Goal: Task Accomplishment & Management: Complete application form

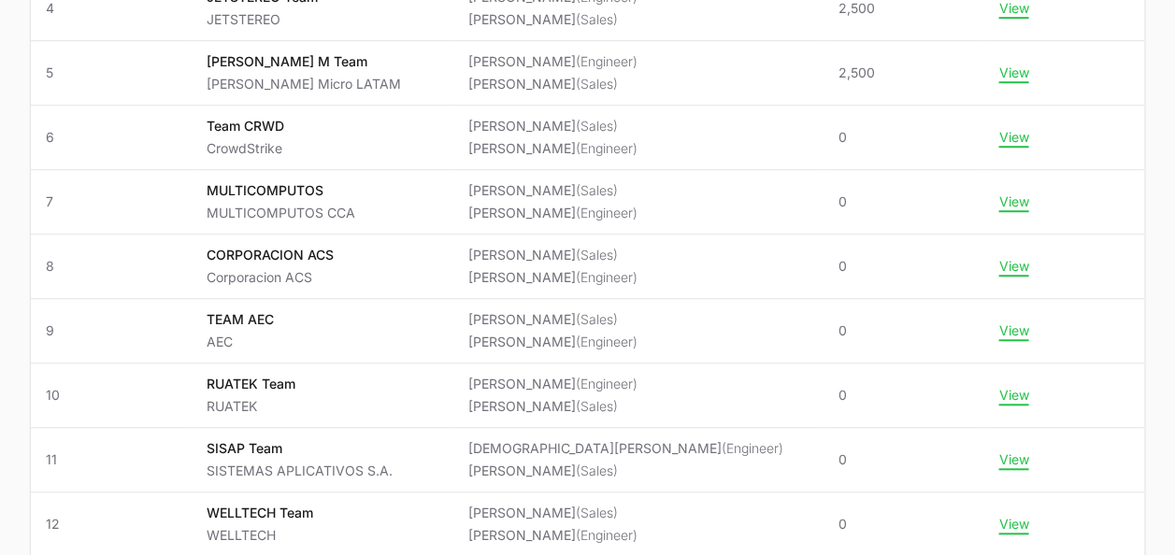
scroll to position [581, 0]
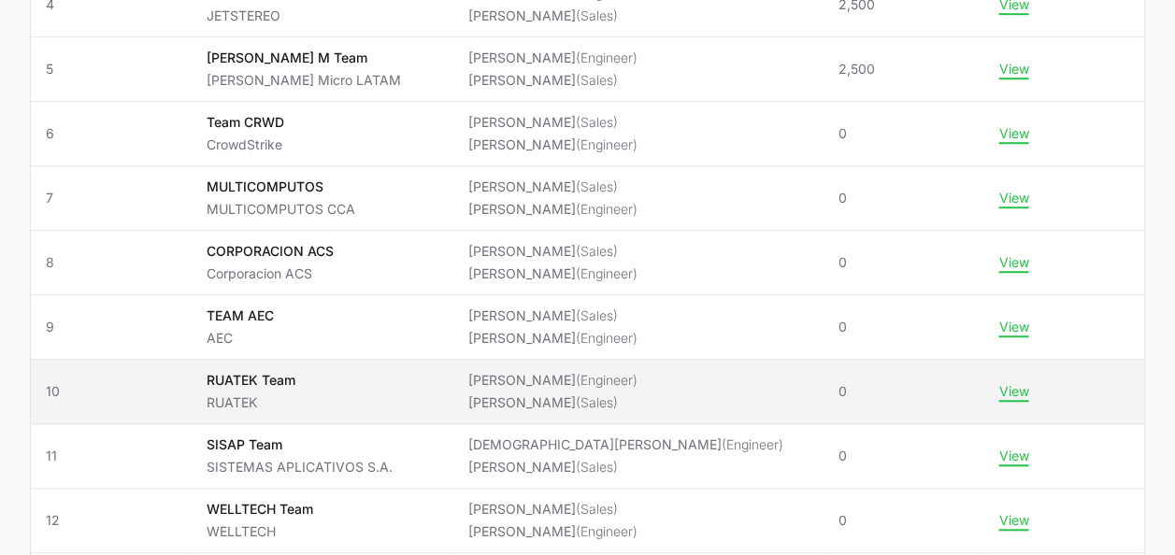
click at [453, 371] on td "Team RUATEK Team RUATEK" at bounding box center [323, 392] width 262 height 65
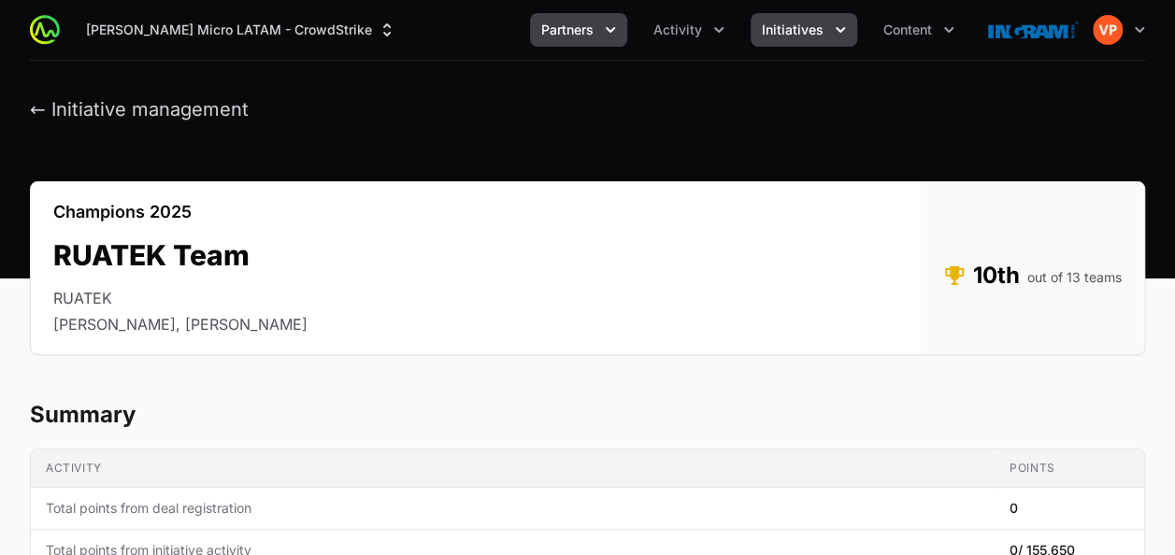
click at [551, 36] on span "Partners" at bounding box center [567, 30] width 52 height 19
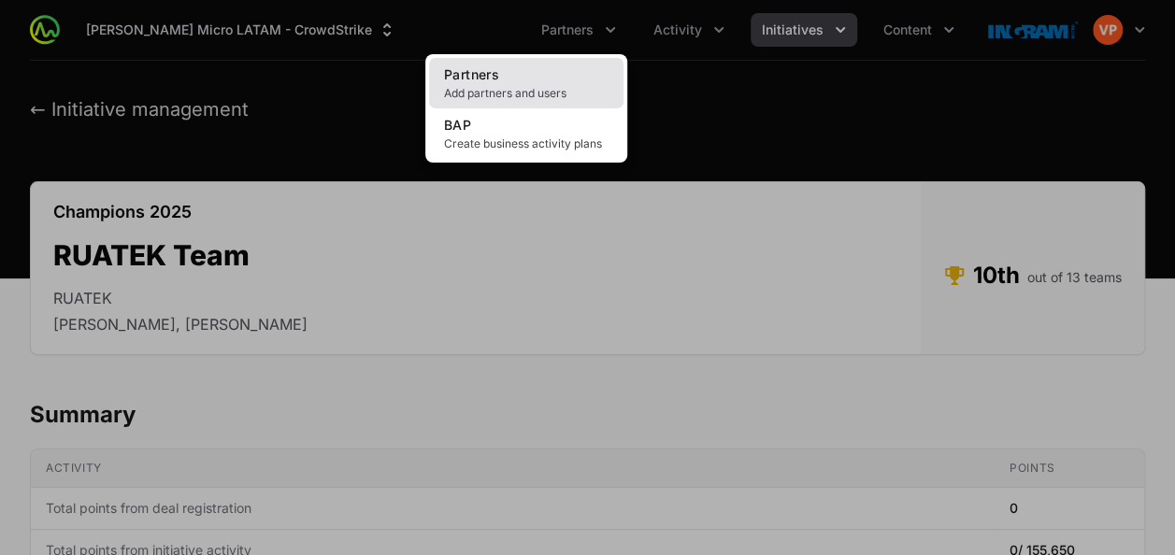
click at [536, 75] on link "Partners Add partners and users" at bounding box center [526, 83] width 194 height 50
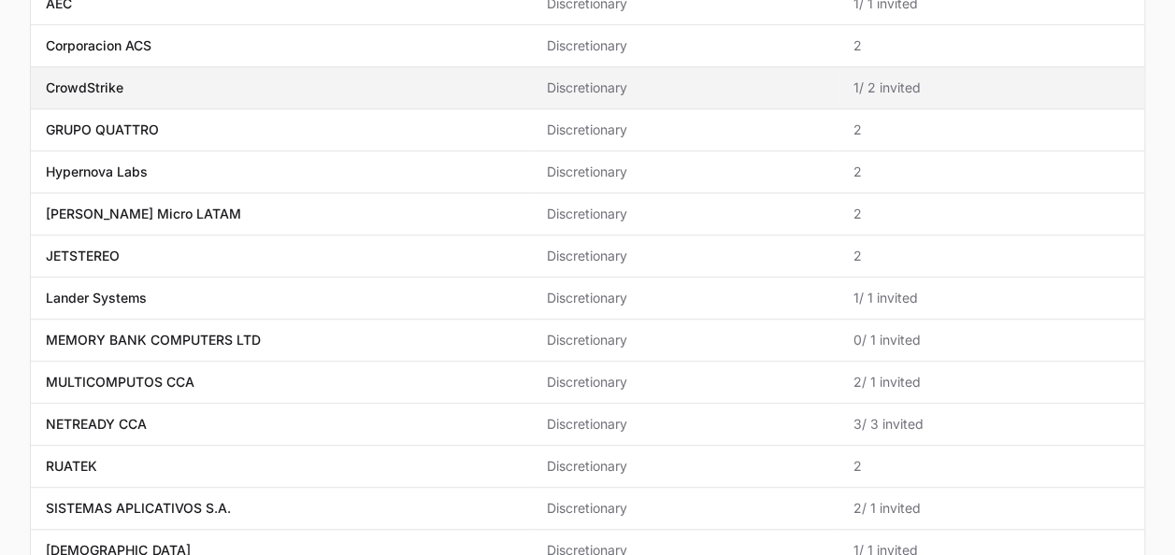
scroll to position [307, 0]
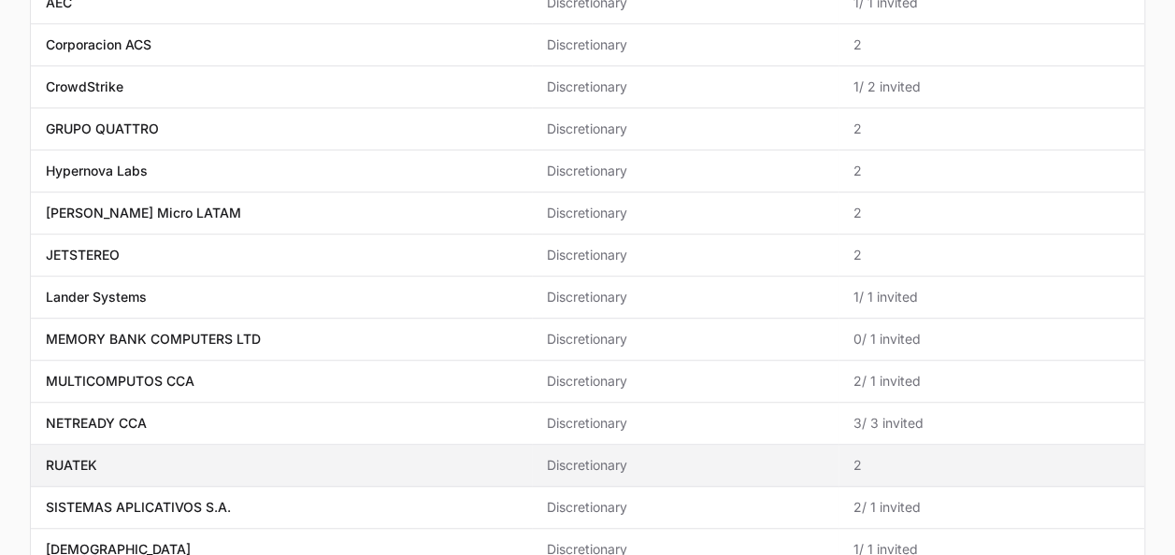
click at [190, 467] on span "RUATEK" at bounding box center [281, 465] width 471 height 19
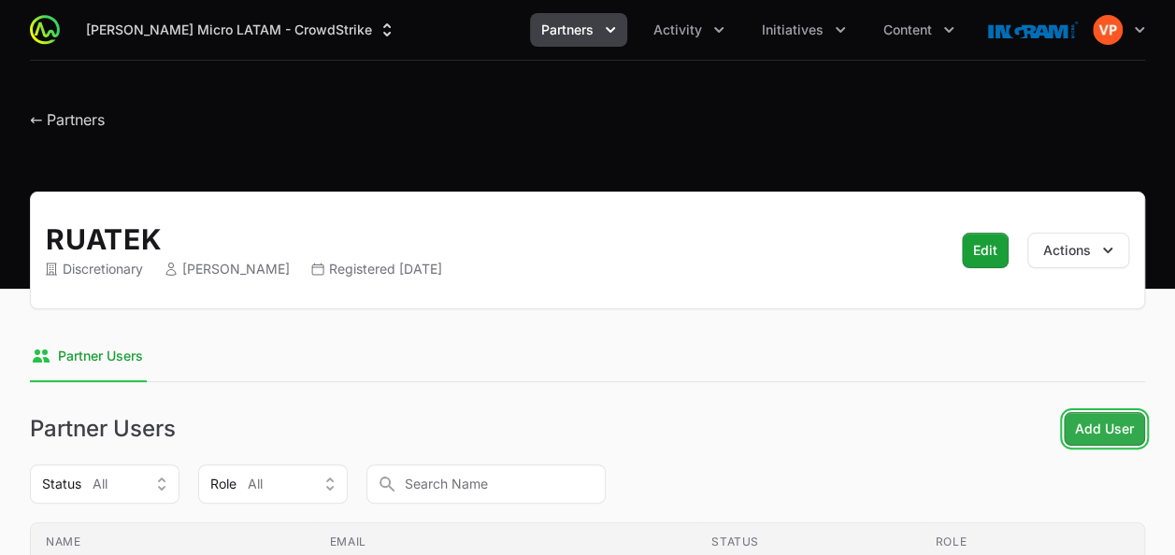
click at [1104, 426] on span "Add User" at bounding box center [1104, 429] width 59 height 22
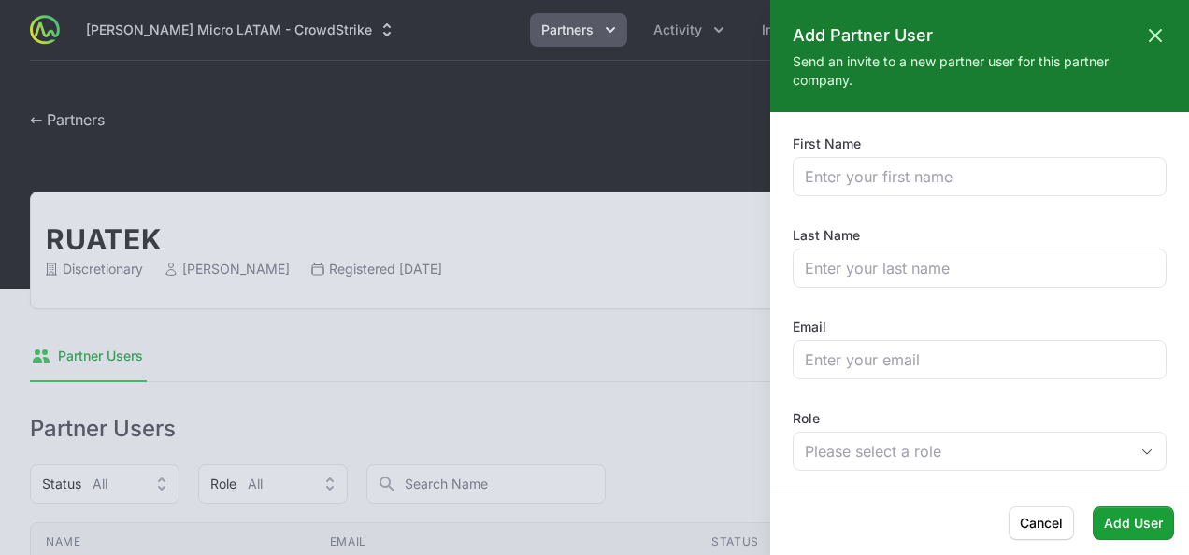
click at [636, 396] on div at bounding box center [594, 277] width 1189 height 555
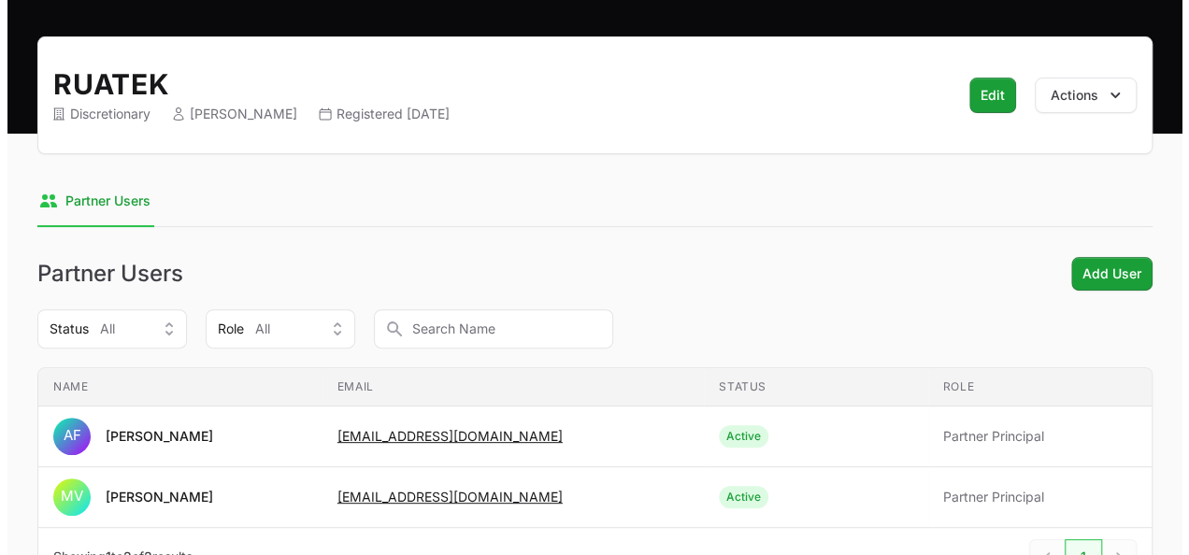
scroll to position [154, 0]
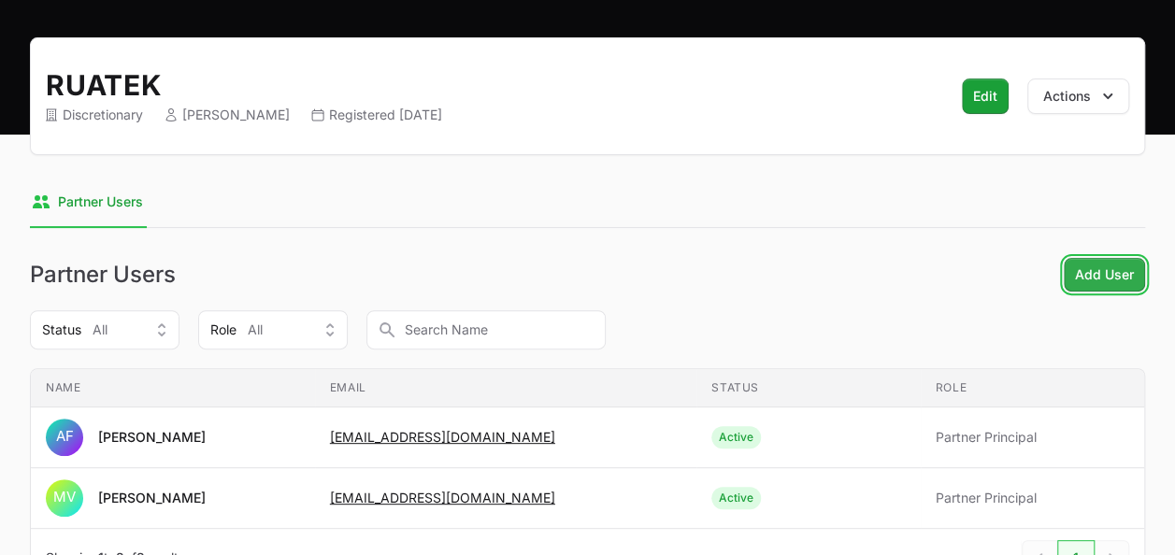
click at [1105, 266] on span "Add User" at bounding box center [1104, 275] width 59 height 22
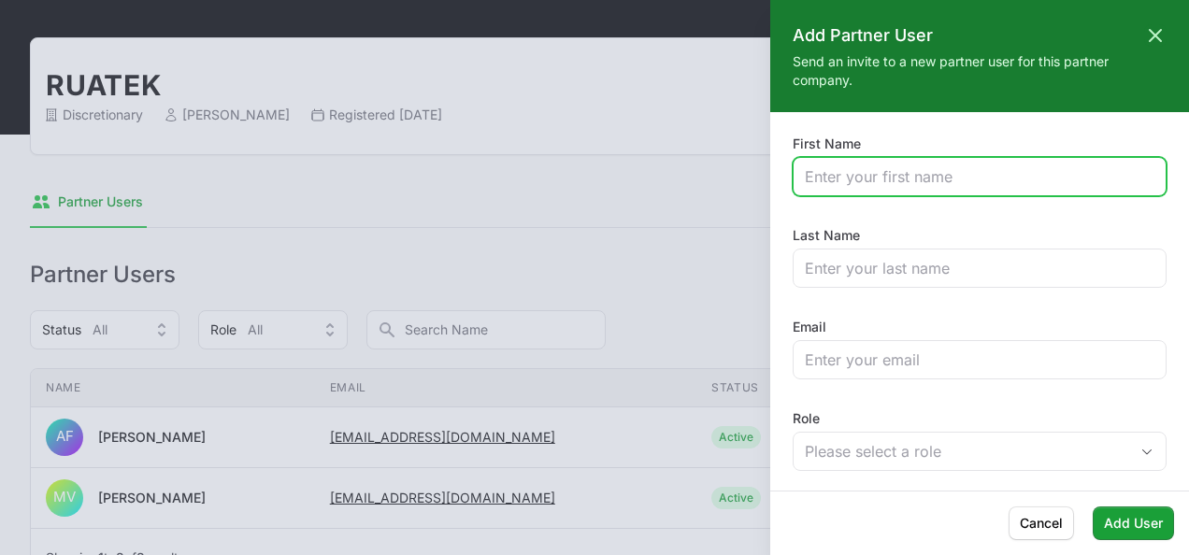
click at [855, 174] on input "First Name" at bounding box center [980, 176] width 350 height 22
type input "Pablo"
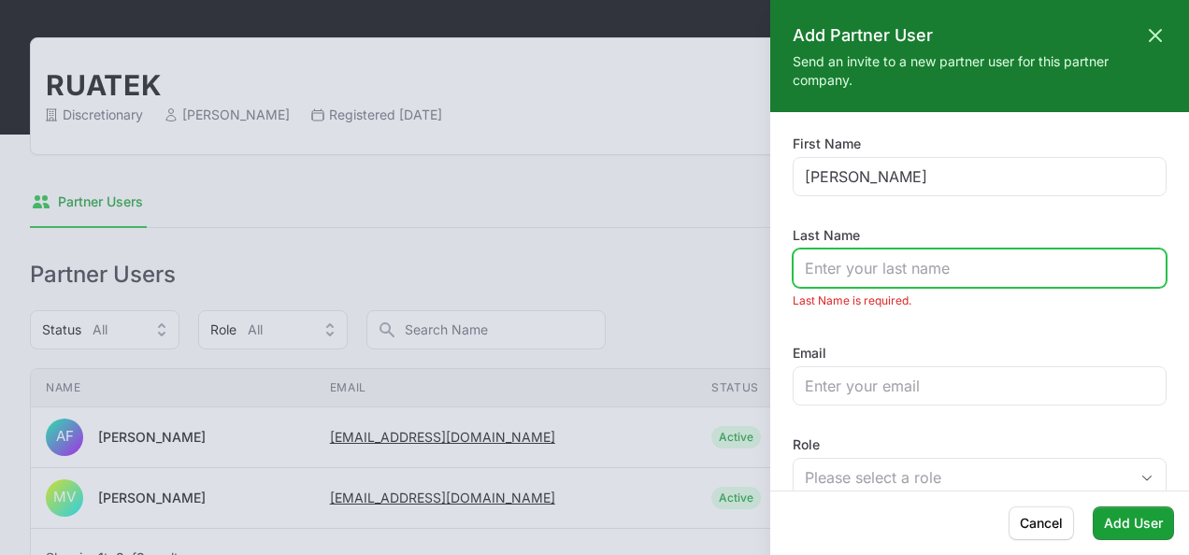
paste input "Pablo Charpentier <pablo@rua-tek.com>"
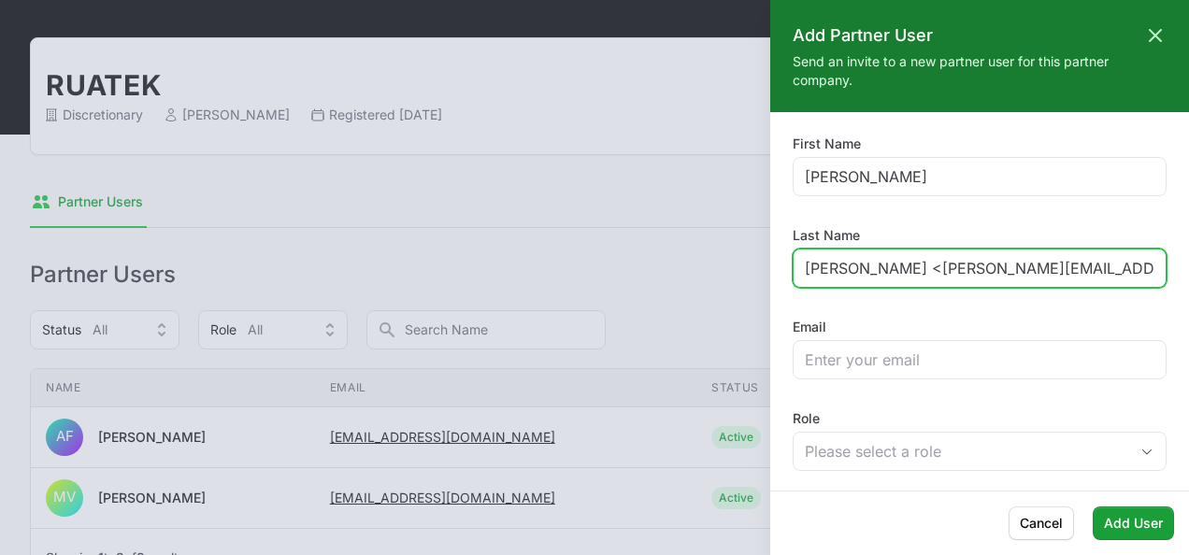
drag, startPoint x: 849, startPoint y: 271, endPoint x: 755, endPoint y: 269, distance: 93.5
click at [755, 269] on div "Add Partner User Close panel Send an invite to a new partner user for this part…" at bounding box center [594, 277] width 1189 height 555
drag, startPoint x: 886, startPoint y: 266, endPoint x: 1188, endPoint y: 306, distance: 304.5
click at [1174, 306] on html "Ingram Micro LATAM - CrowdStrike Partners Activity Initiatives Content Open use…" at bounding box center [594, 271] width 1189 height 851
type input "Charpentier"
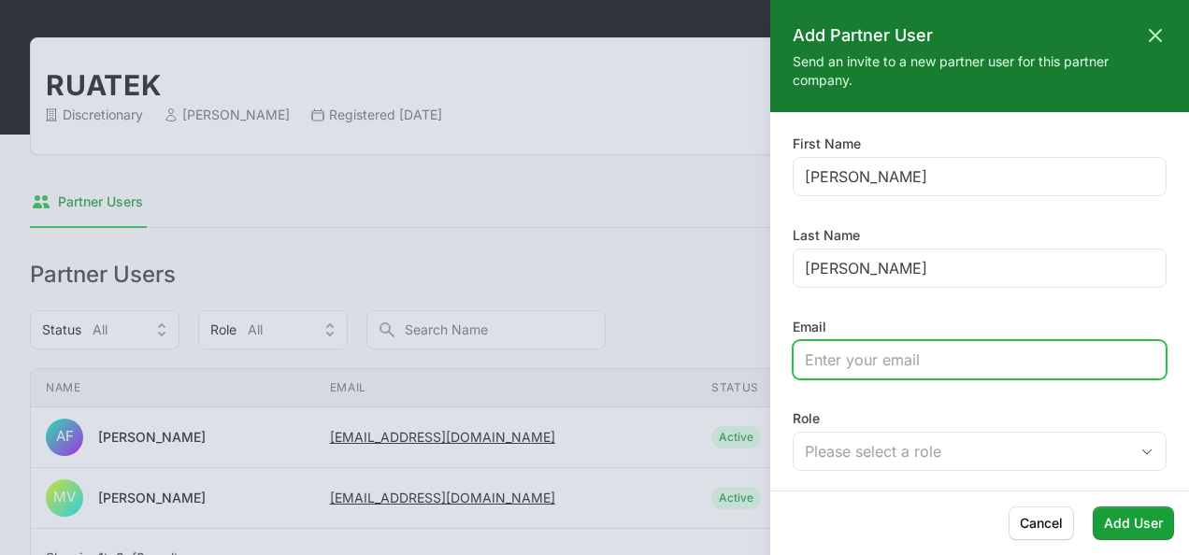
paste input "<pablo@rua-tek.com>"
type input "pablo@rua-tek.com"
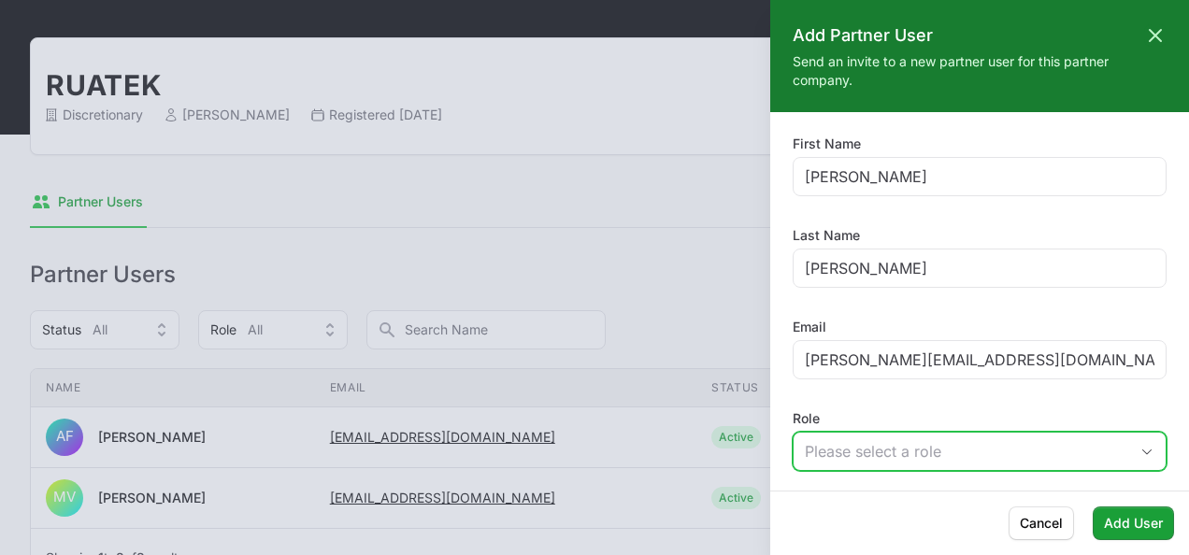
click at [901, 455] on div "Please select a role" at bounding box center [966, 451] width 323 height 22
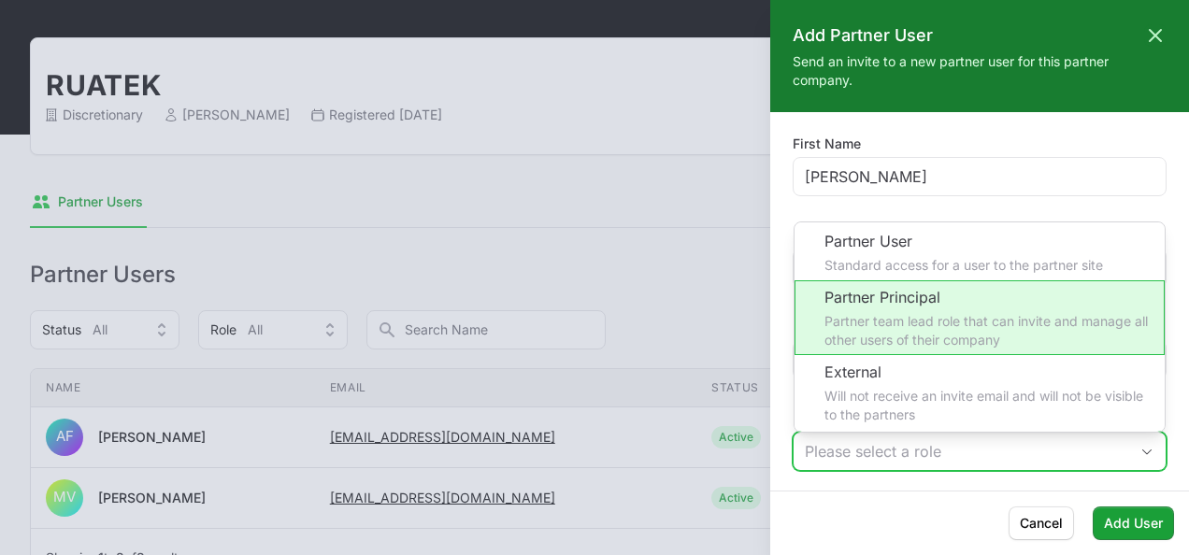
click at [903, 333] on li "Partner Principal Partner team lead role that can invite and manage all other u…" at bounding box center [980, 317] width 370 height 75
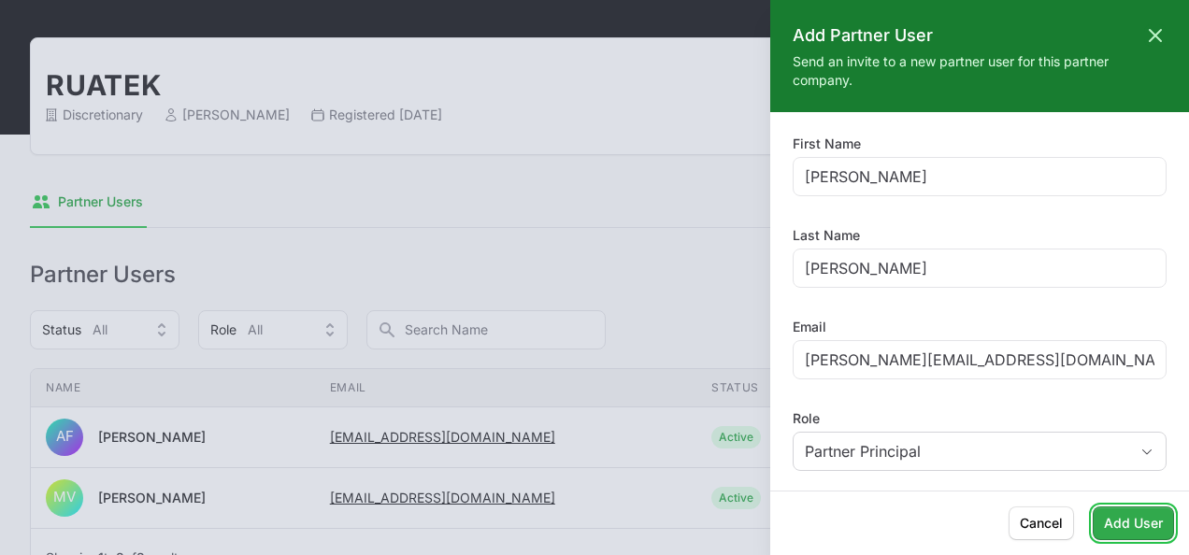
click at [1129, 530] on span "Add User" at bounding box center [1133, 523] width 59 height 22
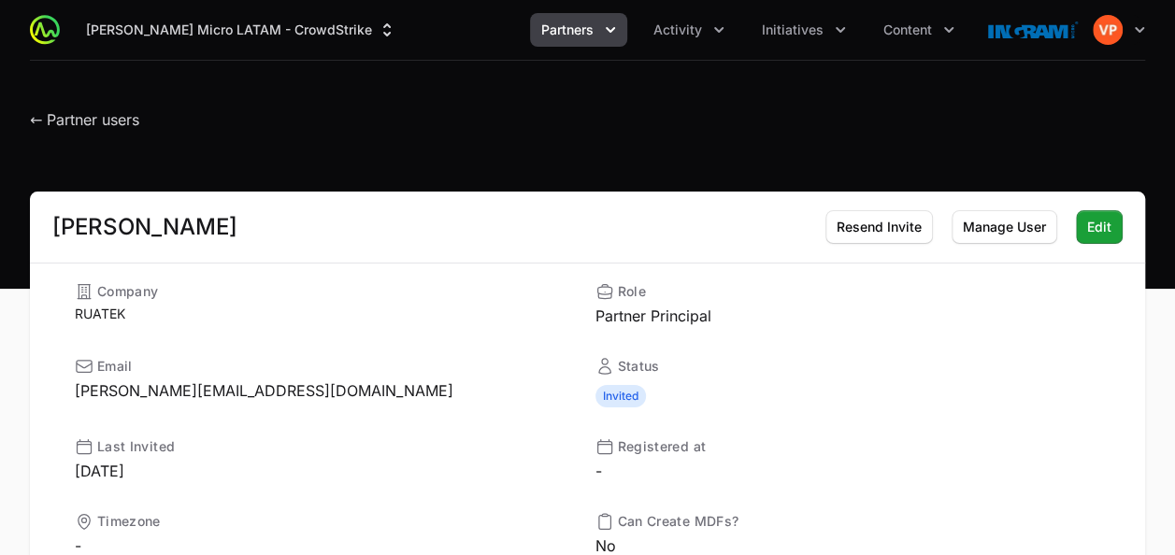
click at [608, 37] on icon "Partners menu" at bounding box center [610, 30] width 19 height 19
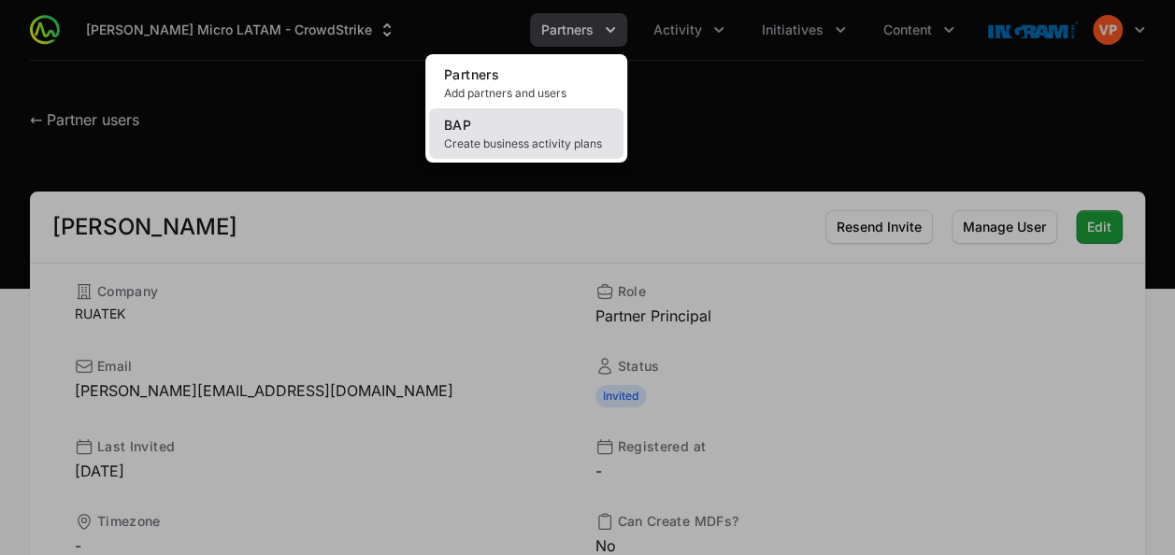
click at [525, 131] on link "BAP Create business activity plans" at bounding box center [526, 133] width 194 height 50
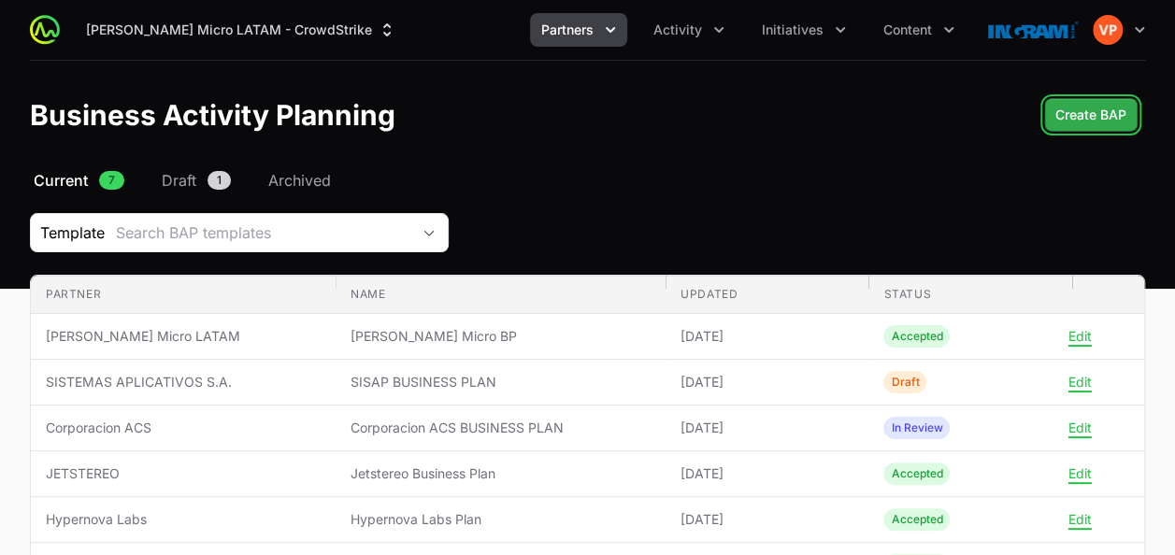
click at [1072, 120] on span "Create BAP" at bounding box center [1091, 115] width 71 height 22
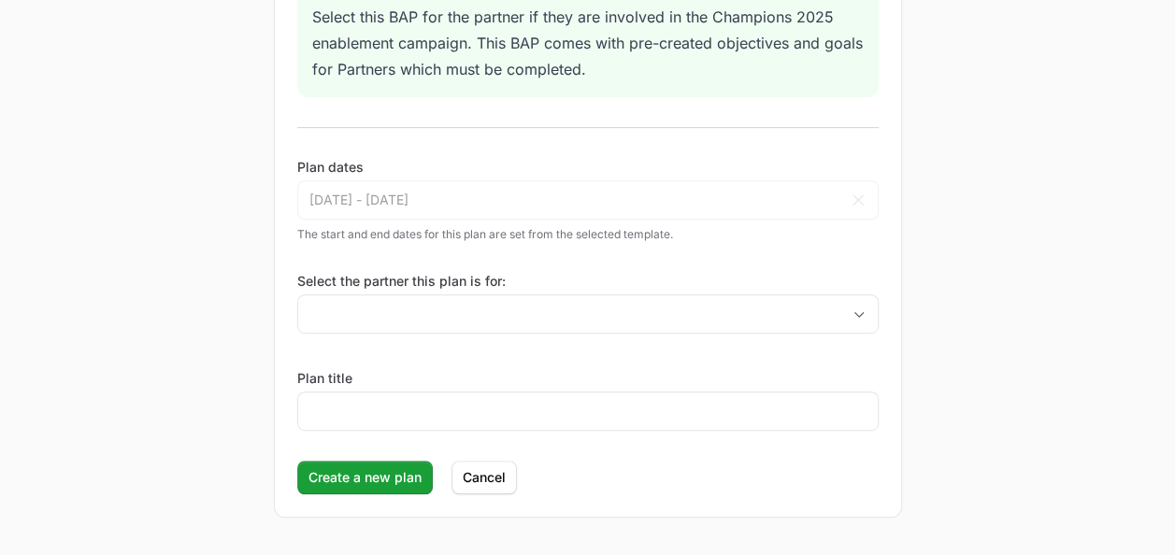
scroll to position [327, 0]
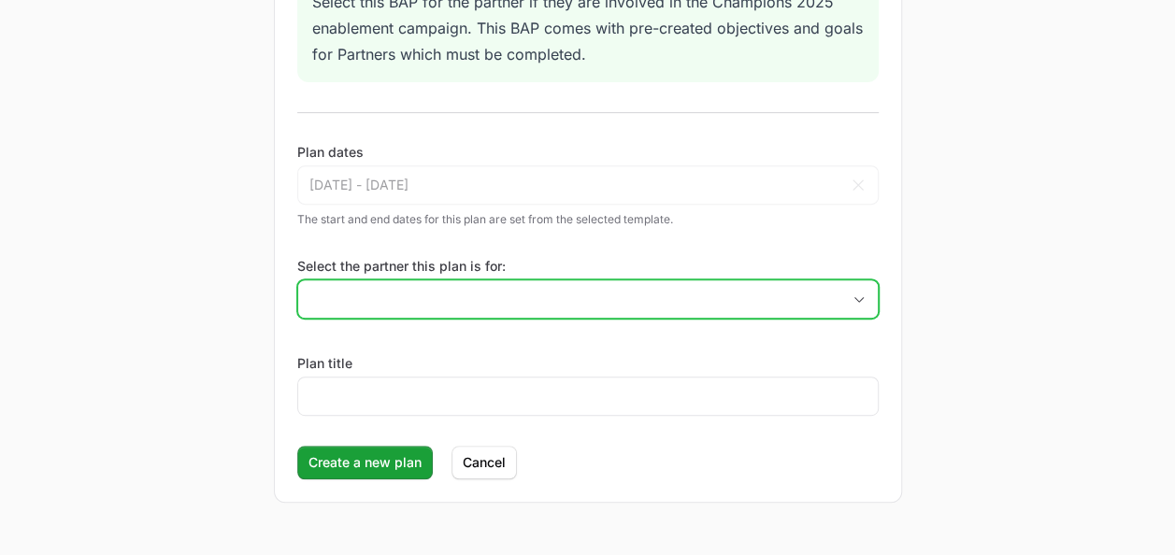
click at [394, 299] on input "Select the partner this plan is for:" at bounding box center [569, 298] width 542 height 37
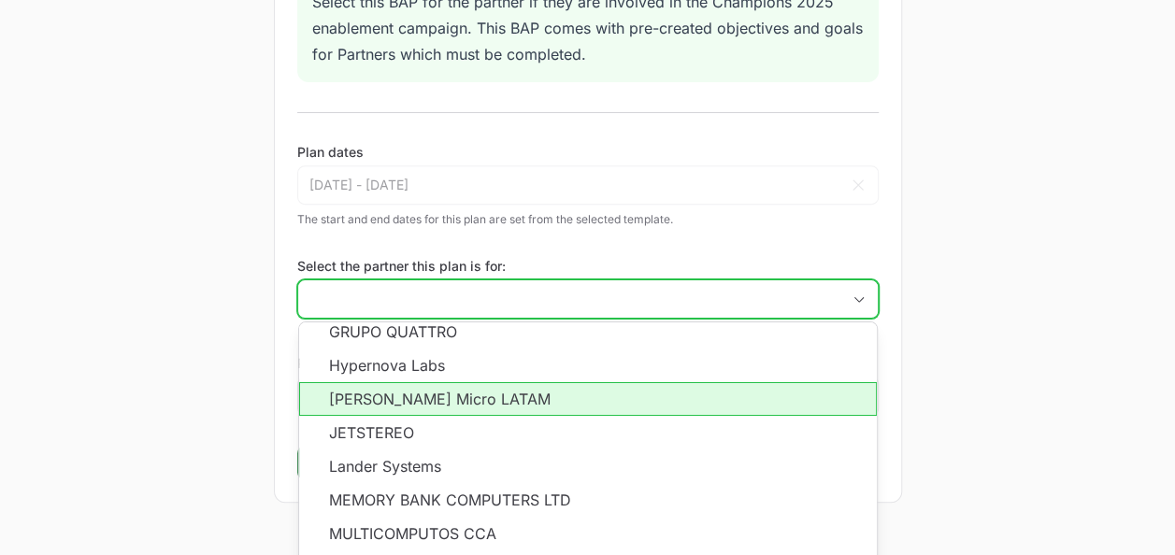
scroll to position [136, 0]
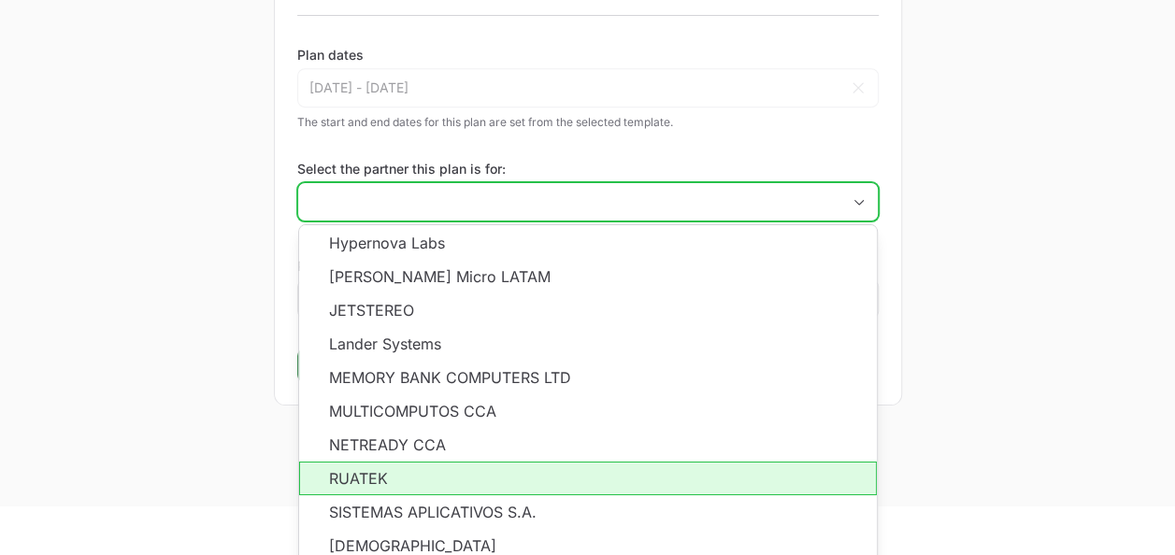
click at [383, 471] on li "RUATEK" at bounding box center [588, 479] width 578 height 34
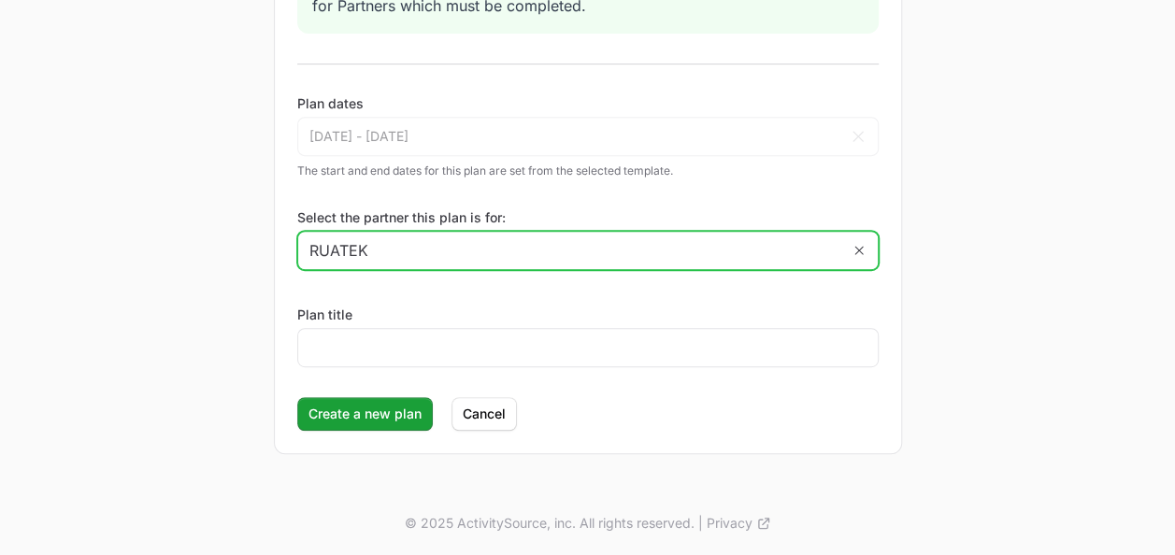
type input "RUATEK"
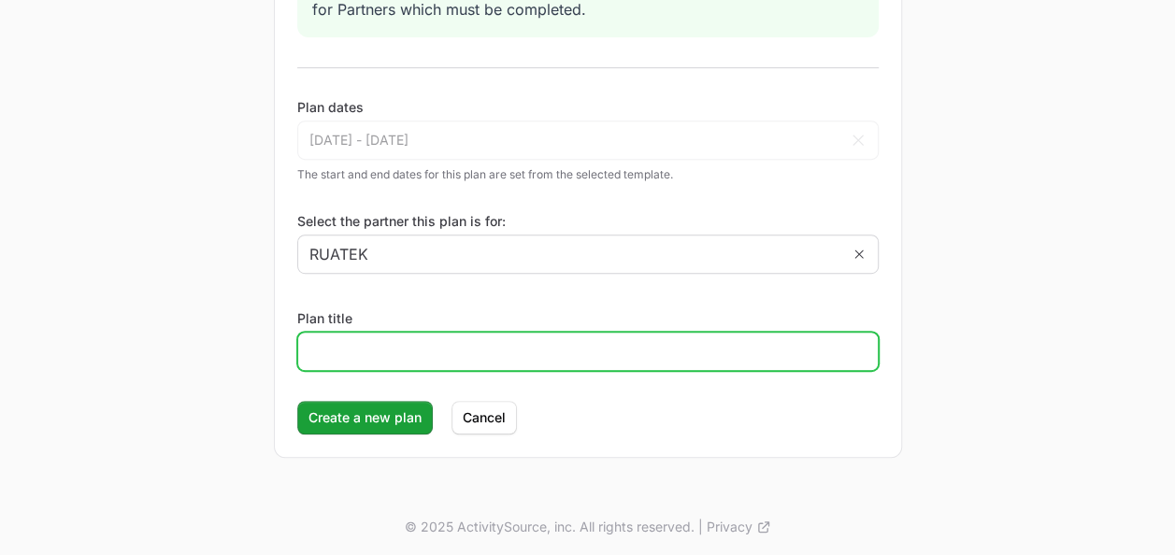
click at [378, 345] on input "Plan title" at bounding box center [587, 351] width 557 height 22
type input "Ruatek Plan"
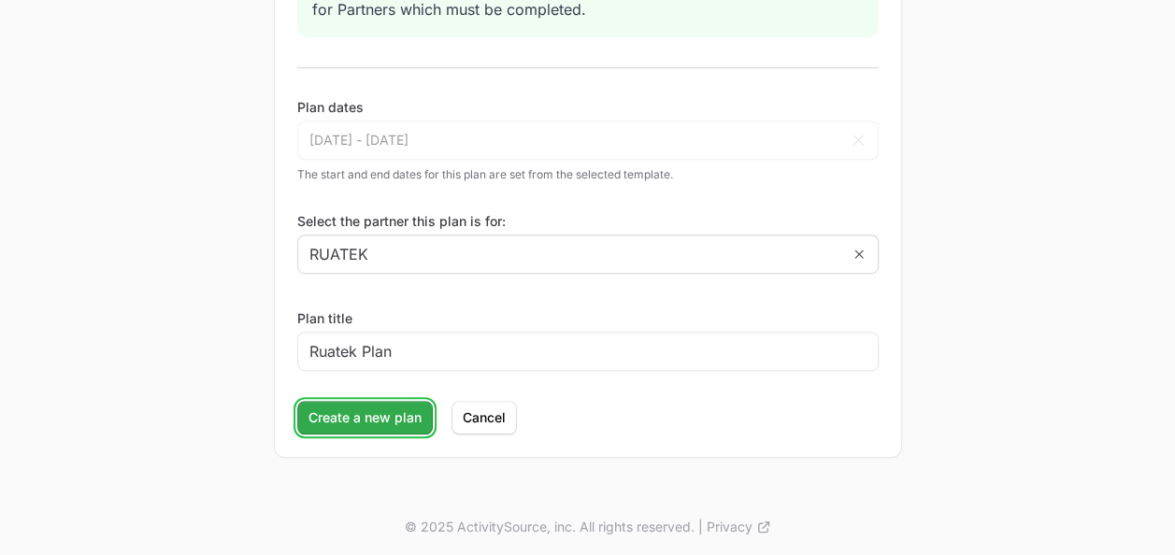
click at [371, 416] on span "Create a new plan" at bounding box center [365, 418] width 113 height 22
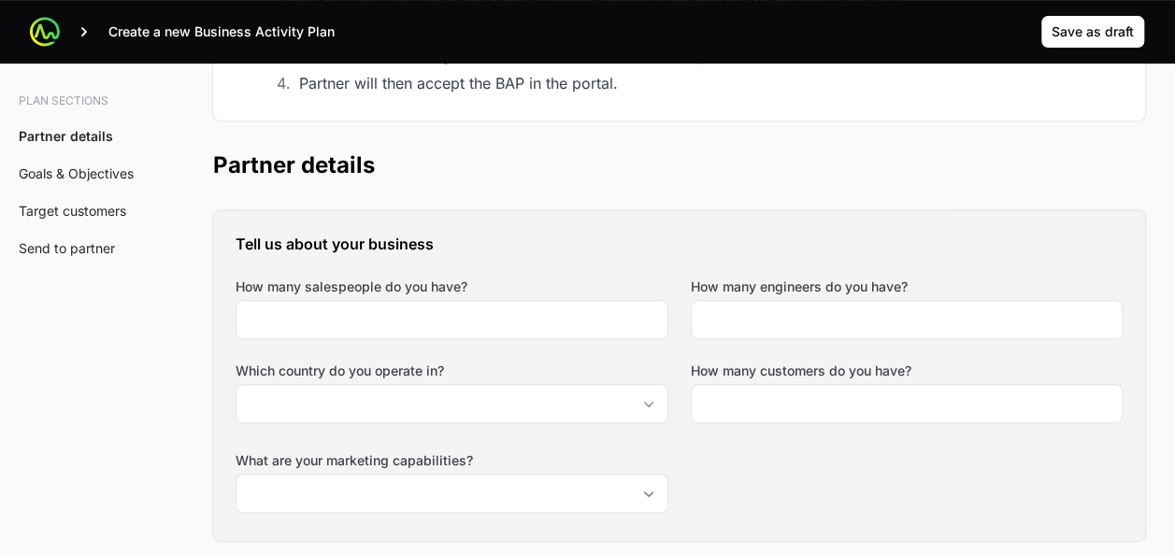
scroll to position [363, 0]
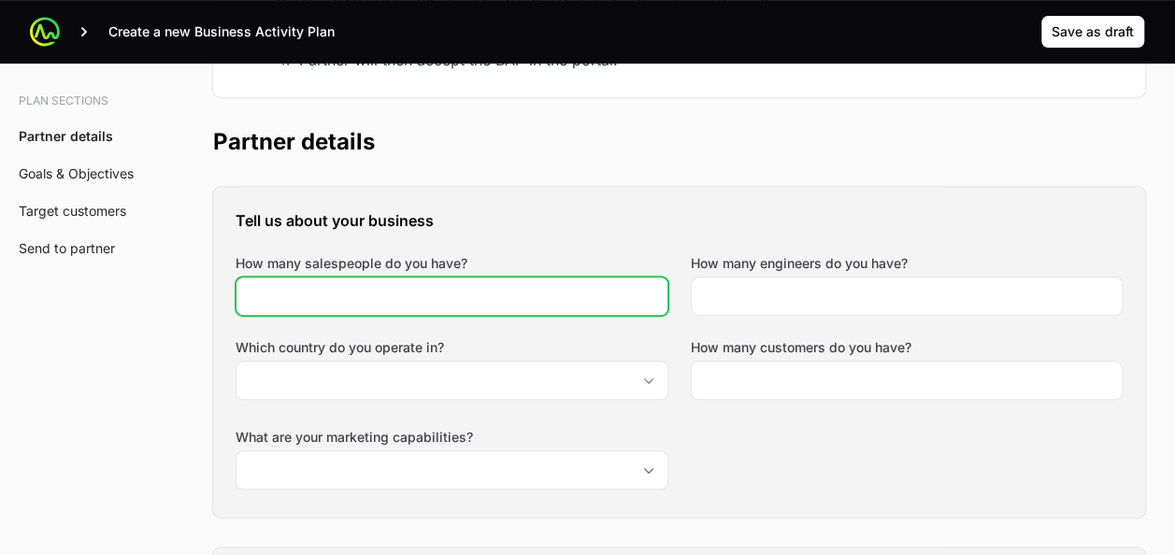
click at [466, 299] on input "How many salespeople do you have?" at bounding box center [452, 296] width 409 height 22
type input "2"
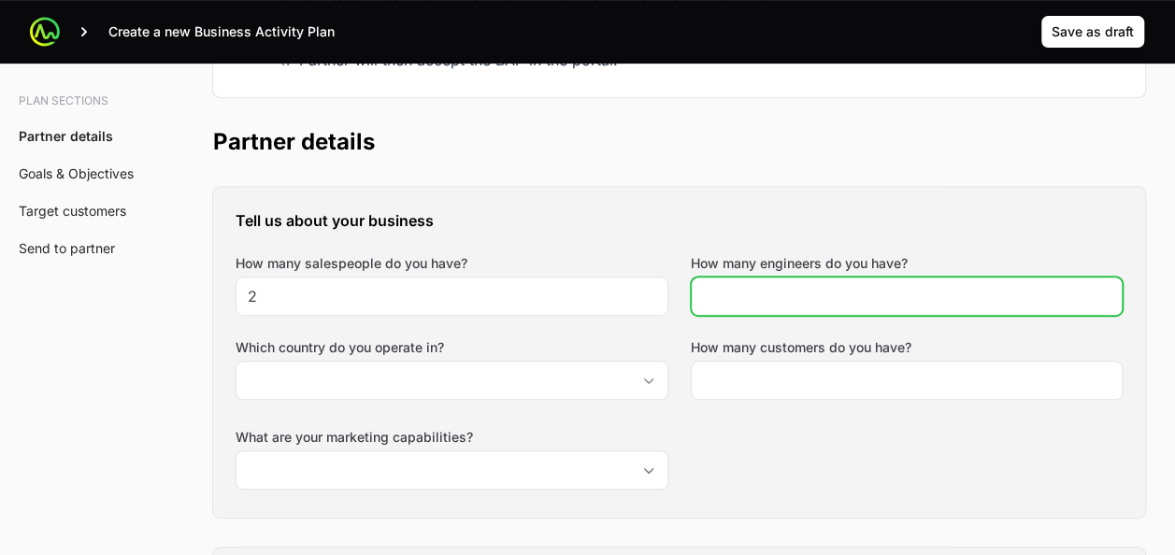
click at [782, 293] on input "How many engineers do you have?" at bounding box center [907, 296] width 409 height 22
type input "1"
type input "3"
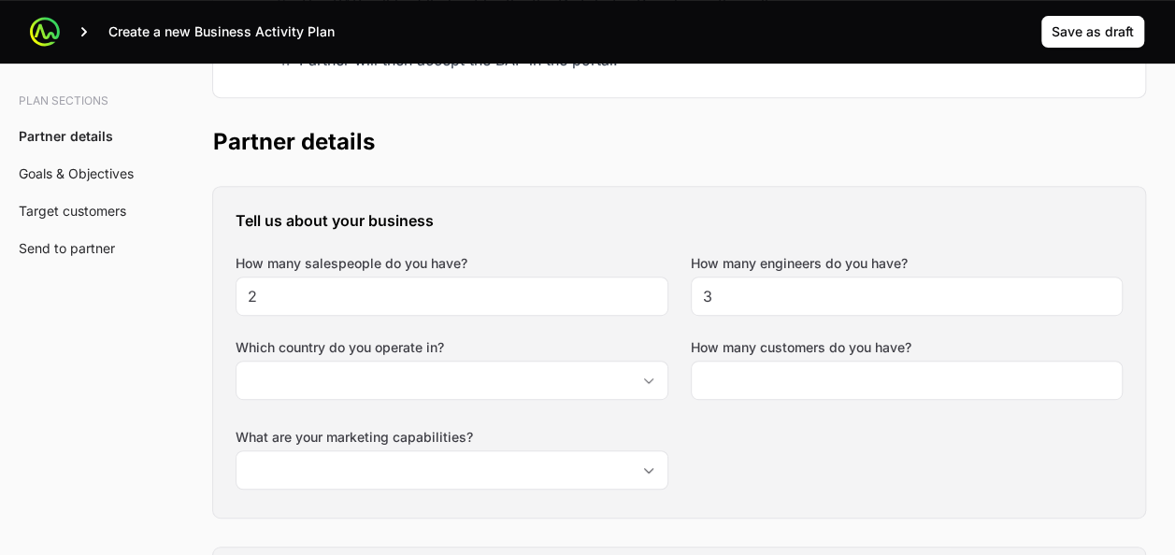
click at [510, 344] on label "Which country do you operate in?" at bounding box center [452, 347] width 433 height 19
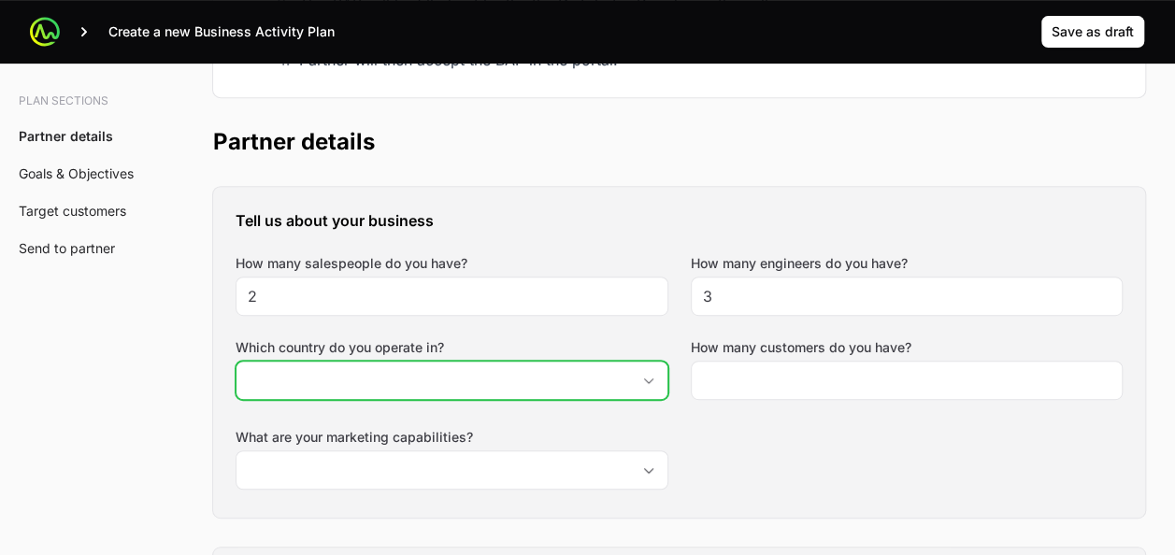
click at [510, 362] on input "Which country do you operate in?" at bounding box center [434, 380] width 394 height 37
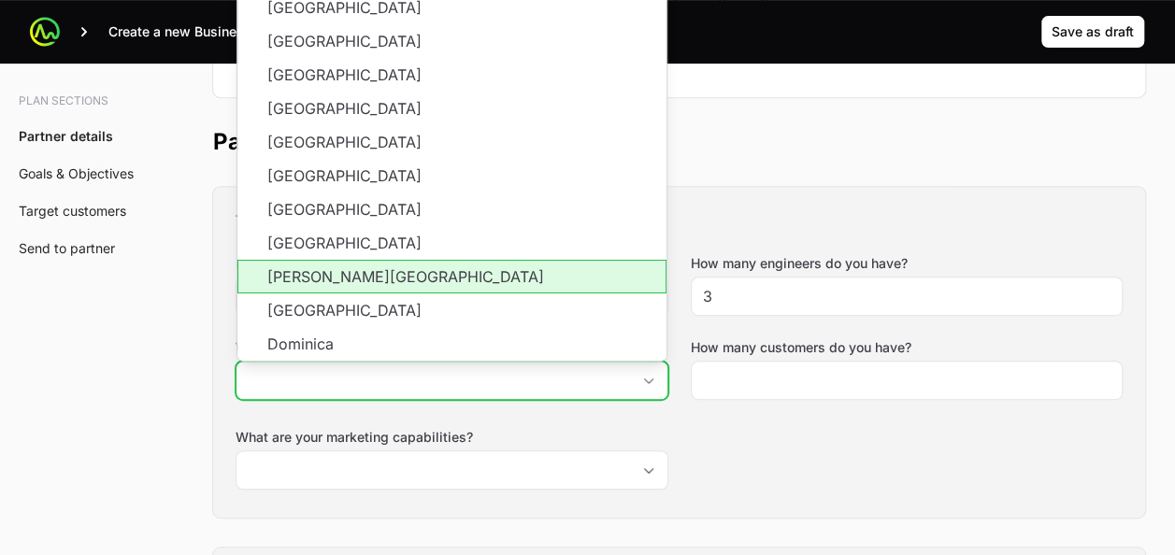
click at [378, 282] on li "[PERSON_NAME][GEOGRAPHIC_DATA]" at bounding box center [451, 277] width 429 height 34
type input "[PERSON_NAME][GEOGRAPHIC_DATA]"
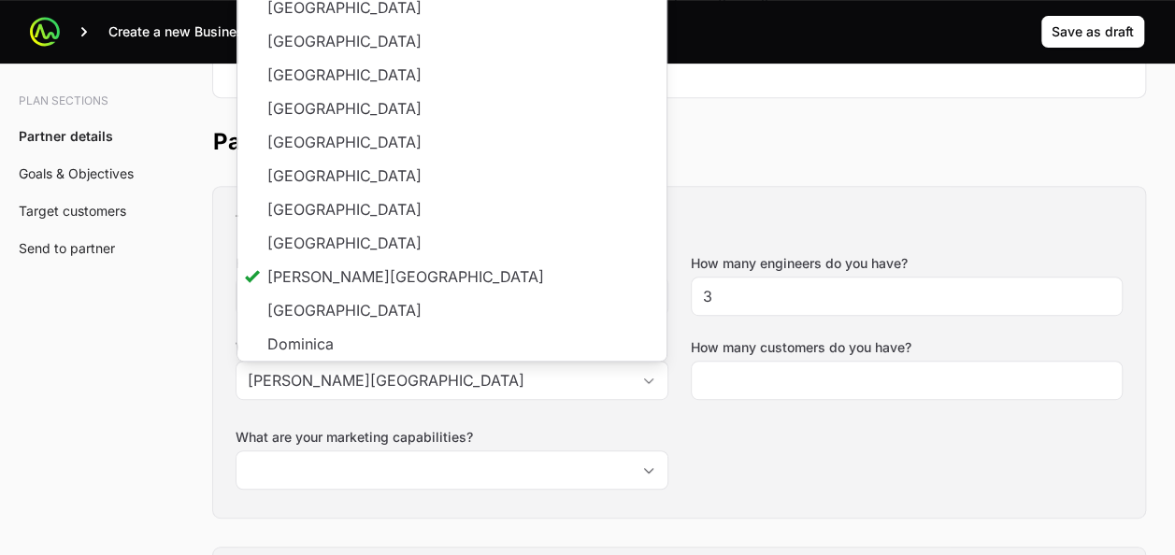
click at [803, 439] on div "Tell us about your business How many salespeople do you have? 2 How many engine…" at bounding box center [679, 352] width 932 height 331
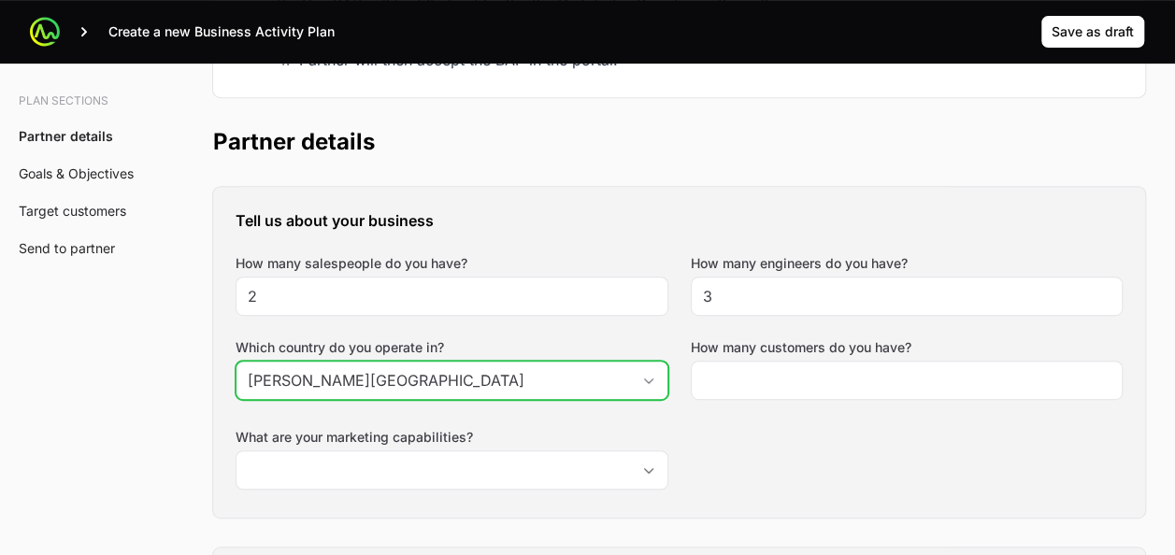
click at [642, 374] on div "Open" at bounding box center [648, 380] width 37 height 37
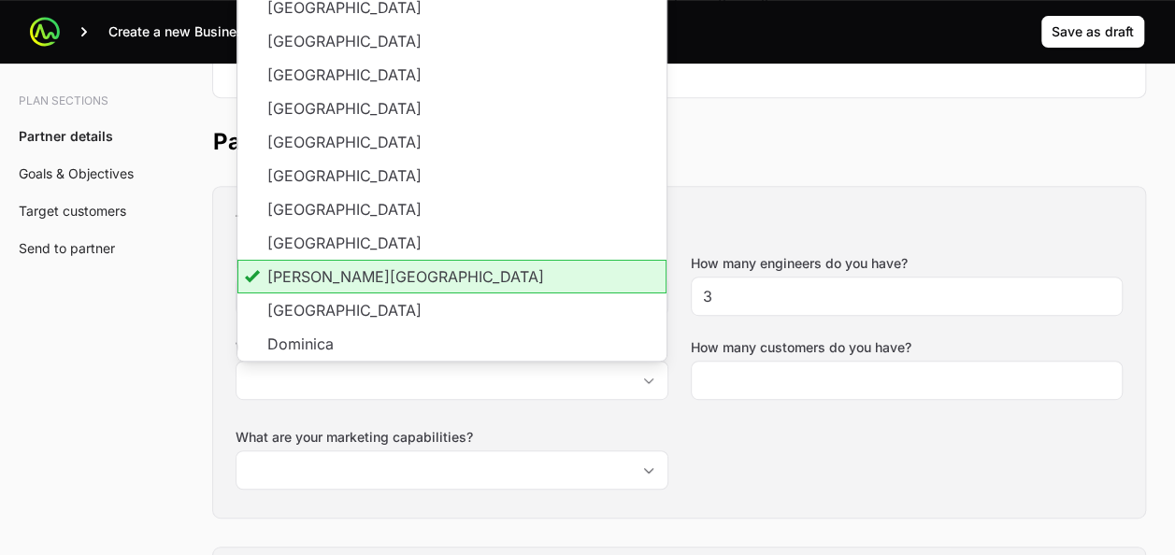
type input "[PERSON_NAME][GEOGRAPHIC_DATA]"
click at [767, 461] on div "Tell us about your business How many salespeople do you have? 2 How many engine…" at bounding box center [679, 352] width 932 height 331
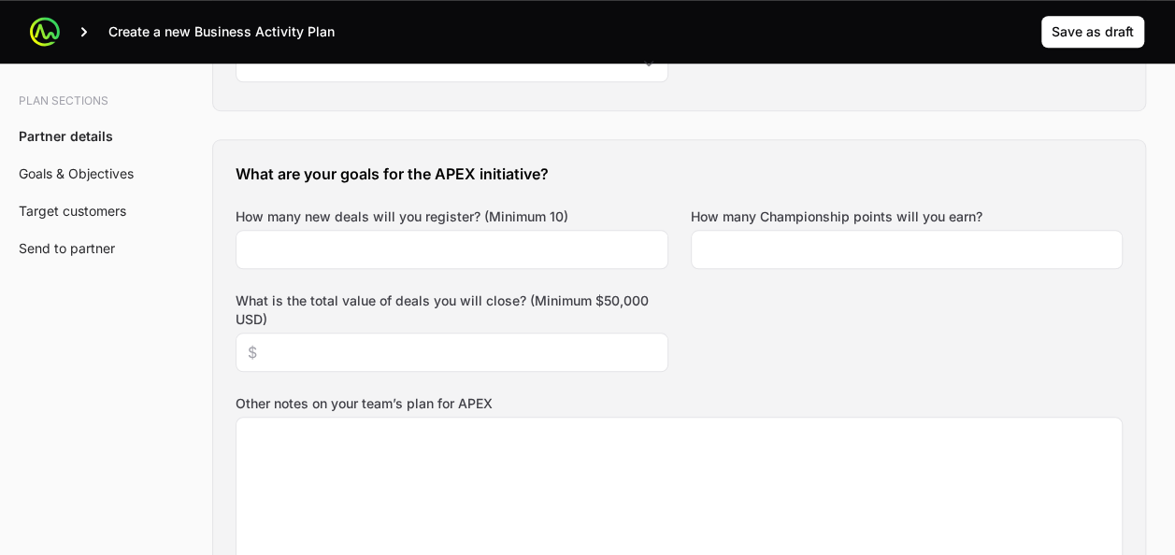
scroll to position [783, 0]
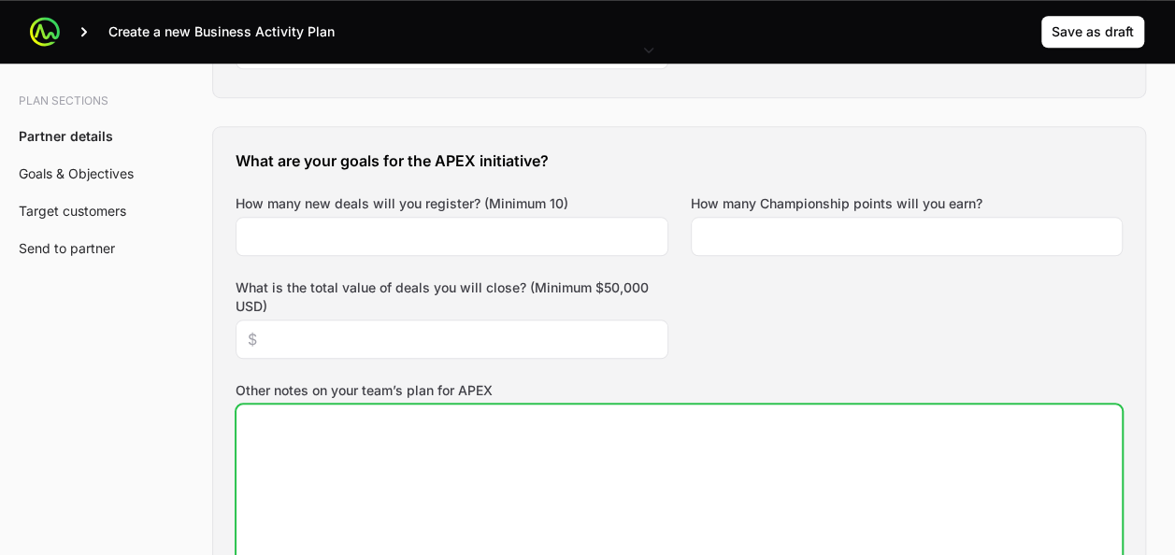
click at [621, 471] on textarea "Other notes on your team’s plan for APEX" at bounding box center [679, 502] width 885 height 194
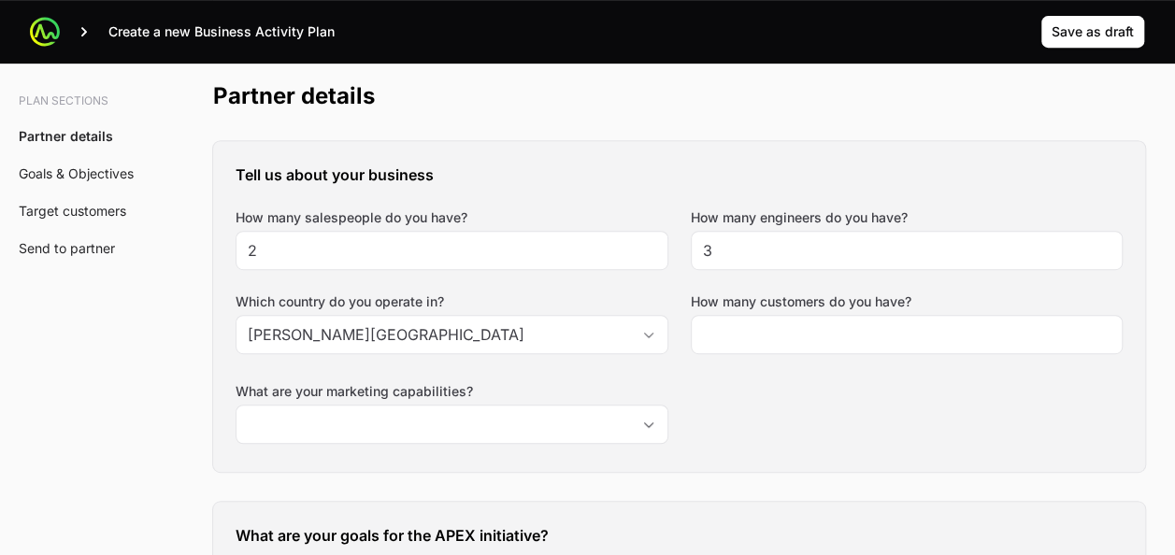
scroll to position [408, 0]
type textarea "Colombia, peru , ecuador, Chile."
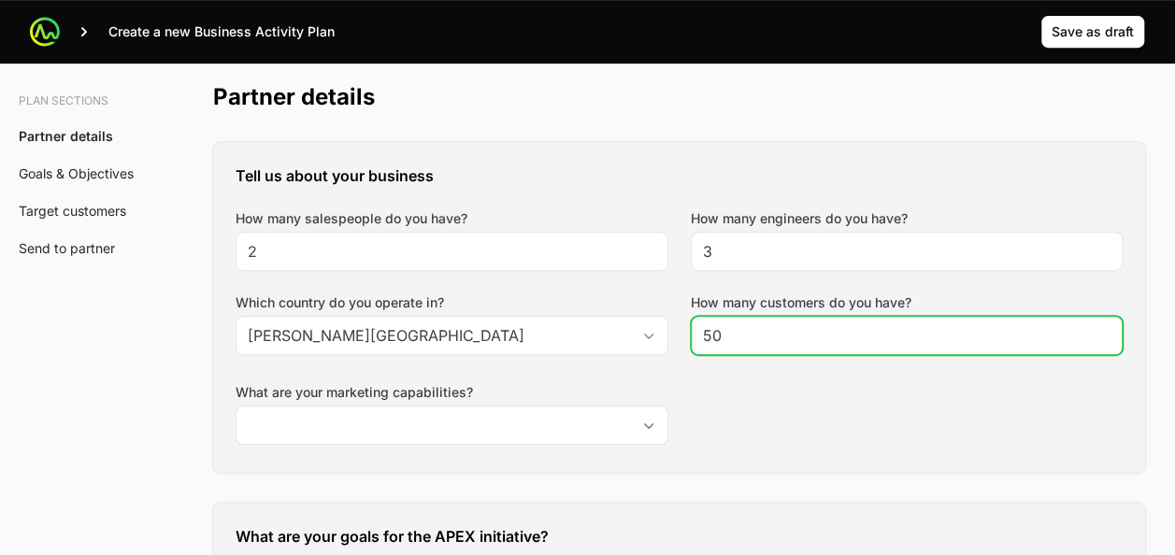
type input "50"
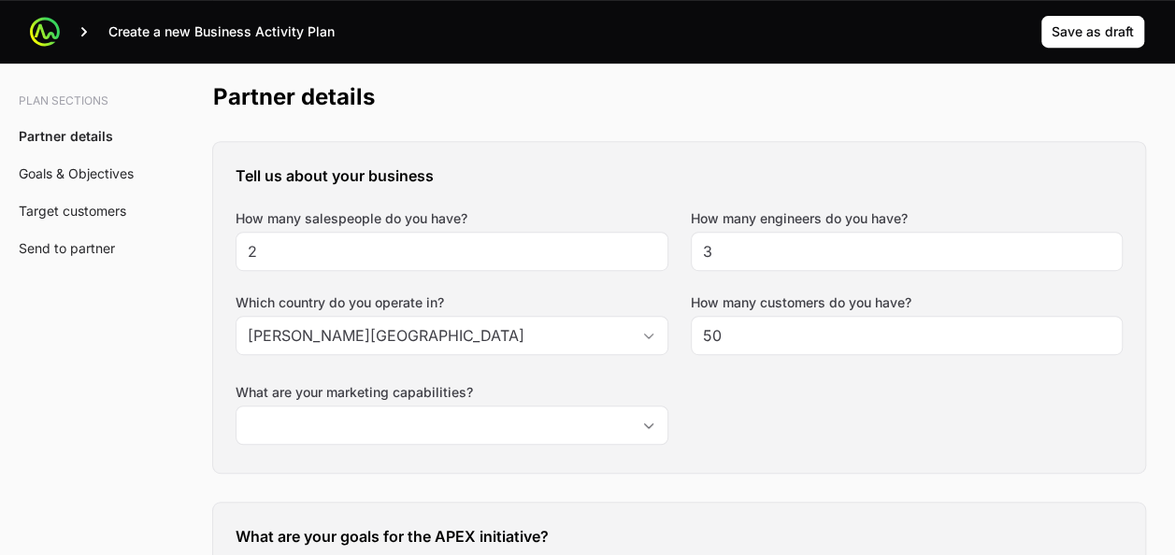
click at [748, 409] on div "Tell us about your business How many salespeople do you have? 2 How many engine…" at bounding box center [679, 307] width 932 height 331
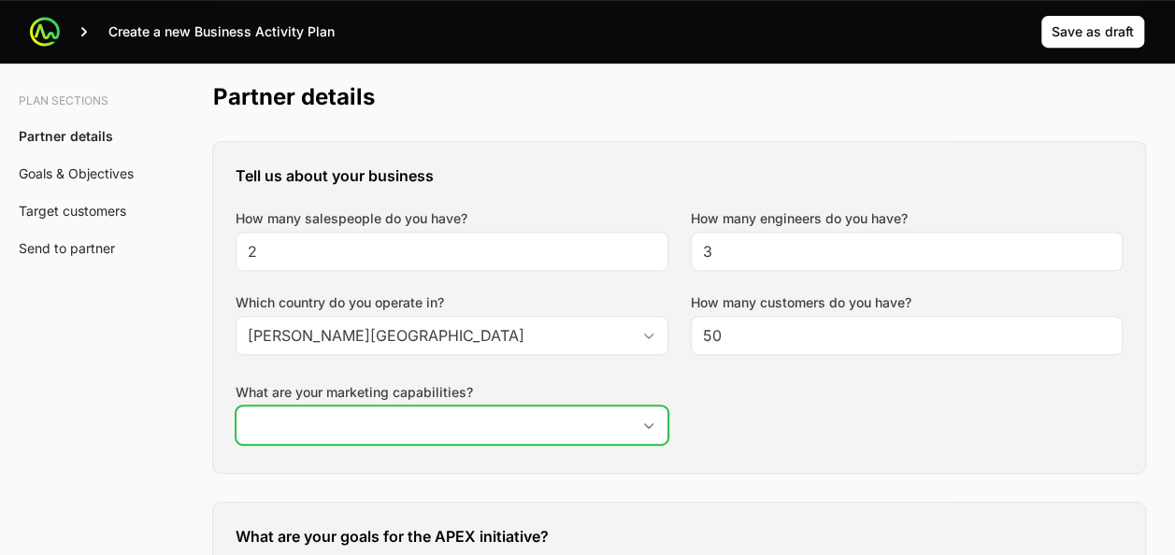
click at [647, 424] on icon "Open" at bounding box center [648, 426] width 9 height 6
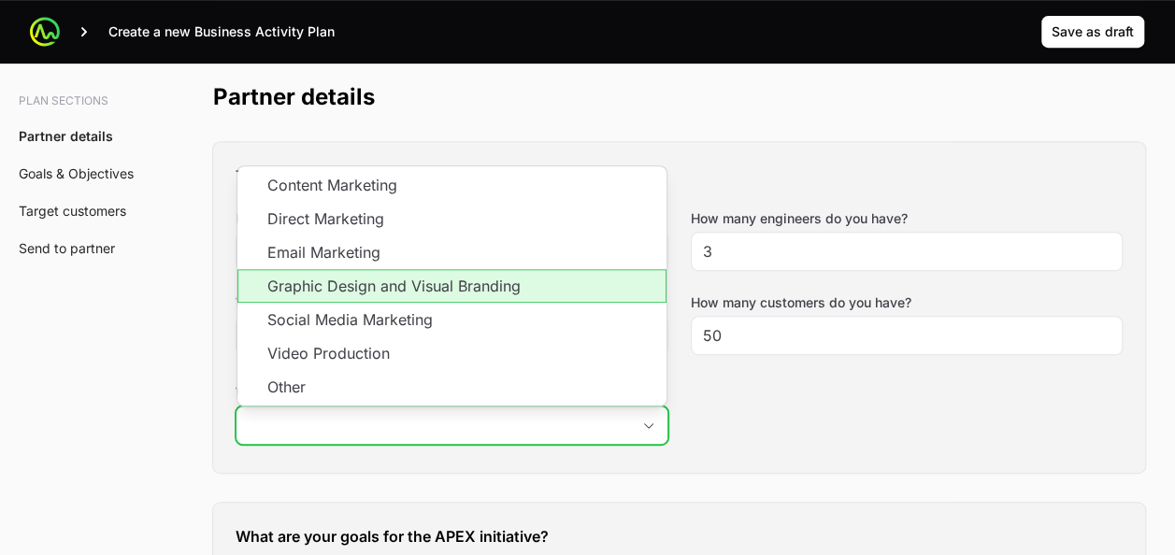
click at [548, 285] on li "Graphic Design and Visual Branding" at bounding box center [451, 286] width 429 height 34
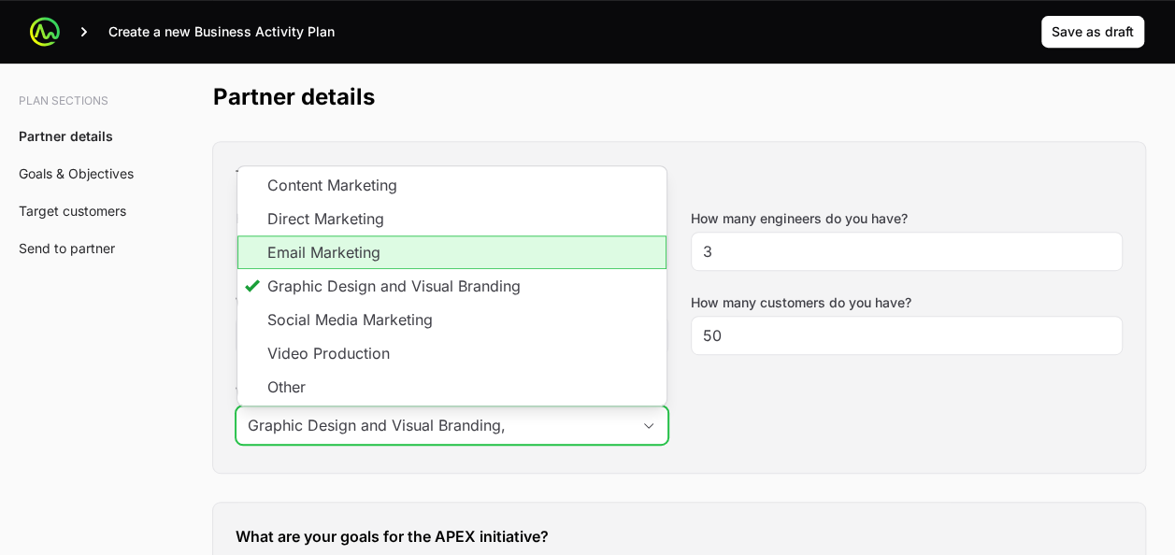
click at [488, 264] on li "Email Marketing" at bounding box center [451, 253] width 429 height 34
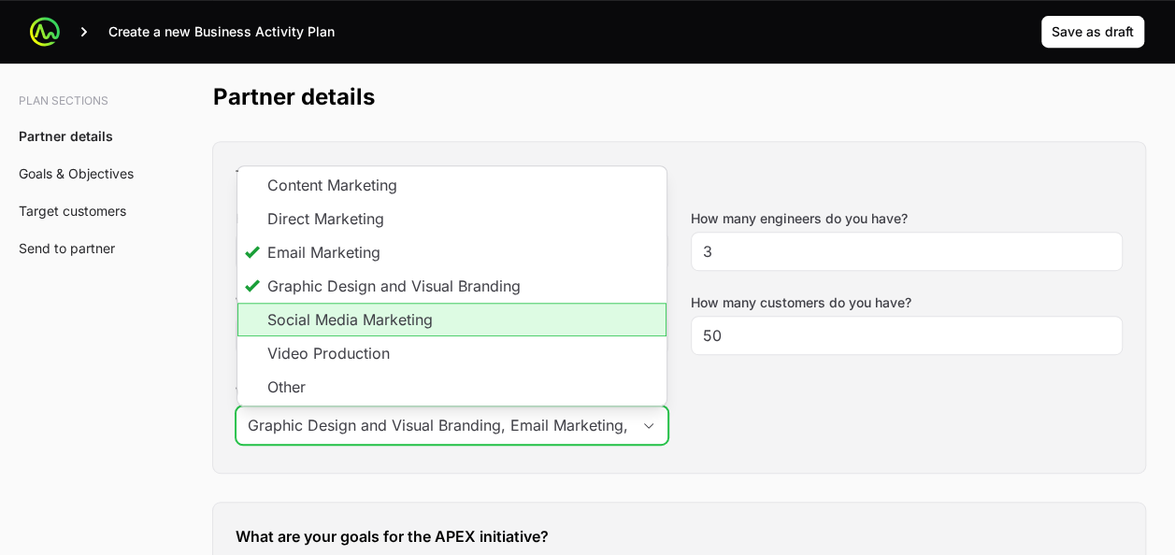
scroll to position [0, 0]
click at [476, 317] on li "Social Media Marketing" at bounding box center [451, 320] width 429 height 34
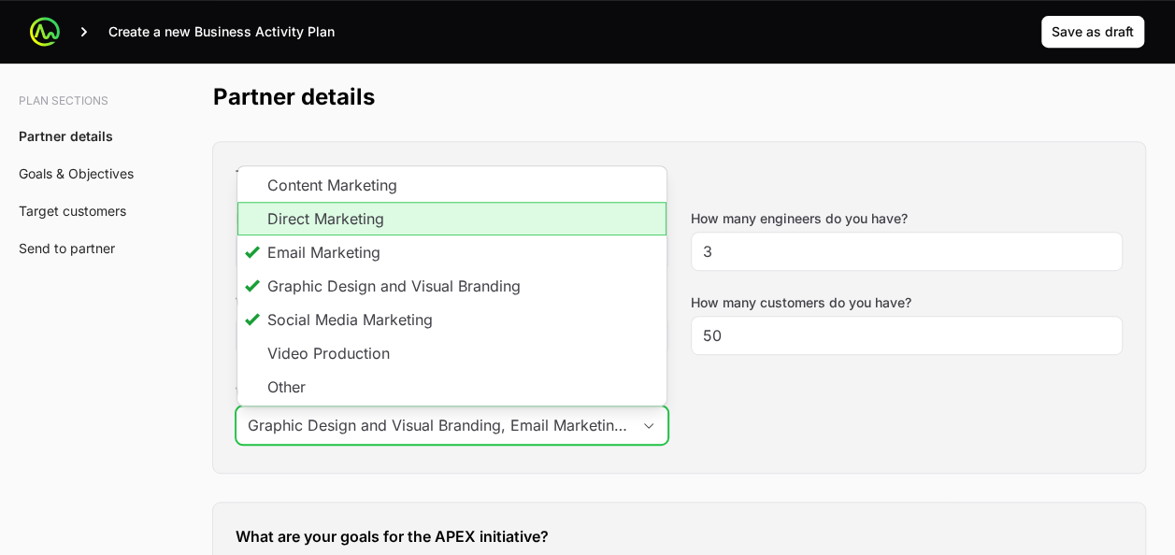
click at [445, 217] on li "Direct Marketing" at bounding box center [451, 219] width 429 height 34
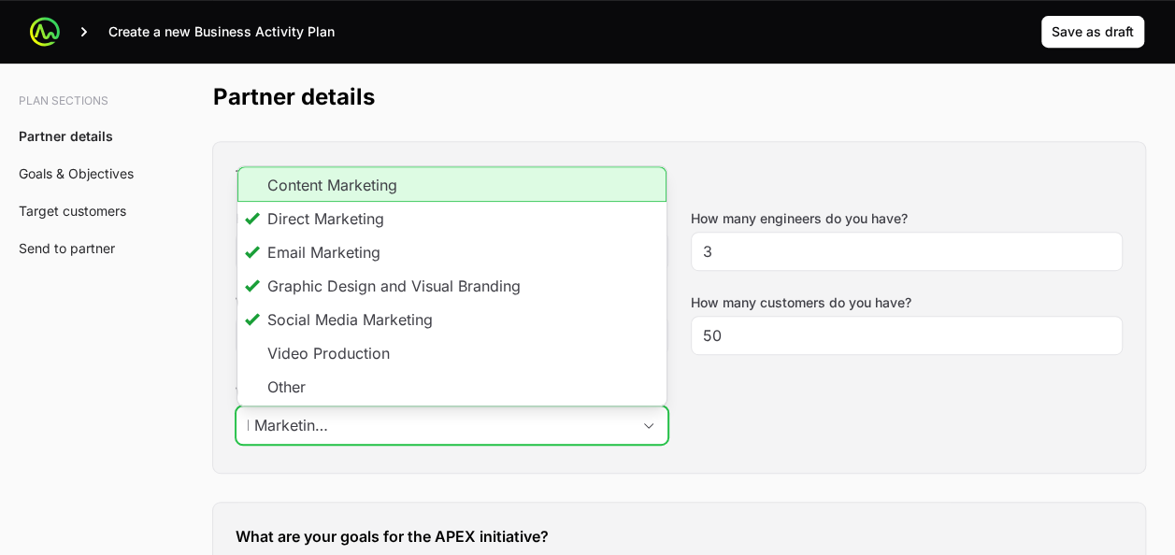
click at [439, 181] on li "Content Marketing" at bounding box center [451, 184] width 429 height 36
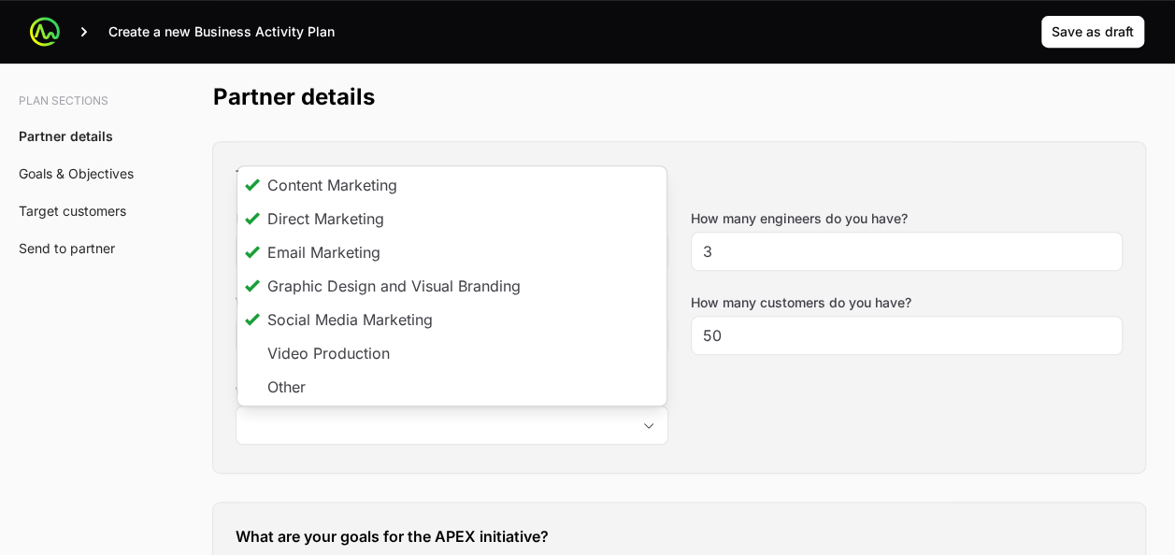
type input "Graphic Design and Visual Branding, Email Marketing, Social Media Marketing, Di…"
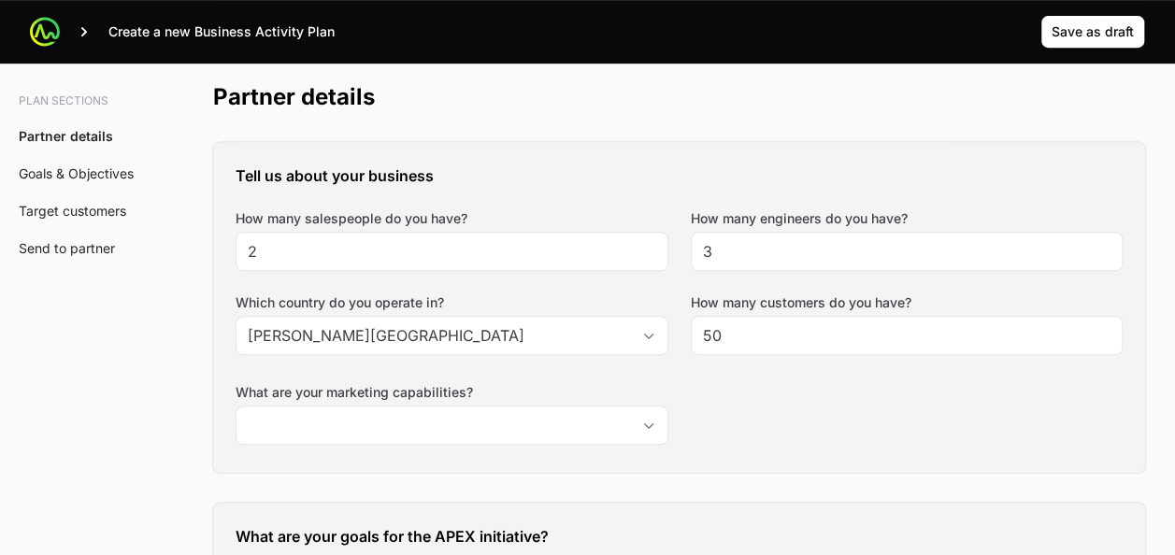
click at [783, 384] on div "Tell us about your business How many salespeople do you have? 2 How many engine…" at bounding box center [679, 307] width 932 height 331
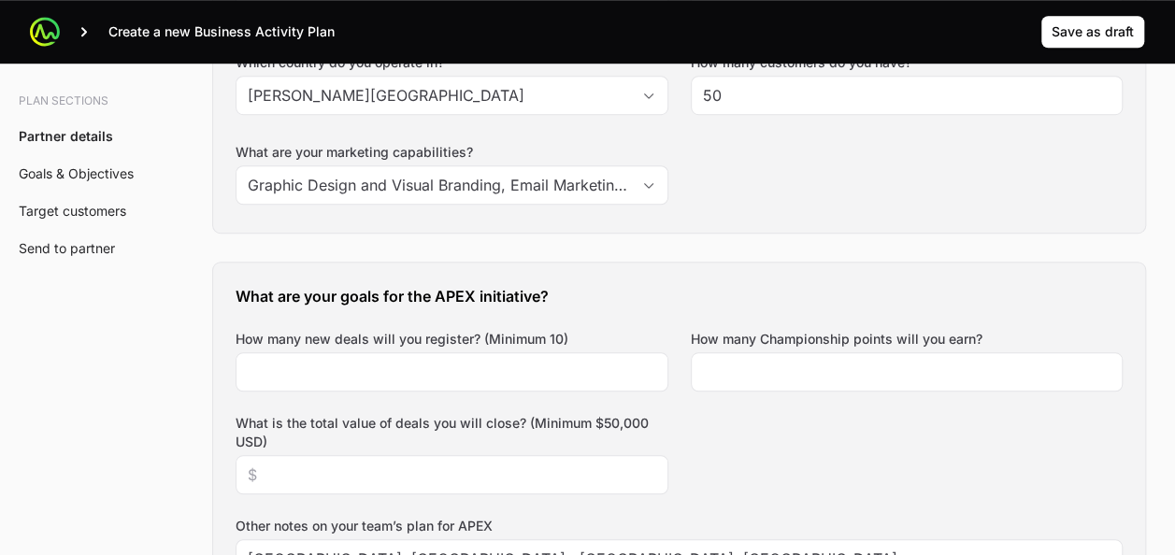
scroll to position [634, 0]
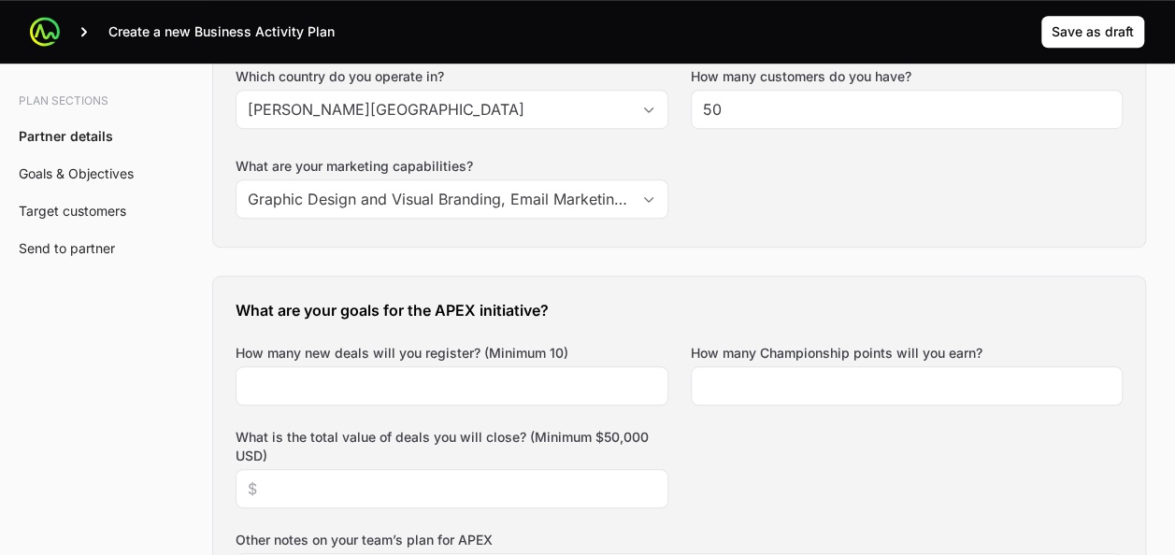
click at [628, 299] on h3 "What are your goals for the APEX initiative?" at bounding box center [679, 310] width 887 height 22
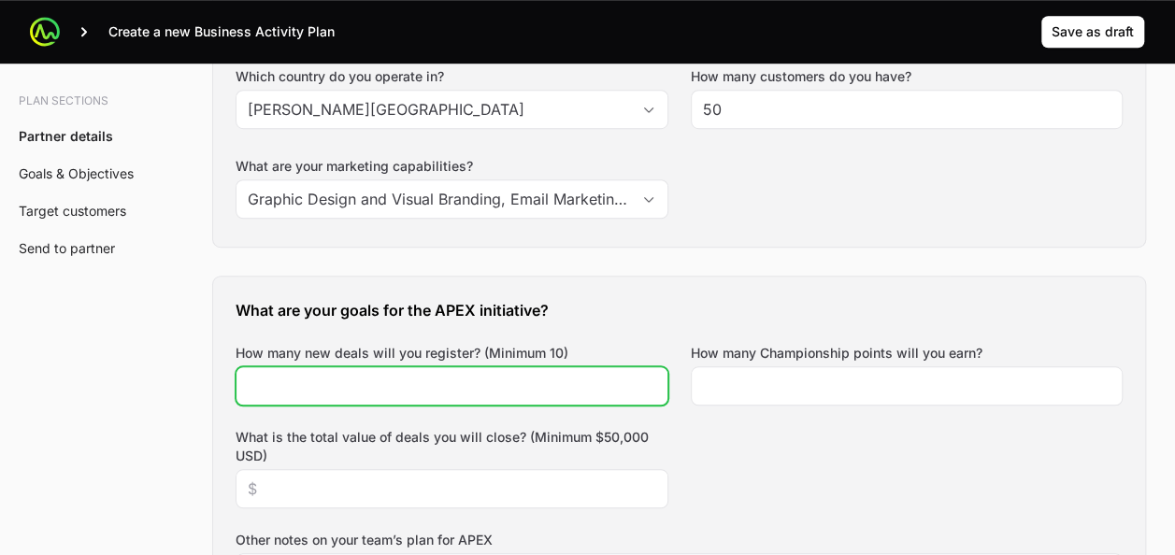
click at [451, 389] on input "How many new deals will you register? (Minimum 10)" at bounding box center [452, 386] width 409 height 22
type input "35"
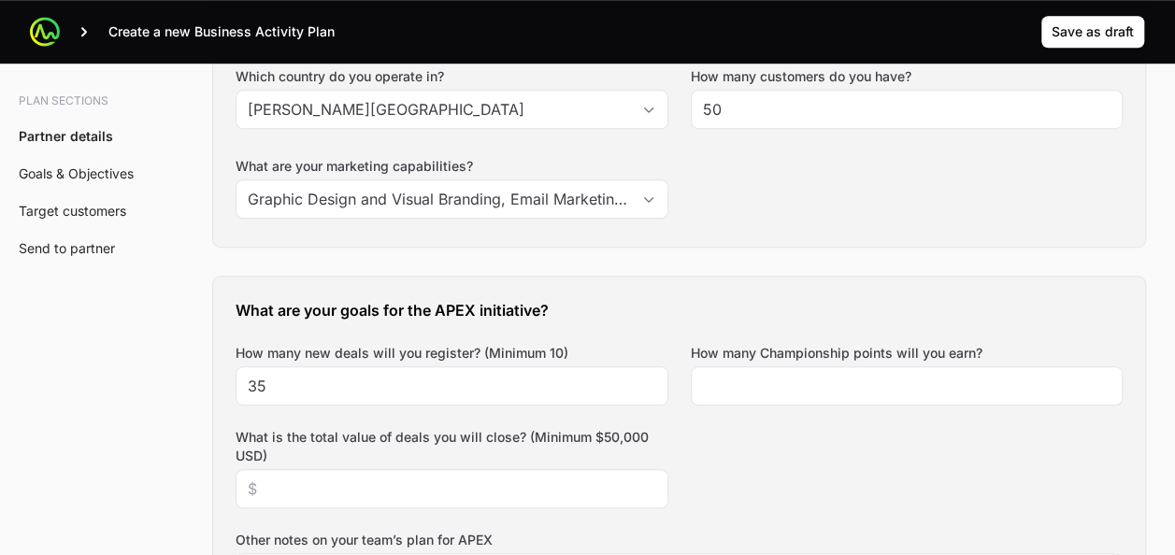
click at [772, 438] on div "What are your goals for the APEX initiative? How many new deals will you regist…" at bounding box center [679, 527] width 932 height 501
drag, startPoint x: 770, startPoint y: 387, endPoint x: 826, endPoint y: 457, distance: 89.8
click at [826, 457] on div "What are your goals for the APEX initiative? How many new deals will you regist…" at bounding box center [679, 527] width 932 height 501
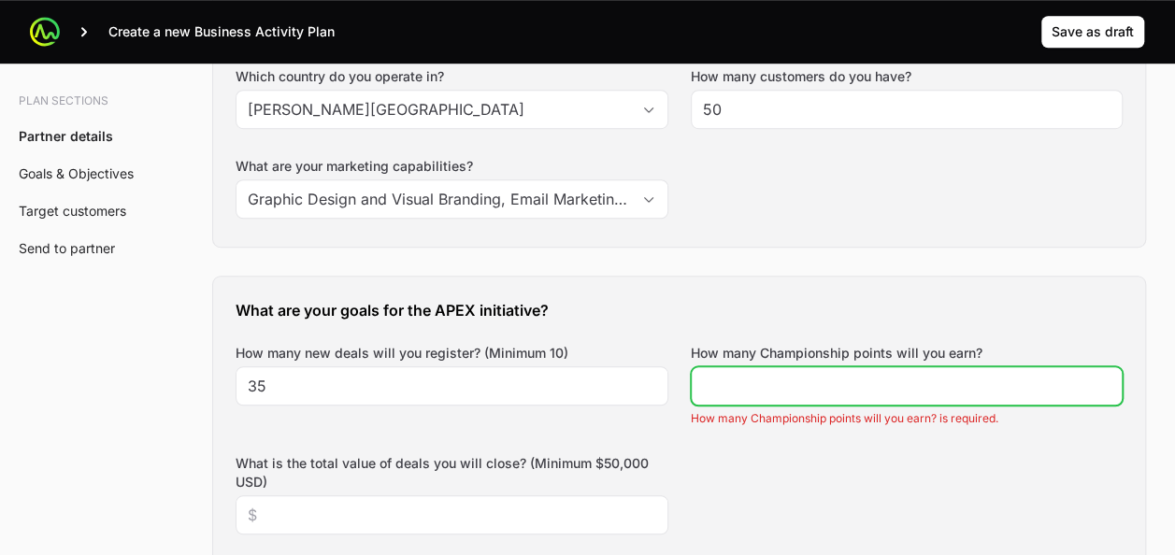
click at [819, 393] on input "How many Championship points will you earn?" at bounding box center [907, 386] width 409 height 22
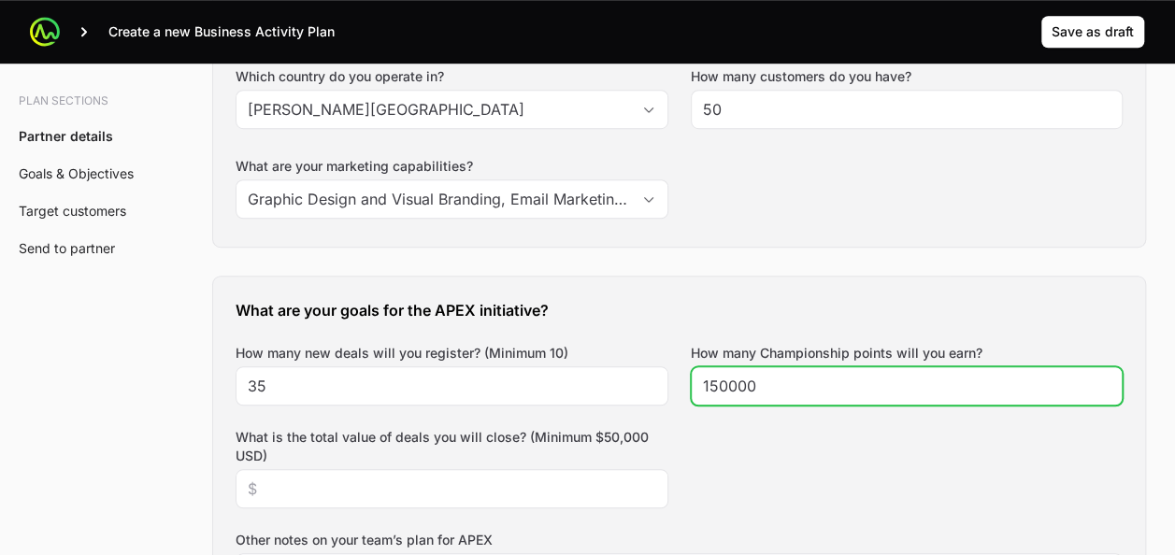
click at [819, 393] on input "150000" at bounding box center [907, 386] width 409 height 22
type input "150000"
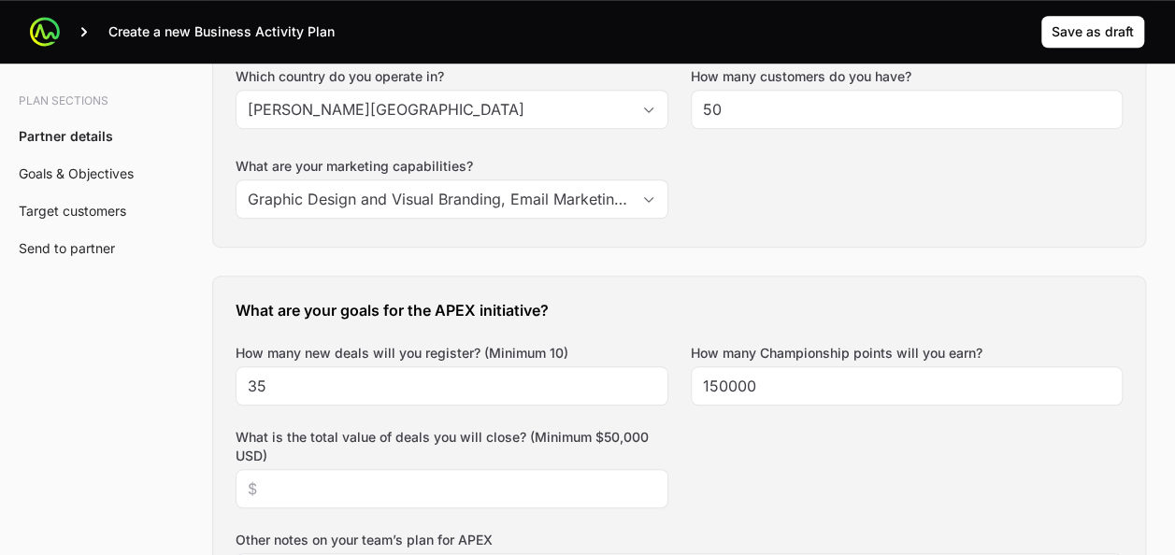
click at [806, 446] on div "What are your goals for the APEX initiative? How many new deals will you regist…" at bounding box center [679, 527] width 932 height 501
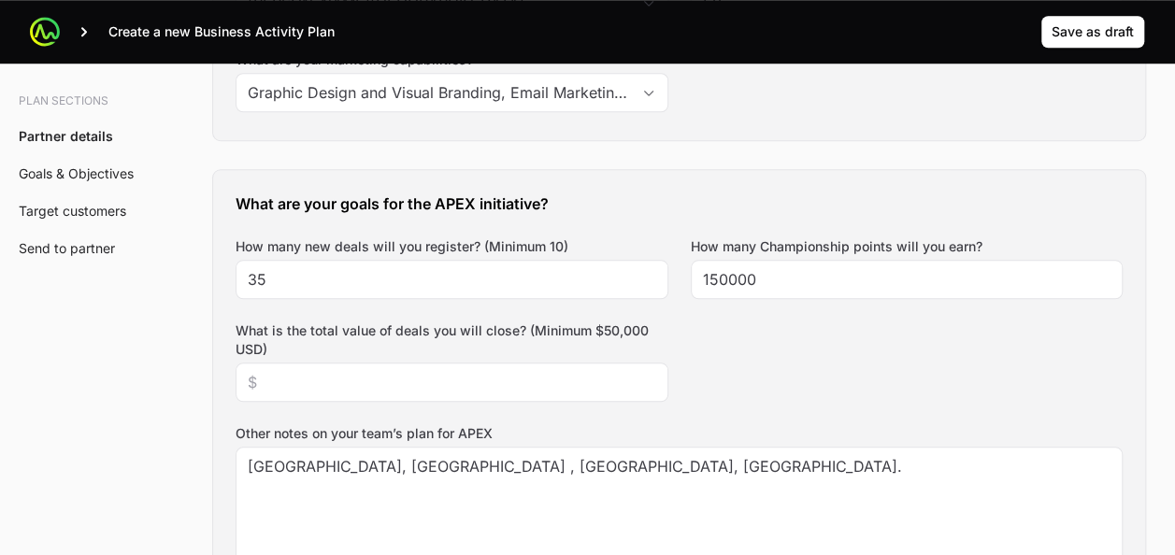
scroll to position [755, 0]
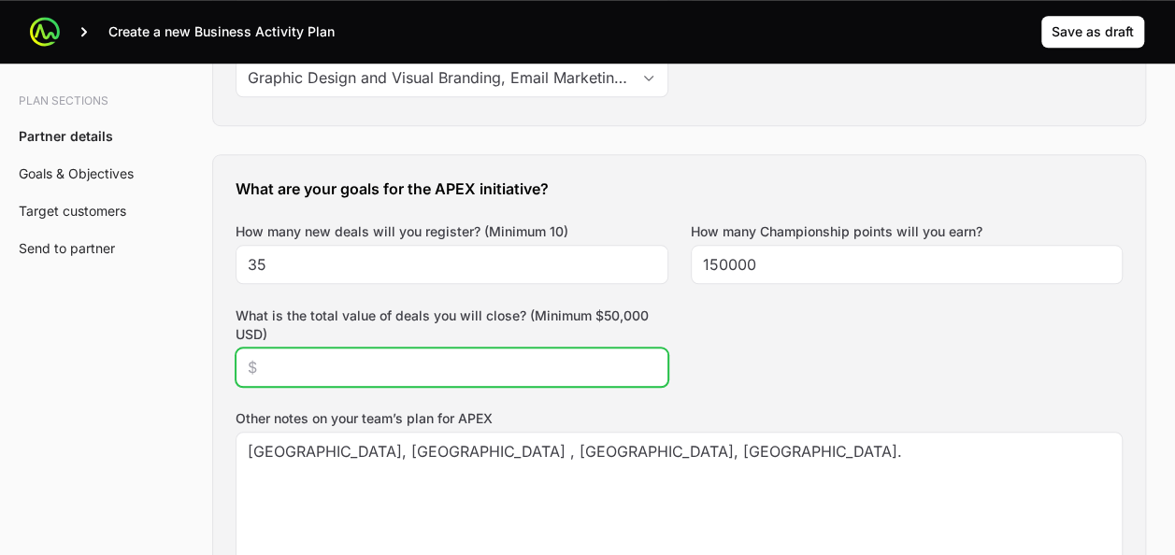
click at [378, 359] on input "What is the total value of deals you will close? (Minimum $50,000 USD)" at bounding box center [452, 367] width 409 height 22
type input "$75,000"
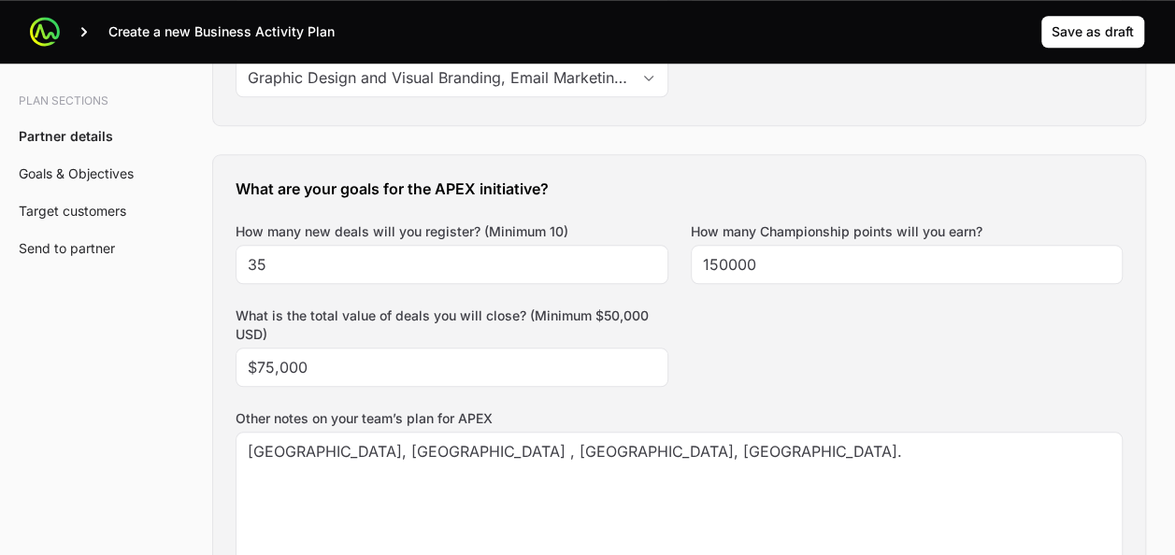
click at [727, 366] on div "What are your goals for the APEX initiative? How many new deals will you regist…" at bounding box center [679, 405] width 932 height 501
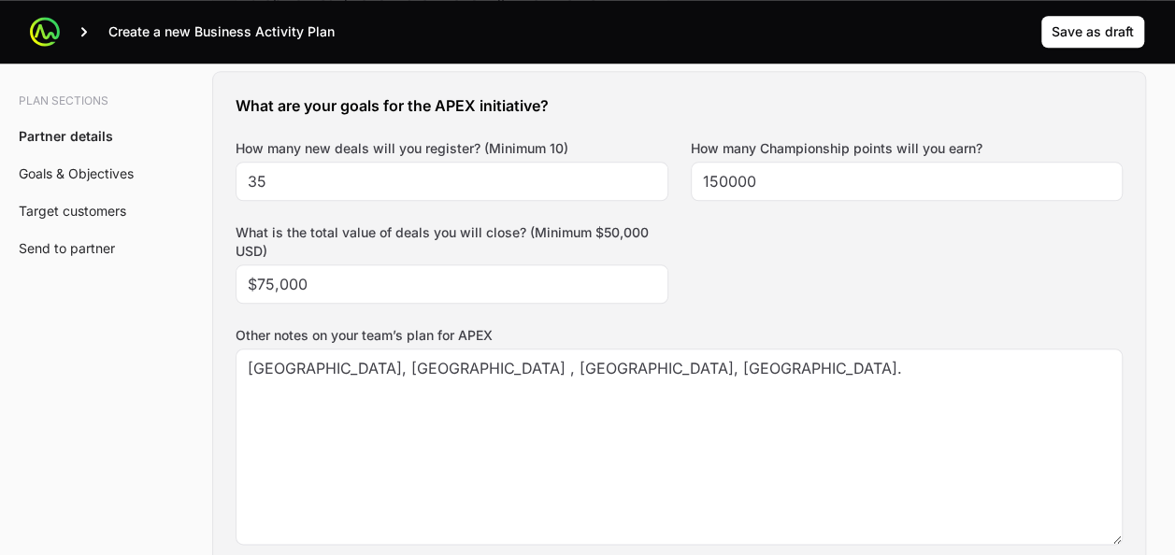
scroll to position [853, 0]
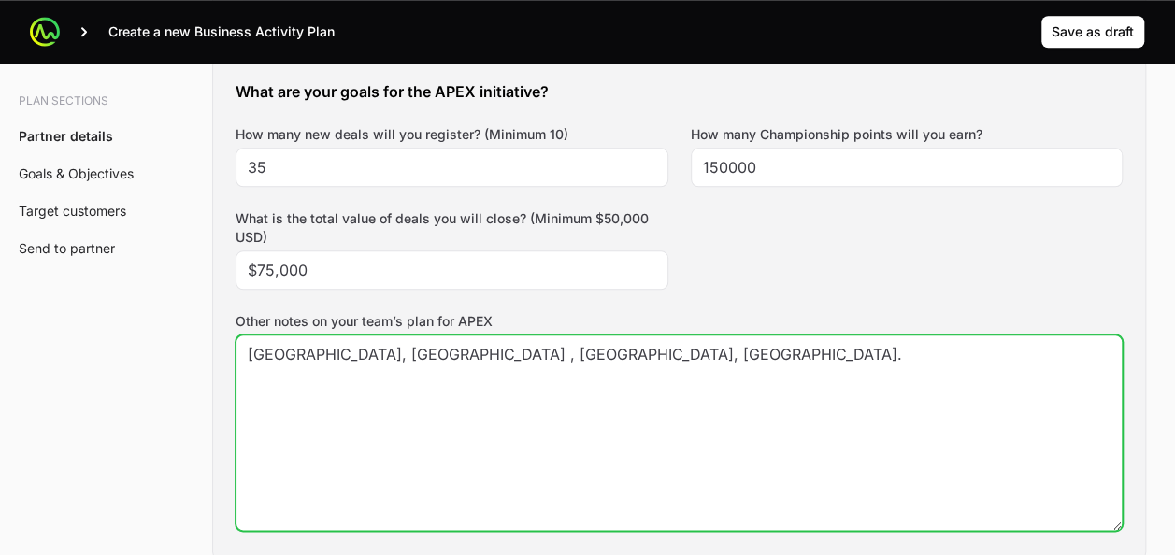
click at [251, 352] on textarea "Colombia, peru , ecuador, Chile." at bounding box center [679, 433] width 885 height 194
click at [254, 439] on textarea "Colombia, peru , ecuador, Chile." at bounding box center [679, 433] width 885 height 194
click at [516, 406] on textarea "Colombia, peru , ecuador, Chile." at bounding box center [679, 433] width 885 height 194
click at [348, 362] on textarea "Colombia, peru , ecuador, Chile." at bounding box center [679, 433] width 885 height 194
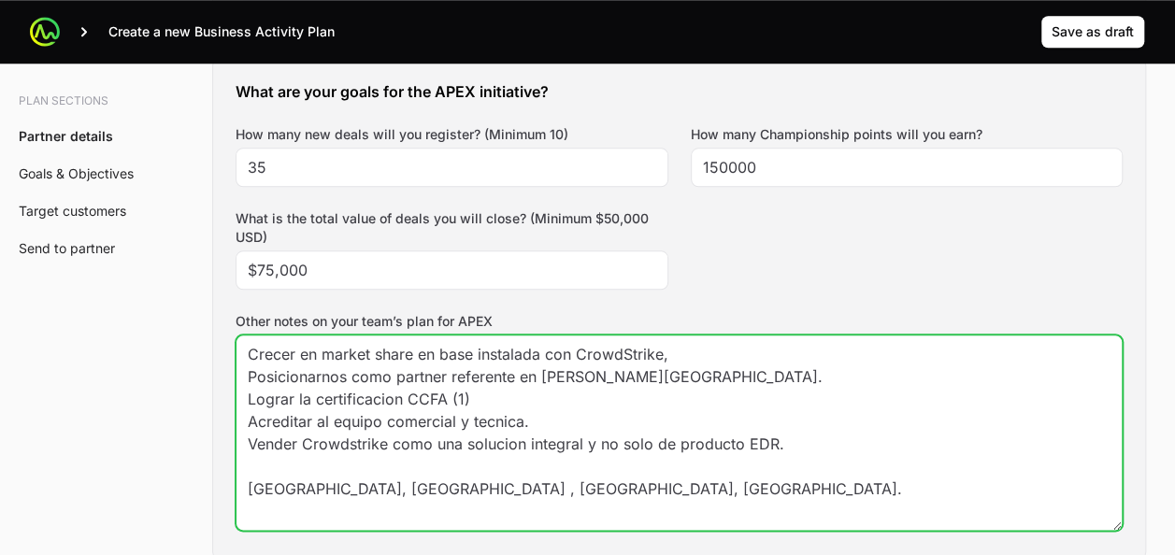
scroll to position [0, 0]
click at [314, 340] on textarea "Crecer en market share en base instalada con CrowdStrike, Posicionarnos como pa…" at bounding box center [679, 433] width 885 height 194
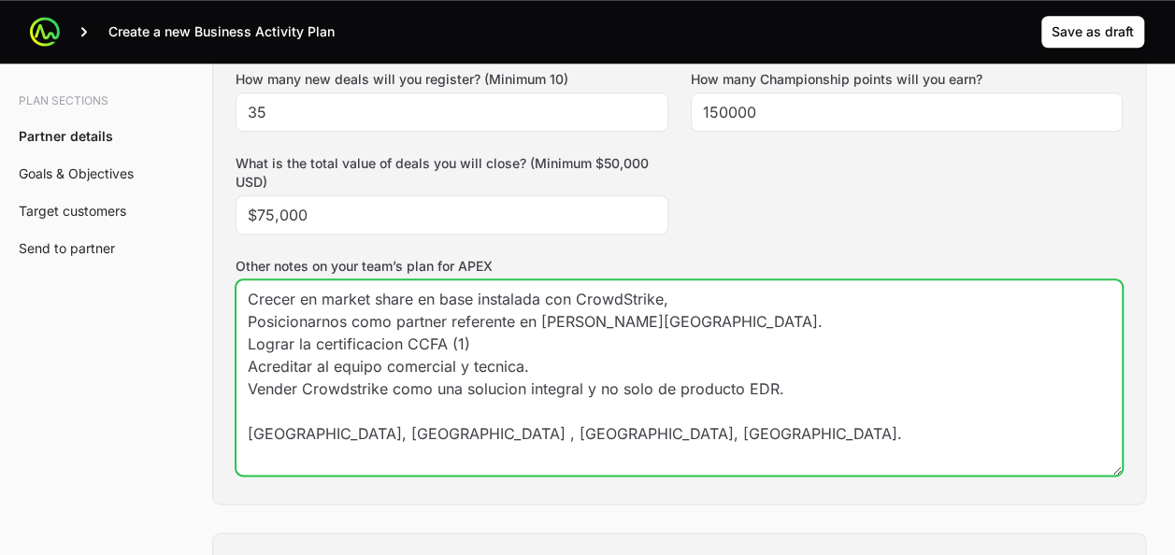
scroll to position [924, 0]
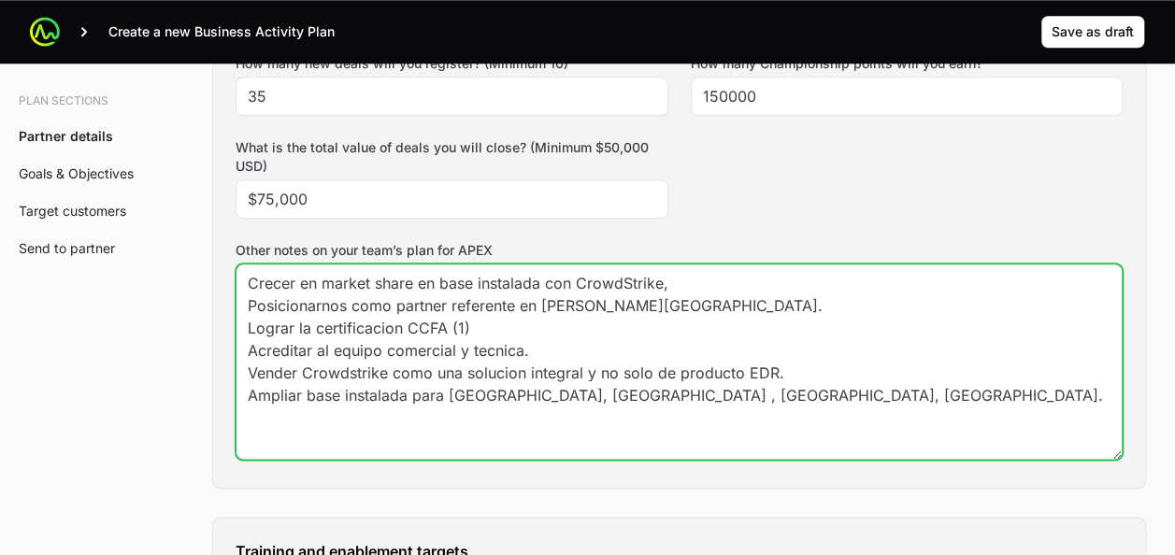
click at [373, 415] on textarea "Crecer en market share en base instalada con CrowdStrike, Posicionarnos como pa…" at bounding box center [679, 362] width 885 height 194
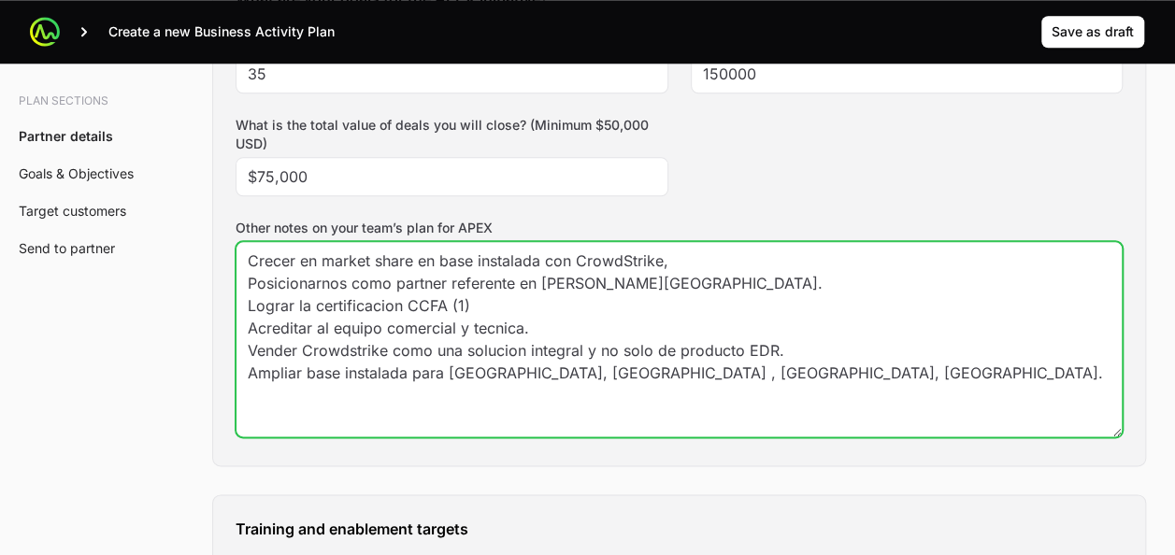
scroll to position [949, 0]
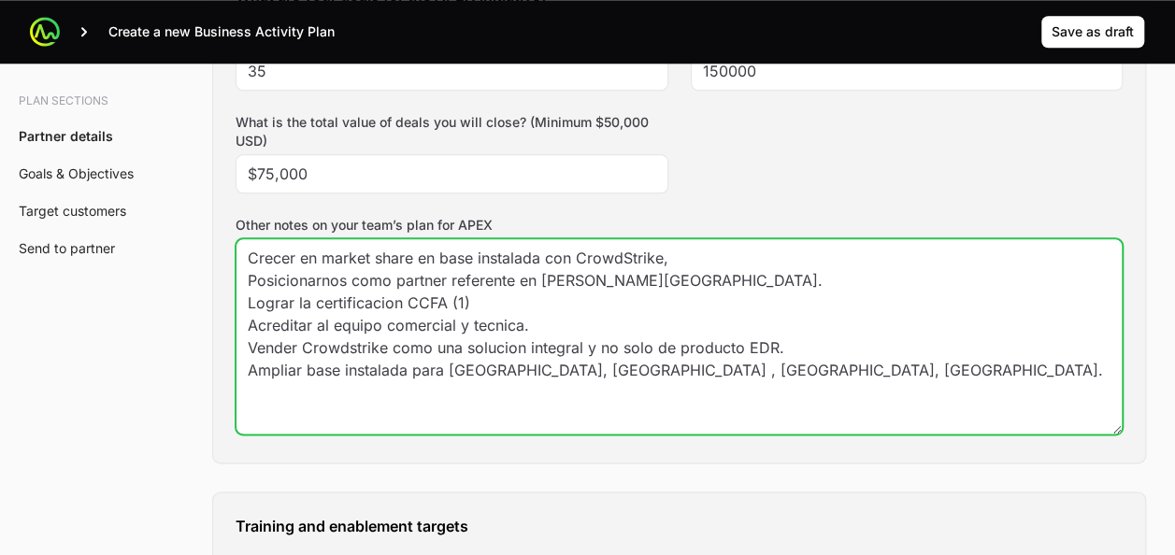
type textarea "Crecer en market share en base instalada con CrowdStrike, Posicionarnos como pa…"
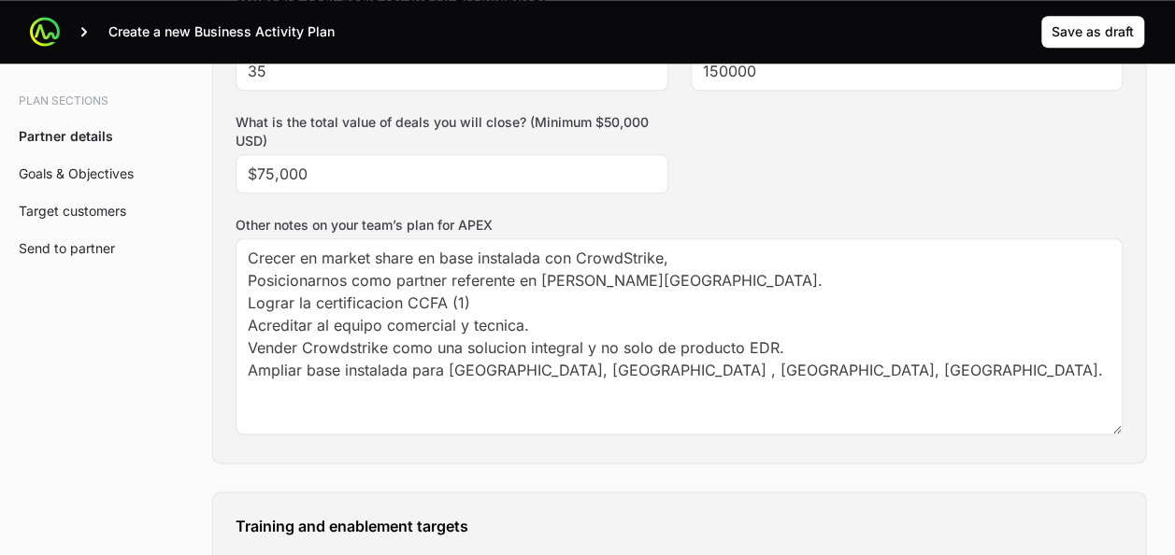
click at [439, 449] on div "What are your goals for the APEX initiative? How many new deals will you regist…" at bounding box center [679, 212] width 932 height 501
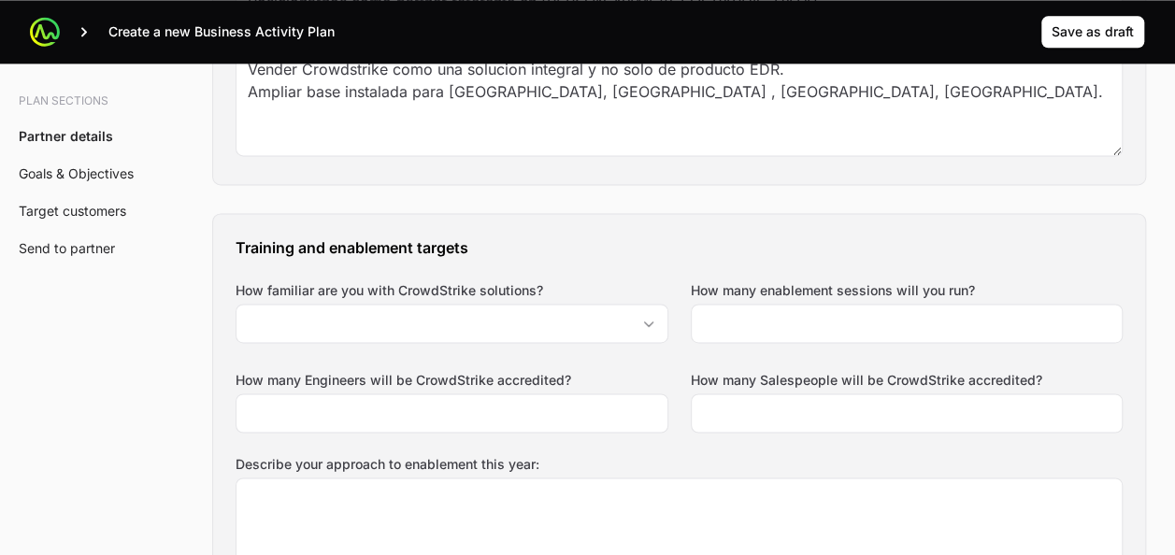
scroll to position [1230, 0]
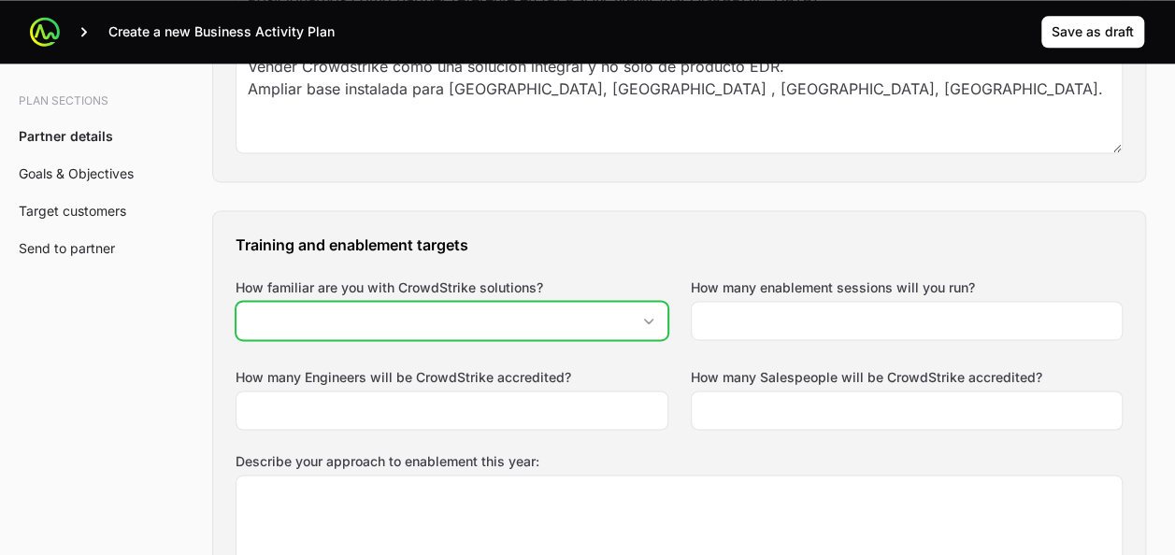
click at [540, 331] on input "How familiar are you with CrowdStrike solutions?" at bounding box center [434, 320] width 394 height 37
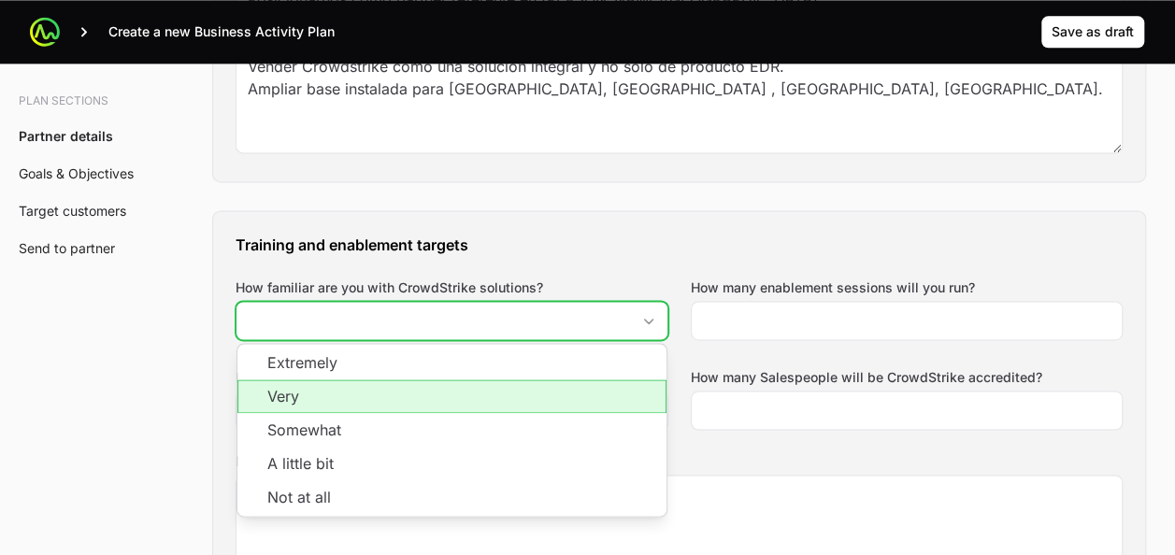
click at [506, 397] on li "Very" at bounding box center [451, 397] width 429 height 34
type input "Very"
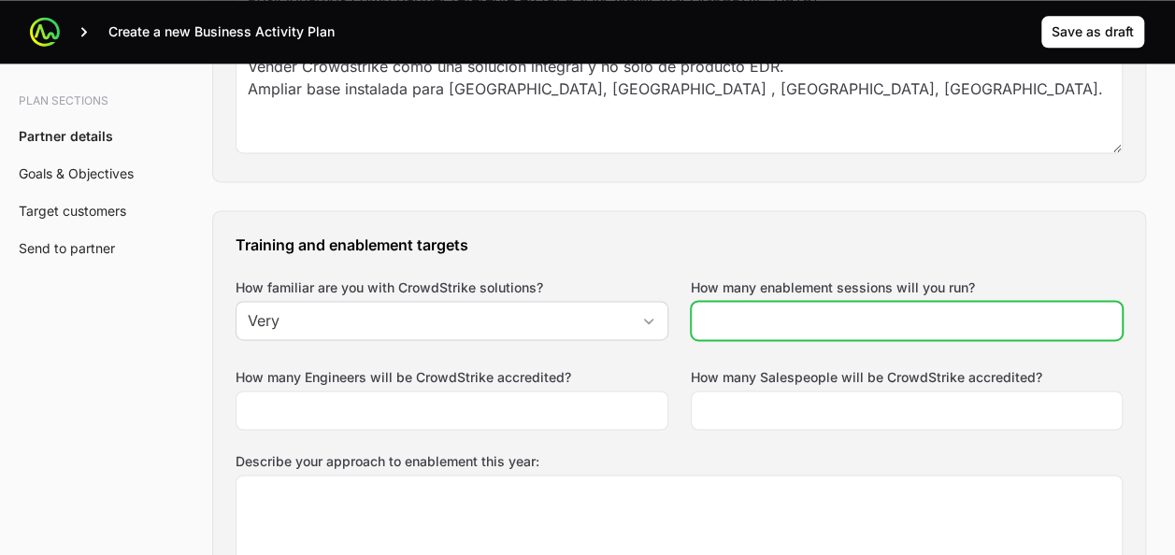
click at [750, 323] on input "How many enablement sessions will you run?" at bounding box center [907, 320] width 409 height 22
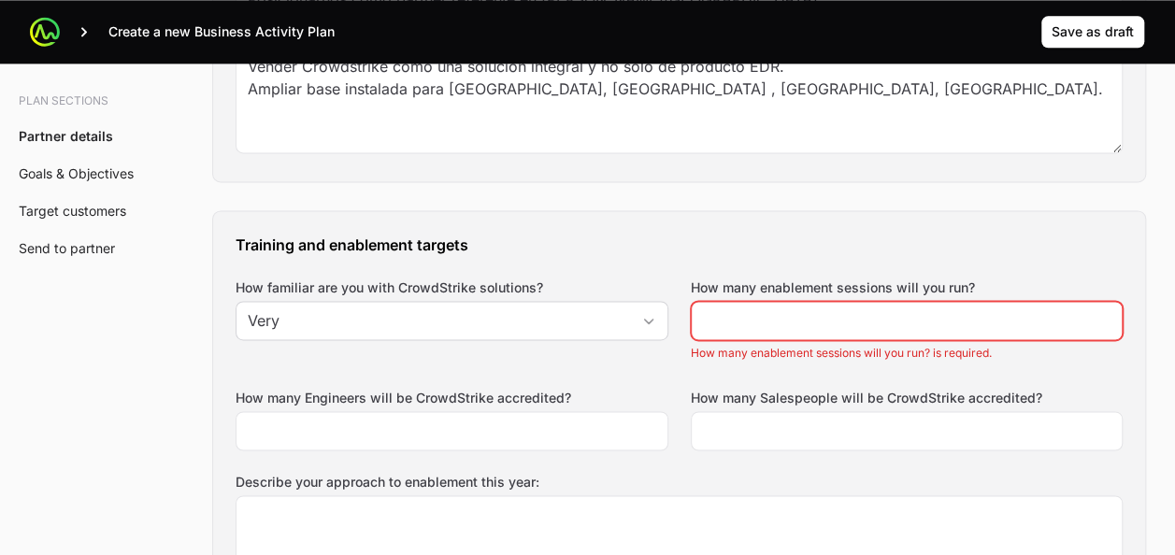
click at [799, 259] on div "Training and enablement targets How familiar are you with CrowdStrike solutions…" at bounding box center [679, 465] width 932 height 509
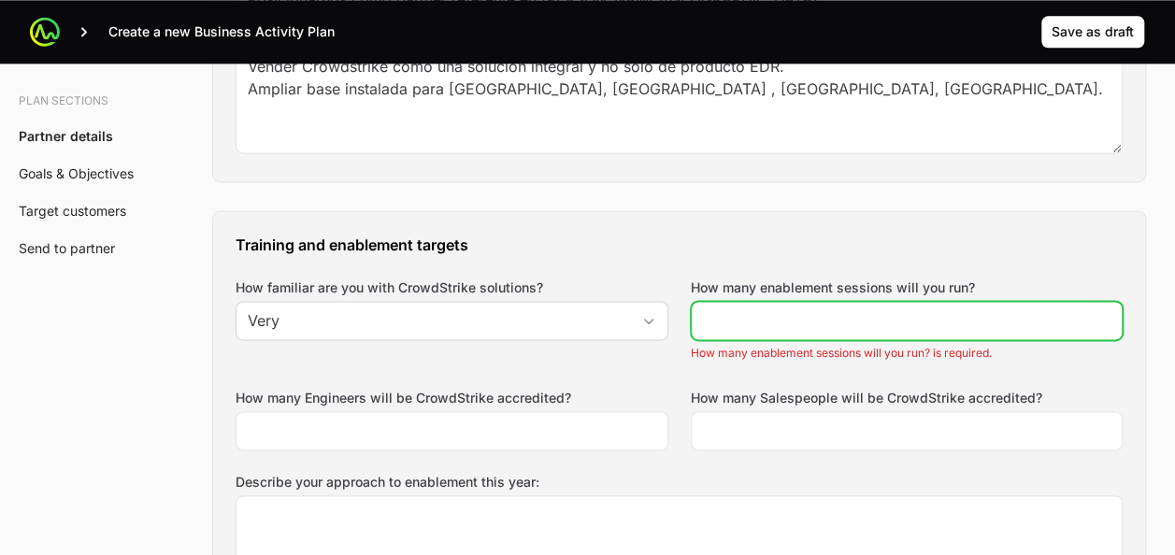
click at [754, 325] on input "How many enablement sessions will you run?" at bounding box center [907, 320] width 409 height 22
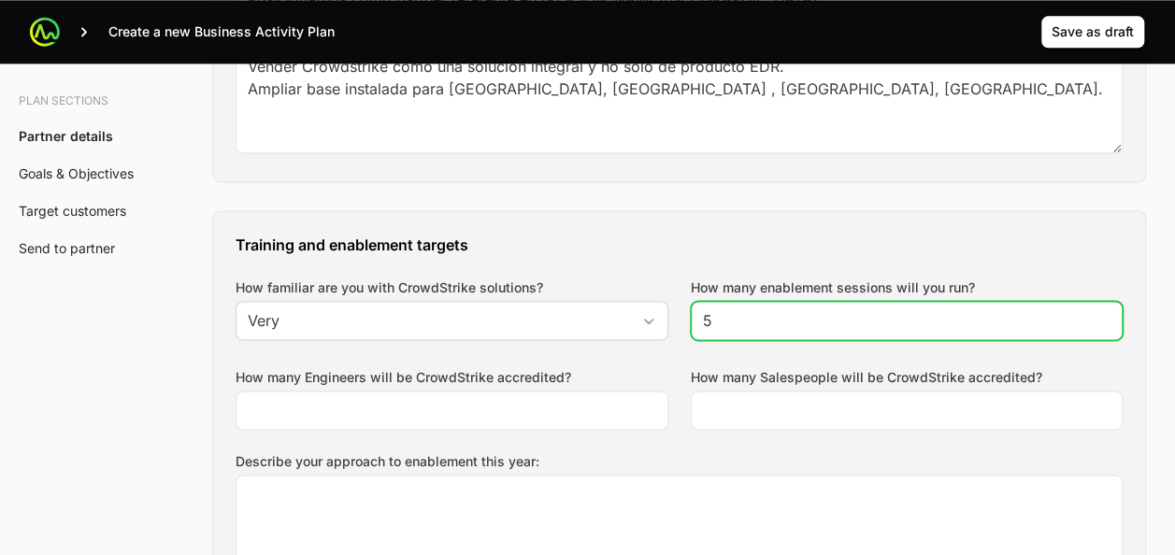
type input "5"
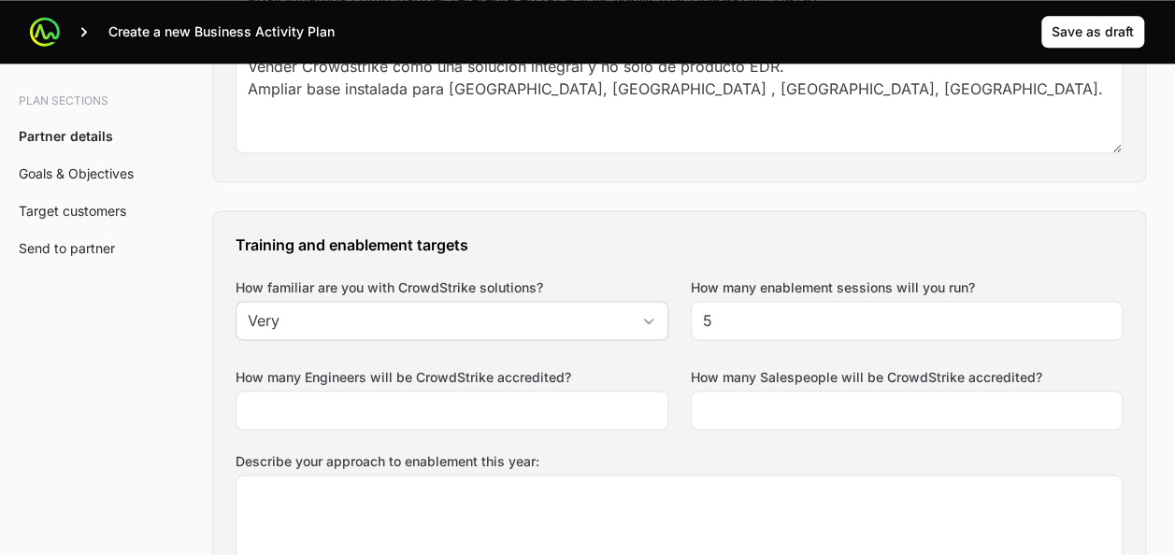
click at [714, 249] on h3 "Training and enablement targets" at bounding box center [679, 245] width 887 height 22
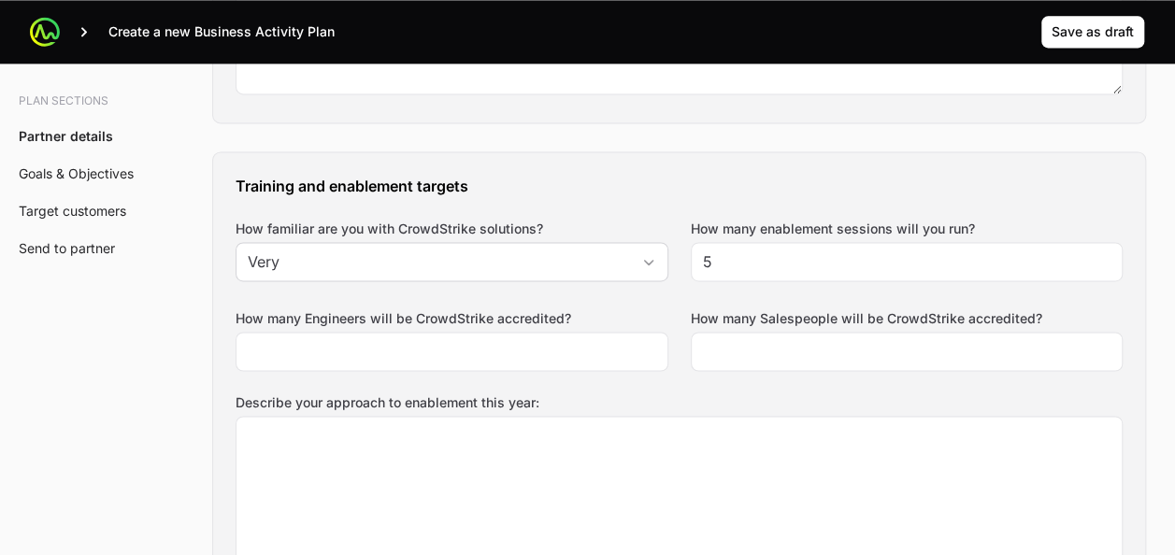
scroll to position [1313, 0]
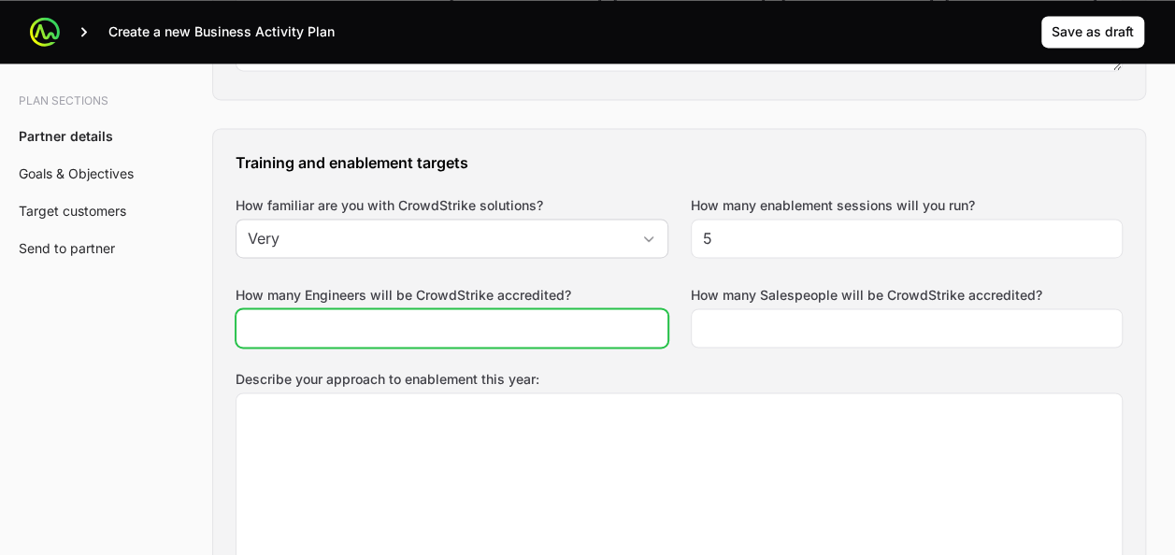
click at [462, 331] on input "How many Engineers will be CrowdStrike accredited?" at bounding box center [452, 328] width 409 height 22
type input "3"
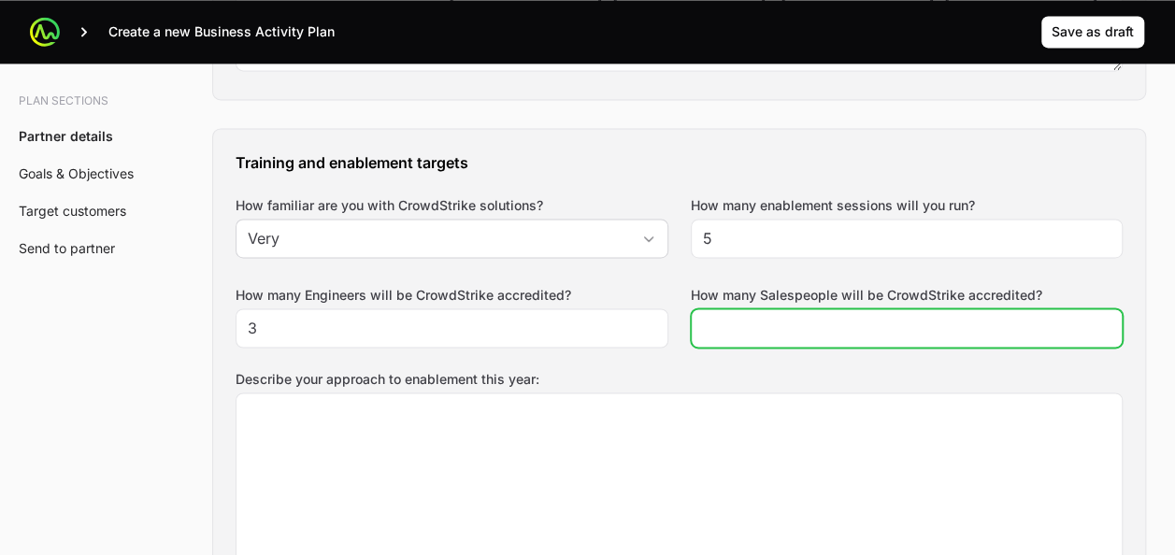
click at [727, 318] on input "How many Salespeople will be CrowdStrike accredited?" at bounding box center [907, 328] width 409 height 22
type input "2"
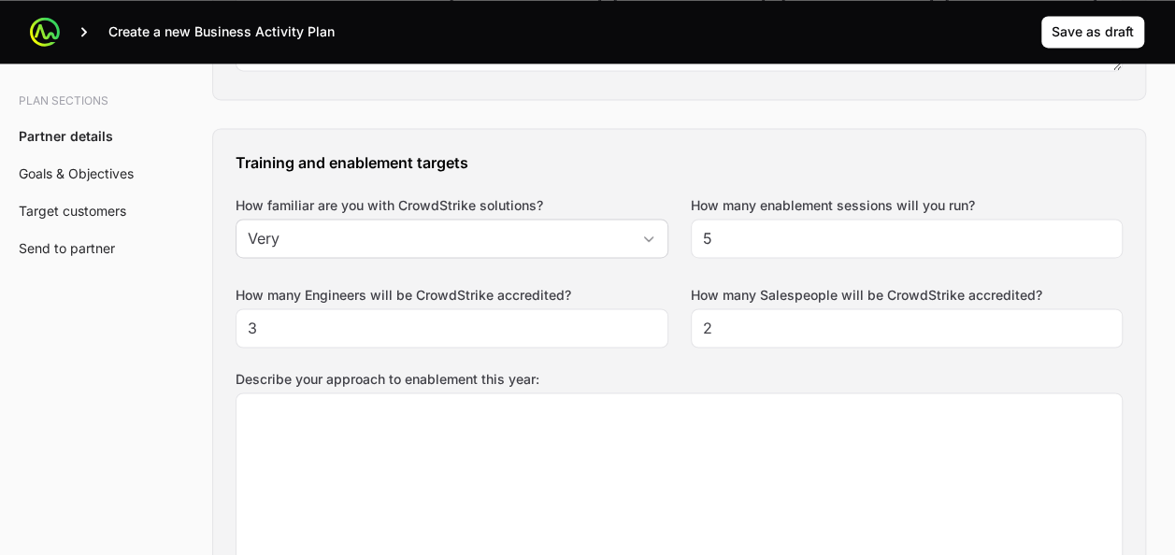
click at [696, 357] on div "Training and enablement targets How familiar are you with CrowdStrike solutions…" at bounding box center [679, 373] width 932 height 488
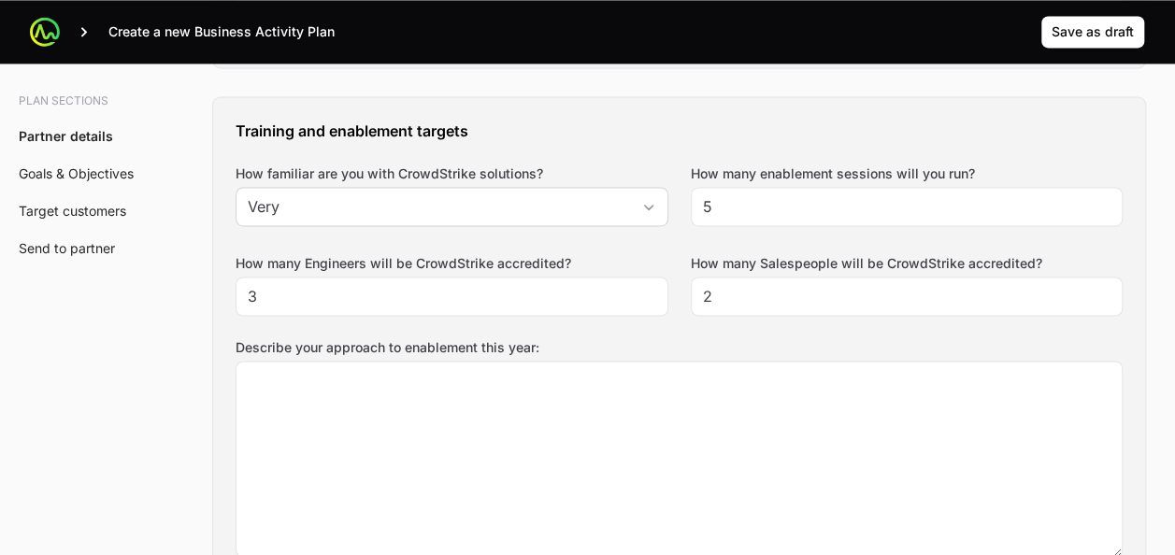
scroll to position [1357, 0]
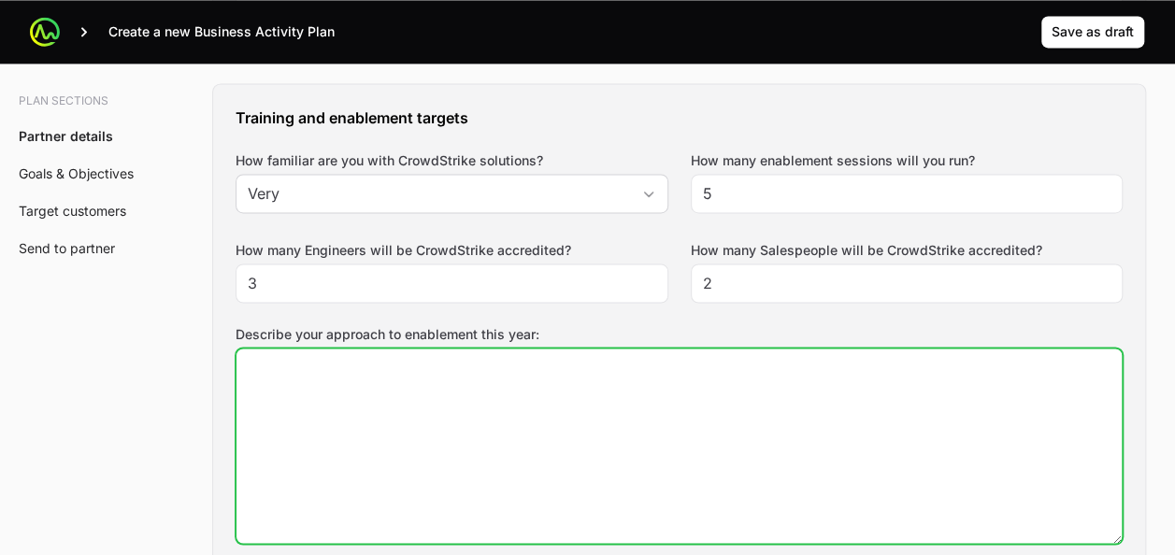
click at [509, 421] on textarea "Describe your approach to enablement this year:" at bounding box center [679, 446] width 885 height 194
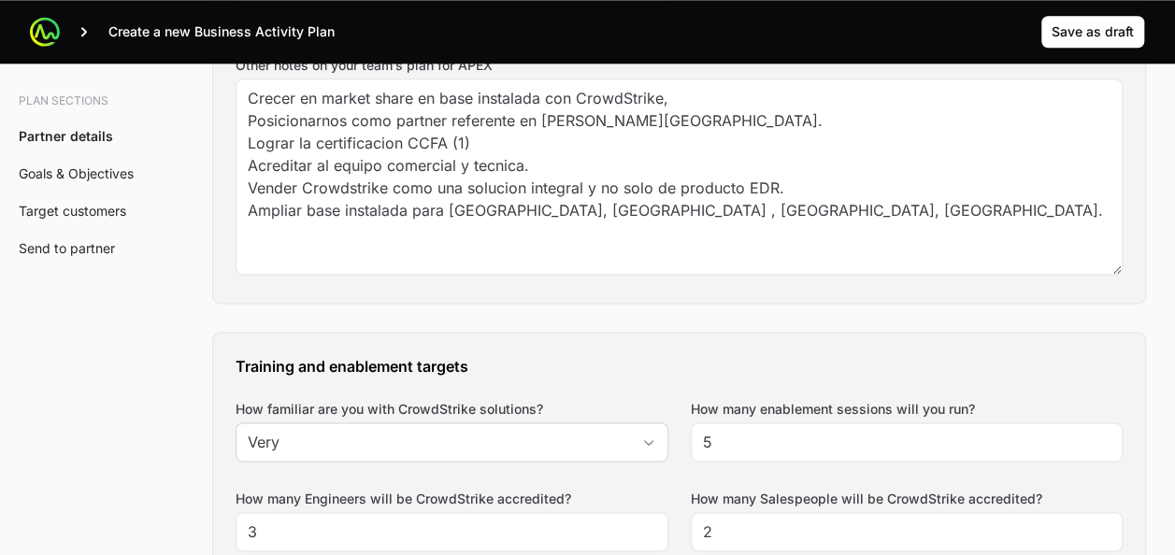
scroll to position [1105, 0]
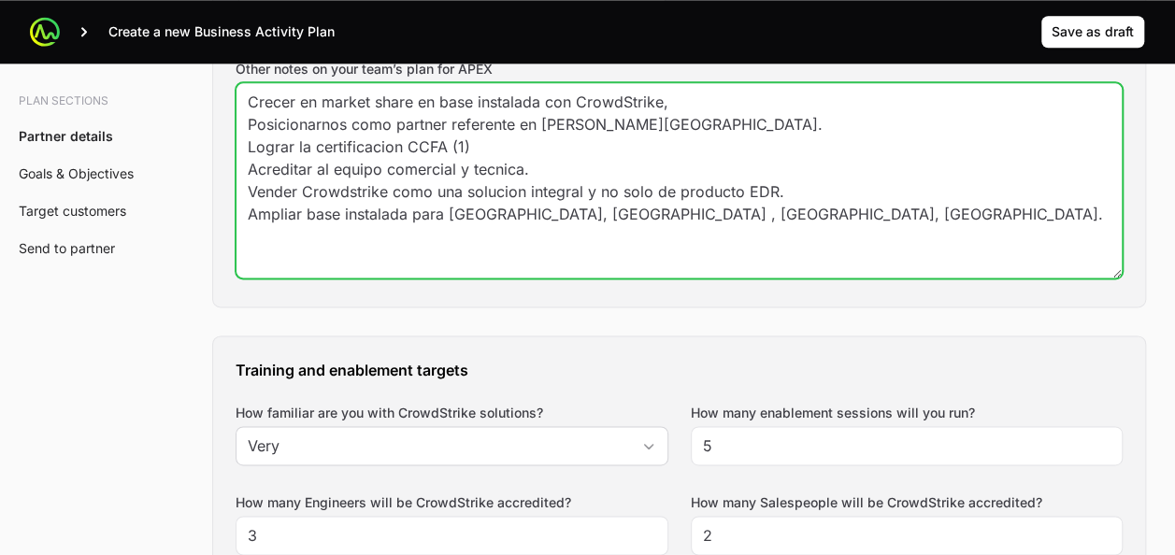
click at [396, 140] on textarea "Crecer en market share en base instalada con CrowdStrike, Posicionarnos como pa…" at bounding box center [679, 180] width 885 height 194
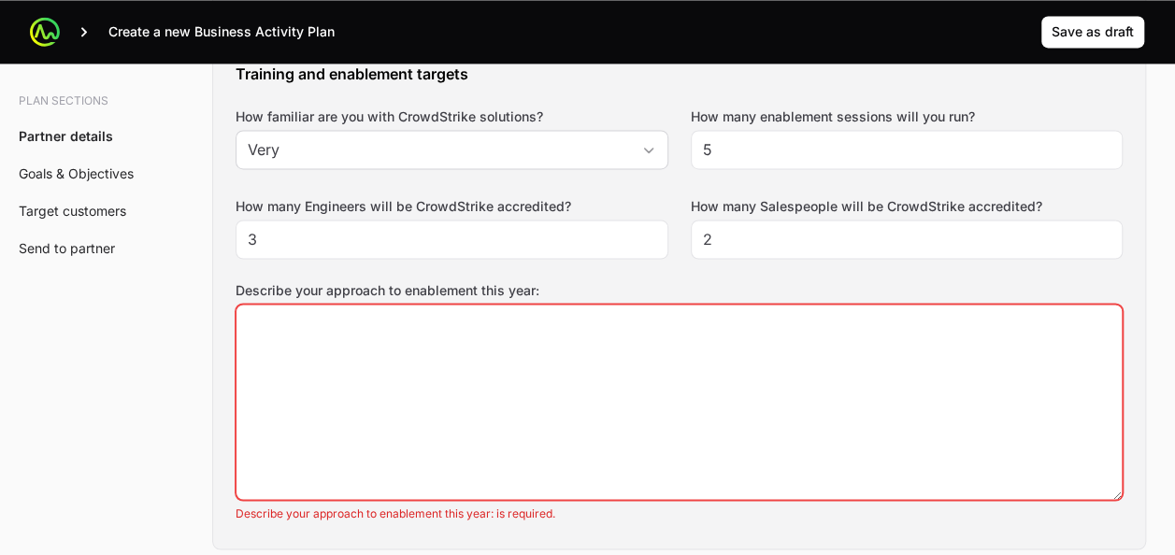
scroll to position [1423, 0]
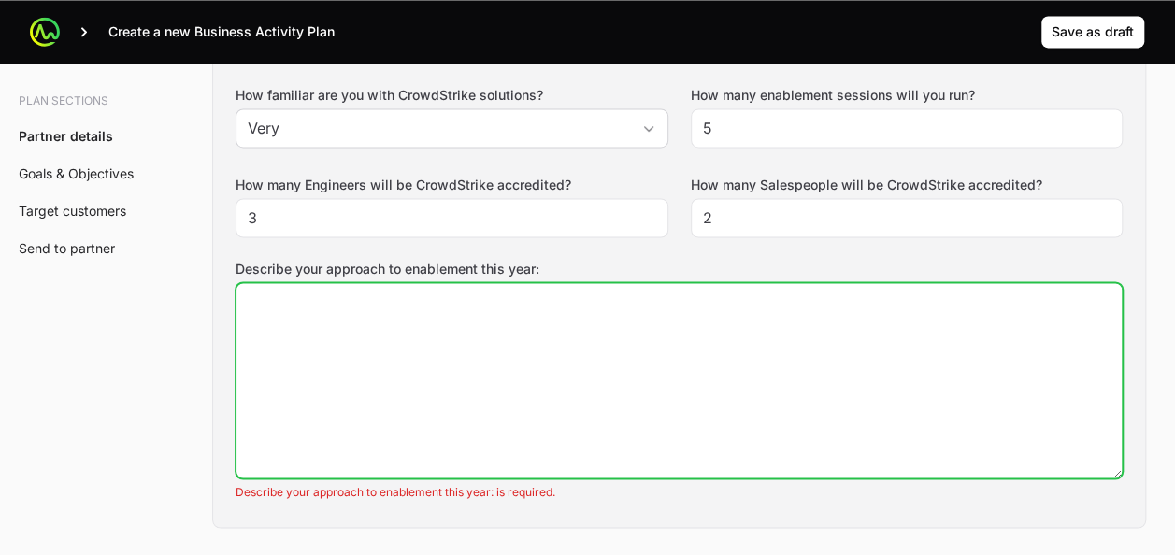
click at [296, 456] on textarea "Describe your approach to enablement this year:" at bounding box center [679, 380] width 885 height 194
paste textarea "Lograr la certificacion CCFA (1) Acreditar al equipo comercial y tecnica."
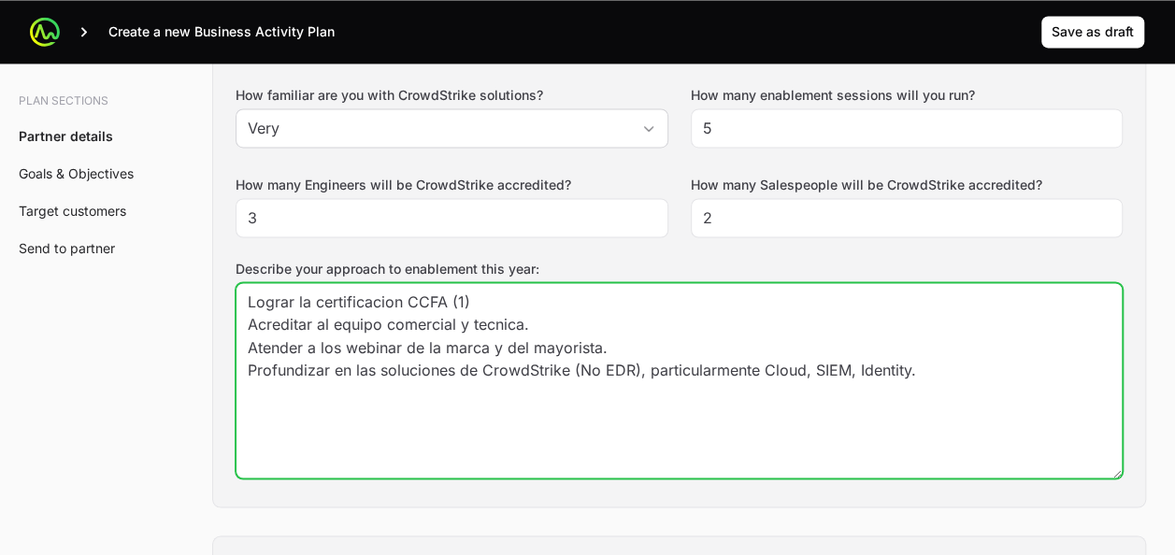
type textarea "Lograr la certificacion CCFA (1) Acreditar al equipo comercial y tecnica. Atend…"
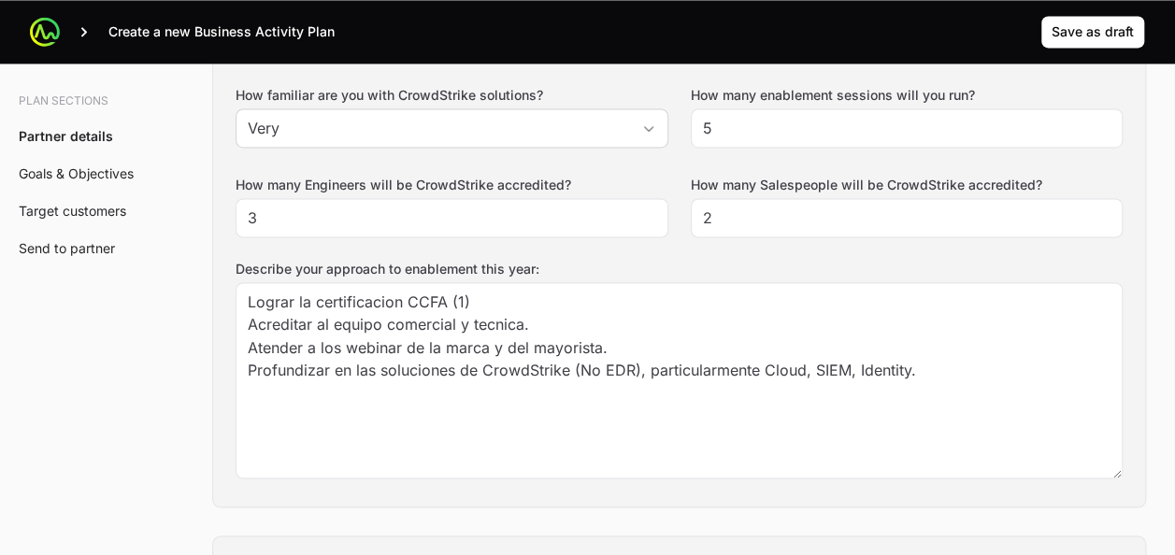
click at [219, 373] on div "Training and enablement targets How familiar are you with CrowdStrike solutions…" at bounding box center [679, 263] width 932 height 488
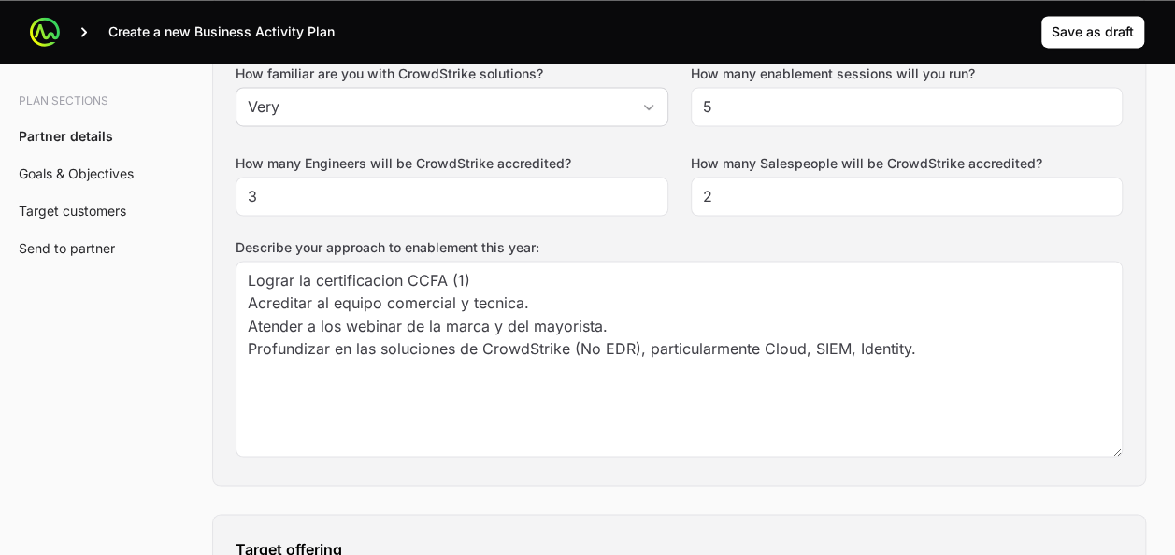
scroll to position [1445, 0]
click at [228, 459] on div "Training and enablement targets How familiar are you with CrowdStrike solutions…" at bounding box center [679, 240] width 932 height 488
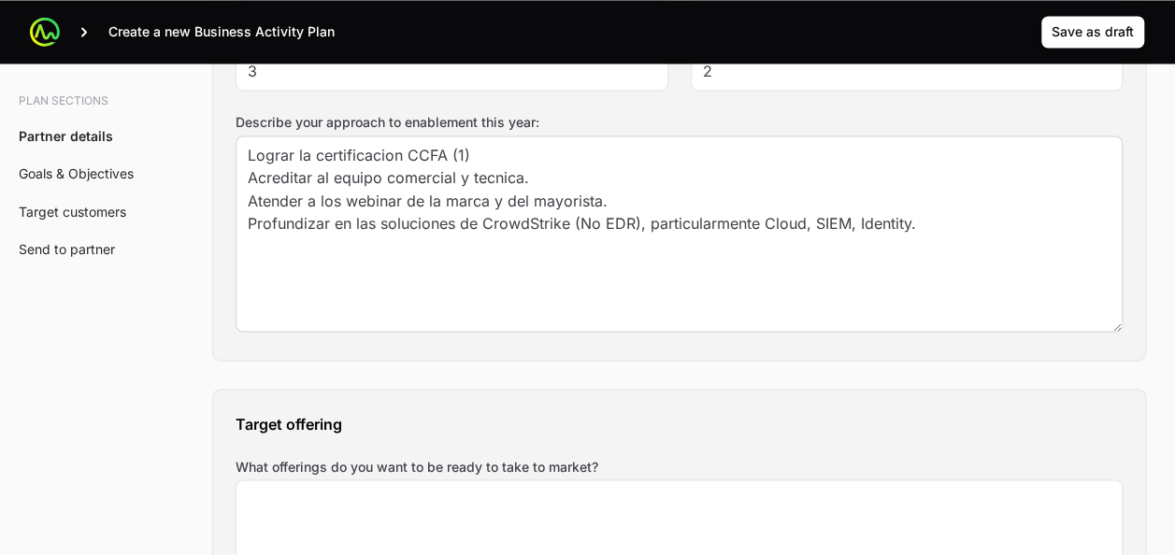
scroll to position [1520, 0]
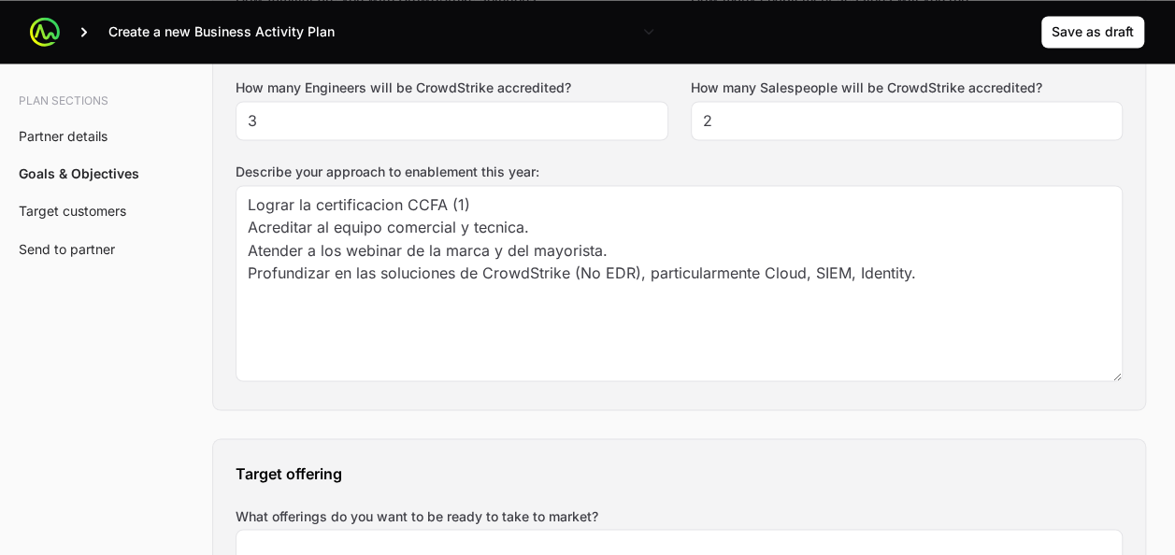
click at [420, 462] on h3 "Target offering" at bounding box center [679, 473] width 887 height 22
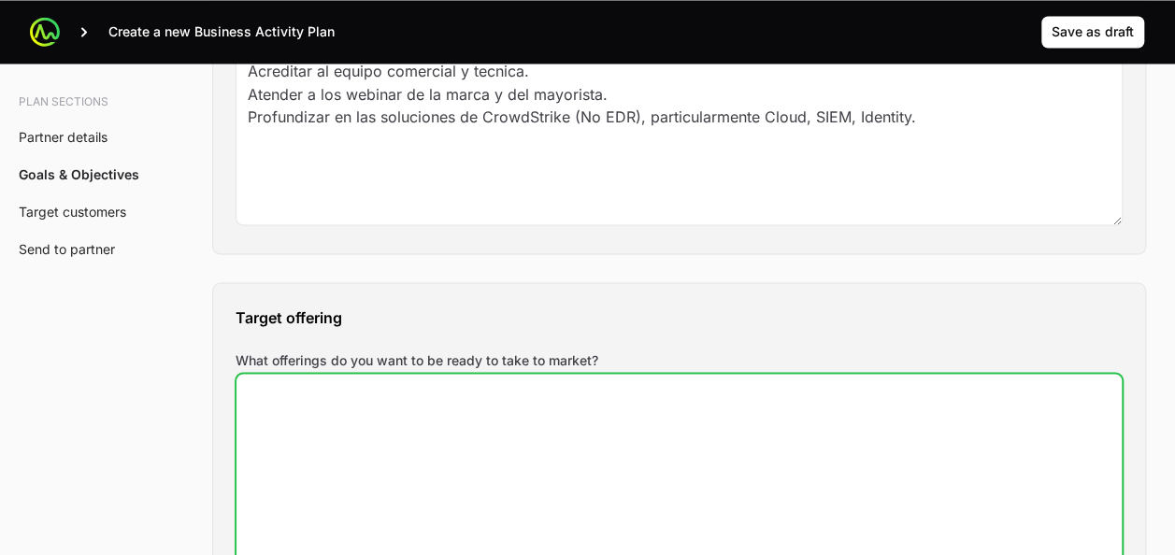
scroll to position [1696, 0]
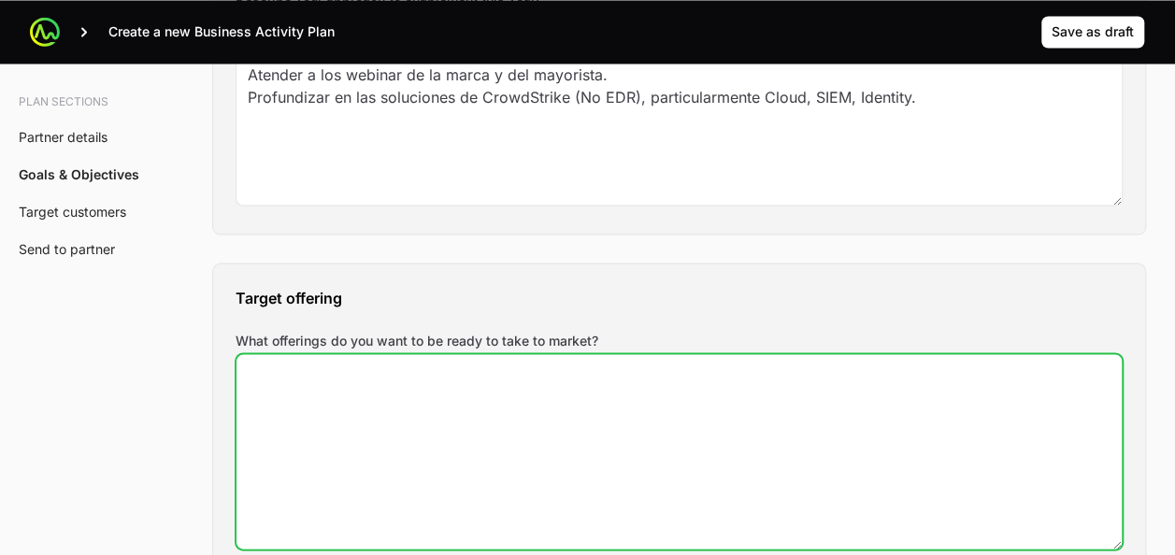
drag, startPoint x: 420, startPoint y: 449, endPoint x: 382, endPoint y: 395, distance: 65.9
click at [382, 395] on textarea "EDR/XDR MSP - Serivicios gestionados" at bounding box center [679, 451] width 885 height 194
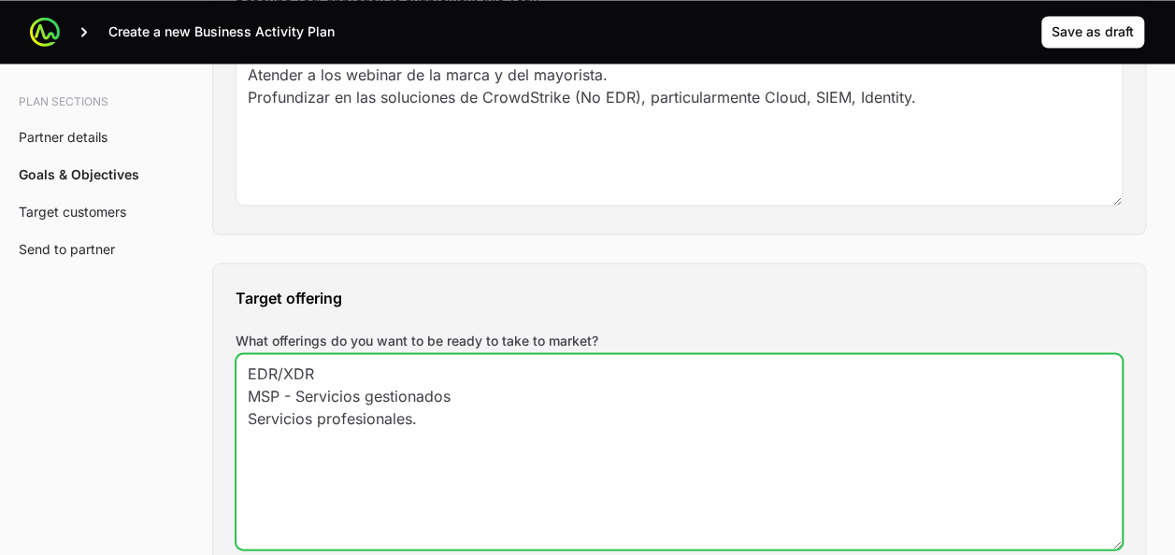
type textarea "EDR/XDR MSP - Servicios gestionados Servicios profesionales."
click at [426, 413] on textarea "EDR/XDR MSP - Servicios gestionados Servicios profesionales." at bounding box center [679, 451] width 885 height 194
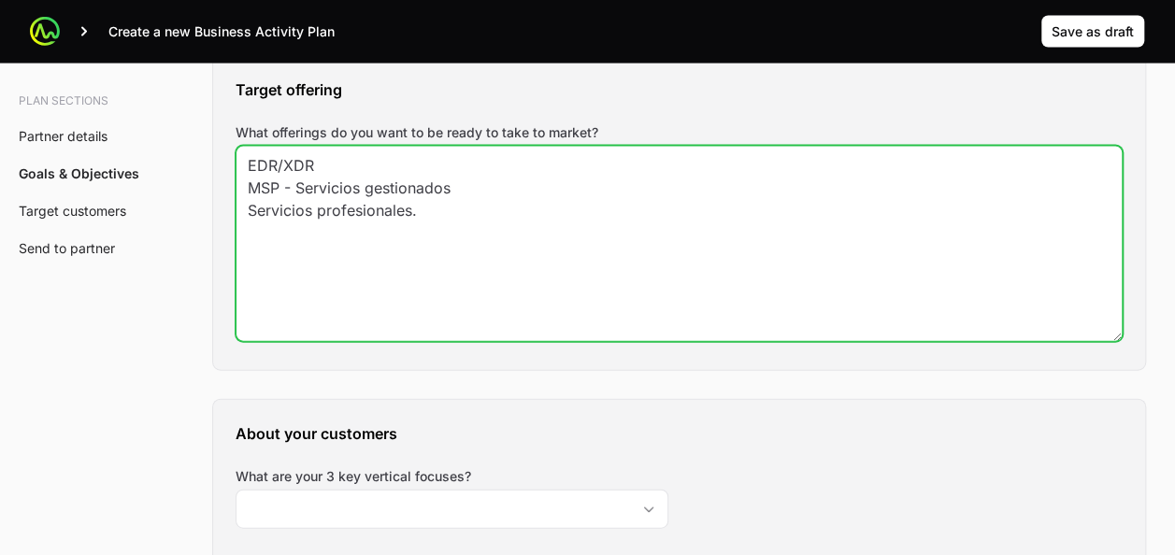
scroll to position [2073, 0]
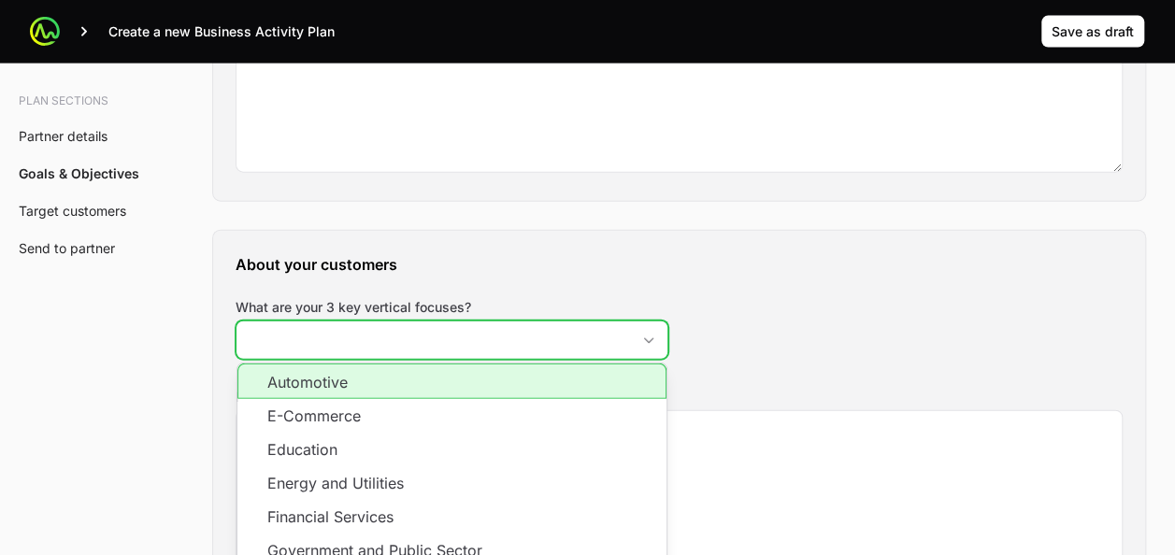
click at [400, 339] on input "What are your 3 key vertical focuses?" at bounding box center [434, 340] width 394 height 37
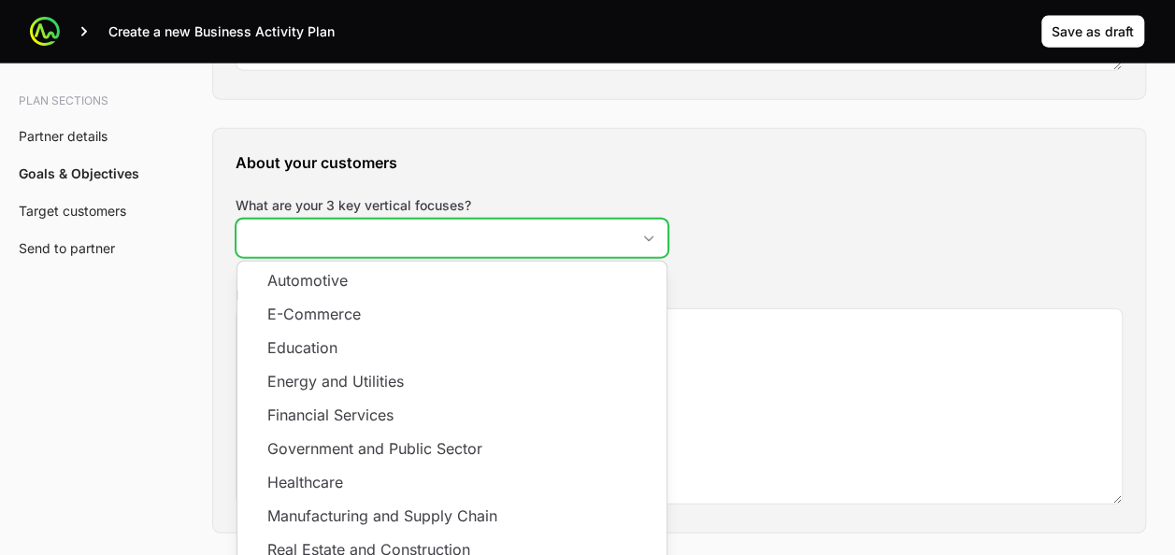
scroll to position [2232, 0]
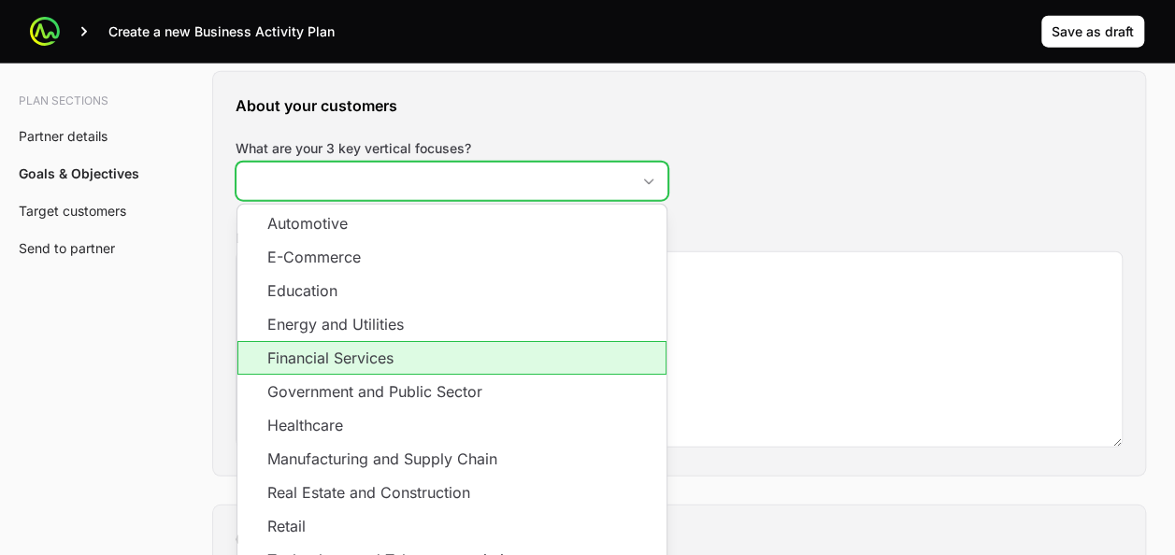
click at [467, 341] on li "Financial Services" at bounding box center [451, 358] width 429 height 34
drag, startPoint x: 467, startPoint y: 340, endPoint x: 356, endPoint y: 395, distance: 123.8
click at [356, 395] on li "Government and Public Sector" at bounding box center [451, 392] width 429 height 34
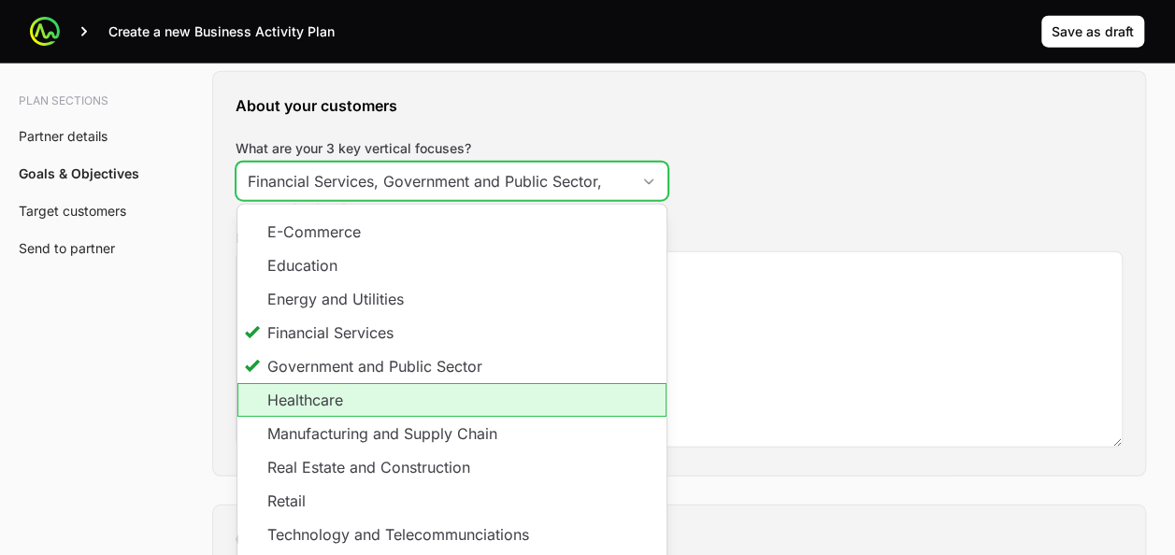
scroll to position [24, 0]
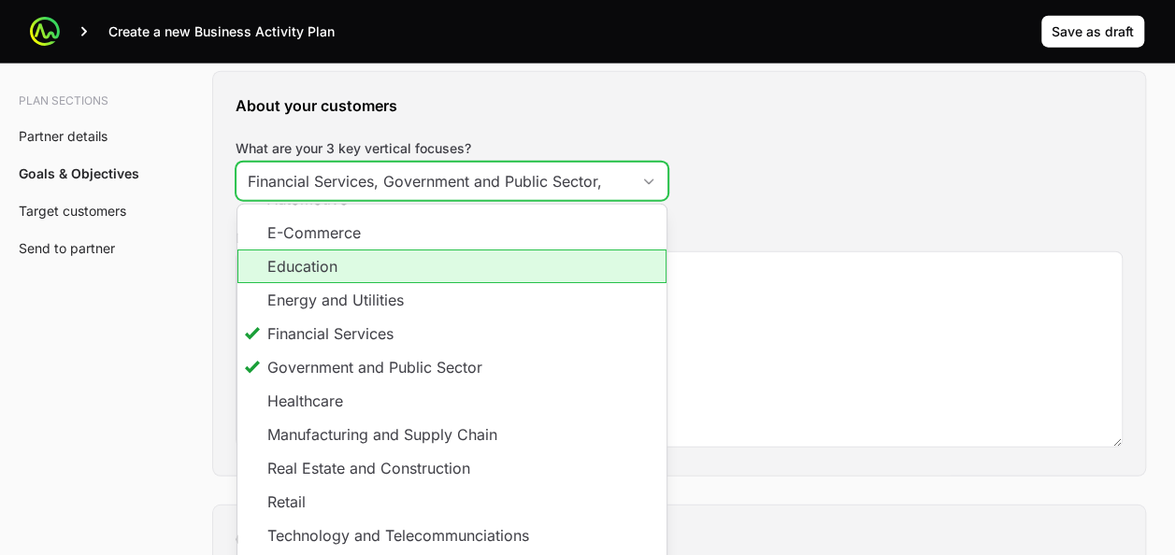
click at [307, 262] on li "Education" at bounding box center [451, 267] width 429 height 34
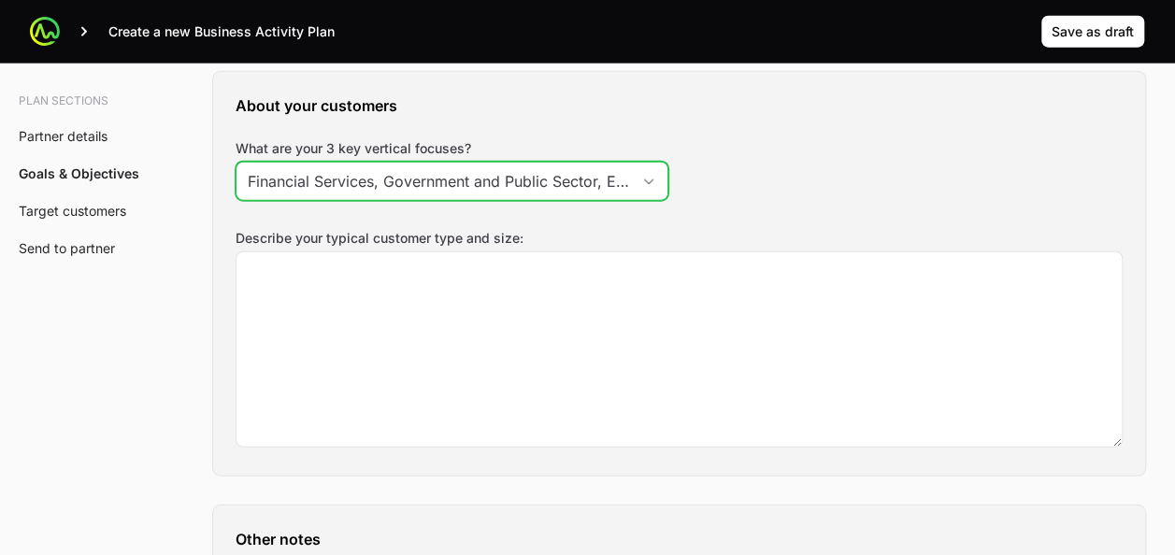
type input "Financial Services, Government and Public Sector, Education"
click at [654, 179] on icon "Open" at bounding box center [648, 182] width 15 height 7
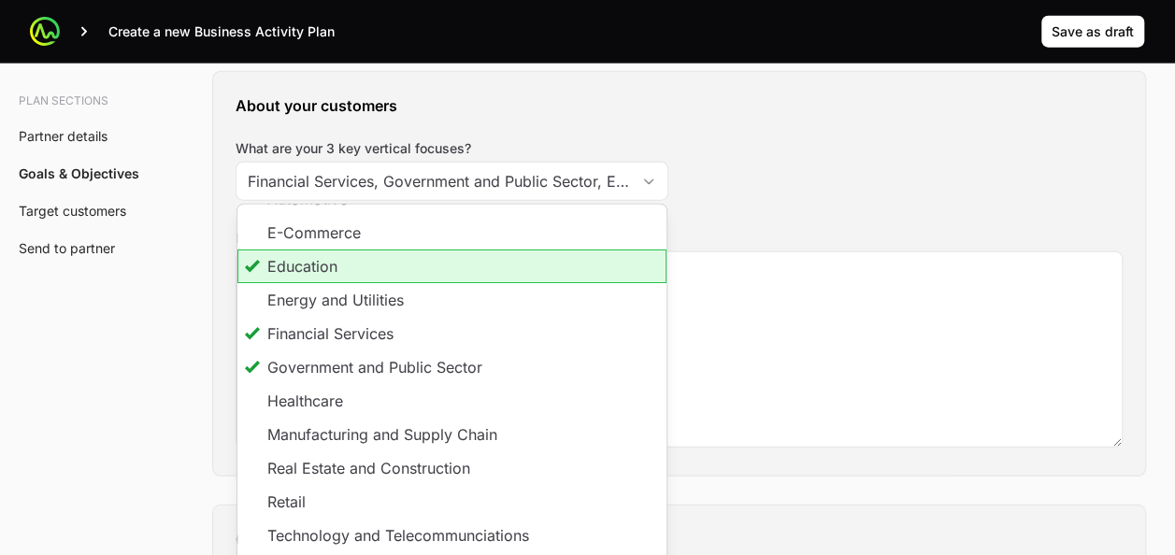
click at [771, 229] on label "Describe your typical customer type and size:" at bounding box center [679, 238] width 887 height 19
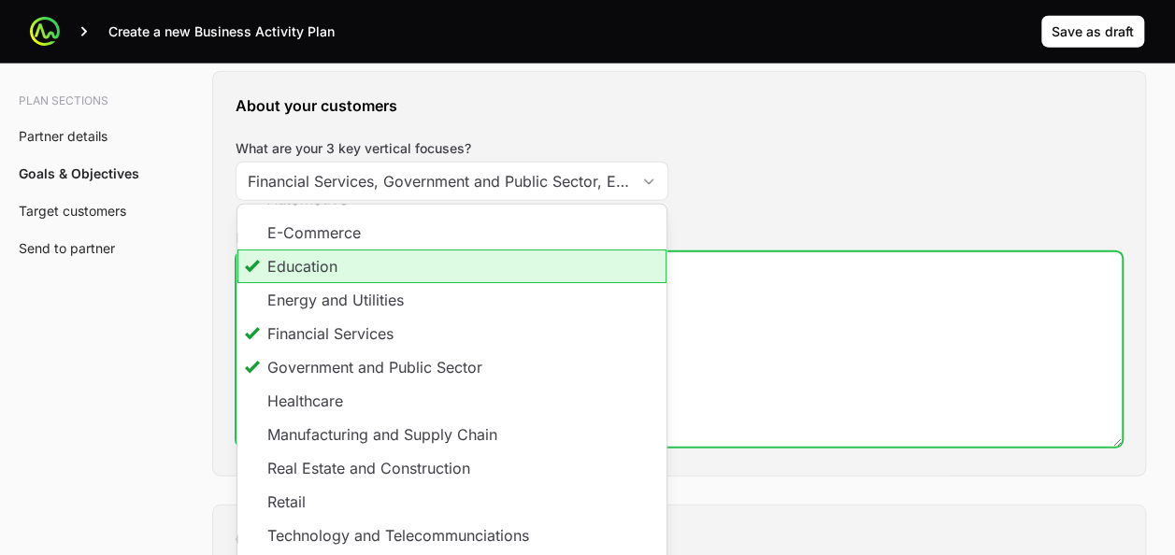
click at [771, 252] on textarea "Describe your typical customer type and size:" at bounding box center [679, 349] width 885 height 194
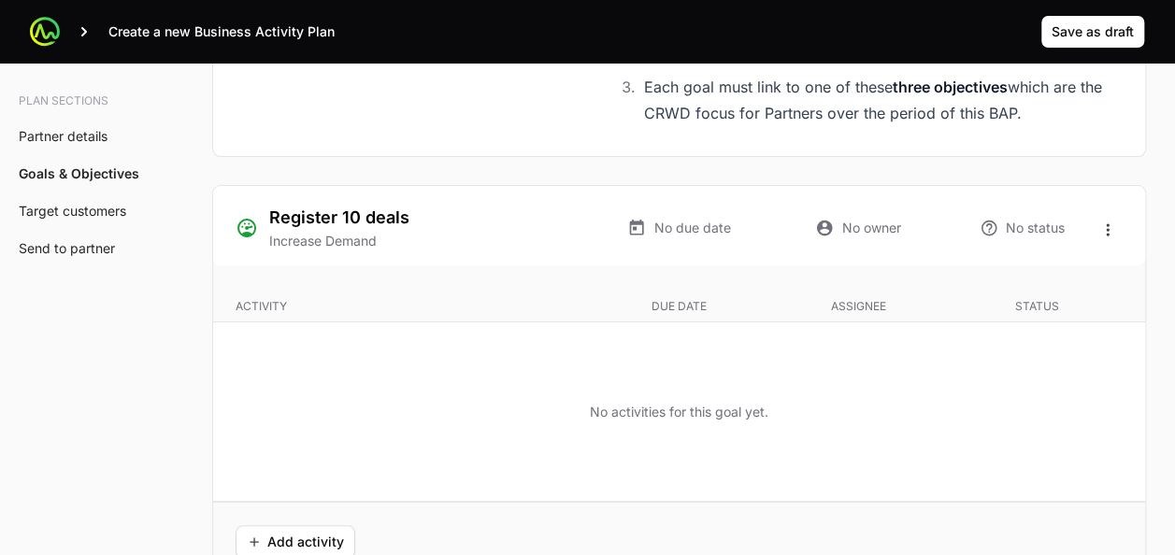
scroll to position [3512, 0]
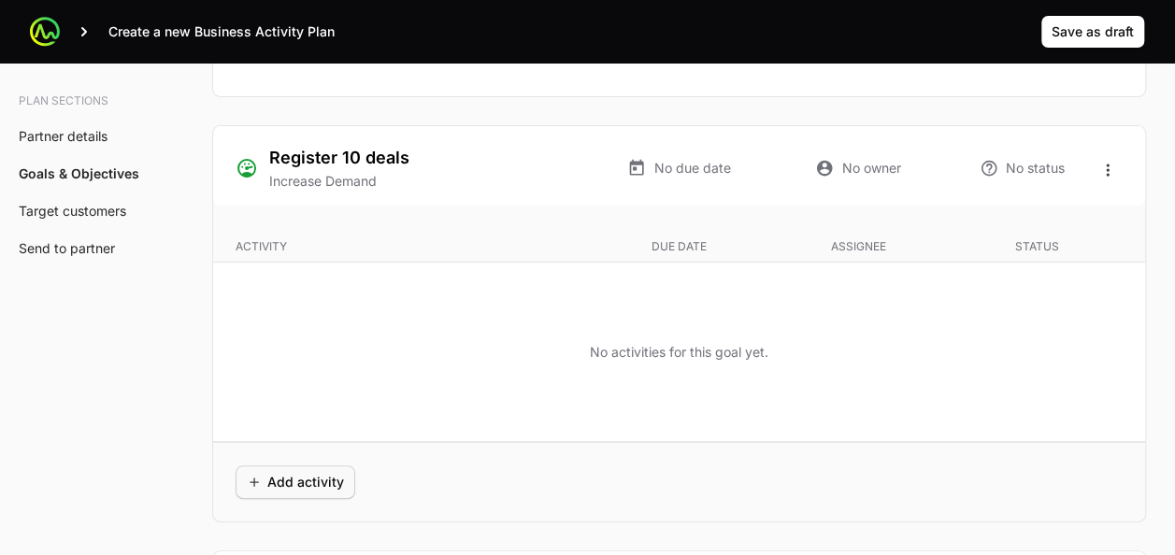
type textarea "Generalmente de 50-500 para el SMB +1000 SMB Corporate. hasta 2.500"
click at [308, 471] on span "Add activity" at bounding box center [295, 482] width 97 height 22
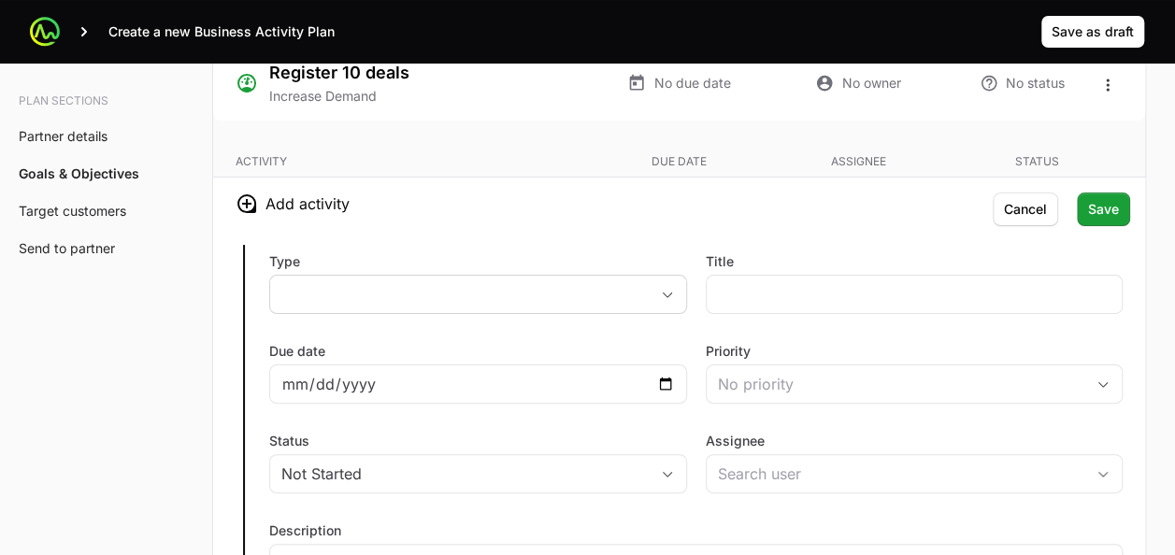
scroll to position [3598, 0]
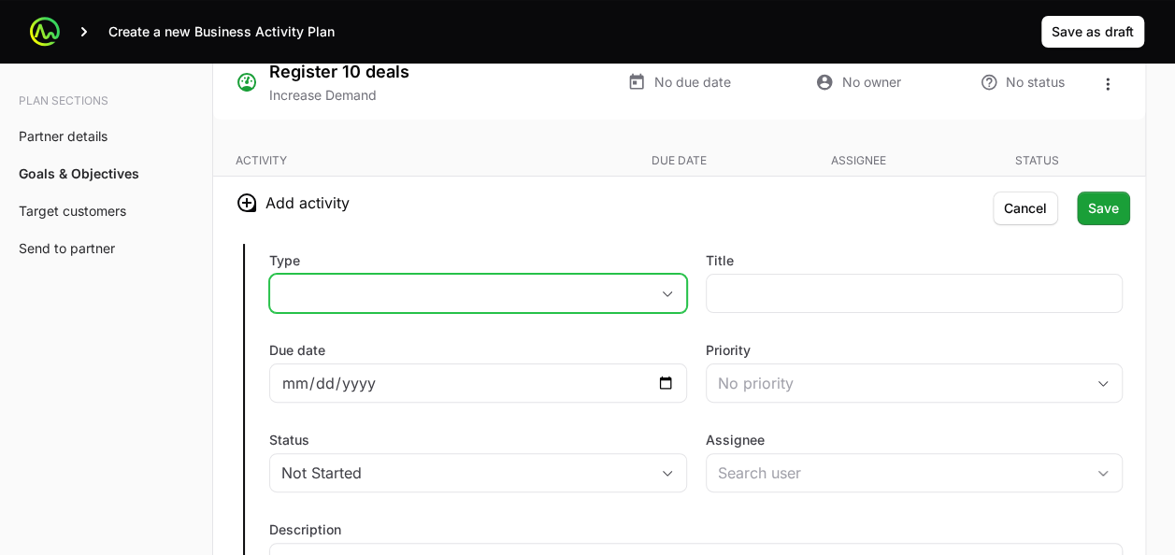
click at [660, 290] on button "placeholder" at bounding box center [478, 293] width 416 height 37
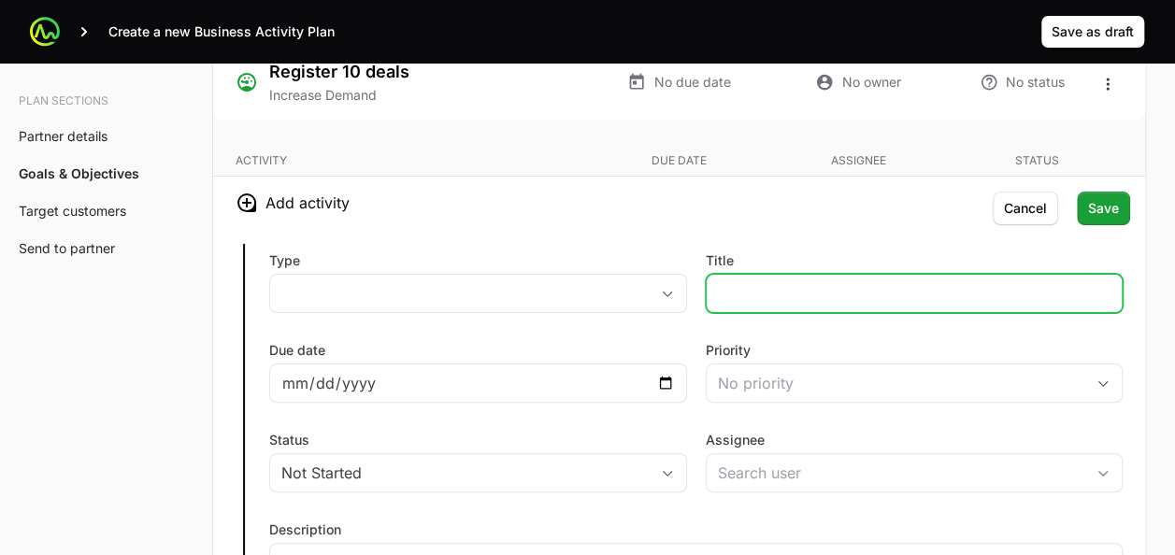
click at [753, 288] on input "Title" at bounding box center [915, 293] width 394 height 22
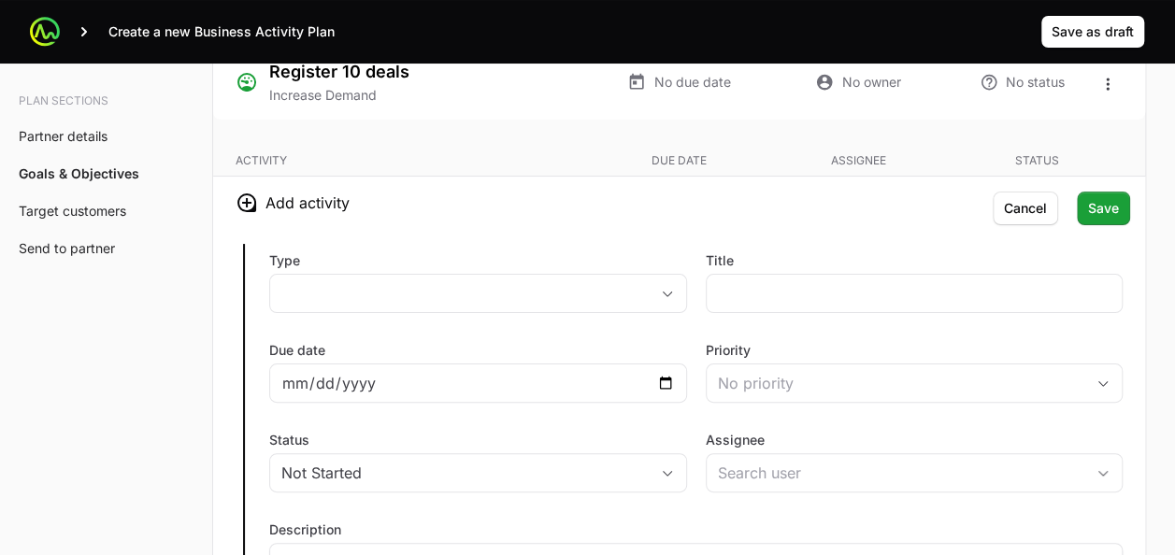
click at [750, 229] on div "Type placeholder Title Due date Priority No priority Status Not Started Assigne…" at bounding box center [679, 448] width 932 height 438
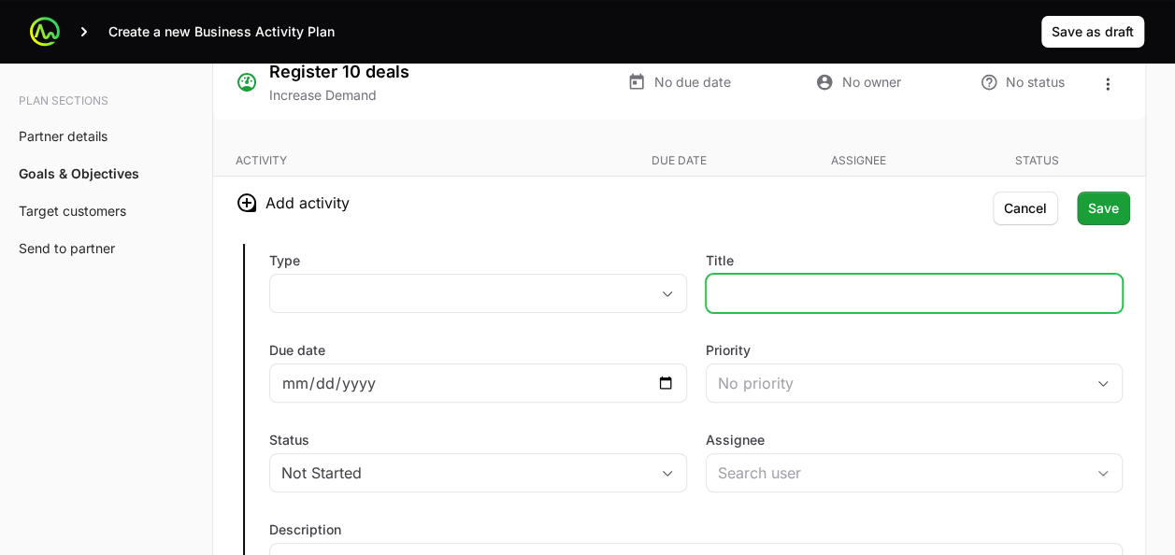
click at [736, 290] on input "Title" at bounding box center [915, 293] width 394 height 22
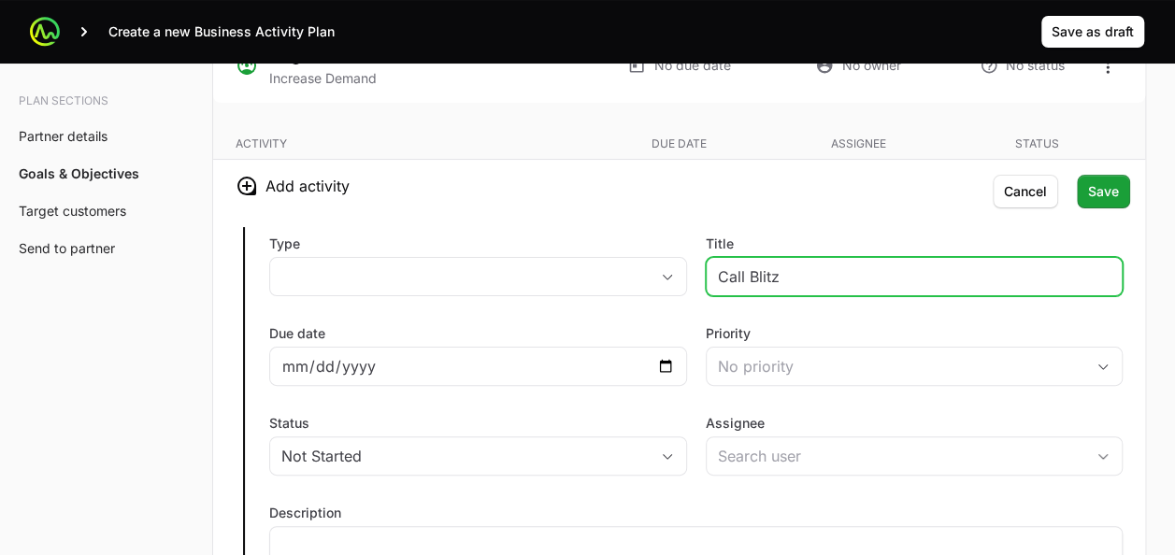
scroll to position [3641, 0]
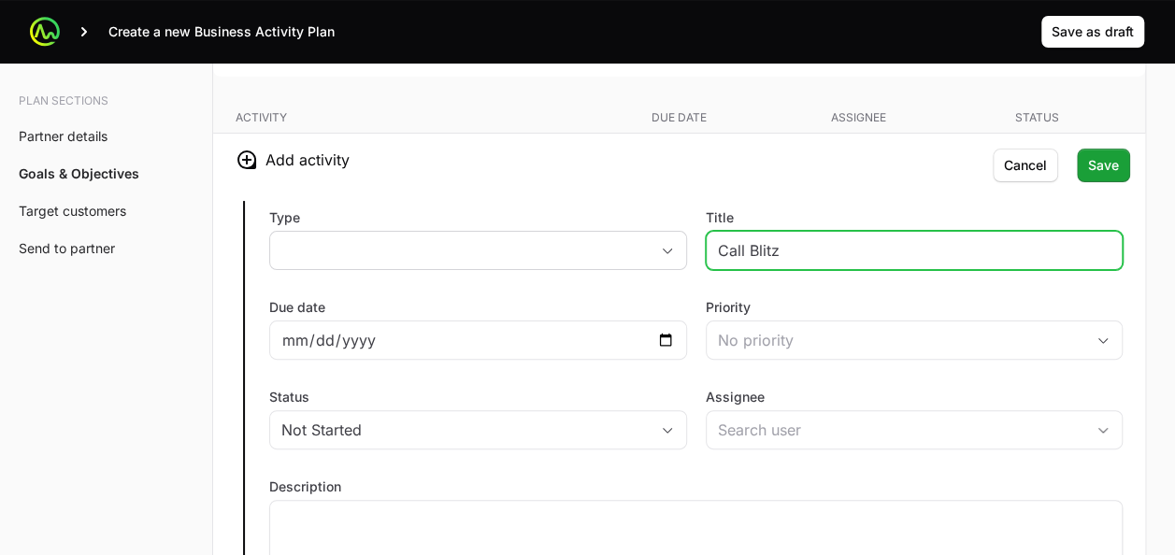
type input "Call Blitz"
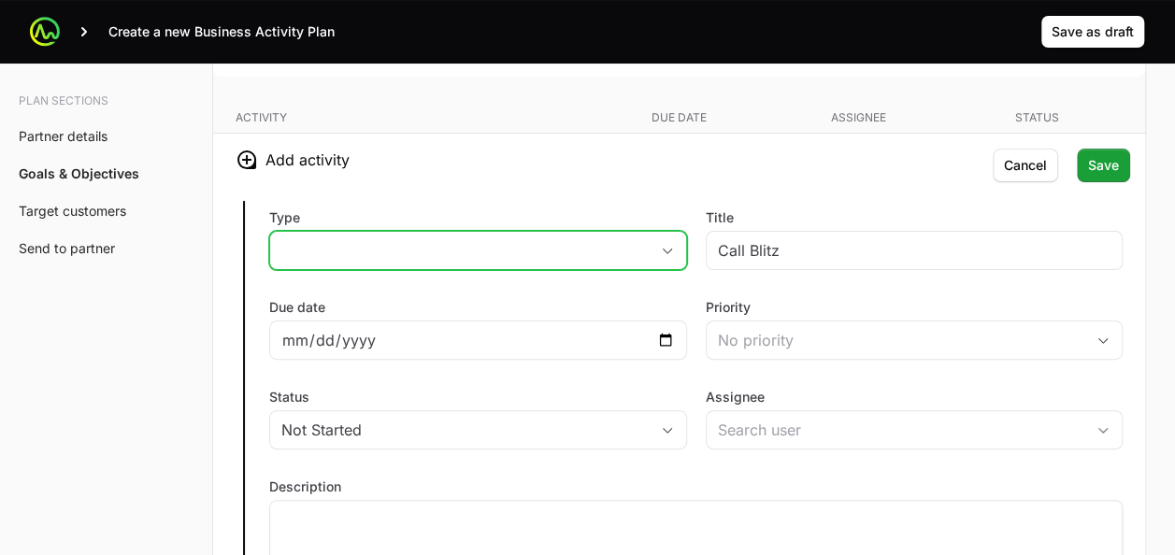
click at [664, 246] on button "placeholder" at bounding box center [478, 250] width 416 height 37
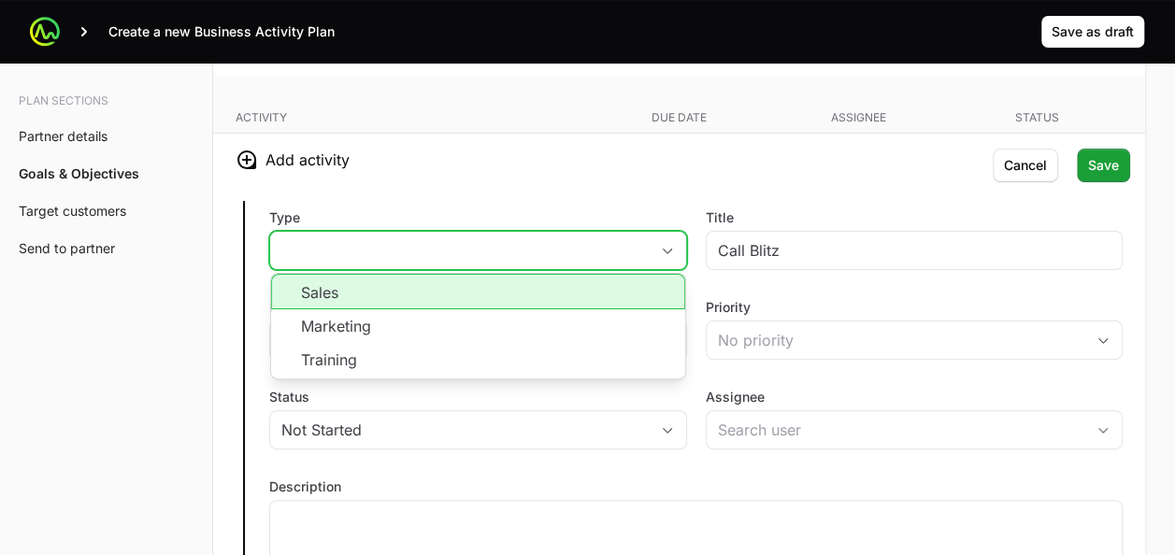
click at [486, 288] on li "Sales" at bounding box center [478, 292] width 414 height 36
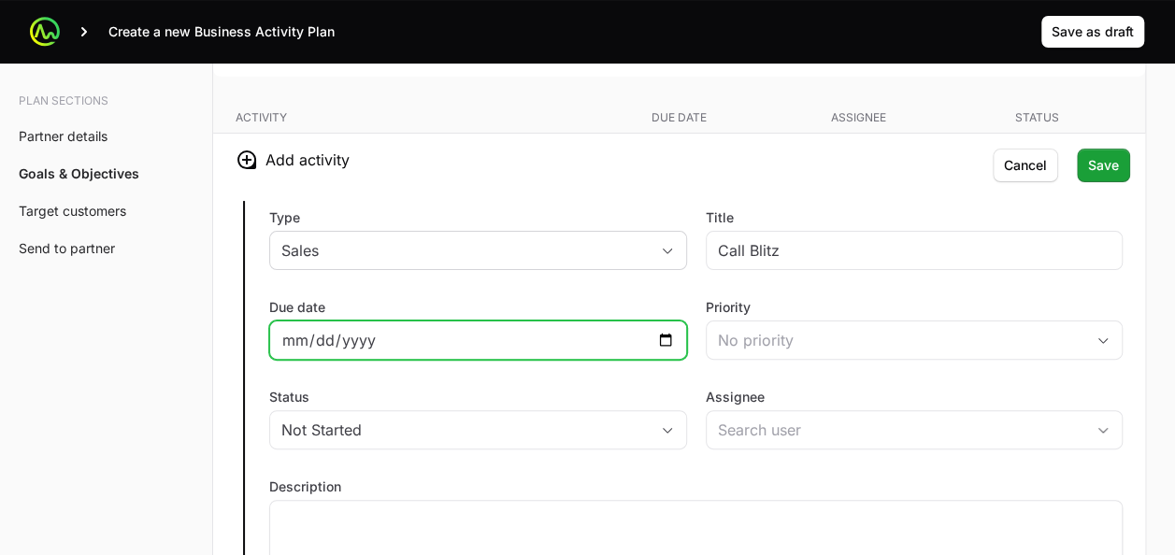
click at [669, 337] on input "Due date" at bounding box center [478, 340] width 394 height 22
type input "[DATE]"
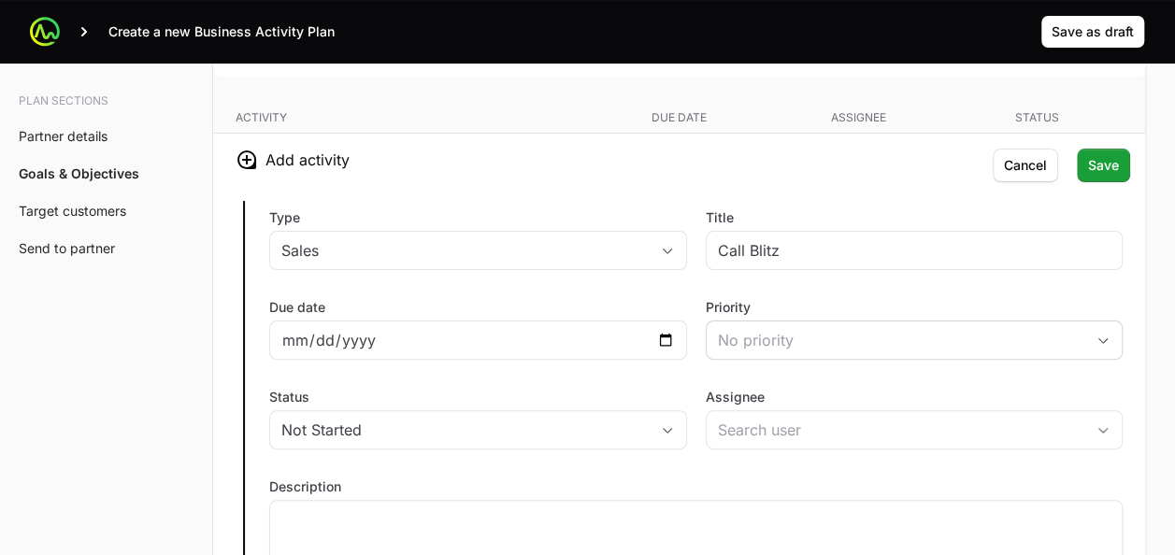
click at [545, 277] on div "Type Sales Title Call Blitz Due date 2025-09-11 Priority No priority Status Not…" at bounding box center [679, 405] width 932 height 438
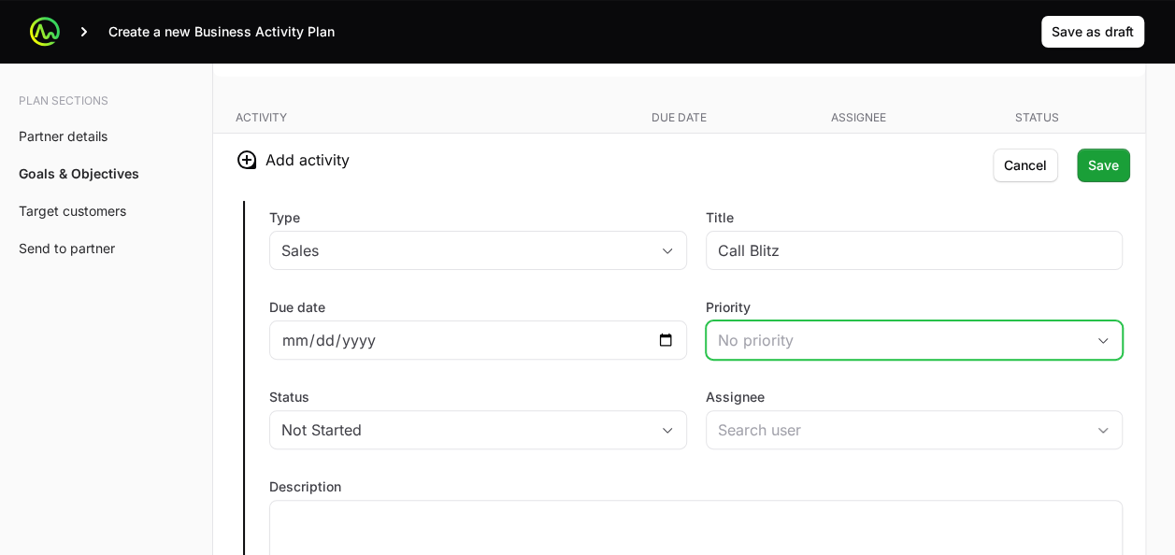
click at [742, 329] on div "No priority" at bounding box center [901, 340] width 367 height 22
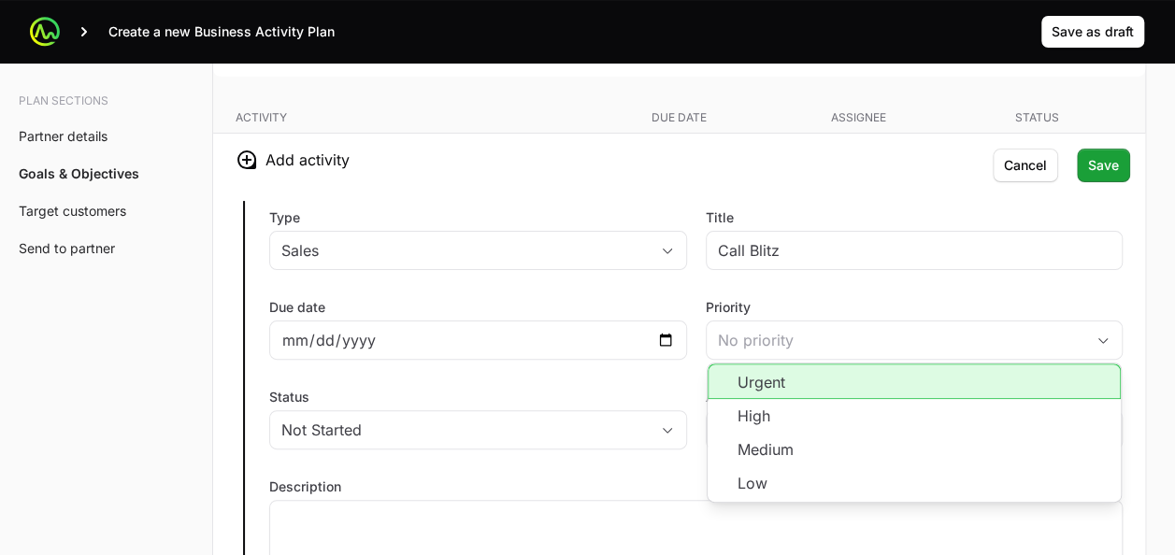
click at [682, 298] on div "Due date 2025-09-11" at bounding box center [478, 329] width 418 height 62
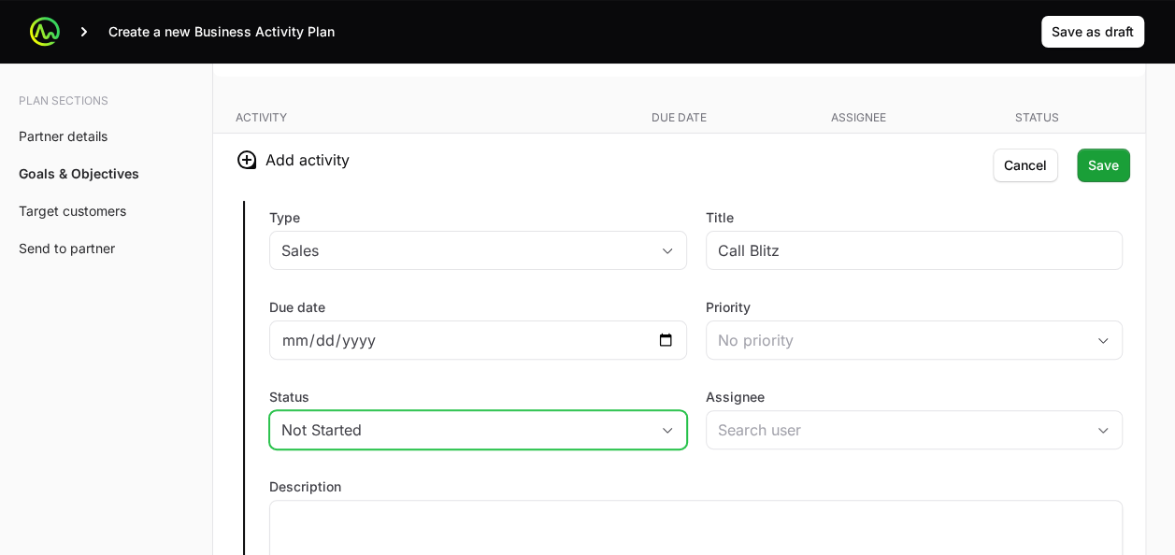
click at [671, 427] on icon "button" at bounding box center [667, 430] width 15 height 7
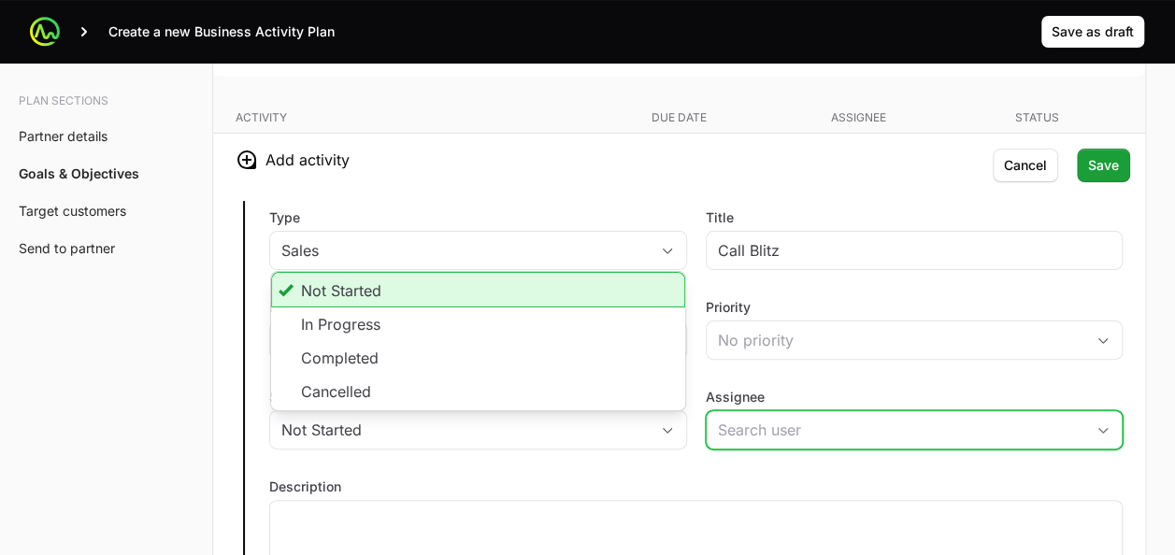
click at [763, 417] on input "Assignee" at bounding box center [896, 429] width 379 height 37
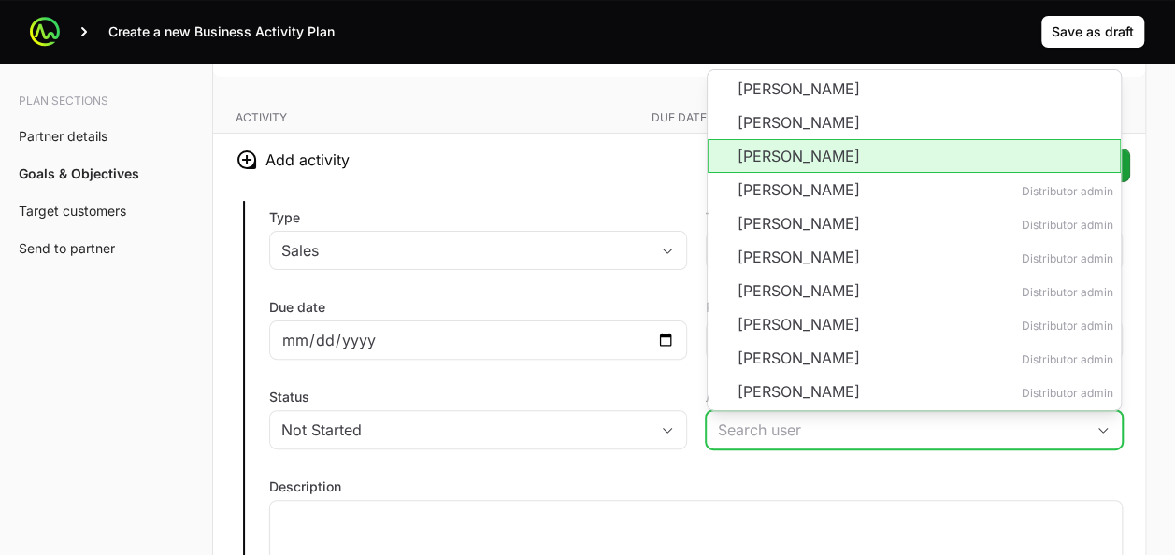
click at [775, 143] on li "Pablo Charpentier" at bounding box center [915, 156] width 414 height 34
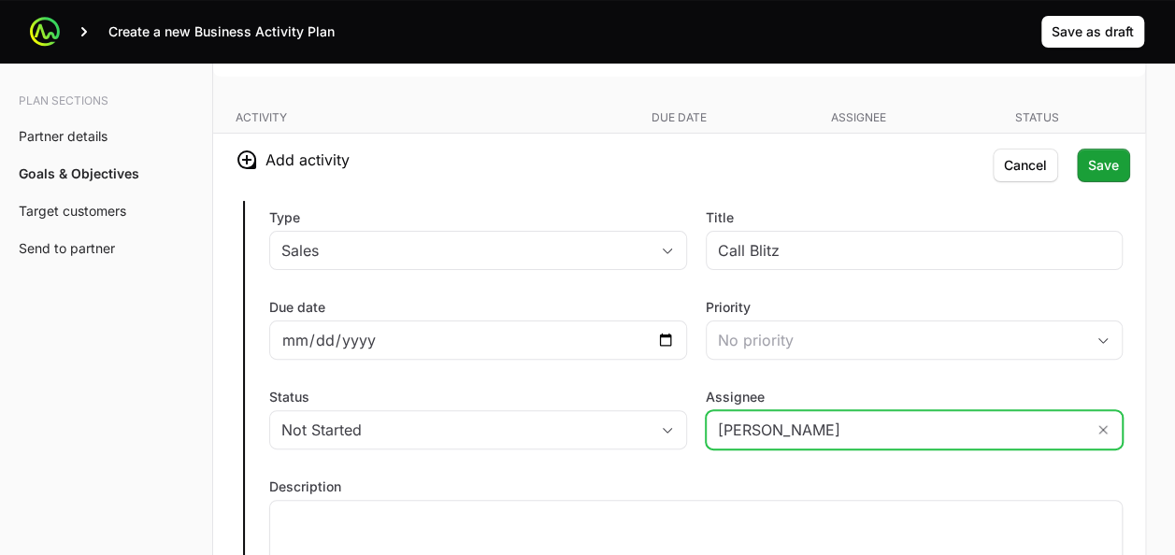
type input "Pablo Charpentier"
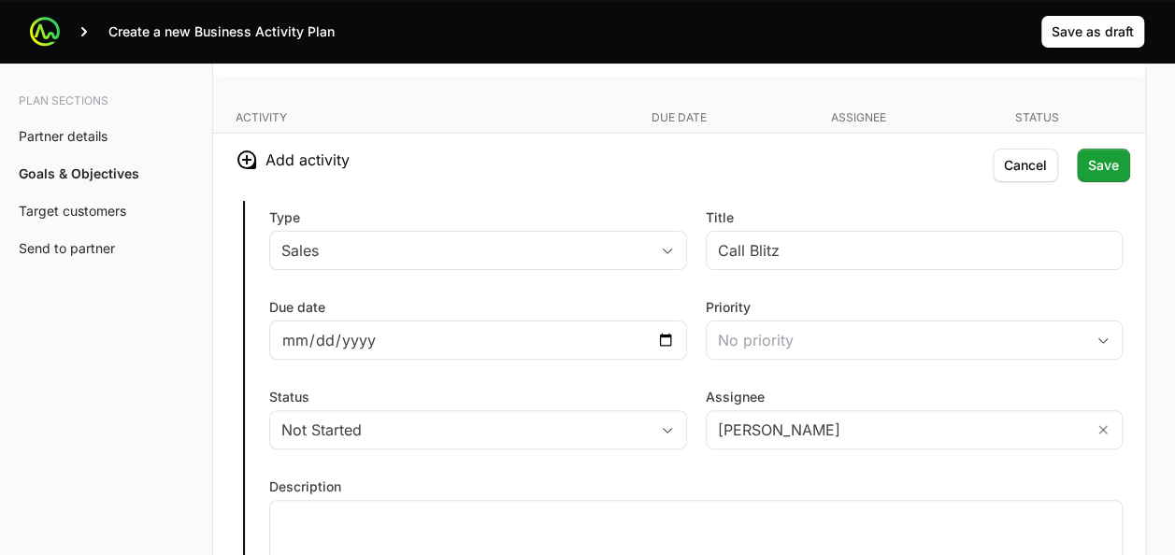
click at [610, 186] on div "Type Sales Title Call Blitz Due date 2025-09-11 Priority No priority Status Not…" at bounding box center [679, 405] width 932 height 438
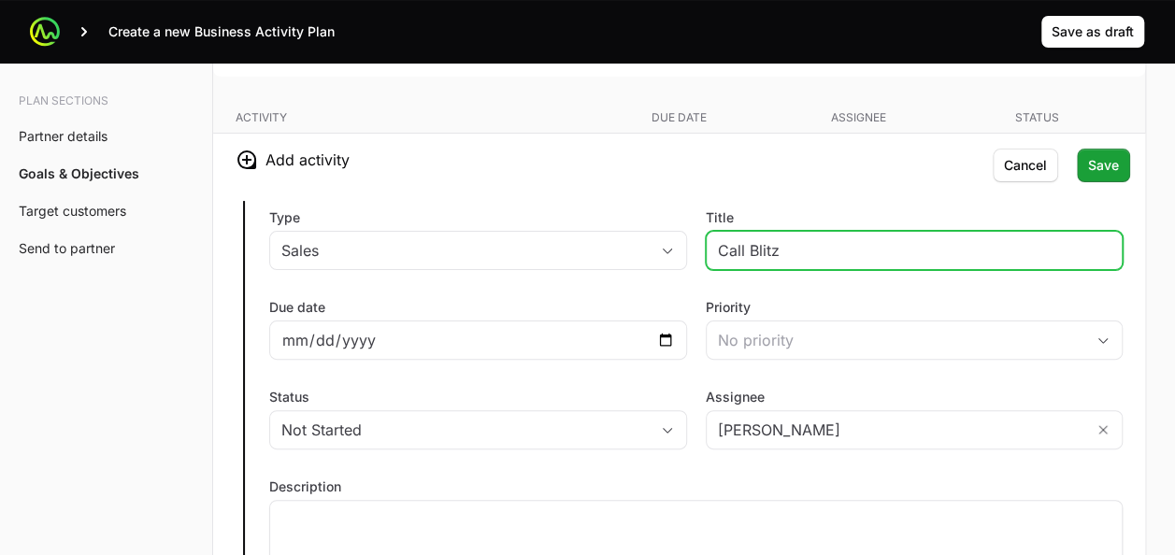
click at [798, 239] on input "Call Blitz" at bounding box center [915, 250] width 394 height 22
type input "Call Blitz a clientes finales"
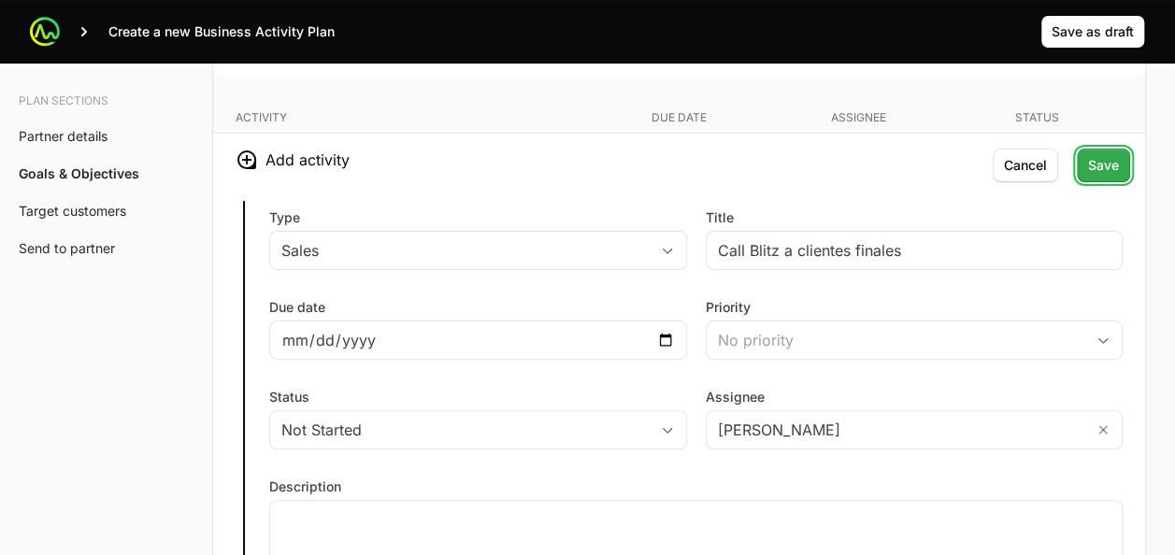
click at [1087, 163] on button "Save" at bounding box center [1103, 166] width 53 height 34
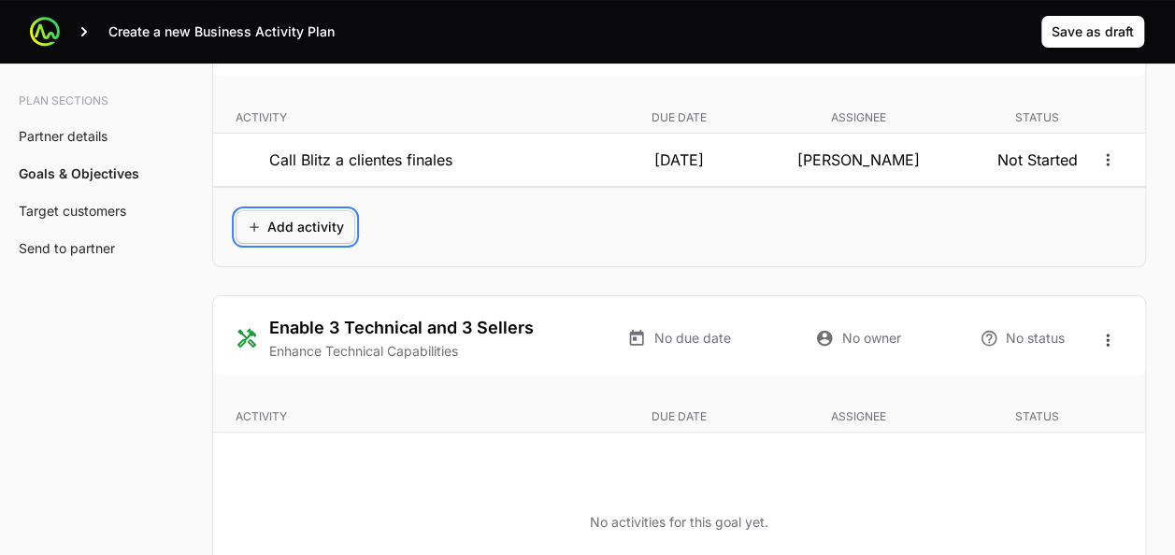
click at [299, 238] on span "Add activity" at bounding box center [295, 227] width 97 height 22
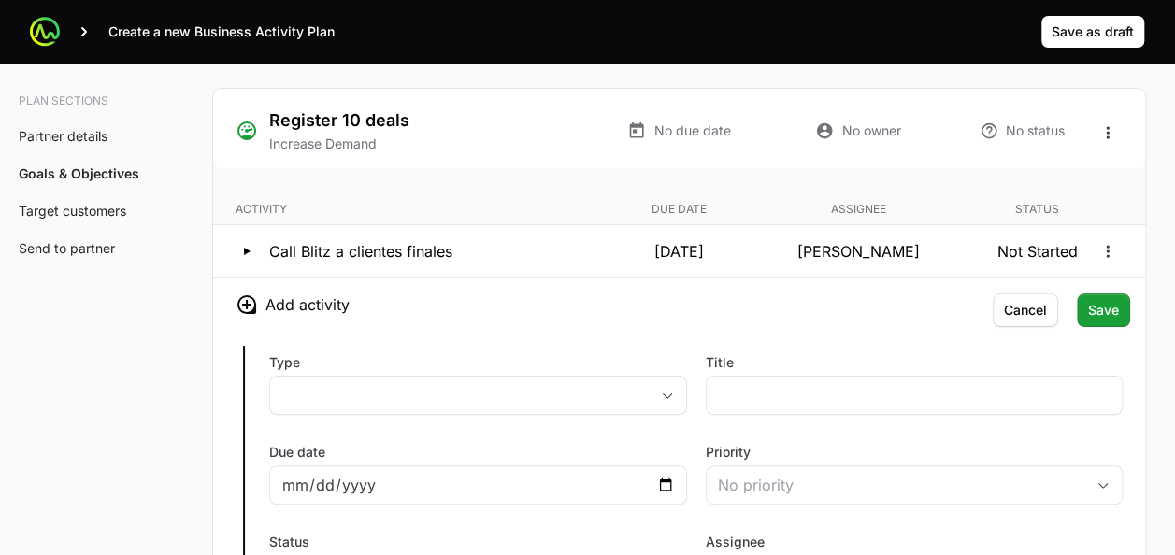
scroll to position [3633, 0]
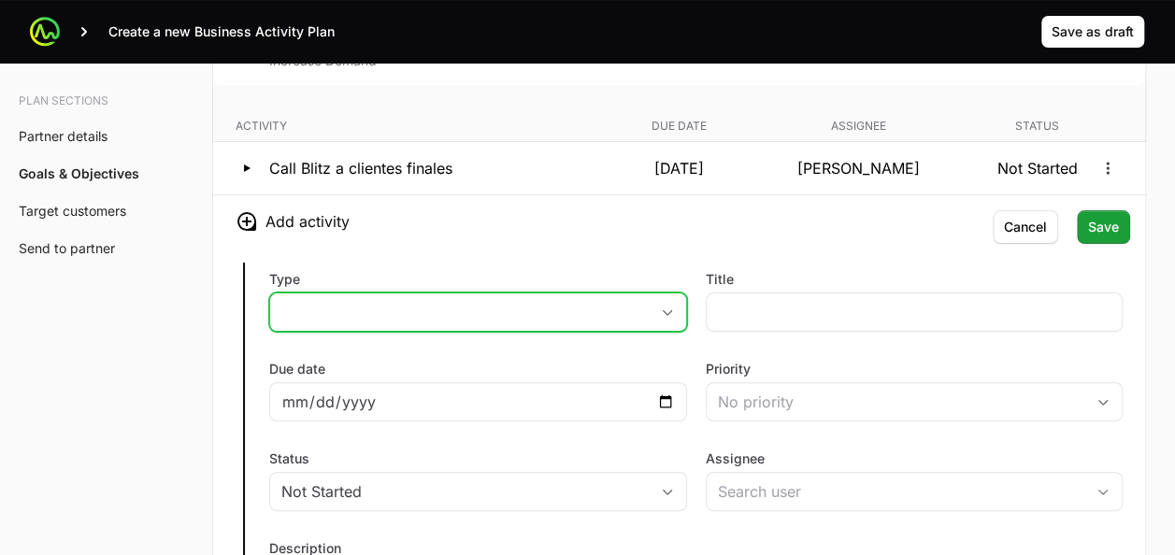
click at [628, 294] on button "placeholder" at bounding box center [478, 312] width 416 height 37
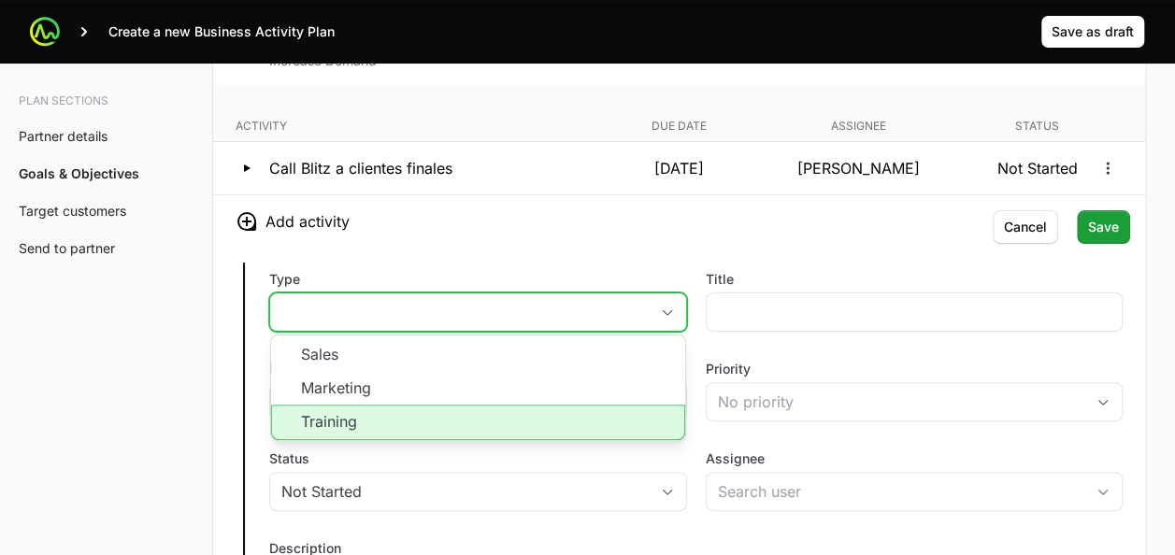
click at [423, 410] on li "Training" at bounding box center [478, 423] width 414 height 36
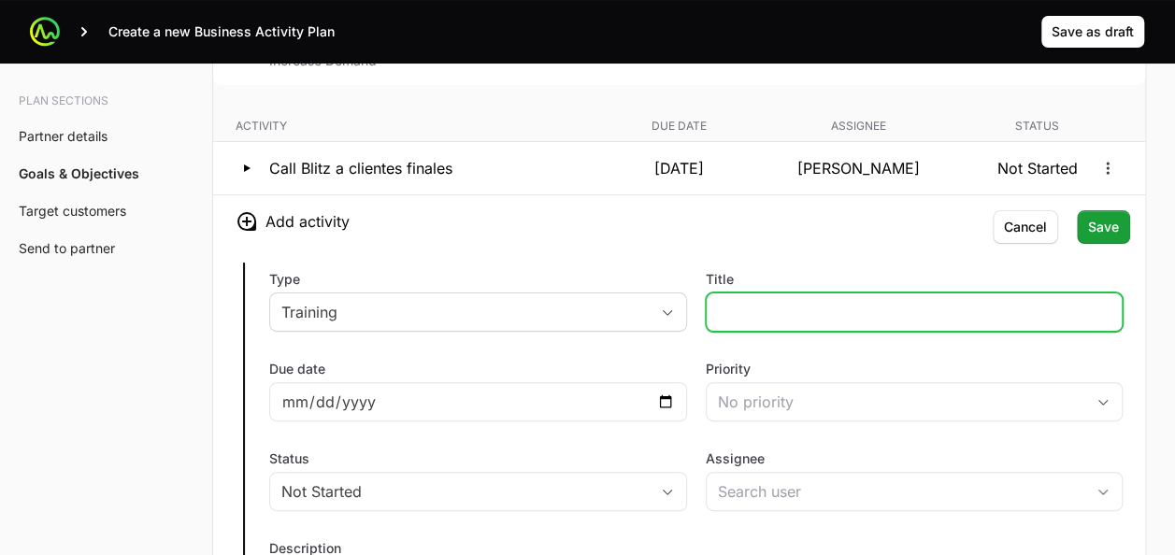
click at [731, 301] on input "Title" at bounding box center [915, 312] width 394 height 22
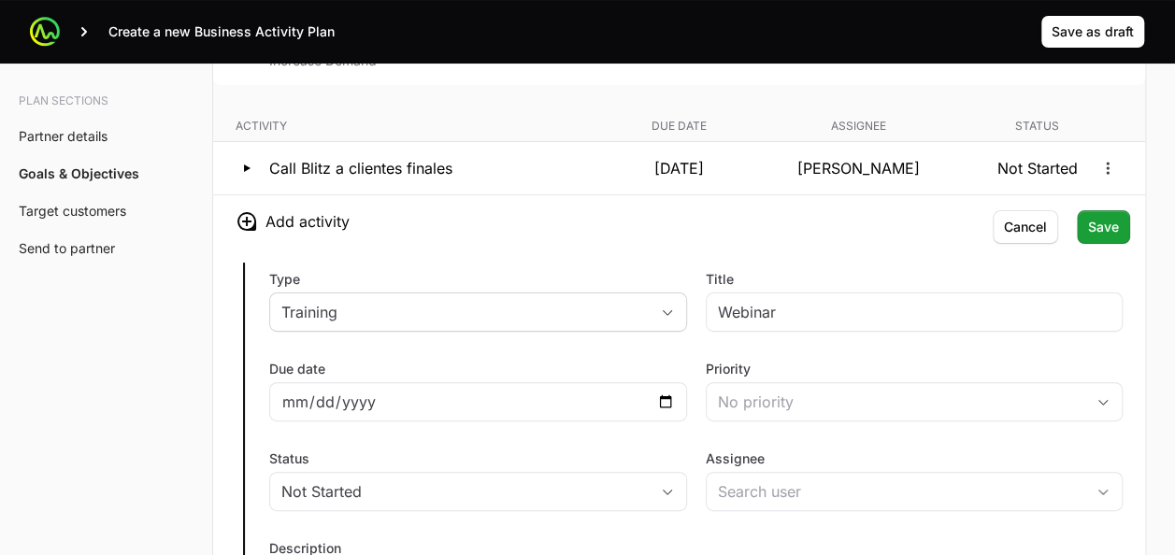
click at [731, 248] on div "Type Training Title Webinar Due date Priority No priority Status Not Started As…" at bounding box center [679, 467] width 932 height 438
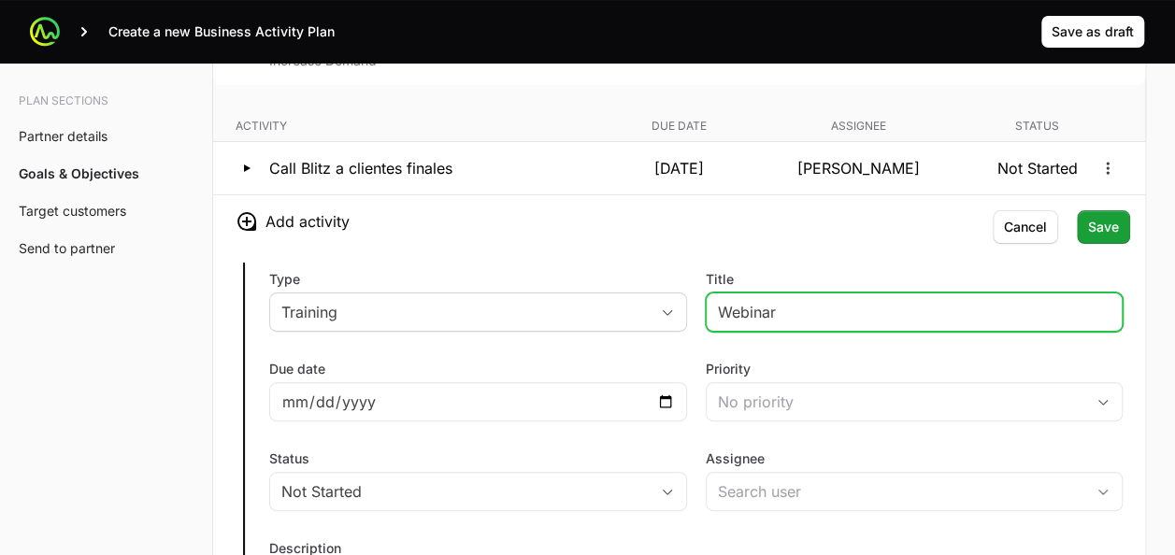
click at [805, 301] on input "Webinar" at bounding box center [915, 312] width 394 height 22
click at [993, 307] on input "Webinar CrowdStrike es mas que un" at bounding box center [915, 312] width 394 height 22
type input "Webinar CrowdStrike es mas que un EDR"
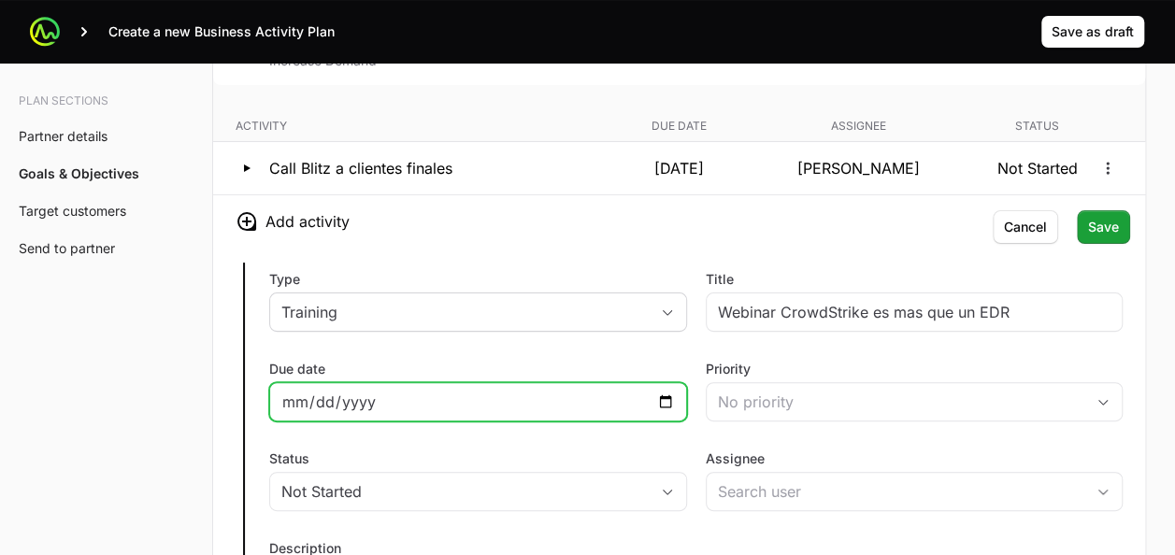
click at [670, 391] on input "Due date" at bounding box center [478, 402] width 394 height 22
type input "2025-10-02"
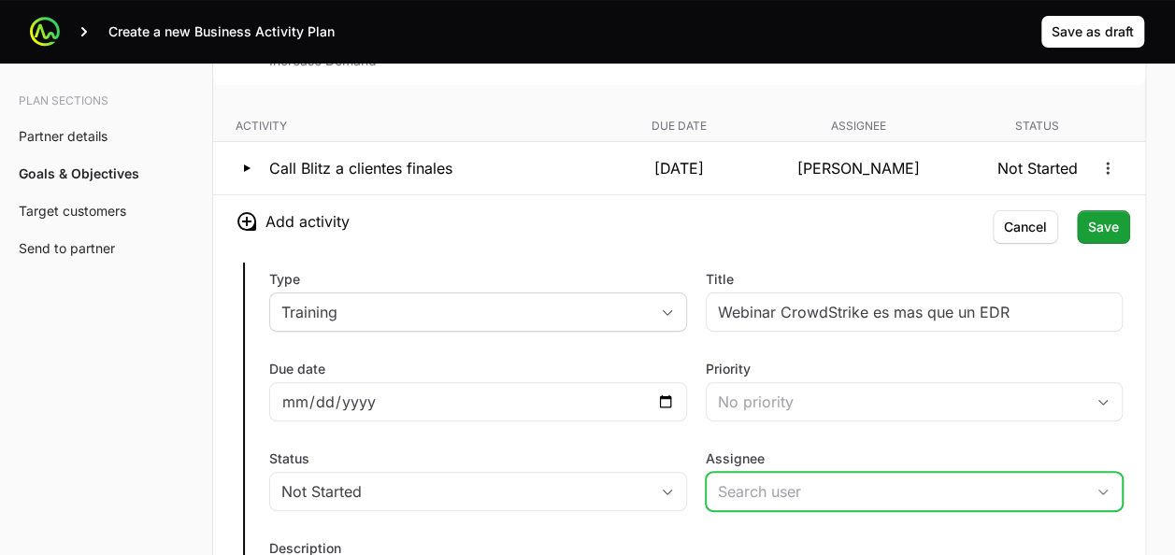
click at [754, 473] on input "Assignee" at bounding box center [896, 491] width 379 height 37
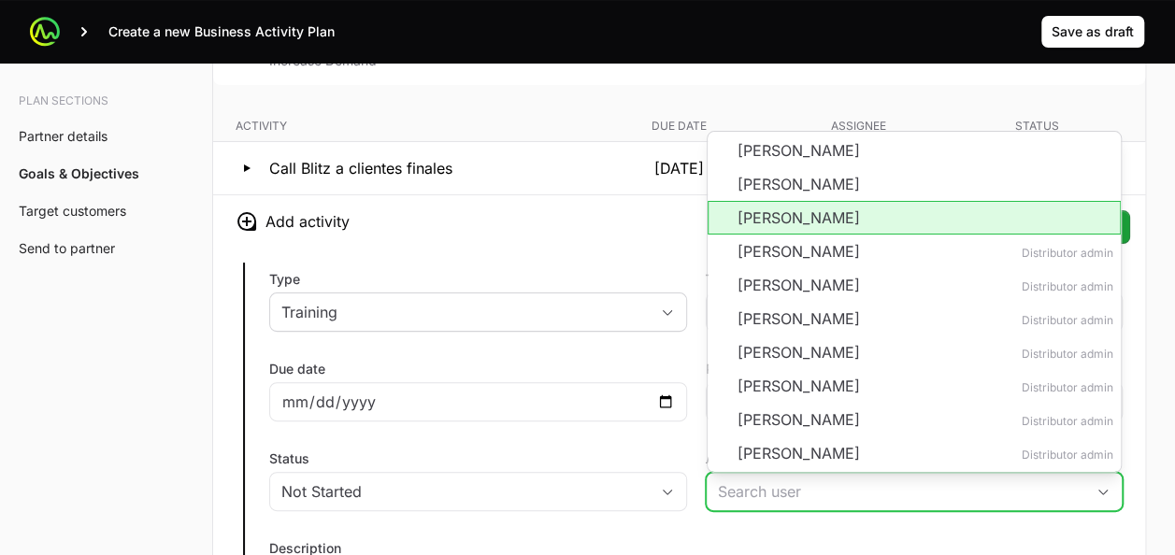
click at [767, 208] on li "Pablo Charpentier" at bounding box center [915, 218] width 414 height 34
type input "Pablo Charpentier"
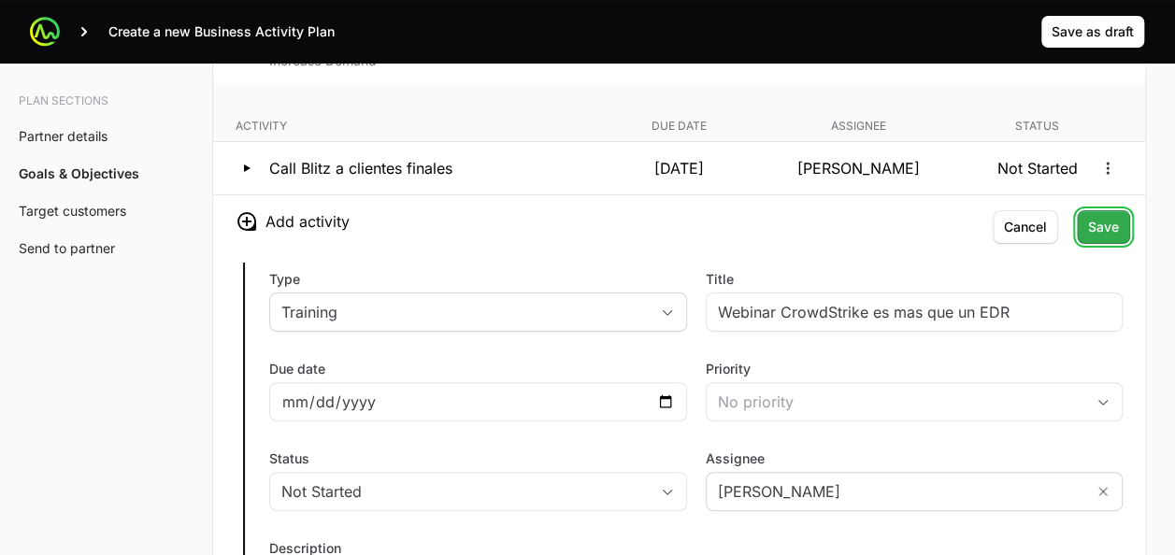
click at [1092, 218] on span "Save" at bounding box center [1103, 227] width 31 height 22
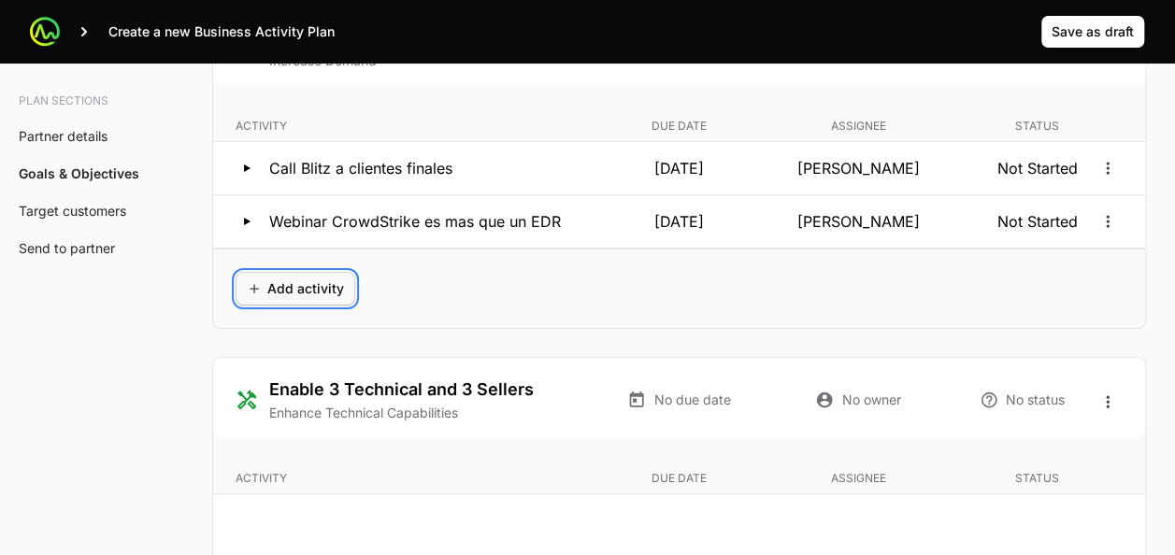
click at [292, 279] on span "Add activity" at bounding box center [295, 289] width 97 height 22
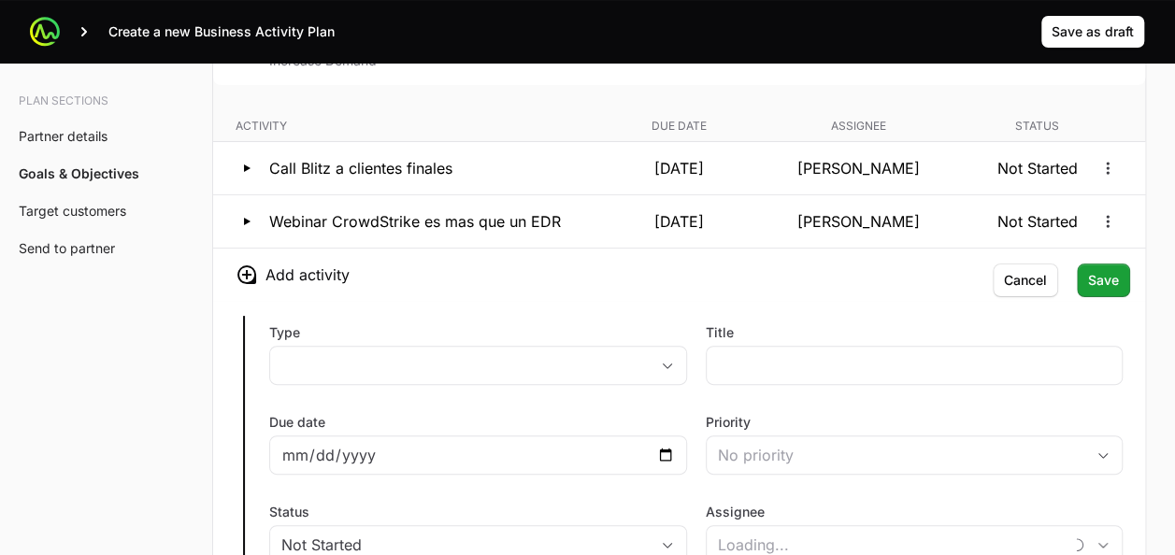
scroll to position [3603, 0]
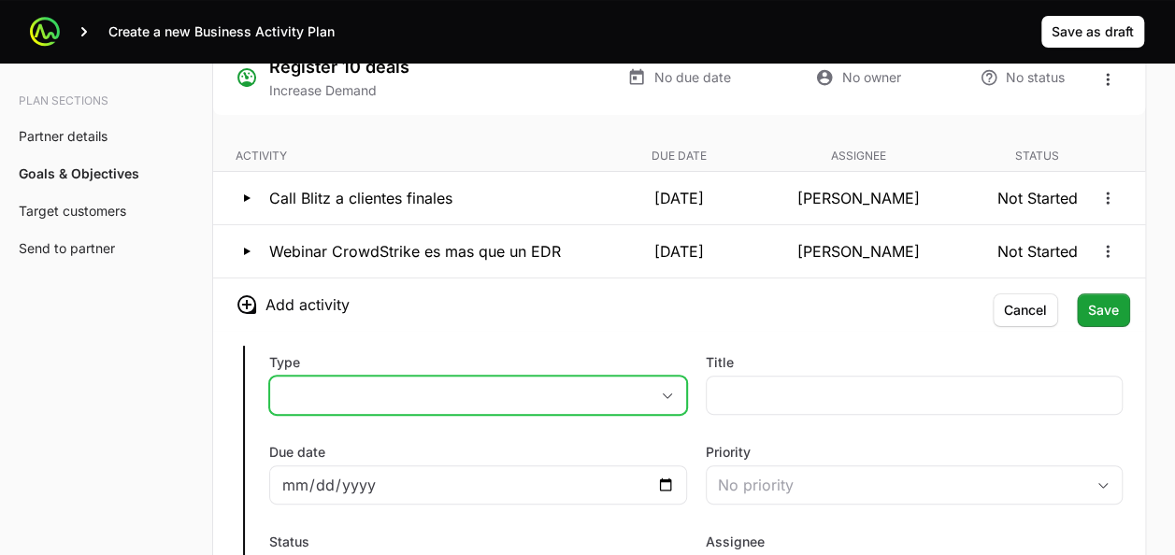
click at [407, 381] on button "placeholder" at bounding box center [478, 395] width 416 height 37
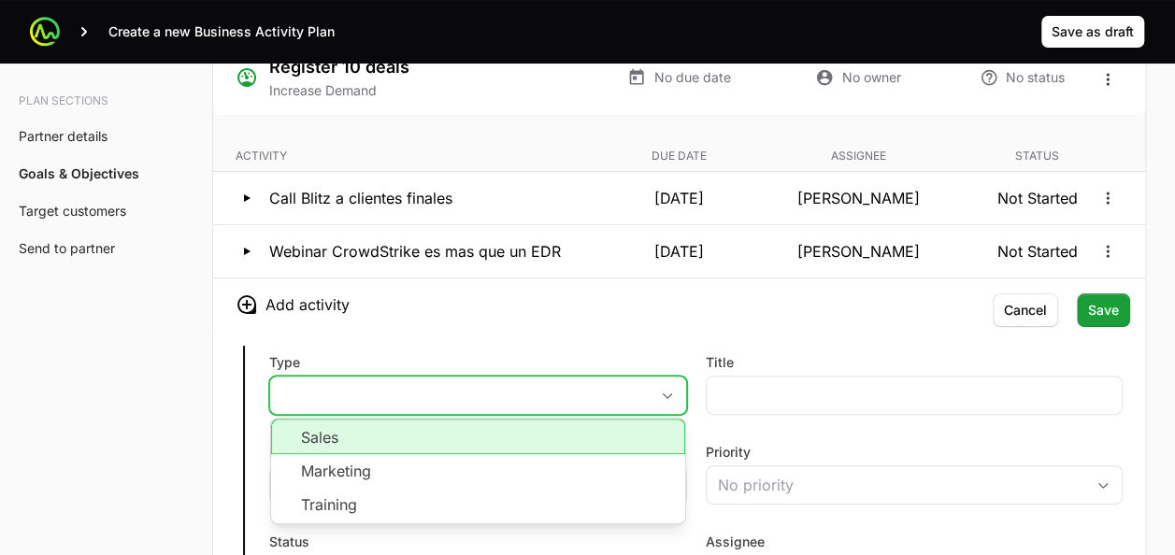
click at [382, 460] on li "Marketing" at bounding box center [478, 471] width 414 height 34
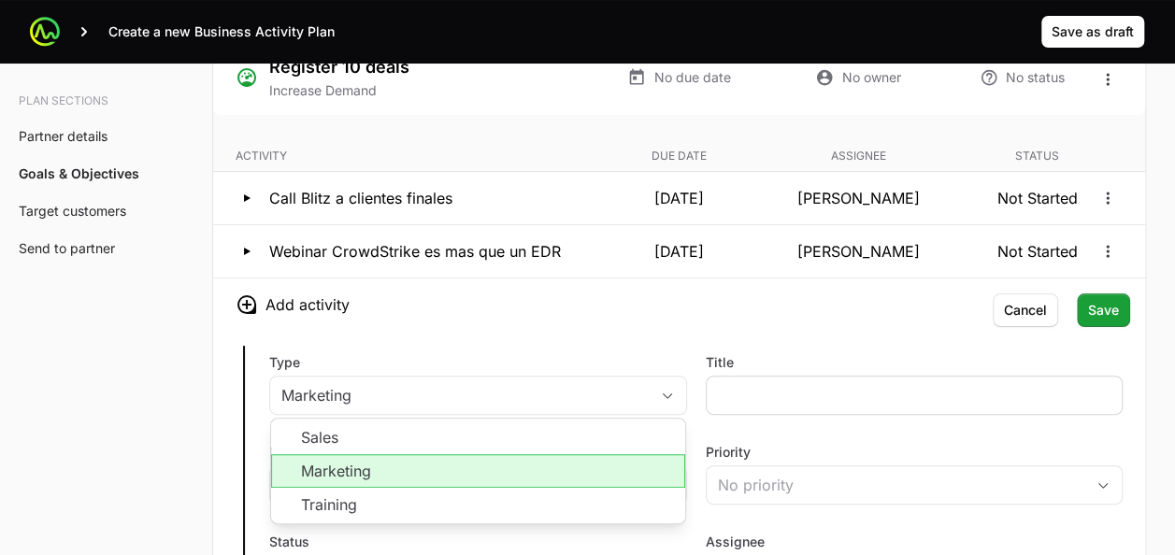
click at [772, 376] on div at bounding box center [915, 395] width 418 height 39
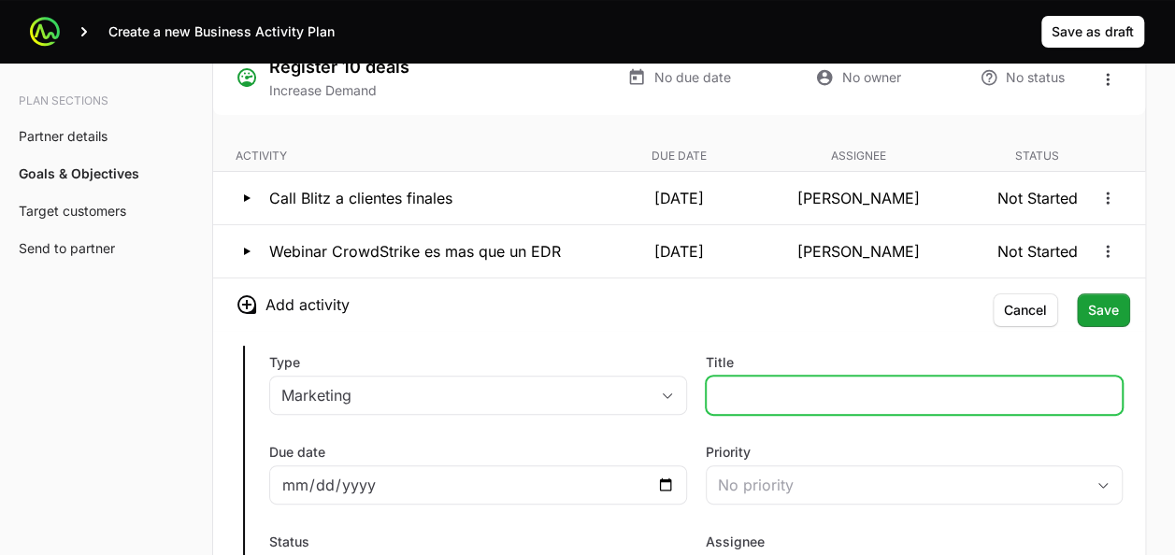
click at [752, 384] on input "Title" at bounding box center [915, 395] width 394 height 22
type input "Cibersecurity Summit - Costa rica"
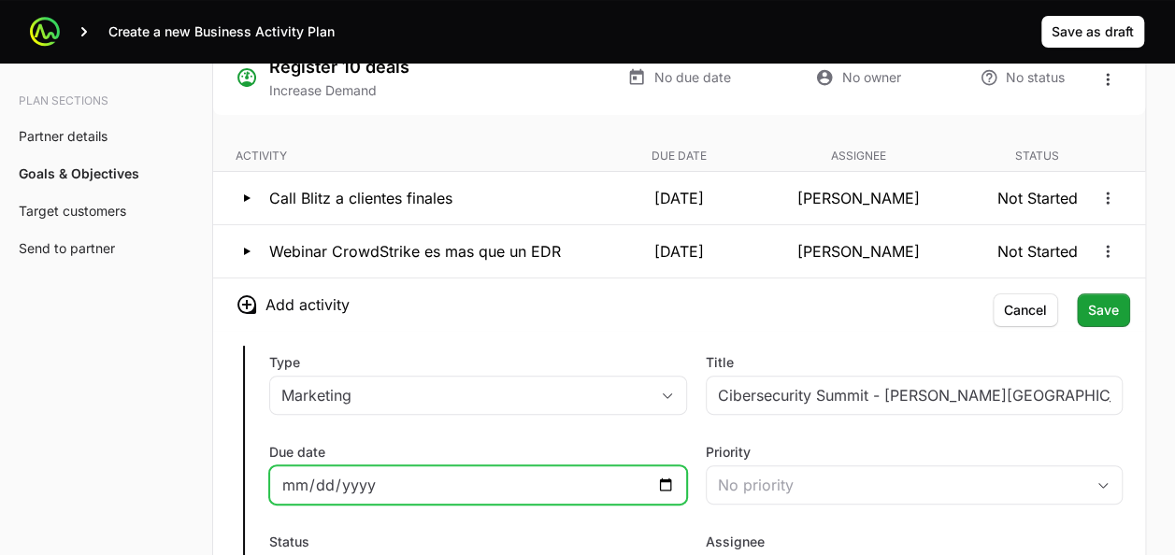
click at [663, 474] on input "Due date" at bounding box center [478, 485] width 394 height 22
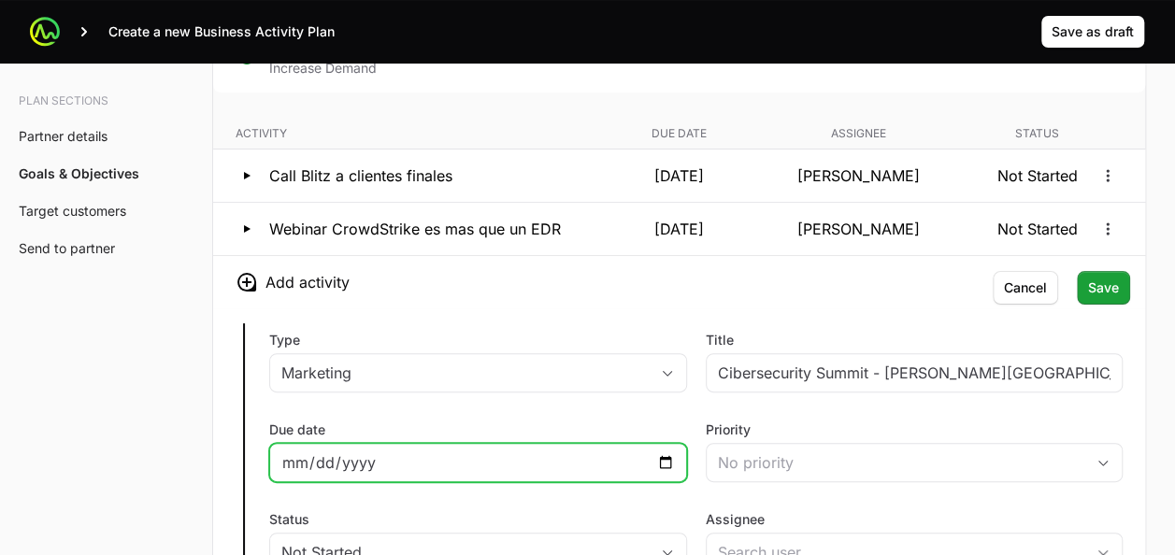
type input "2025-08-27"
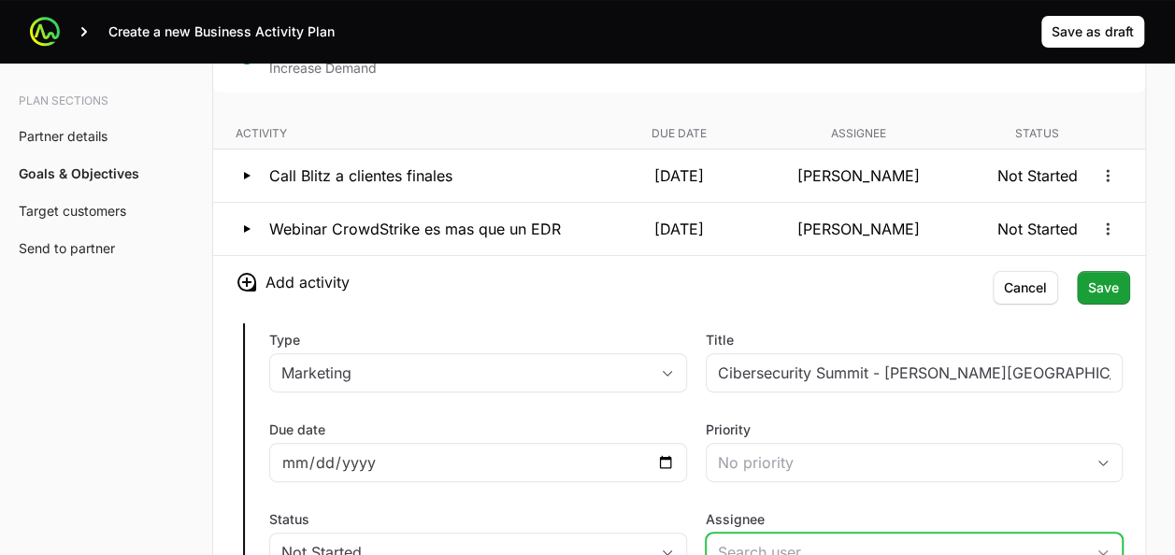
click at [781, 534] on input "Assignee" at bounding box center [896, 552] width 379 height 37
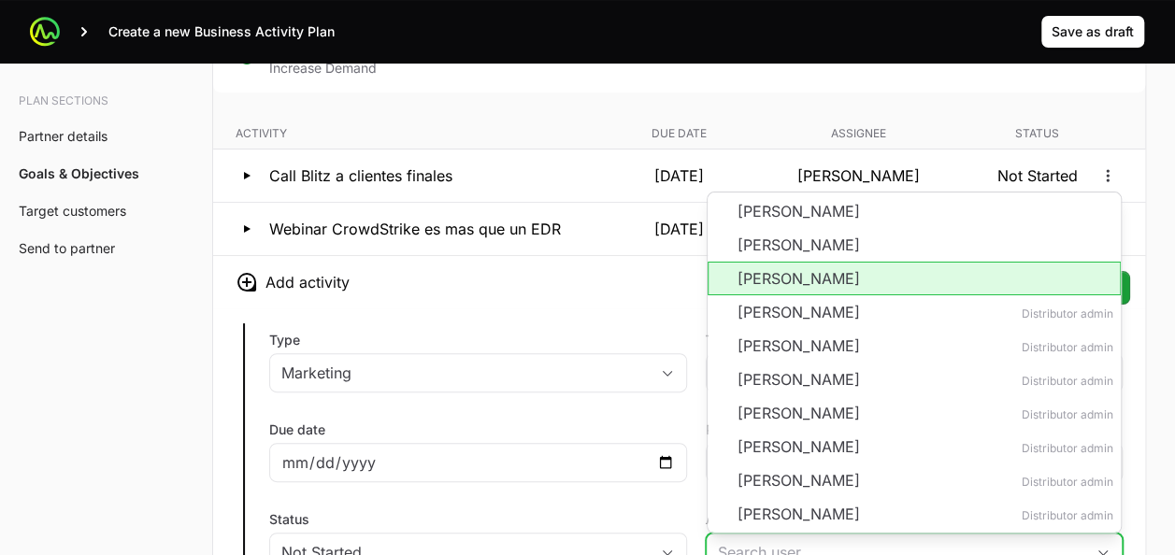
click at [776, 264] on li "Pablo Charpentier" at bounding box center [915, 279] width 414 height 34
type input "Pablo Charpentier"
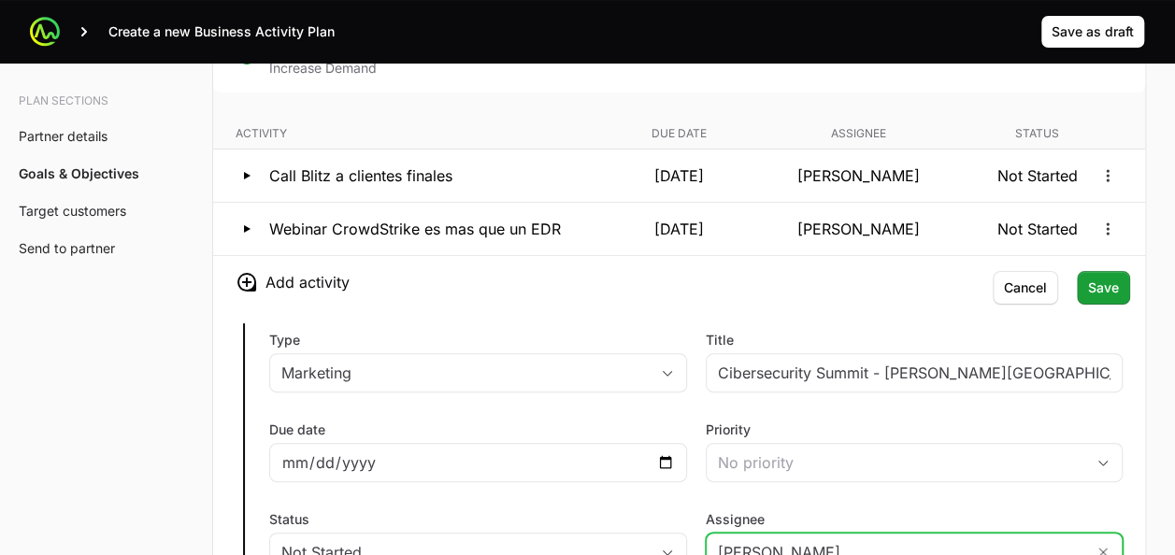
scroll to position [3630, 0]
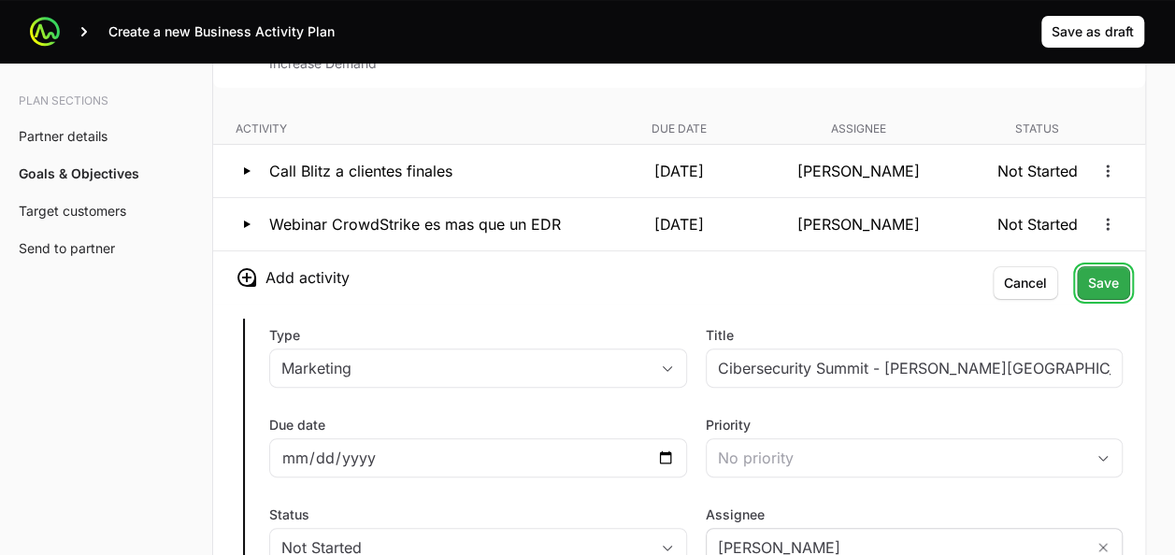
click at [1100, 278] on span "Save" at bounding box center [1103, 283] width 31 height 22
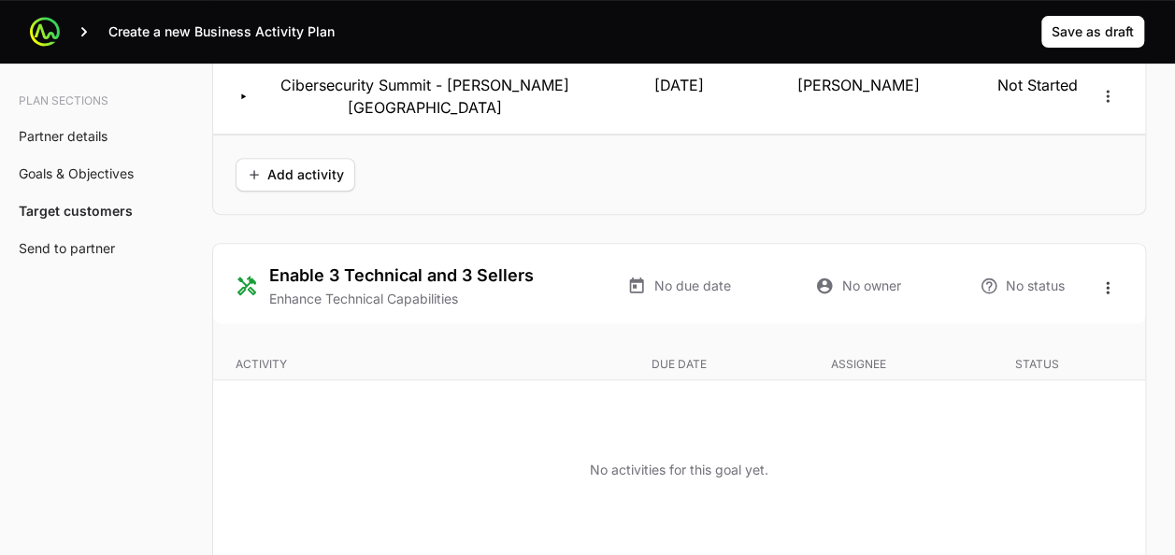
scroll to position [3852, 0]
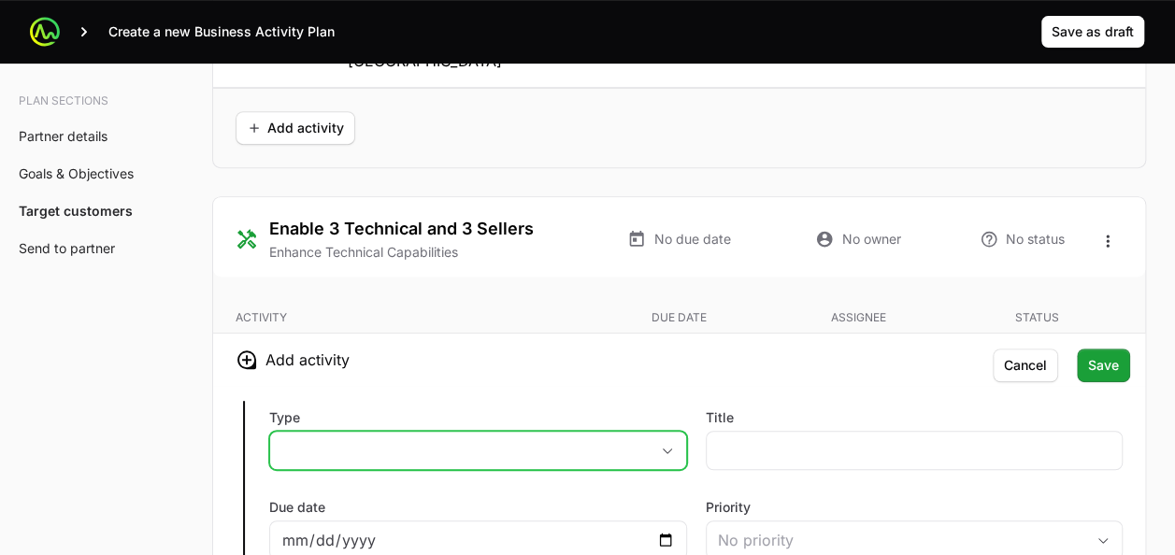
click at [418, 432] on button "placeholder" at bounding box center [478, 450] width 416 height 37
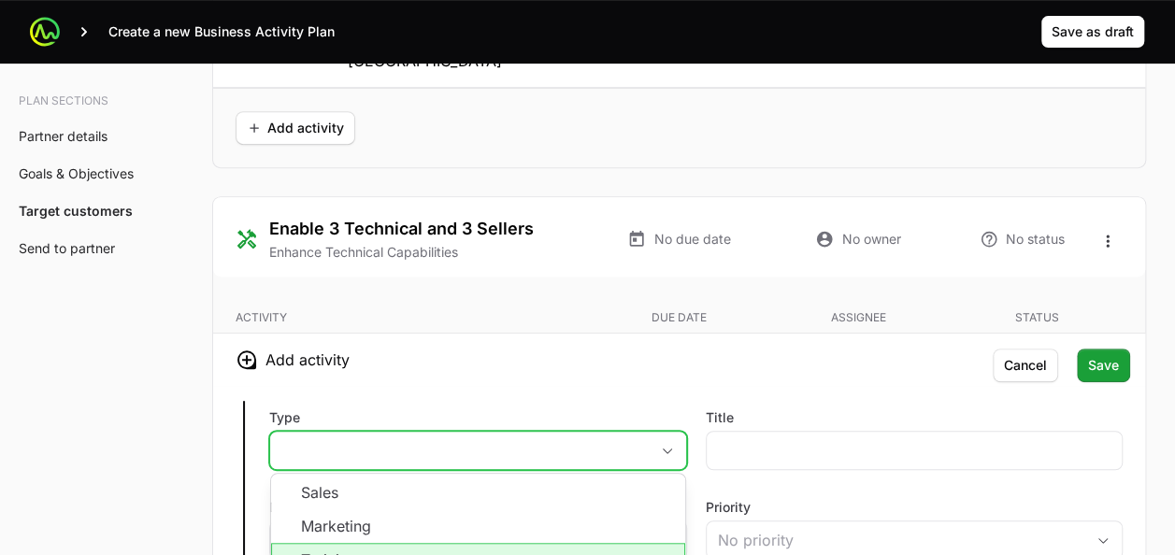
click at [396, 543] on li "Training" at bounding box center [478, 561] width 414 height 36
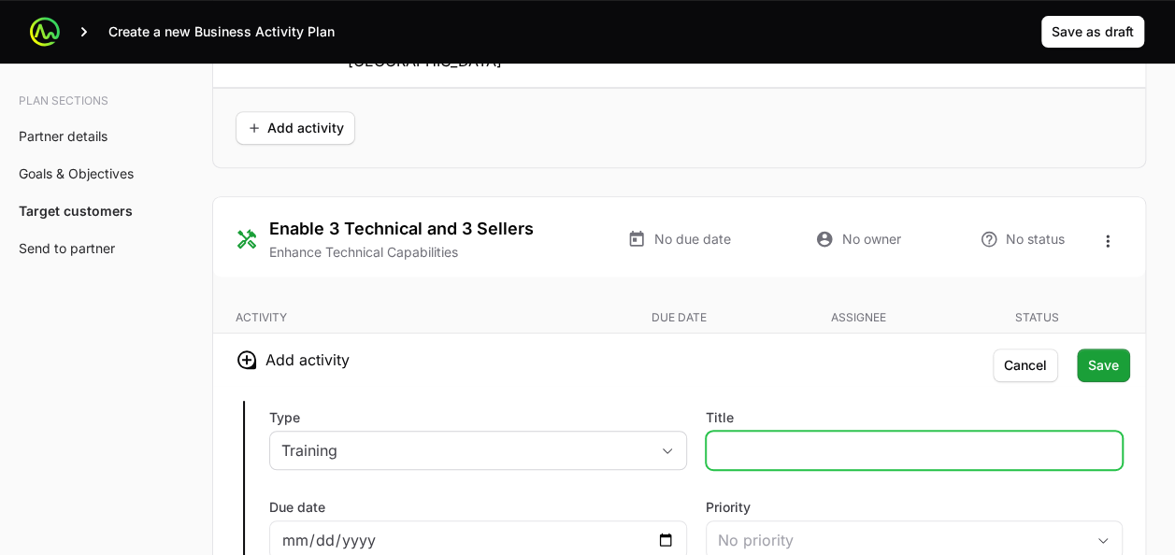
click at [744, 439] on input "Title" at bounding box center [915, 450] width 394 height 22
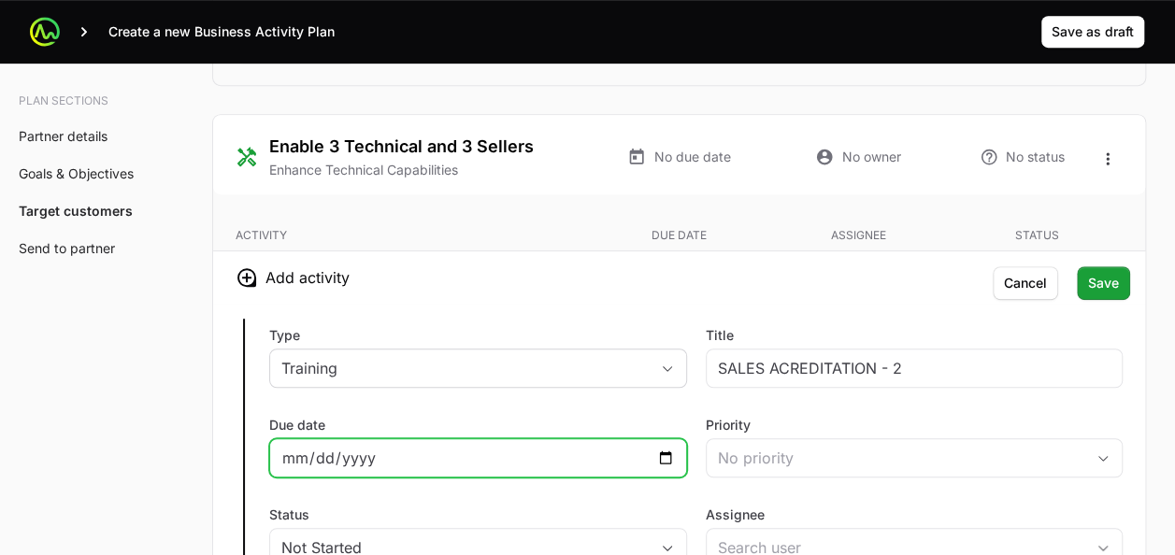
click at [666, 447] on input "Due date" at bounding box center [478, 458] width 394 height 22
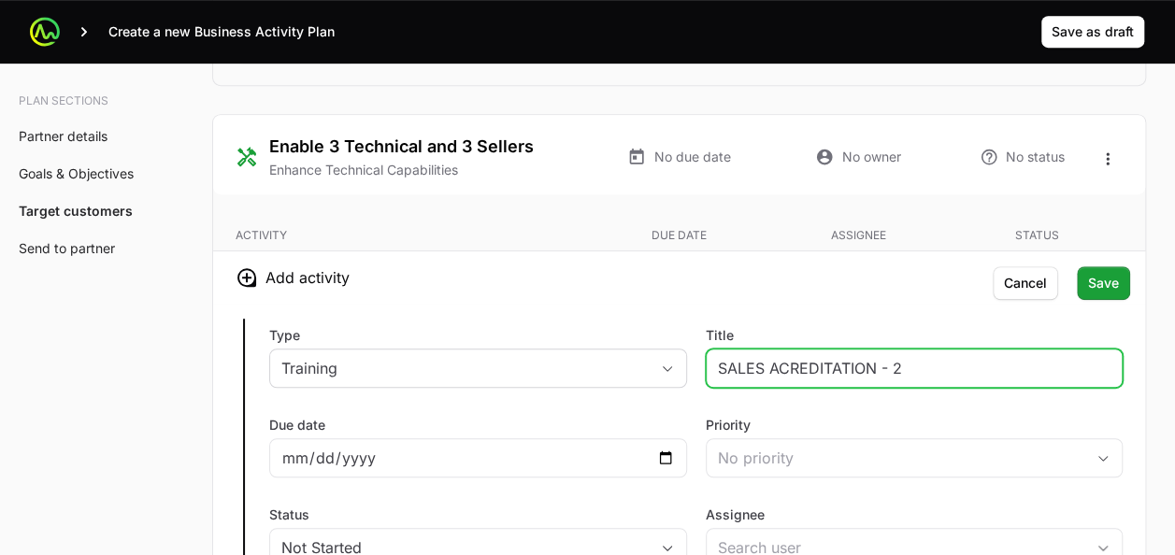
click at [883, 357] on input "SALES ACREDITATION - 2" at bounding box center [915, 368] width 394 height 22
click at [878, 357] on input "SALES ACREDITATION - 2" at bounding box center [915, 368] width 394 height 22
type input "SALES ACREDITATION SESSION - 2"
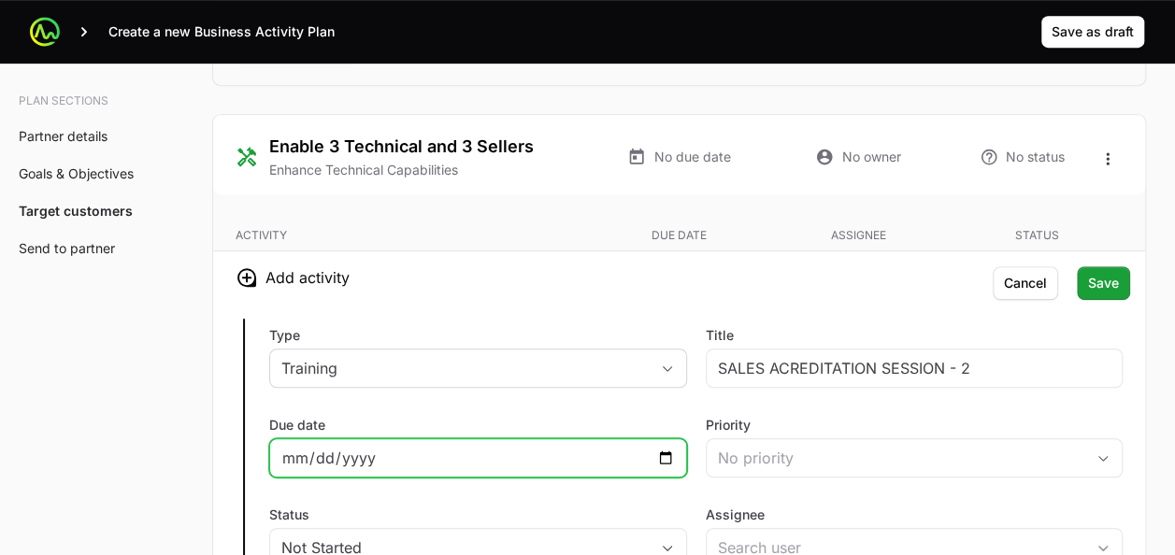
click at [668, 447] on input "Due date" at bounding box center [478, 458] width 394 height 22
type input "2025-09-05"
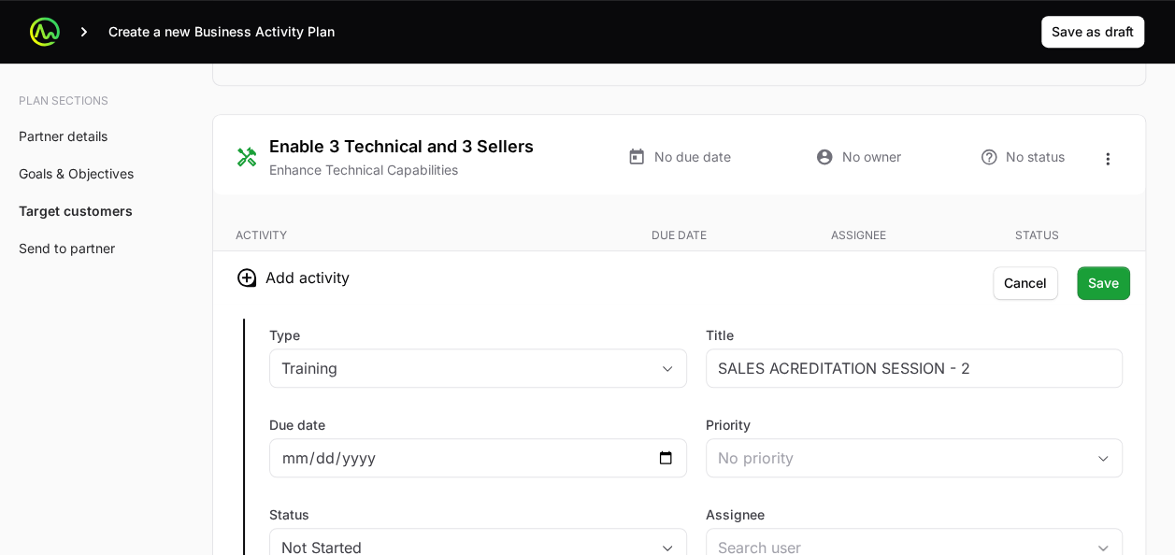
click at [662, 416] on div "Due date 2025-09-05" at bounding box center [478, 447] width 418 height 62
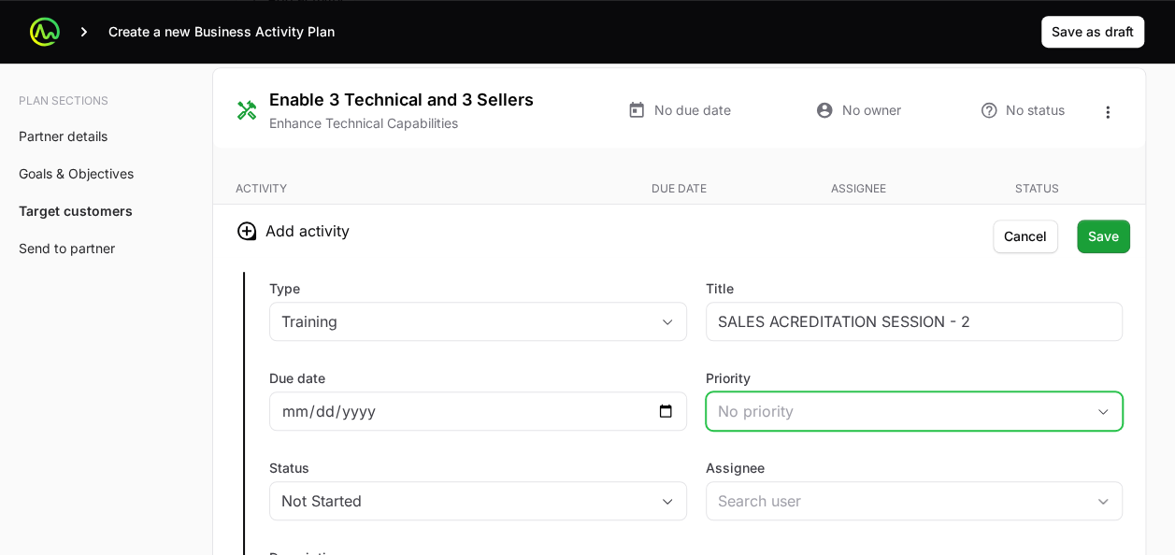
click at [747, 400] on div "No priority" at bounding box center [901, 411] width 367 height 22
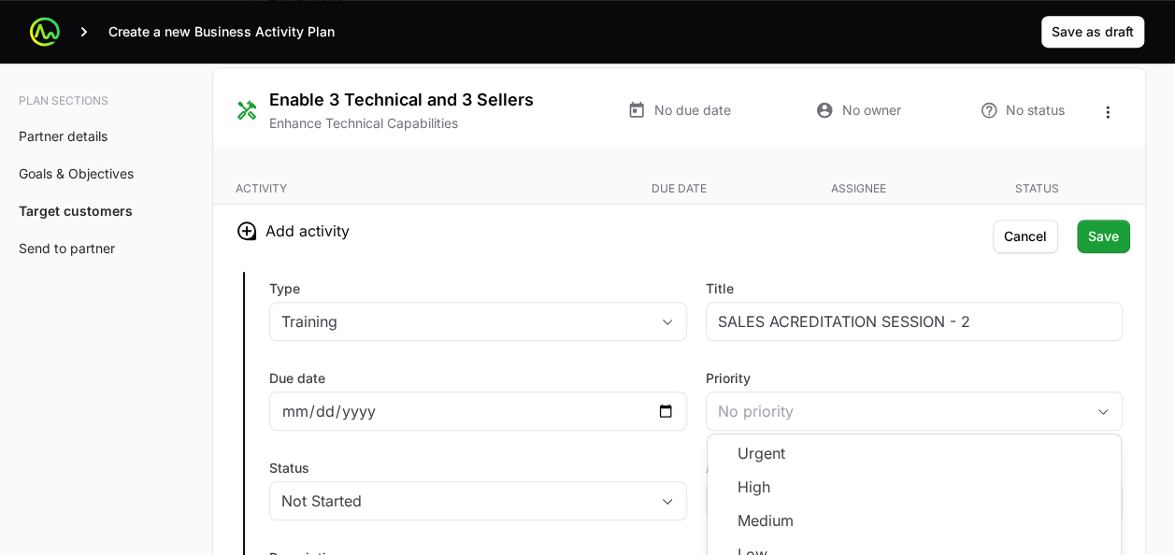
click at [695, 328] on div "Type Training Title SALES ACREDITATION SESSION - 2 Due date 2025-09-05 Priority…" at bounding box center [679, 476] width 932 height 438
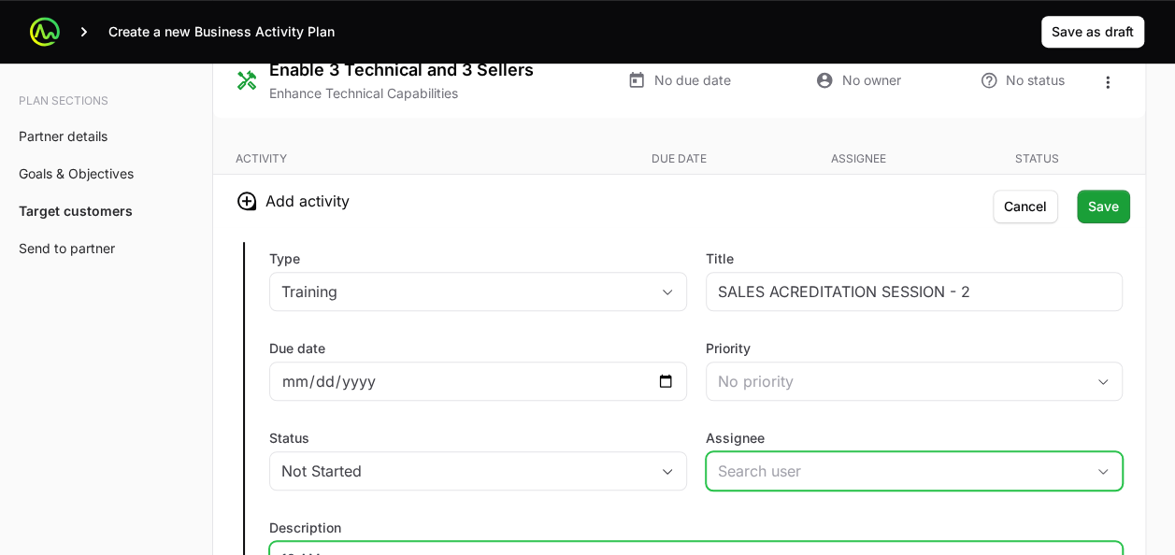
click at [740, 452] on input "Assignee" at bounding box center [896, 470] width 379 height 37
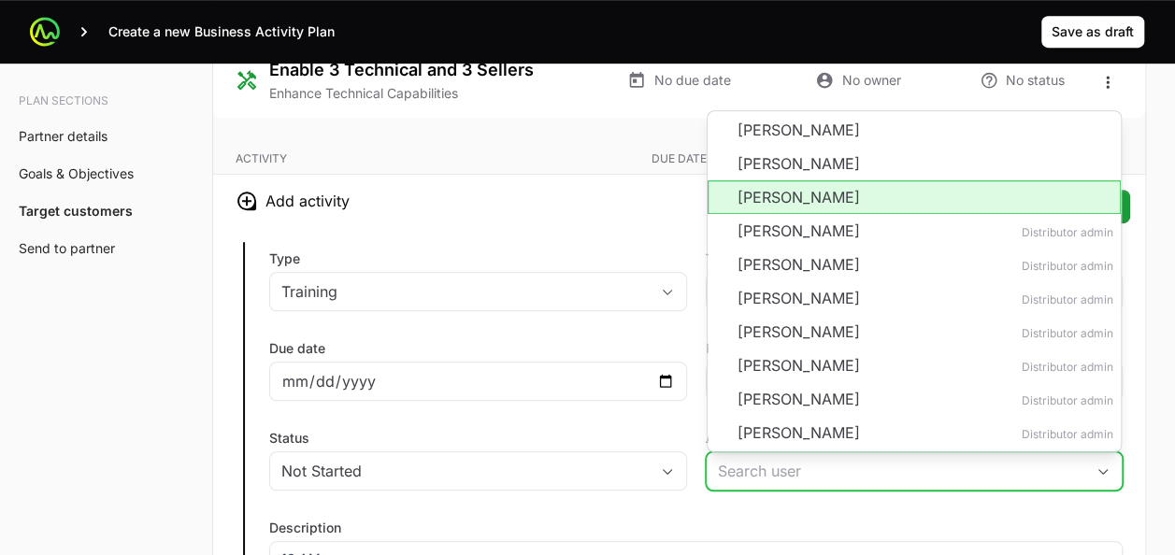
click at [768, 180] on li "Pablo Charpentier" at bounding box center [915, 197] width 414 height 34
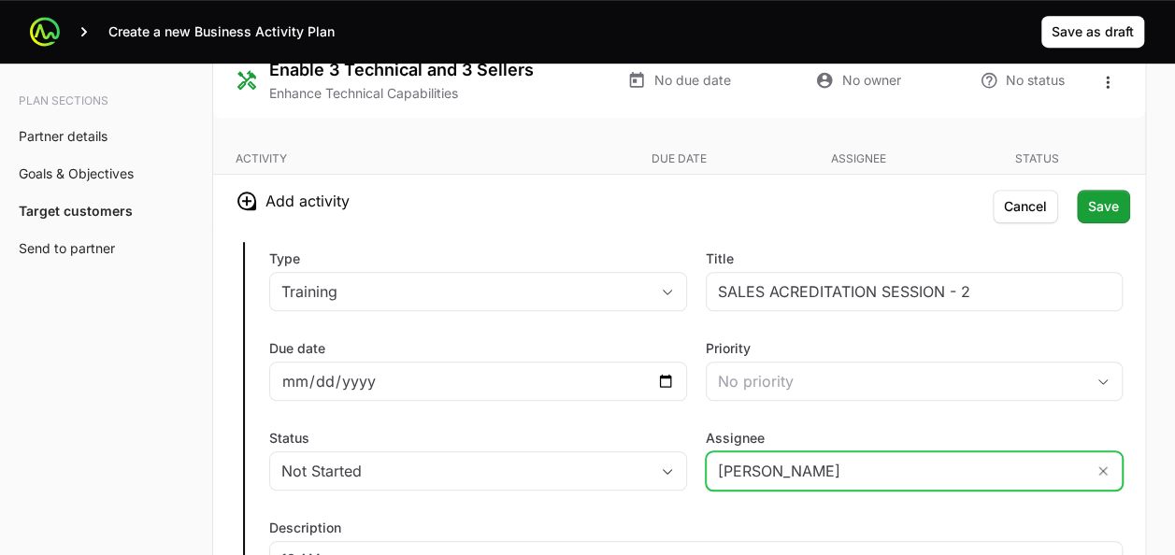
type input "Pablo Charpentier"
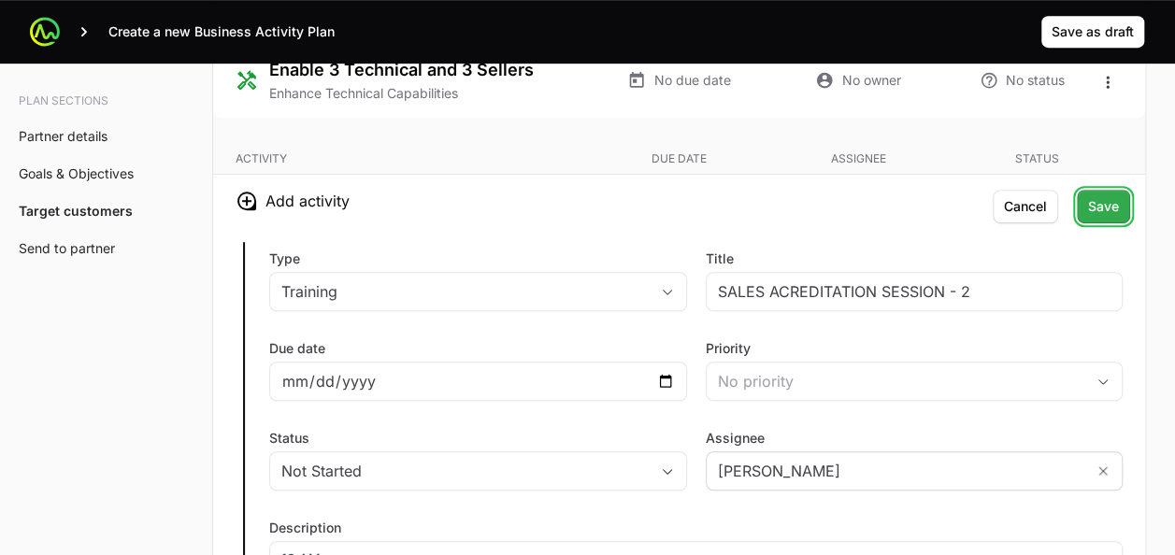
click at [1098, 195] on span "Save" at bounding box center [1103, 206] width 31 height 22
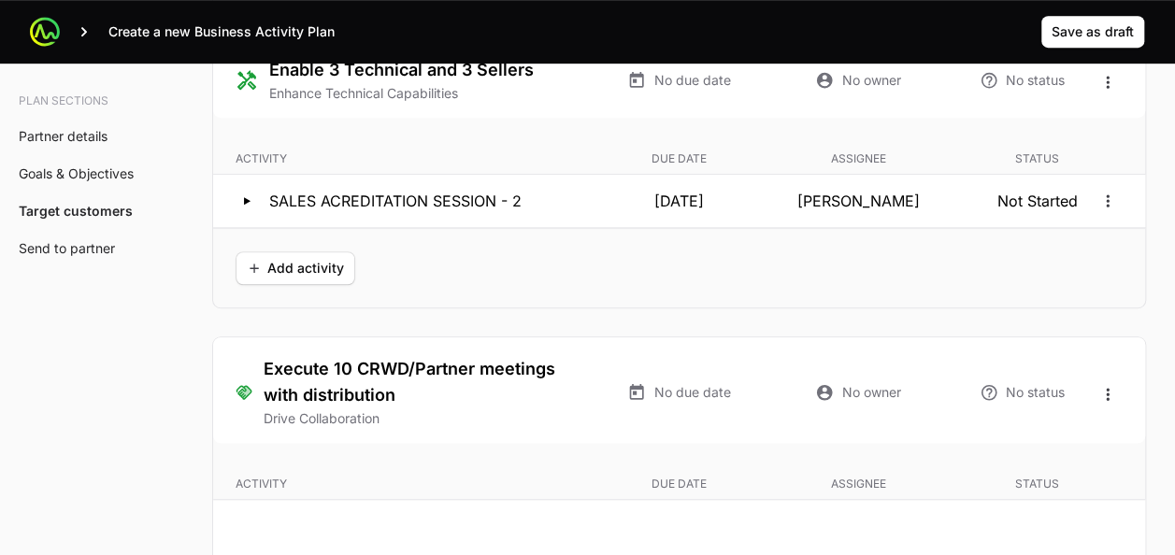
scroll to position [3989, 0]
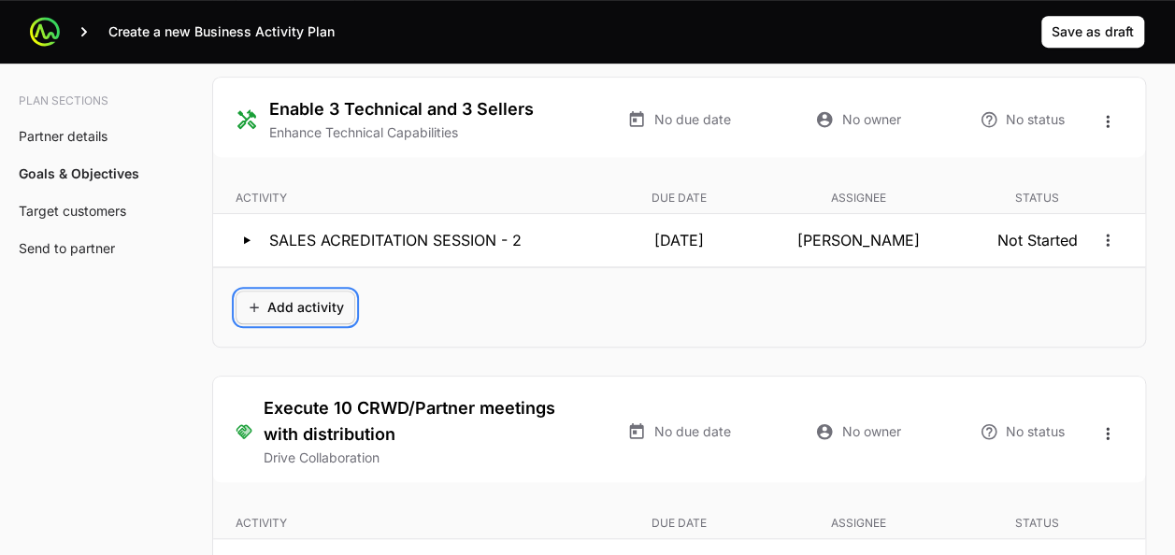
click at [306, 296] on span "Add activity" at bounding box center [295, 307] width 97 height 22
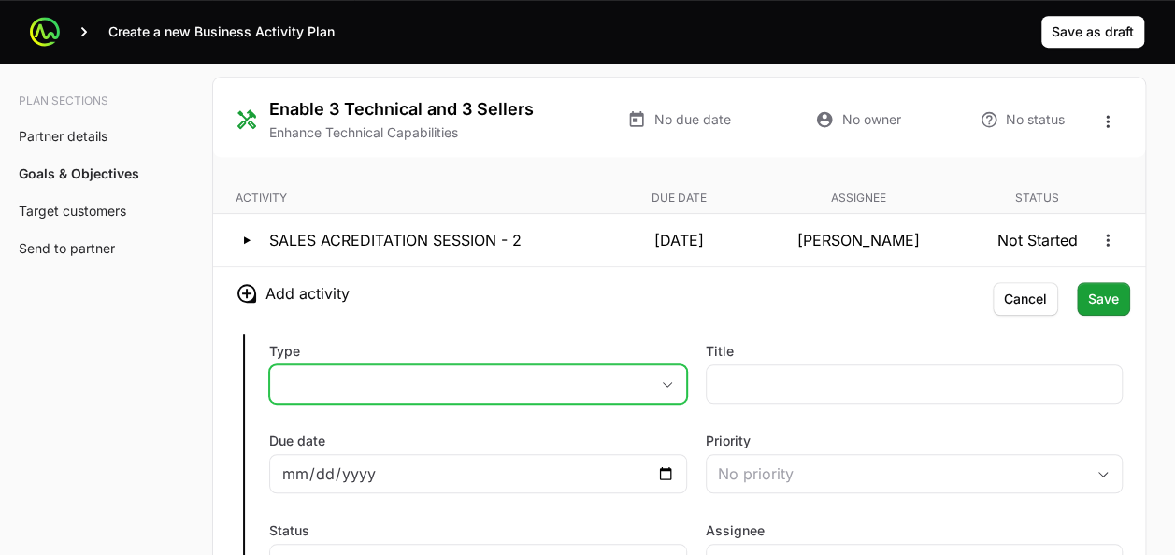
click at [671, 381] on icon "button" at bounding box center [667, 384] width 15 height 7
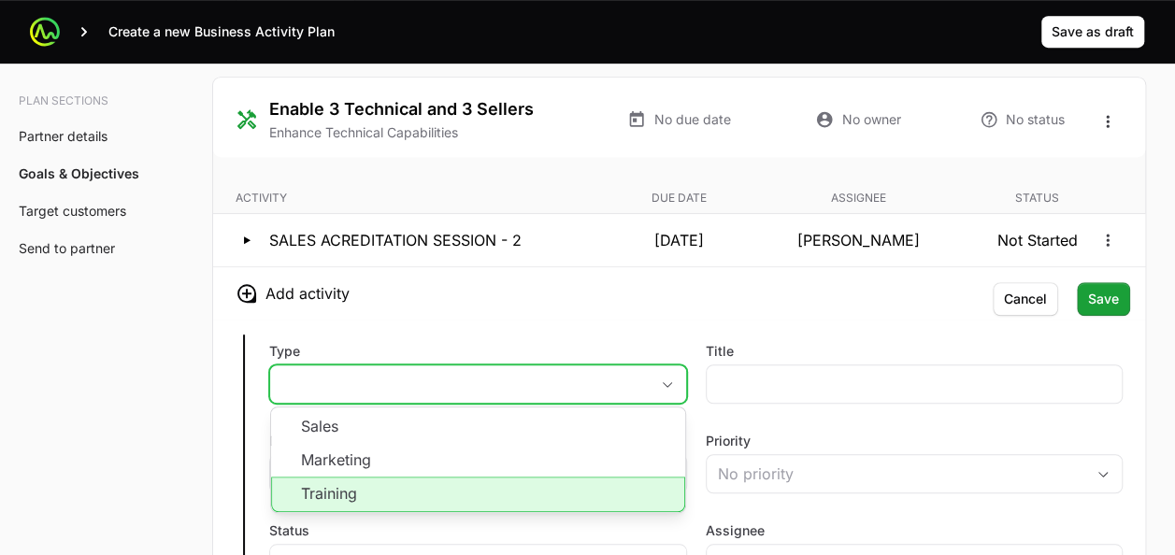
click at [469, 477] on li "Training" at bounding box center [478, 495] width 414 height 36
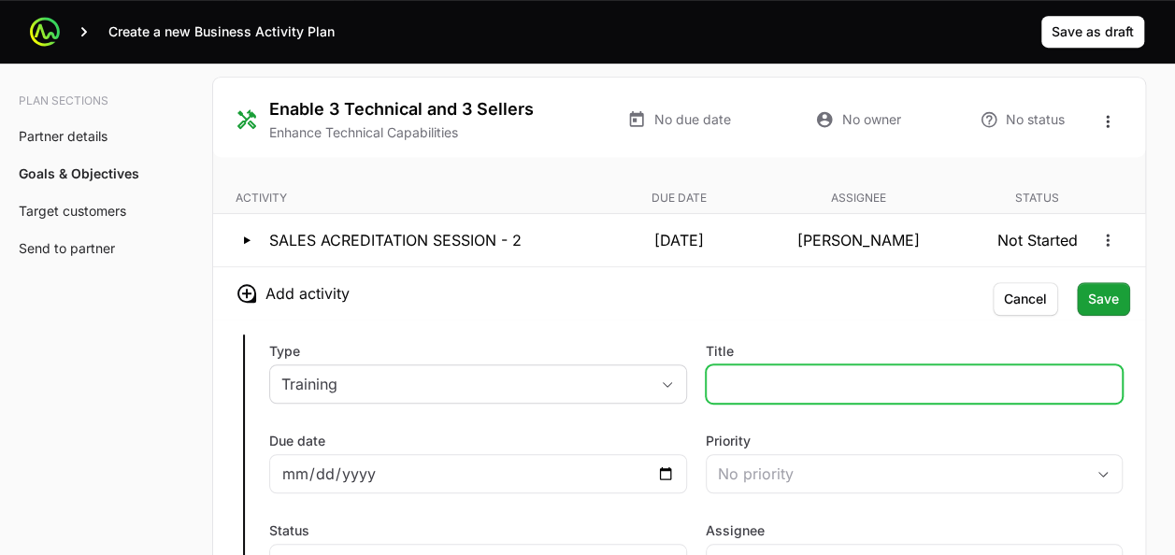
click at [743, 373] on input "Title" at bounding box center [915, 384] width 394 height 22
type input "t"
type input "TECHNICAL ACREDITATION SESSION - 3"
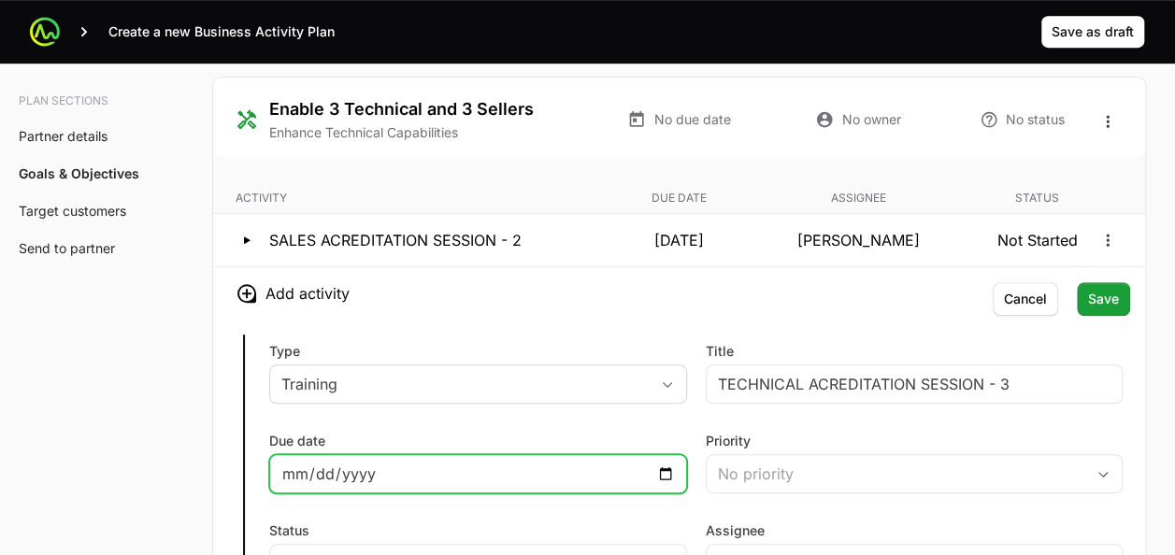
click at [660, 463] on input "Due date" at bounding box center [478, 474] width 394 height 22
type input "2025-09-26"
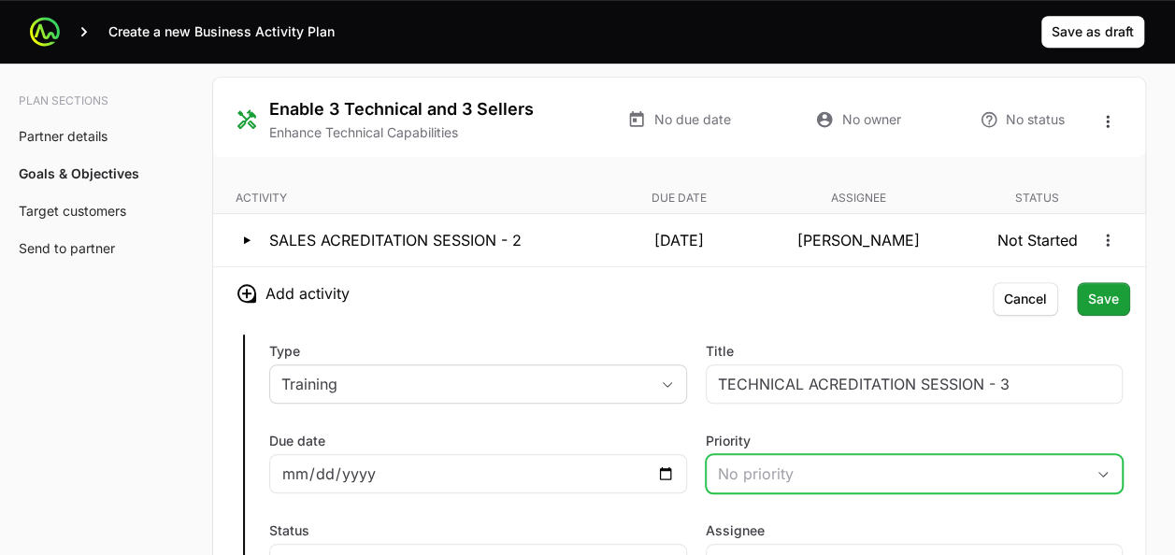
click at [758, 463] on div "No priority" at bounding box center [901, 474] width 367 height 22
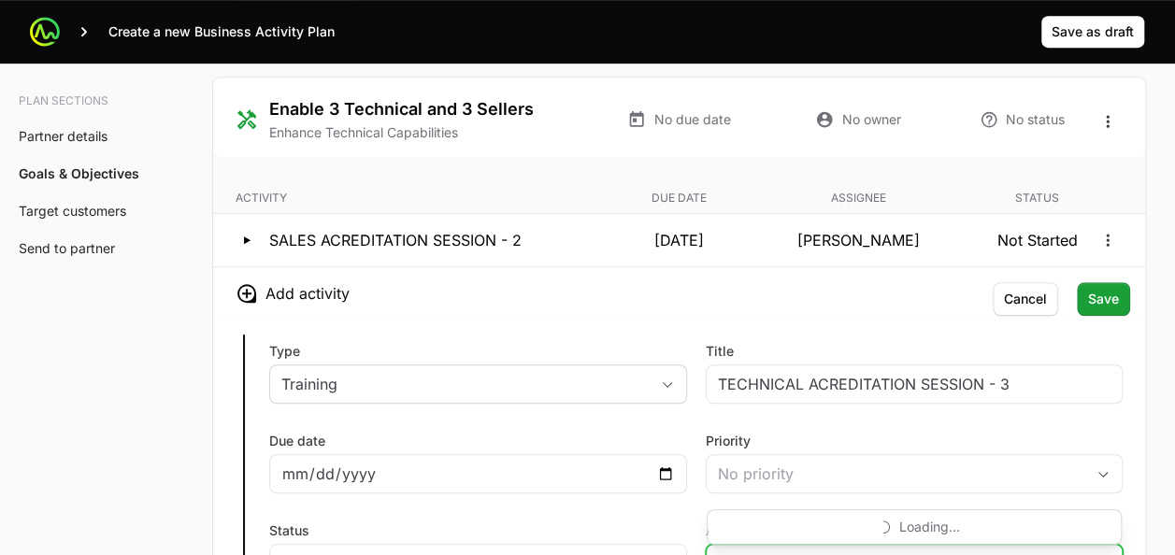
click at [752, 545] on input "Assignee" at bounding box center [885, 563] width 356 height 37
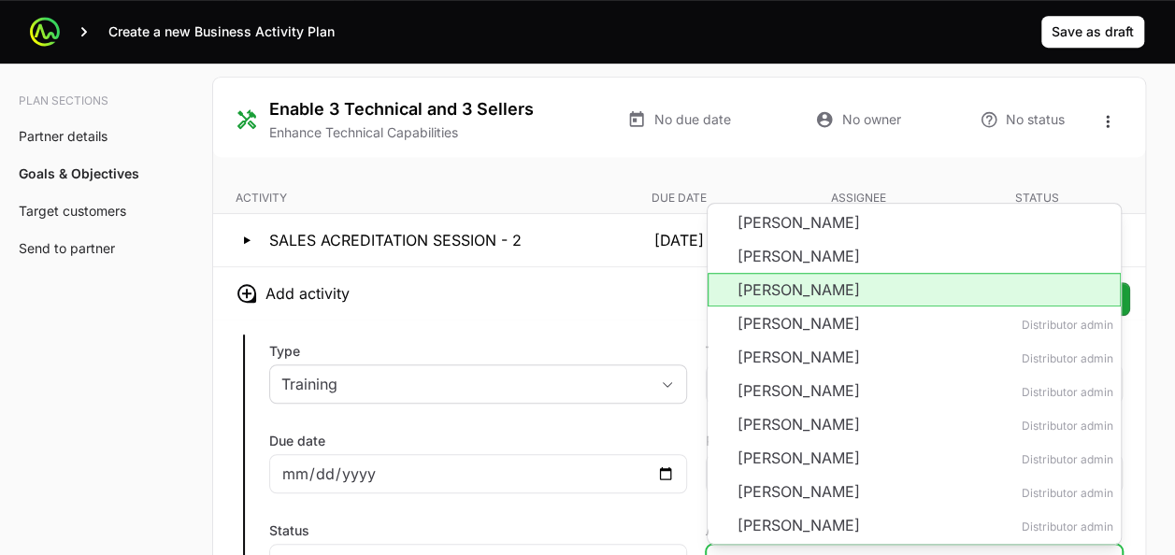
click at [755, 273] on li "Pablo Charpentier" at bounding box center [915, 290] width 414 height 34
type input "Pablo Charpentier"
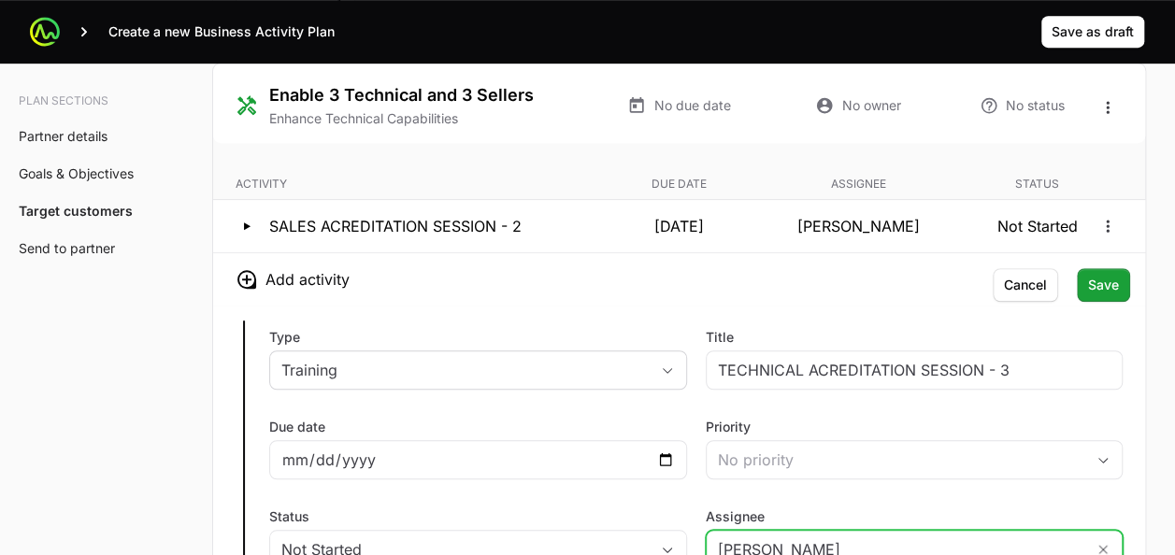
scroll to position [4004, 0]
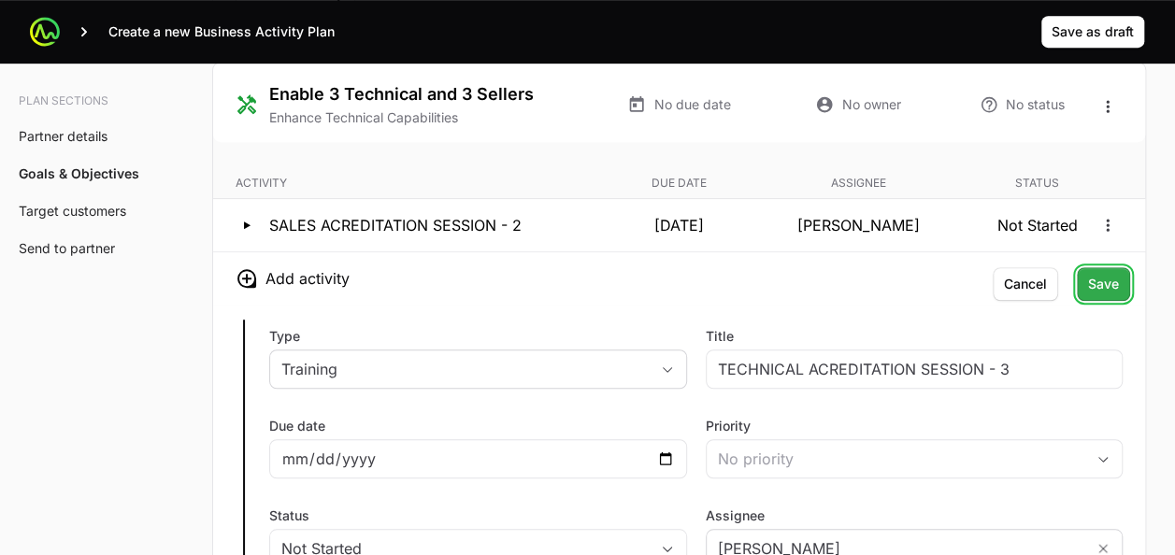
click at [1101, 273] on span "Save" at bounding box center [1103, 284] width 31 height 22
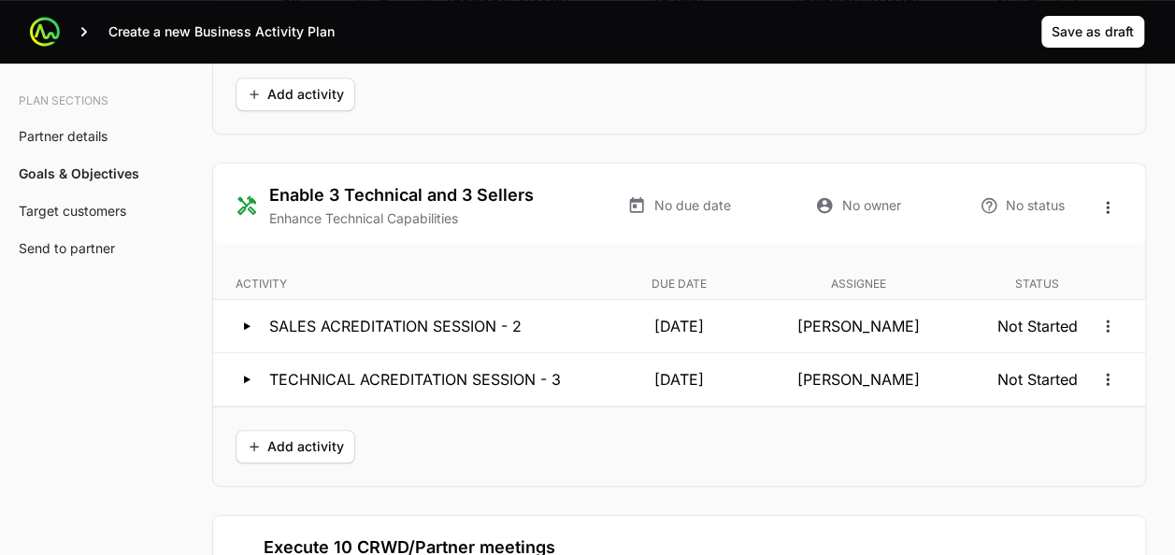
scroll to position [3870, 0]
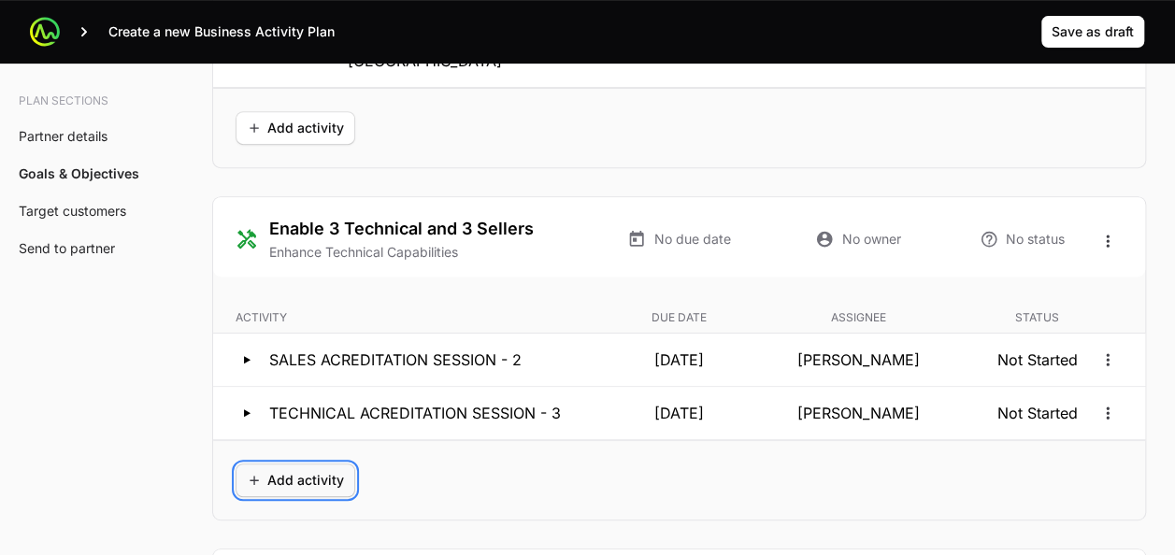
click at [292, 469] on span "Add activity" at bounding box center [295, 480] width 97 height 22
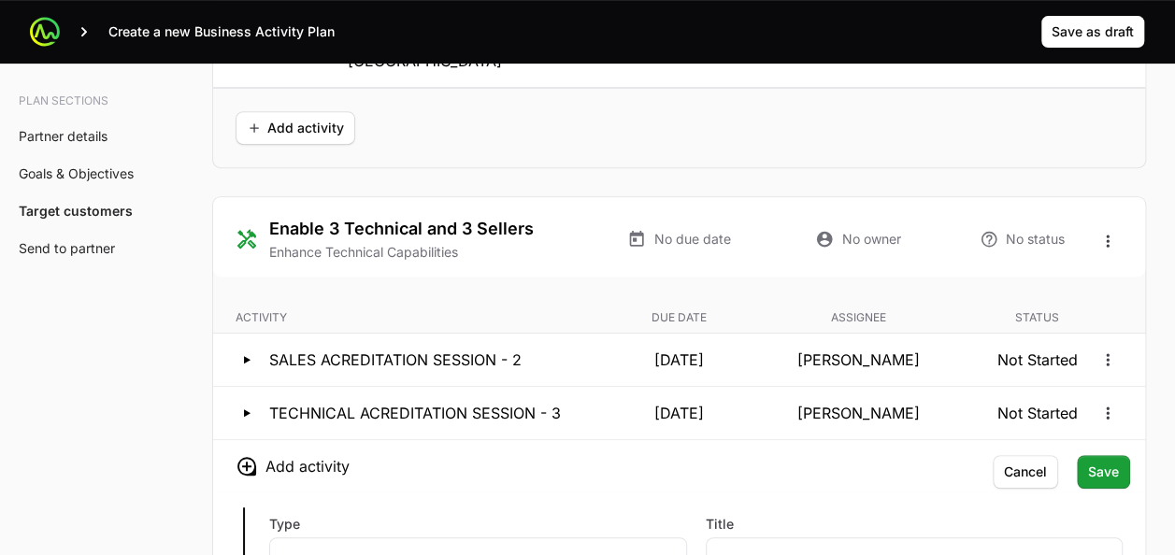
scroll to position [3971, 0]
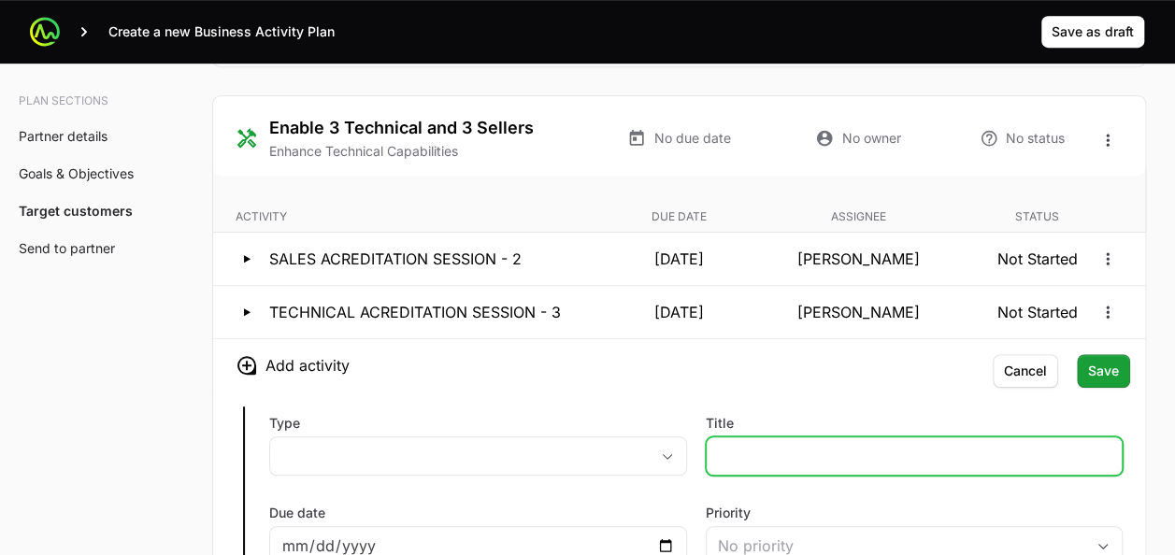
click at [733, 445] on input "Title" at bounding box center [915, 456] width 394 height 22
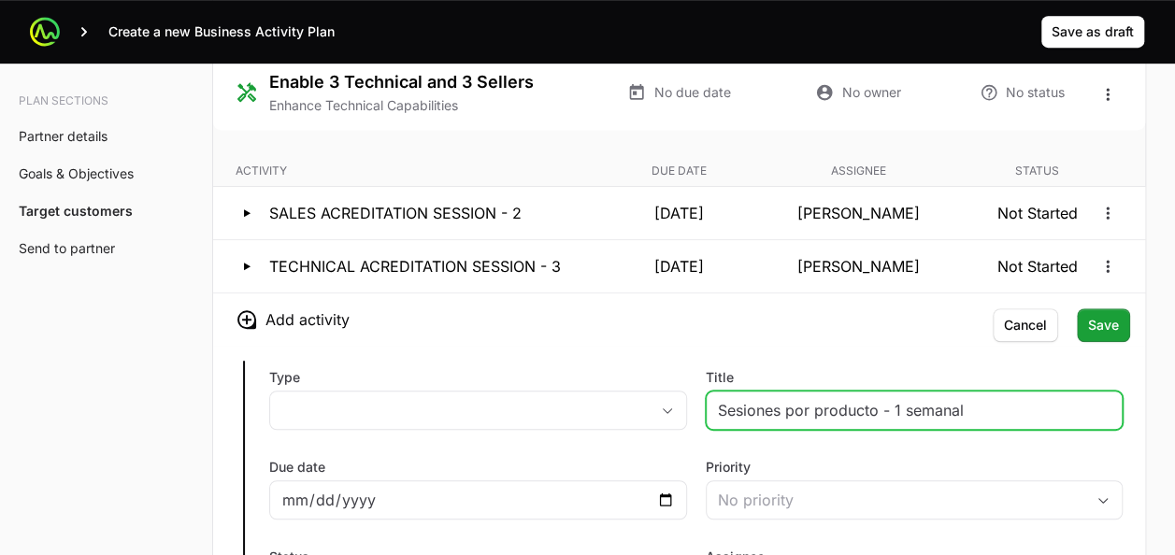
scroll to position [4109, 0]
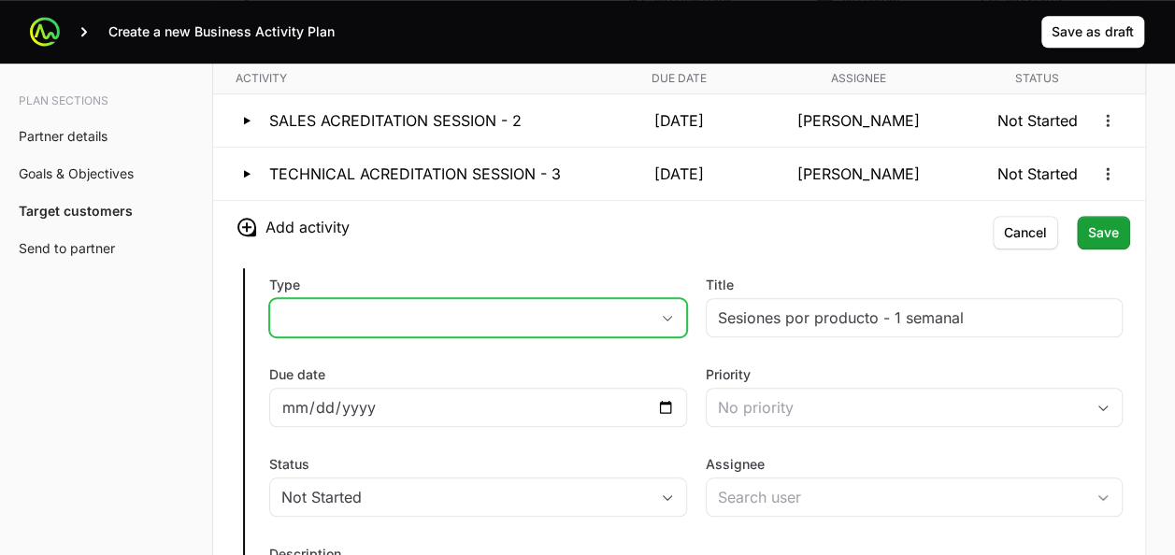
click at [668, 315] on icon "button" at bounding box center [667, 318] width 15 height 7
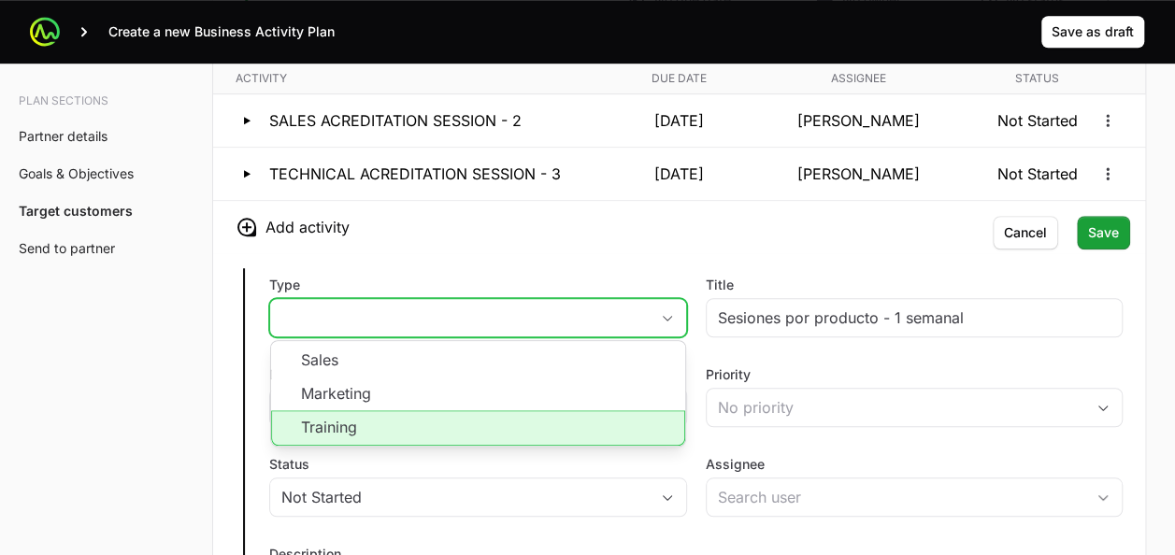
click at [452, 410] on li "Training" at bounding box center [478, 428] width 414 height 36
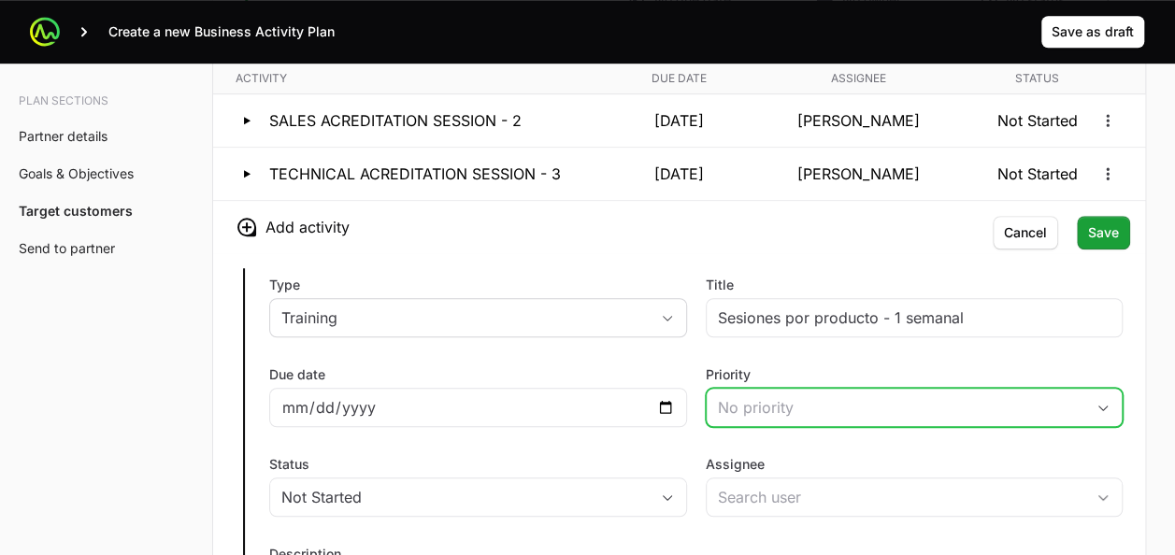
click at [740, 396] on div "No priority" at bounding box center [901, 407] width 367 height 22
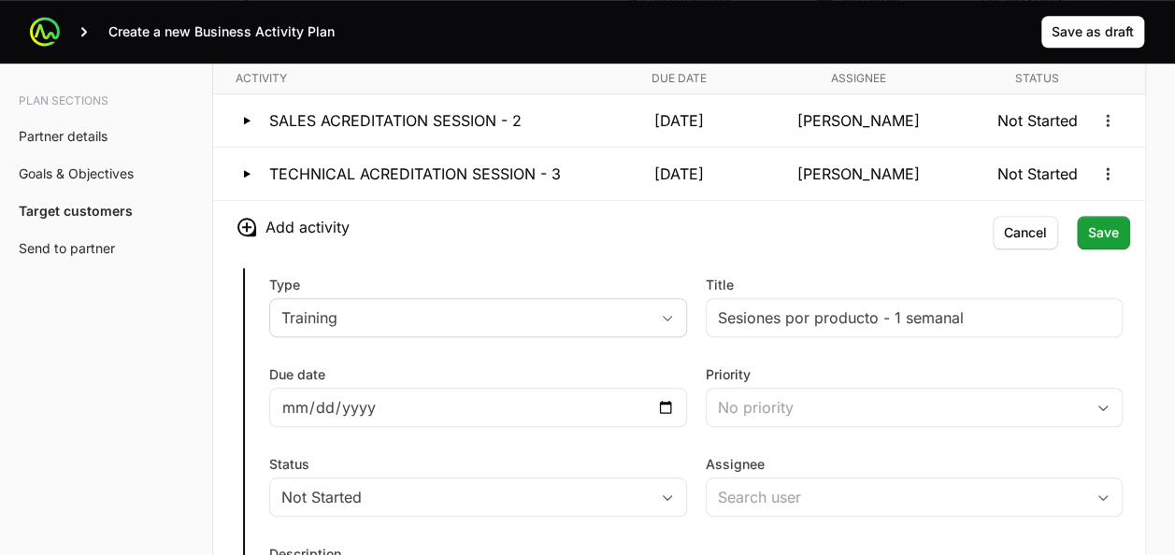
click at [830, 326] on div "Type Training Title Sesiones por producto - 1 semanal Due date Priority No prio…" at bounding box center [679, 472] width 932 height 438
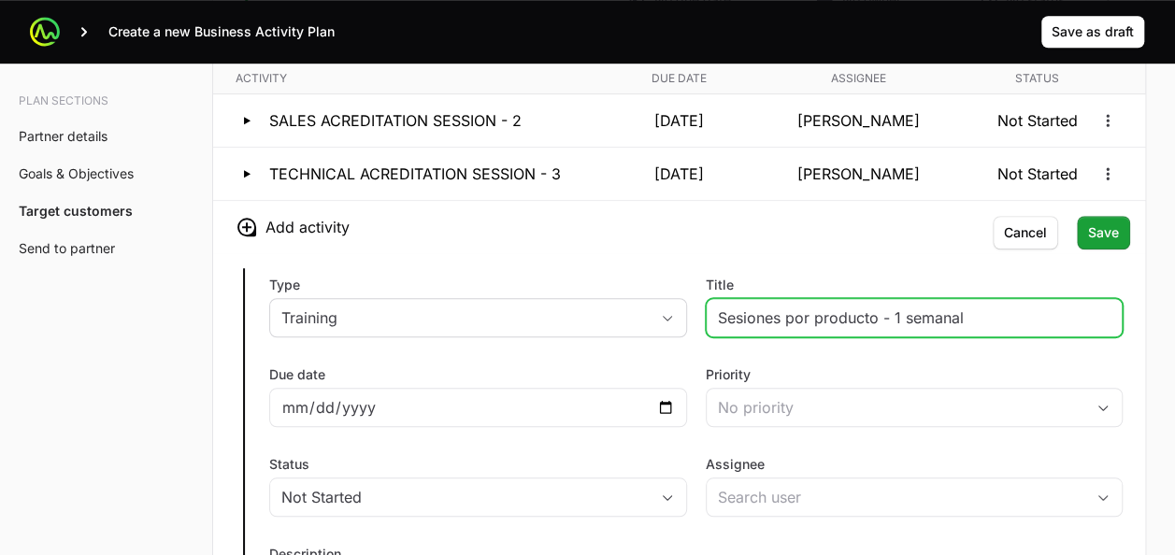
drag, startPoint x: 1002, startPoint y: 284, endPoint x: 785, endPoint y: 282, distance: 216.9
click at [785, 307] on input "Sesiones por producto - 1 semanal" at bounding box center [915, 318] width 394 height 22
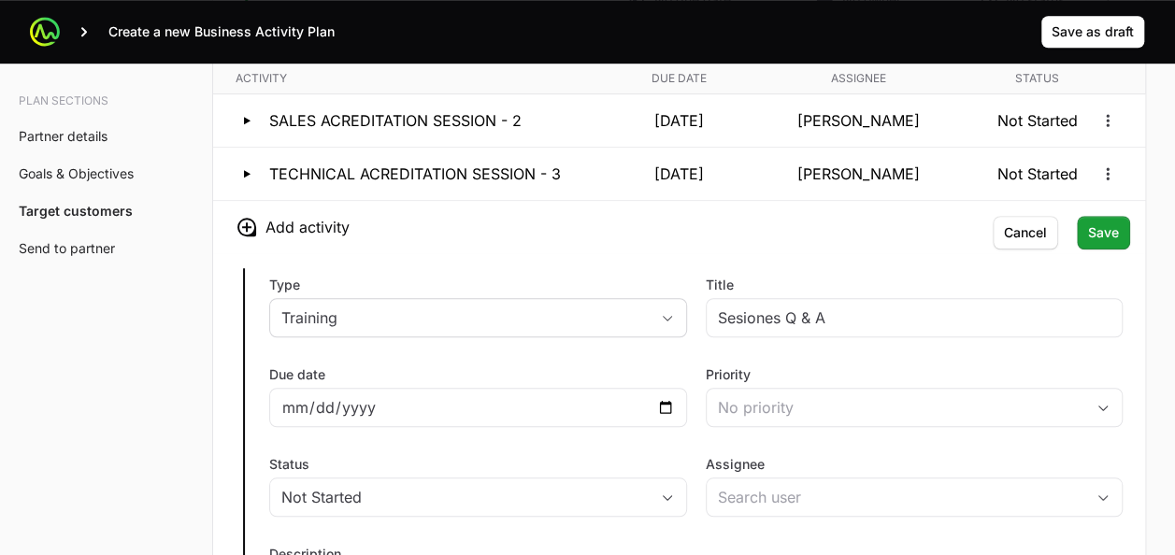
click at [770, 253] on div "Type Training Title Sesiones Q & A Due date Priority No priority Status Not Sta…" at bounding box center [679, 472] width 932 height 438
click at [829, 298] on div "Sesiones Q & A" at bounding box center [915, 317] width 418 height 39
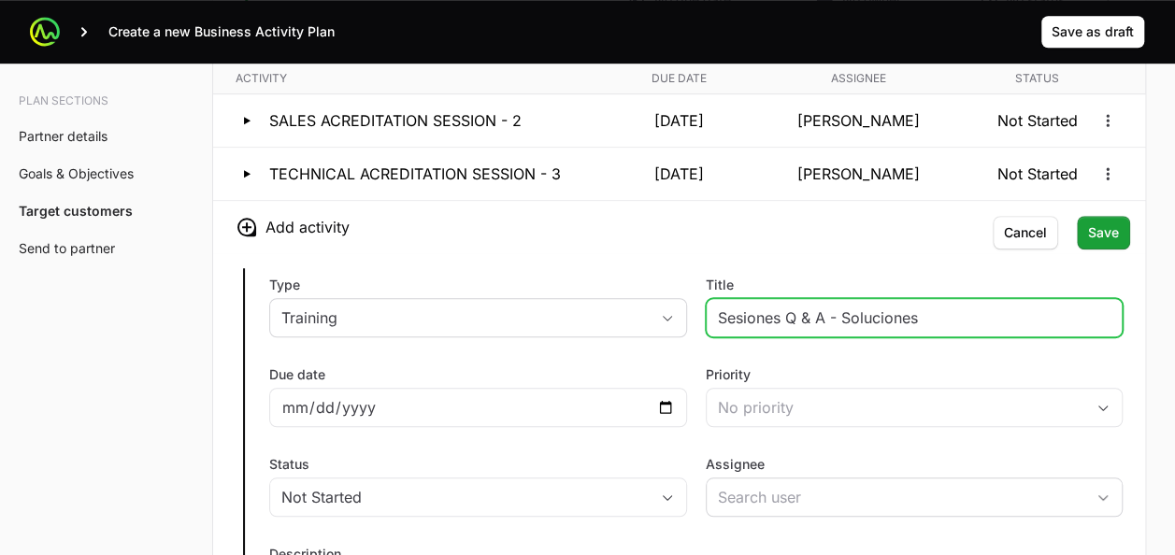
type input "Sesiones Q & A - Soluciones"
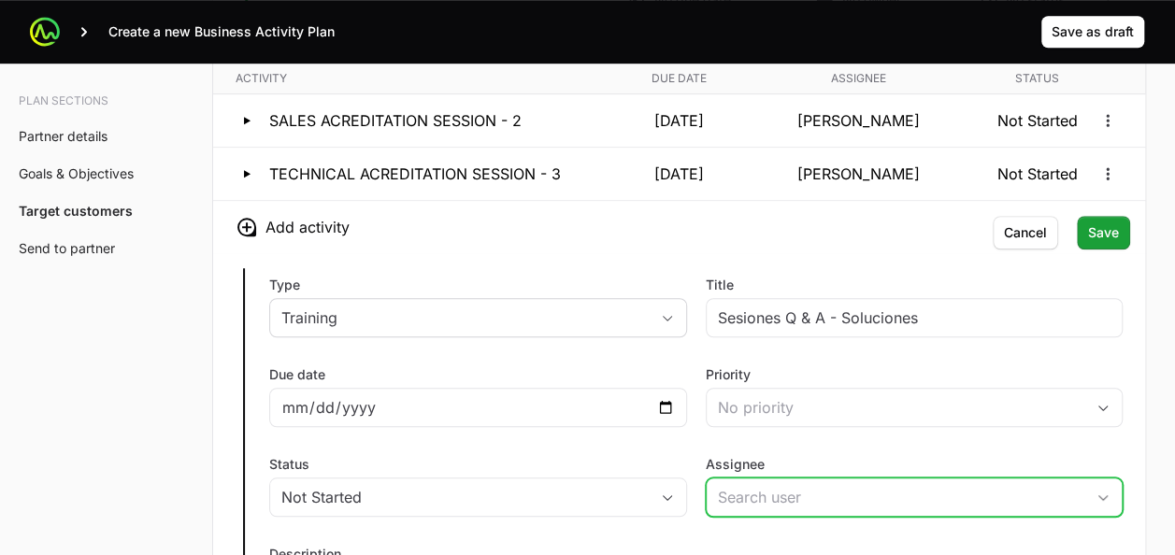
click at [740, 479] on input "Assignee" at bounding box center [896, 497] width 379 height 37
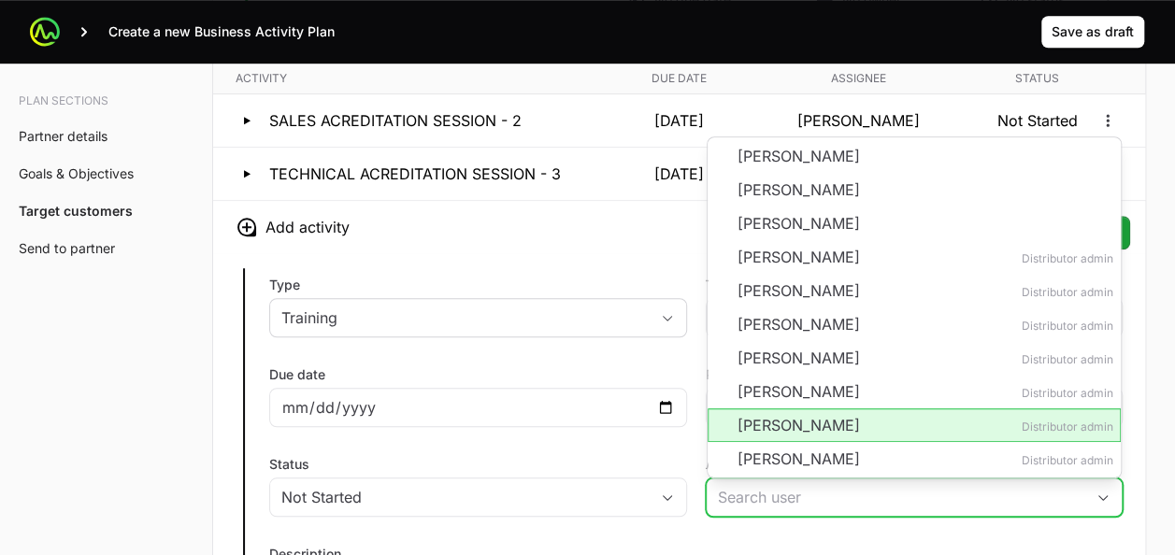
scroll to position [4139, 0]
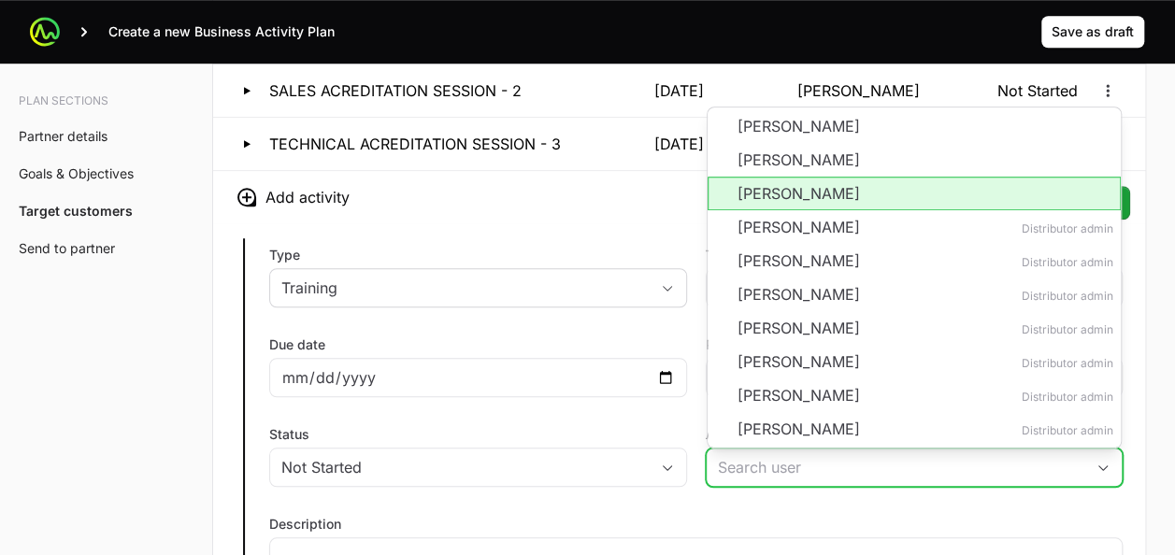
drag, startPoint x: 778, startPoint y: 155, endPoint x: 757, endPoint y: 159, distance: 20.9
click at [757, 177] on li "Pablo Charpentier" at bounding box center [915, 194] width 414 height 34
type input "Pablo Charpentier"
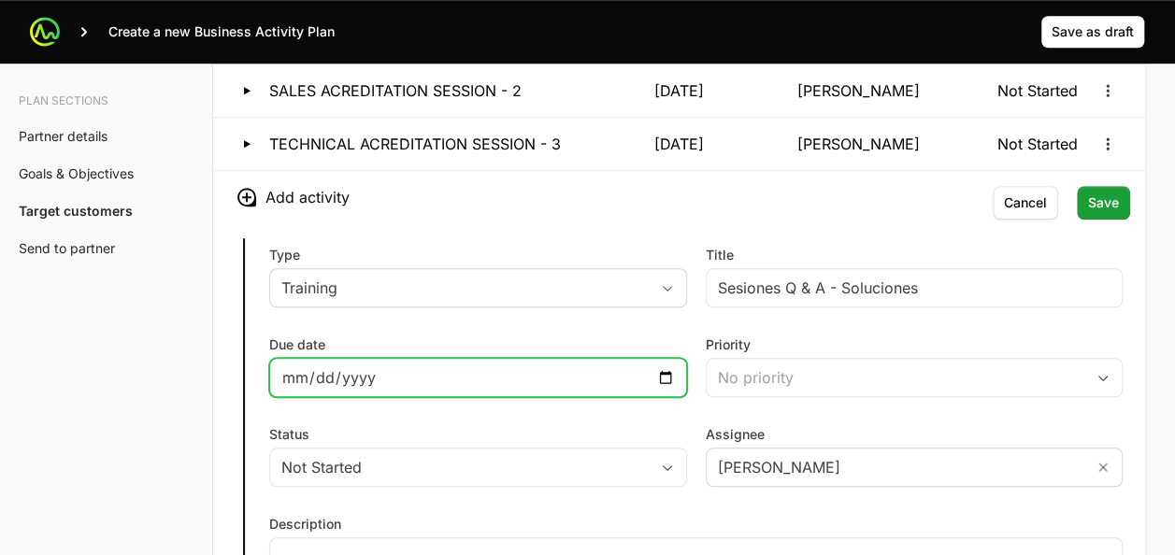
click at [670, 366] on input "Due date" at bounding box center [478, 377] width 394 height 22
type input "2025-09-05"
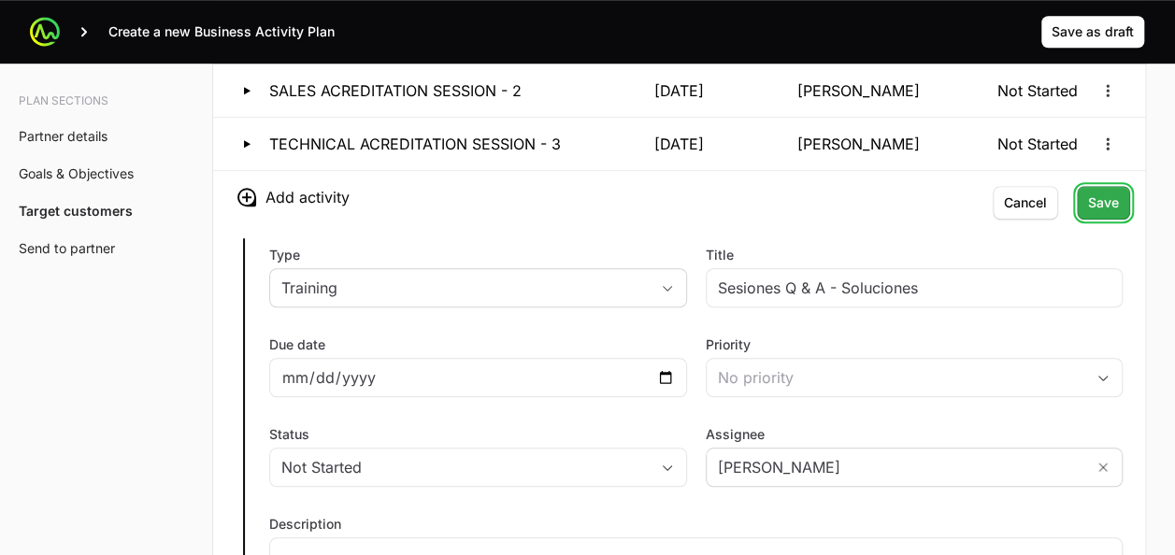
click at [1099, 192] on span "Save" at bounding box center [1103, 203] width 31 height 22
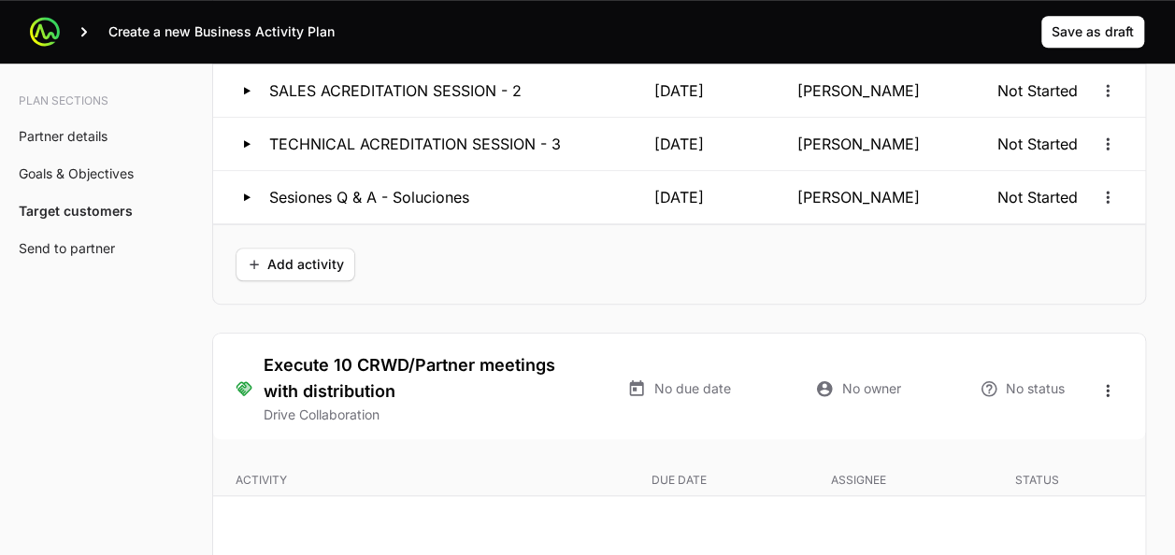
scroll to position [4275, 0]
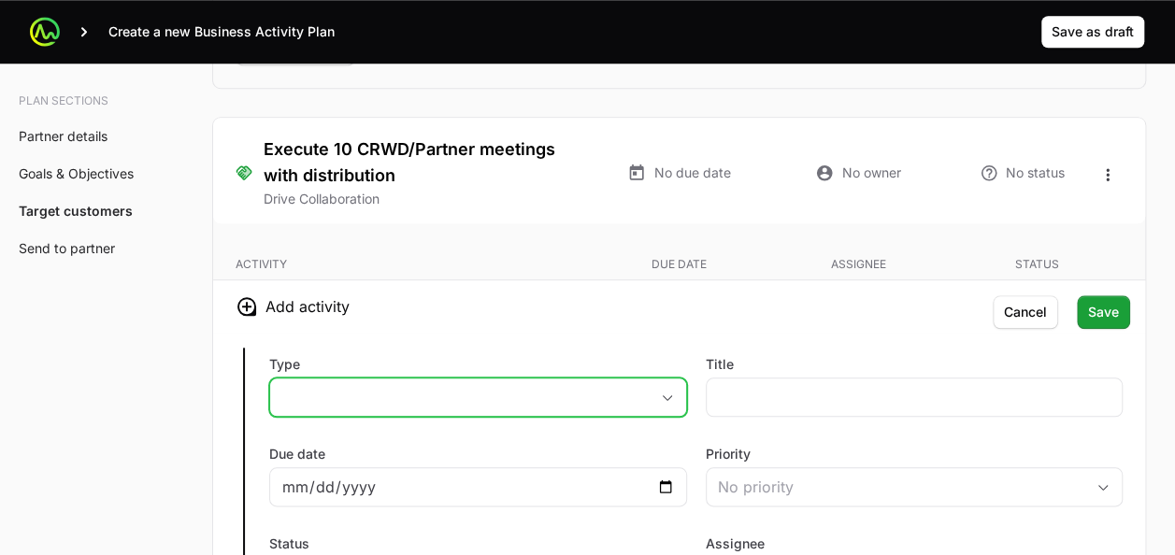
click at [662, 379] on button "placeholder" at bounding box center [478, 397] width 416 height 37
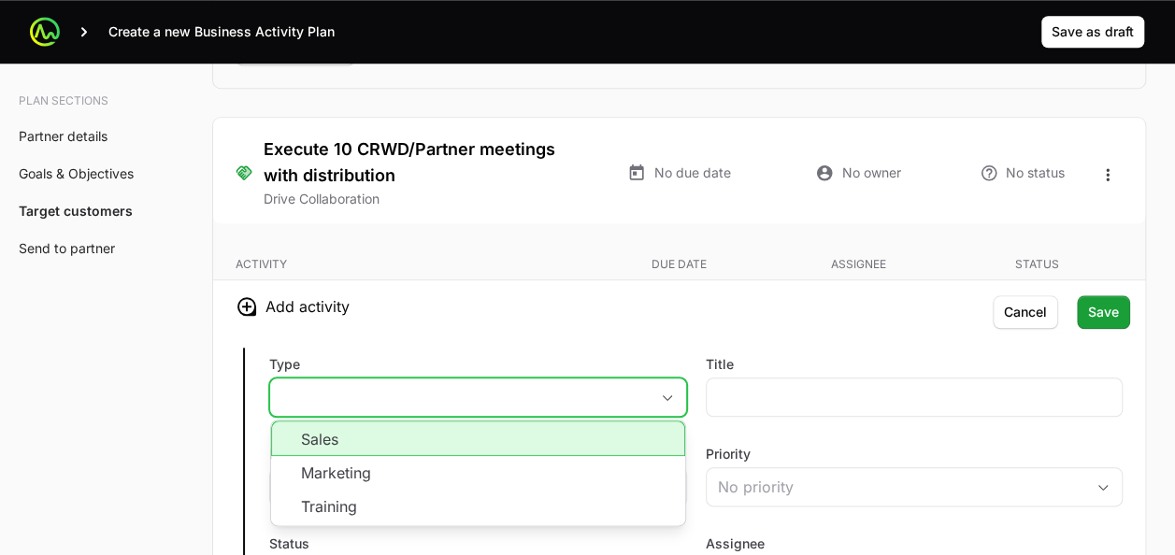
click at [490, 421] on li "Sales" at bounding box center [478, 439] width 414 height 36
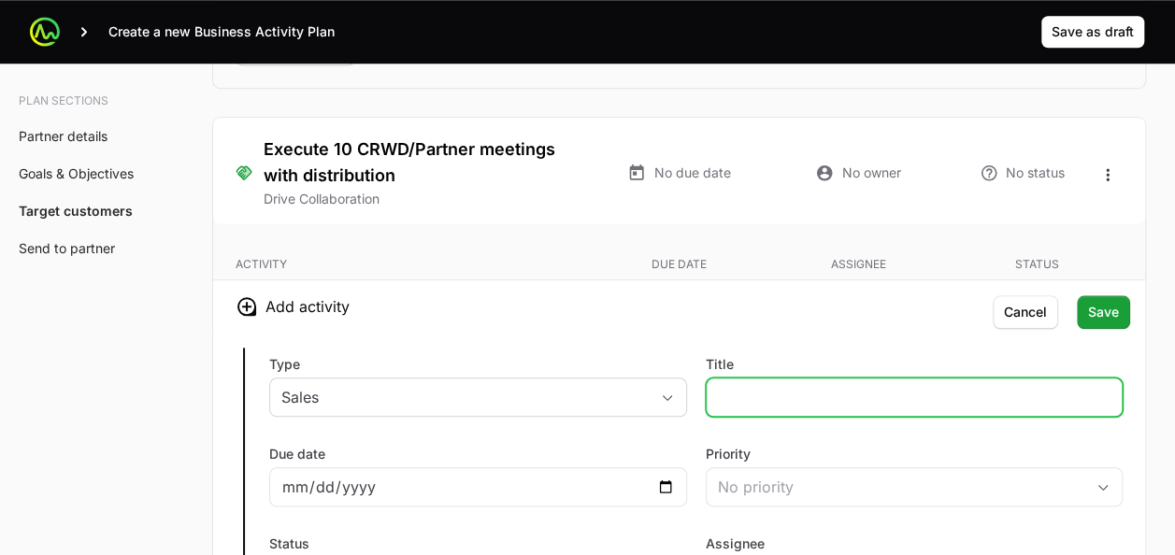
click at [788, 386] on input "Title" at bounding box center [915, 397] width 394 height 22
type input "Weekly meeting Ingram M."
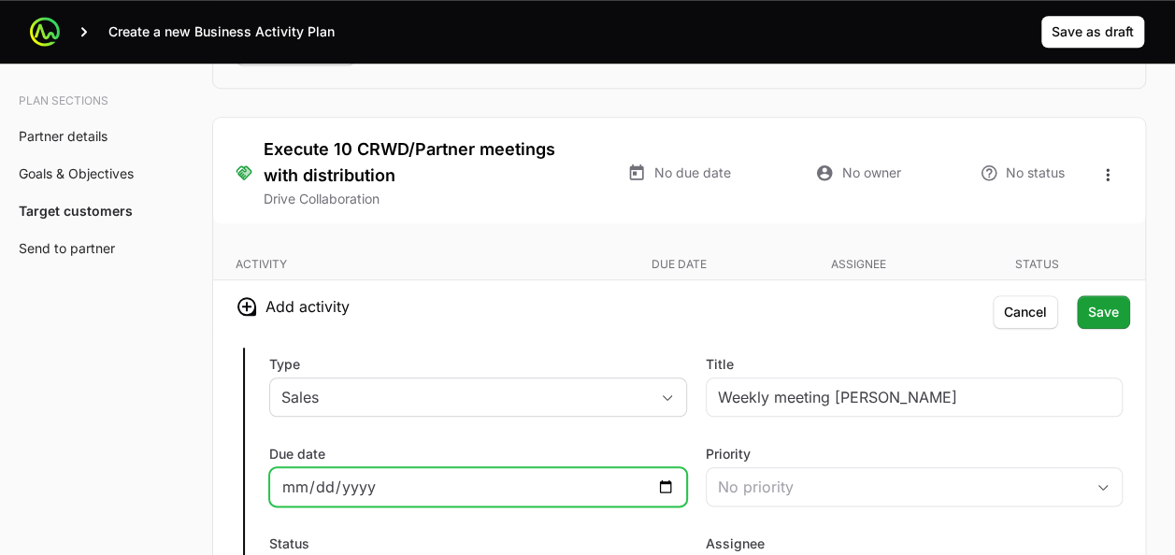
click at [667, 476] on input "Due date" at bounding box center [478, 487] width 394 height 22
type input "2025-09-05"
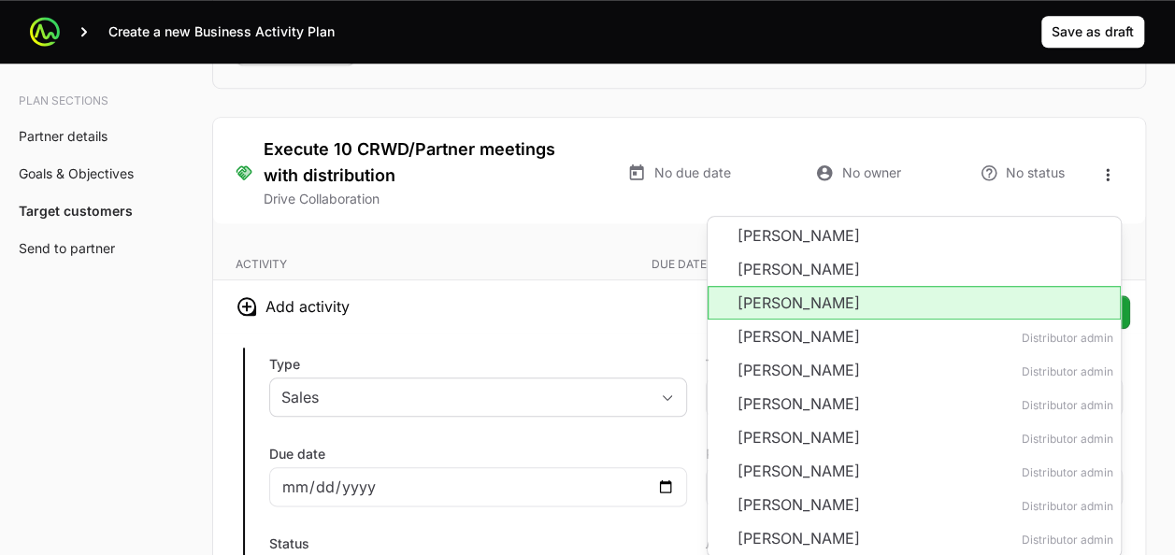
click at [779, 286] on li "Pablo Charpentier" at bounding box center [915, 303] width 414 height 34
type input "Pablo Charpentier"
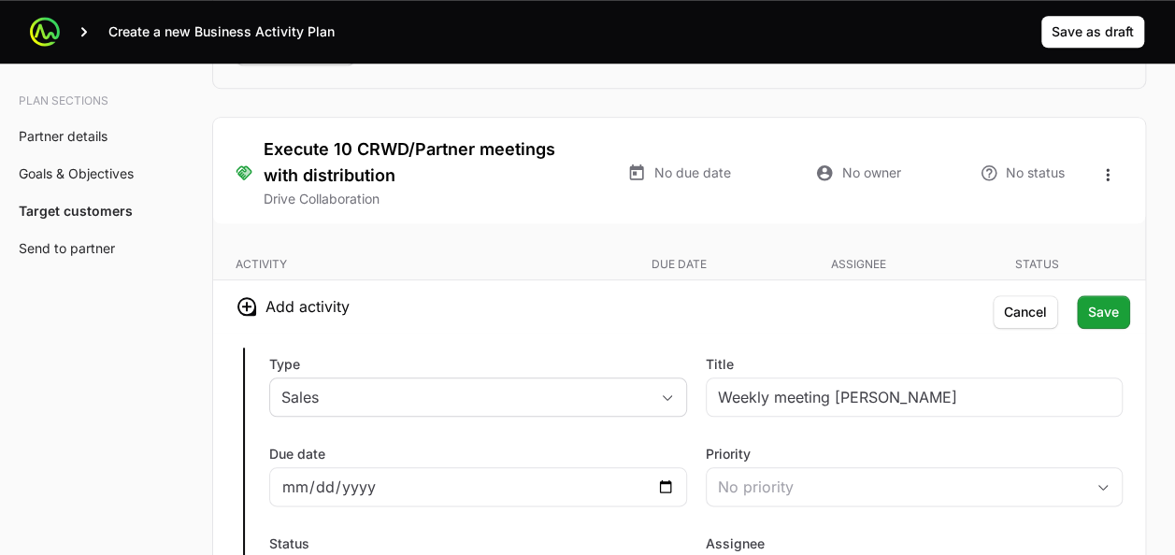
scroll to position [4358, 0]
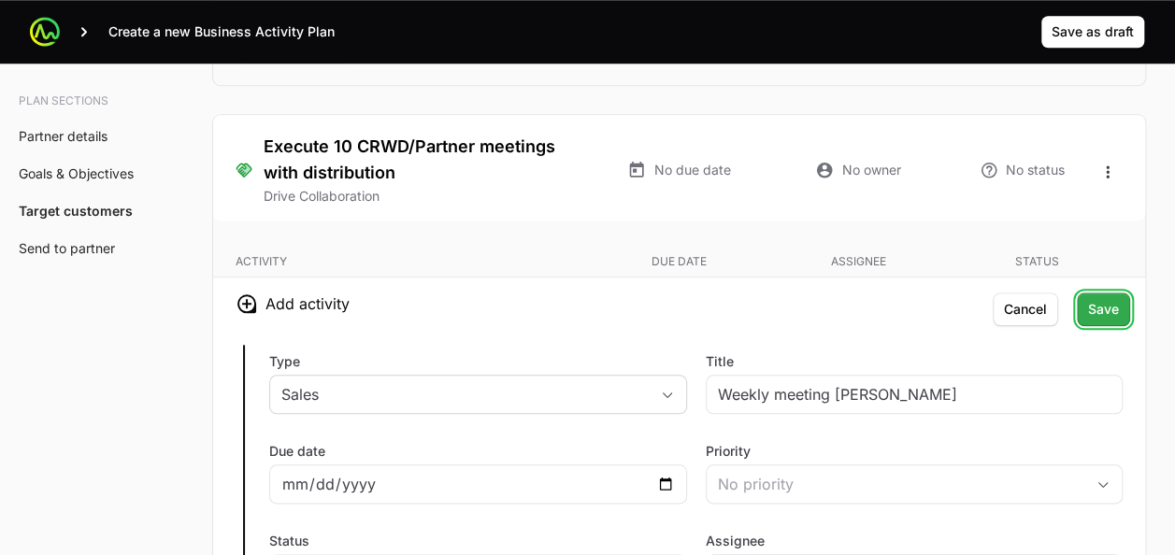
click at [1094, 298] on span "Save" at bounding box center [1103, 309] width 31 height 22
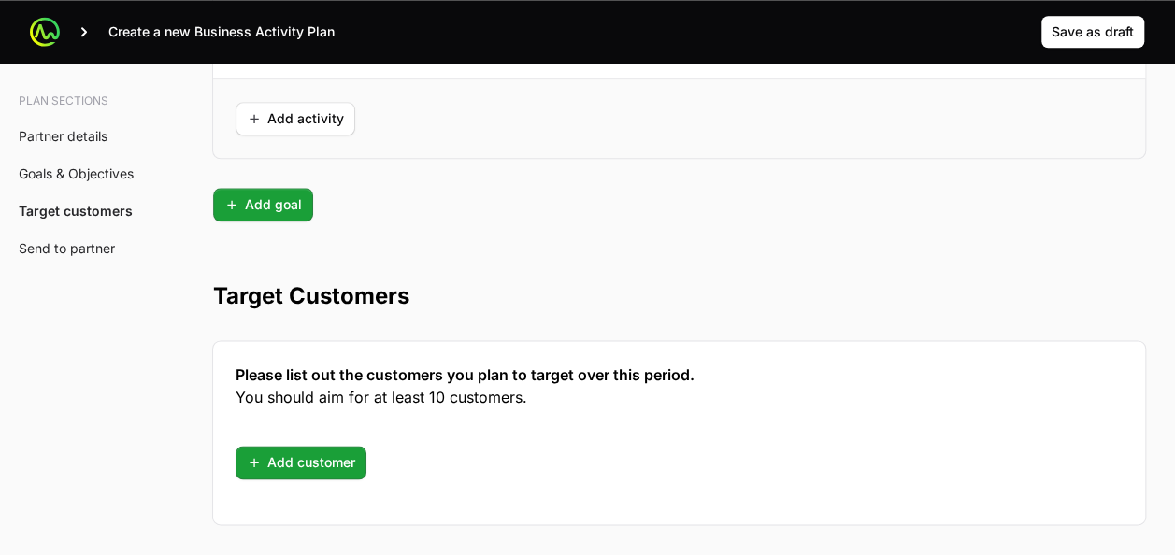
scroll to position [4616, 0]
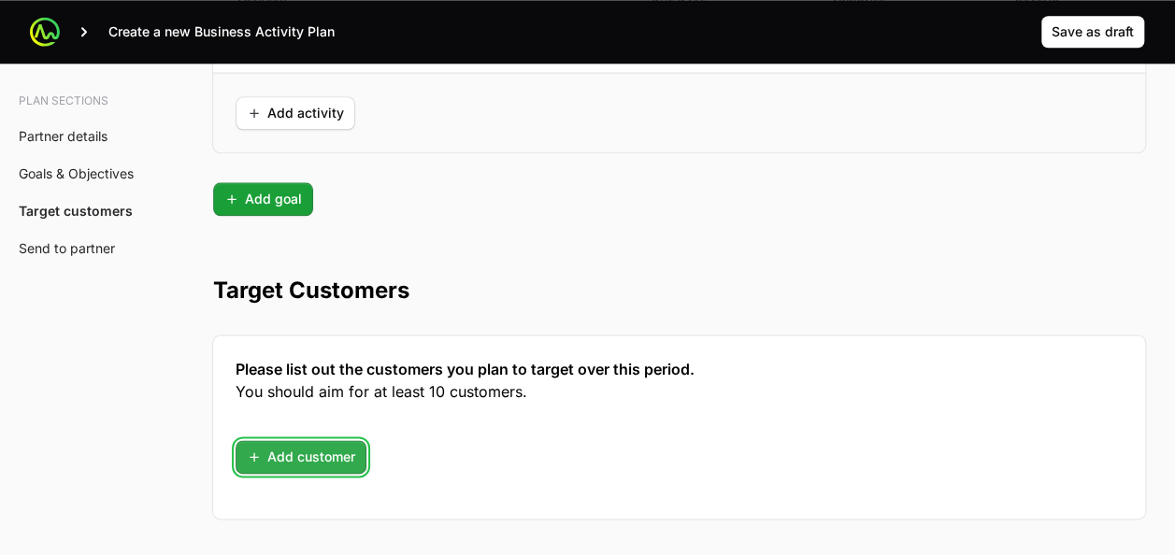
click at [310, 446] on span "Add customer" at bounding box center [301, 457] width 108 height 22
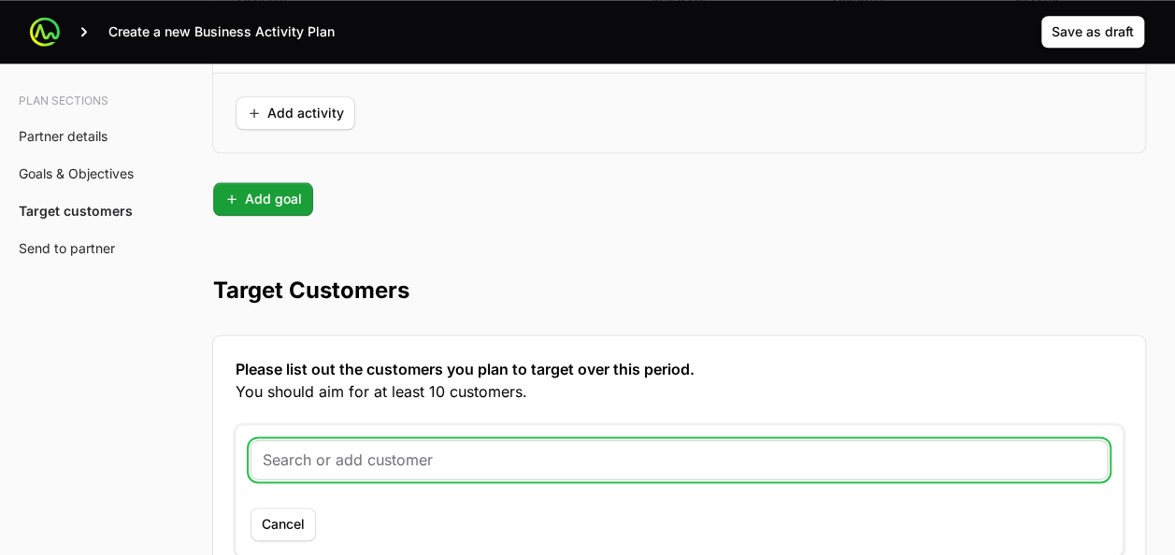
paste input "https://www.bancobcr.com/wps/portal/bcr"
type input "https://www.bancobcr.com/wps/portal/bcr"
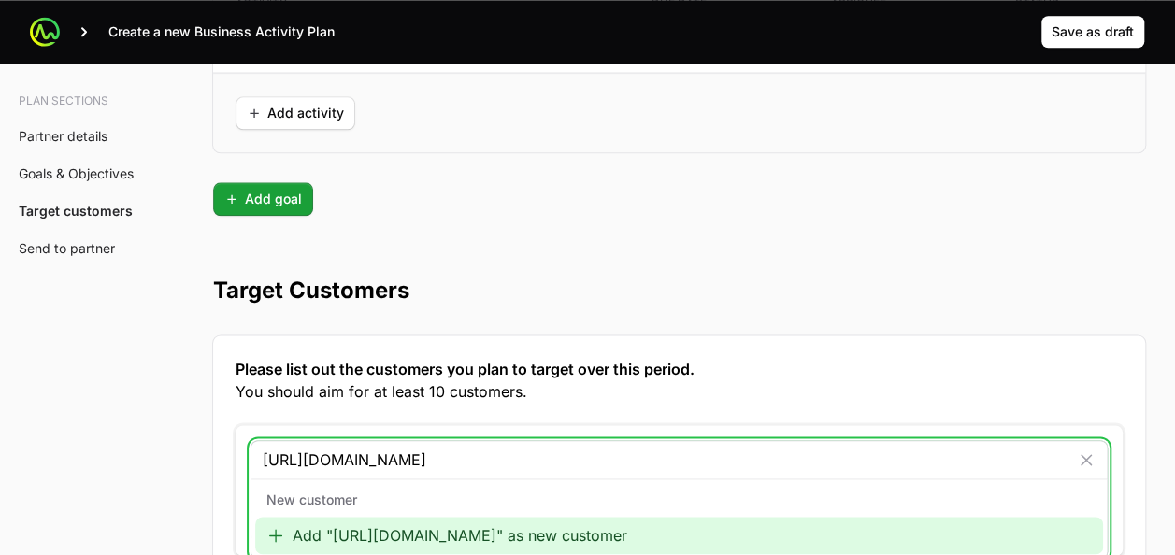
click at [391, 517] on div "Add "https://www.bancobcr.com/wps/portal/bcr" as new customer" at bounding box center [679, 535] width 848 height 37
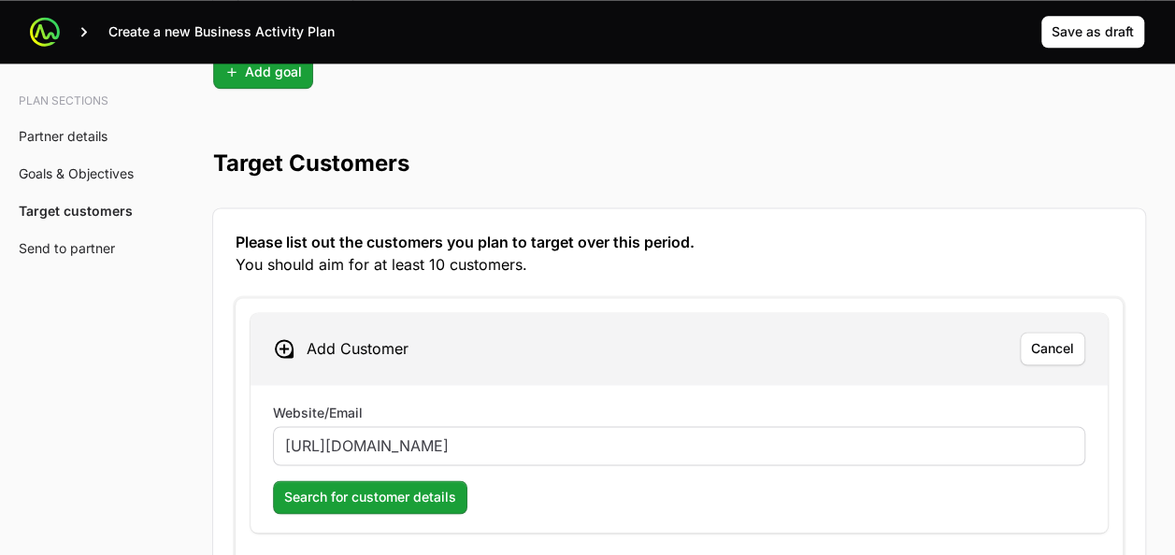
scroll to position [4745, 0]
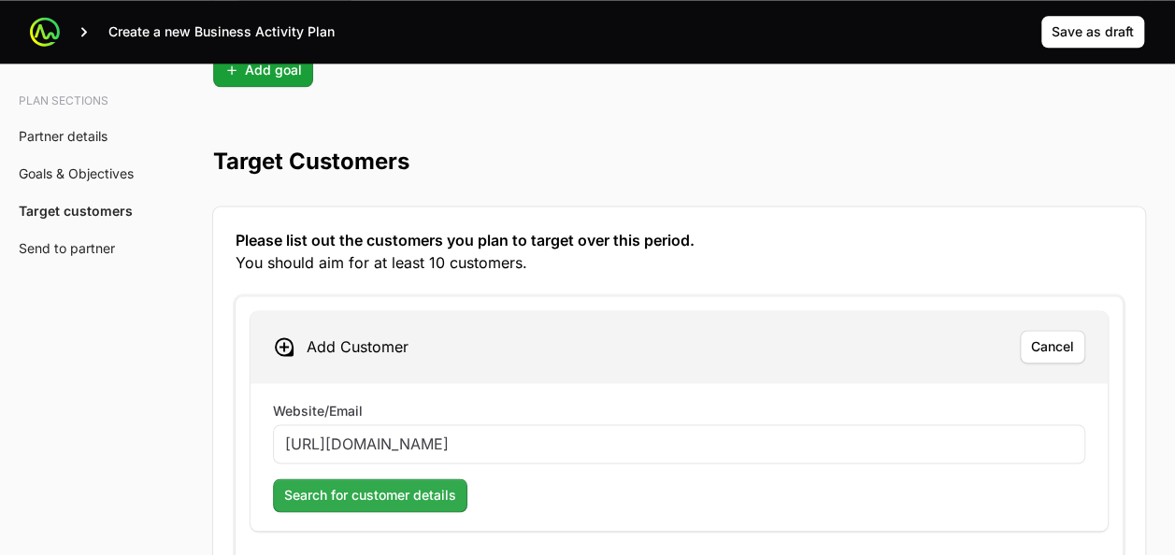
type input "https://www.bancobcr.com/wps/portal/bcr"
click at [403, 484] on span "Search for customer details" at bounding box center [370, 495] width 172 height 22
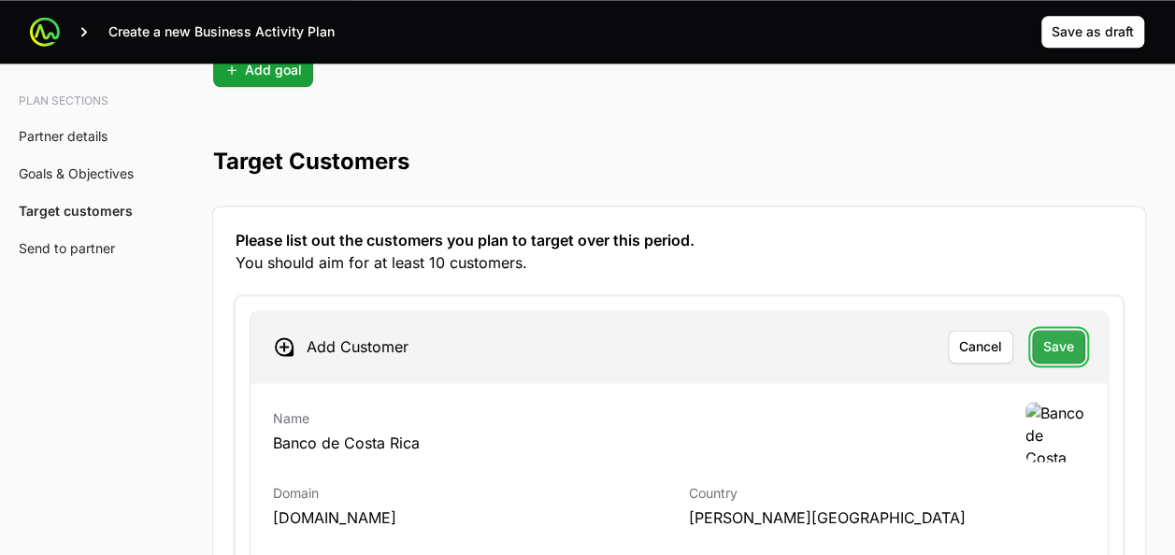
click at [1048, 336] on span "Save" at bounding box center [1058, 347] width 31 height 22
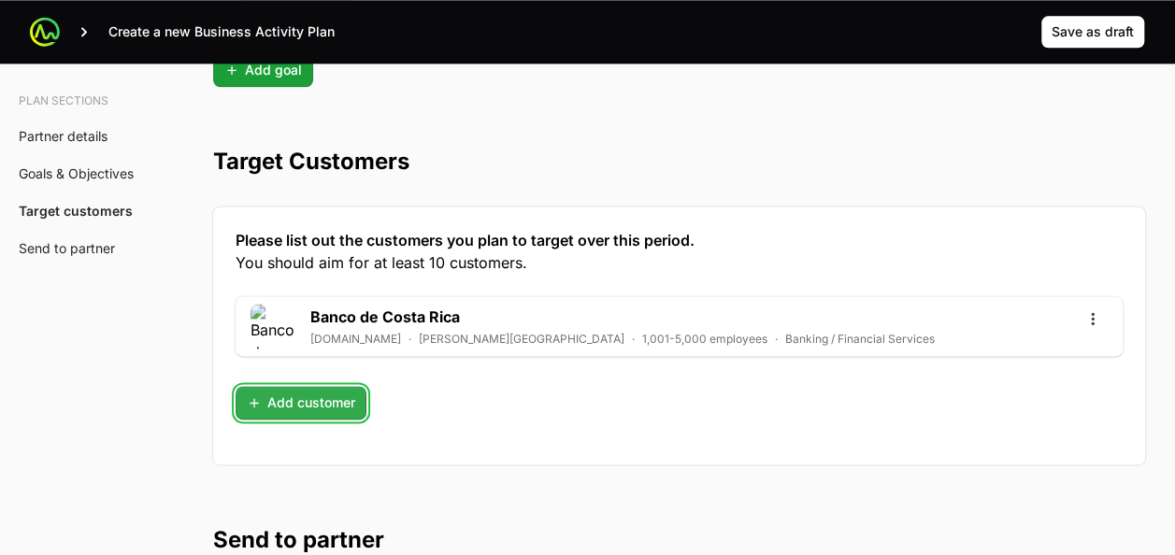
click at [304, 392] on span "Add customer" at bounding box center [301, 403] width 108 height 22
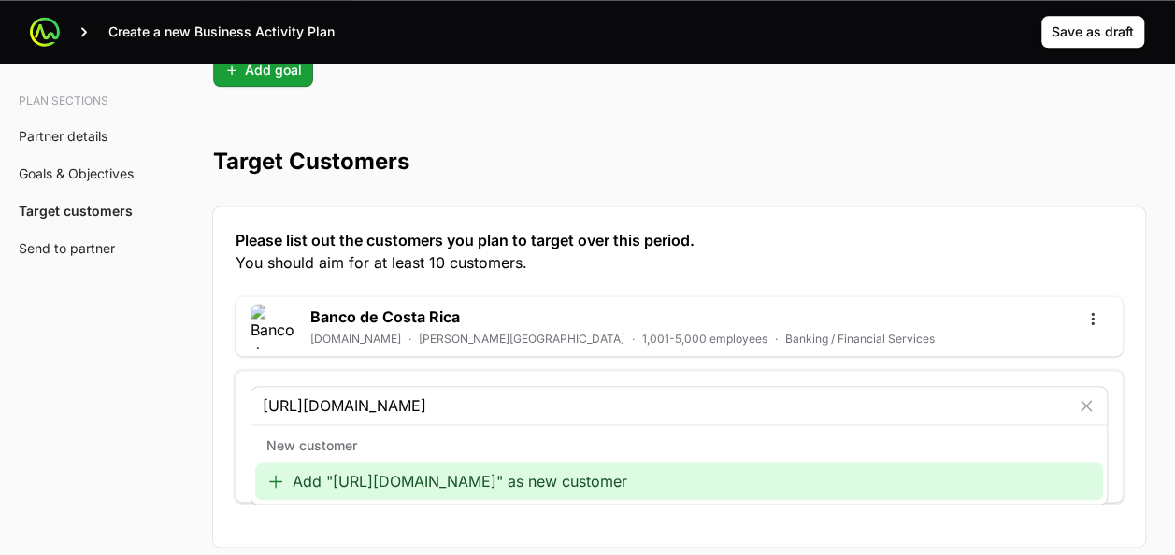
type input "https://afz.cr/"
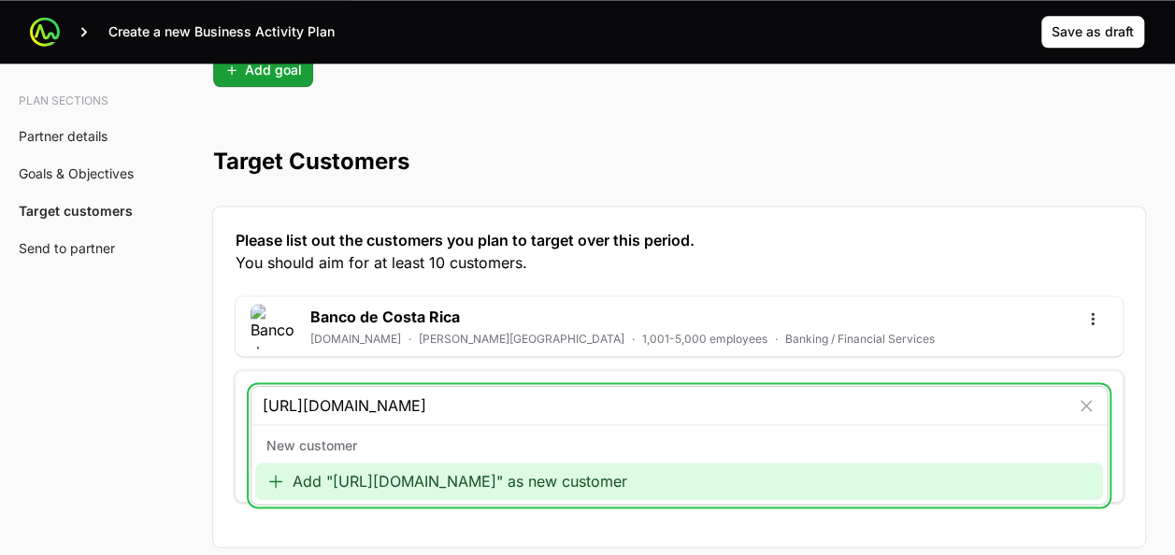
click at [388, 463] on div "Add "https://afz.cr/" as new customer" at bounding box center [679, 481] width 848 height 37
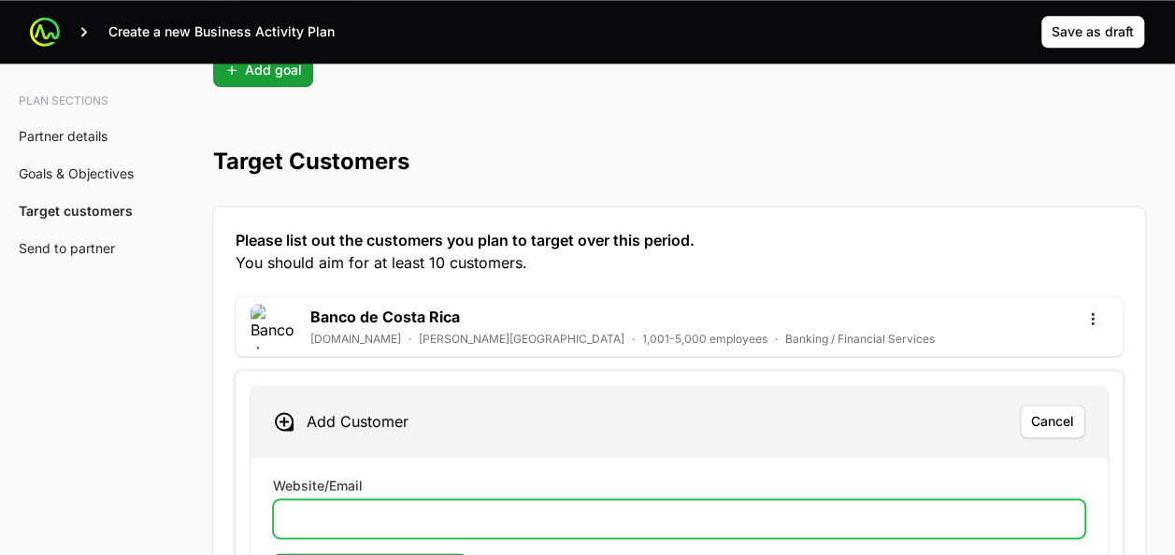
click at [340, 508] on input "Website/Email" at bounding box center [679, 519] width 788 height 22
paste input "https://afz.cr/"
type input "https://afz.cr/"
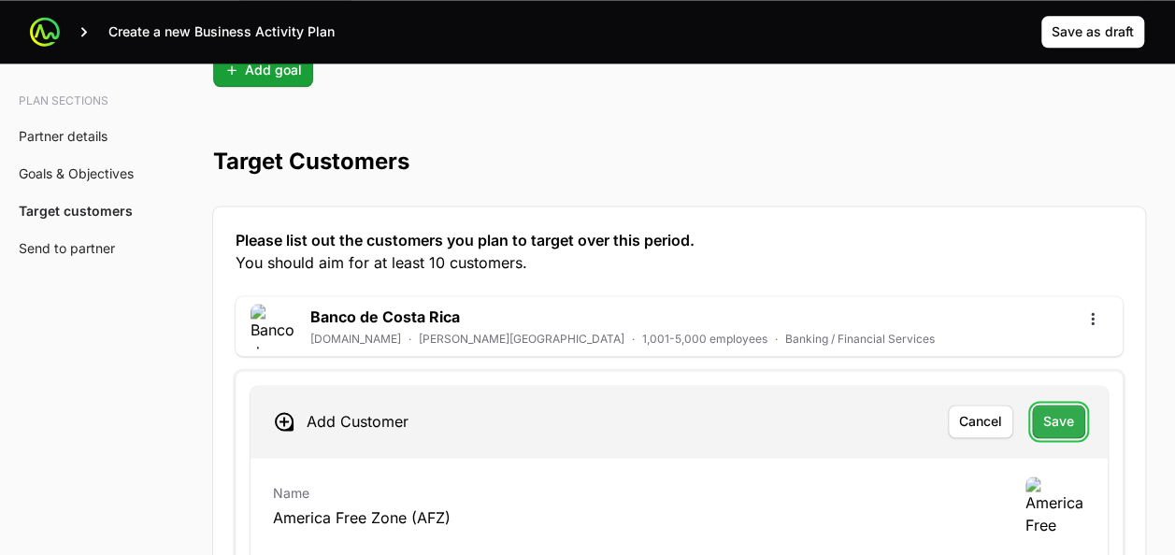
click at [1060, 410] on span "Save" at bounding box center [1058, 421] width 31 height 22
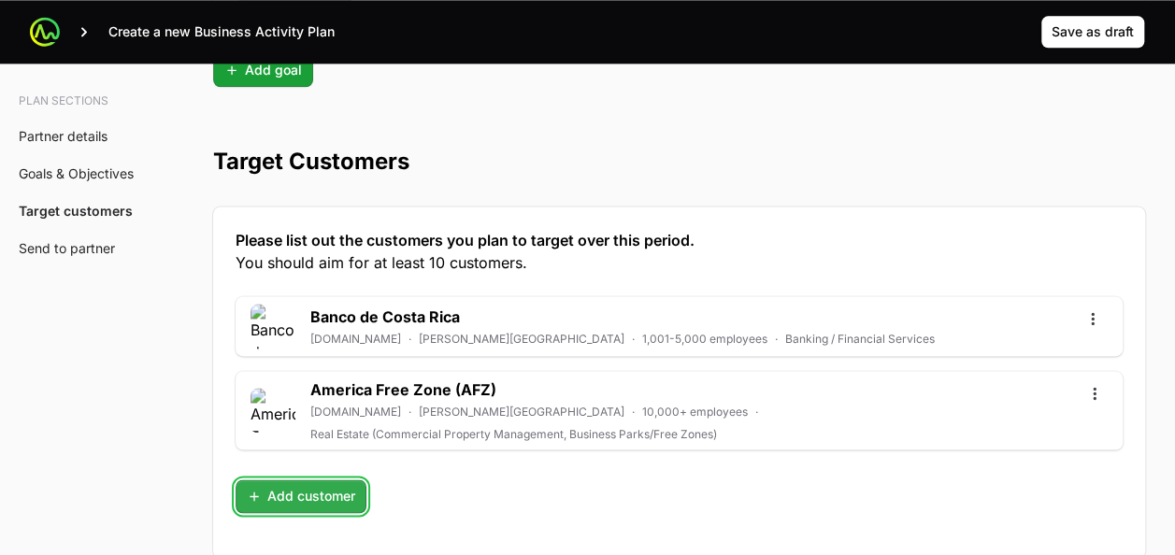
click at [288, 485] on span "Add customer" at bounding box center [301, 496] width 108 height 22
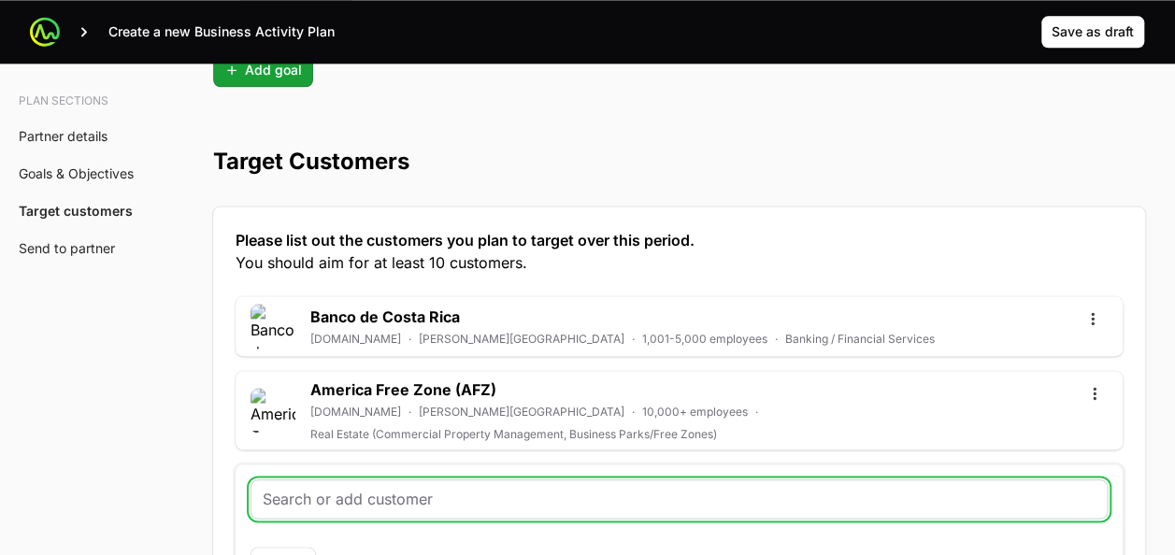
click at [326, 488] on input "text" at bounding box center [679, 499] width 833 height 22
paste input "https://coocique.fi.cr/"
type input "https://coocique.fi.cr/"
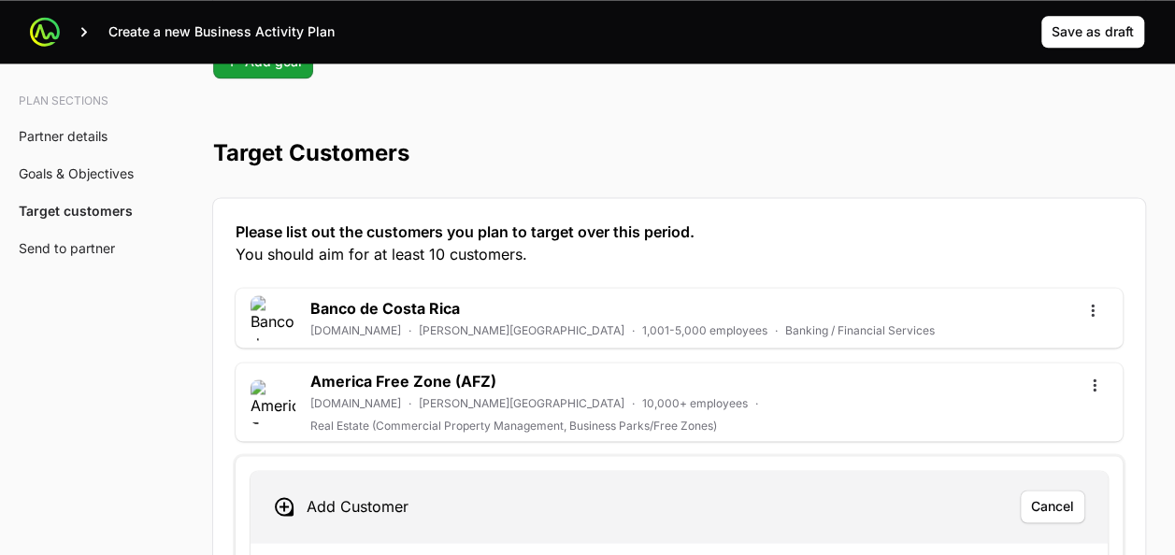
scroll to position [4757, 0]
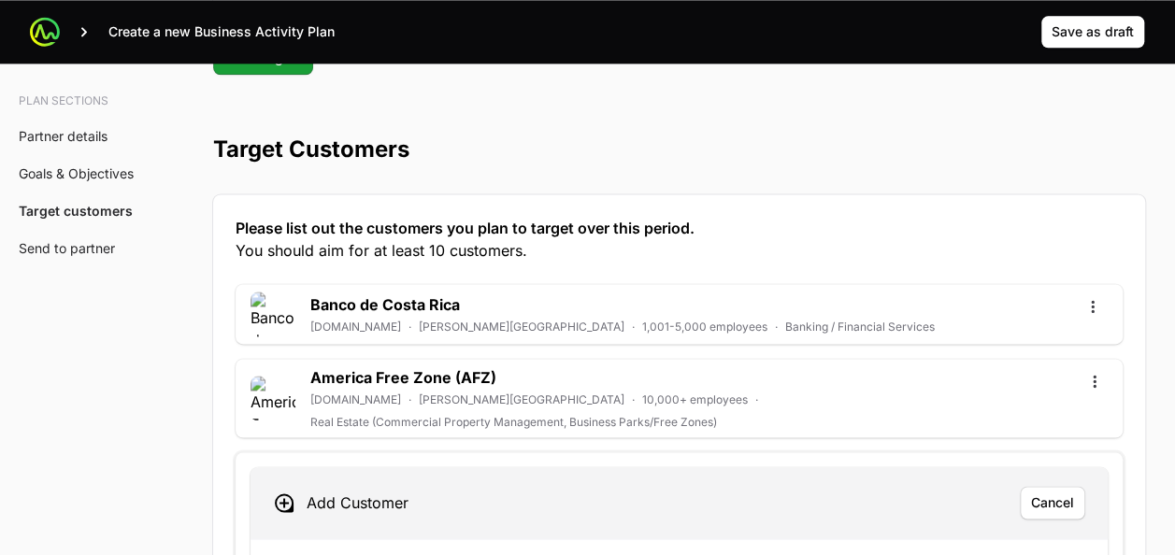
paste input "https://coocique.fi.cr/"
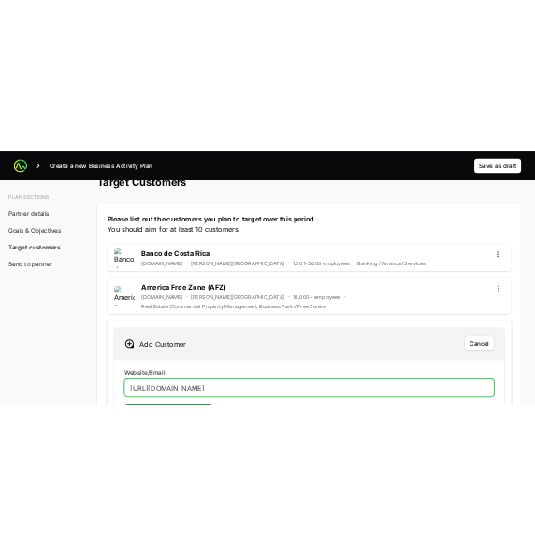
scroll to position [4845, 0]
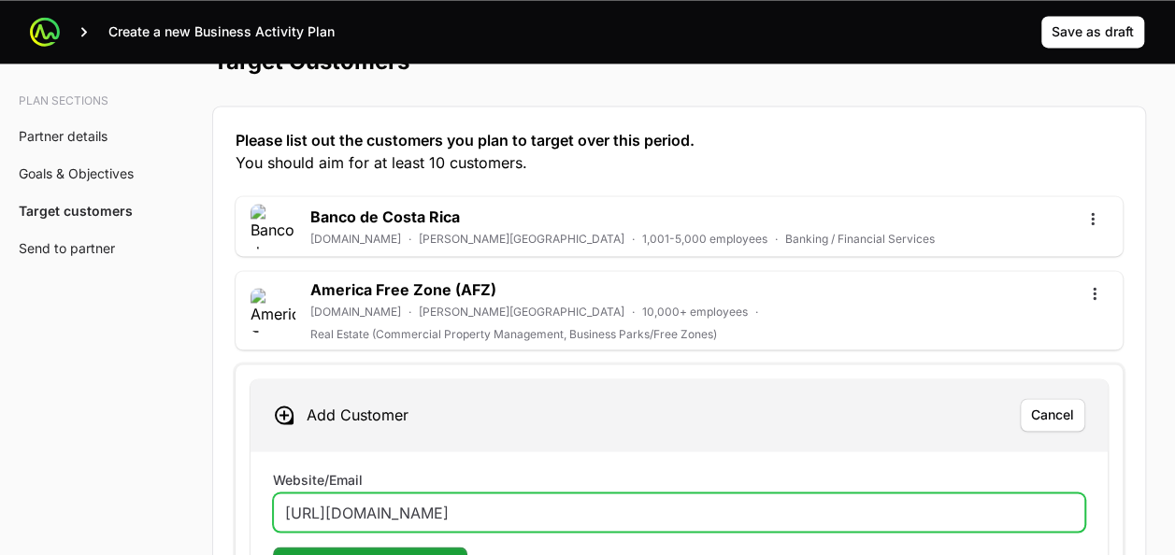
type input "https://coocique.fi.cr/"
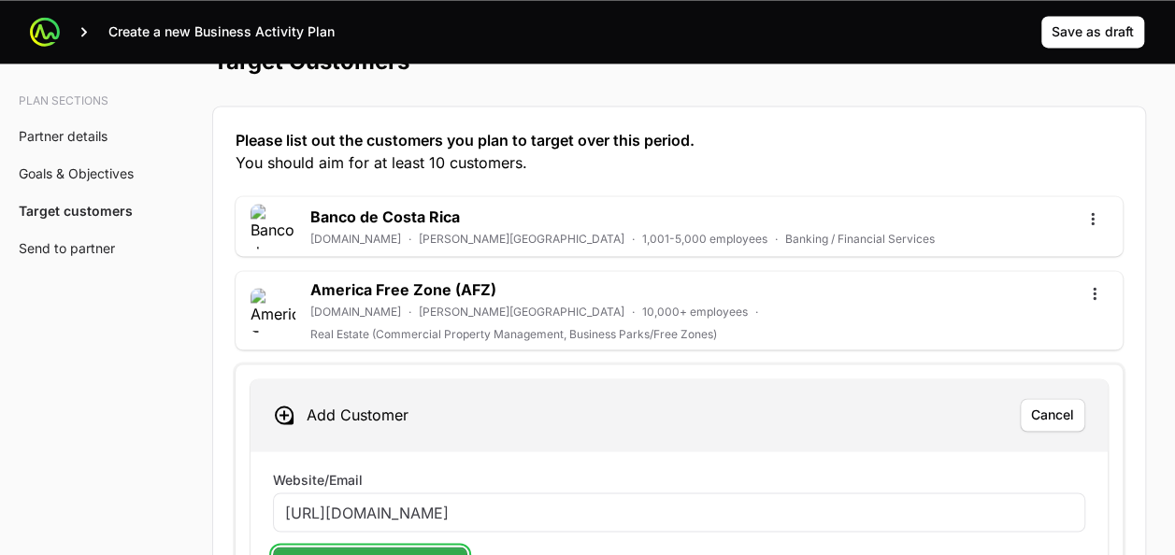
click at [329, 553] on span "Search for customer details" at bounding box center [370, 564] width 172 height 22
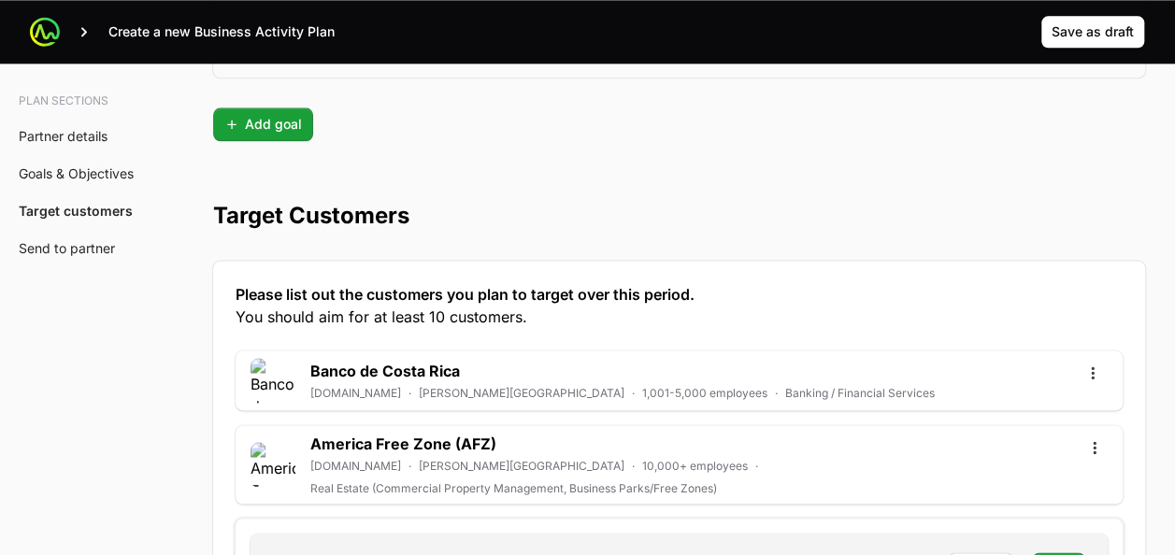
scroll to position [4768, 0]
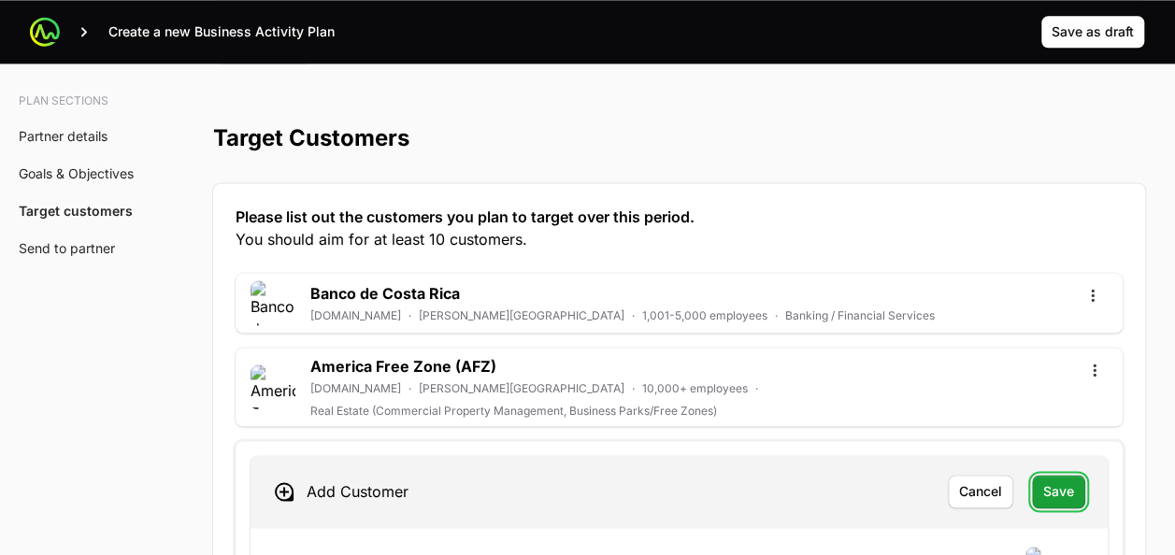
click at [1062, 481] on span "Save" at bounding box center [1058, 492] width 31 height 22
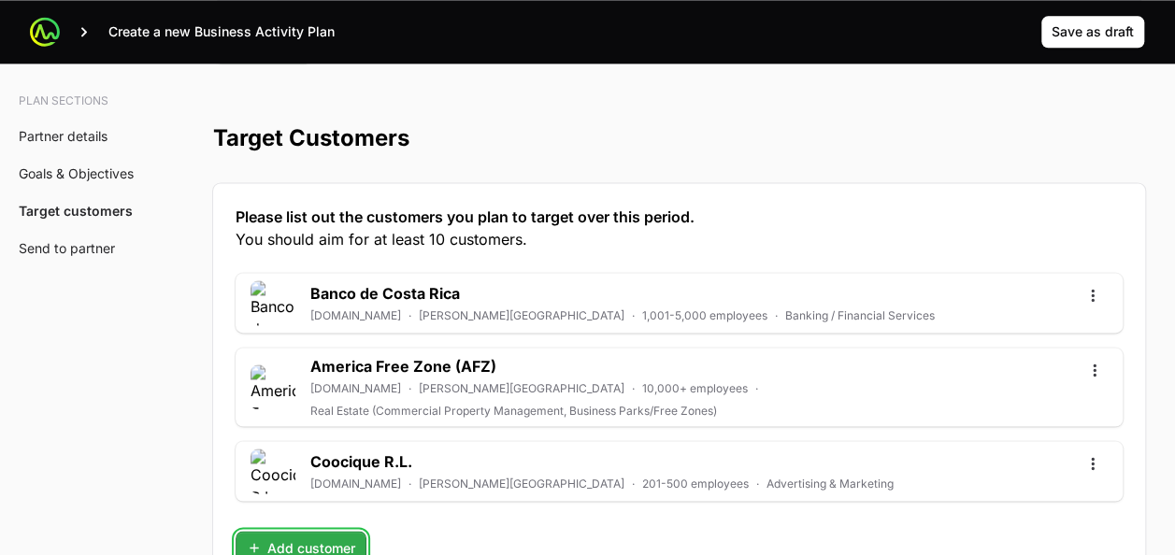
click at [313, 531] on button "Add customer" at bounding box center [301, 548] width 131 height 34
type input "https://www.coopeagropal.co.cr/"
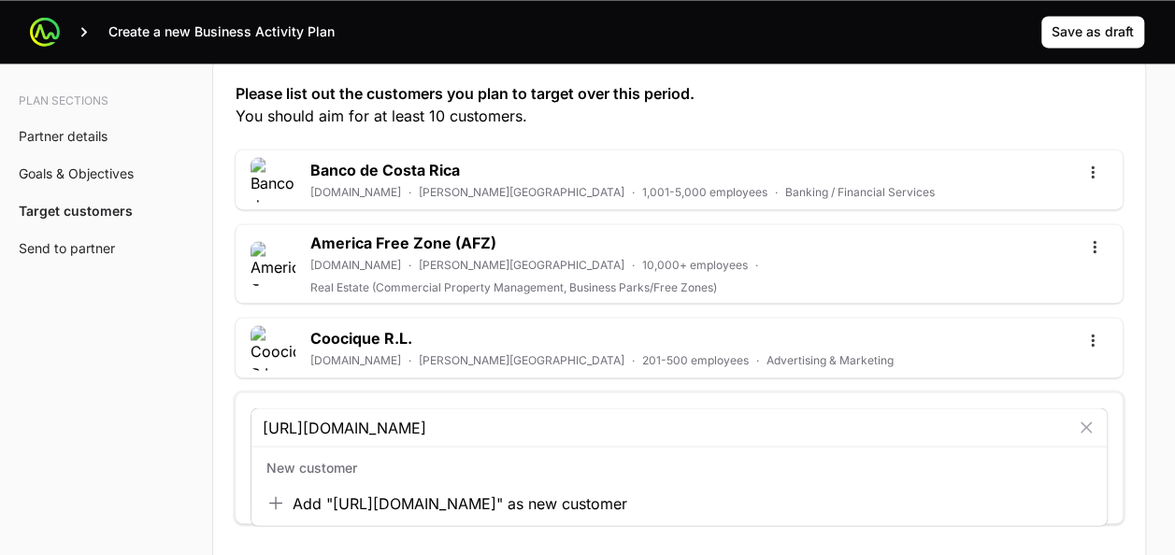
scroll to position [4909, 0]
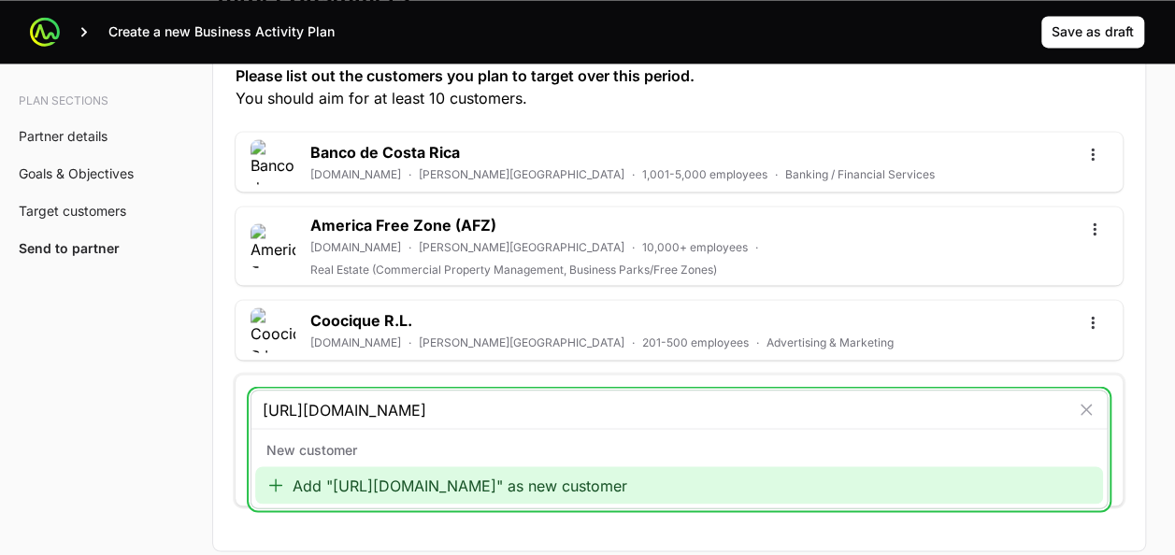
click at [441, 467] on div "Add "https://www.coopeagropal.co.cr/" as new customer" at bounding box center [679, 485] width 848 height 37
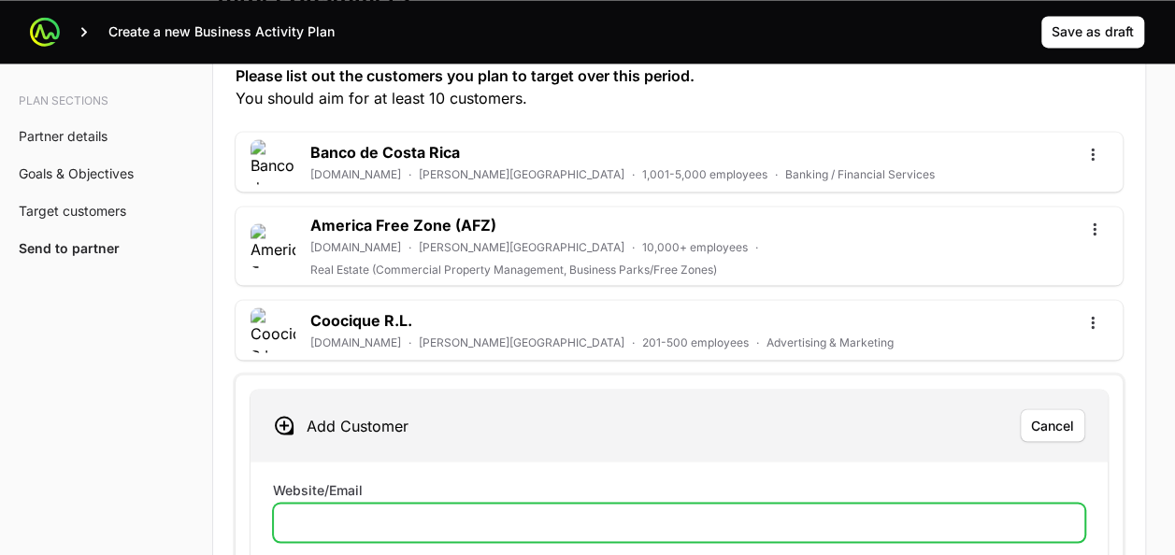
click at [345, 511] on input "Website/Email" at bounding box center [679, 522] width 788 height 22
paste input "https://www.coopeagropal.co.cr/"
type input "https://www.coopeagropal.co.cr/"
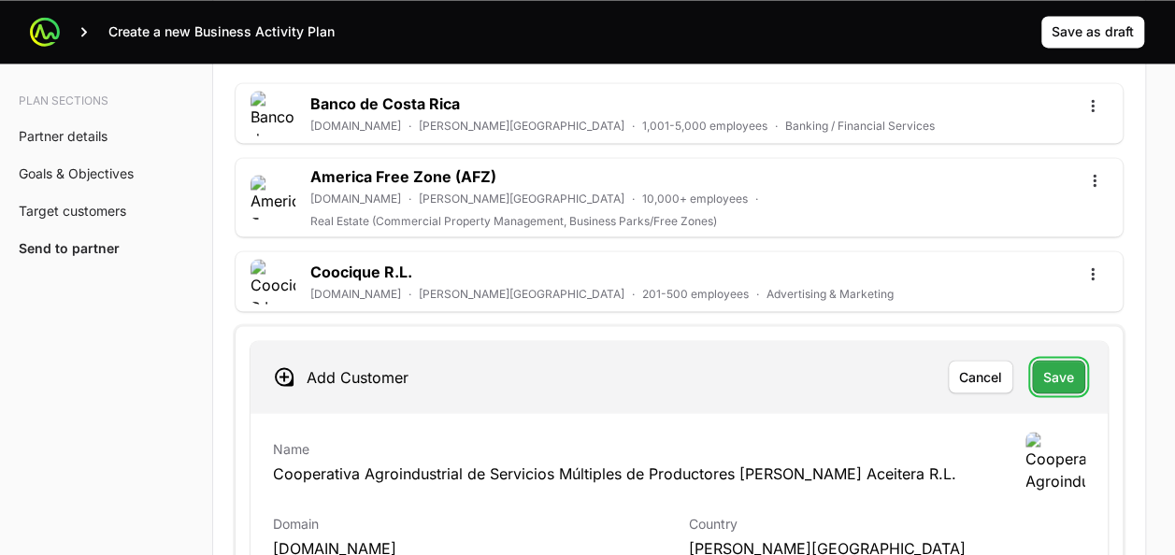
click at [1060, 366] on span "Save" at bounding box center [1058, 377] width 31 height 22
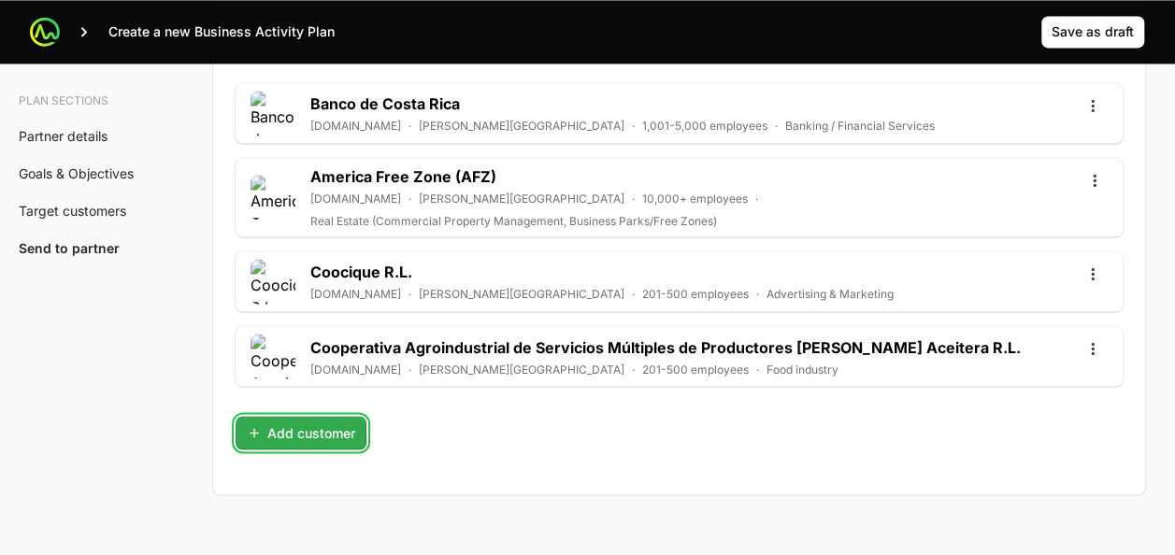
click at [282, 422] on span "Add customer" at bounding box center [301, 433] width 108 height 22
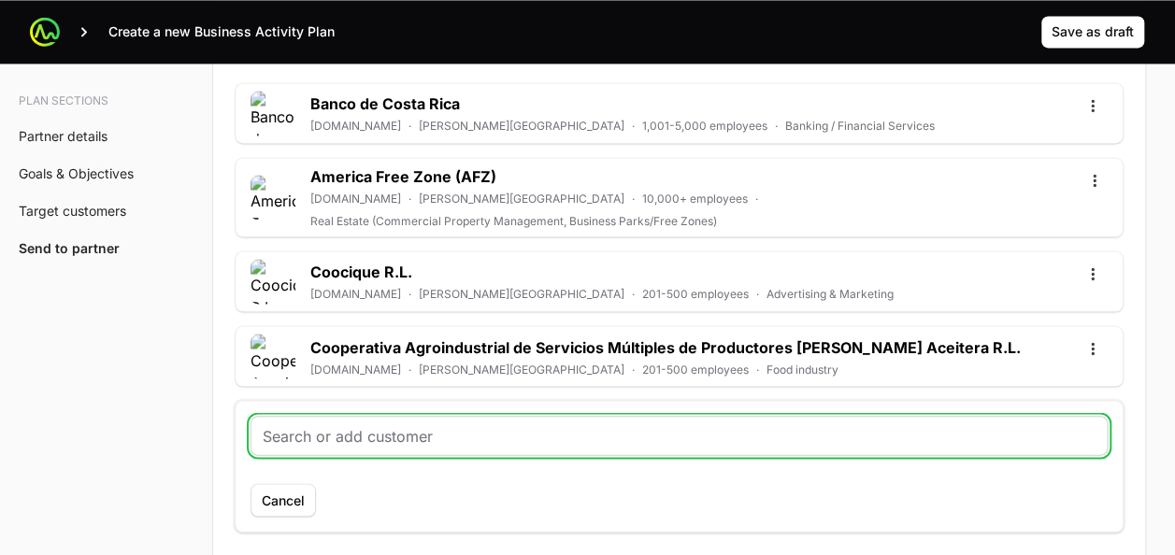
paste input "cost"
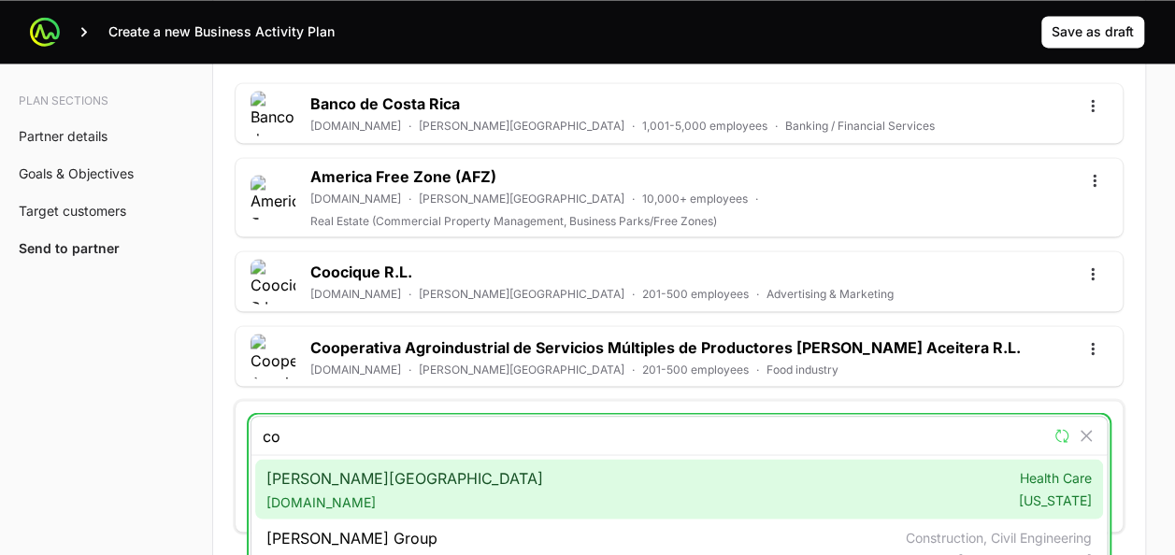
type input "c"
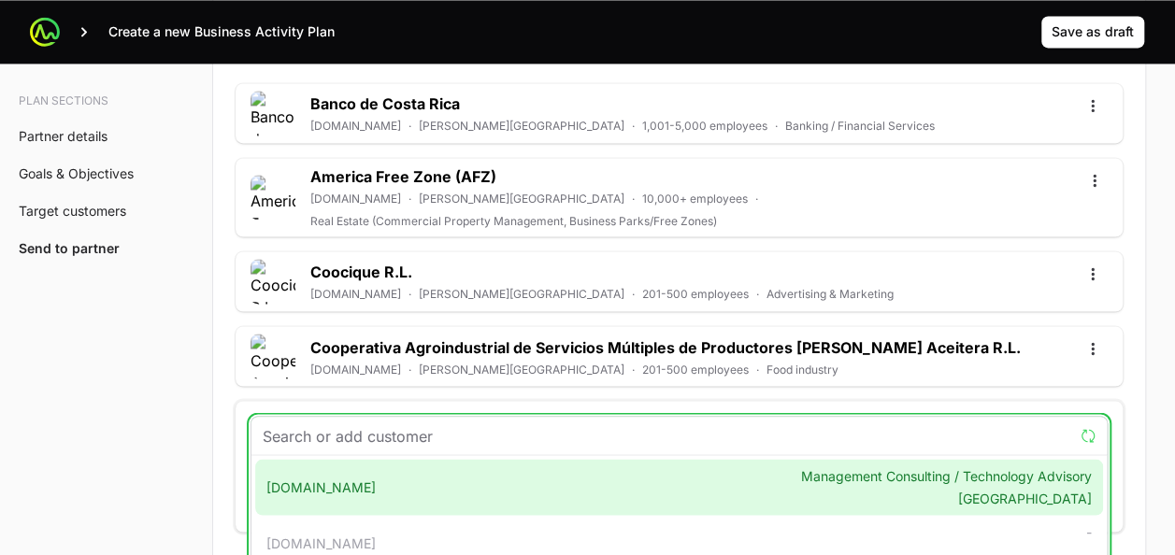
paste input "cost"
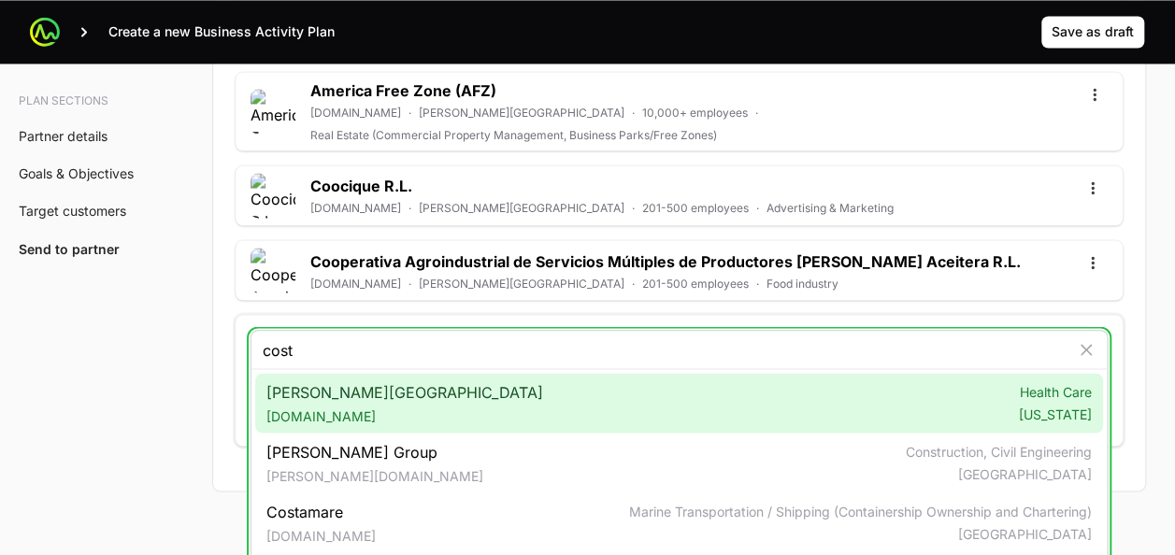
scroll to position [5052, 0]
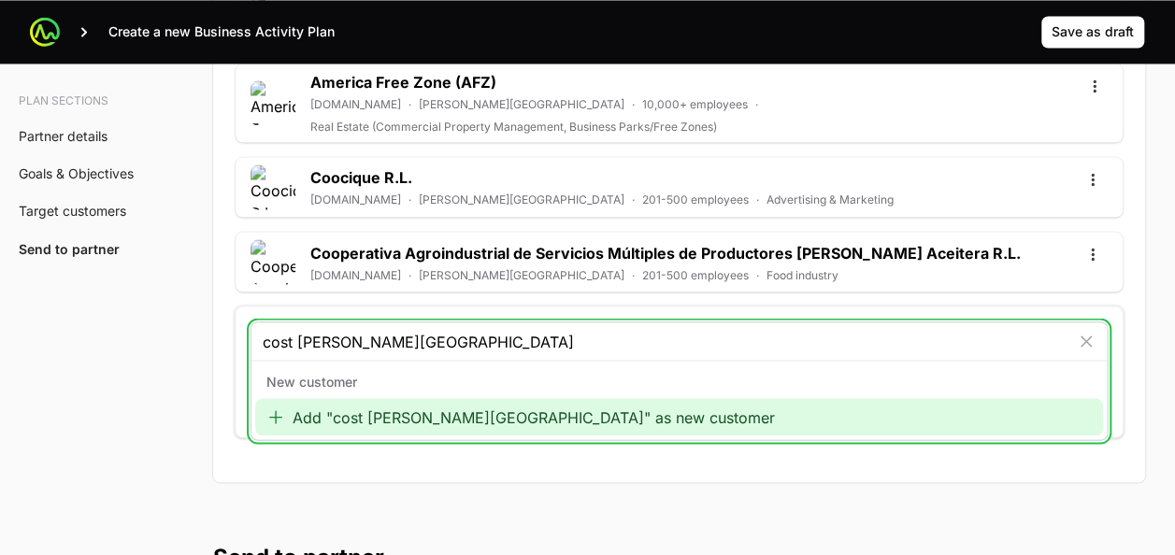
type input "cost costa rica"
click at [402, 398] on div "Add "cost costa rica" as new customer" at bounding box center [679, 416] width 848 height 37
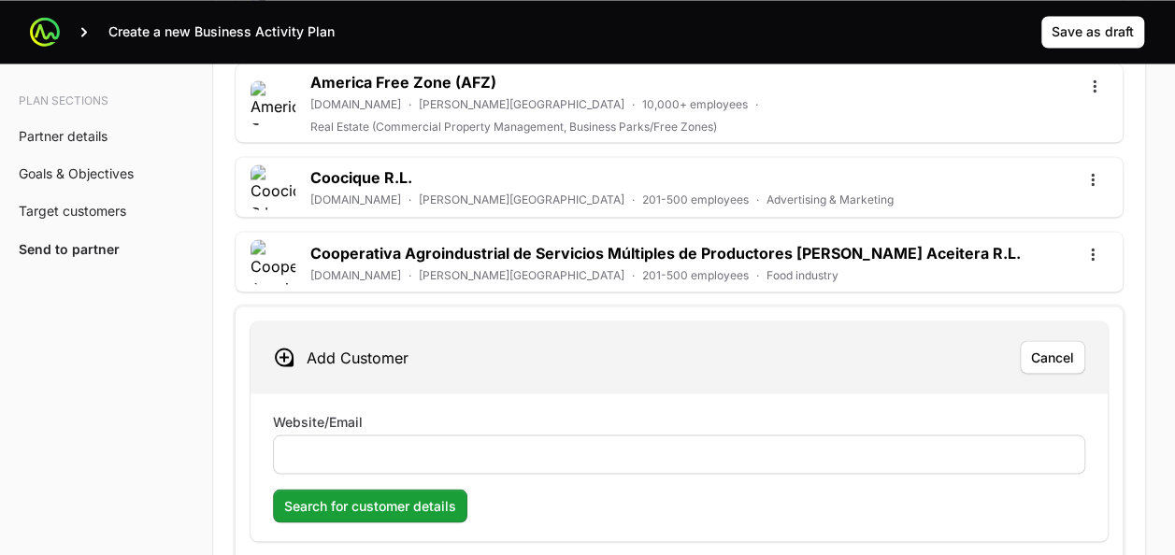
click at [394, 435] on div at bounding box center [679, 454] width 812 height 39
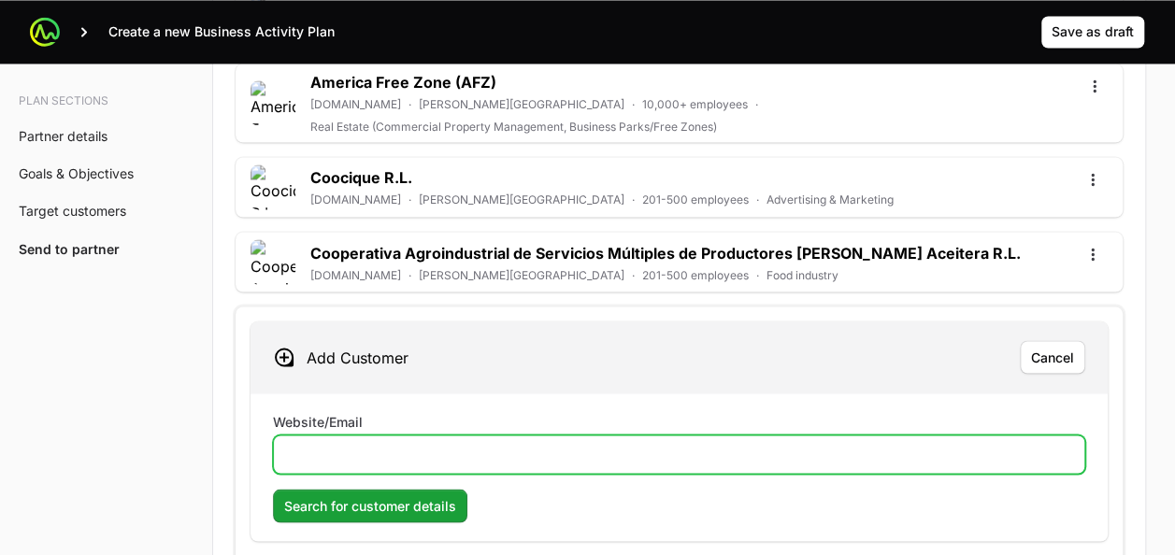
click at [424, 443] on input "Website/Email" at bounding box center [679, 454] width 788 height 22
paste input "https://costcostarica.org/"
type input "https://costcostarica.org/"
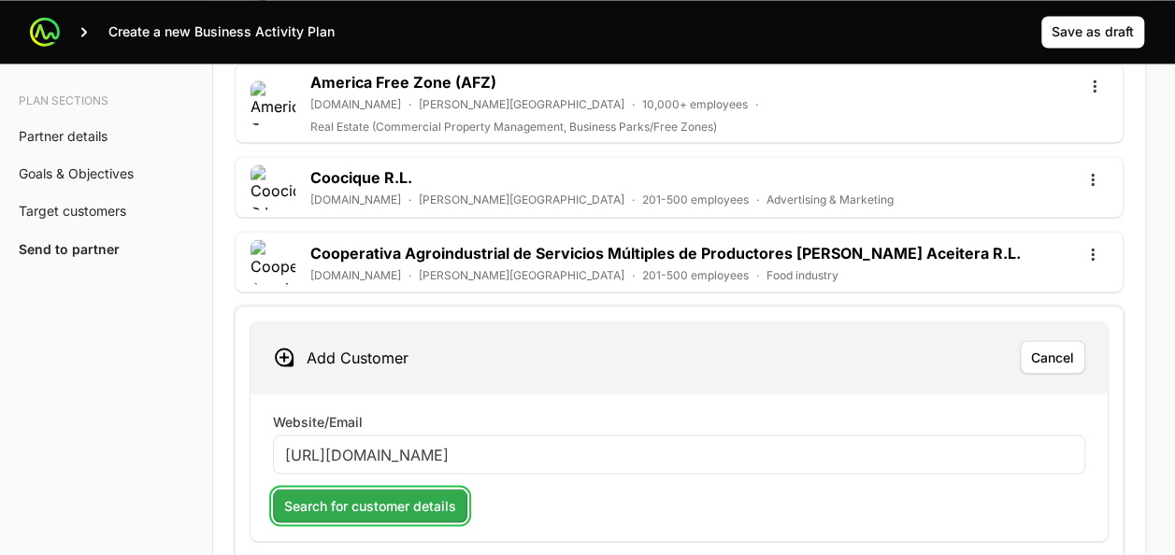
click at [374, 495] on span "Search for customer details" at bounding box center [370, 506] width 172 height 22
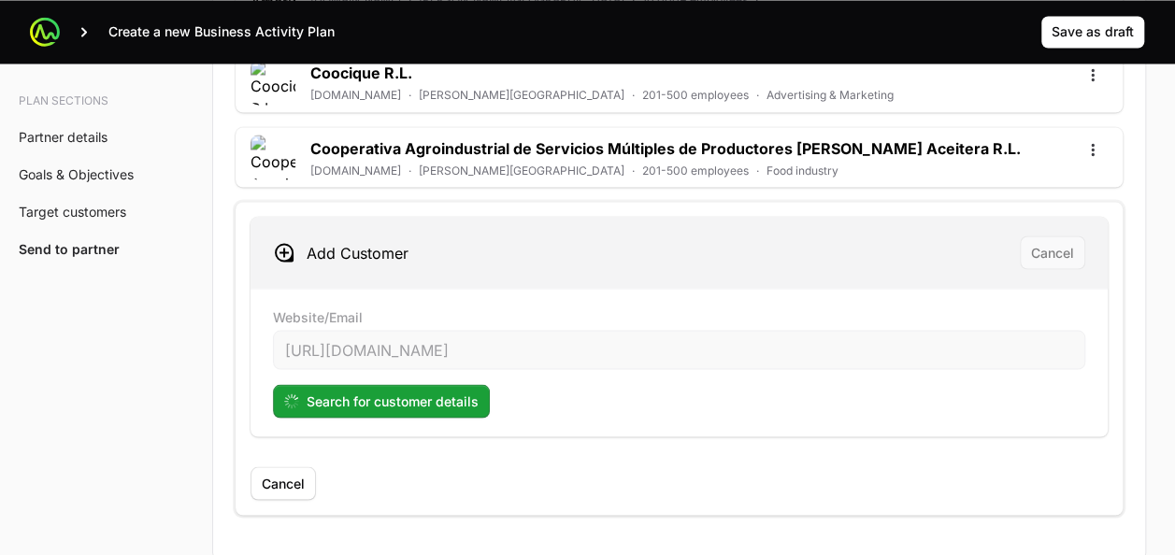
scroll to position [5173, 0]
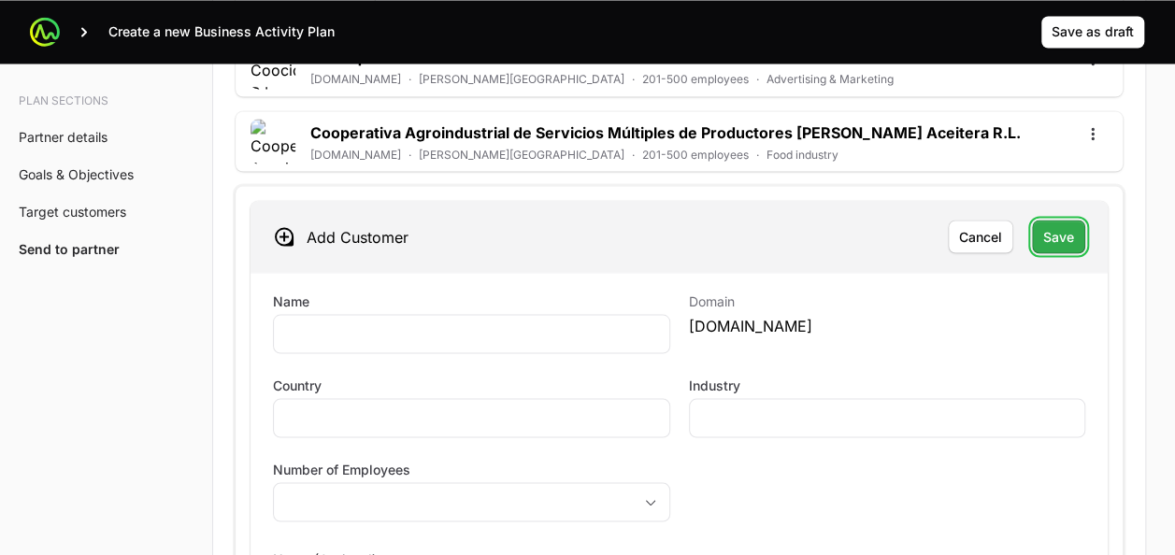
click at [1053, 225] on span "Save" at bounding box center [1058, 236] width 31 height 22
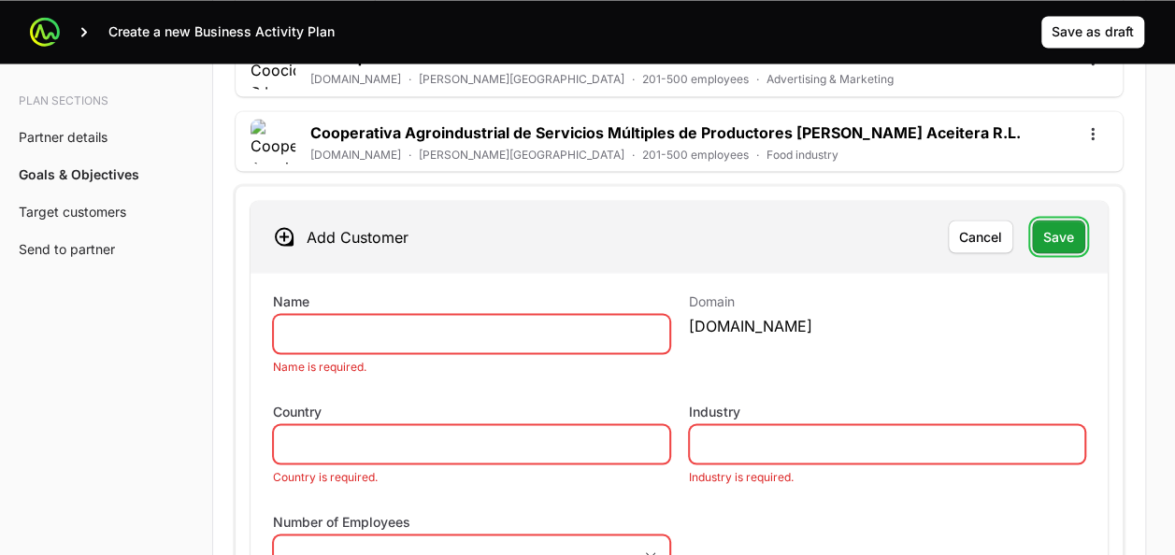
scroll to position [5111, 0]
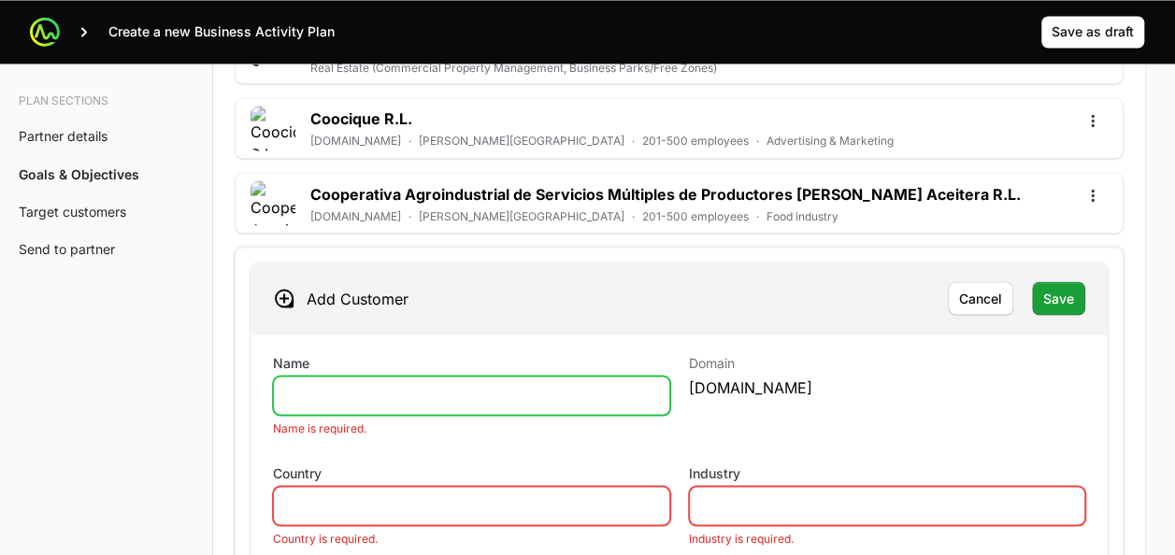
click at [369, 384] on input "Name" at bounding box center [471, 395] width 373 height 22
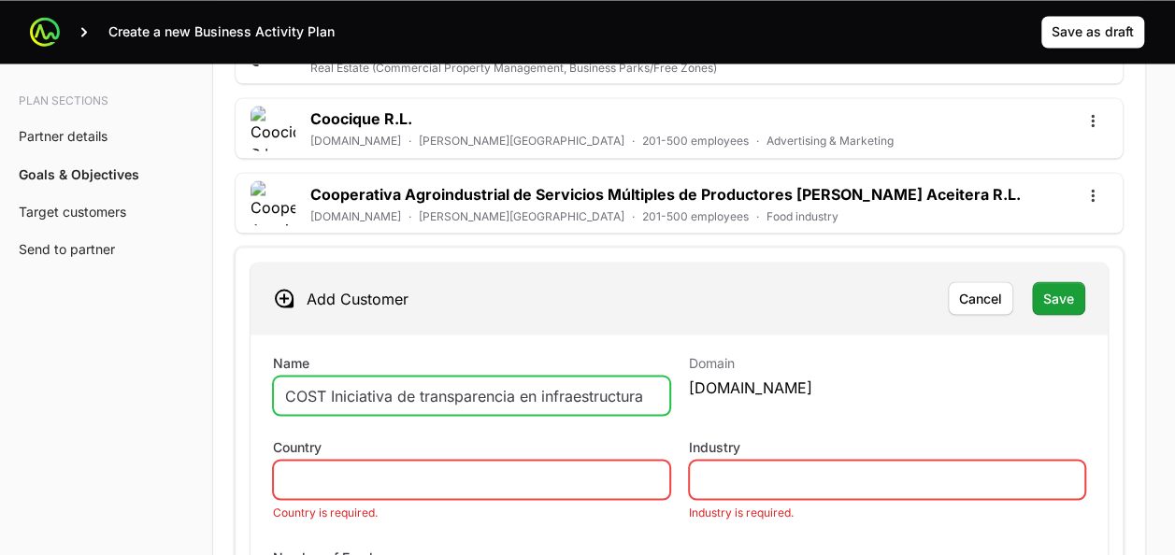
type input "COST Iniciativa de transparencia en infraestructura"
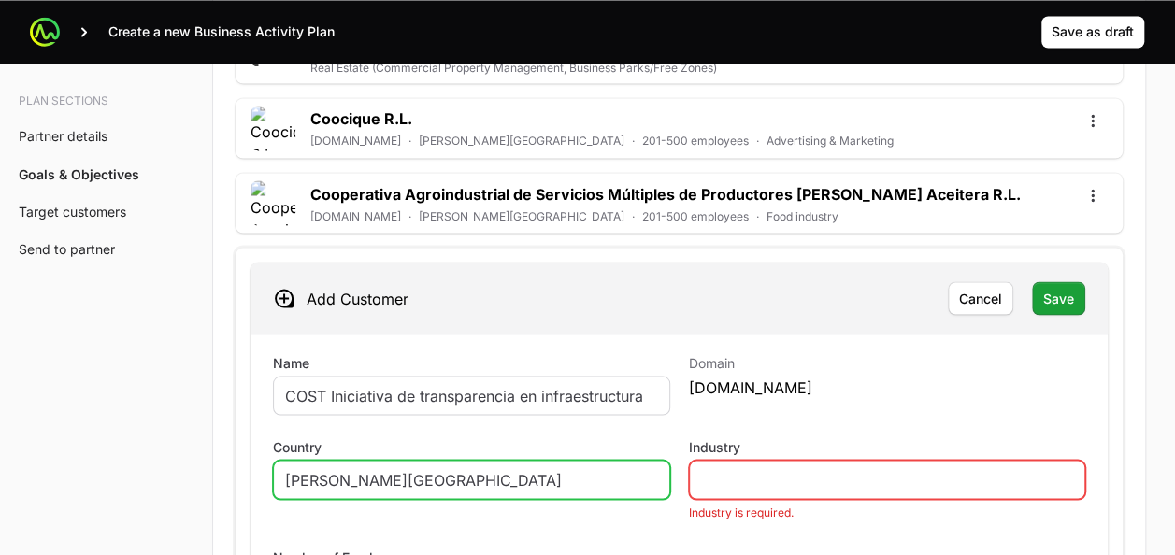
type input "[PERSON_NAME][GEOGRAPHIC_DATA]"
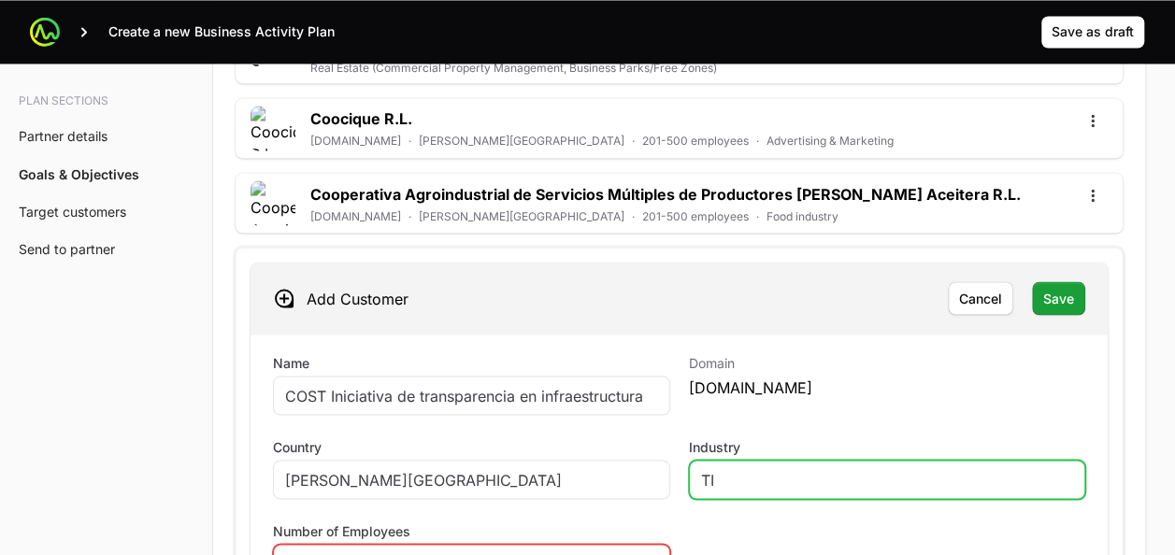
type input "TI"
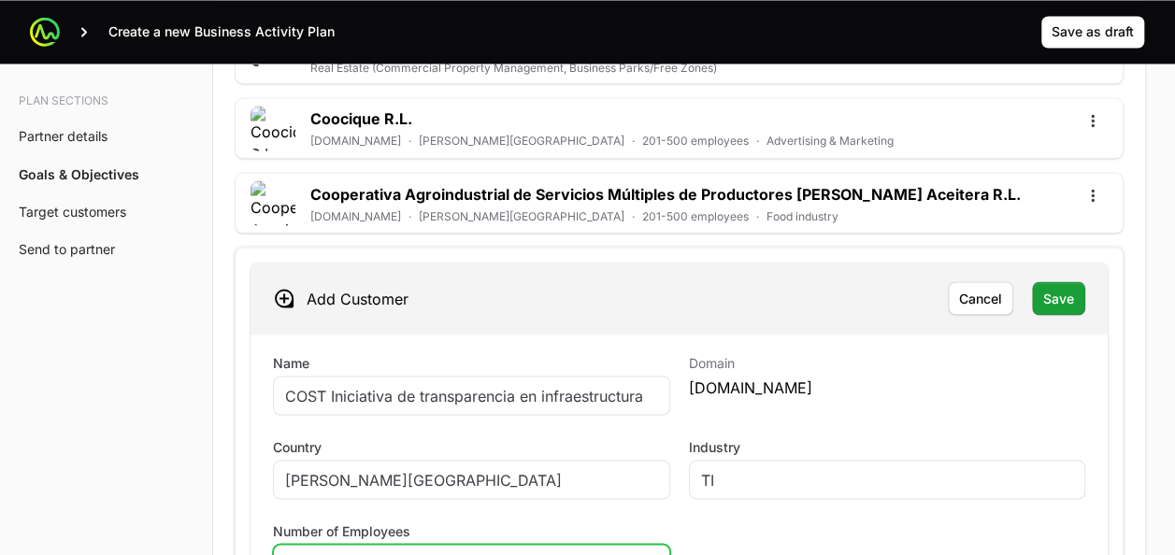
click at [461, 545] on button "placeholder" at bounding box center [471, 563] width 395 height 37
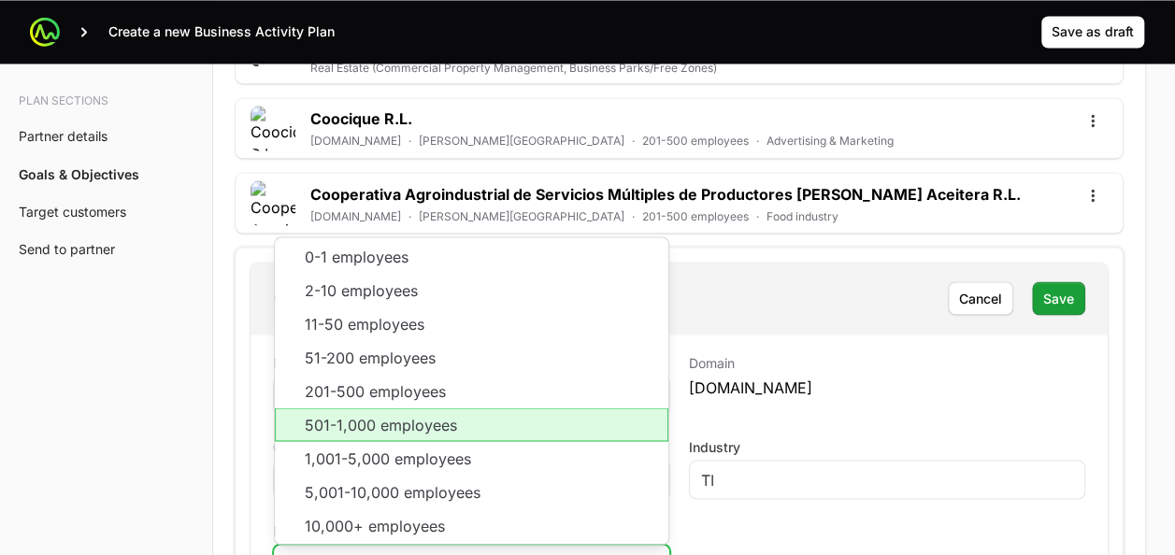
click at [408, 408] on li "501-1,000 employees" at bounding box center [472, 425] width 394 height 34
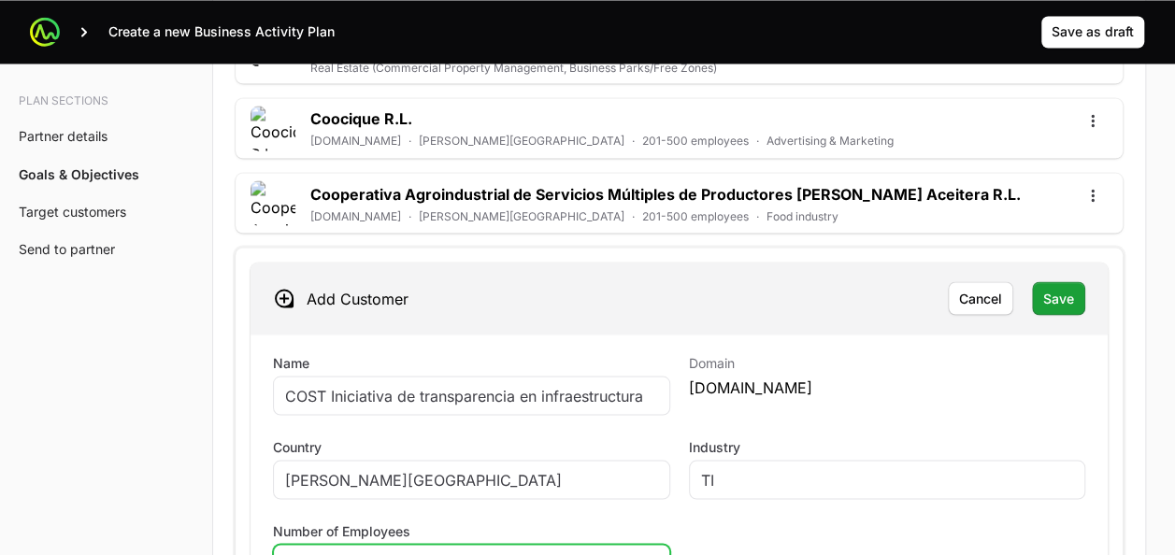
click at [485, 553] on div "501-1,000 employees" at bounding box center [458, 564] width 347 height 22
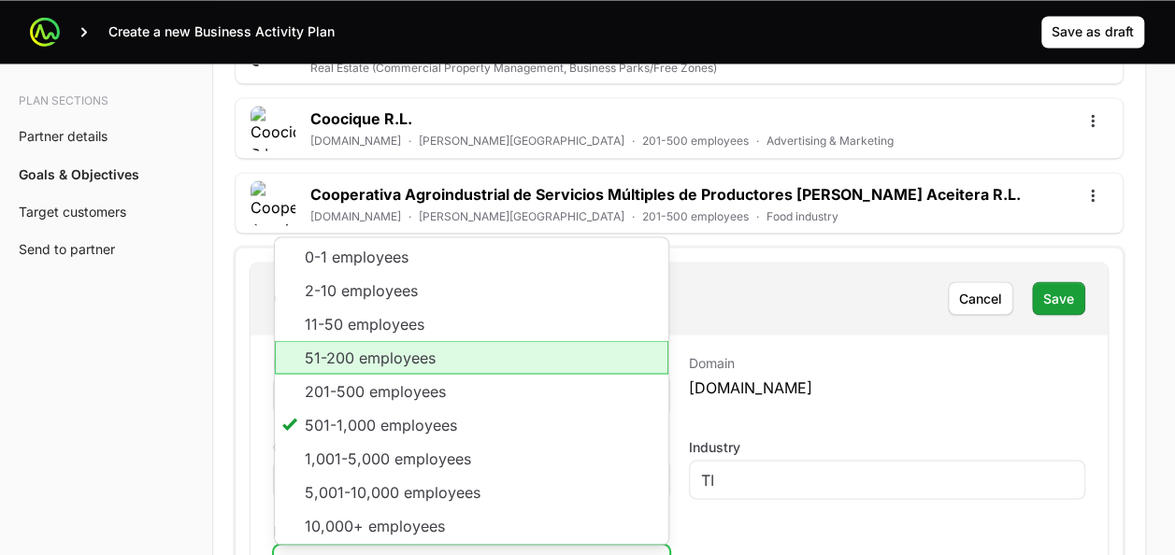
click at [422, 340] on li "51-200 employees" at bounding box center [472, 357] width 394 height 34
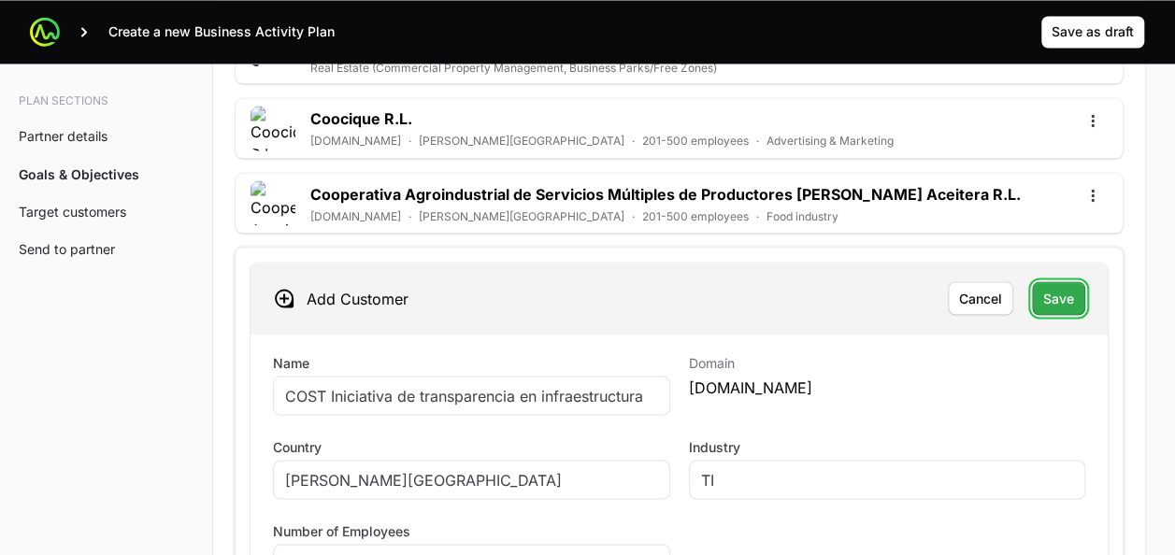
click at [1053, 287] on span "Save" at bounding box center [1058, 298] width 31 height 22
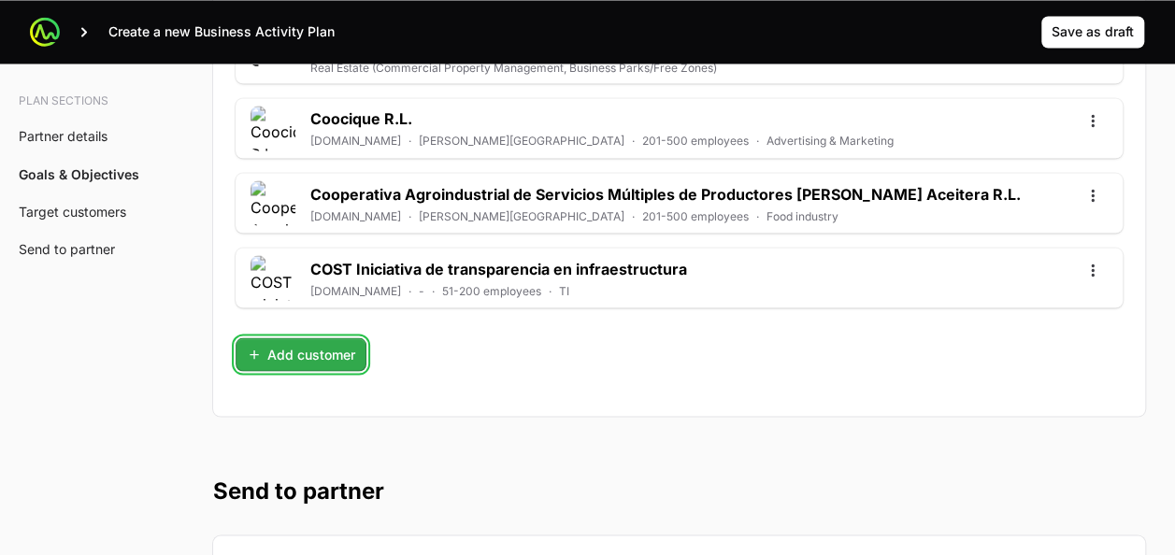
click at [321, 343] on span "Add customer" at bounding box center [301, 354] width 108 height 22
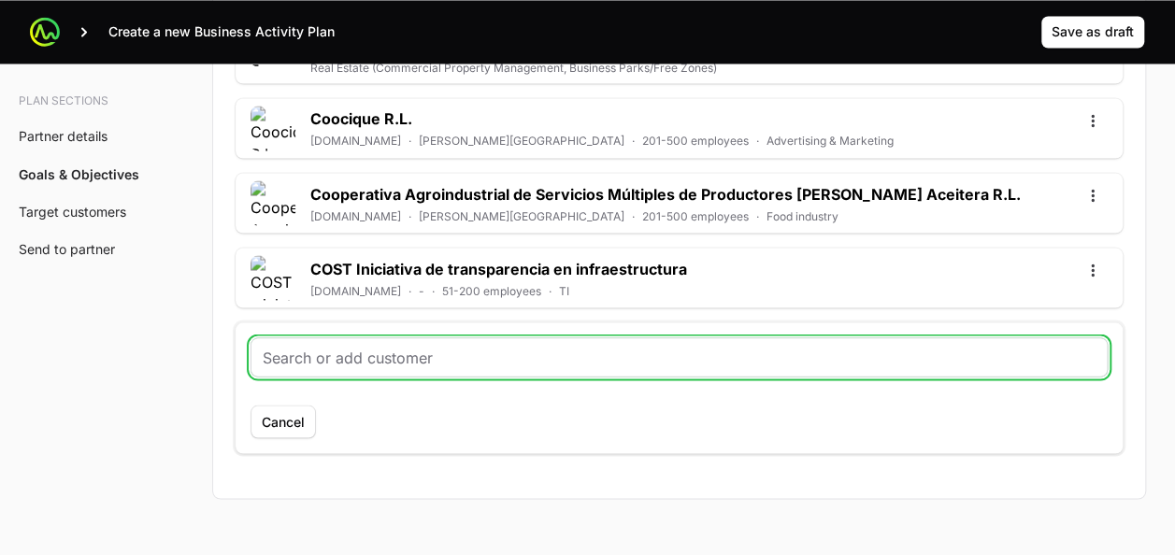
paste input "https://coopealianza.fi.cr/"
type input "https://coopealianza.fi.cr/"
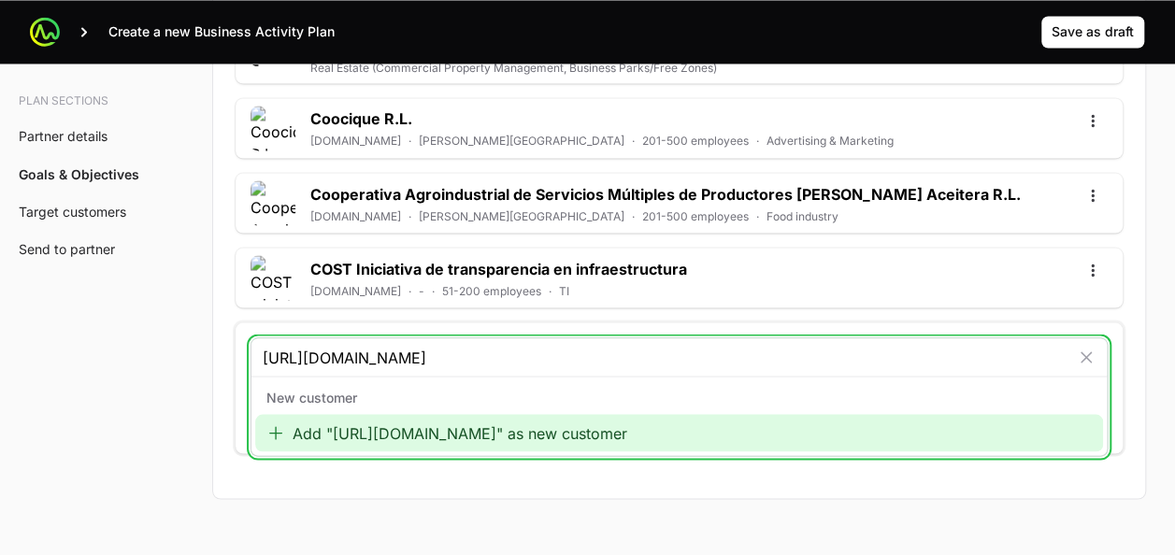
click at [388, 414] on div "Add "https://coopealianza.fi.cr/" as new customer" at bounding box center [679, 432] width 848 height 37
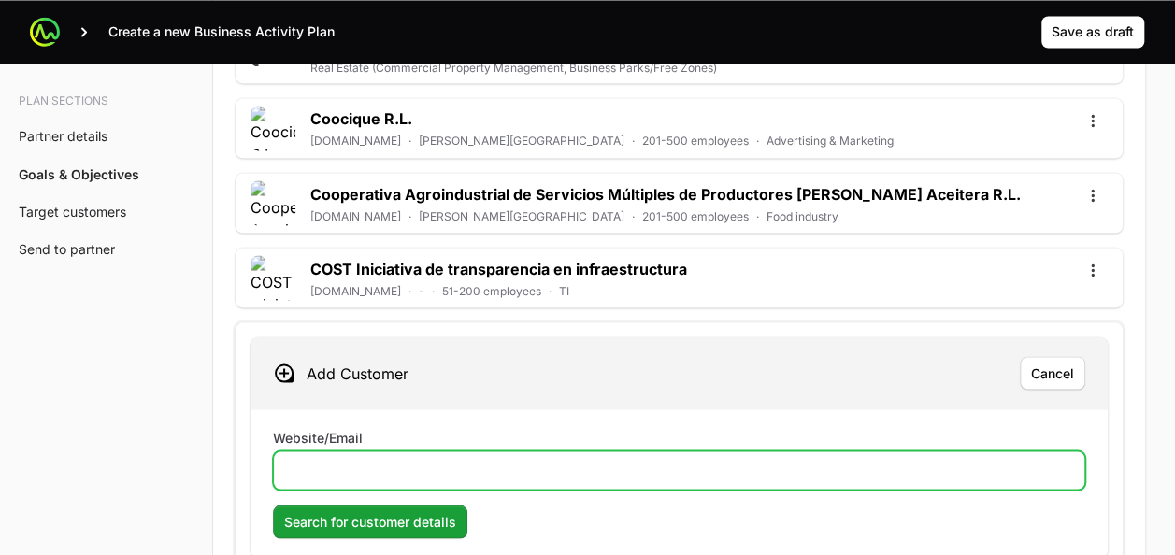
click at [360, 459] on input "Website/Email" at bounding box center [679, 470] width 788 height 22
paste input "https://coopealianza.fi.cr/"
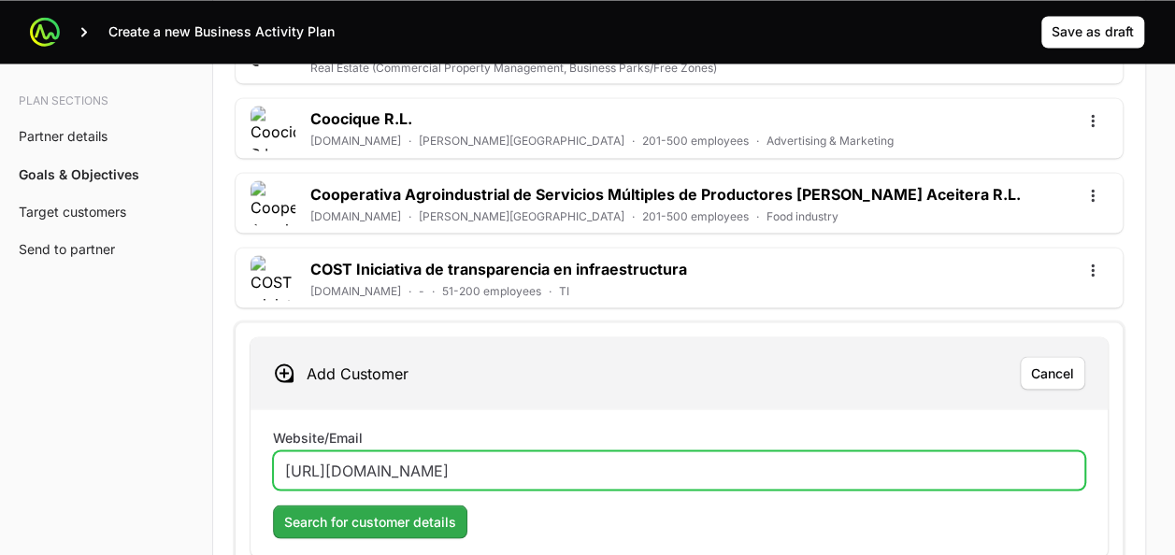
type input "https://coopealianza.fi.cr/"
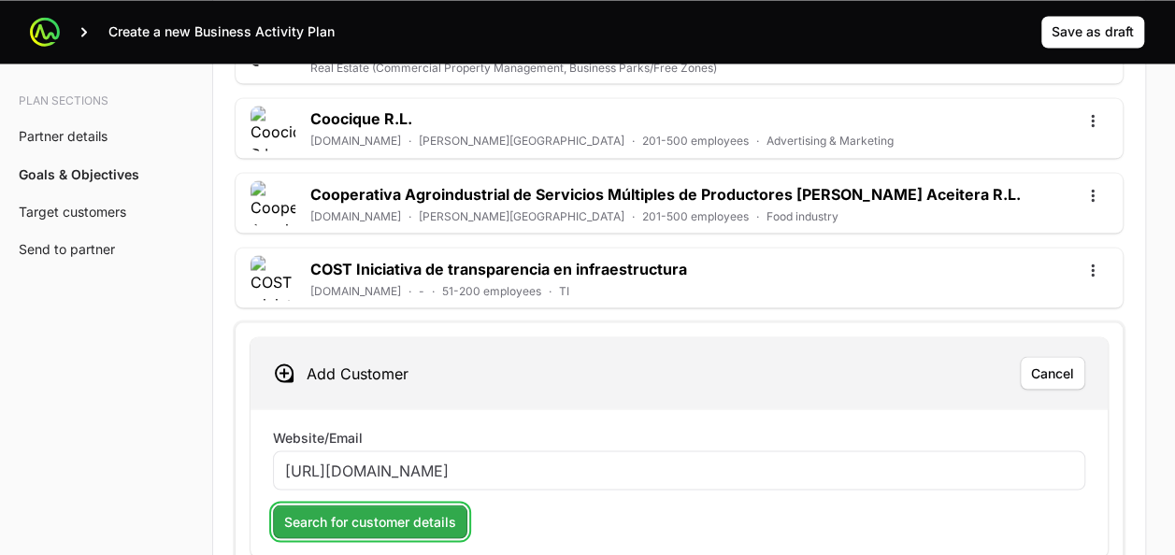
click at [370, 510] on span "Search for customer details" at bounding box center [370, 521] width 172 height 22
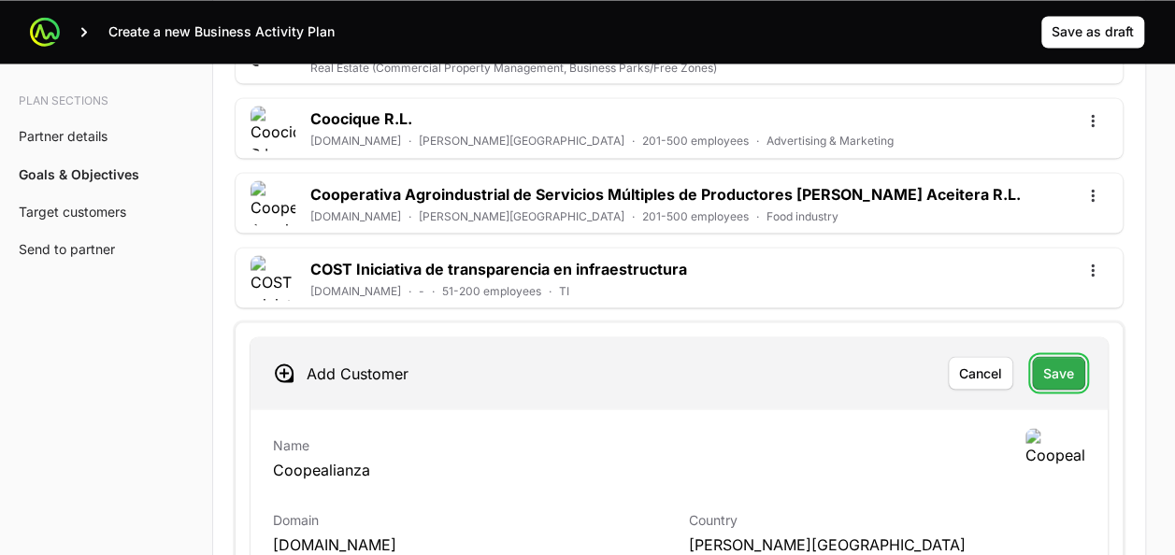
click at [1060, 362] on span "Save" at bounding box center [1058, 373] width 31 height 22
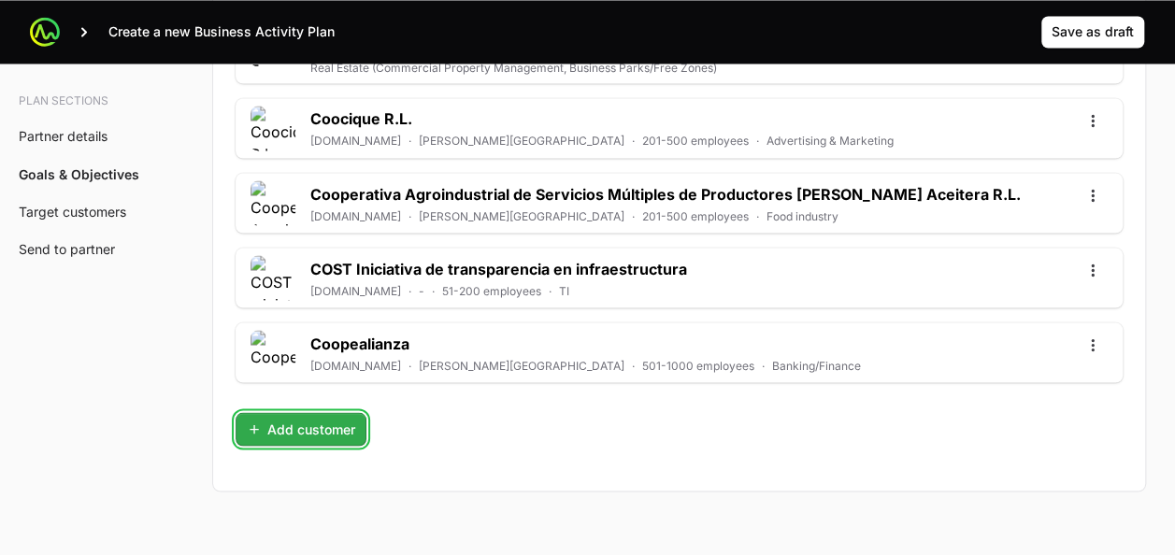
click at [314, 418] on span "Add customer" at bounding box center [301, 429] width 108 height 22
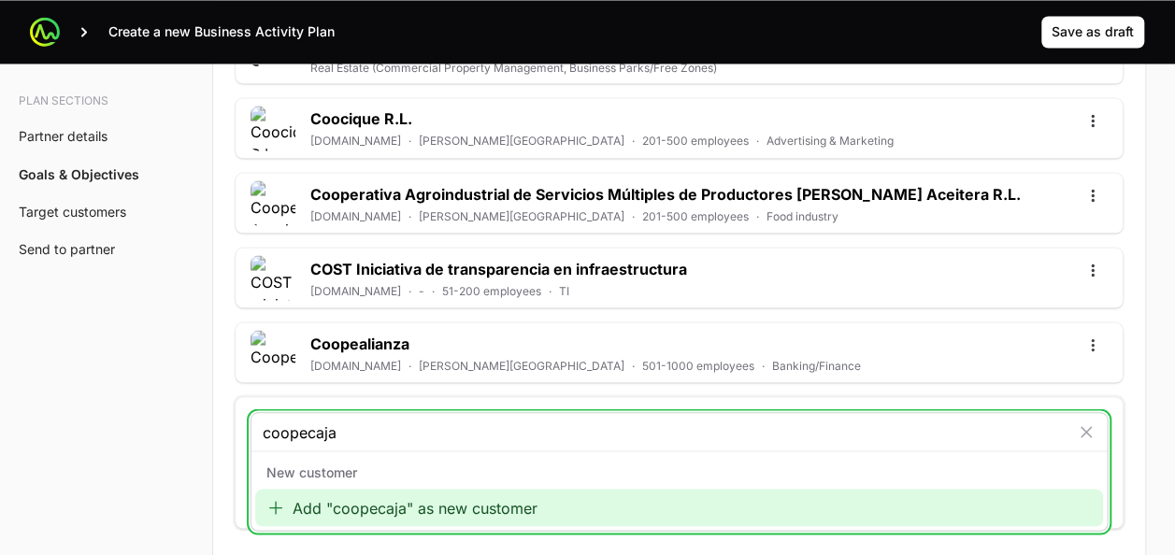
click at [382, 489] on div "Add "coopecaja" as new customer" at bounding box center [679, 507] width 848 height 37
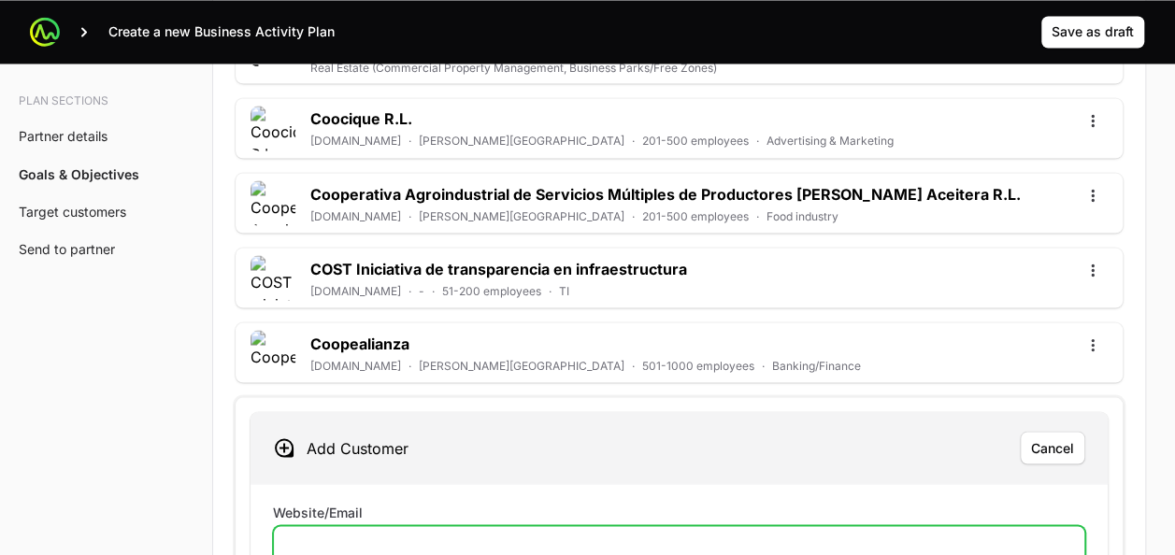
click at [644, 534] on input "Website/Email" at bounding box center [679, 545] width 788 height 22
click at [657, 412] on div "Add Customer Cancel Website/Email Search for customer details" at bounding box center [679, 522] width 857 height 220
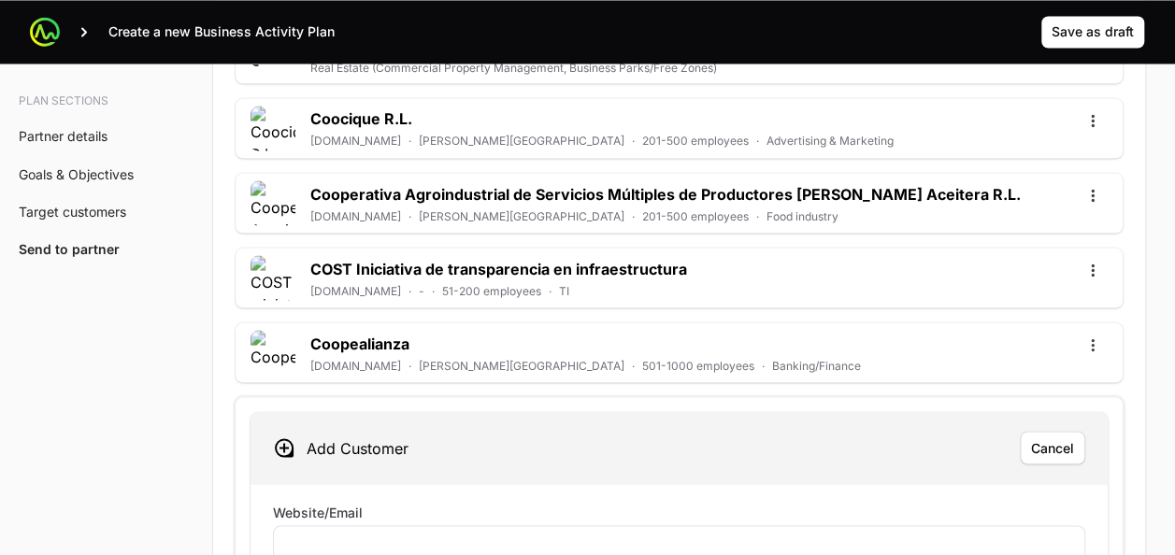
scroll to position [5197, 0]
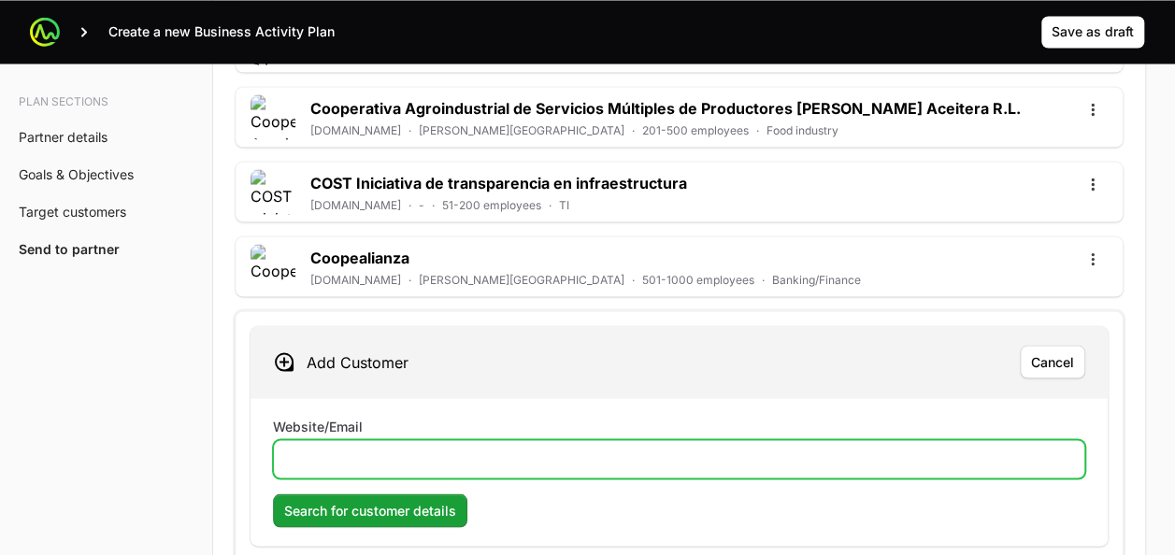
drag, startPoint x: 685, startPoint y: 400, endPoint x: 410, endPoint y: 406, distance: 274.9
click at [410, 448] on input "Website/Email" at bounding box center [679, 459] width 788 height 22
paste input "https://www.coopecaja.fi.cr/"
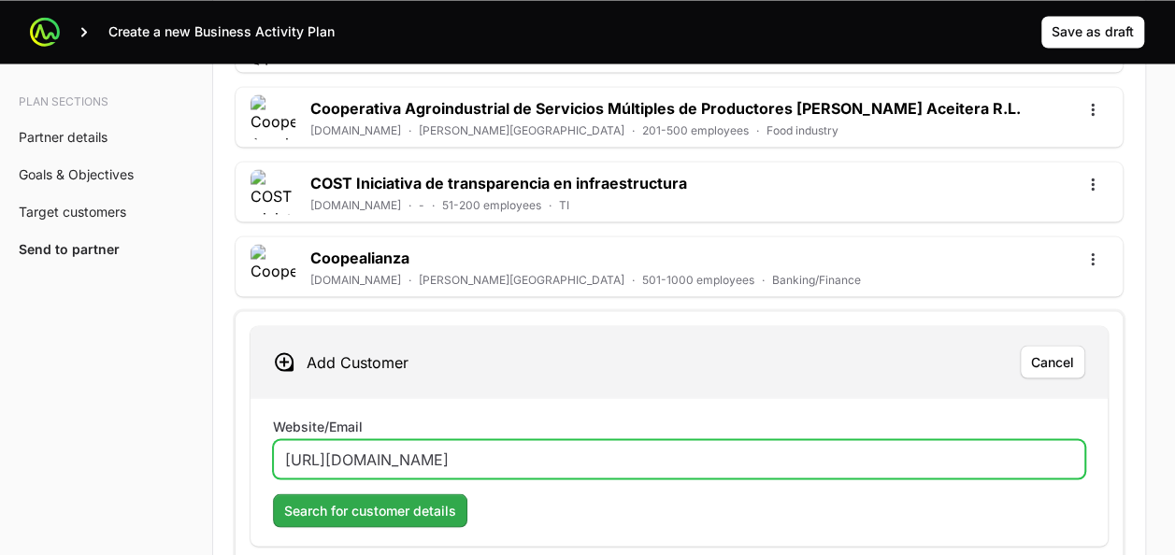
type input "https://www.coopecaja.fi.cr/"
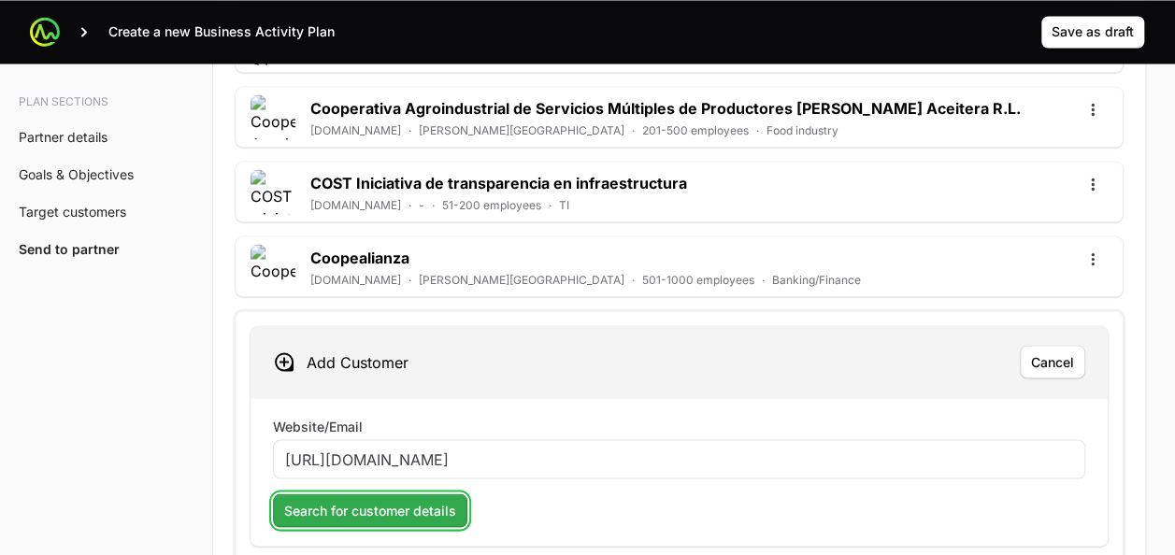
click at [370, 499] on span "Search for customer details" at bounding box center [370, 510] width 172 height 22
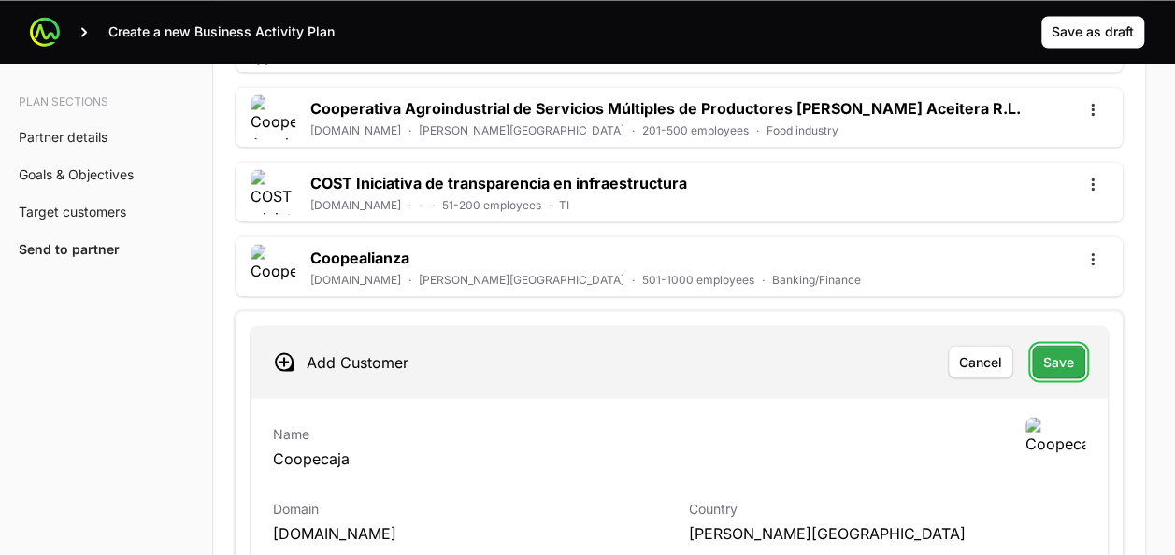
click at [1059, 351] on span "Save" at bounding box center [1058, 362] width 31 height 22
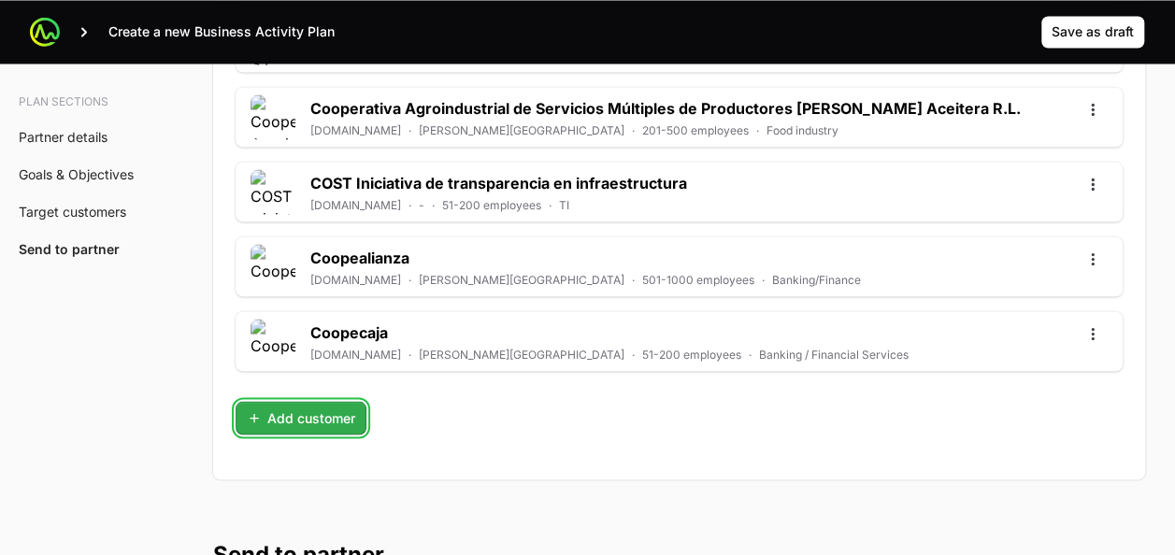
click at [326, 407] on span "Add customer" at bounding box center [301, 418] width 108 height 22
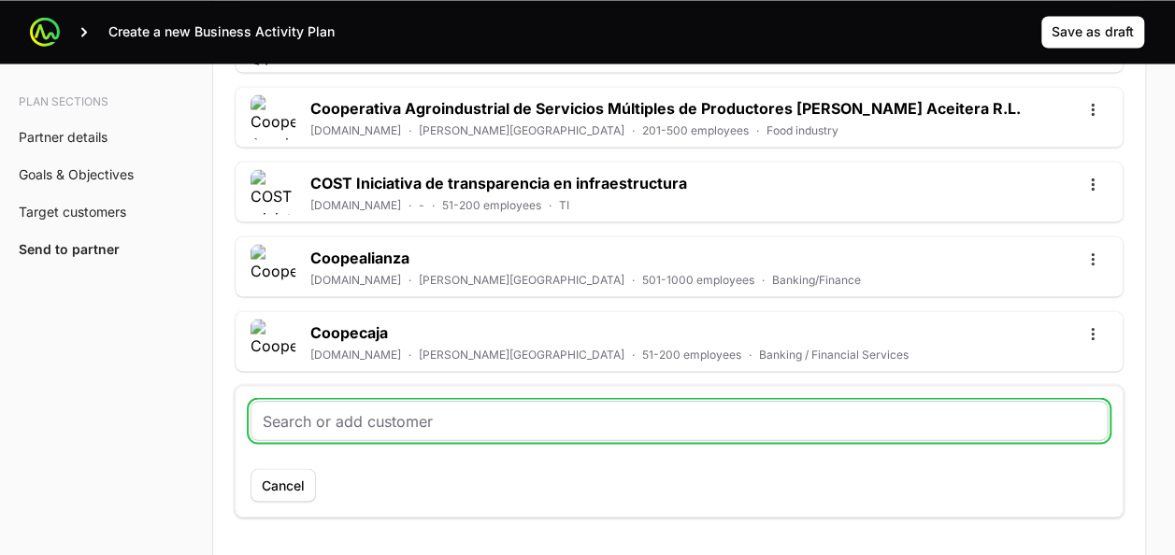
paste input "https://roofingsolutions.com/about/"
type input "https://roofingsolutions.com/about/https://roofingsolutions.com/about/"
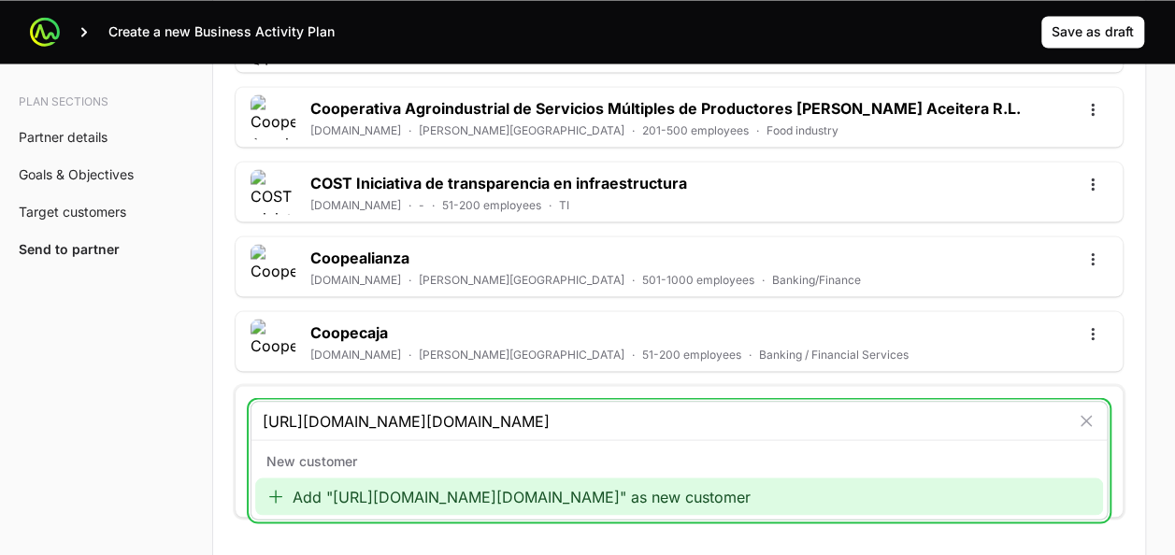
click at [449, 478] on div "Add "https://roofingsolutions.com/about/https://roofingsolutions.com/about/" as…" at bounding box center [679, 496] width 848 height 37
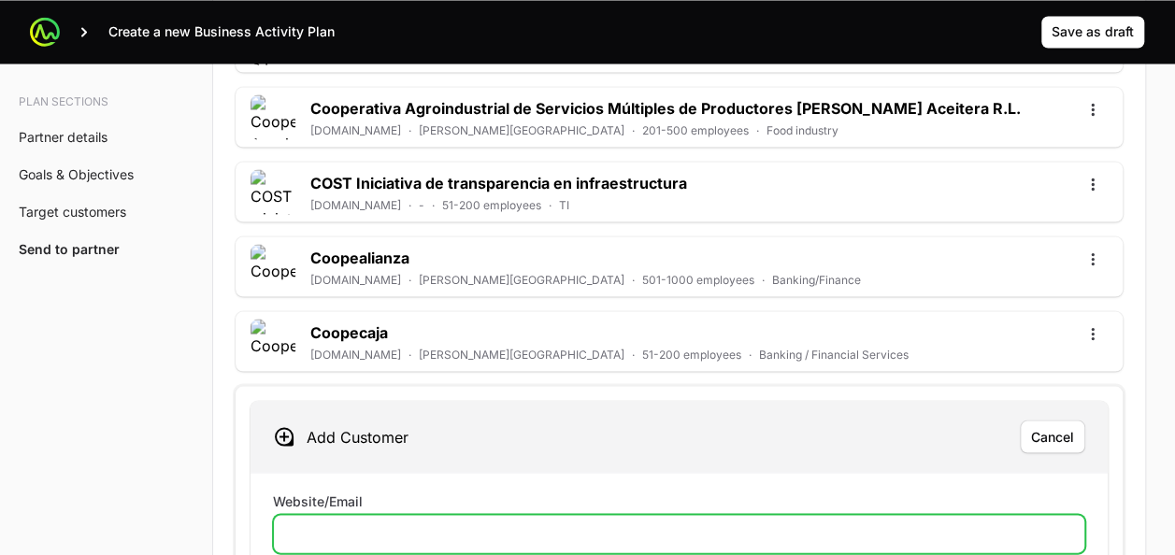
click at [393, 523] on input "Website/Email" at bounding box center [679, 534] width 788 height 22
paste input "https://roofingsolutions.com/about/"
type input "https://roofingsolutions.com/about/"
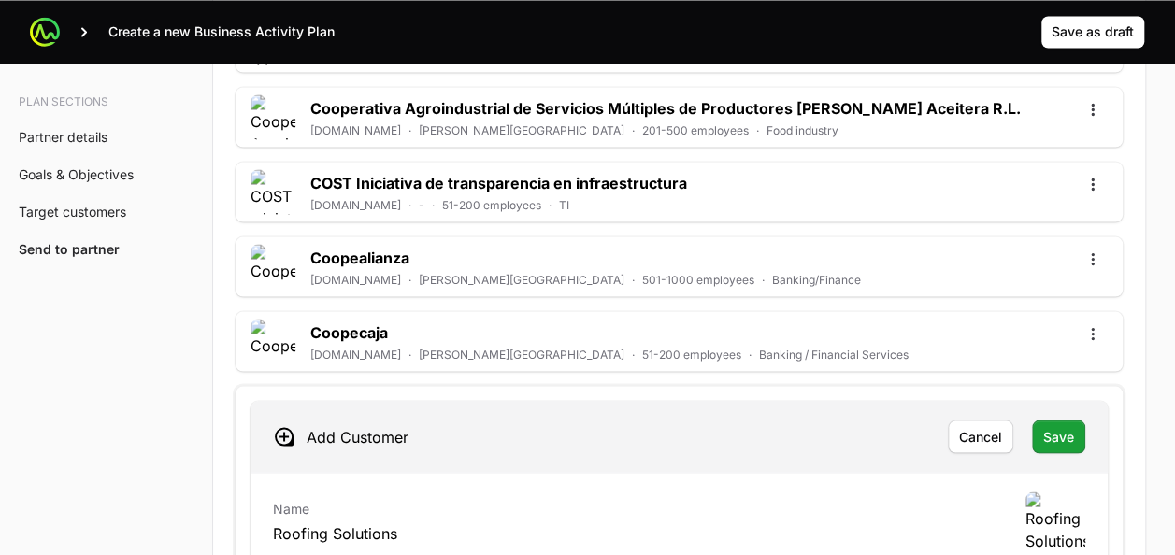
scroll to position [5237, 0]
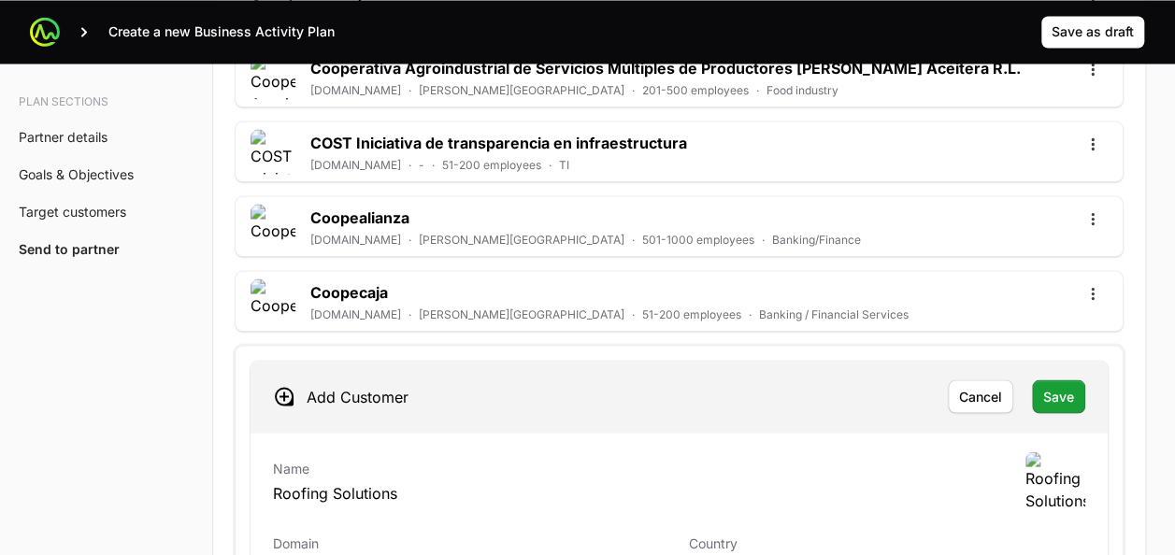
click at [1056, 361] on div "Add Customer Cancel Save" at bounding box center [679, 396] width 857 height 71
click at [1077, 380] on button "Save" at bounding box center [1058, 397] width 53 height 34
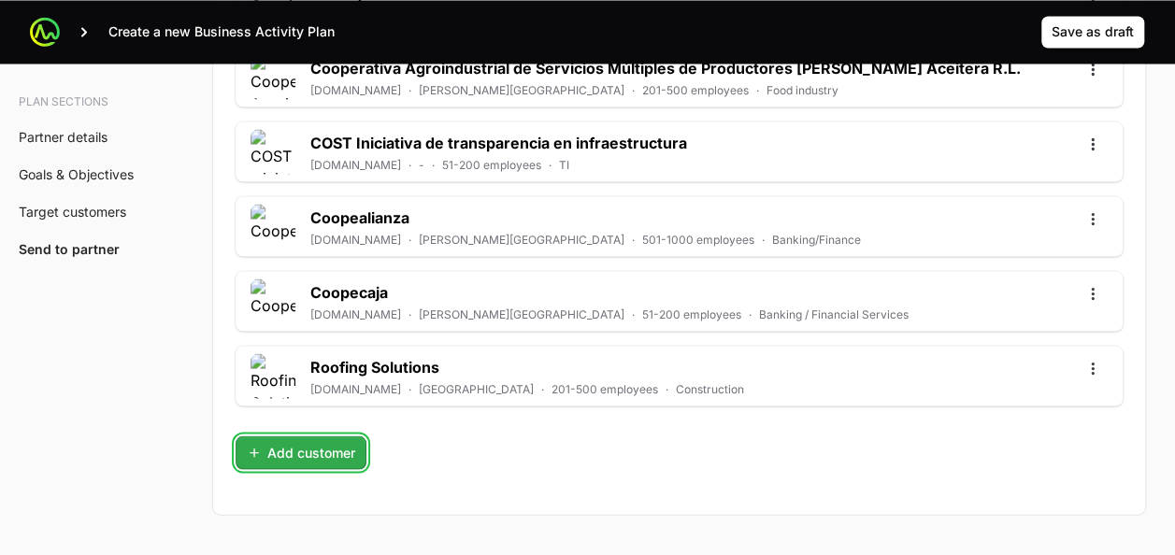
click at [294, 441] on span "Add customer" at bounding box center [301, 452] width 108 height 22
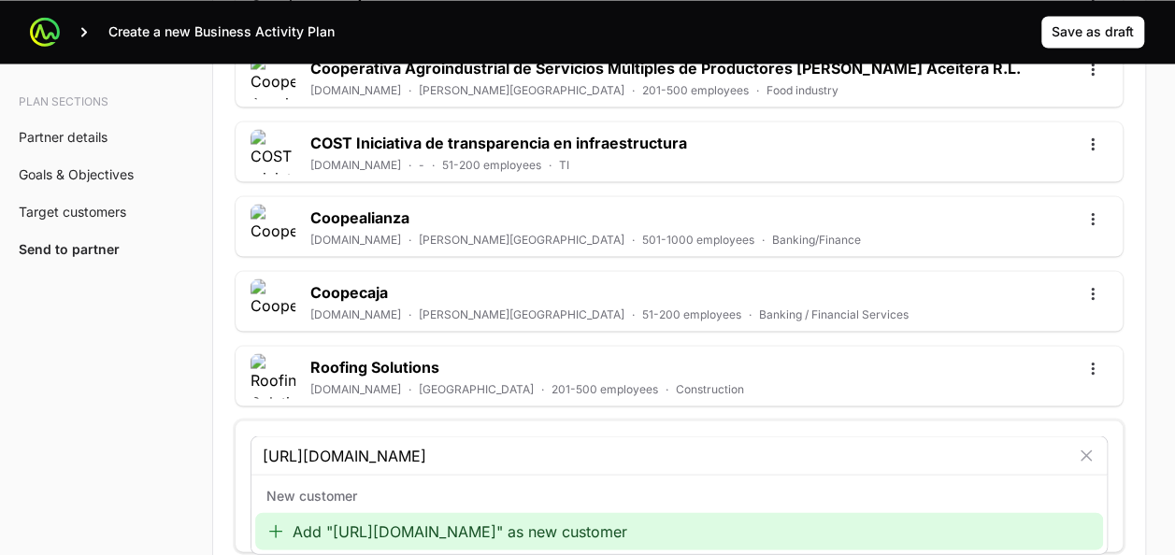
type input "https://www.fixur.com/"
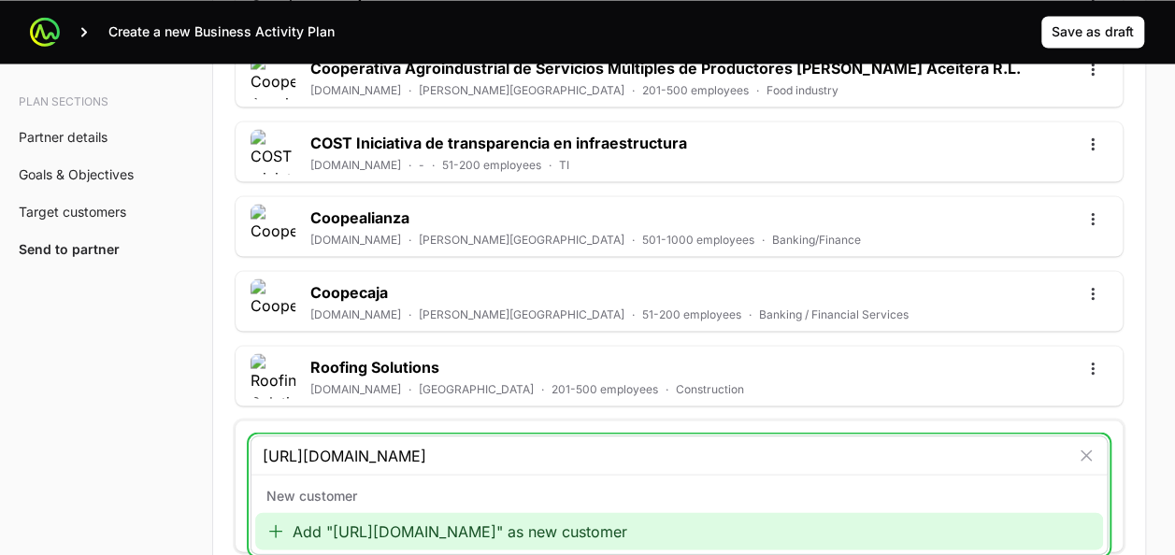
click at [339, 512] on div "Add "https://www.fixur.com/" as new customer" at bounding box center [679, 530] width 848 height 37
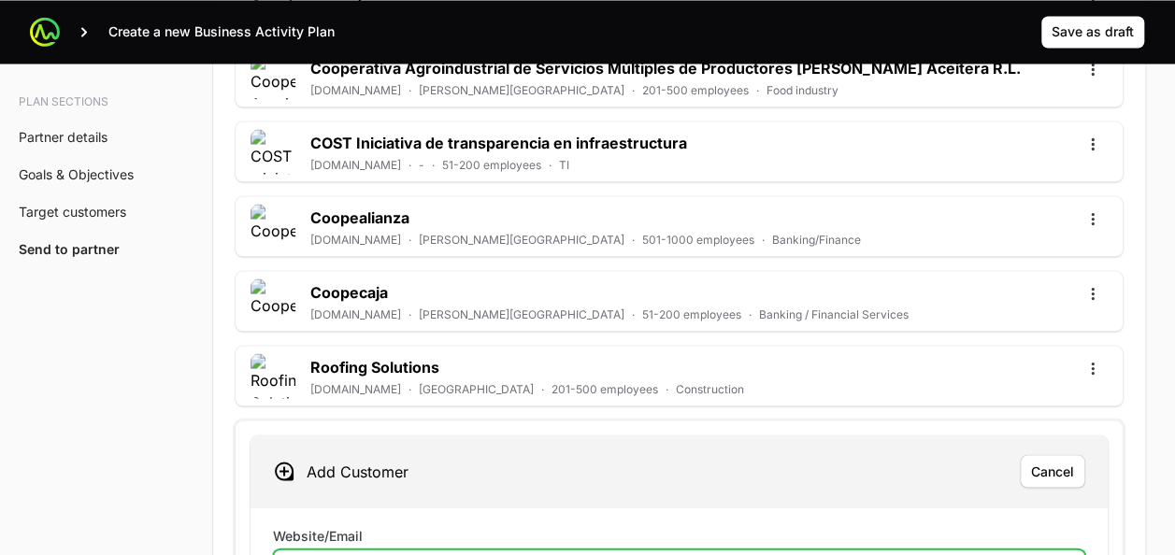
paste input "https://www.fixur.com/"
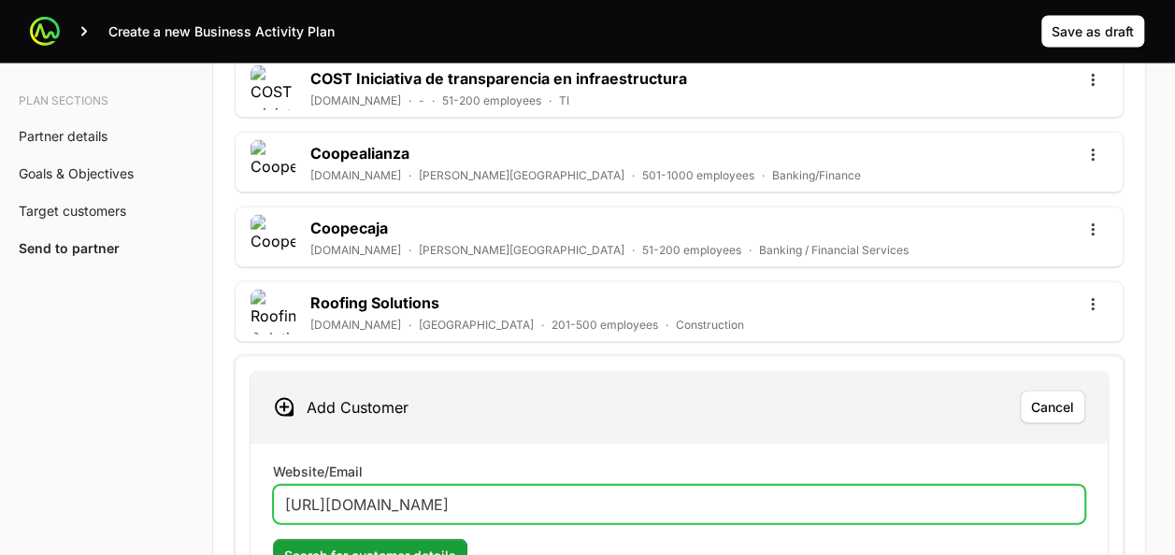
type input "https://www.fixur.com/"
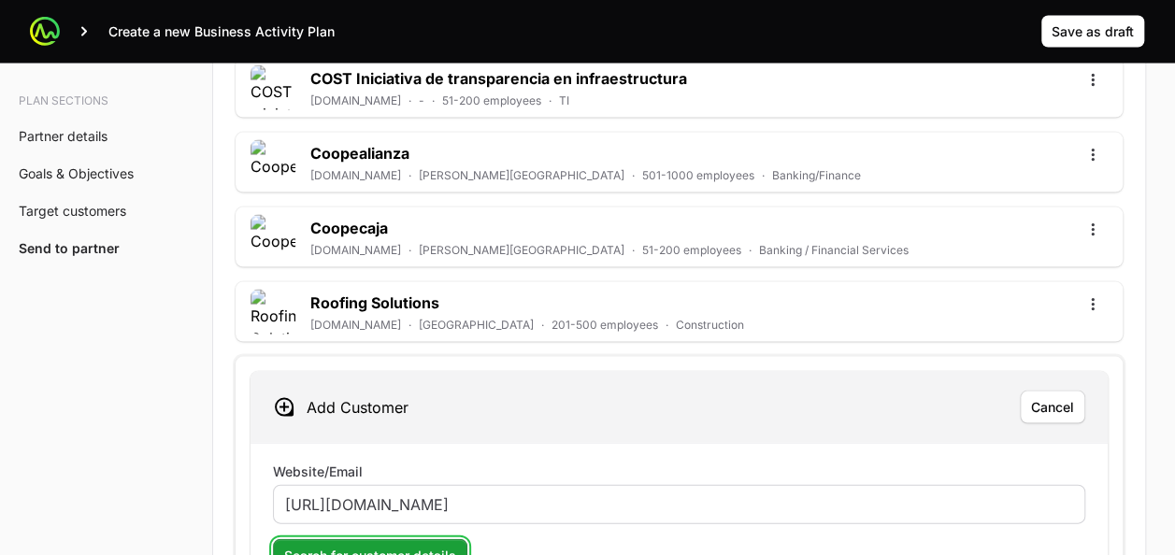
click at [334, 545] on span "Search for customer details" at bounding box center [370, 556] width 172 height 22
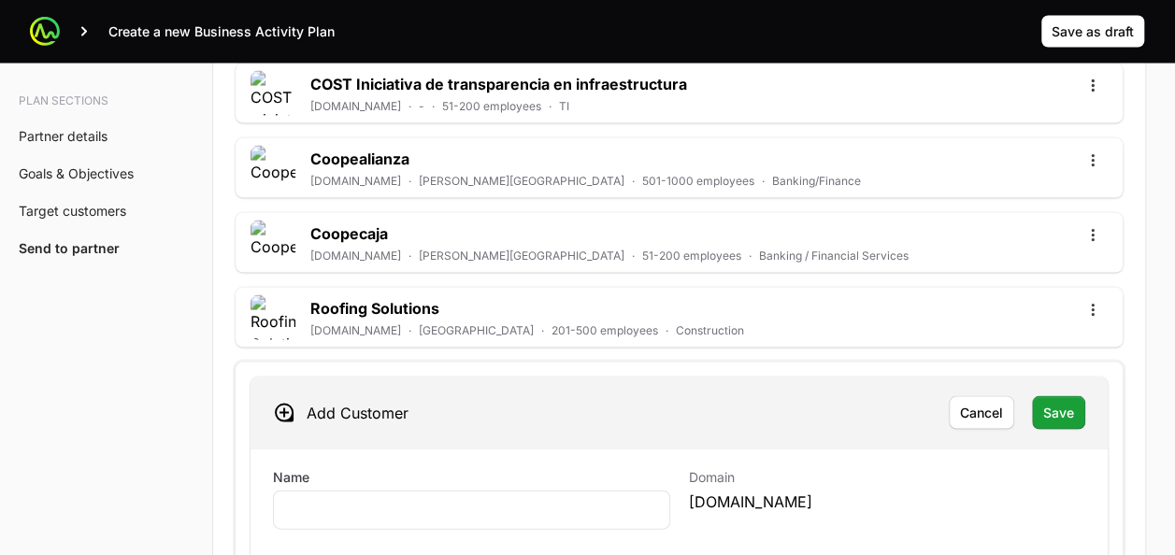
scroll to position [5370, 0]
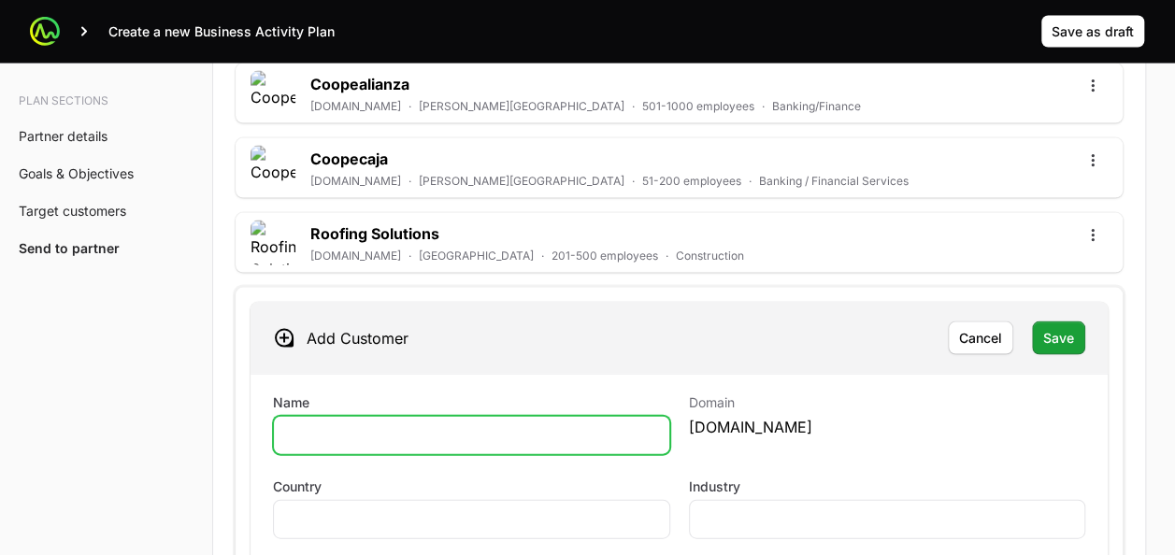
click at [510, 424] on input "Name" at bounding box center [471, 435] width 373 height 22
type input "FIXUR FERRETERIA"
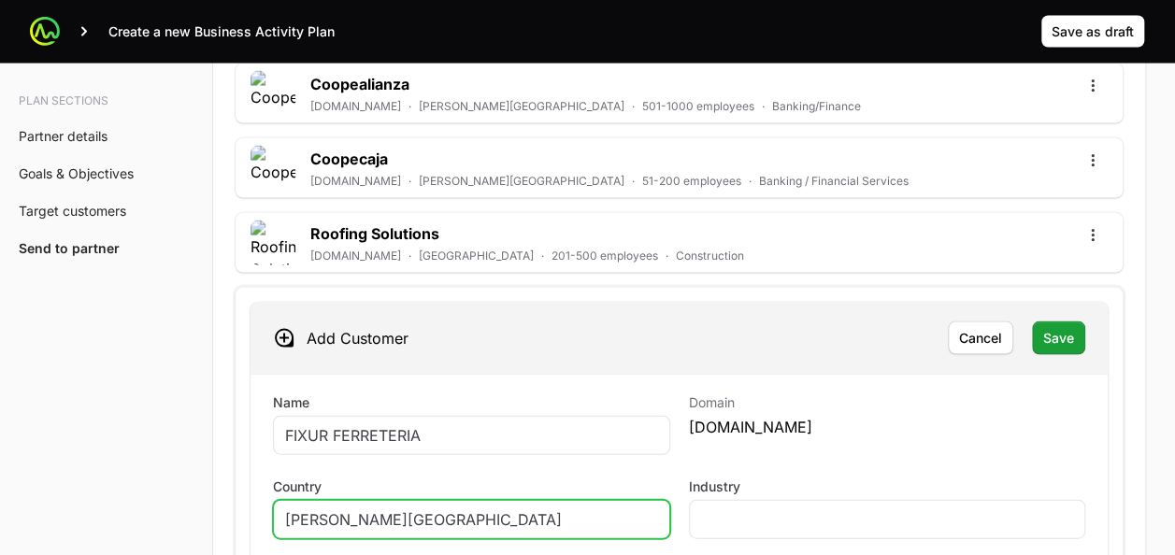
type input "[PERSON_NAME][GEOGRAPHIC_DATA]"
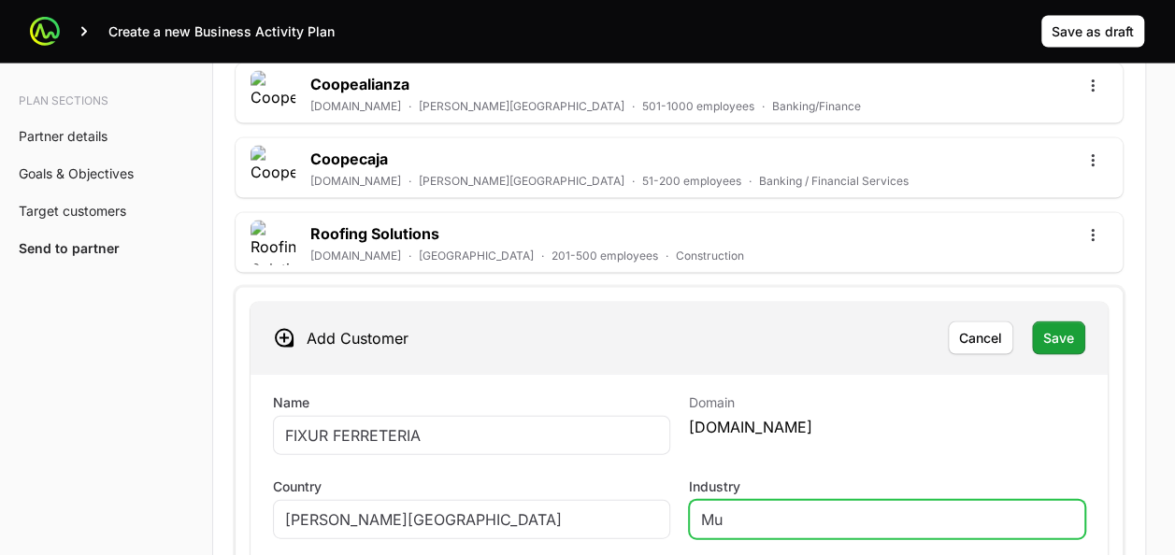
type input "M"
type input "Multindustria"
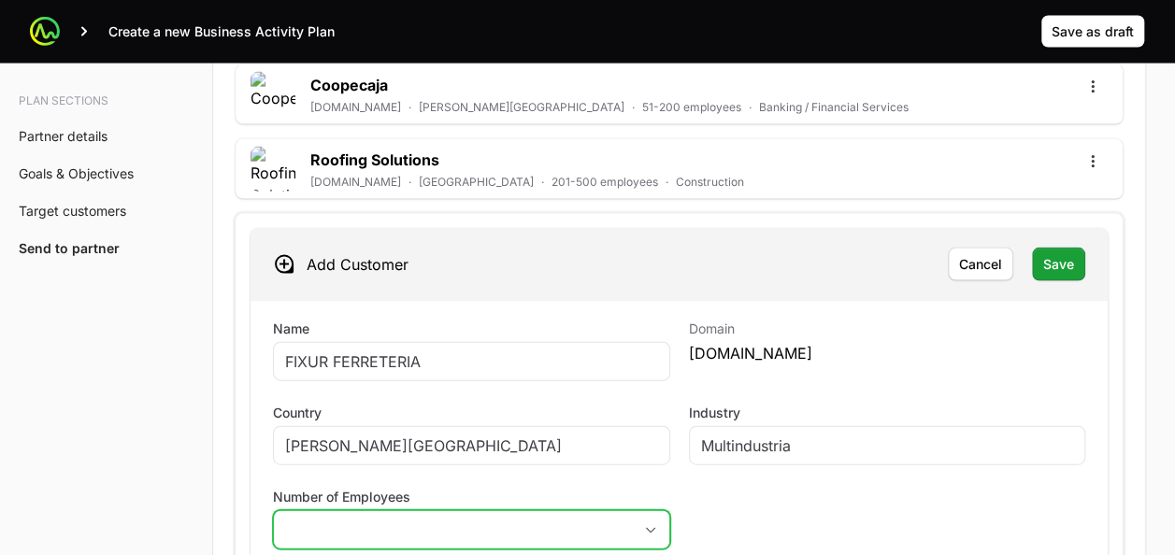
scroll to position [5445, 0]
click at [359, 510] on button "placeholder" at bounding box center [471, 528] width 395 height 37
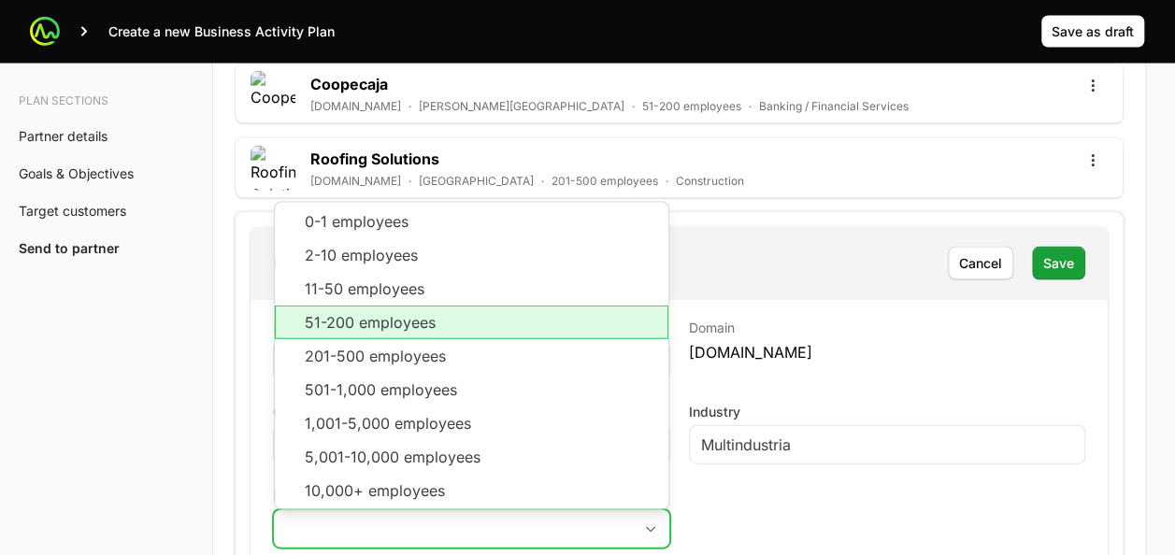
click at [380, 306] on li "51-200 employees" at bounding box center [472, 323] width 394 height 34
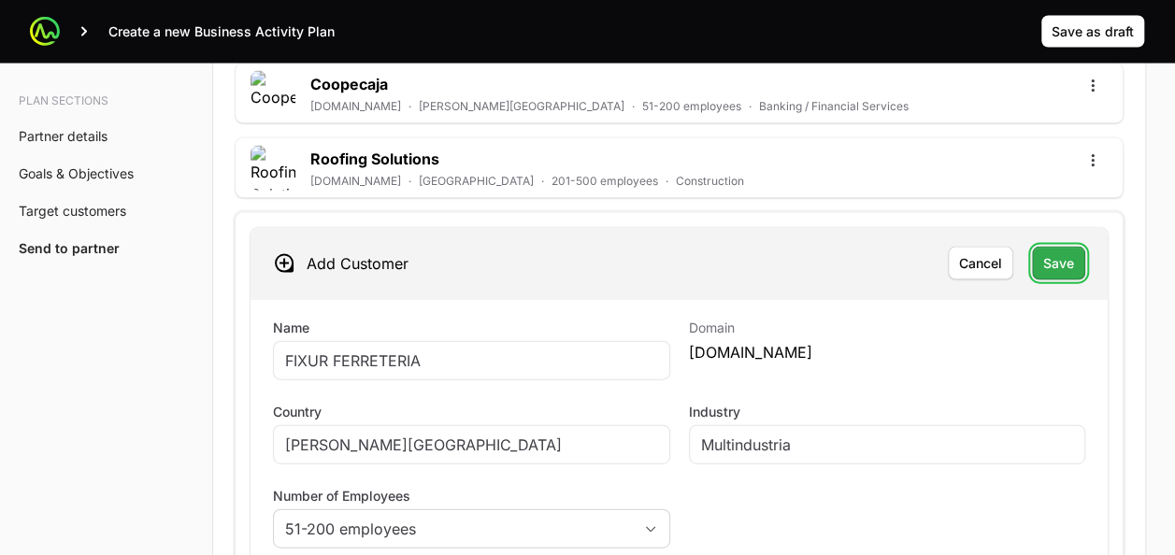
click at [1041, 247] on button "Save" at bounding box center [1058, 264] width 53 height 34
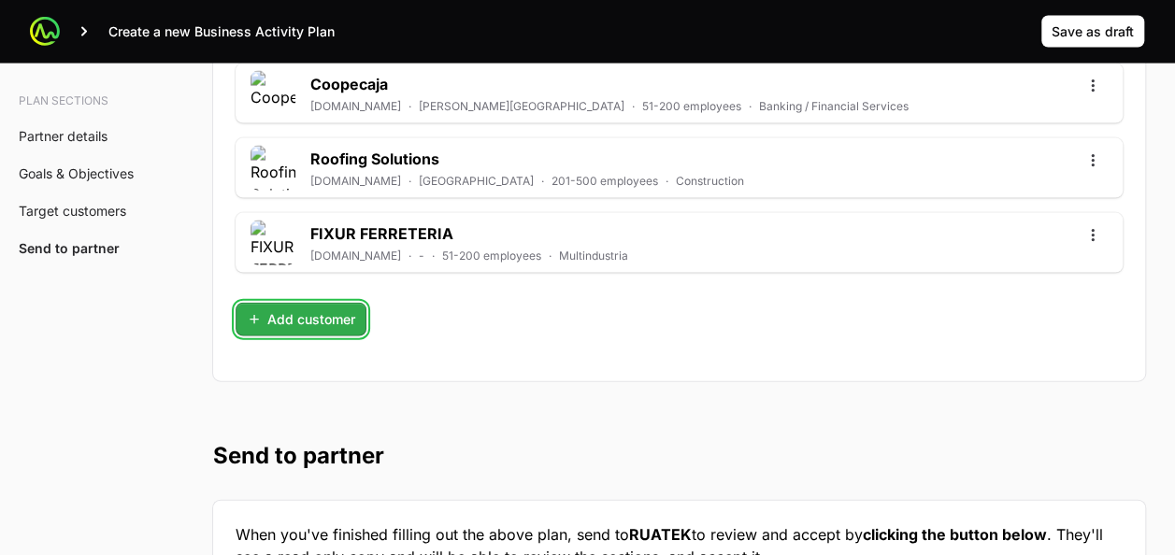
click at [287, 309] on span "Add customer" at bounding box center [301, 320] width 108 height 22
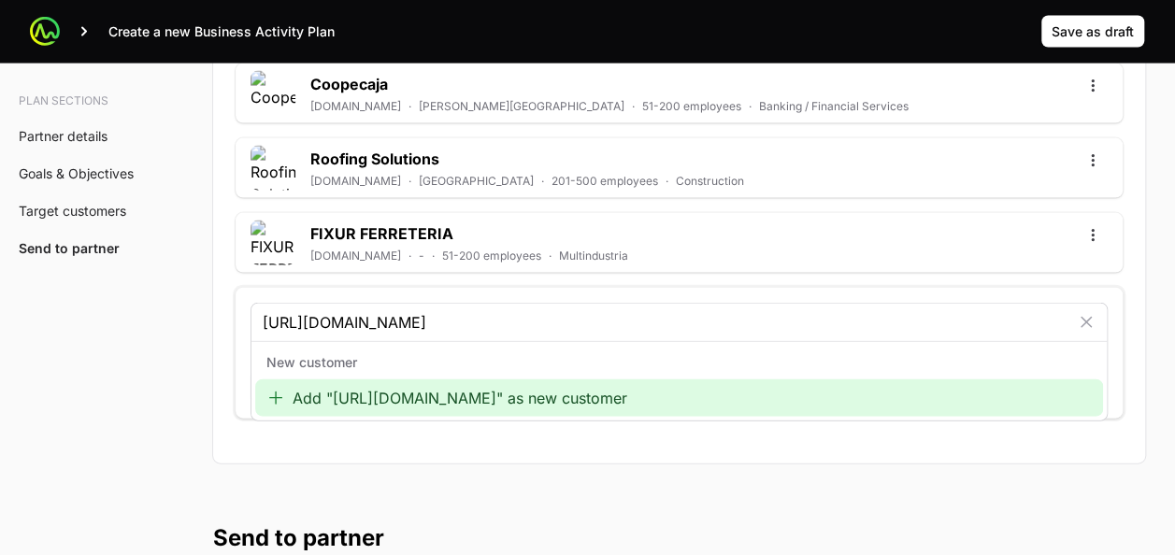
type input "https://www.facturaelectronica.cr/"
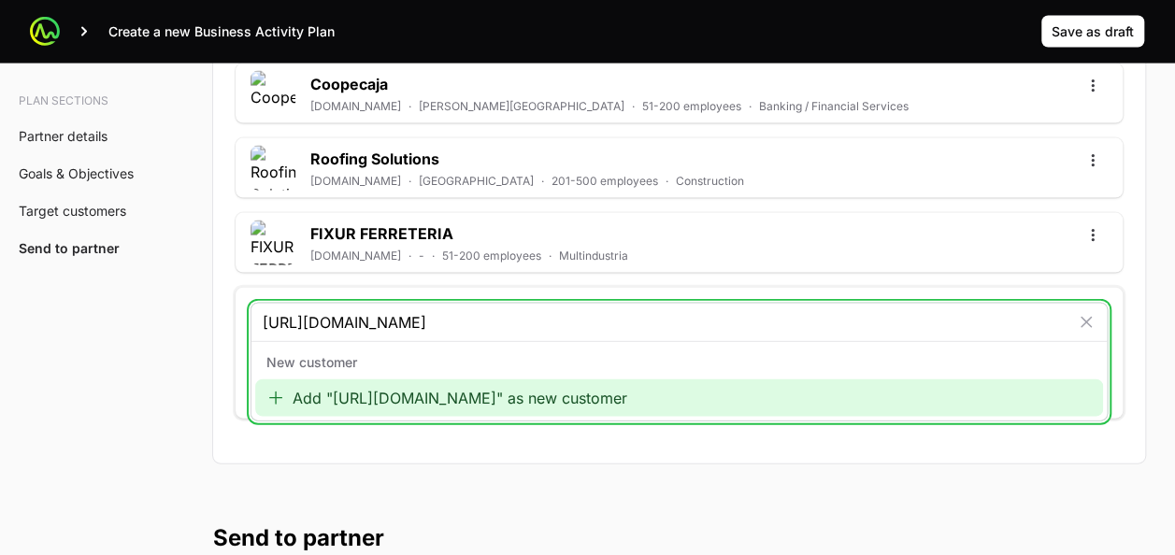
click at [424, 380] on div "Add "https://www.facturaelectronica.cr/" as new customer" at bounding box center [679, 398] width 848 height 37
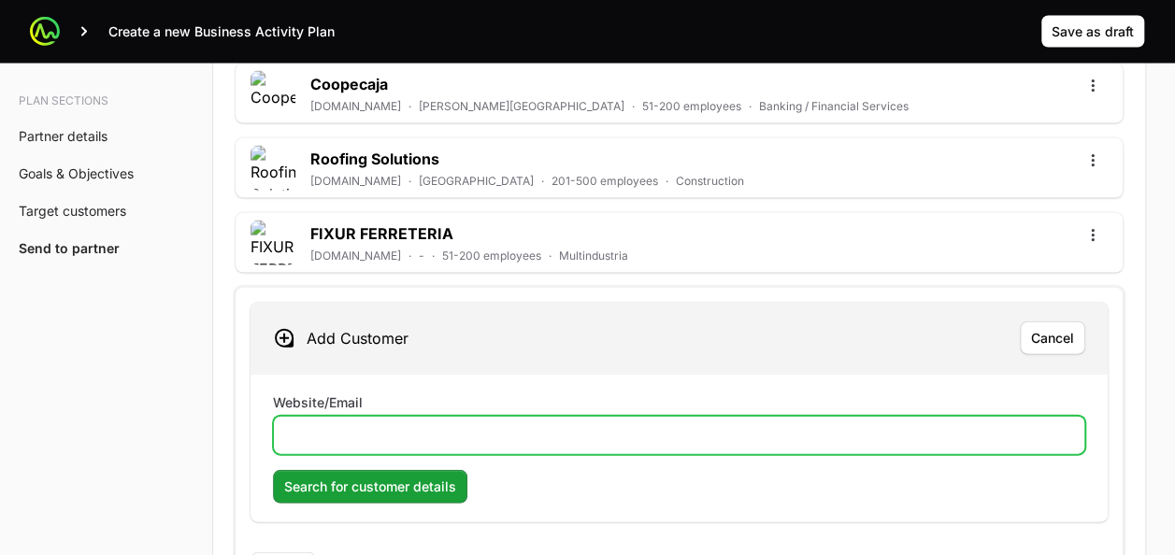
click at [391, 424] on input "Website/Email" at bounding box center [679, 435] width 788 height 22
paste input "https://www.facturaelectronica.cr/"
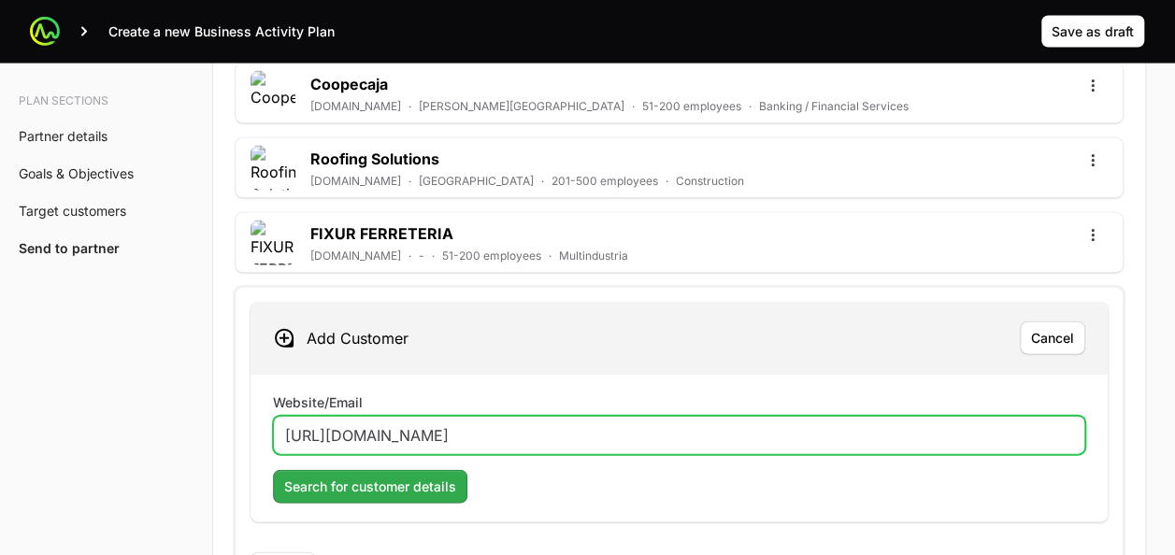
type input "https://www.facturaelectronica.cr/"
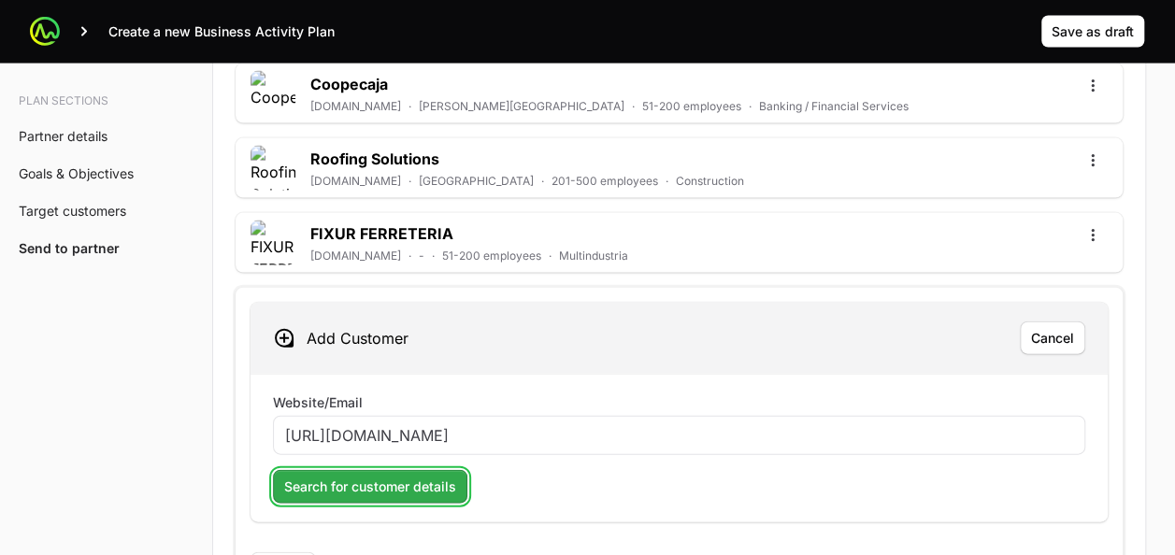
click at [375, 476] on span "Search for customer details" at bounding box center [370, 487] width 172 height 22
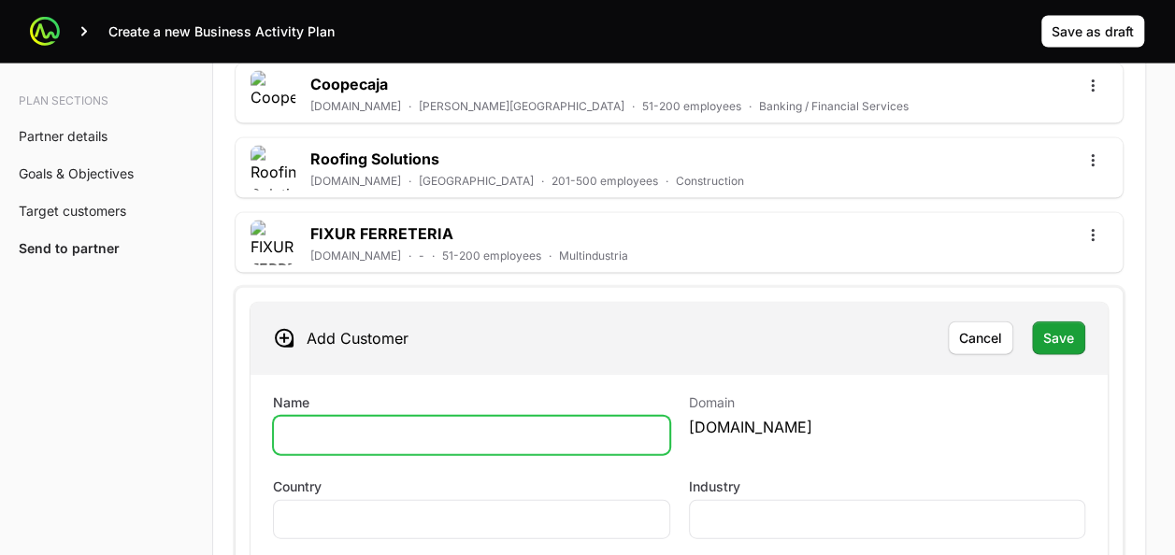
click at [509, 424] on input "Name" at bounding box center [471, 435] width 373 height 22
type input "Factura Electronica"
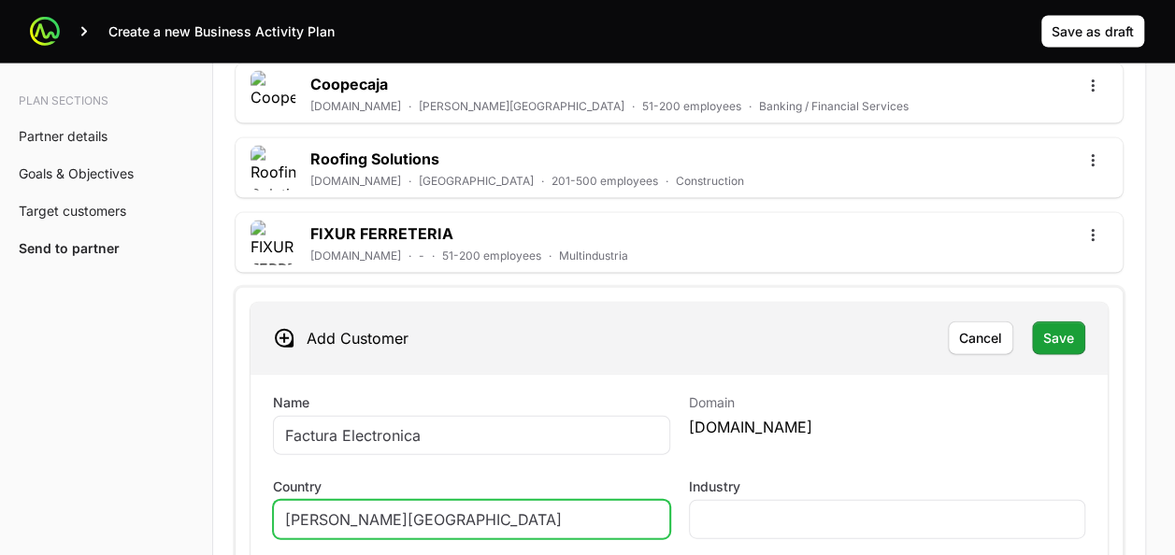
type input "[PERSON_NAME][GEOGRAPHIC_DATA]"
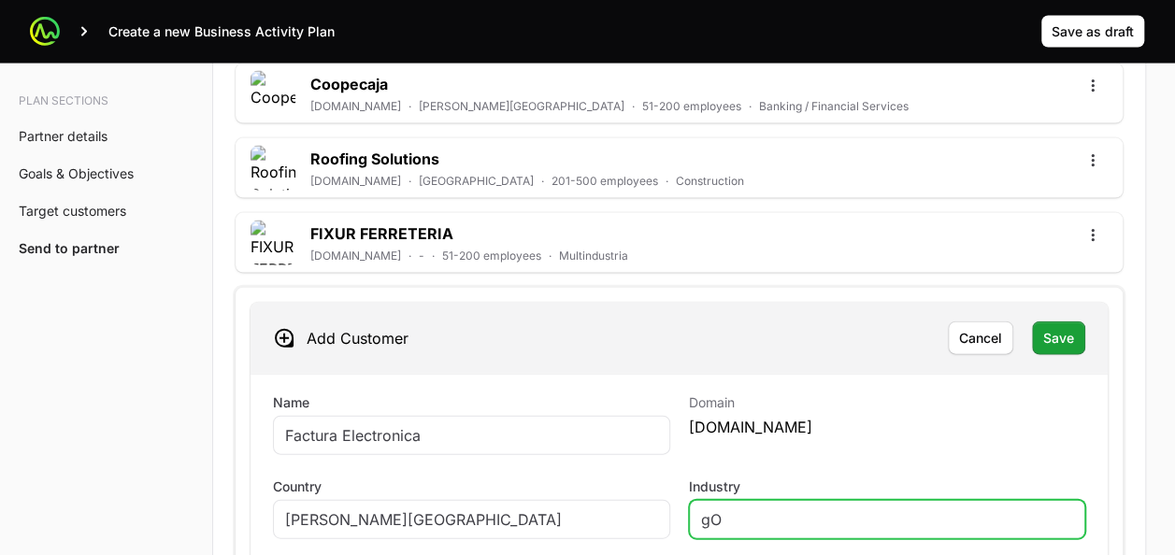
type input "g"
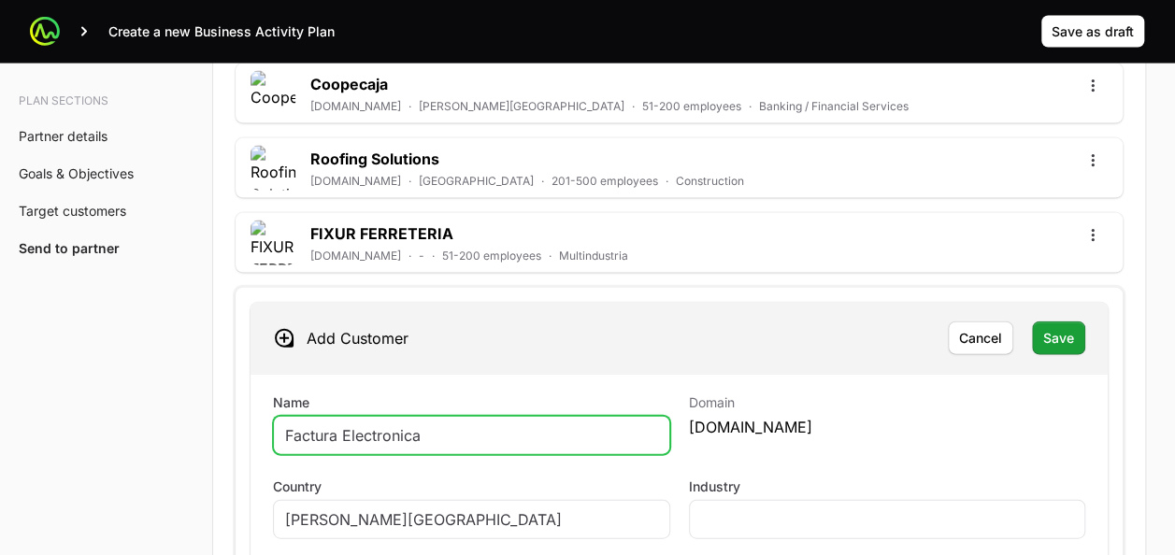
click at [395, 424] on input "Factura Electronica" at bounding box center [471, 435] width 373 height 22
paste input "Gestión en Tecnología e Información GTI"
type input "Gestión en Tecnología e Información GTI"
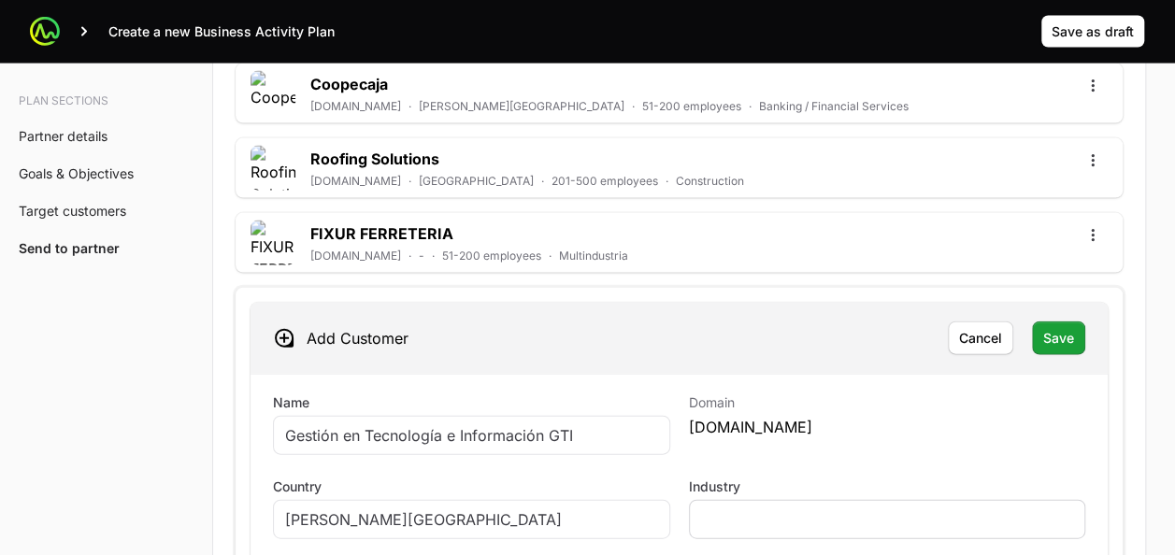
click at [720, 500] on div at bounding box center [887, 519] width 397 height 39
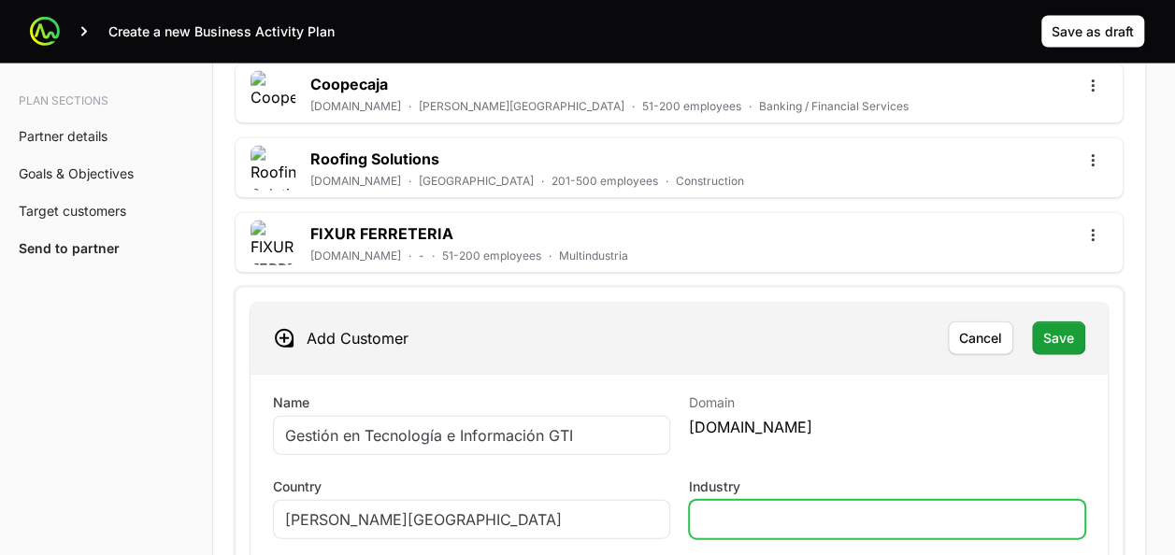
click at [725, 509] on input "Industry" at bounding box center [887, 520] width 373 height 22
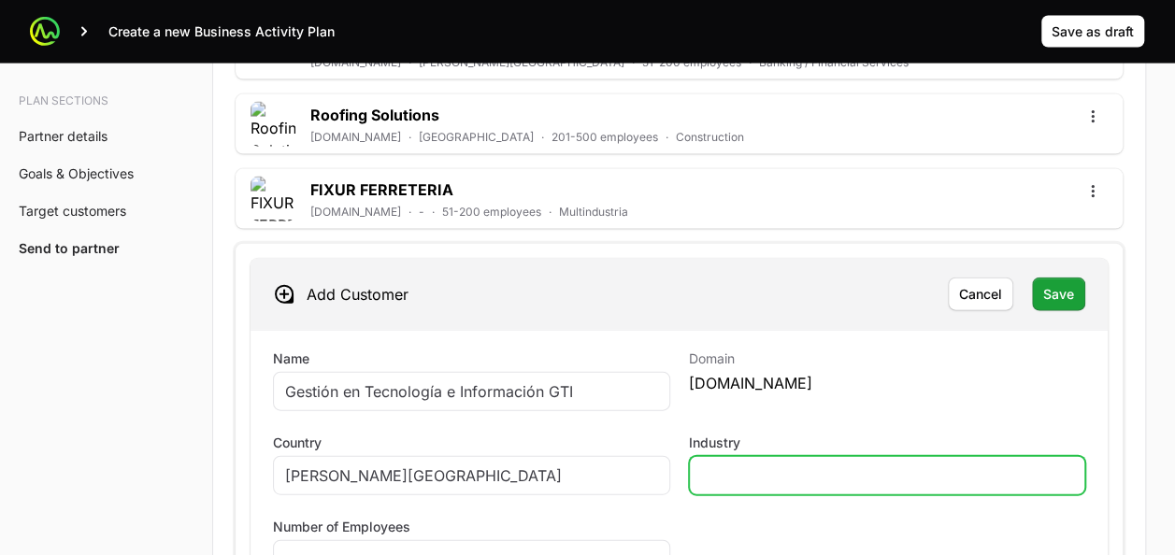
scroll to position [5496, 0]
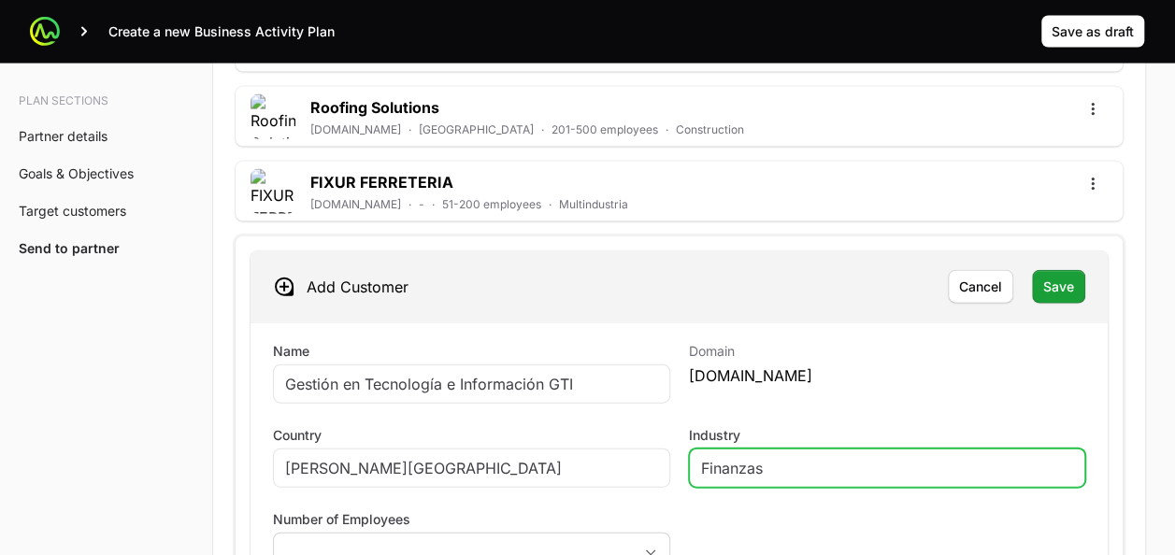
type input "Finanzas"
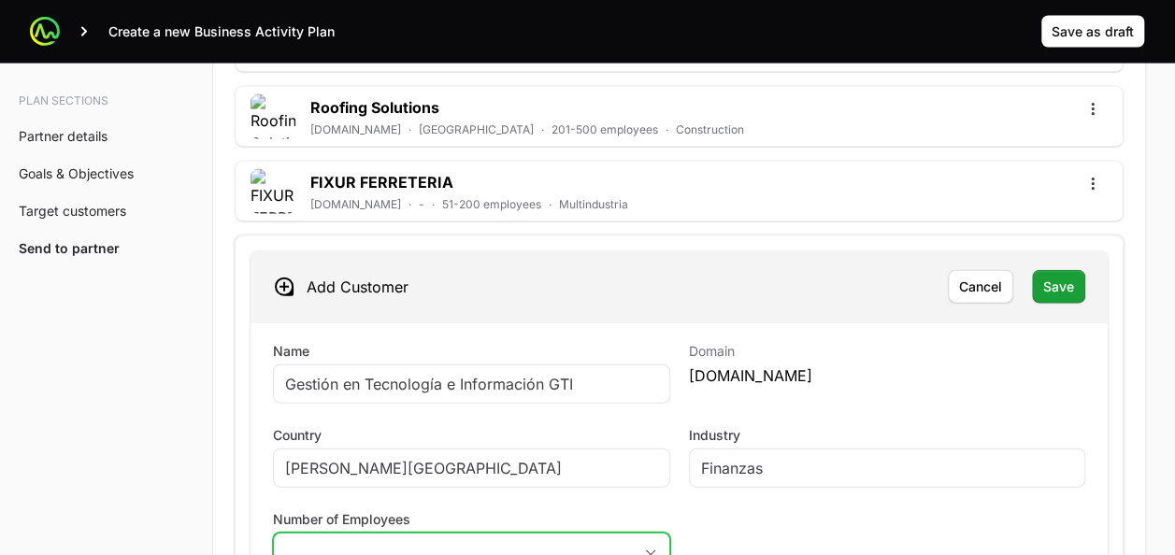
click at [608, 534] on button "placeholder" at bounding box center [471, 552] width 395 height 37
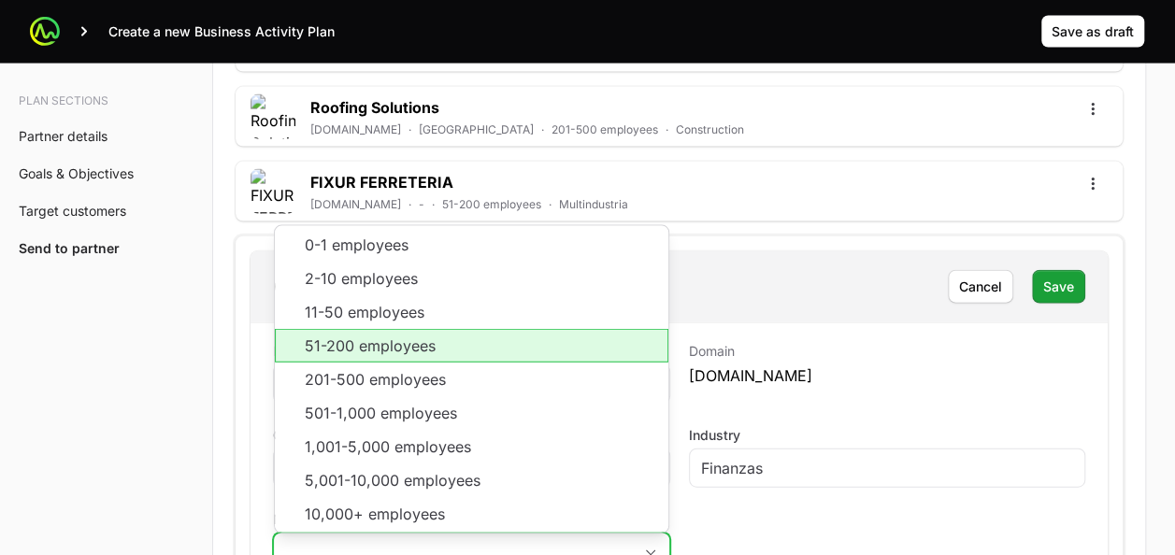
click at [504, 329] on li "51-200 employees" at bounding box center [472, 346] width 394 height 34
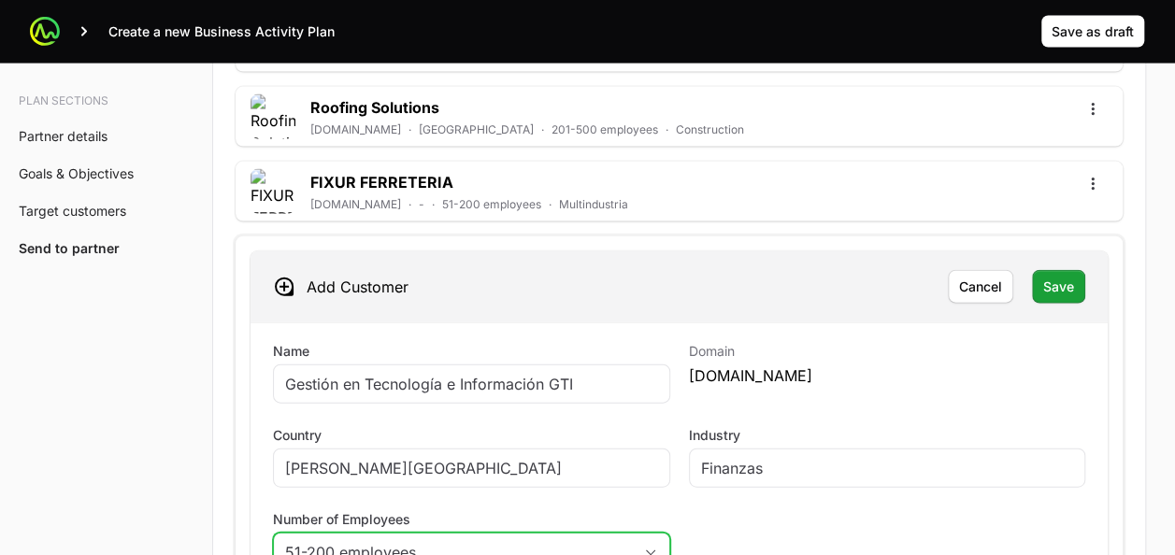
click at [434, 541] on div "51-200 employees" at bounding box center [458, 552] width 347 height 22
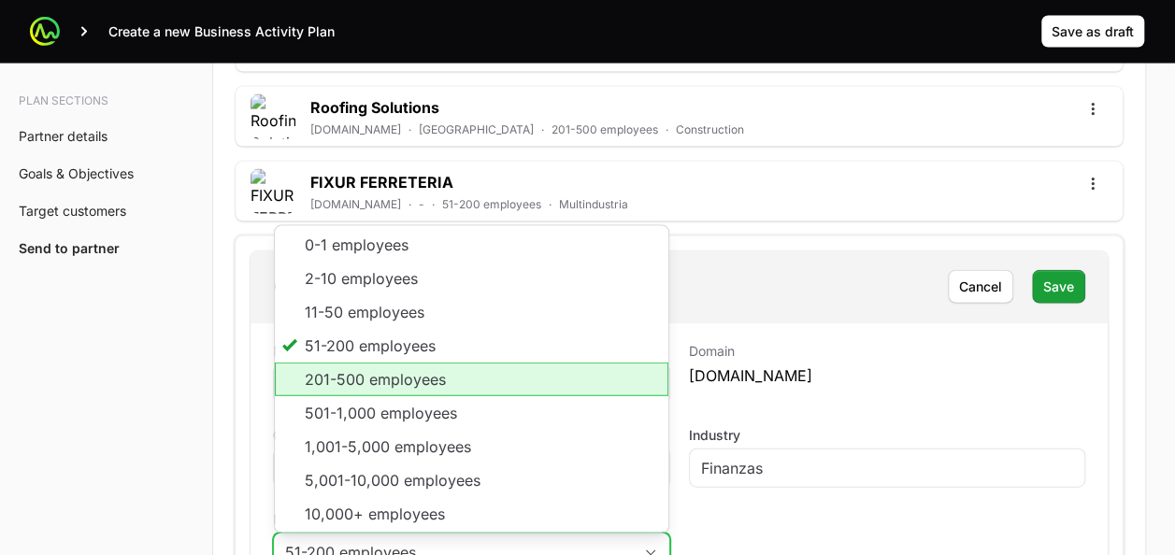
click at [427, 363] on li "201-500 employees" at bounding box center [472, 380] width 394 height 34
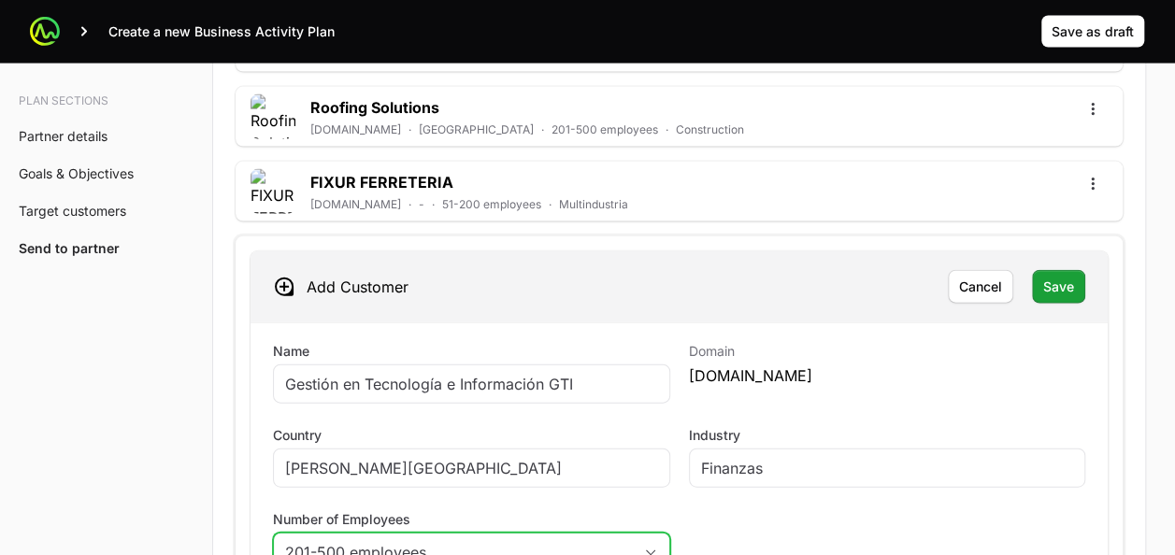
click at [498, 534] on button "201-500 employees" at bounding box center [471, 552] width 395 height 37
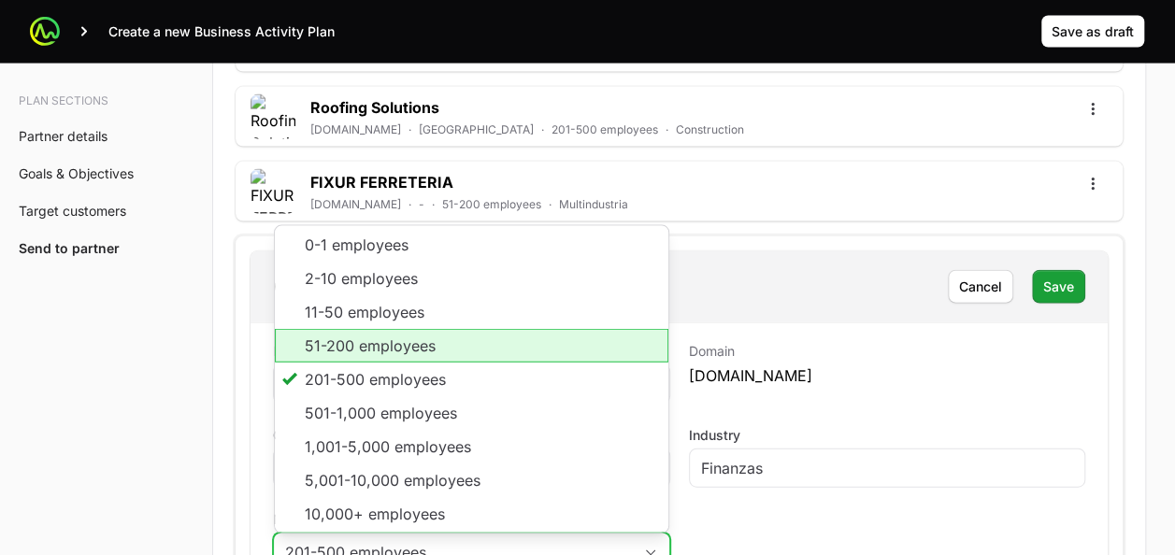
click at [380, 329] on li "51-200 employees" at bounding box center [472, 346] width 394 height 34
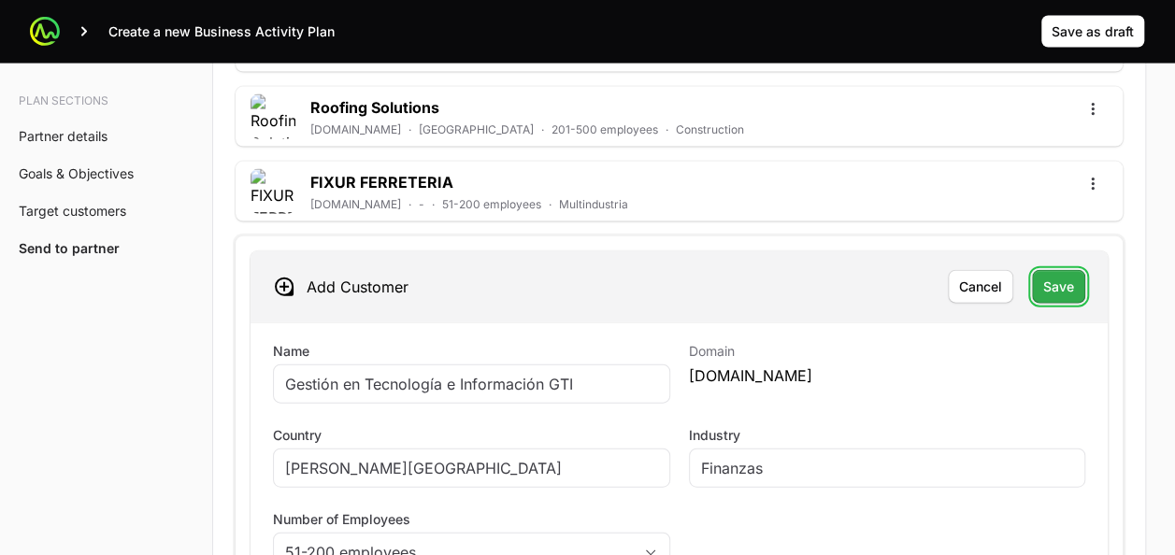
click at [1060, 276] on span "Save" at bounding box center [1058, 287] width 31 height 22
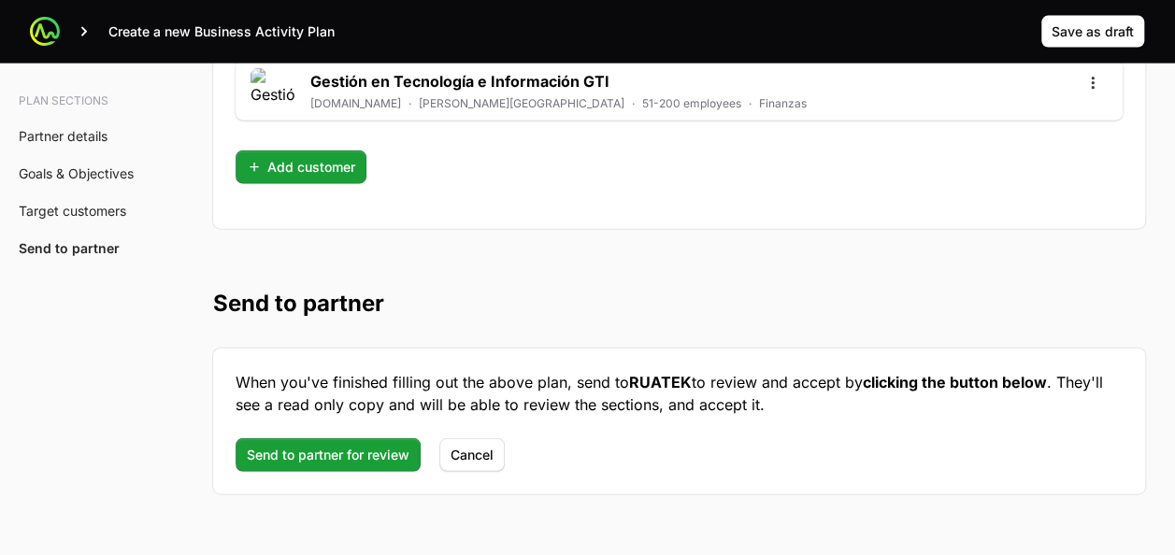
scroll to position [5677, 0]
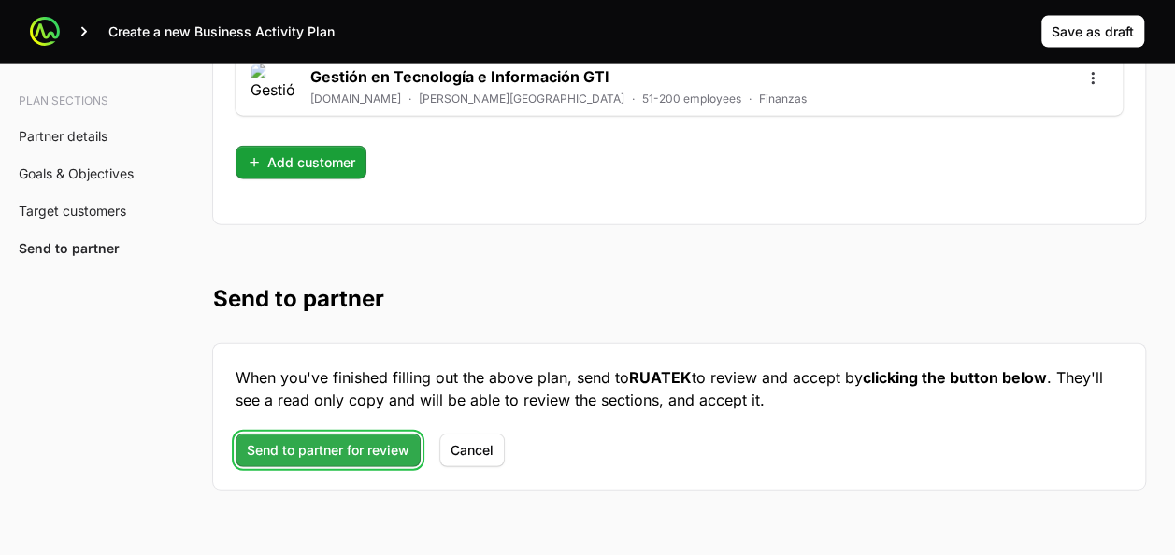
click at [331, 439] on span "Send to partner for review" at bounding box center [328, 450] width 163 height 22
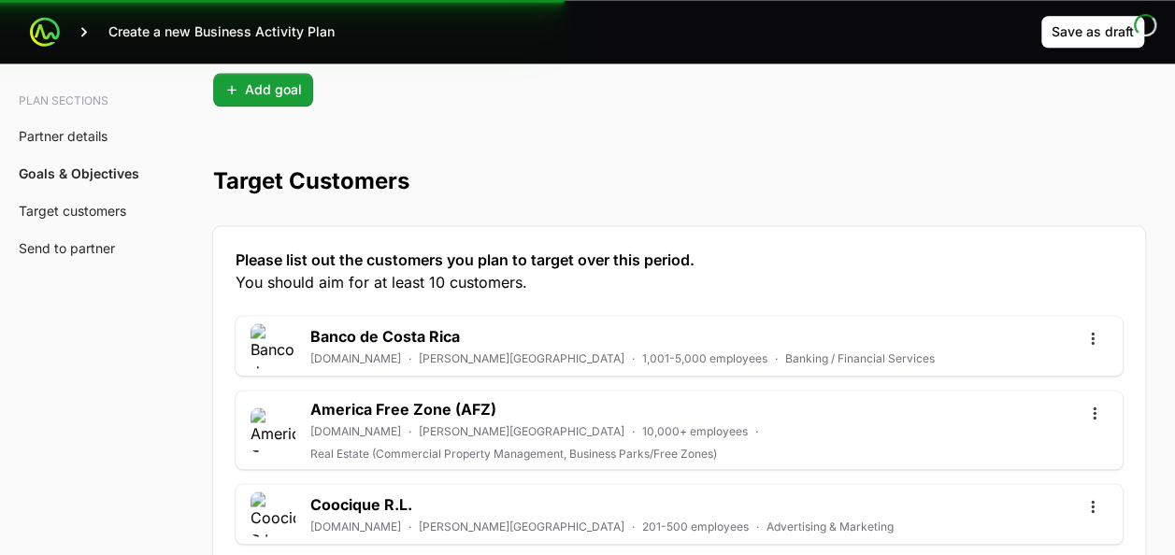
scroll to position [4583, 0]
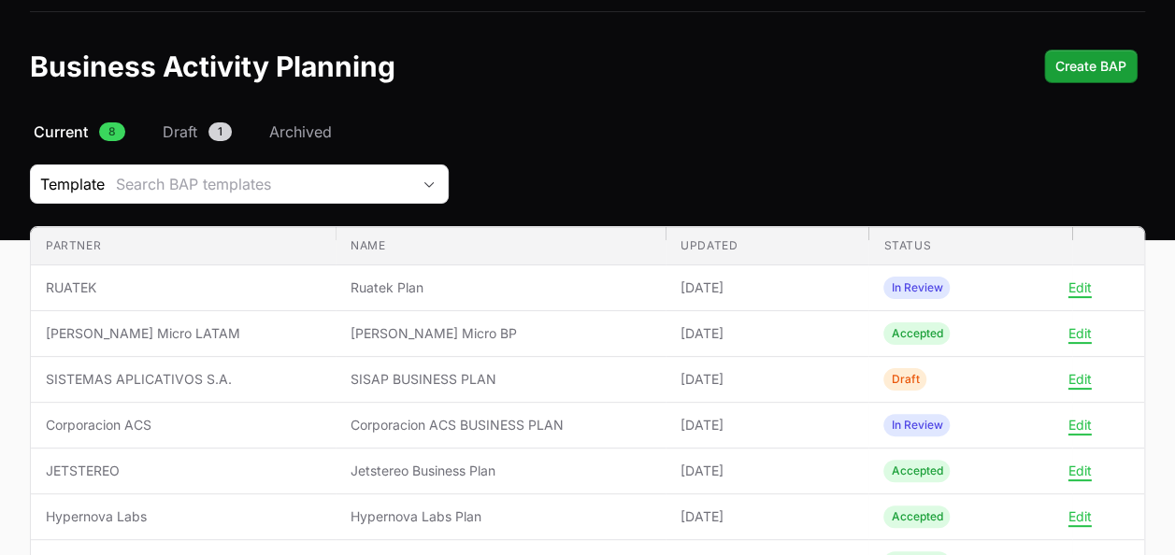
scroll to position [44, 0]
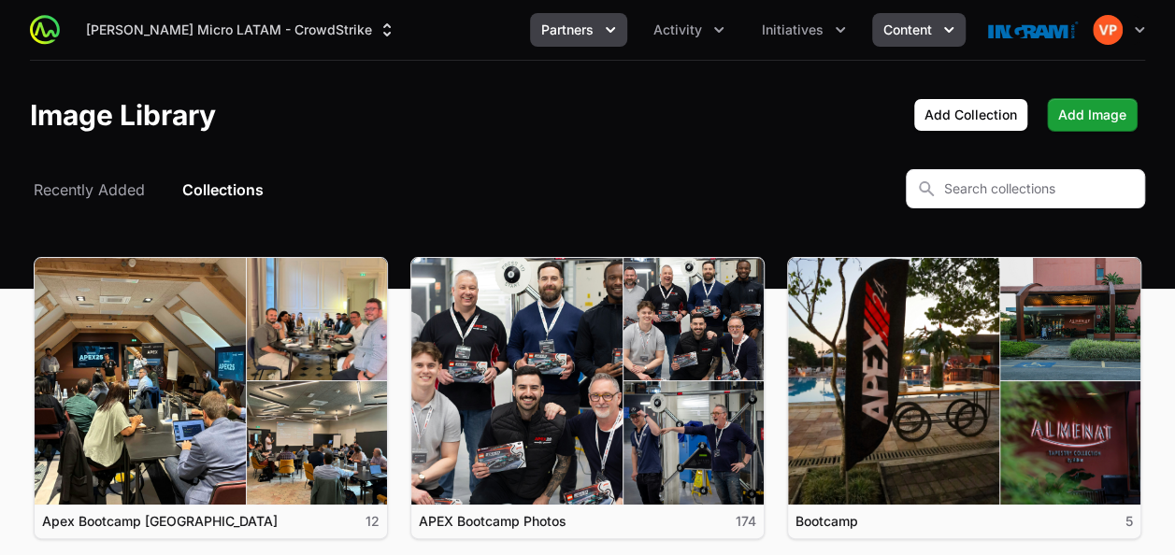
click at [573, 33] on span "Partners" at bounding box center [567, 30] width 52 height 19
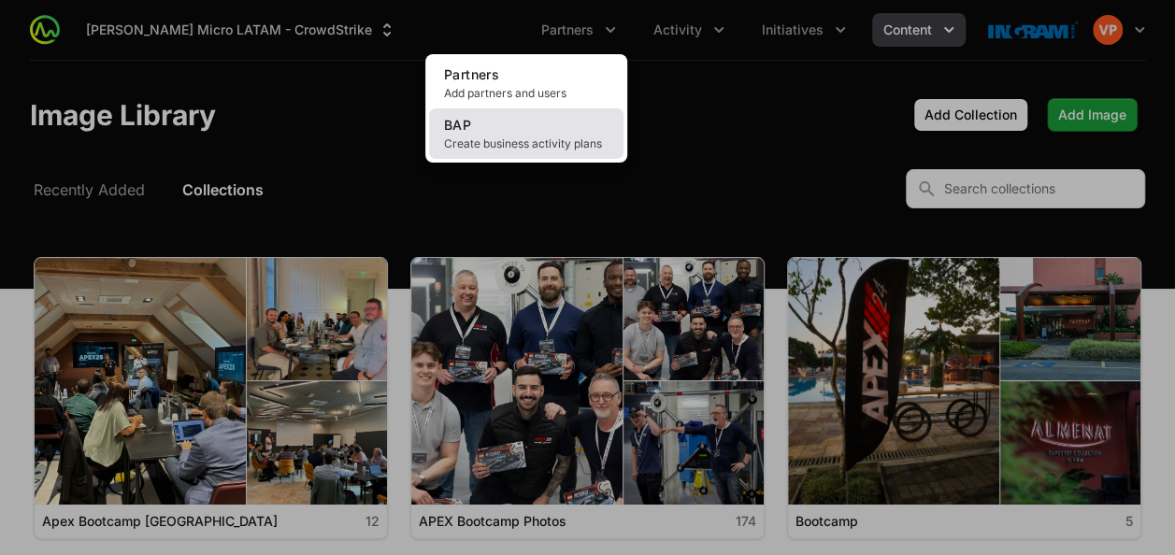
click at [486, 120] on link "BAP Create business activity plans" at bounding box center [526, 133] width 194 height 50
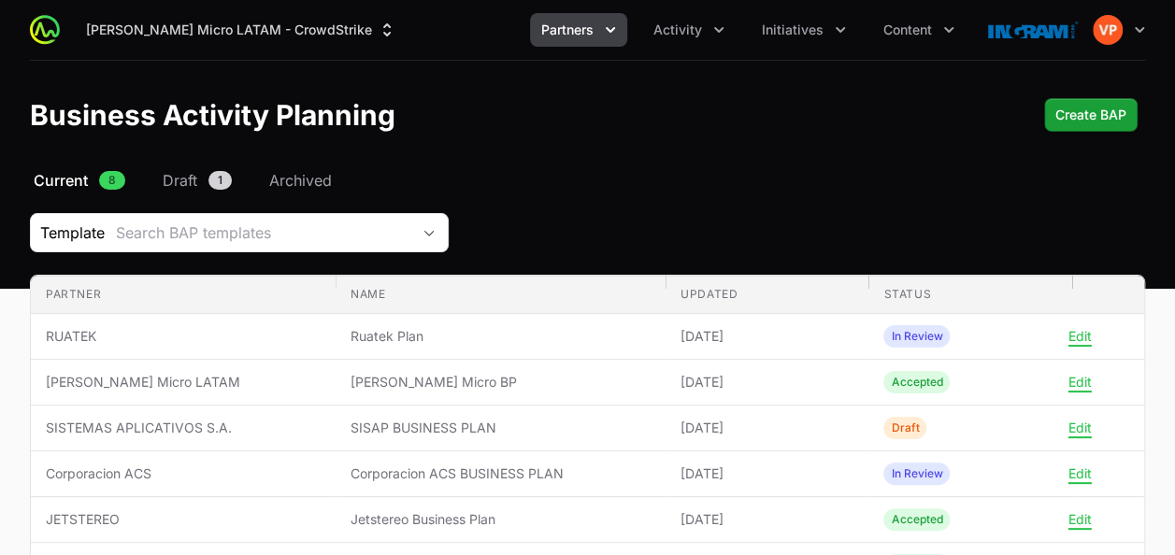
drag, startPoint x: 323, startPoint y: 399, endPoint x: 924, endPoint y: 140, distance: 653.7
click at [924, 140] on header "Business Activity Planning Create BAP" at bounding box center [587, 115] width 1175 height 108
click at [811, 41] on button "Initiatives" at bounding box center [804, 30] width 107 height 34
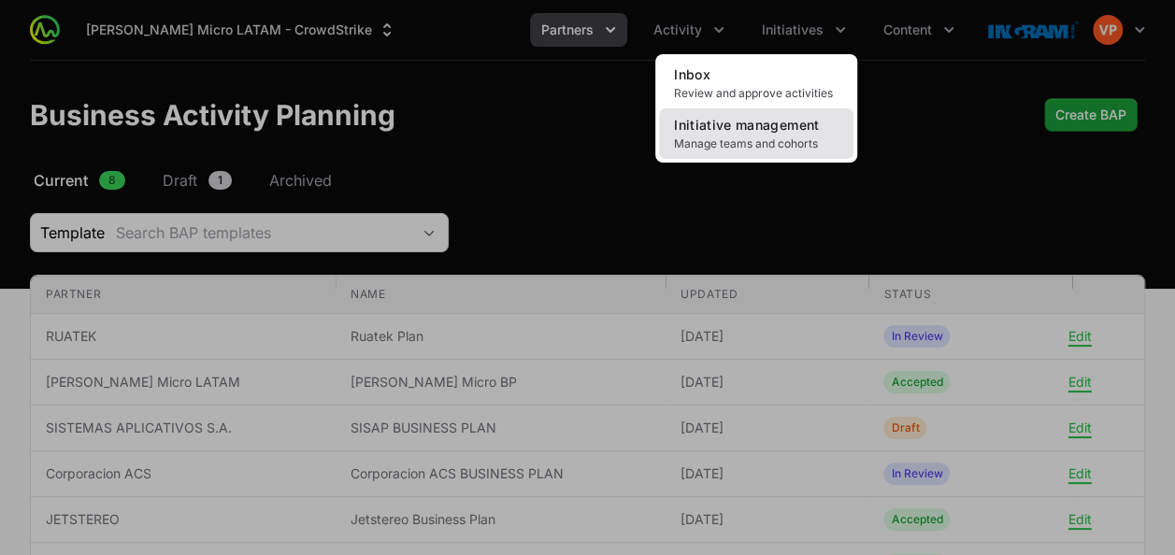
click at [723, 135] on link "Initiative management Manage teams and cohorts" at bounding box center [756, 133] width 194 height 50
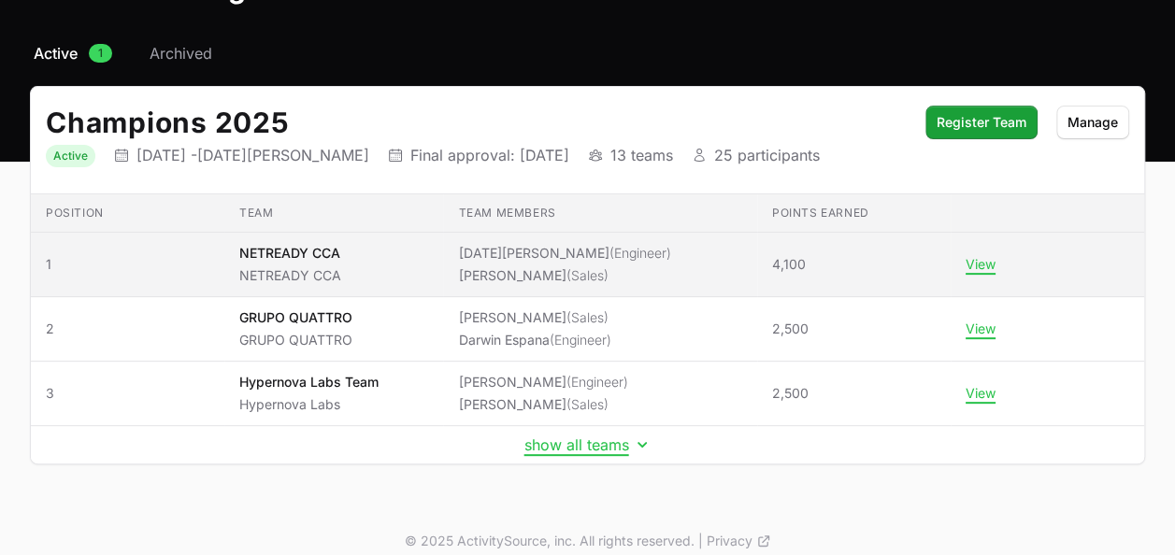
scroll to position [142, 0]
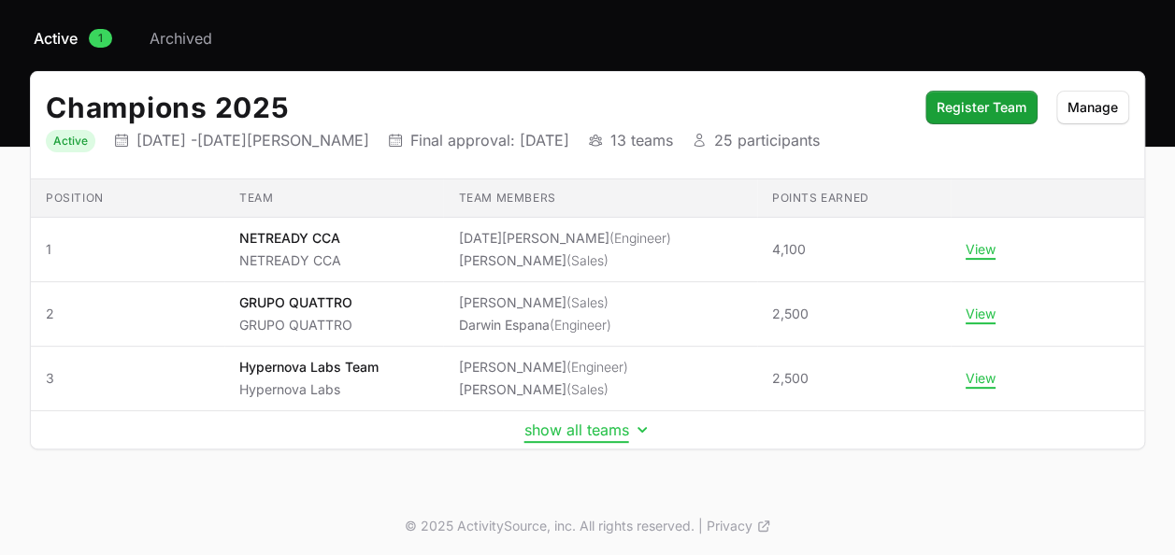
click at [529, 427] on button "show all teams" at bounding box center [587, 430] width 127 height 19
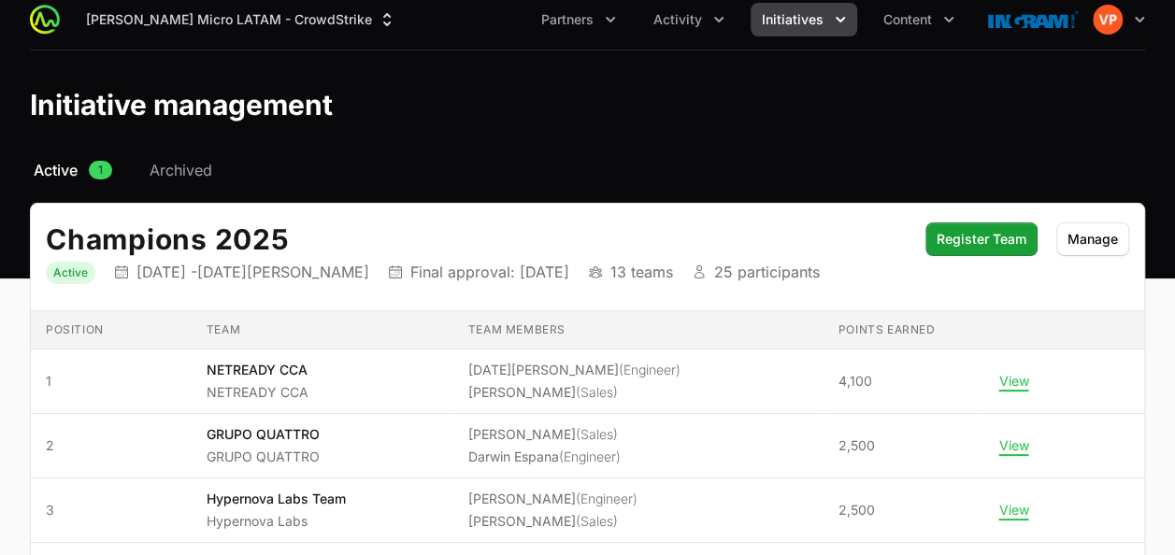
scroll to position [9, 0]
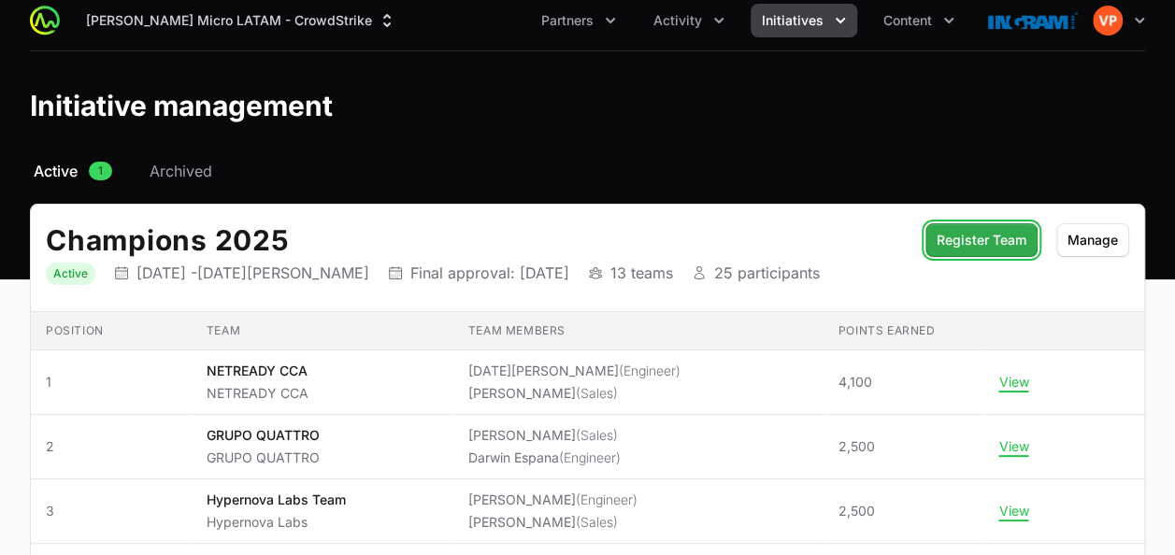
click at [967, 237] on span "Register Team" at bounding box center [982, 240] width 90 height 22
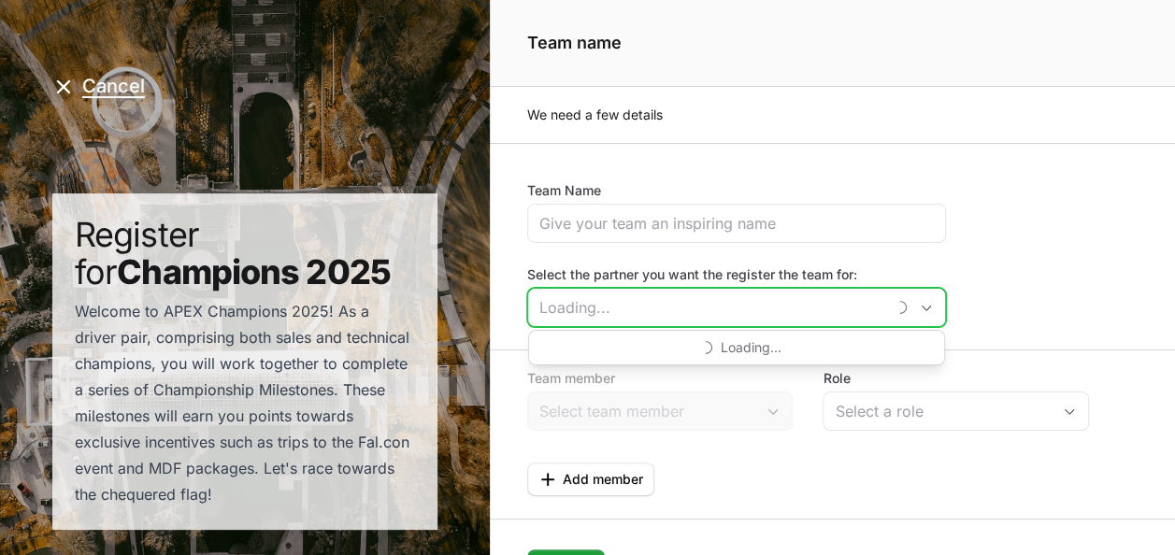
click at [583, 304] on input "Select the partner you want the register the team for:" at bounding box center [706, 307] width 357 height 37
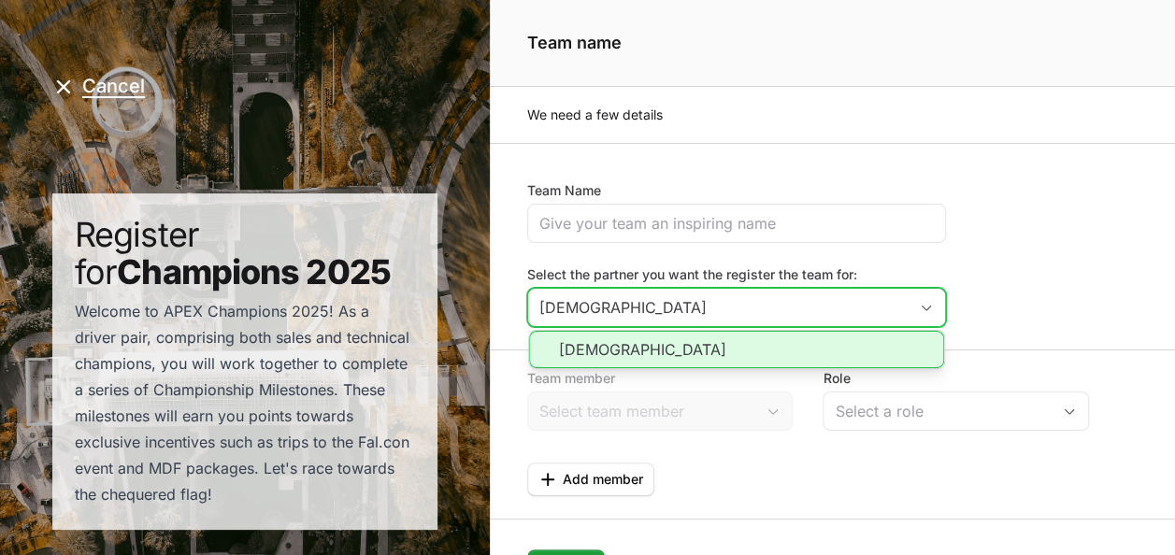
click at [599, 346] on li "[DEMOGRAPHIC_DATA]" at bounding box center [736, 349] width 415 height 37
type input "[DEMOGRAPHIC_DATA]"
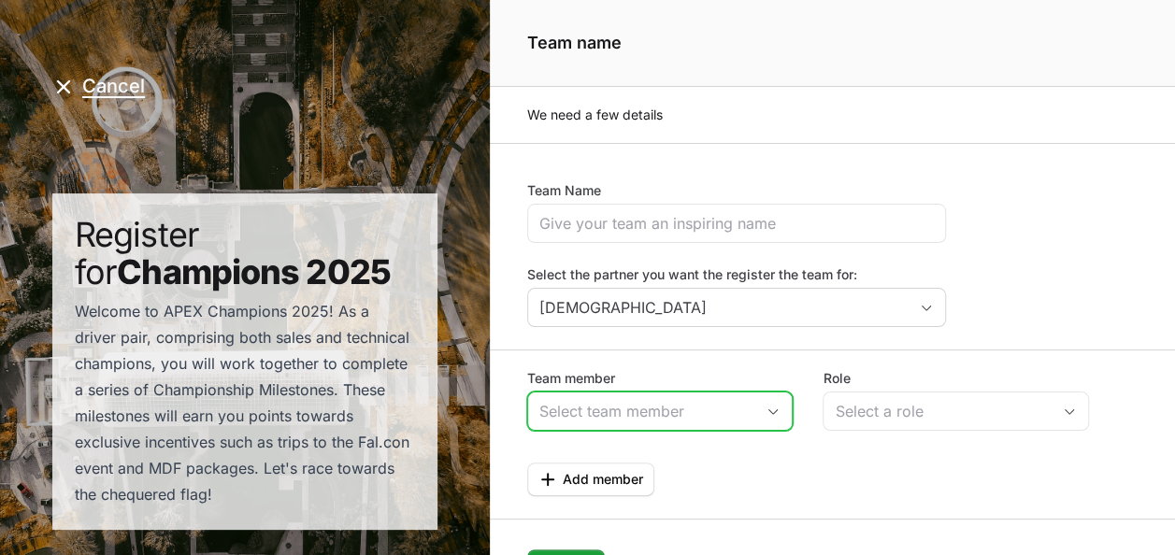
click at [596, 402] on input "Team member" at bounding box center [641, 411] width 227 height 37
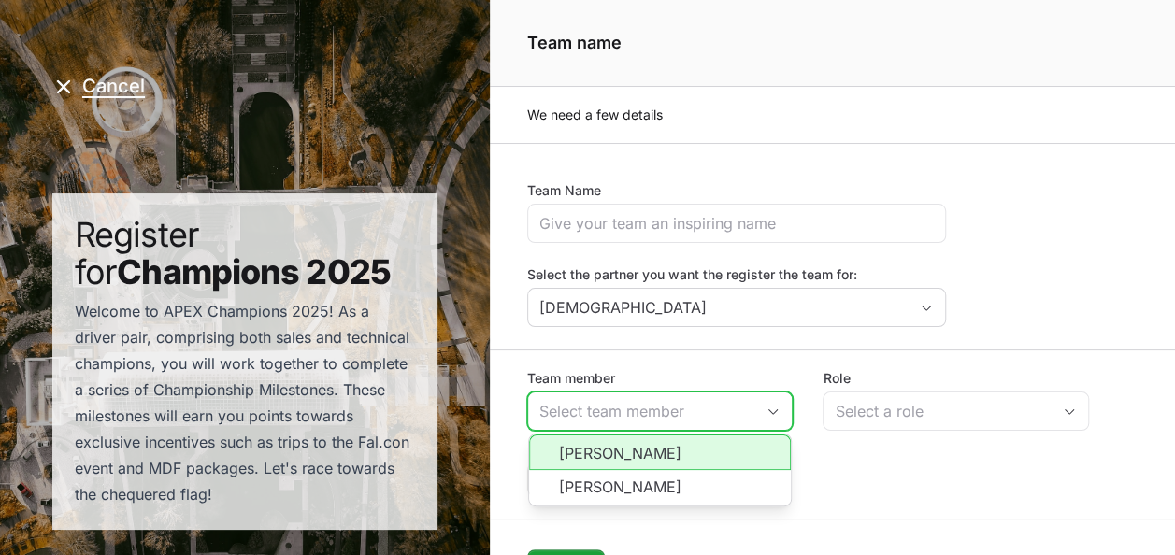
click at [598, 445] on li "[PERSON_NAME]" at bounding box center [660, 453] width 263 height 36
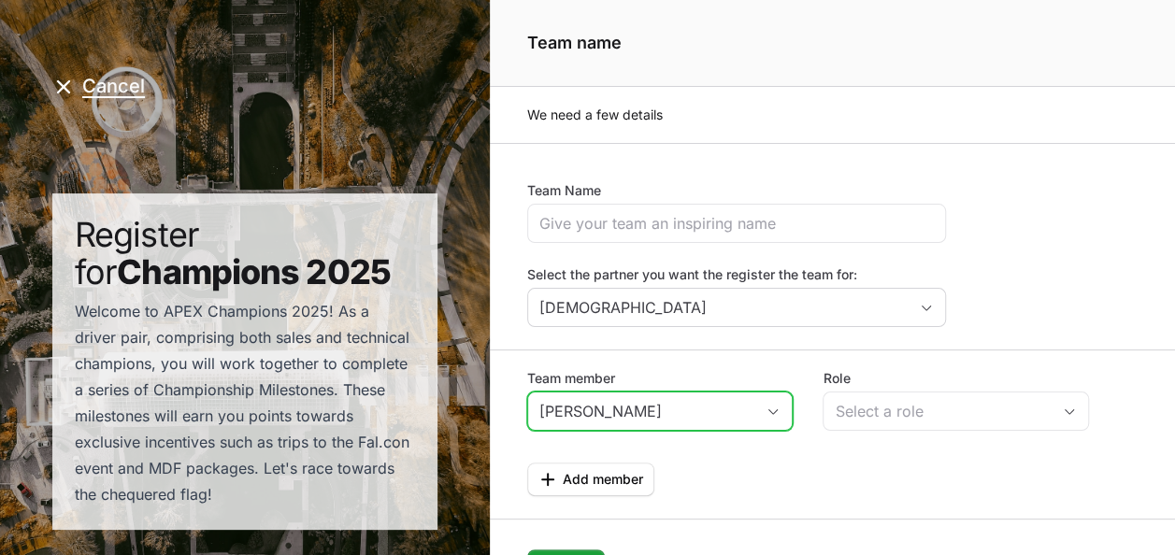
type input "[PERSON_NAME]"
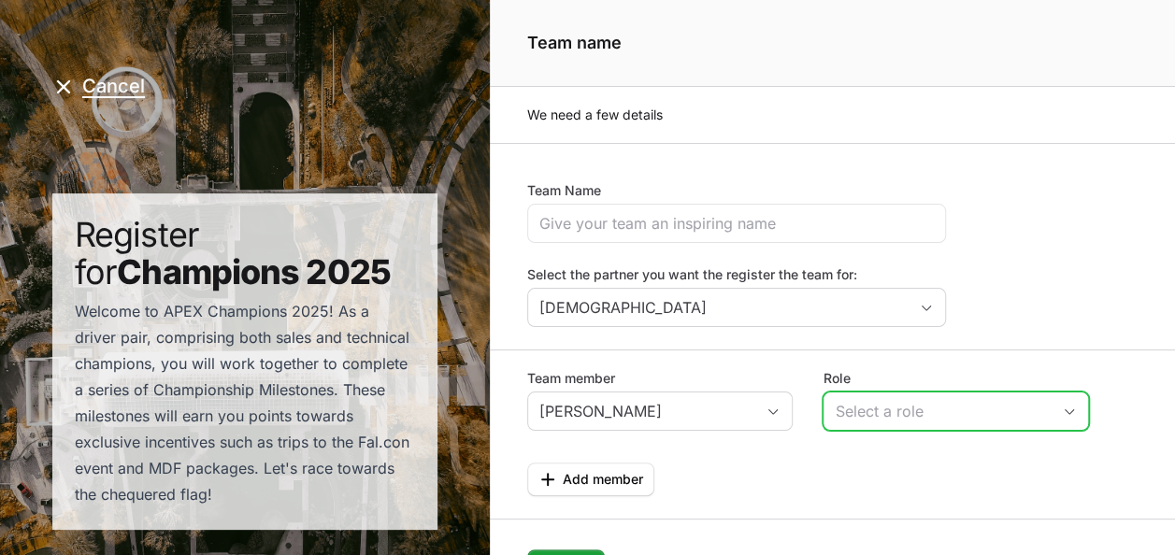
click at [870, 411] on div "Select a role" at bounding box center [943, 411] width 216 height 22
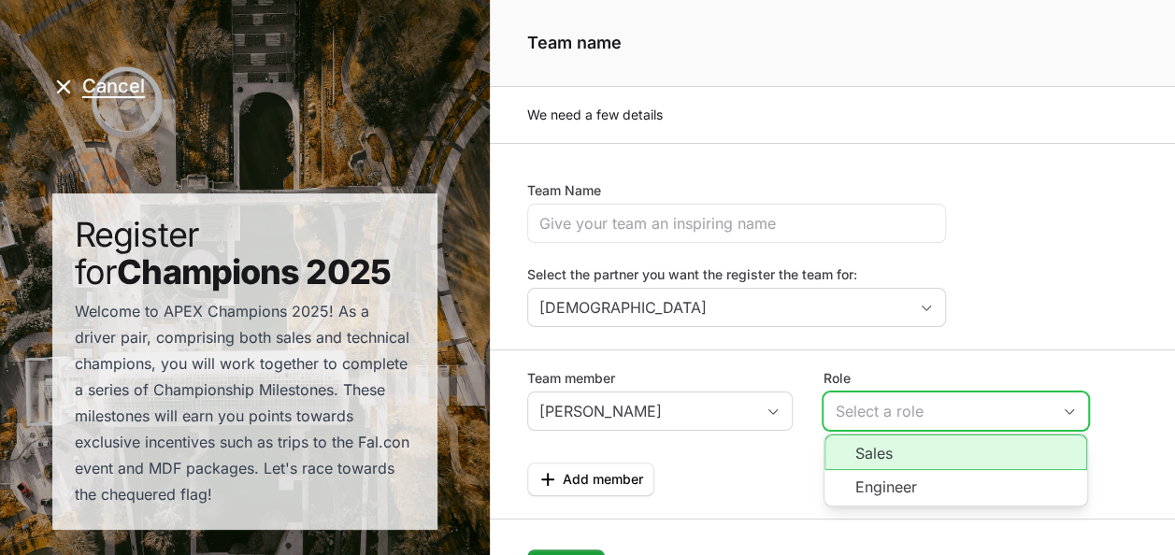
click at [879, 454] on li "Sales" at bounding box center [956, 453] width 263 height 36
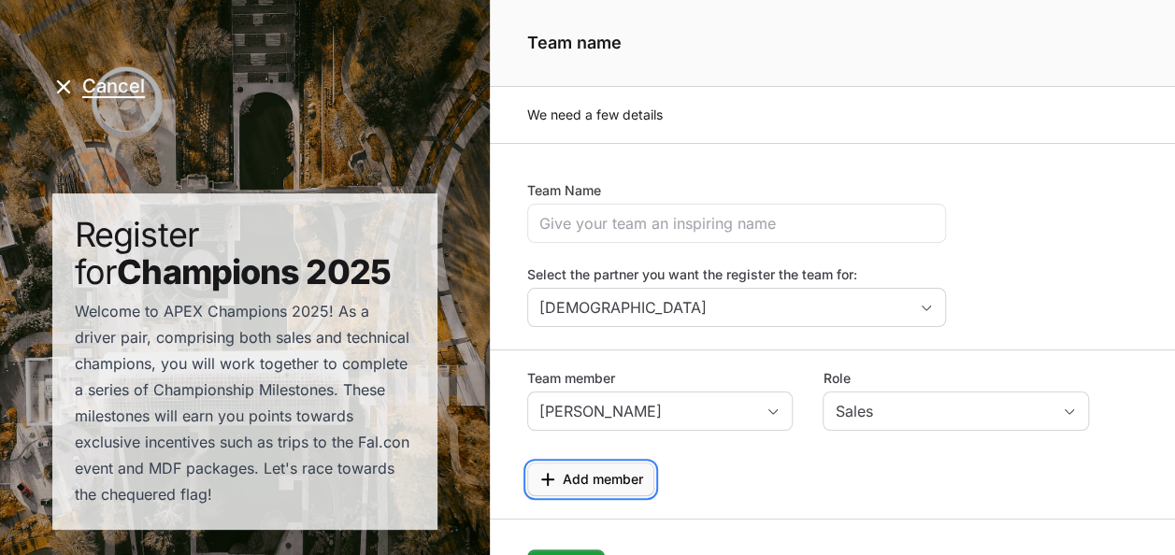
click at [600, 481] on span "Add member" at bounding box center [603, 479] width 80 height 22
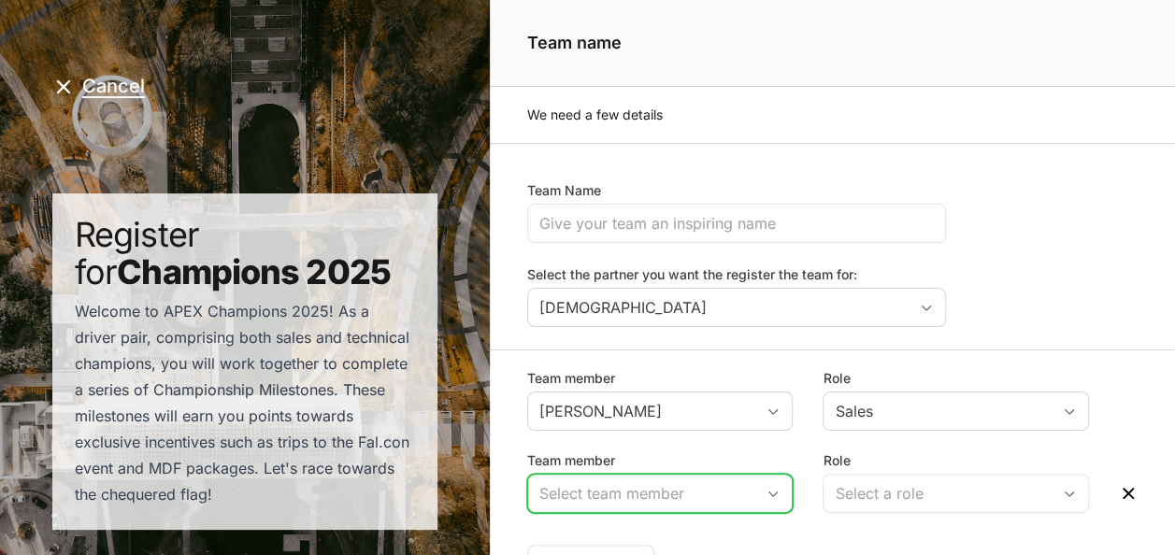
click at [593, 476] on input "Team member" at bounding box center [641, 493] width 227 height 37
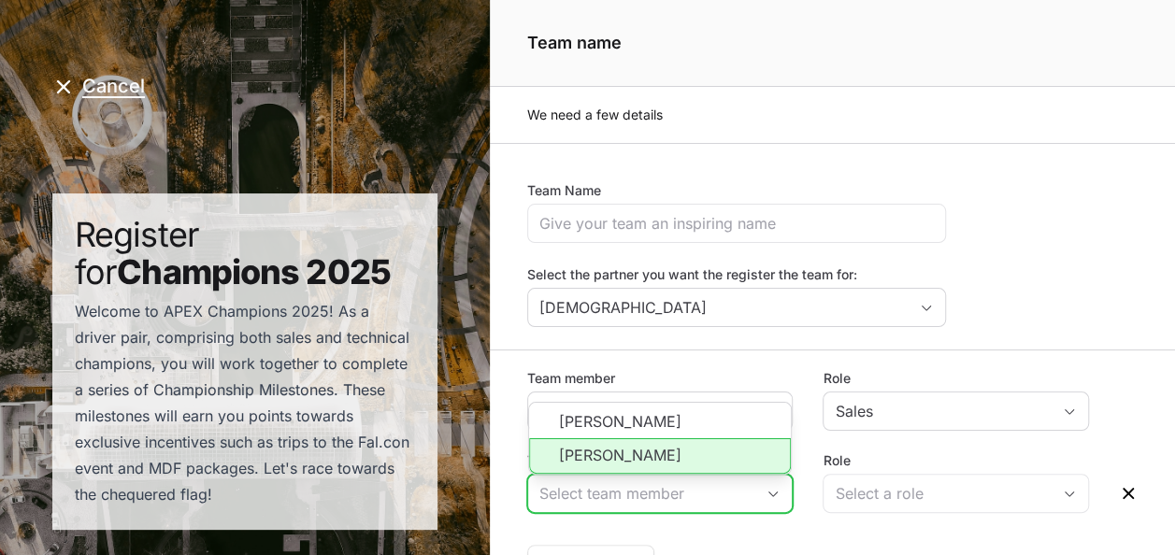
click at [608, 443] on li "[PERSON_NAME]" at bounding box center [660, 456] width 263 height 36
type input "[PERSON_NAME]"
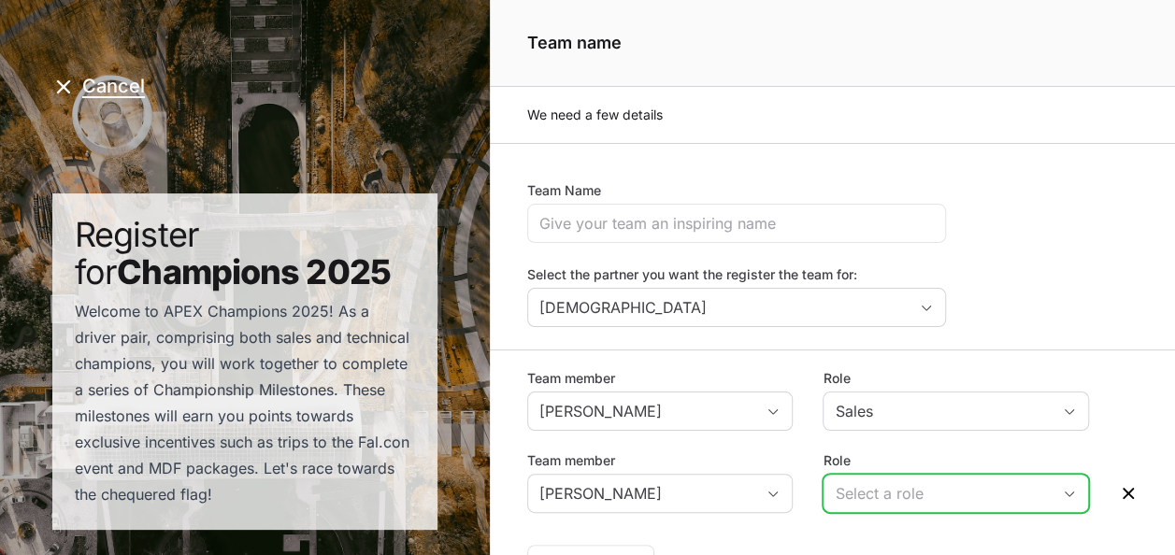
click at [881, 487] on div "Select a role" at bounding box center [943, 493] width 216 height 22
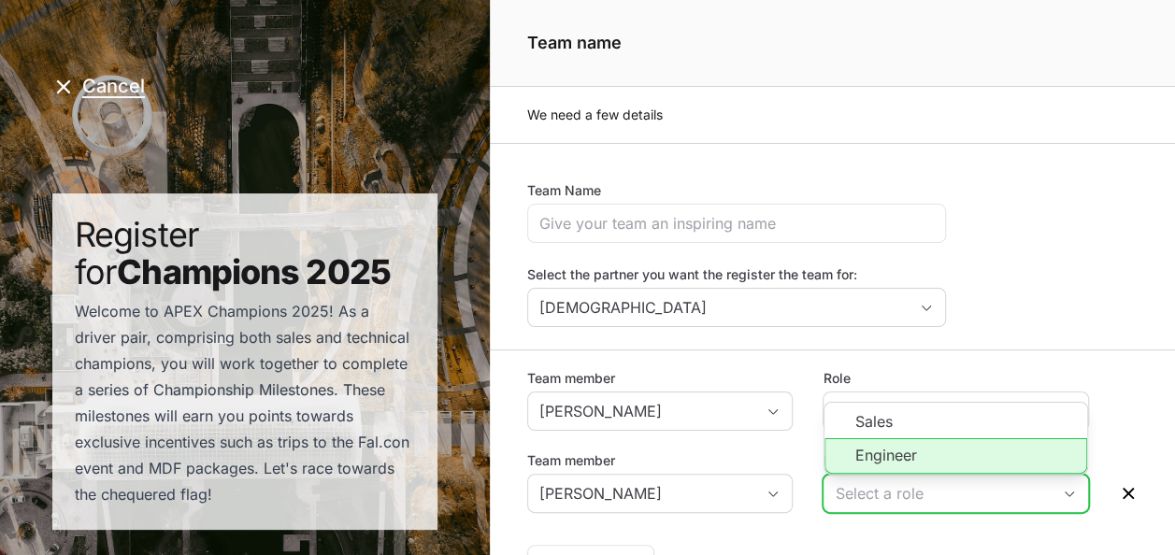
click at [866, 455] on li "Engineer" at bounding box center [956, 456] width 263 height 36
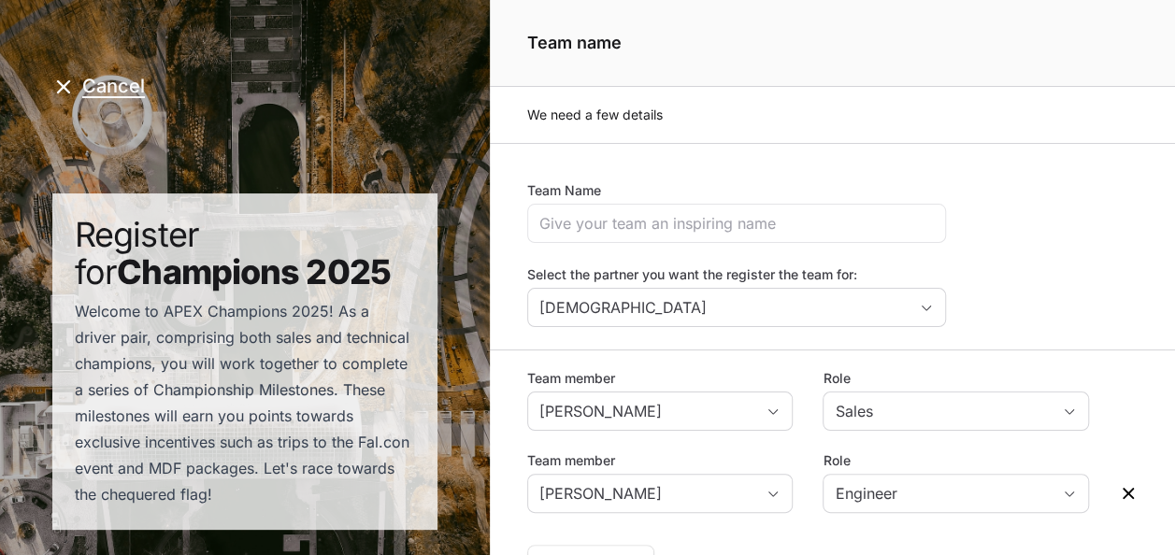
click at [704, 439] on div "Team member [PERSON_NAME] Role Sales Team member [PERSON_NAME] Role Engineer Ad…" at bounding box center [832, 464] width 685 height 229
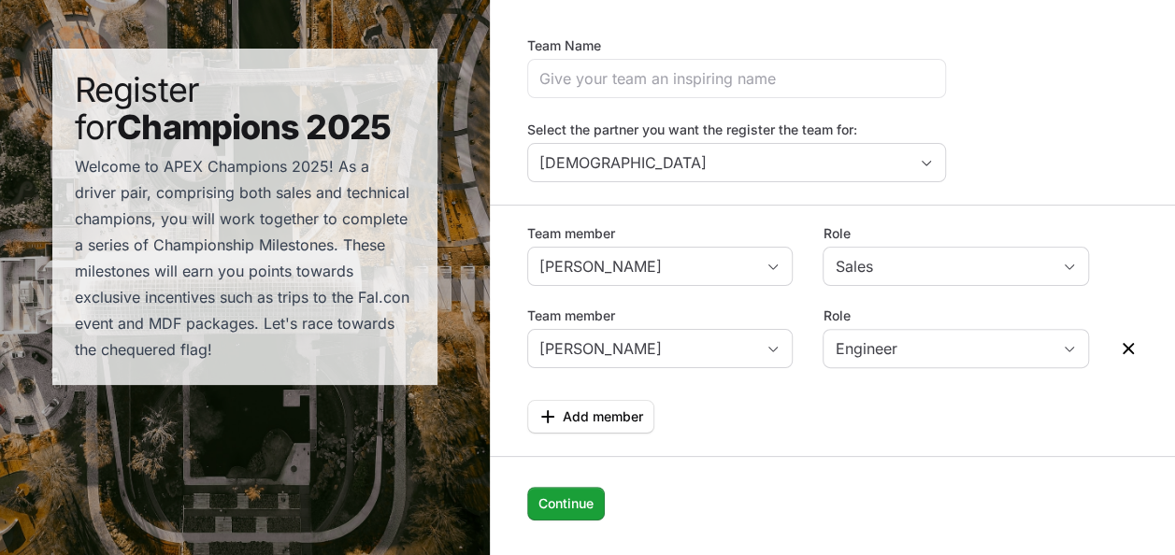
scroll to position [146, 0]
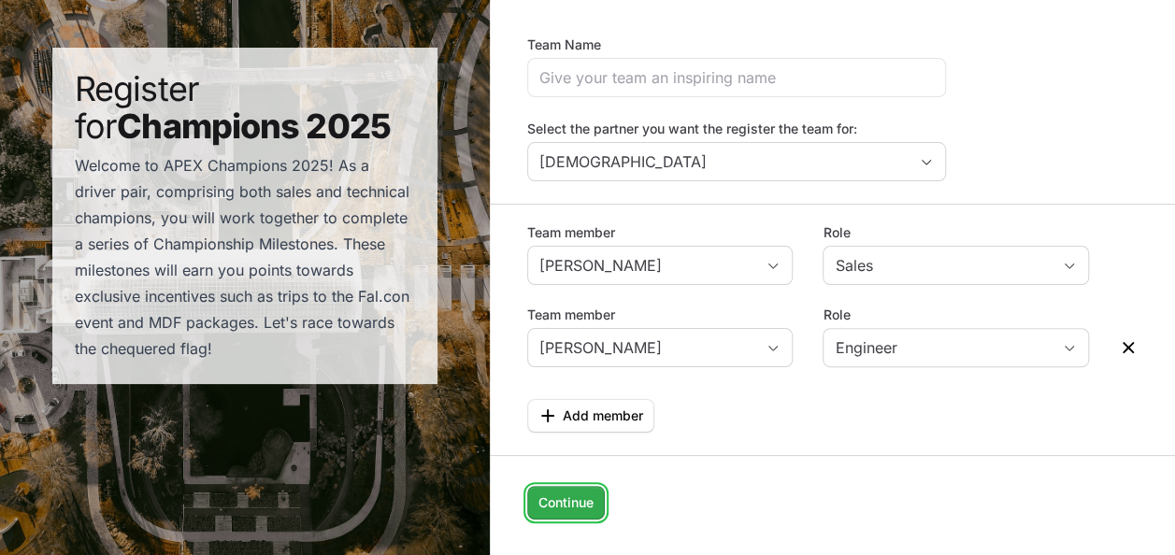
click at [563, 500] on span "Continue" at bounding box center [566, 503] width 55 height 22
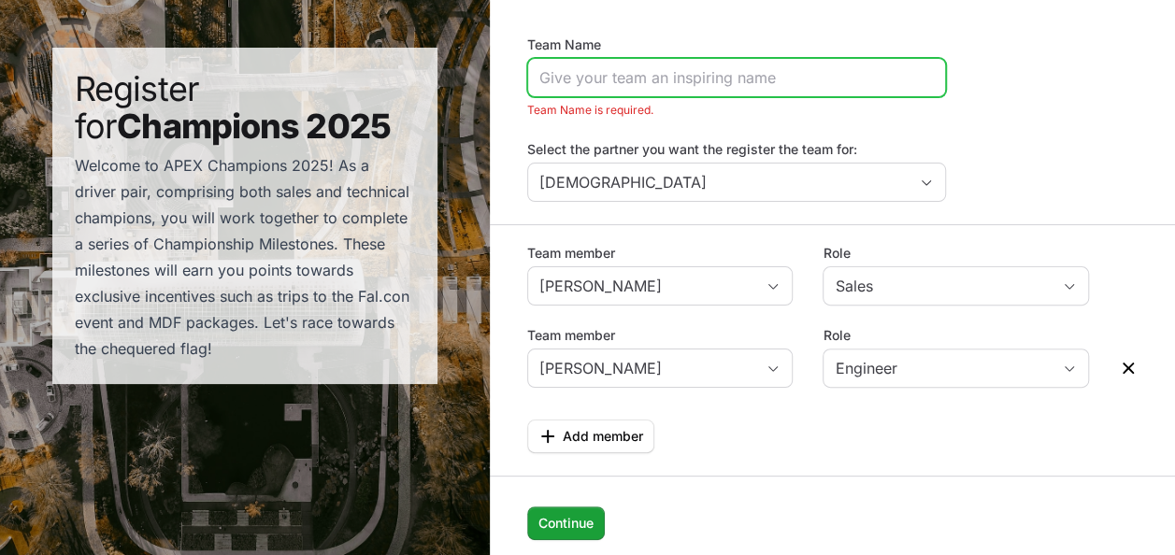
click at [640, 83] on input "Team Name" at bounding box center [736, 77] width 395 height 22
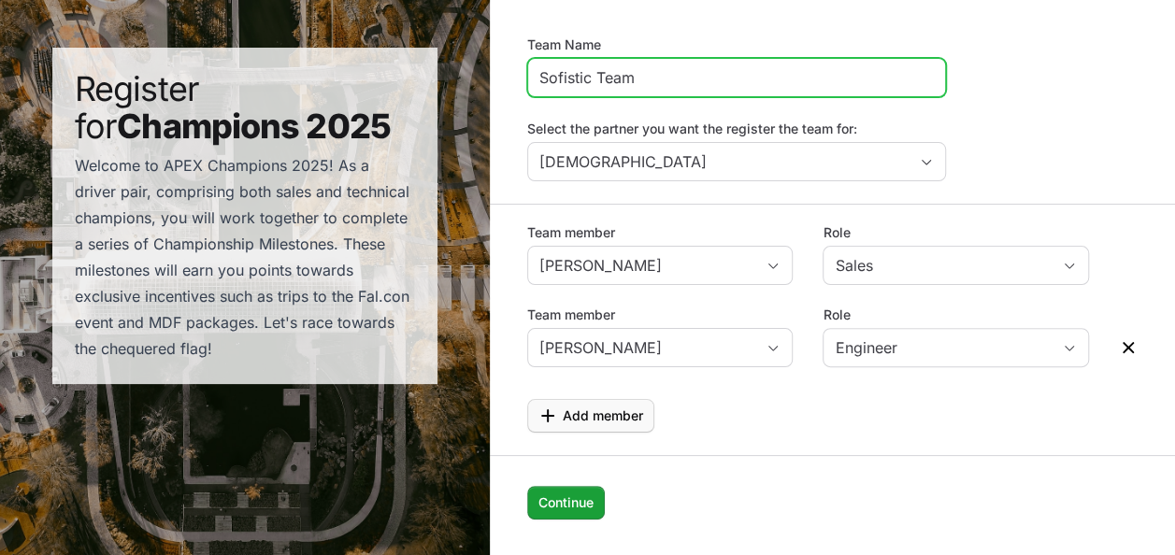
type input "Sofistic Team"
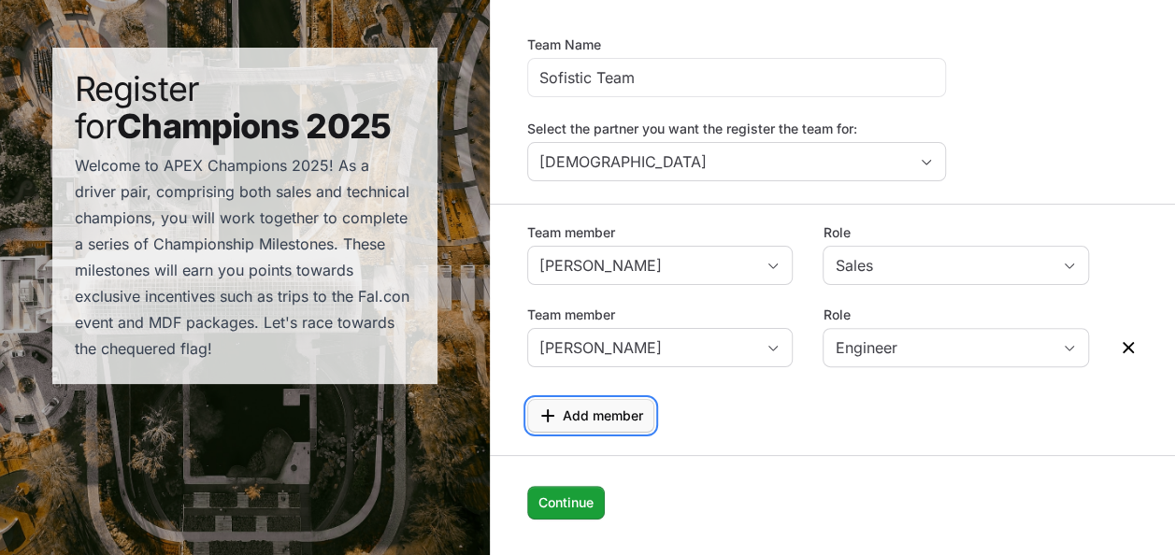
click at [595, 413] on span "Add member" at bounding box center [603, 416] width 80 height 22
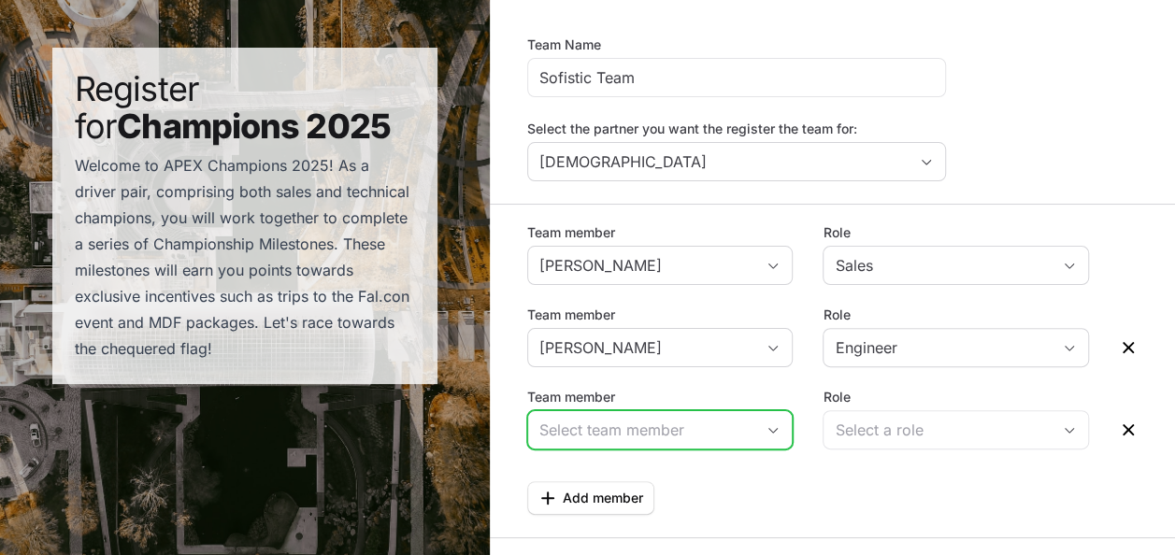
click at [594, 416] on input "Team member" at bounding box center [641, 429] width 227 height 37
click at [830, 460] on div "Team member [PERSON_NAME] Role Sales Team member [PERSON_NAME] Role Engineer Te…" at bounding box center [832, 359] width 685 height 311
click at [774, 429] on icon "Open" at bounding box center [773, 430] width 15 height 7
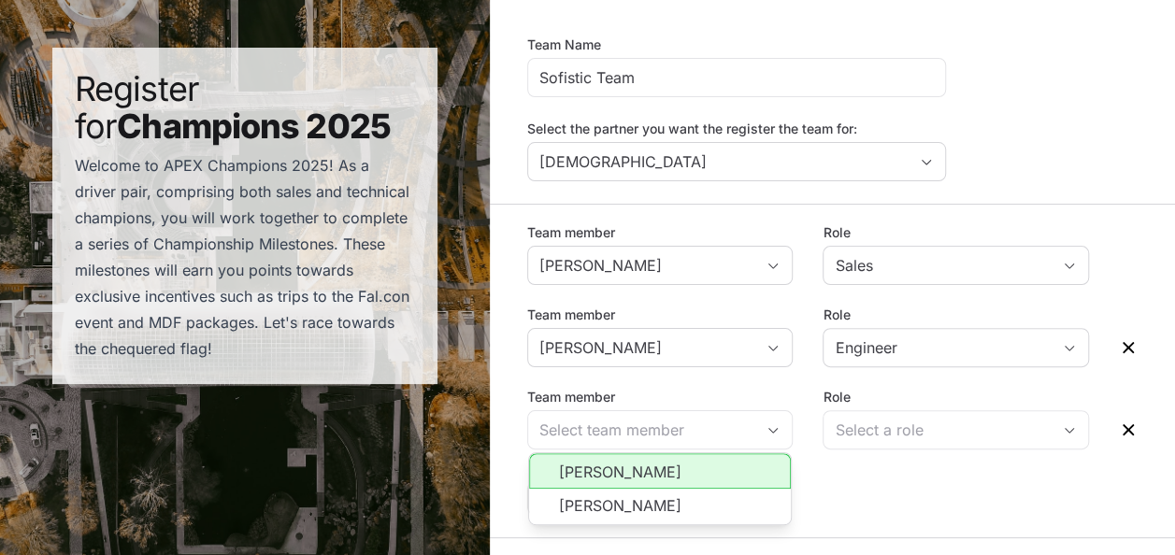
click at [826, 470] on div "Add member" at bounding box center [832, 492] width 610 height 45
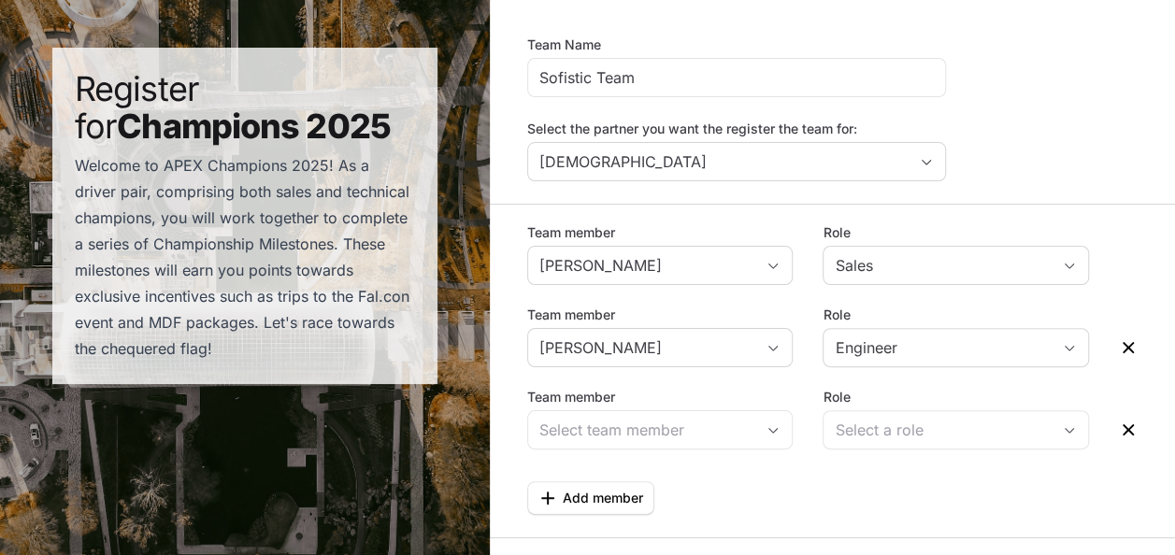
click at [1123, 424] on icon "Page details" at bounding box center [1128, 430] width 19 height 19
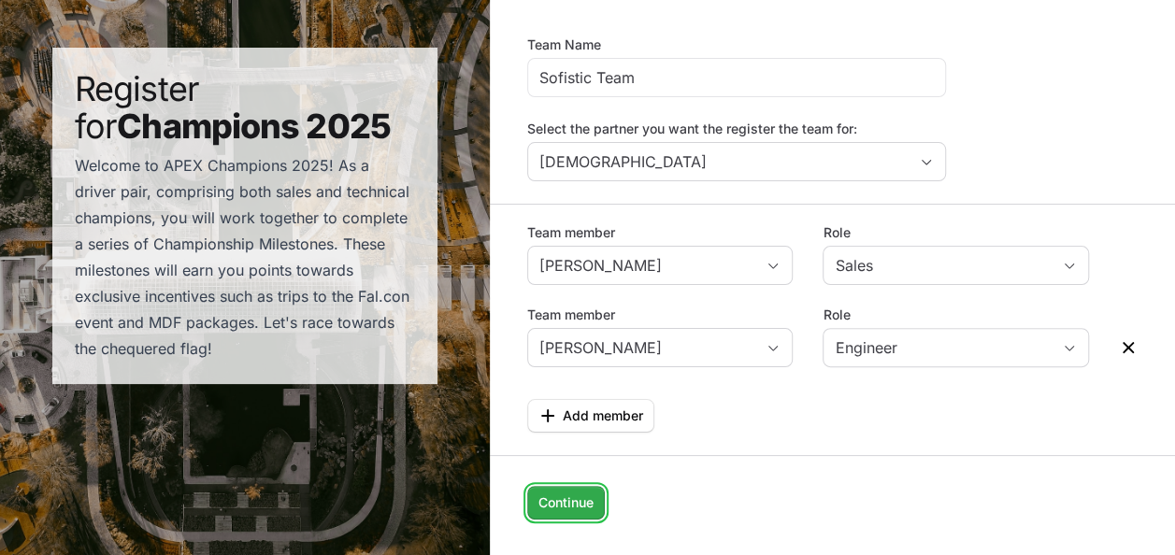
click at [574, 503] on span "Continue" at bounding box center [566, 503] width 55 height 22
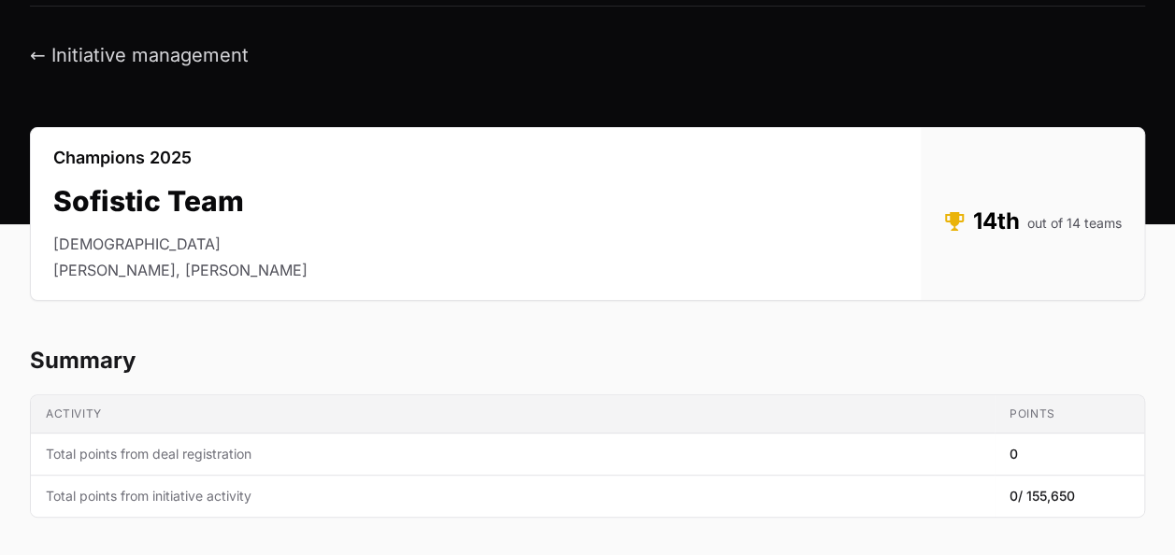
scroll to position [53, 0]
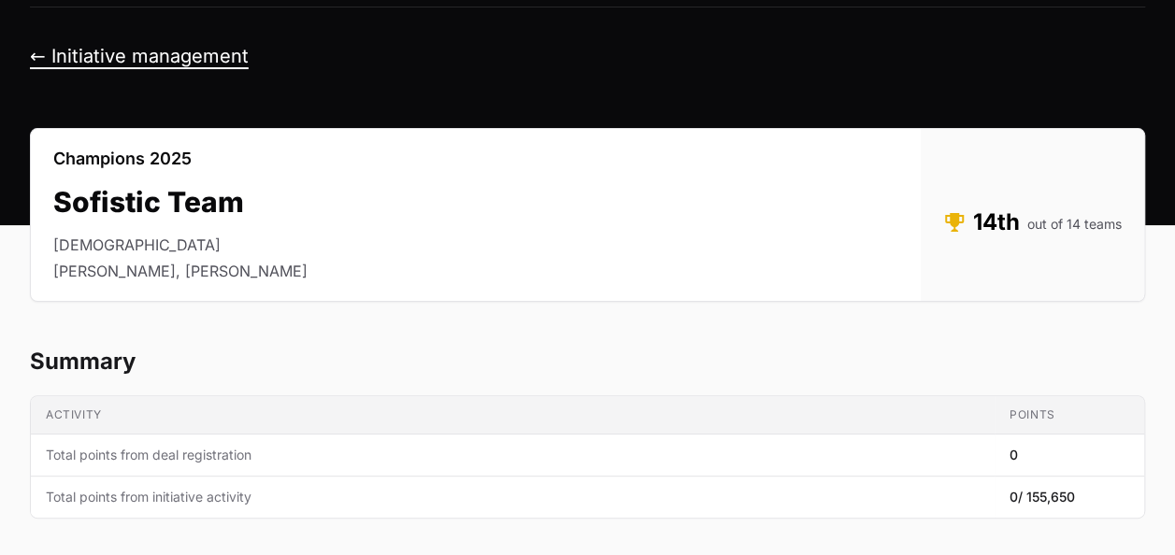
click at [38, 60] on button "← Initiative management" at bounding box center [139, 56] width 219 height 23
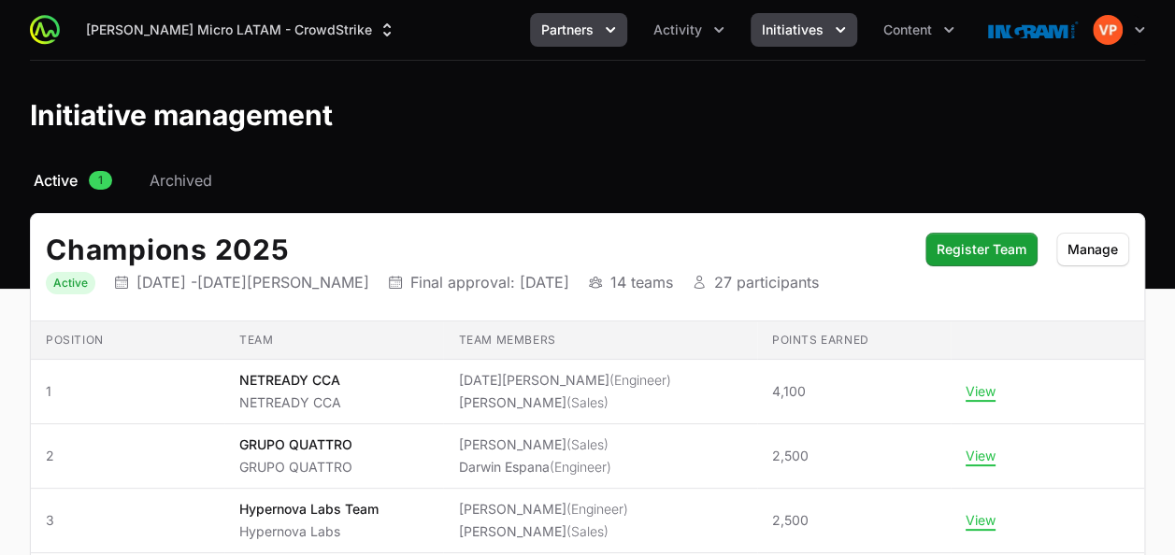
click at [582, 43] on button "Partners" at bounding box center [578, 30] width 97 height 34
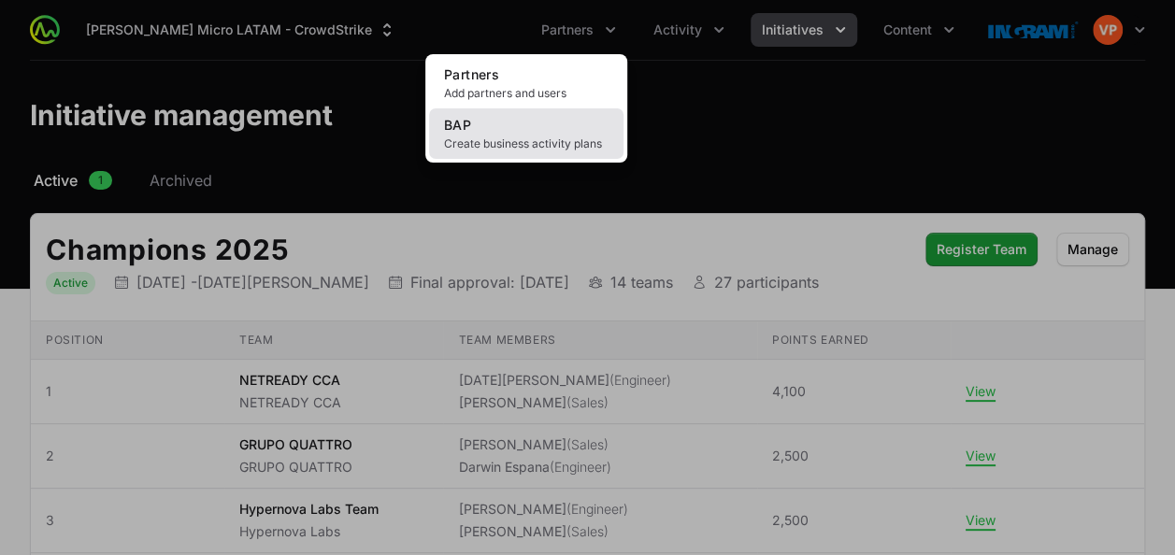
click at [519, 127] on link "BAP Create business activity plans" at bounding box center [526, 133] width 194 height 50
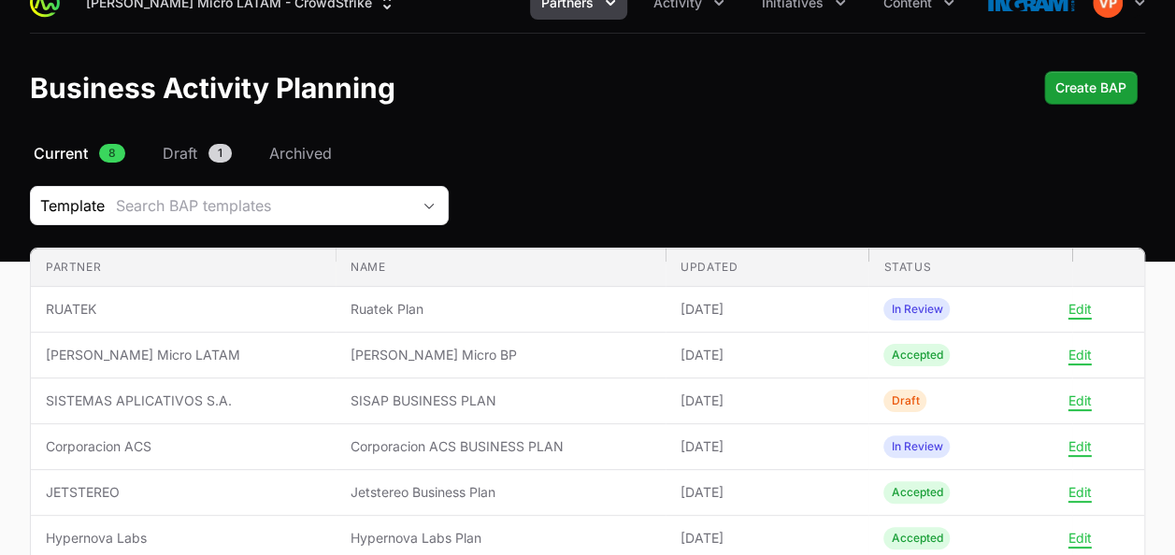
scroll to position [31, 0]
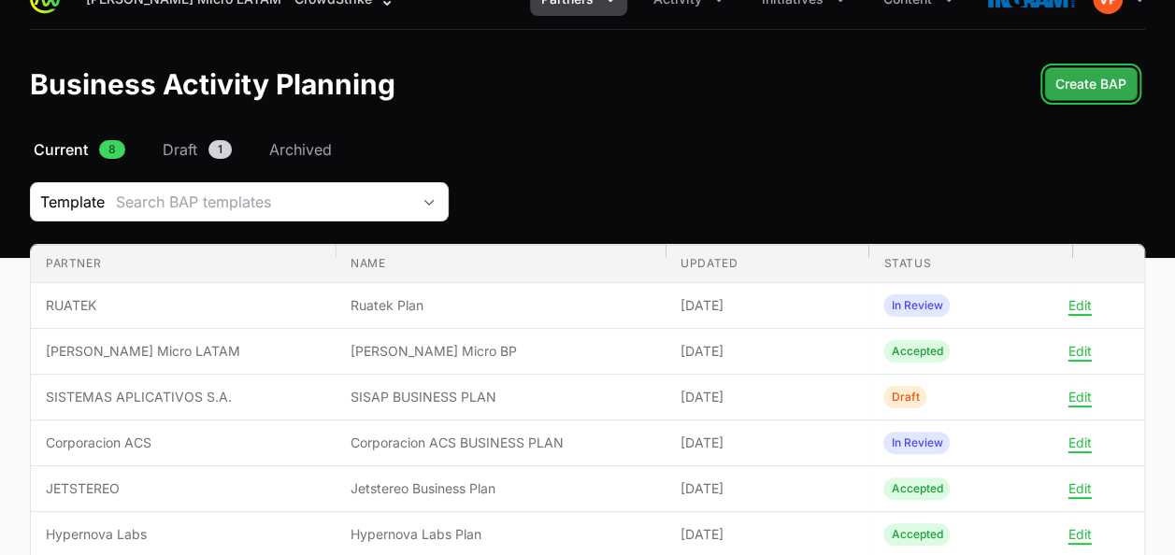
click at [1095, 99] on button "Create BAP" at bounding box center [1090, 84] width 93 height 34
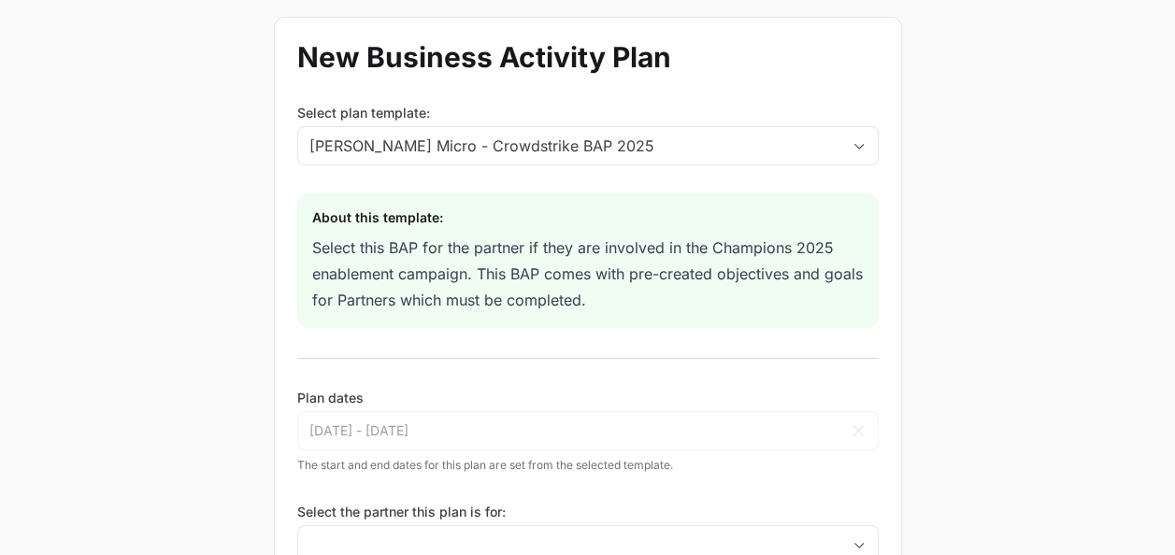
scroll to position [139, 0]
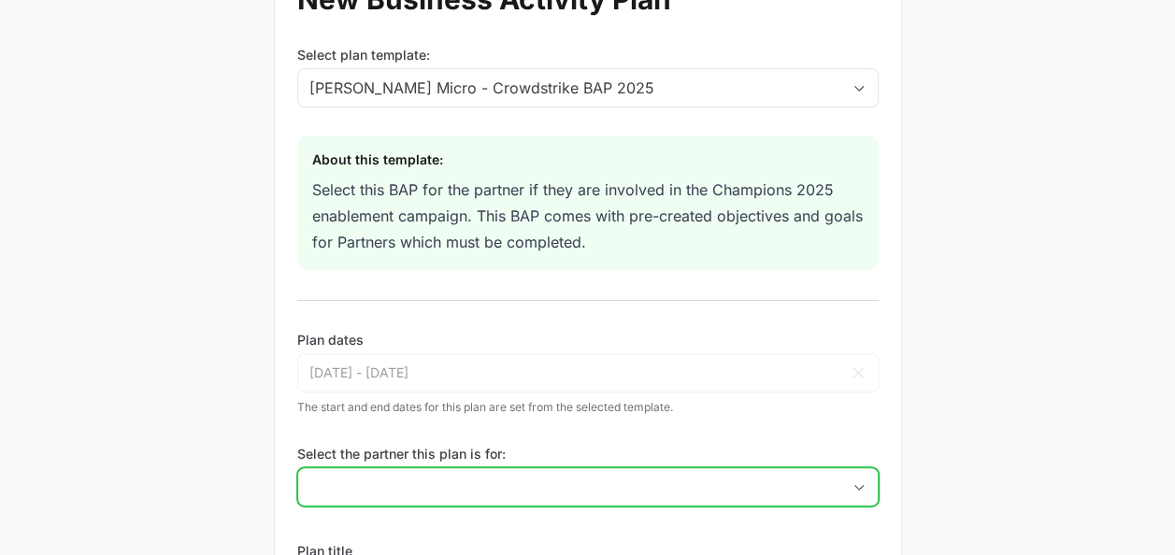
click at [408, 484] on input "Select the partner this plan is for:" at bounding box center [569, 486] width 542 height 37
click at [408, 484] on input "Select the partner this plan is for:" at bounding box center [558, 486] width 520 height 37
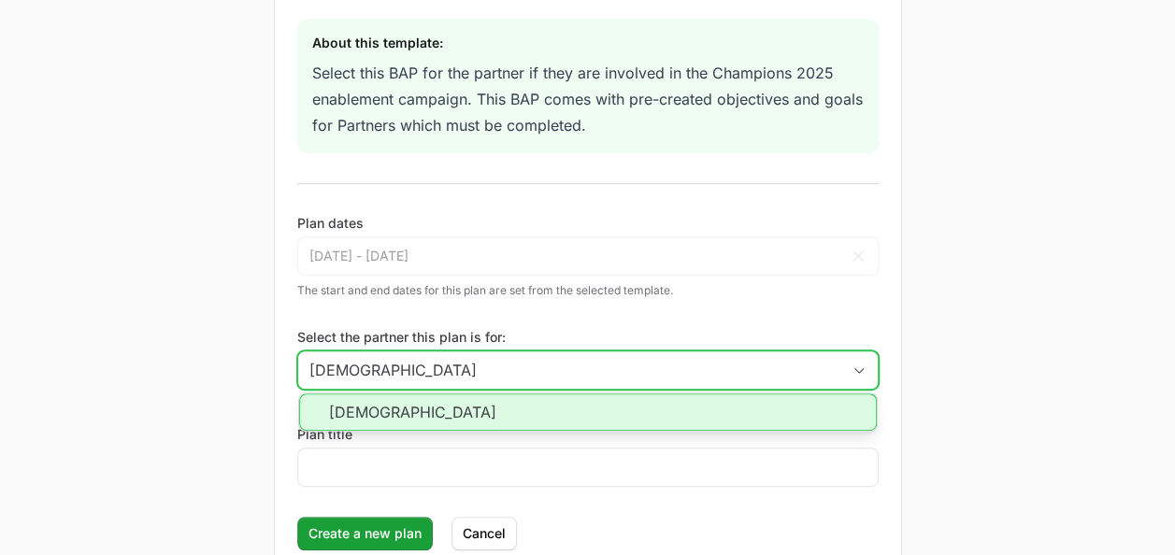
scroll to position [257, 0]
click at [368, 411] on li "[DEMOGRAPHIC_DATA]" at bounding box center [588, 411] width 578 height 37
type input "[DEMOGRAPHIC_DATA]"
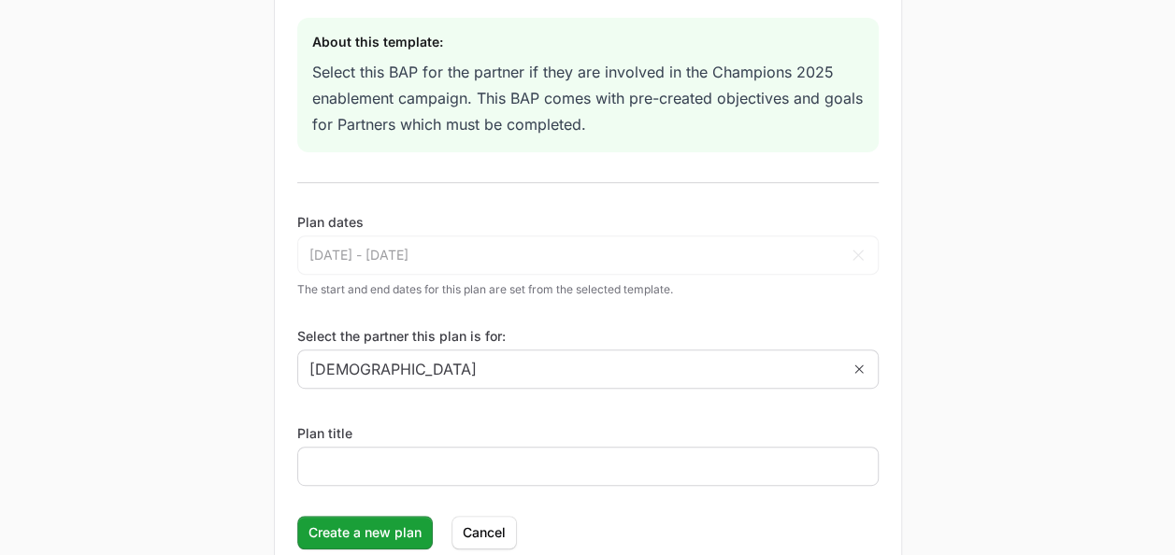
click at [341, 450] on div at bounding box center [588, 466] width 582 height 39
click at [340, 451] on div at bounding box center [588, 466] width 582 height 39
click at [349, 477] on div at bounding box center [588, 466] width 582 height 39
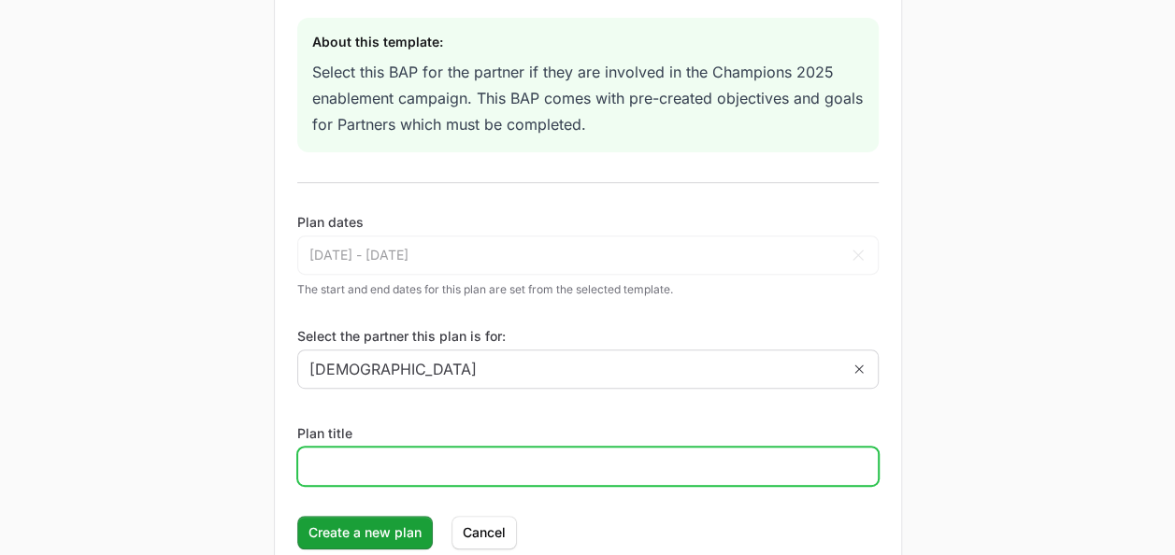
click at [357, 469] on input "Plan title" at bounding box center [587, 466] width 557 height 22
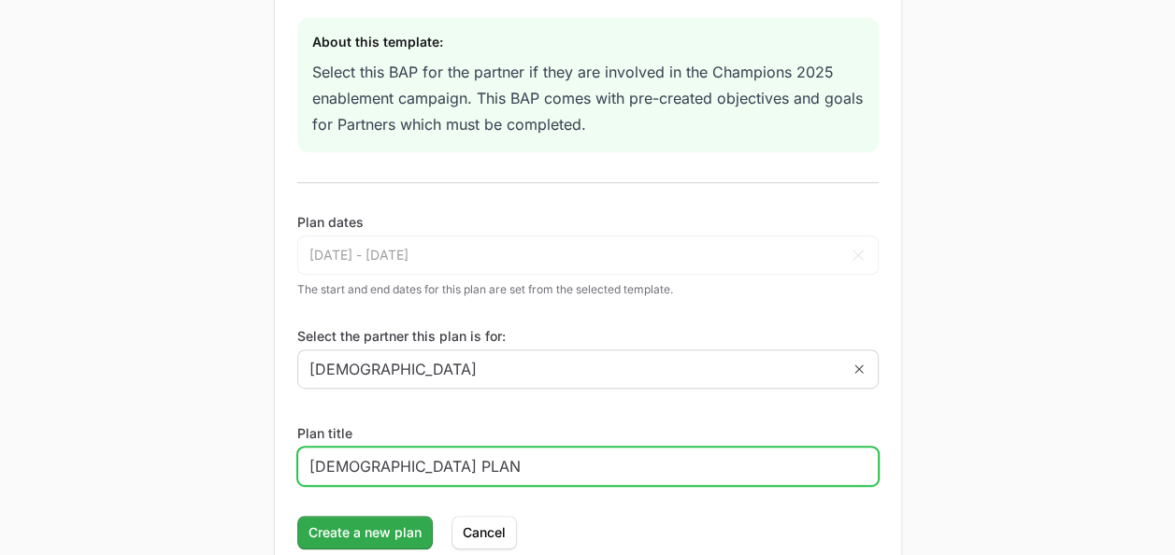
type input "[DEMOGRAPHIC_DATA] PLAN"
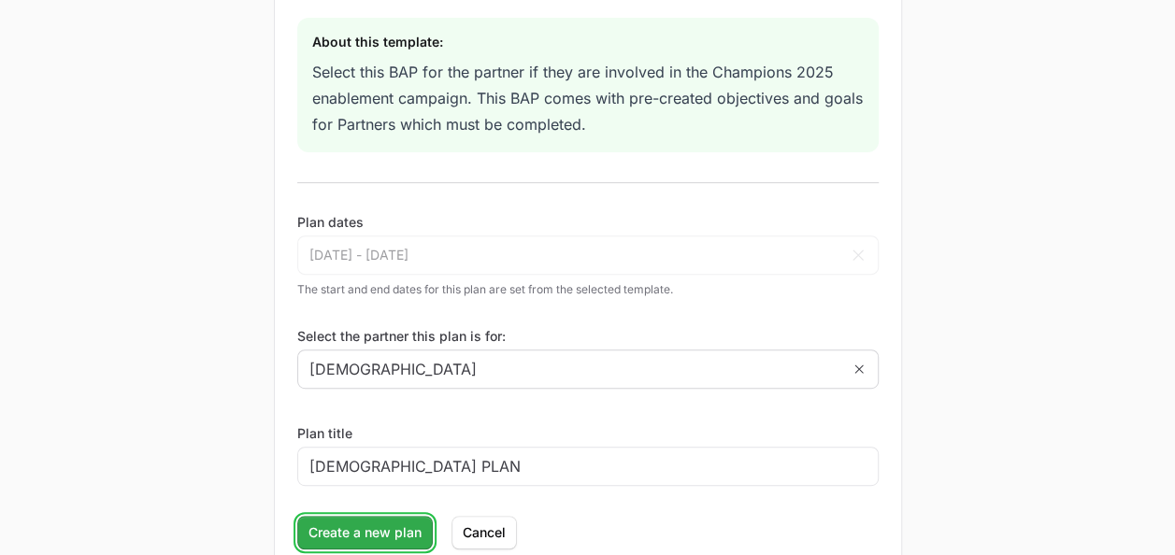
click at [355, 528] on span "Create a new plan" at bounding box center [365, 533] width 113 height 22
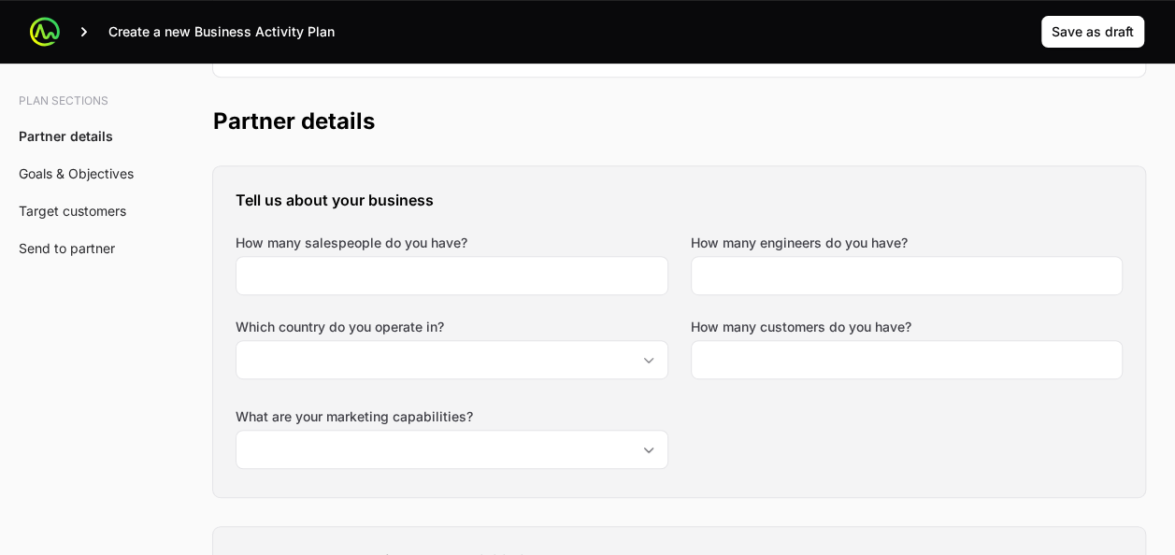
scroll to position [441, 0]
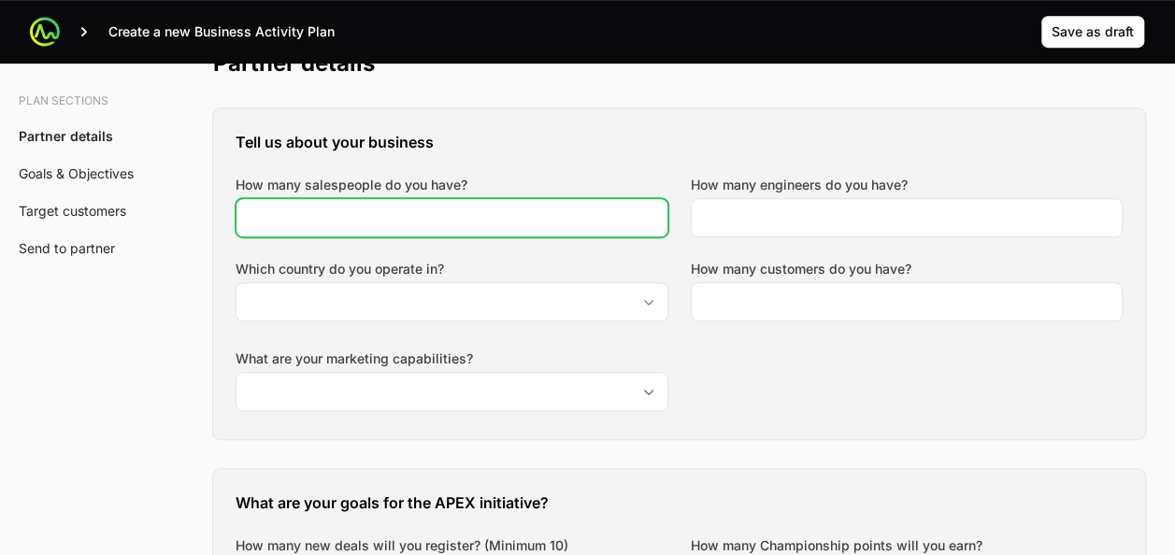
click at [327, 212] on input "How many salespeople do you have?" at bounding box center [452, 218] width 409 height 22
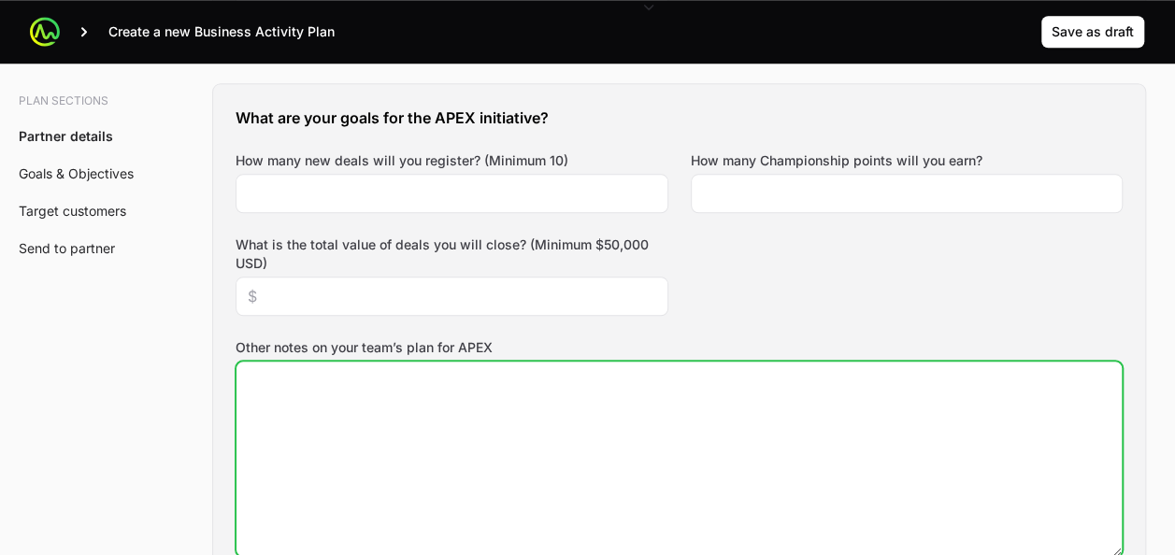
scroll to position [853, 0]
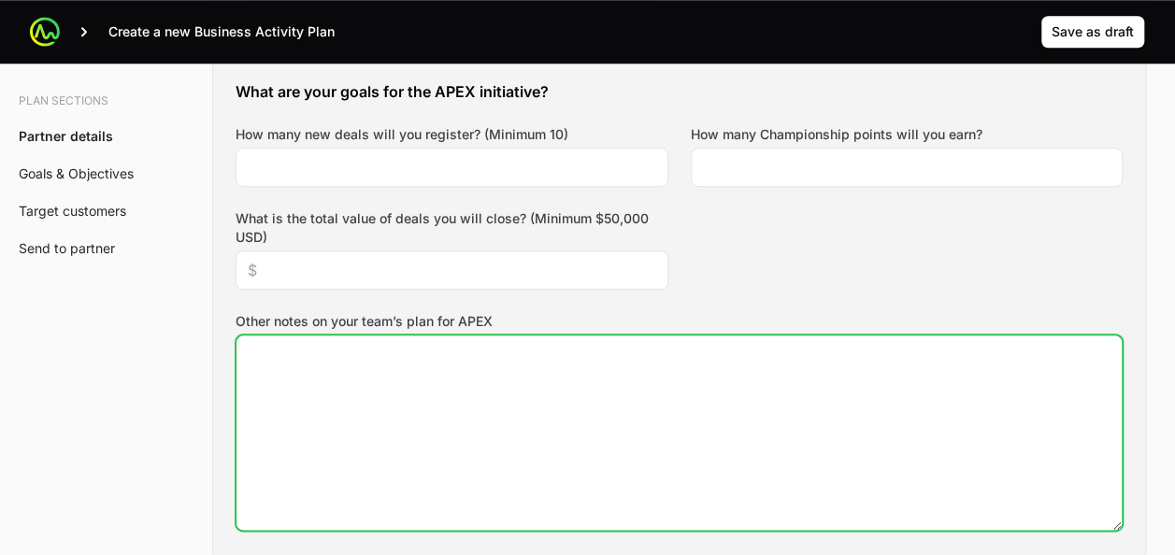
click at [357, 417] on textarea "Other notes on your team’s plan for APEX" at bounding box center [679, 433] width 885 height 194
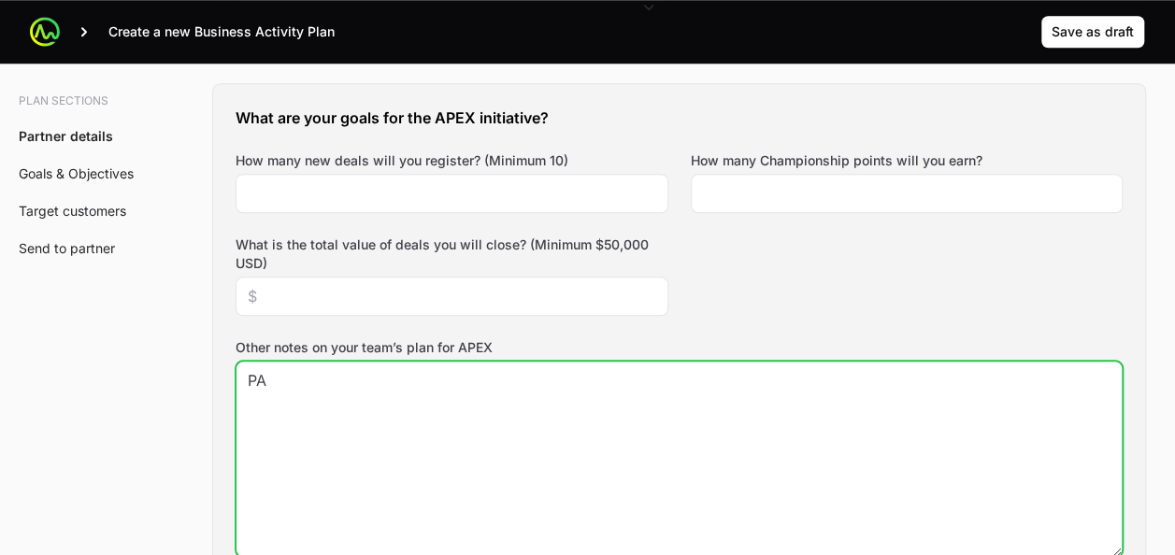
type textarea "P"
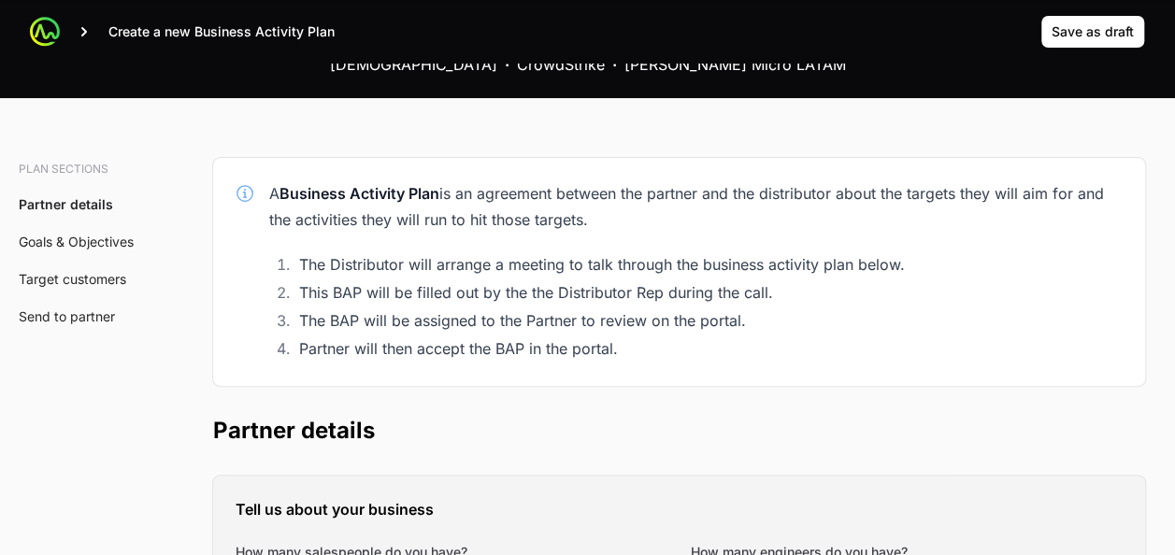
scroll to position [246, 0]
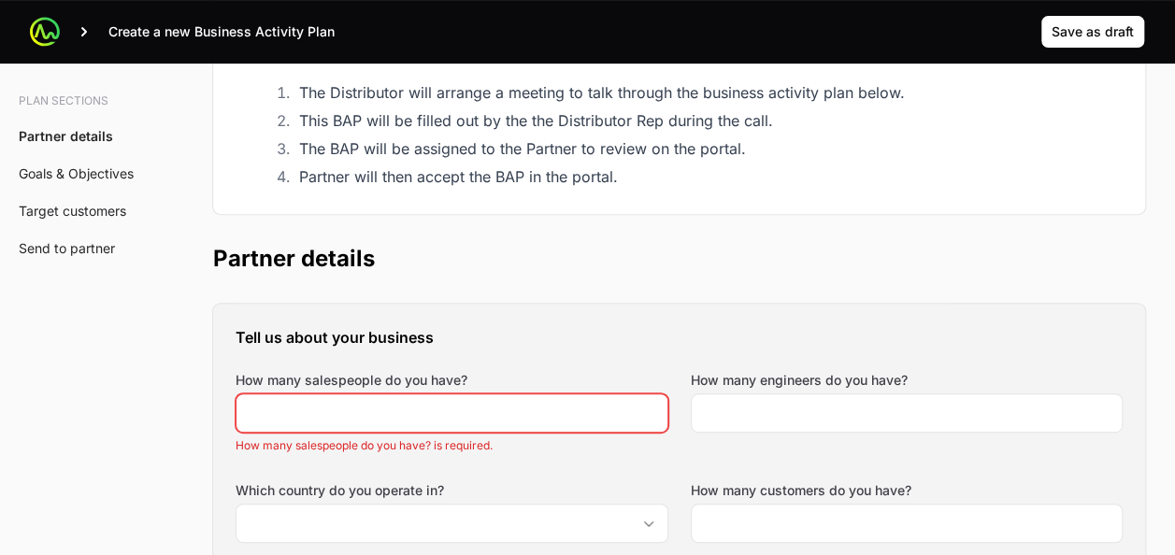
type textarea "Panama 3 vendedores"
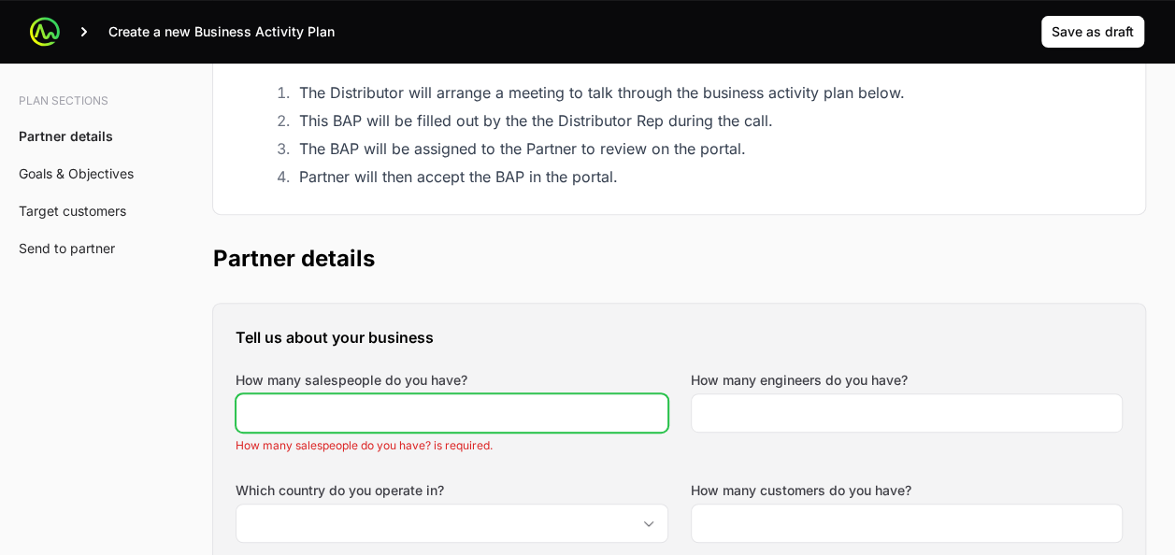
click at [350, 414] on input "How many salespeople do you have?" at bounding box center [452, 413] width 409 height 22
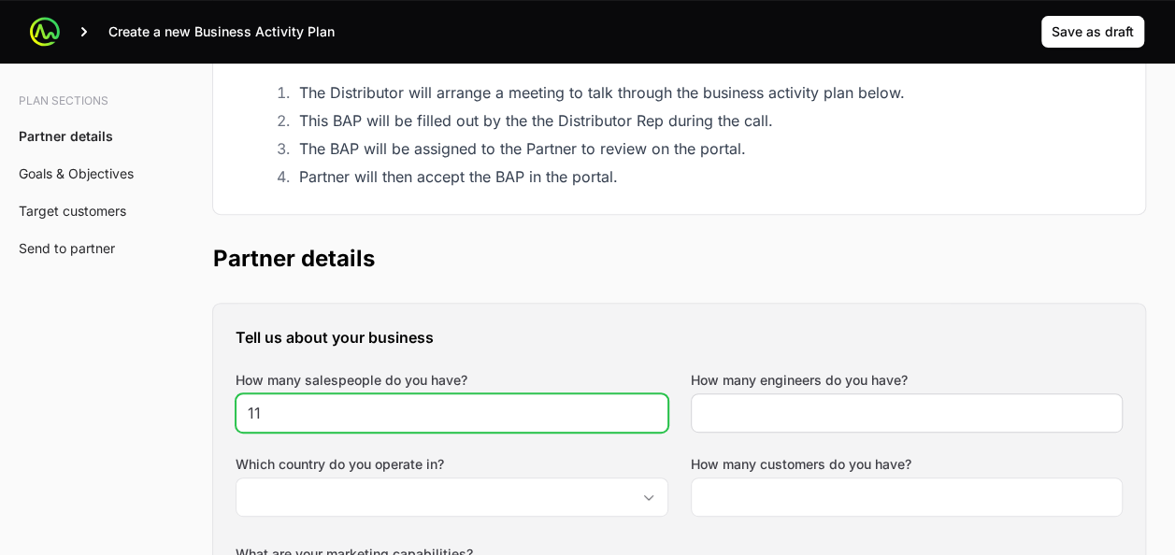
type input "11"
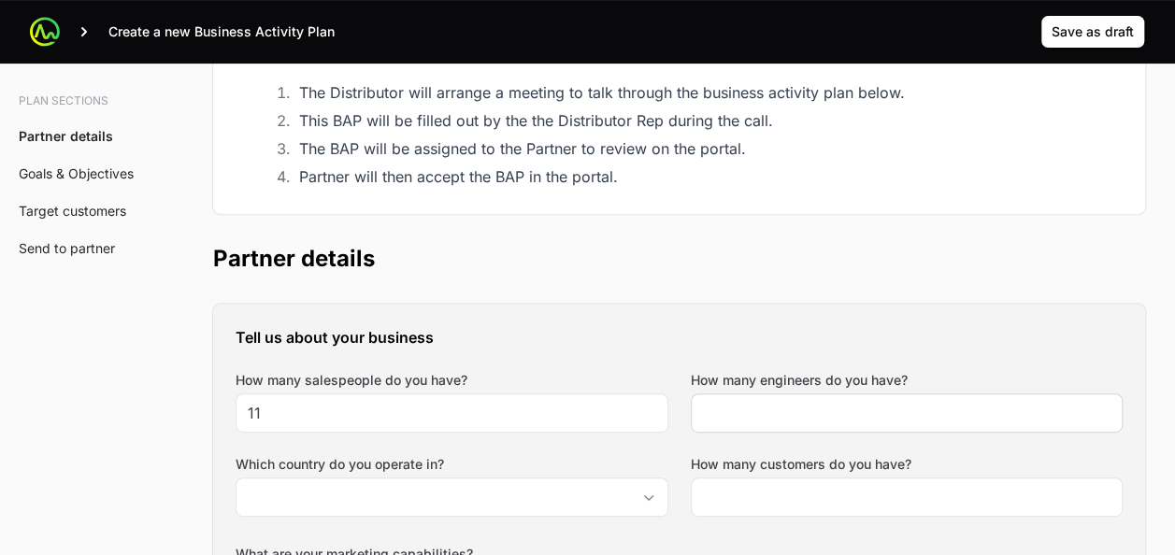
click at [740, 424] on div at bounding box center [907, 413] width 433 height 39
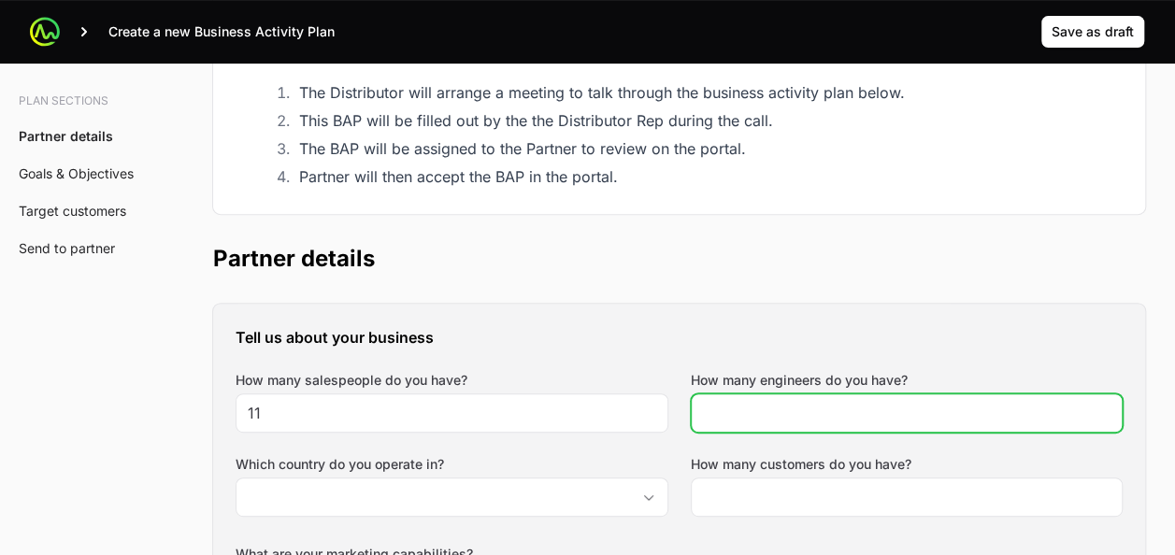
click at [759, 411] on input "How many engineers do you have?" at bounding box center [907, 413] width 409 height 22
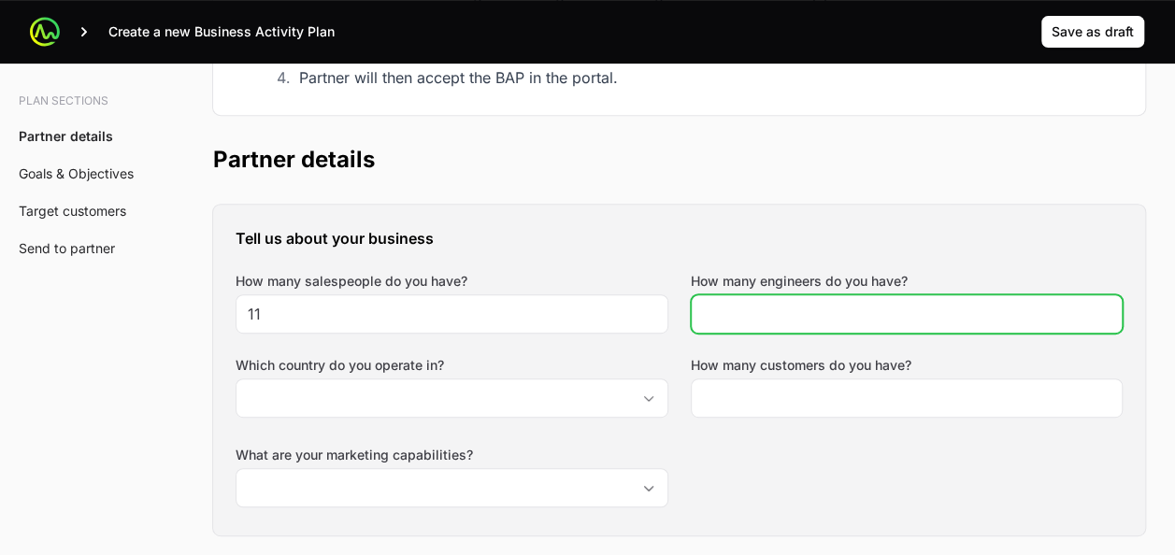
scroll to position [348, 0]
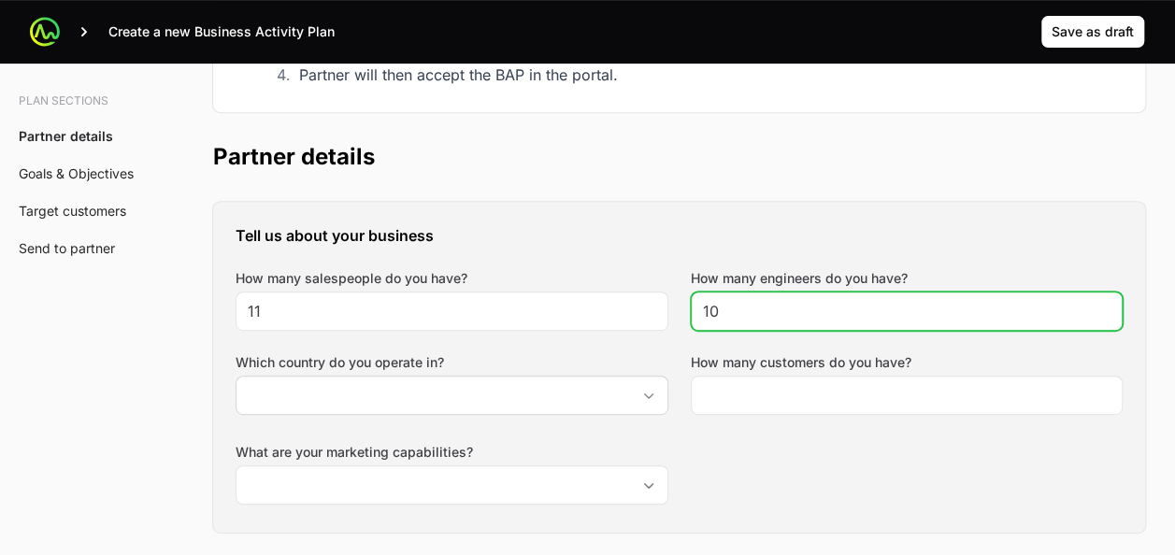
type input "10"
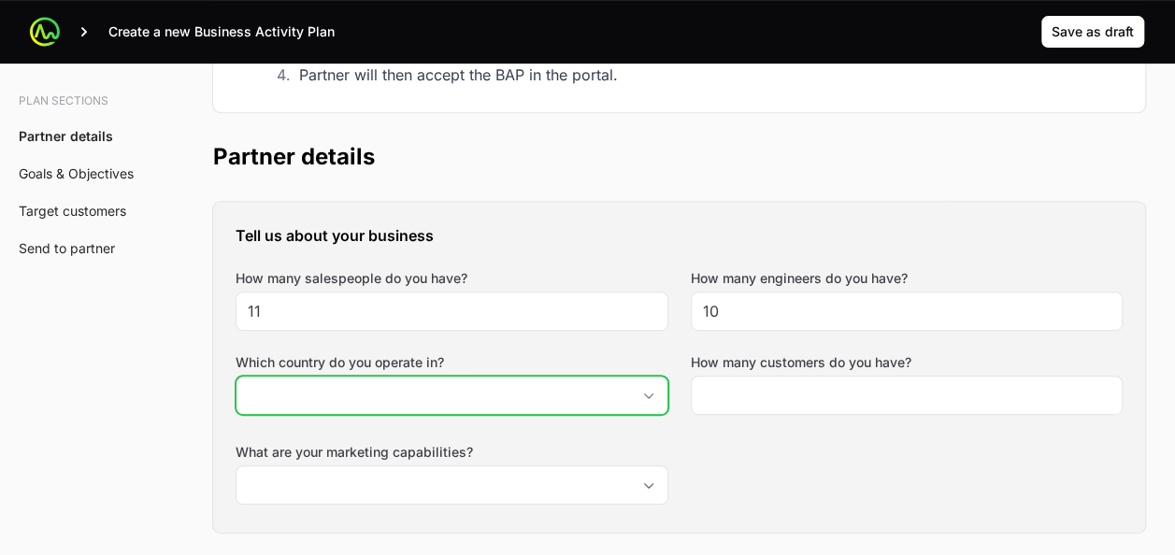
click at [531, 403] on input "Which country do you operate in?" at bounding box center [434, 395] width 394 height 37
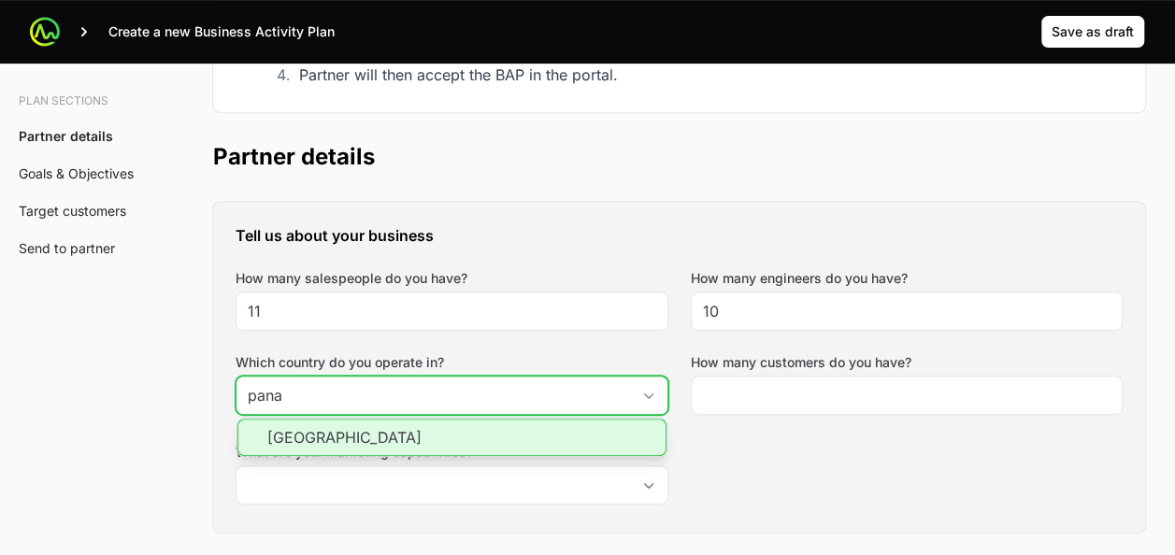
click at [507, 430] on li "[GEOGRAPHIC_DATA]" at bounding box center [451, 437] width 429 height 37
type input "[GEOGRAPHIC_DATA]"
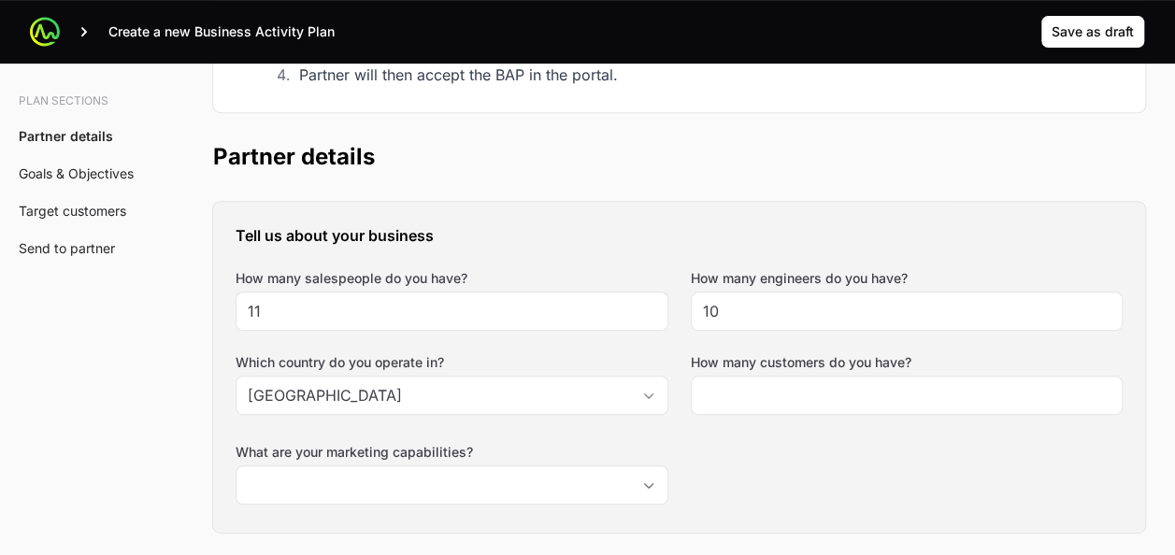
click at [817, 465] on div "Tell us about your business How many salespeople do you have? 11 How many engin…" at bounding box center [679, 367] width 932 height 331
click at [772, 380] on div at bounding box center [907, 395] width 433 height 39
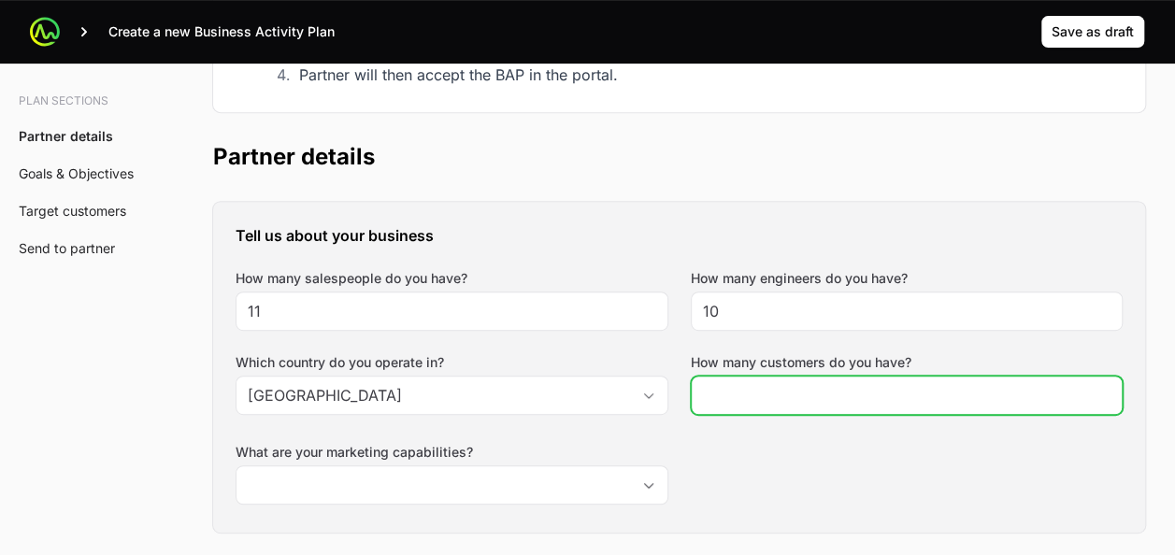
click at [739, 395] on input "How many customers do you have?" at bounding box center [907, 395] width 409 height 22
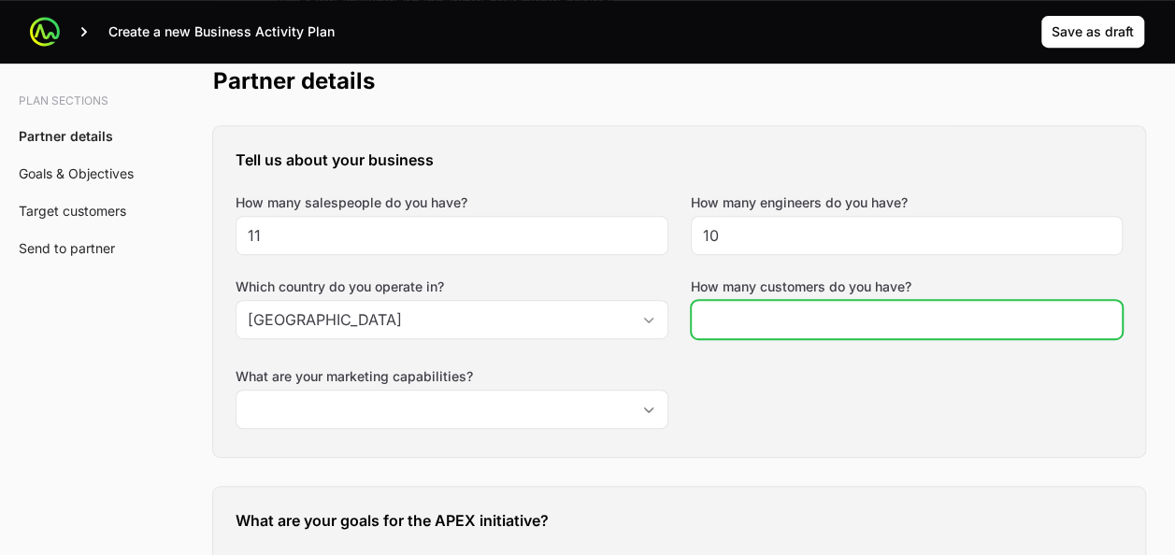
scroll to position [489, 0]
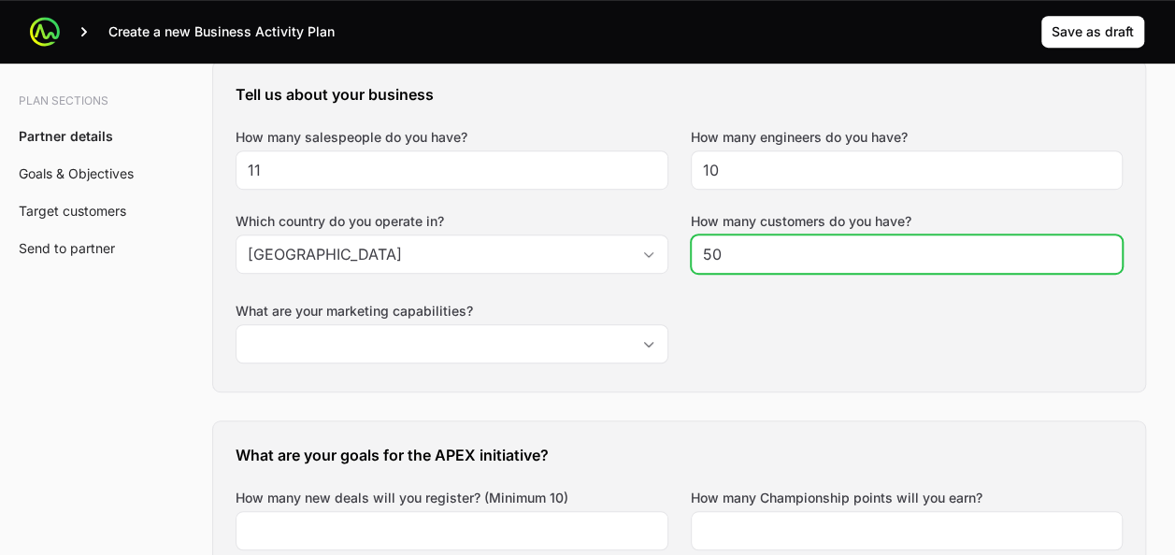
type input "50"
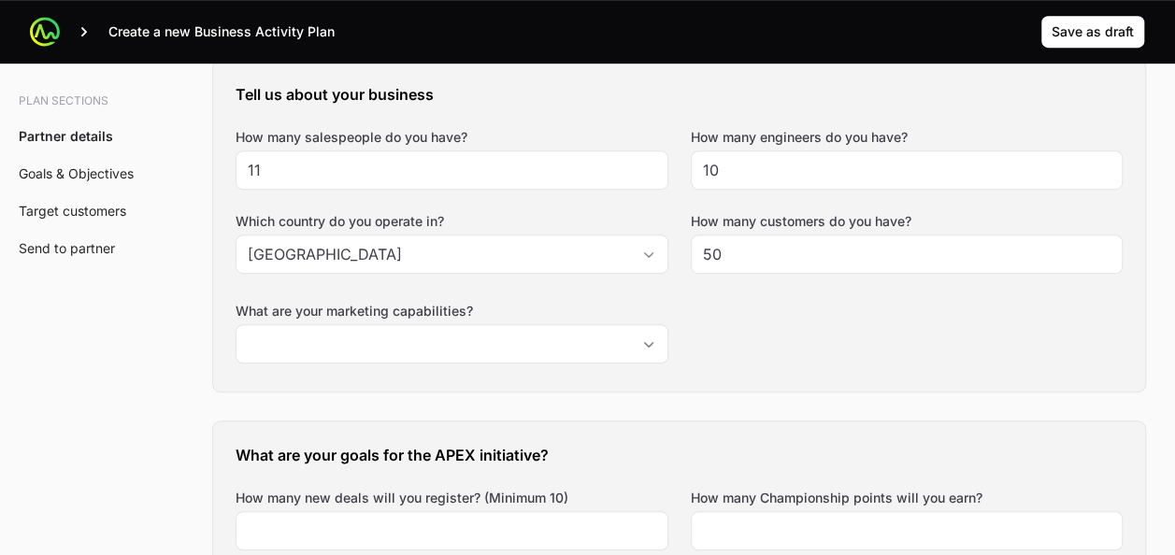
click at [731, 286] on div "Tell us about your business How many salespeople do you have? 11 How many engin…" at bounding box center [679, 226] width 932 height 331
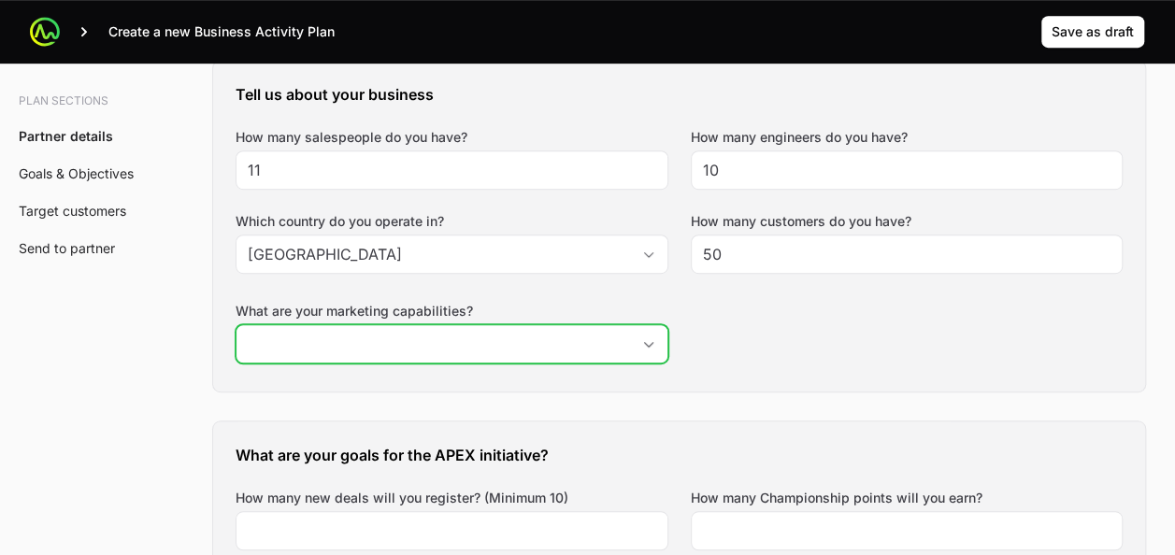
click at [644, 355] on div "Open" at bounding box center [648, 343] width 37 height 37
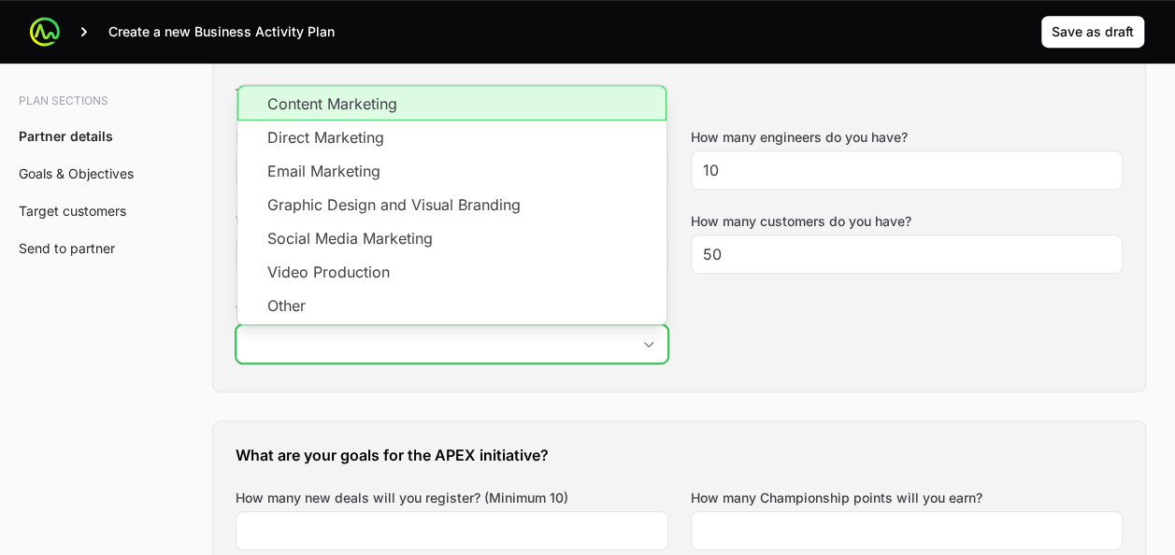
click at [347, 100] on li "Content Marketing" at bounding box center [451, 103] width 429 height 36
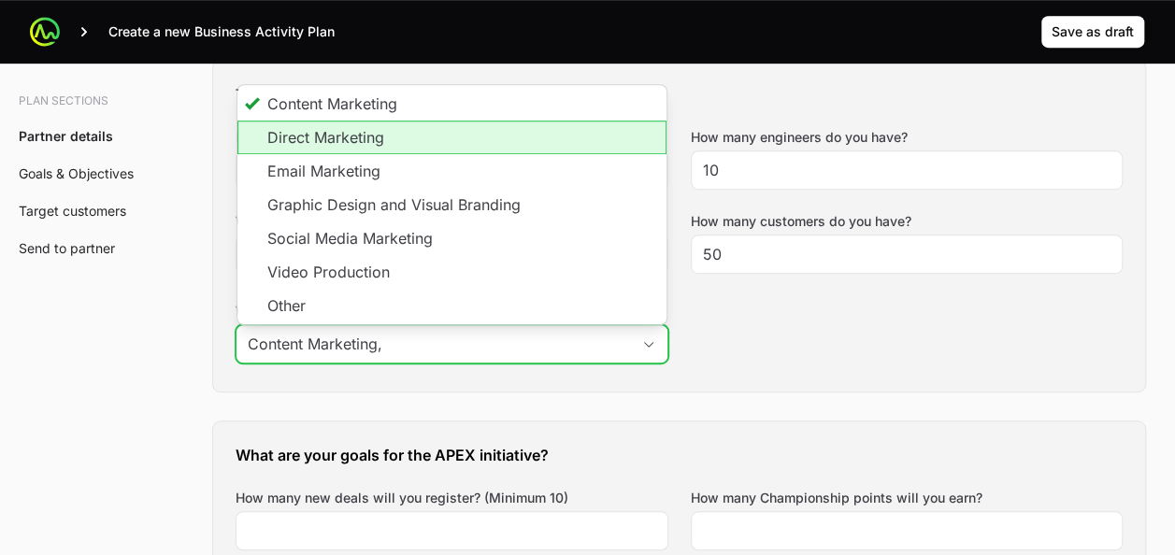
click at [328, 129] on li "Direct Marketing" at bounding box center [451, 138] width 429 height 34
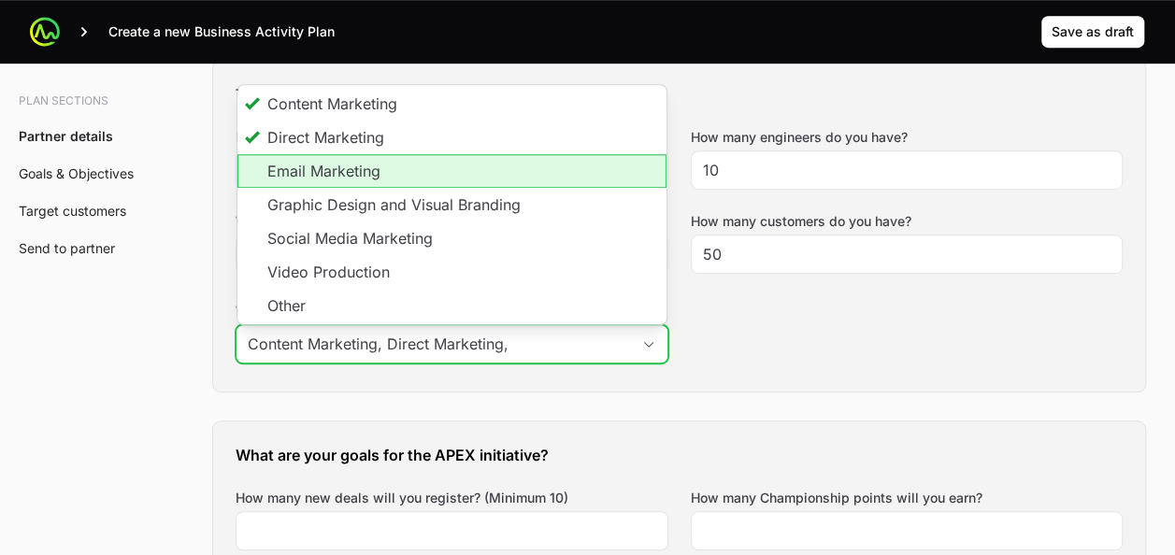
click at [318, 164] on li "Email Marketing" at bounding box center [451, 171] width 429 height 34
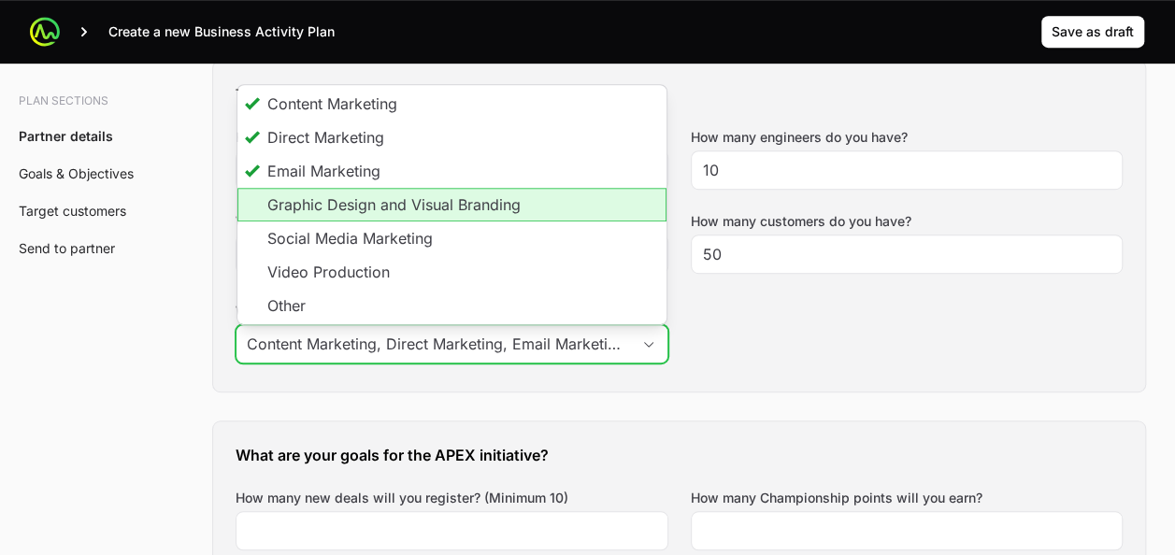
scroll to position [0, 0]
click at [327, 213] on li "Graphic Design and Visual Branding" at bounding box center [451, 205] width 429 height 34
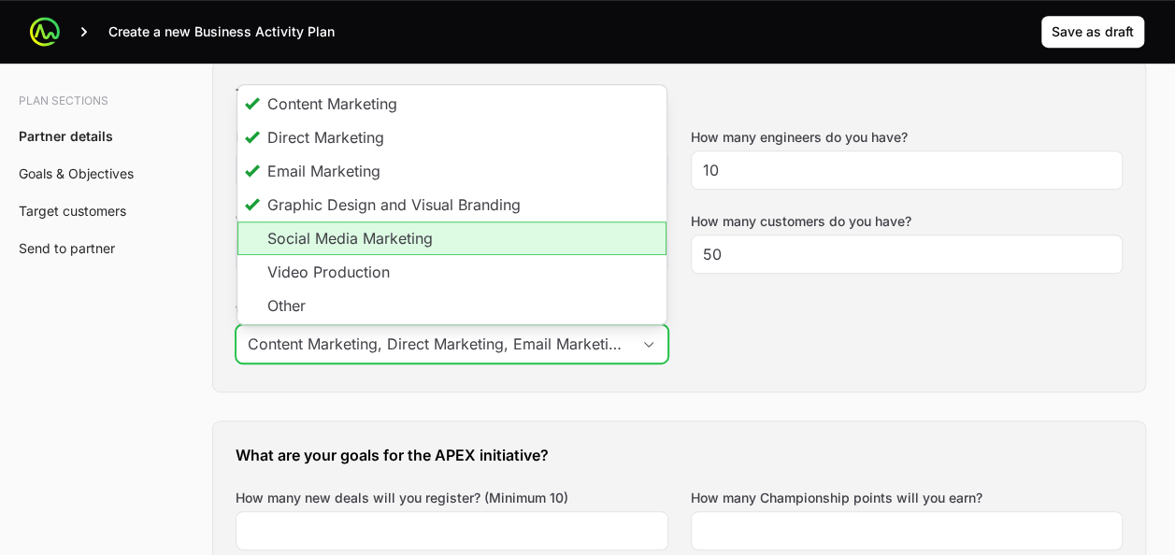
click at [325, 229] on li "Social Media Marketing" at bounding box center [451, 239] width 429 height 34
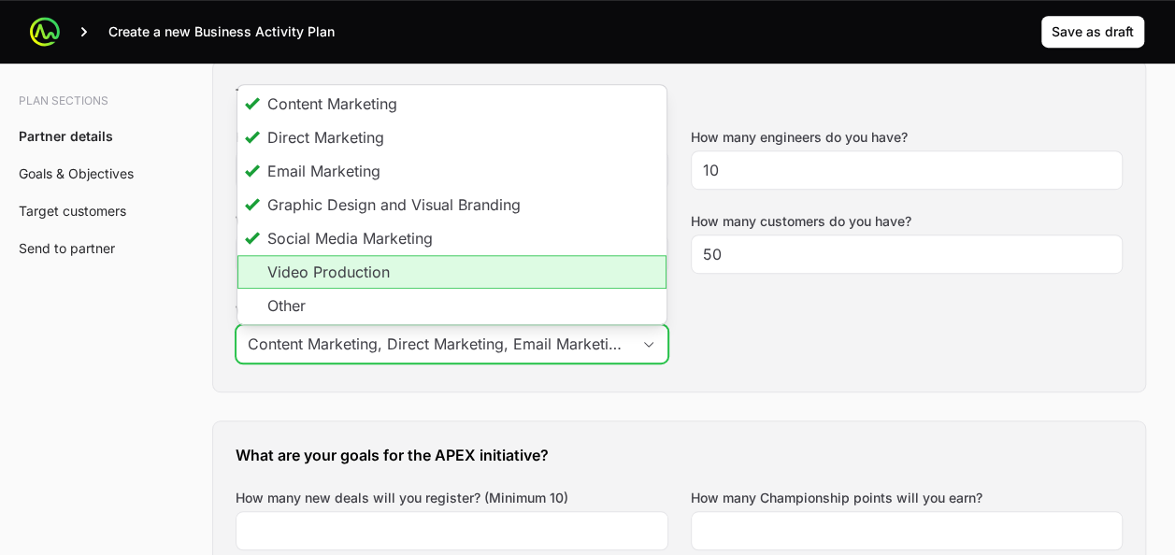
click at [318, 281] on li "Video Production" at bounding box center [451, 272] width 429 height 34
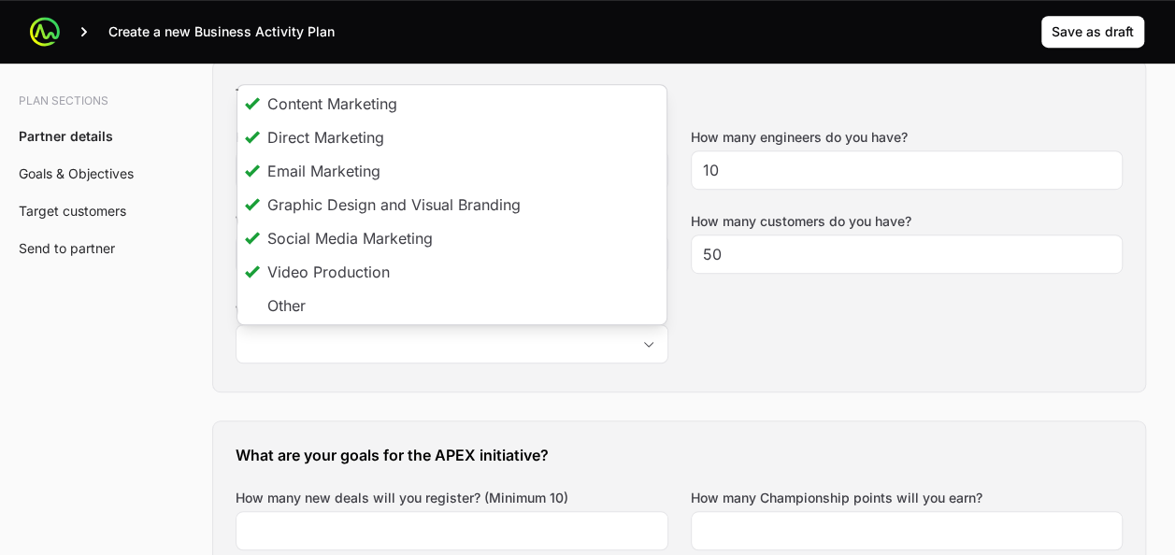
type input "Content Marketing, Direct Marketing, Email Marketing, Graphic Design and Visual…"
click at [722, 343] on div "Tell us about your business How many salespeople do you have? 11 How many engin…" at bounding box center [679, 226] width 932 height 331
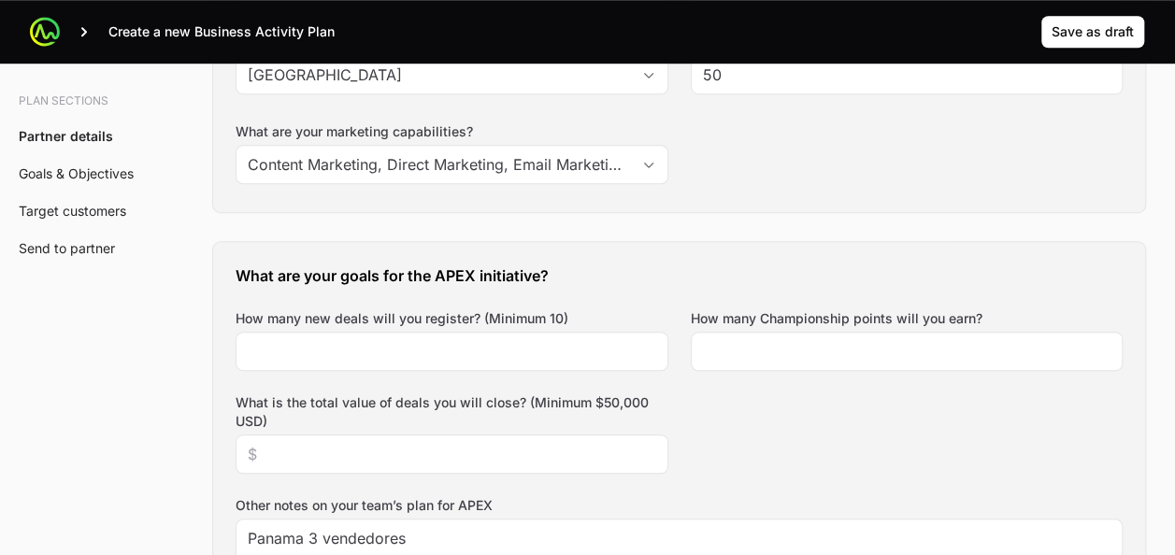
scroll to position [744, 0]
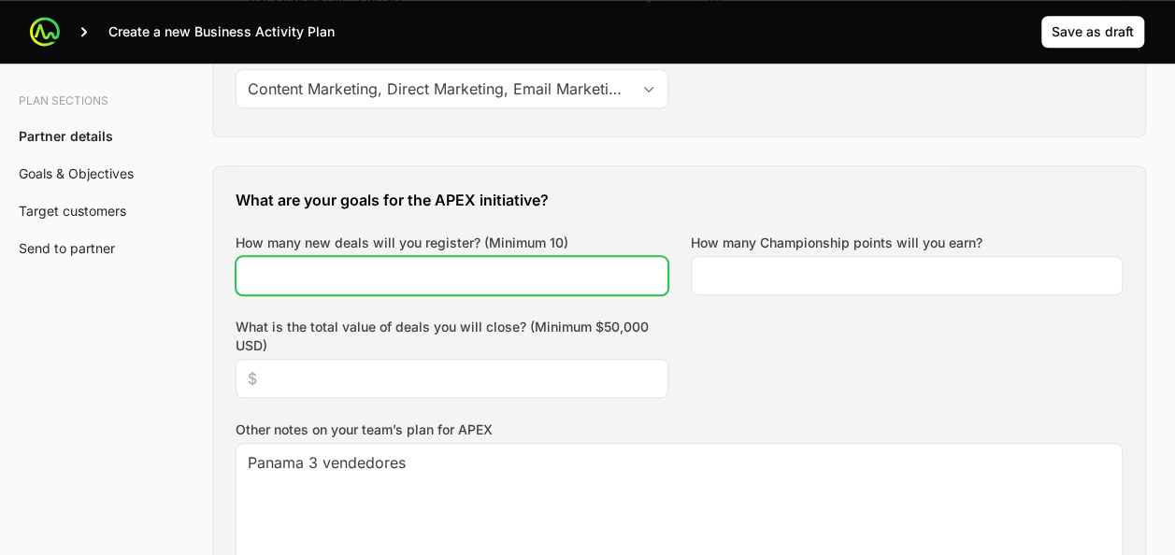
click at [446, 272] on input "How many new deals will you register? (Minimum 10)" at bounding box center [452, 276] width 409 height 22
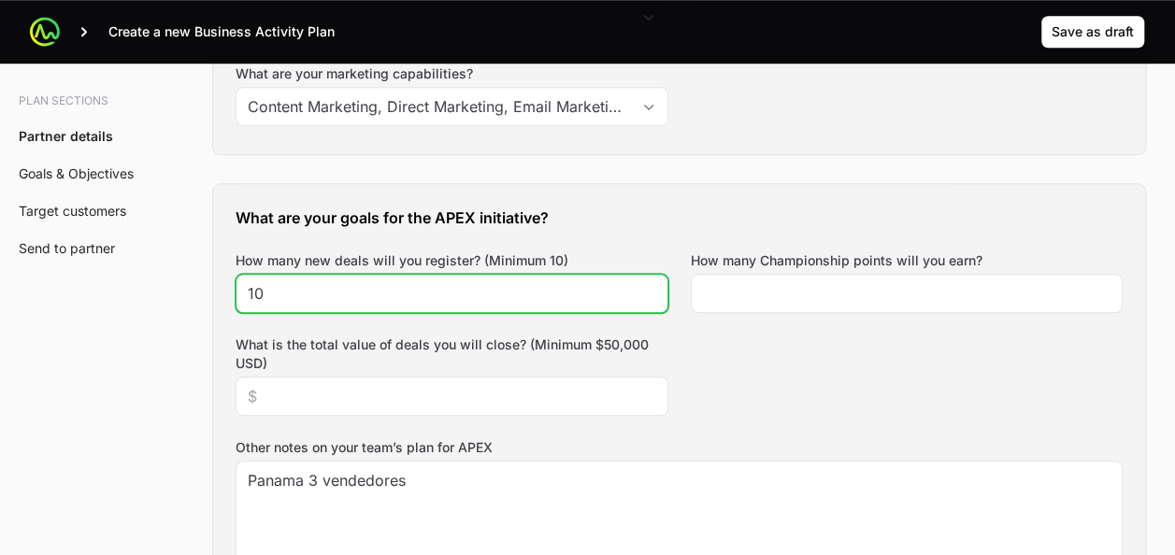
type input "1"
type input "25"
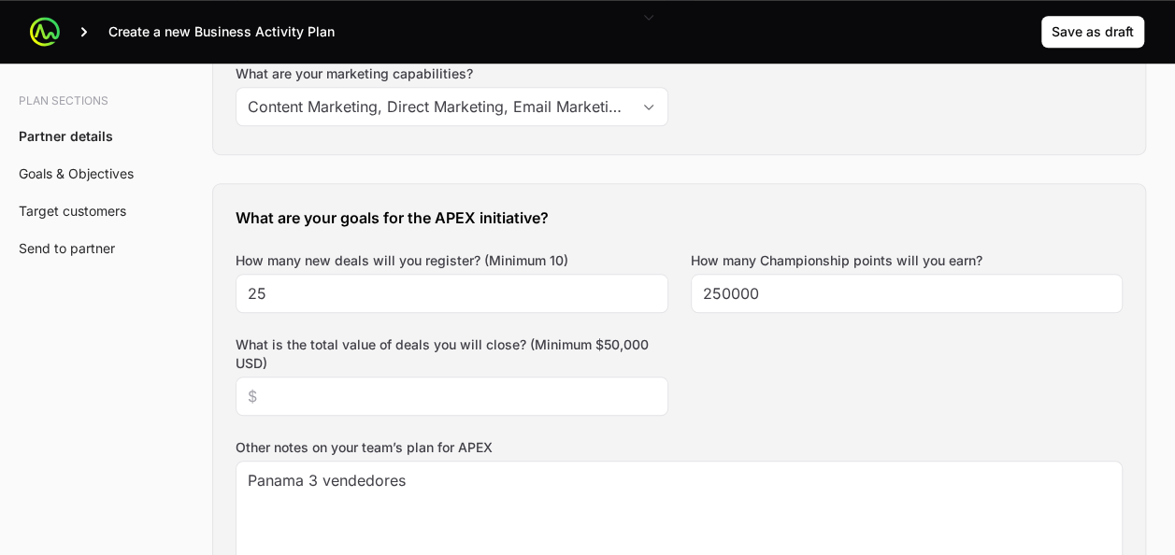
click at [746, 370] on div "What are your goals for the APEX initiative? How many new deals will you regist…" at bounding box center [679, 434] width 932 height 501
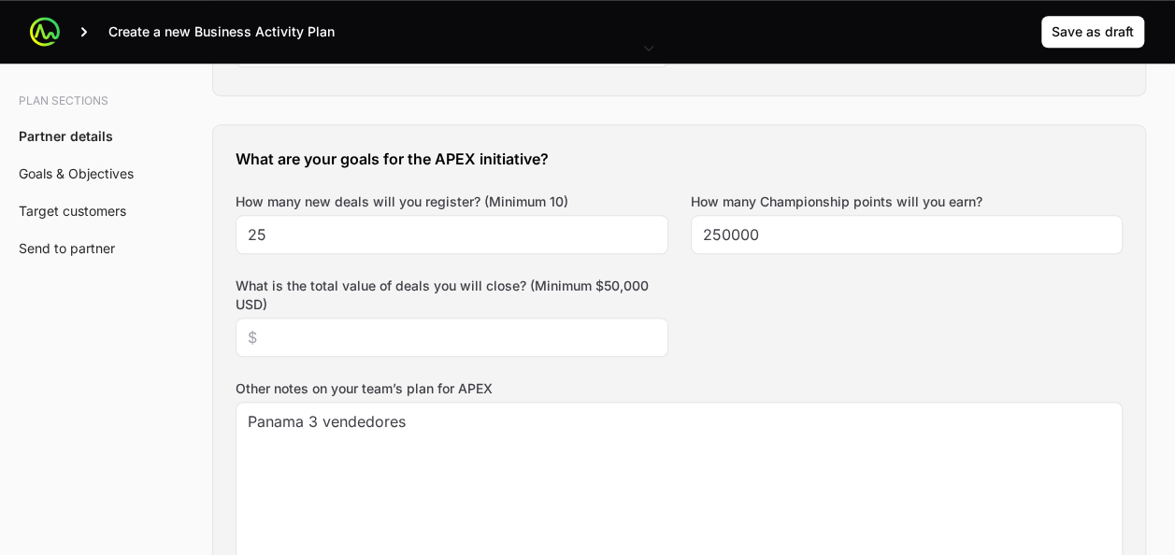
scroll to position [804, 0]
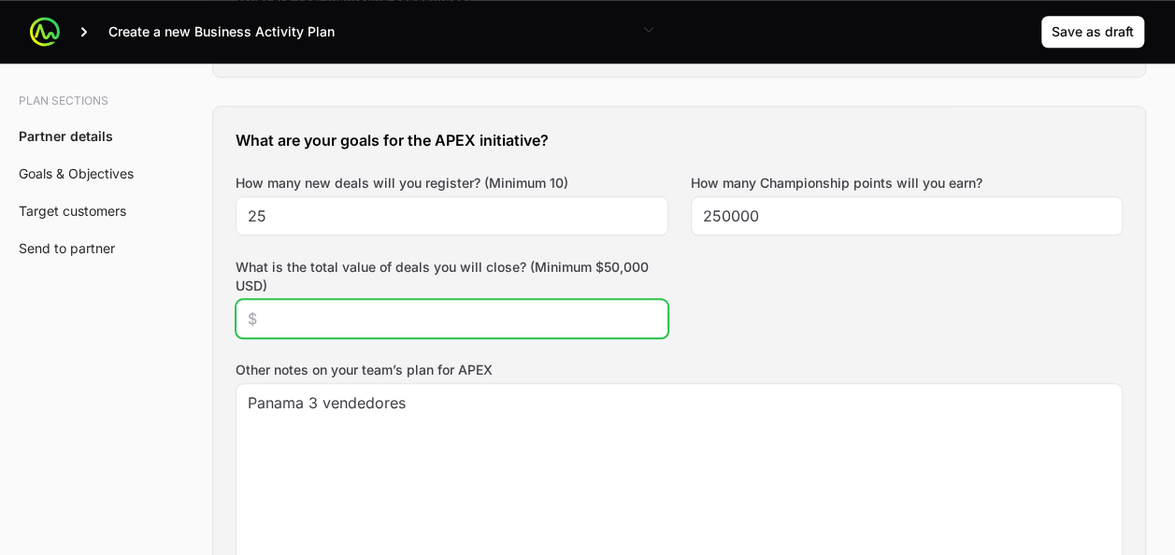
click at [371, 317] on input "What is the total value of deals you will close? (Minimum $50,000 USD)" at bounding box center [452, 319] width 409 height 22
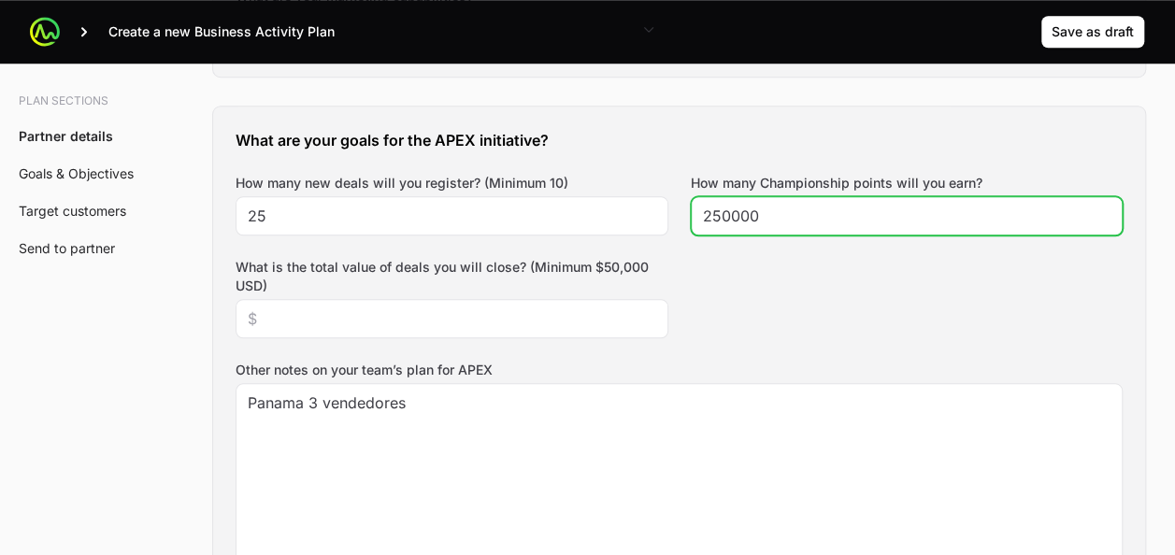
click at [724, 214] on input "250000" at bounding box center [907, 216] width 409 height 22
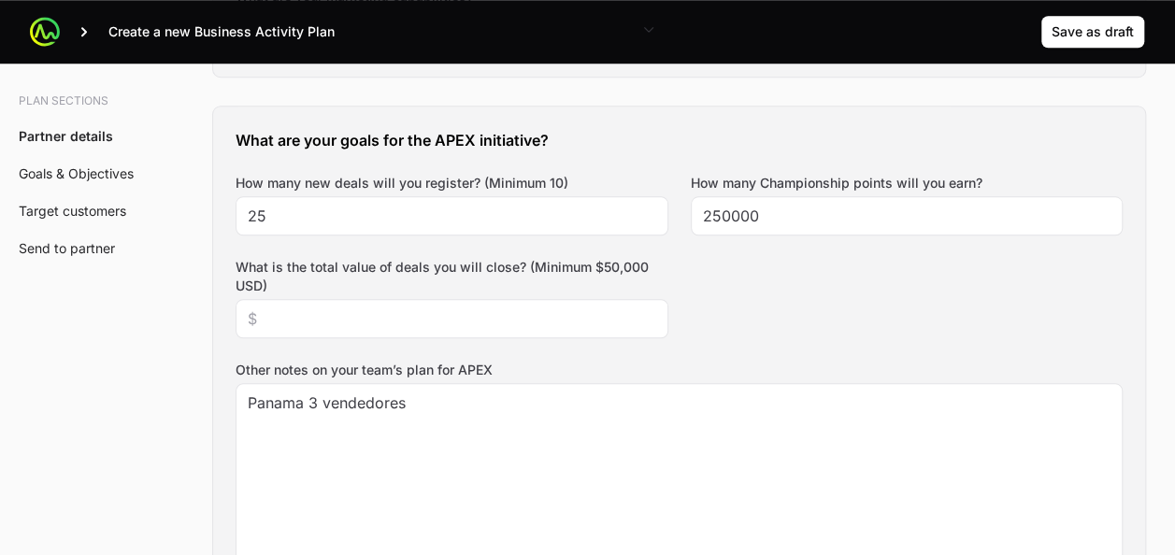
click at [732, 297] on div "What are your goals for the APEX initiative? How many new deals will you regist…" at bounding box center [679, 357] width 932 height 501
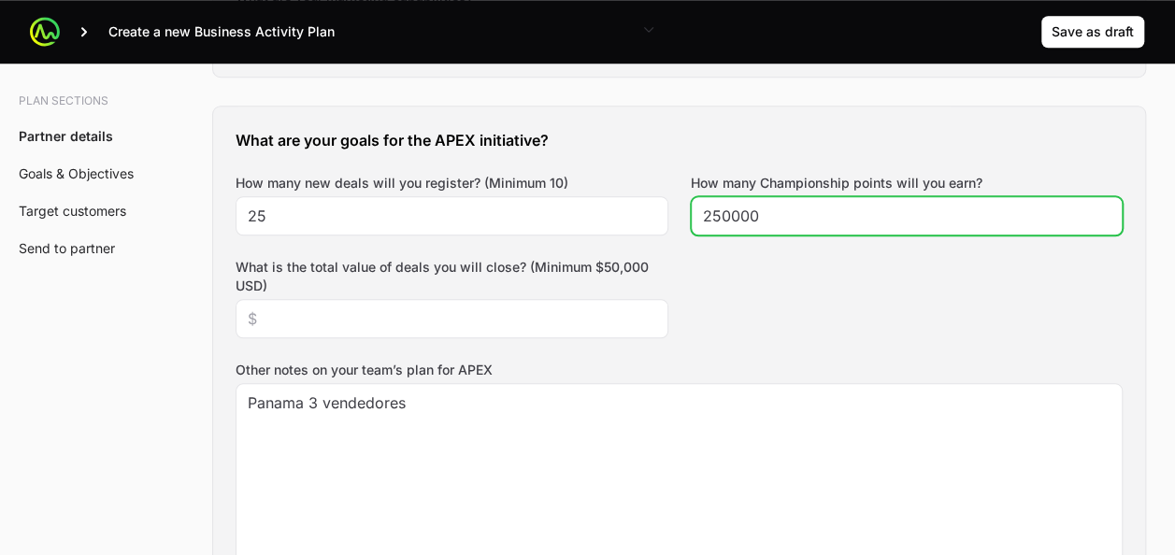
click at [722, 209] on input "250000" at bounding box center [907, 216] width 409 height 22
type input "200000"
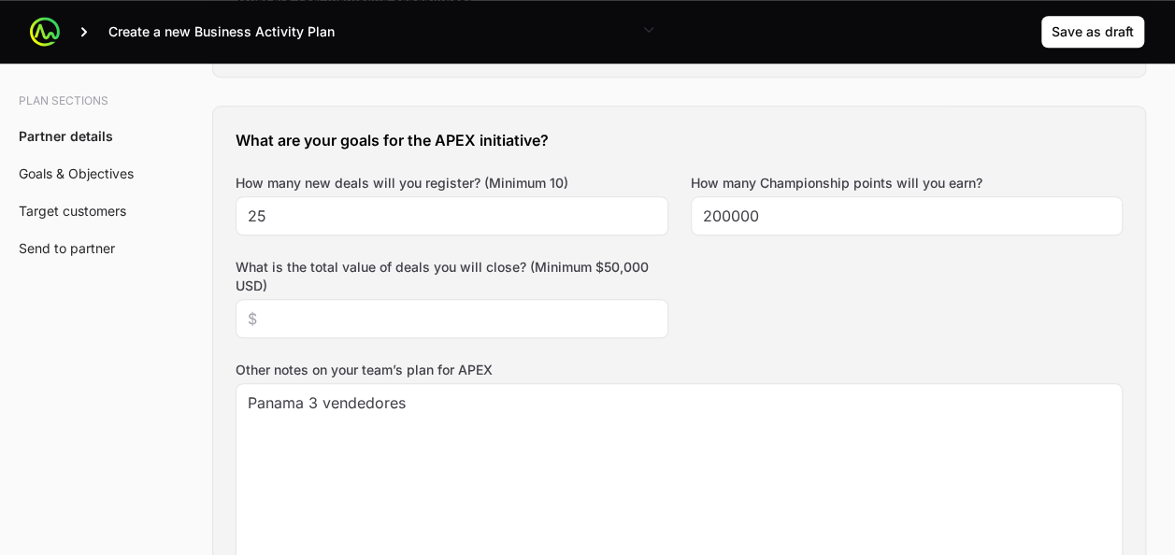
click at [752, 297] on div "What are your goals for the APEX initiative? How many new deals will you regist…" at bounding box center [679, 357] width 932 height 501
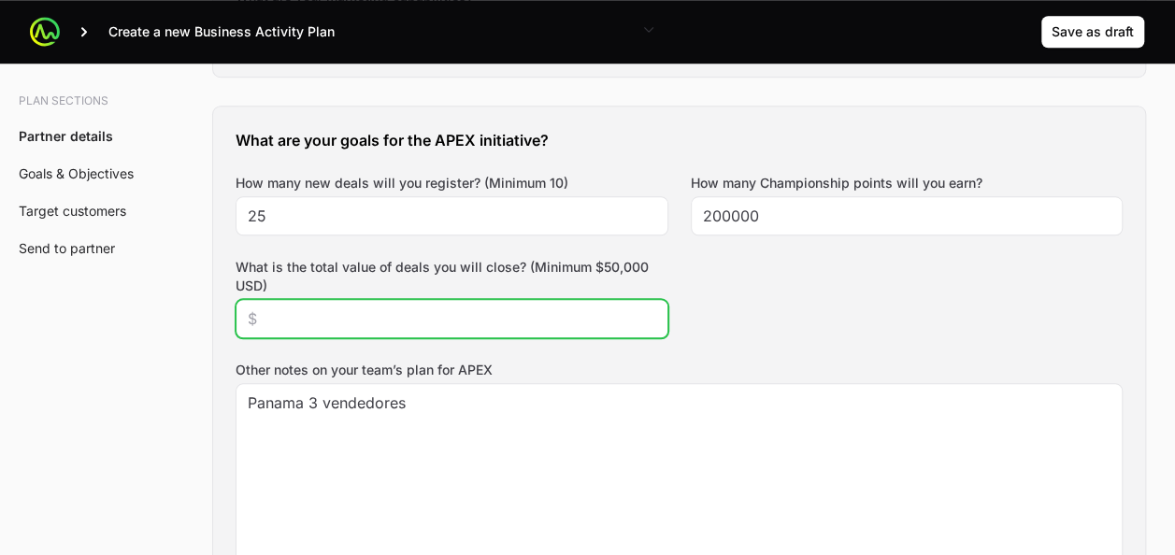
click at [378, 323] on input "What is the total value of deals you will close? (Minimum $50,000 USD)" at bounding box center [452, 319] width 409 height 22
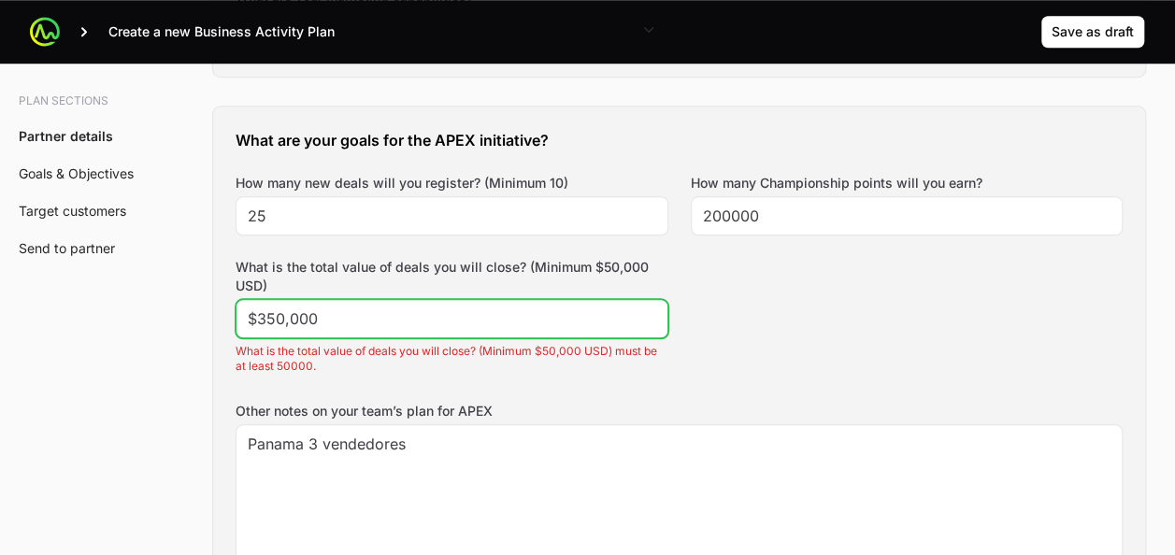
type input "$350,000"
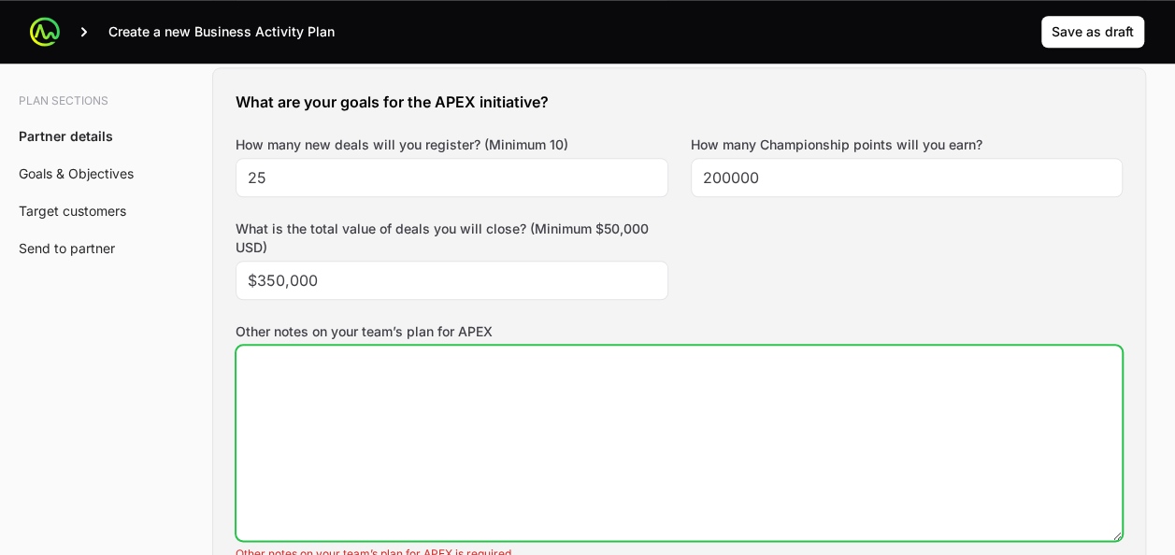
scroll to position [843, 0]
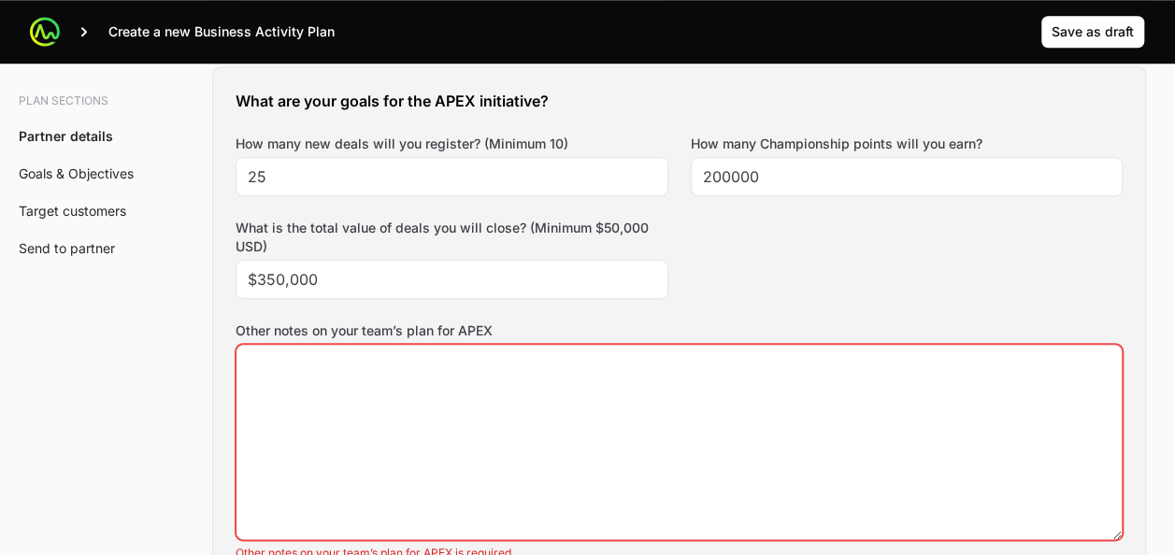
click at [806, 303] on div "What are your goals for the APEX initiative? How many new deals will you regist…" at bounding box center [679, 328] width 932 height 522
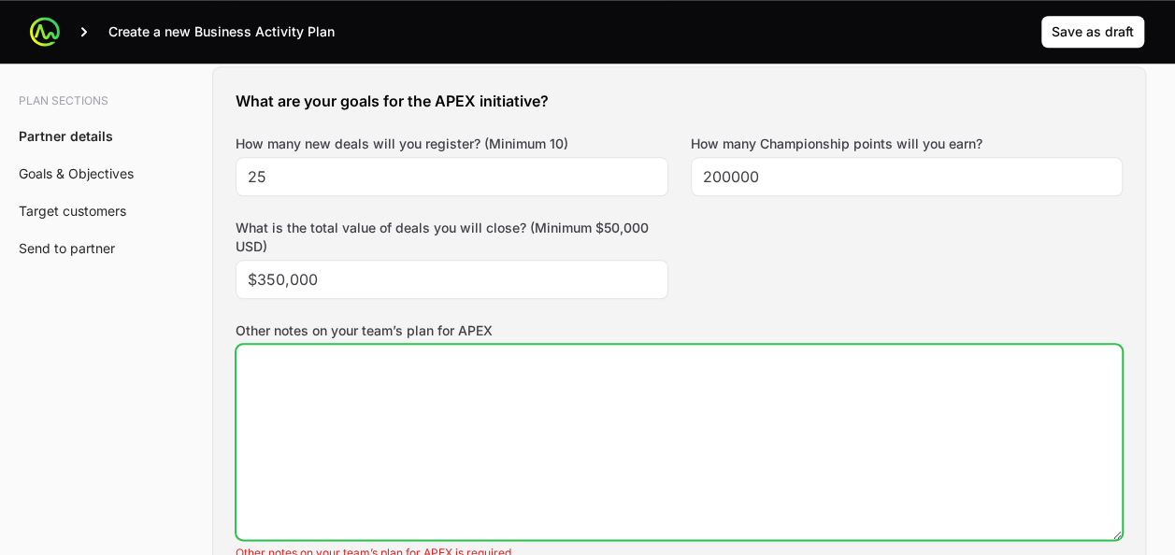
click at [458, 493] on textarea "Other notes on your team’s plan for APEX" at bounding box center [679, 442] width 885 height 194
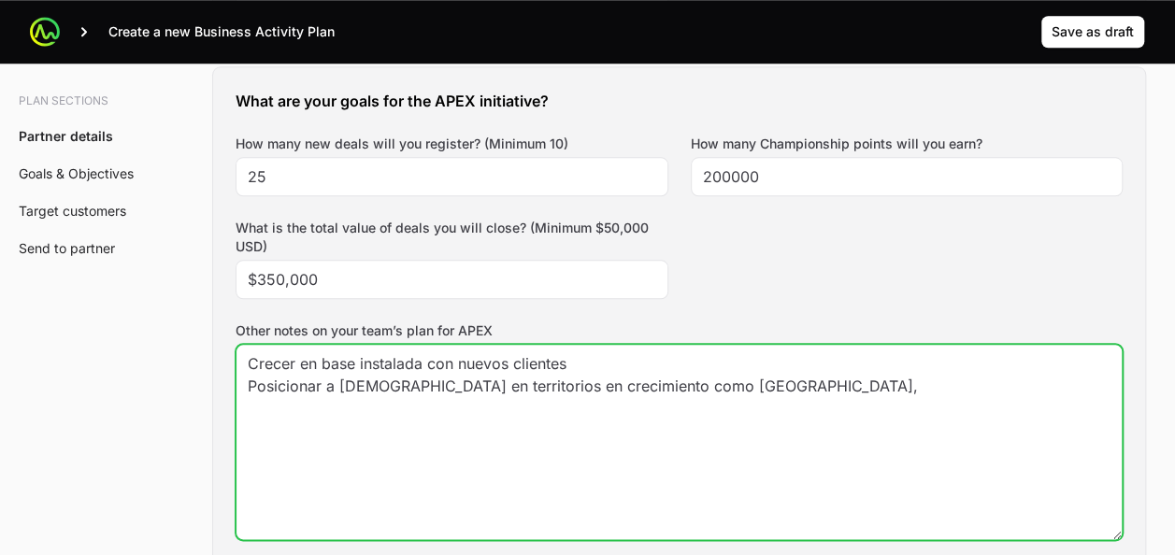
click at [679, 376] on textarea "Crecer en base instalada con nuevos clientes Posicionar a [DEMOGRAPHIC_DATA] en…" at bounding box center [679, 442] width 885 height 194
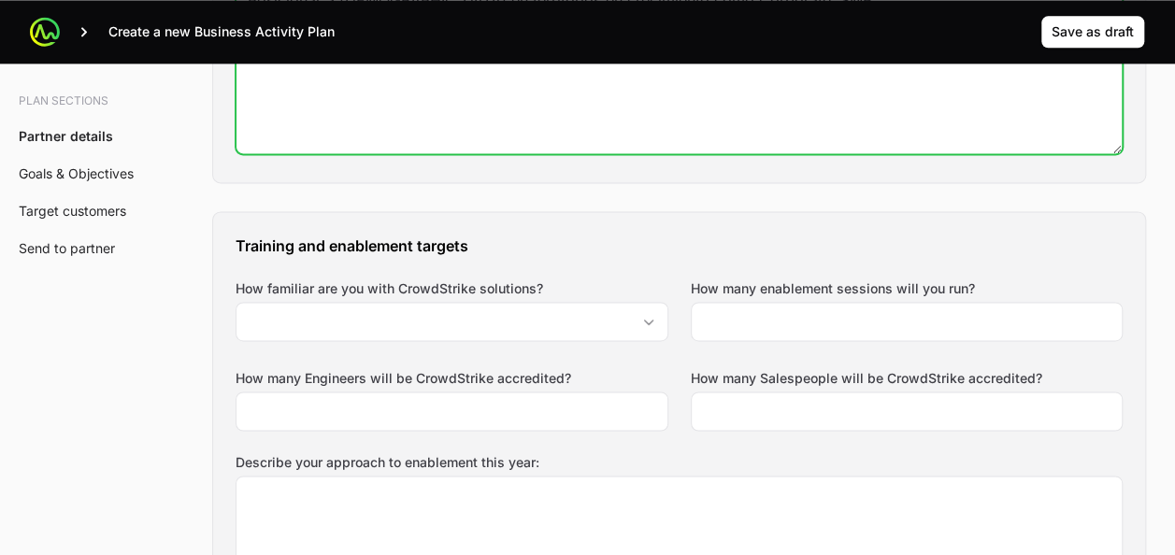
scroll to position [1230, 0]
type textarea "Crecer en base instalada con nuevos clientes Posicionar a [DEMOGRAPHIC_DATA] en…"
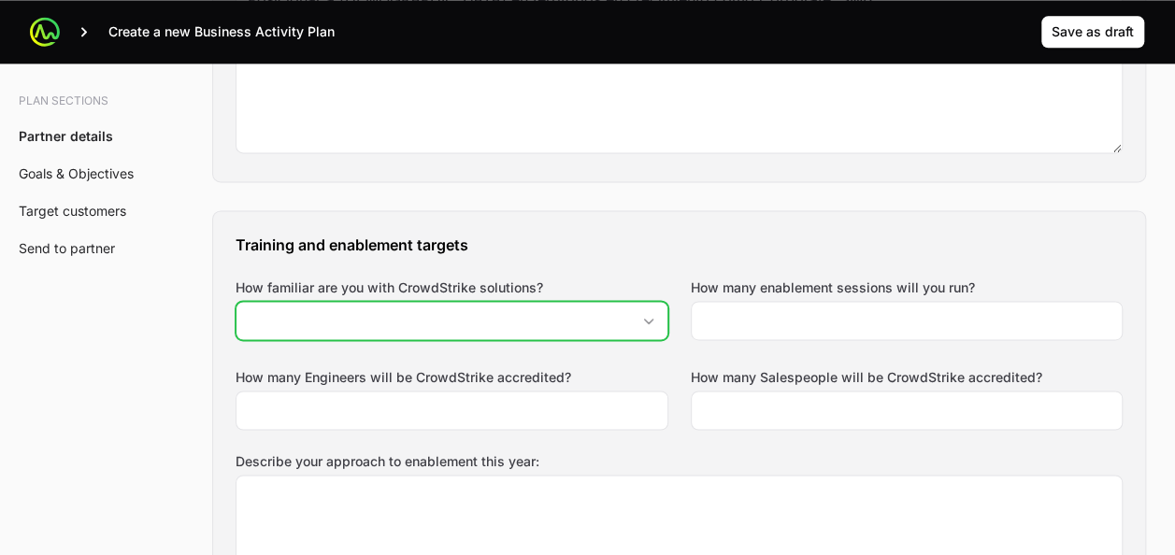
click at [638, 310] on div "Open" at bounding box center [648, 320] width 37 height 37
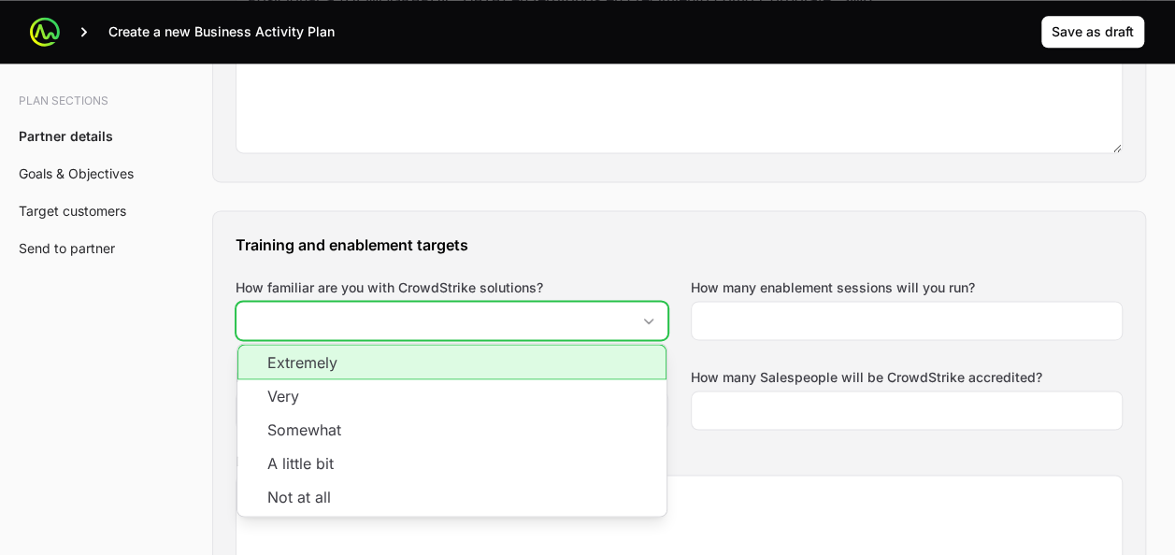
scroll to position [980, 0]
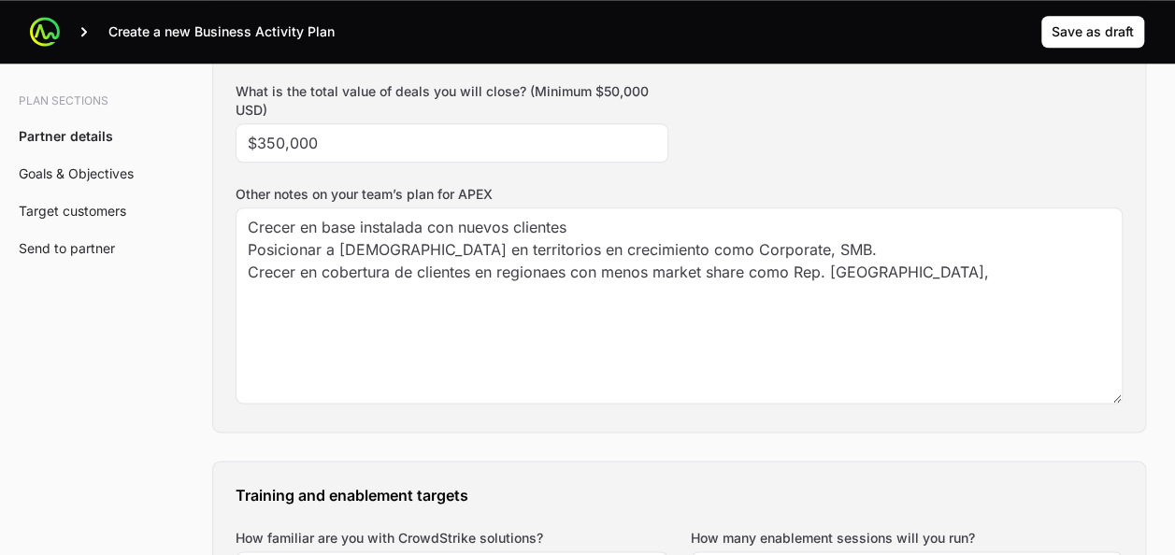
click at [961, 104] on div "What are your goals for the APEX initiative? How many new deals will you regist…" at bounding box center [679, 181] width 932 height 501
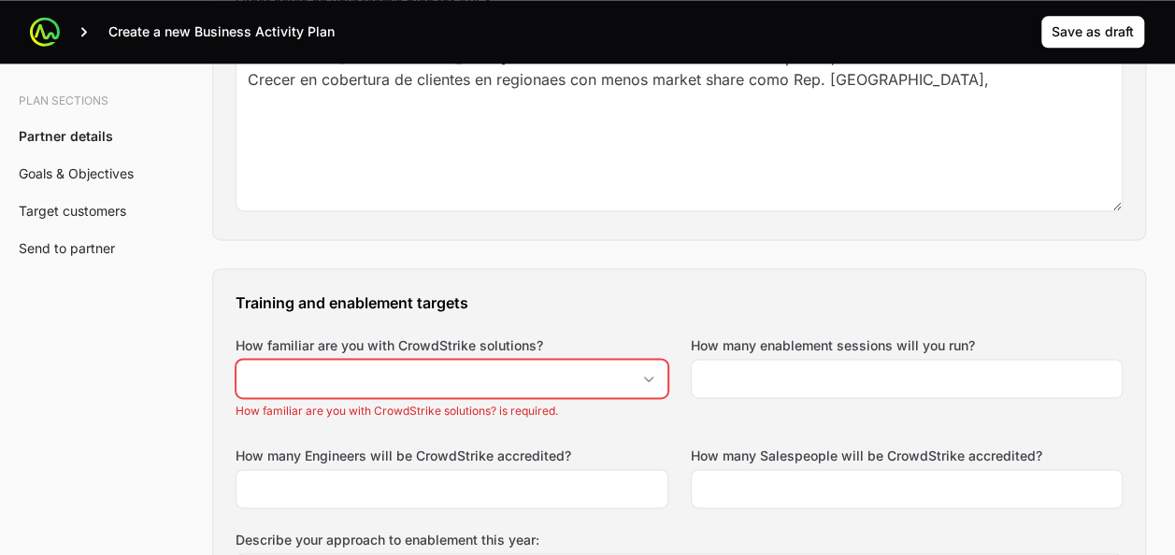
scroll to position [1163, 0]
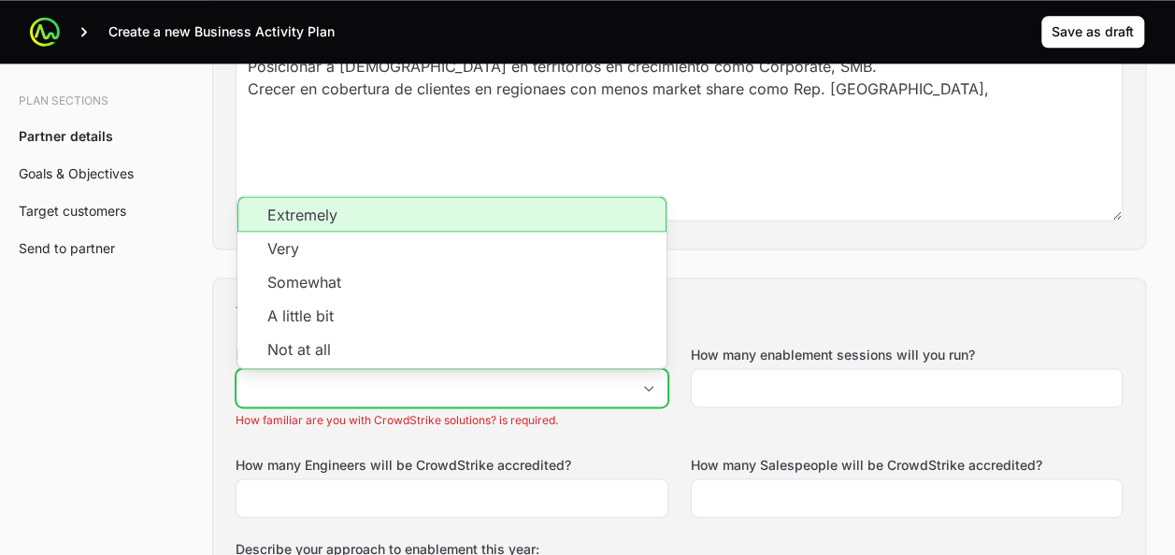
click at [622, 392] on input "How familiar are you with CrowdStrike solutions?" at bounding box center [434, 387] width 394 height 37
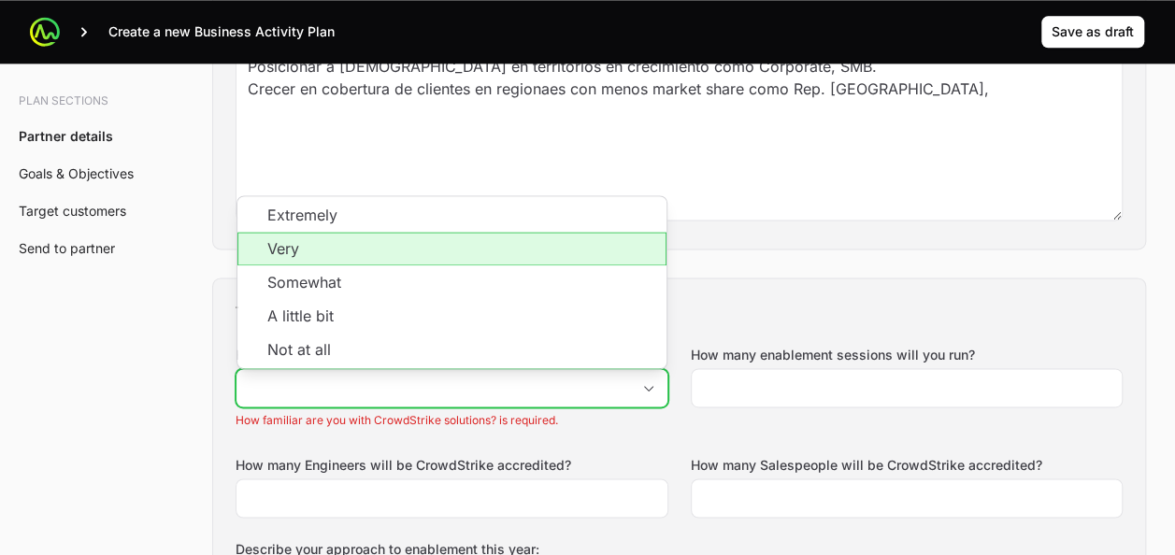
click at [482, 232] on li "Very" at bounding box center [451, 249] width 429 height 34
type input "Very"
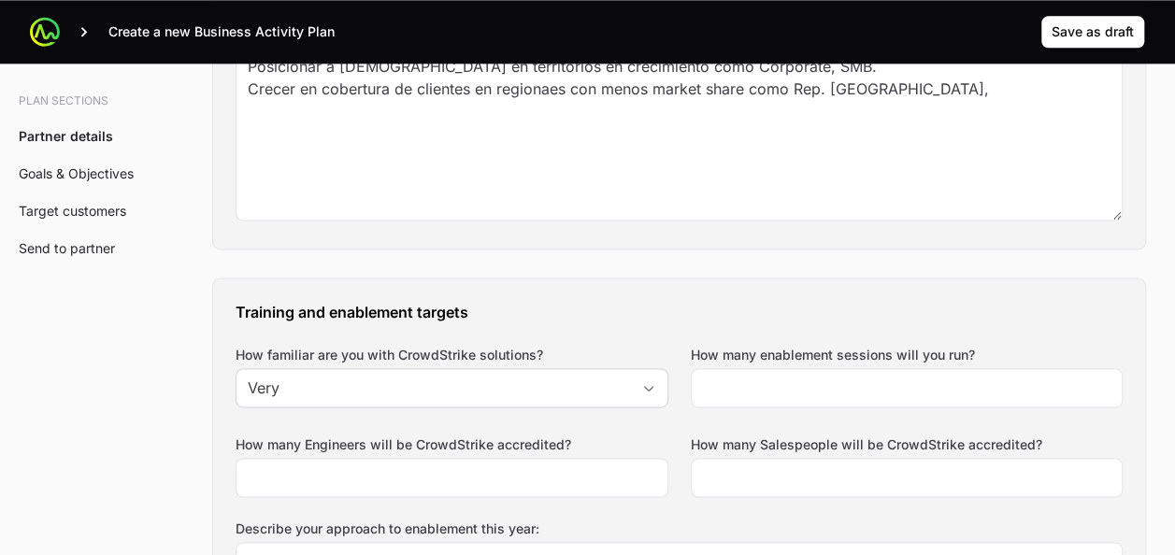
click at [503, 409] on div "Training and enablement targets How familiar are you with CrowdStrike solutions…" at bounding box center [679, 523] width 932 height 488
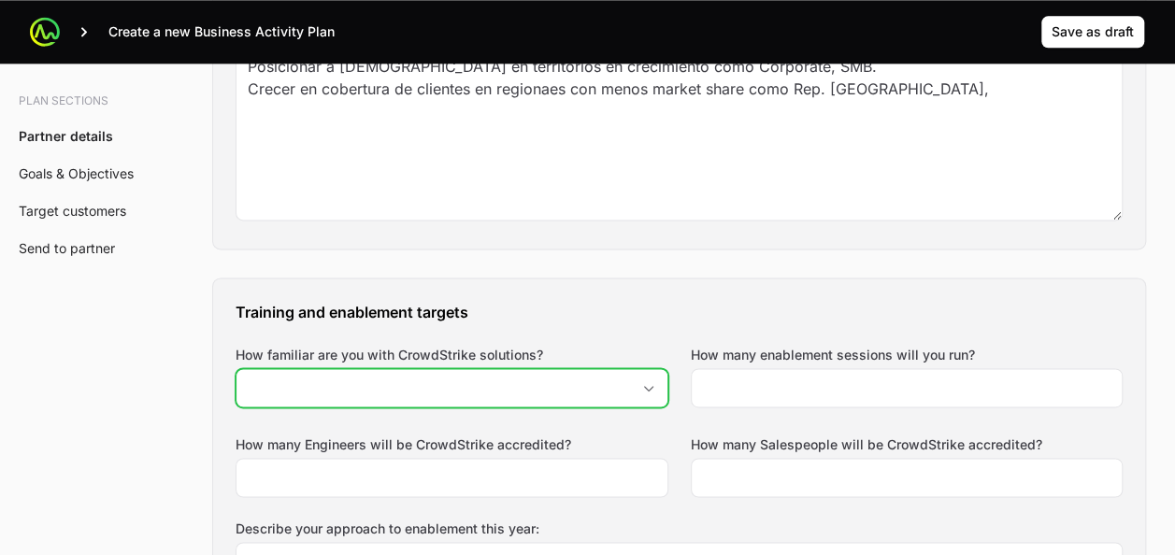
click at [485, 383] on input "How familiar are you with CrowdStrike solutions?" at bounding box center [434, 387] width 394 height 37
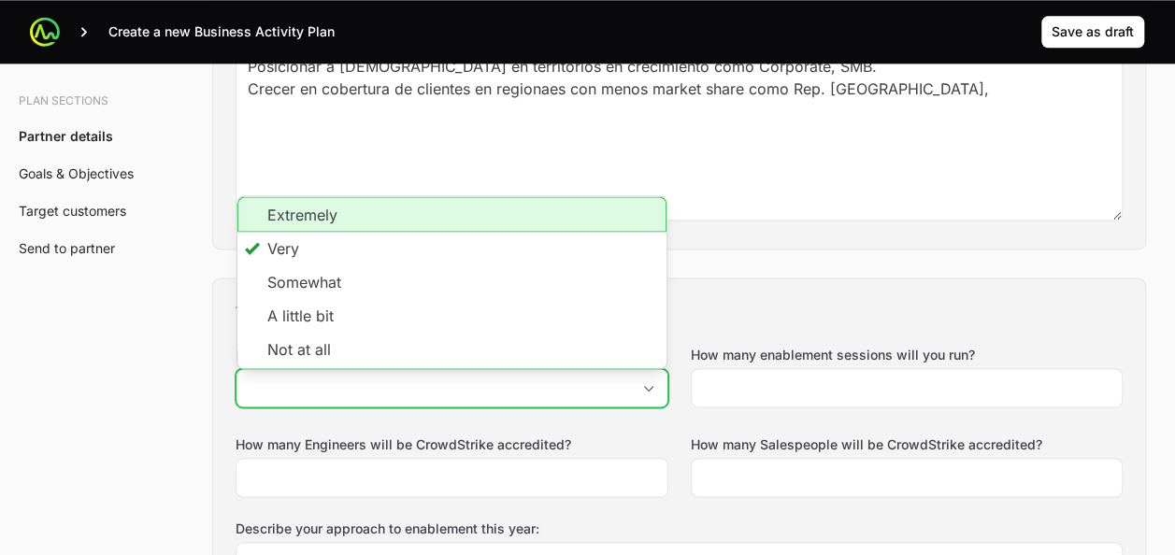
click at [381, 205] on li "Extremely" at bounding box center [451, 214] width 429 height 36
type input "Extremely"
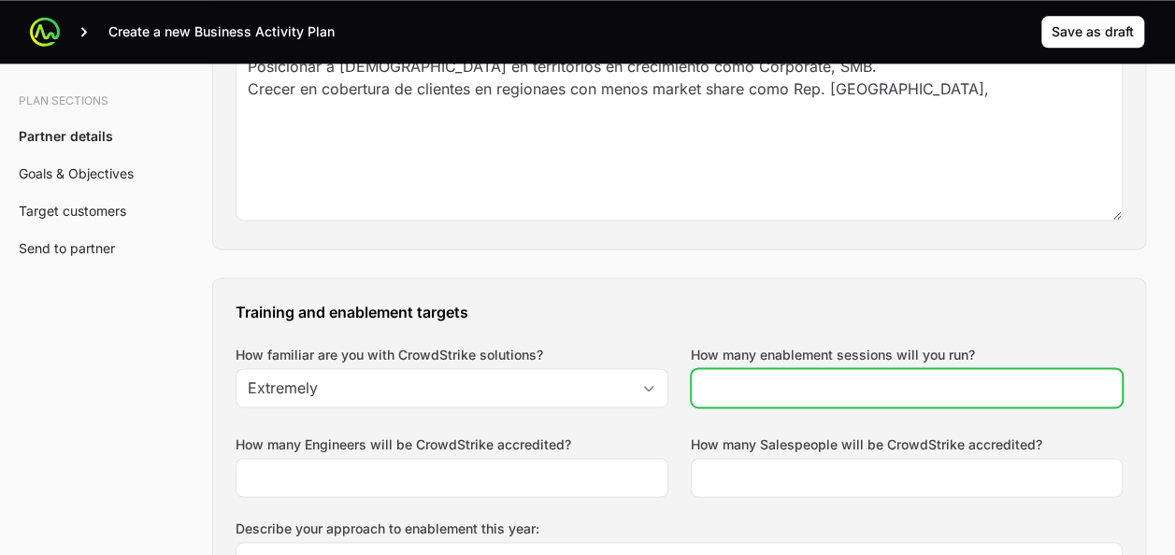
click at [731, 387] on input "How many enablement sessions will you run?" at bounding box center [907, 388] width 409 height 22
type input "5"
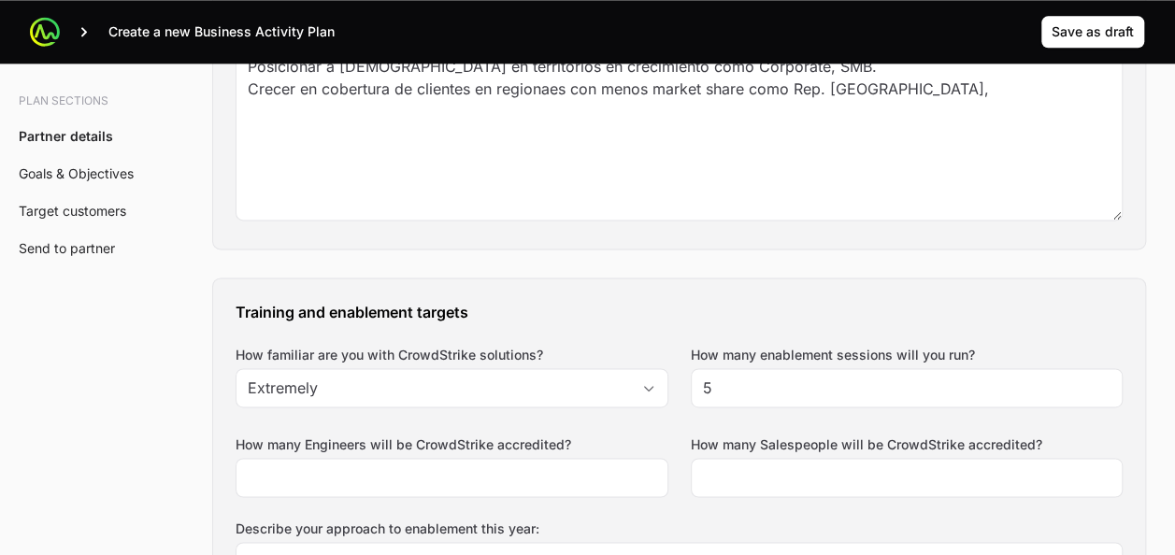
click at [628, 305] on h3 "Training and enablement targets" at bounding box center [679, 312] width 887 height 22
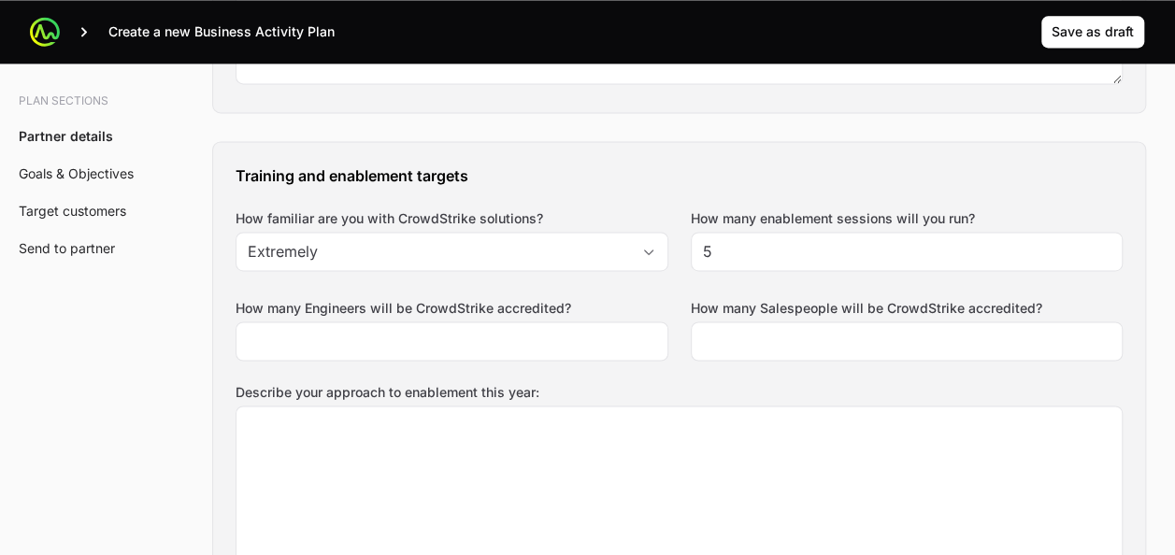
scroll to position [1301, 0]
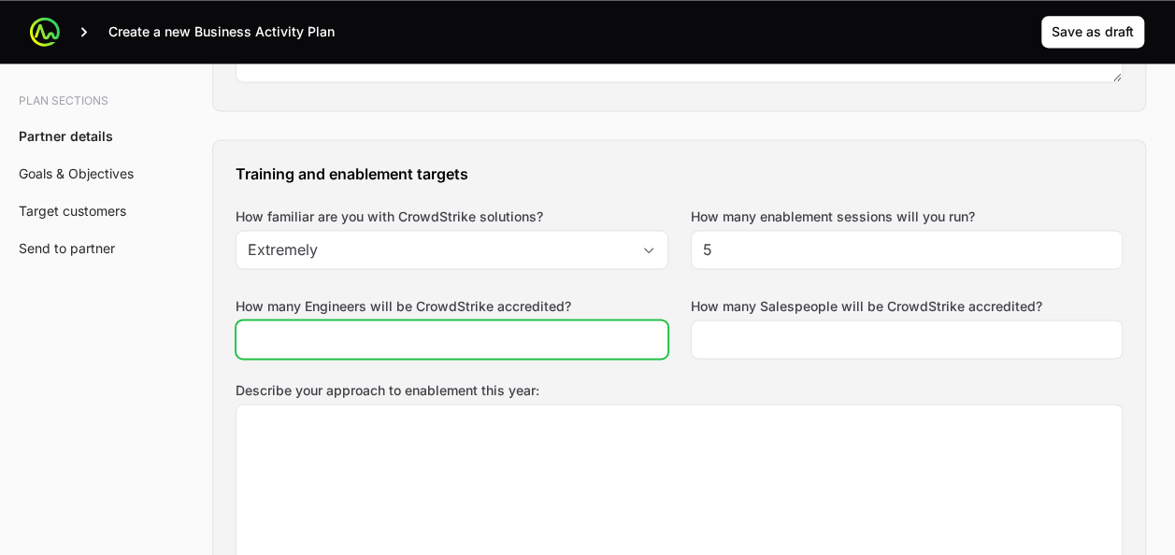
click at [501, 331] on input "How many Engineers will be CrowdStrike accredited?" at bounding box center [452, 339] width 409 height 22
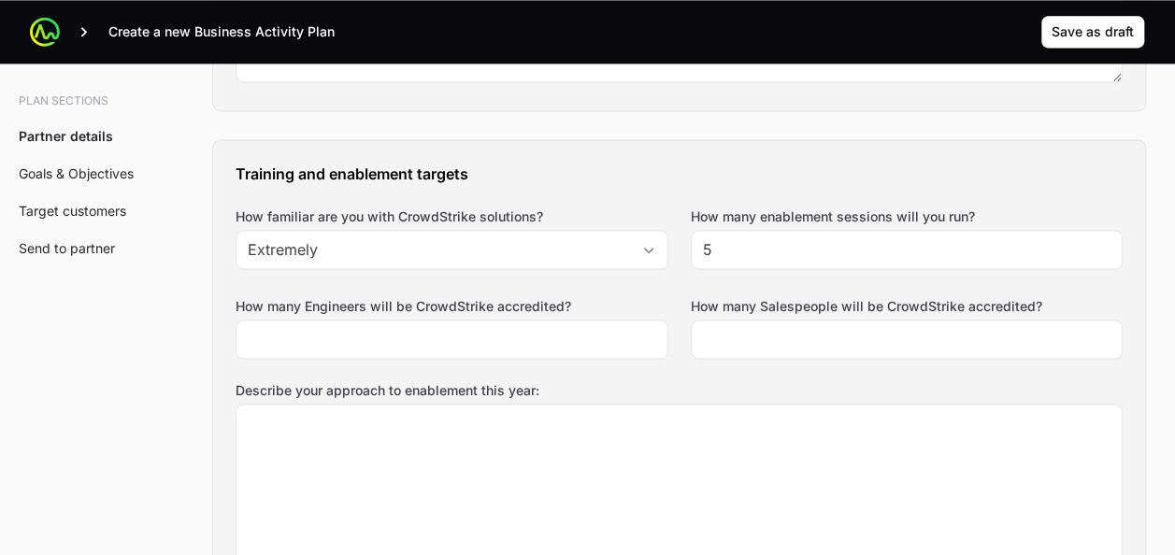
click at [781, 208] on label "How many enablement sessions will you run?" at bounding box center [833, 217] width 284 height 19
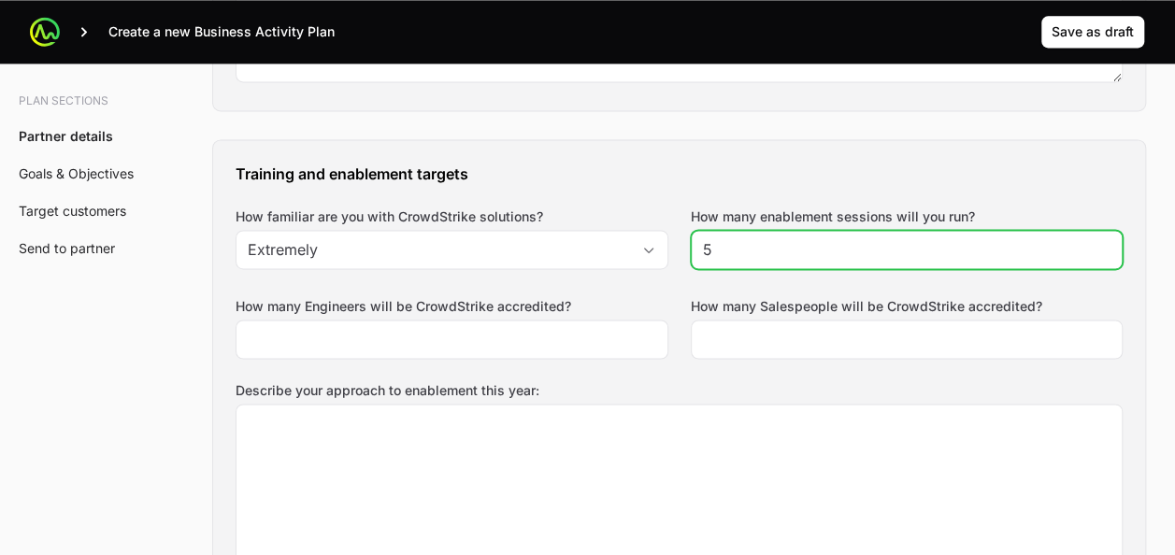
click at [781, 238] on input "5" at bounding box center [907, 249] width 409 height 22
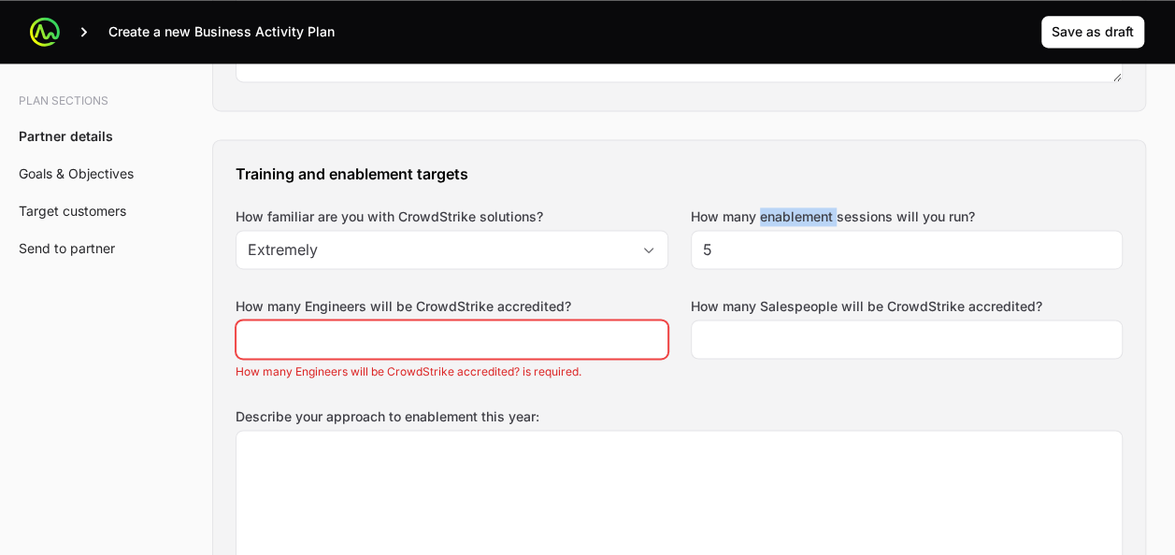
click at [781, 208] on label "How many enablement sessions will you run?" at bounding box center [833, 217] width 284 height 19
click at [781, 238] on input "5" at bounding box center [907, 249] width 409 height 22
click at [781, 208] on label "How many enablement sessions will you run?" at bounding box center [833, 217] width 284 height 19
click at [781, 238] on input "5" at bounding box center [907, 249] width 409 height 22
drag, startPoint x: 781, startPoint y: 204, endPoint x: 941, endPoint y: 215, distance: 161.2
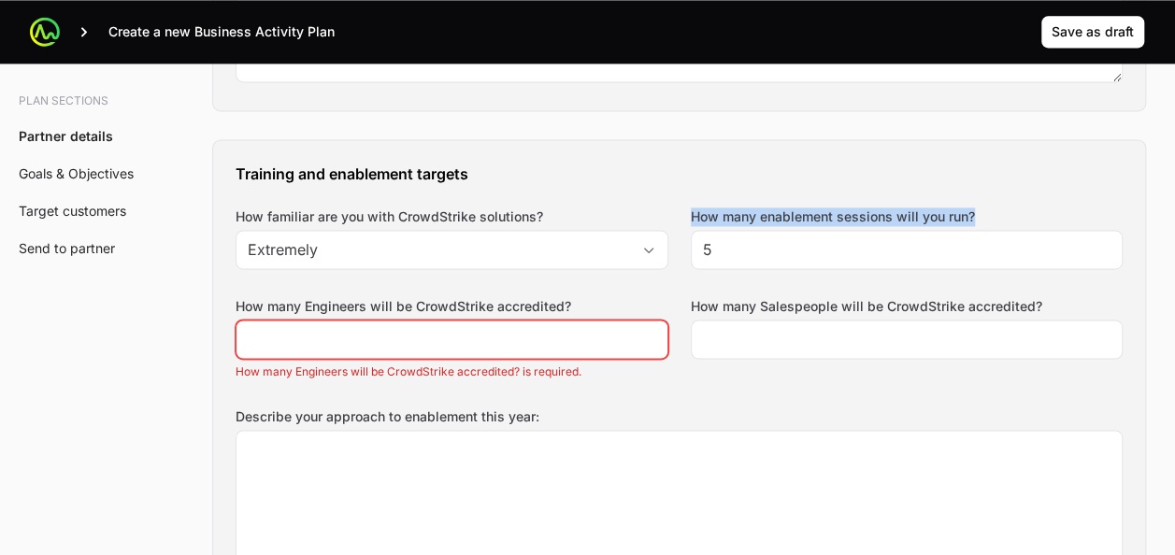
click at [941, 215] on label "How many enablement sessions will you run?" at bounding box center [833, 217] width 284 height 19
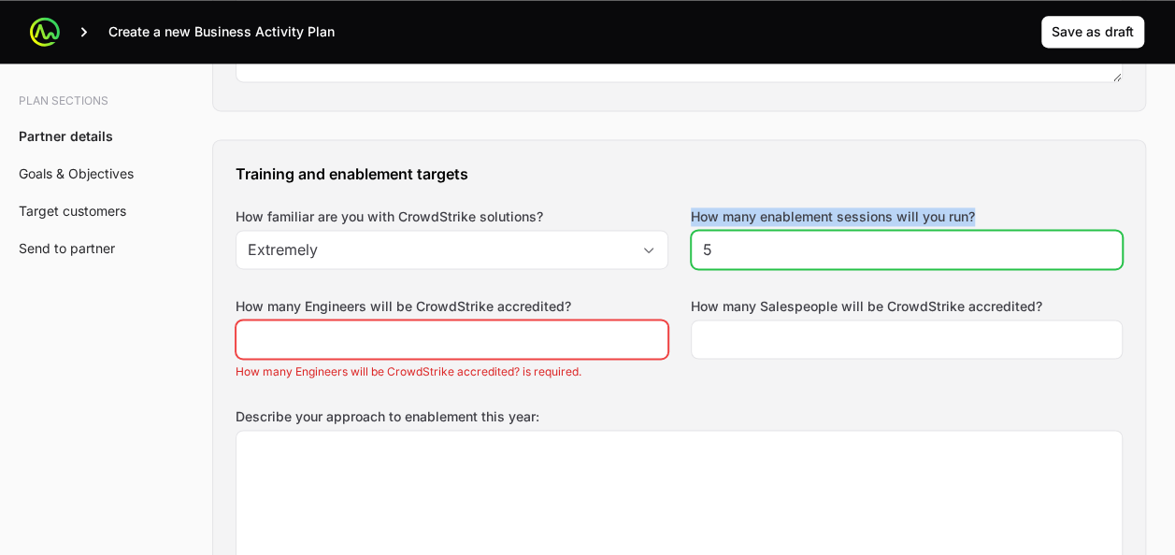
click at [941, 238] on input "5" at bounding box center [907, 249] width 409 height 22
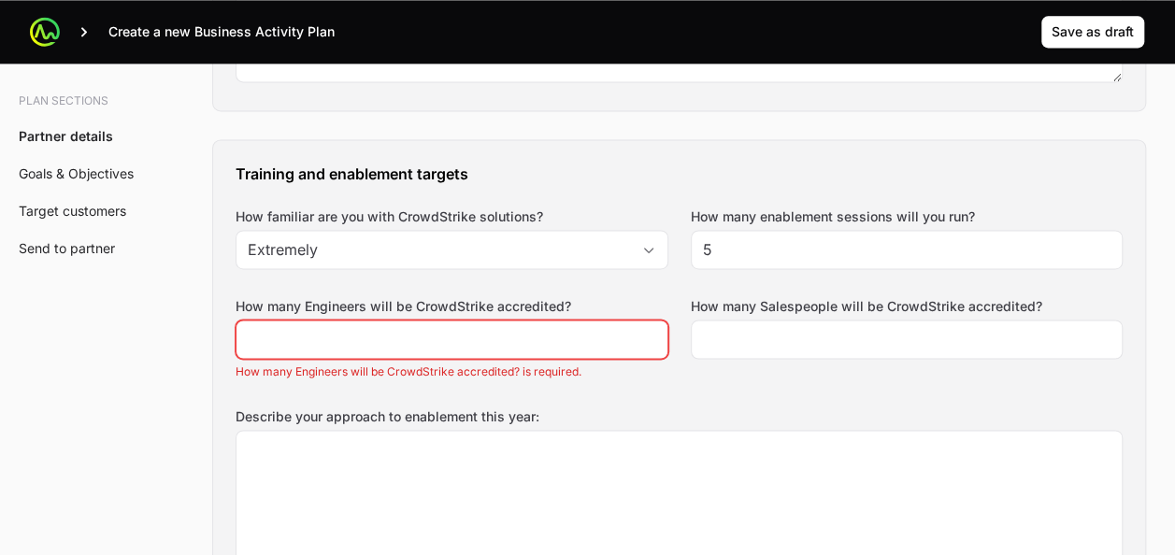
click at [628, 211] on label "How familiar are you with CrowdStrike solutions?" at bounding box center [452, 217] width 433 height 19
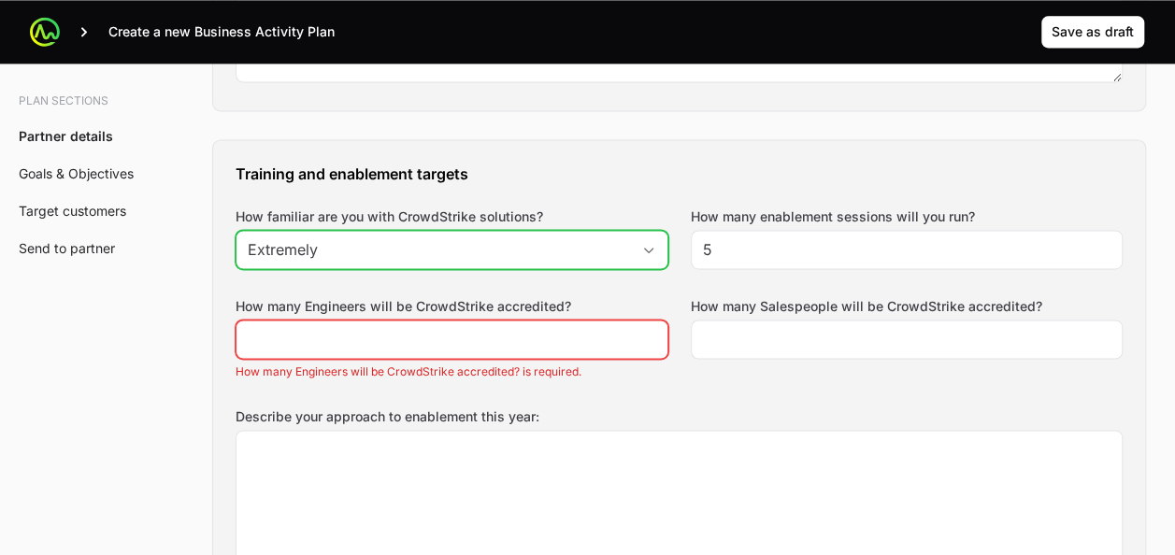
click at [628, 231] on input "Extremely" at bounding box center [434, 249] width 394 height 37
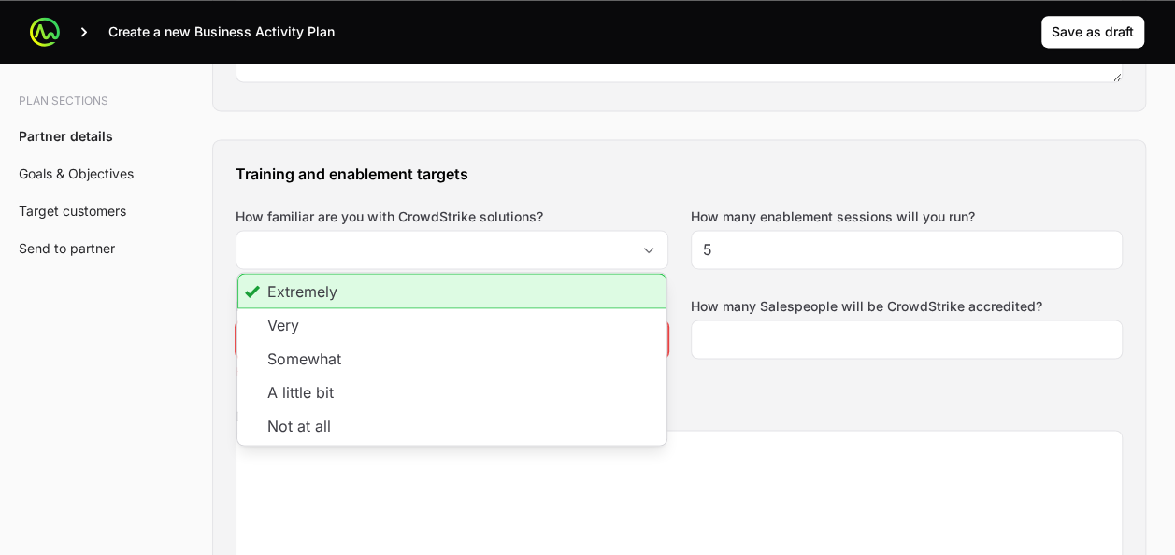
type input "Extremely"
click at [654, 193] on div "Training and enablement targets How familiar are you with CrowdStrike solutions…" at bounding box center [679, 397] width 932 height 514
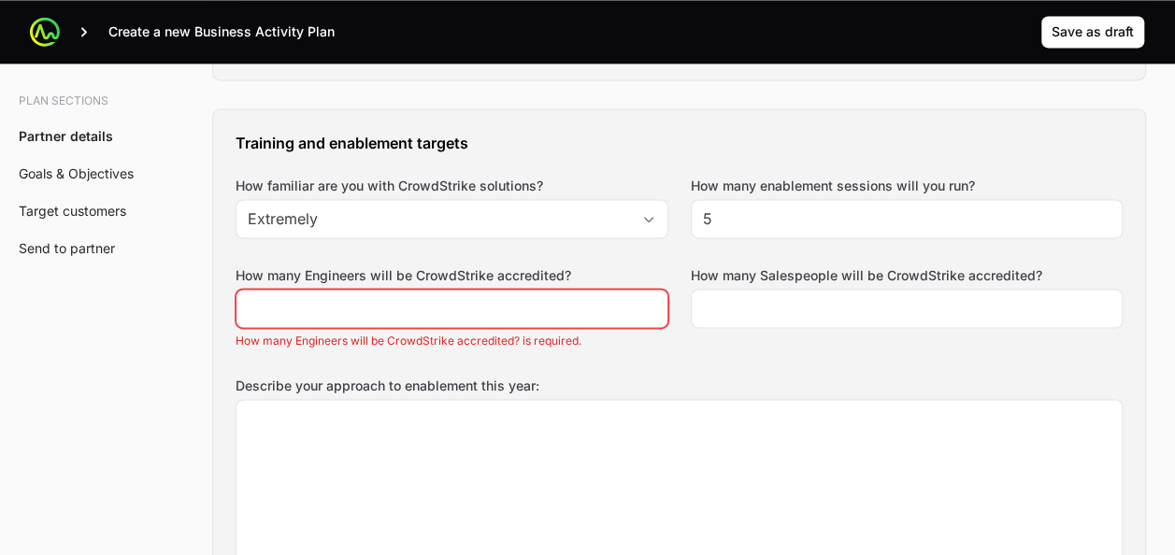
scroll to position [1333, 0]
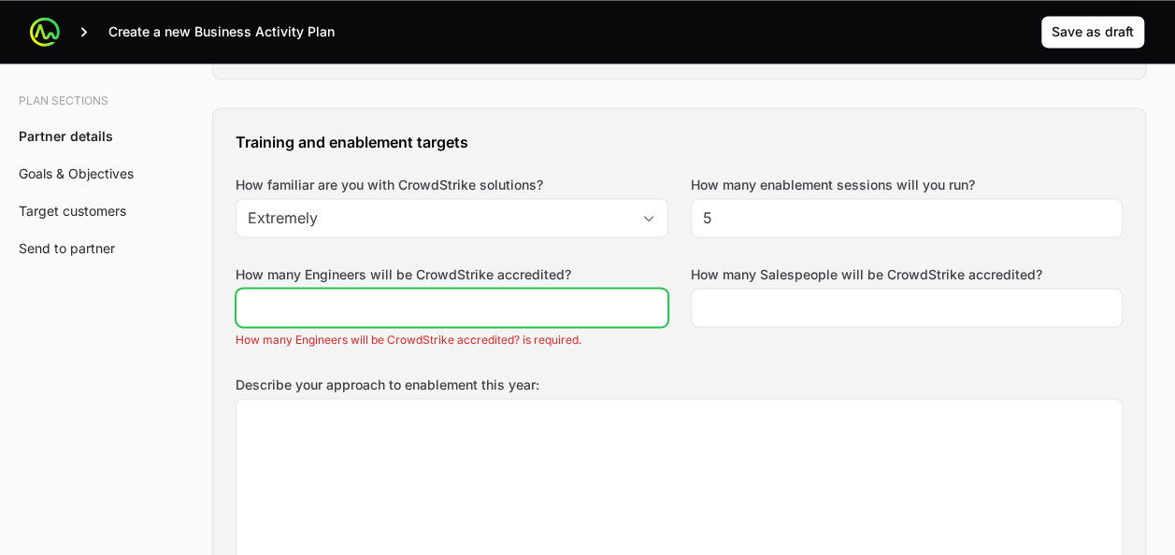
click at [358, 297] on input "How many Engineers will be CrowdStrike accredited?" at bounding box center [452, 307] width 409 height 22
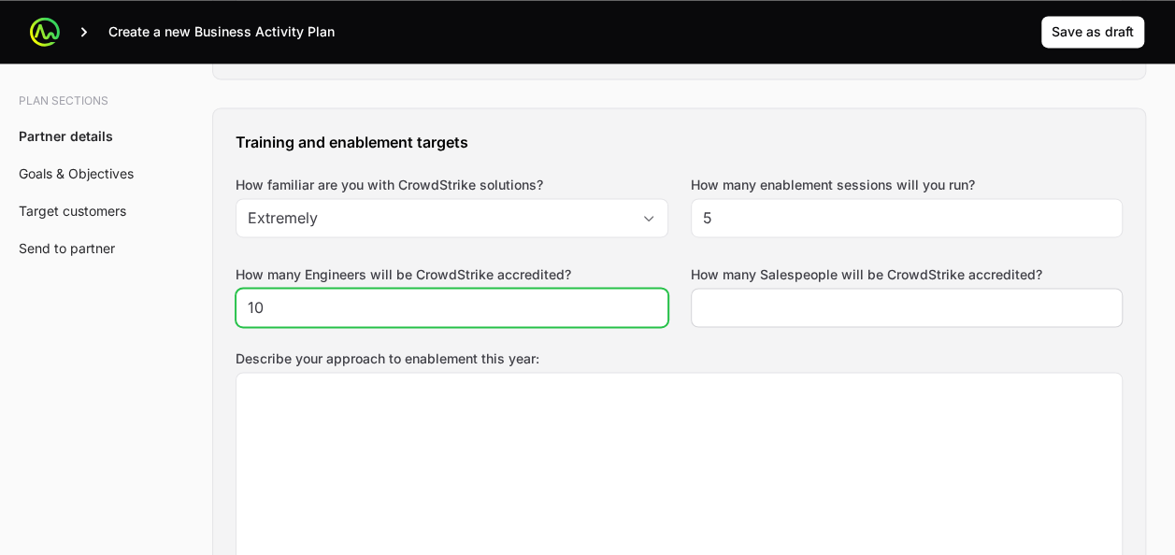
type input "10"
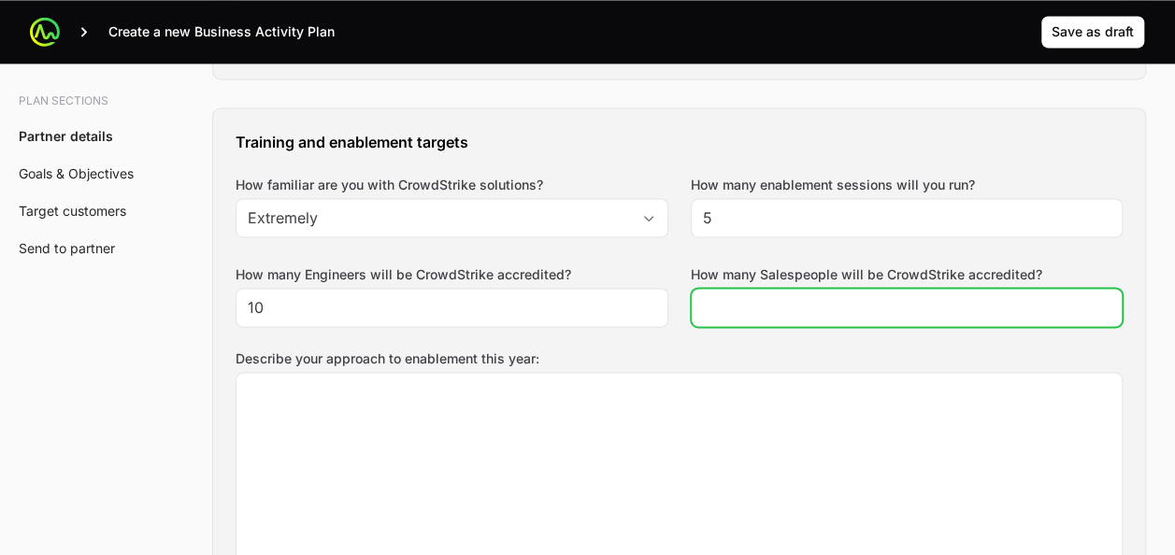
click at [733, 296] on input "How many Salespeople will be CrowdStrike accredited?" at bounding box center [907, 307] width 409 height 22
type input "11"
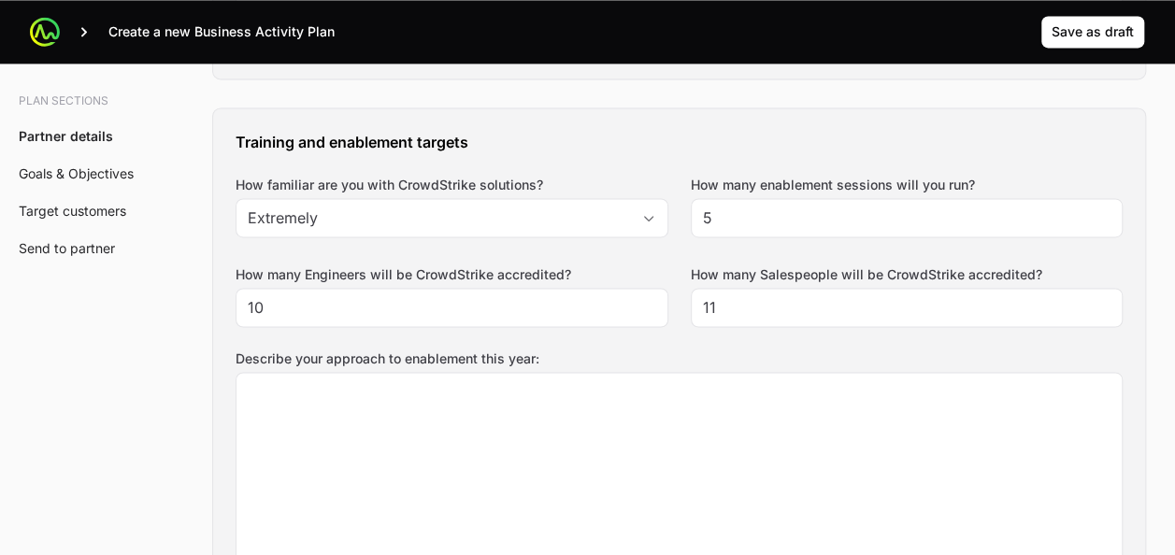
click at [656, 350] on label "Describe your approach to enablement this year:" at bounding box center [679, 359] width 887 height 19
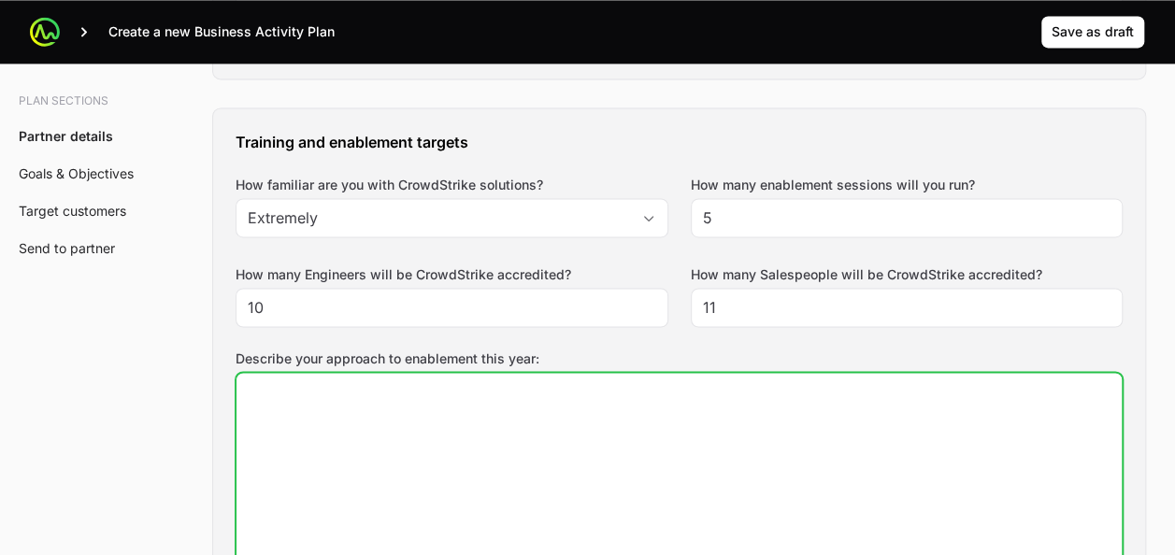
click at [656, 373] on textarea "Describe your approach to enablement this year:" at bounding box center [679, 470] width 885 height 194
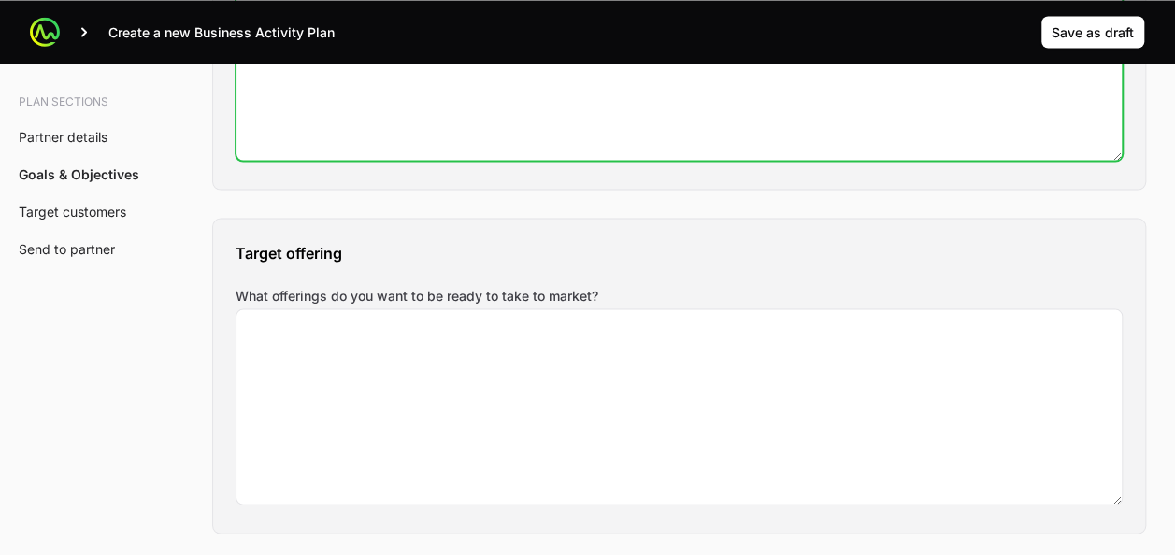
scroll to position [1749, 0]
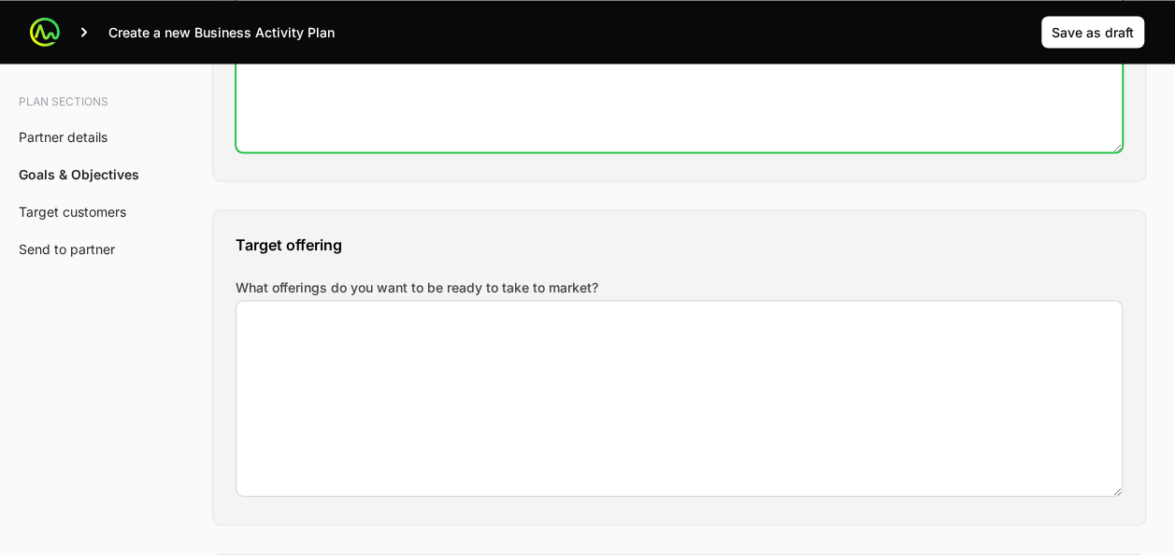
type textarea "Lograr que el 100% de los equipos comerciales y tecnicos esten acreditados"
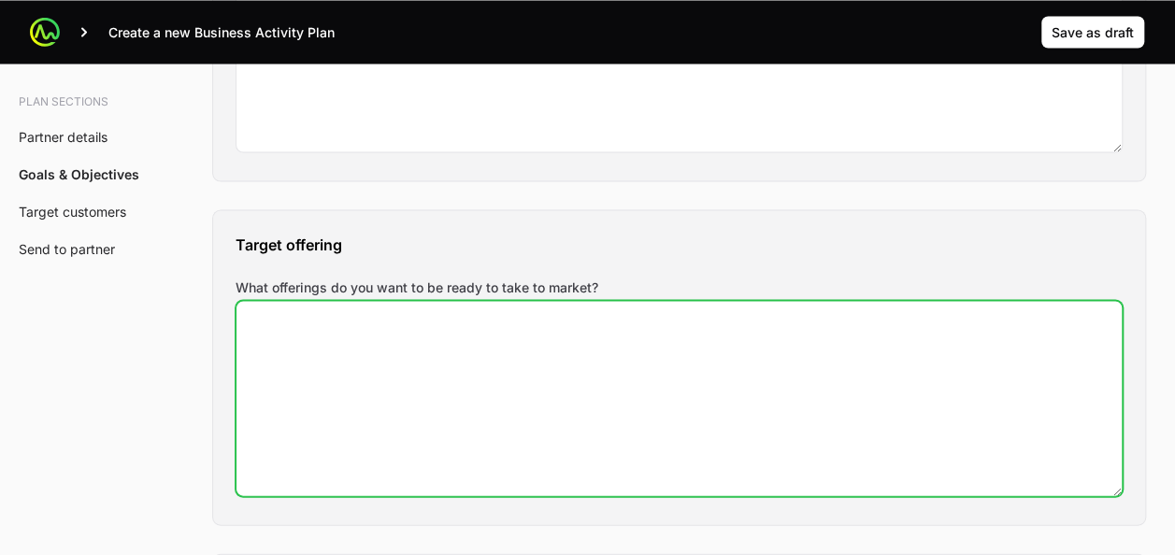
click at [584, 342] on textarea "What offerings do you want to be ready to take to market?" at bounding box center [679, 398] width 885 height 194
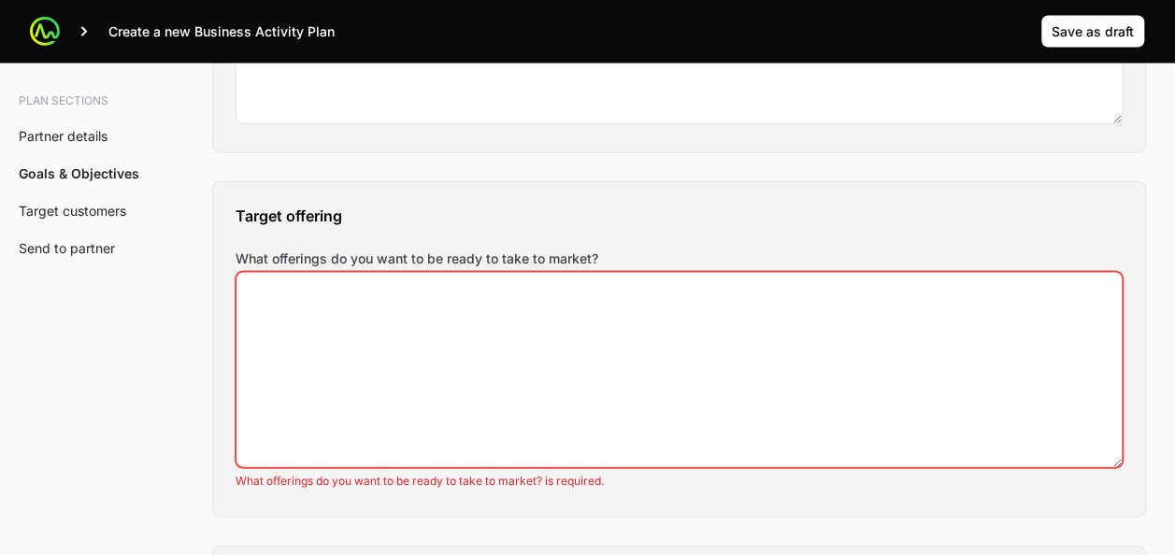
click at [643, 252] on label "What offerings do you want to be ready to take to market?" at bounding box center [679, 259] width 887 height 19
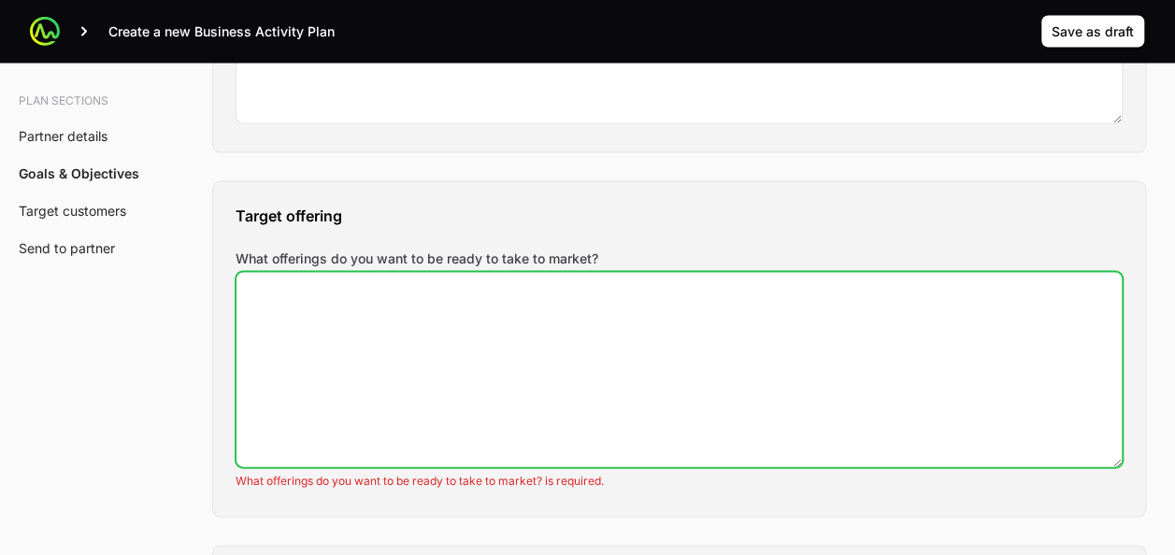
click at [643, 273] on textarea "What offerings do you want to be ready to take to market?" at bounding box center [679, 370] width 885 height 194
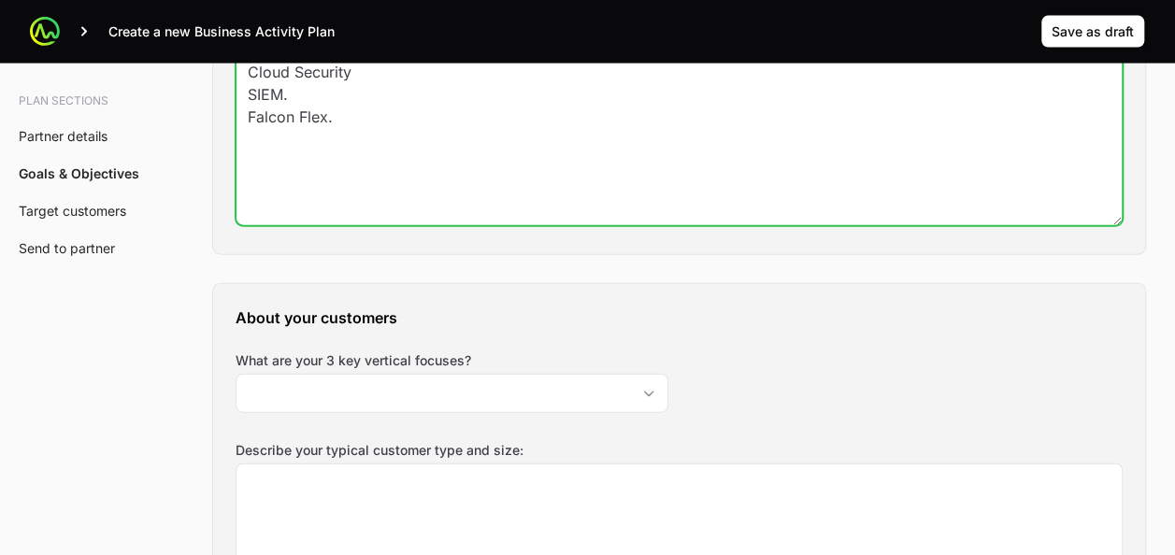
scroll to position [2036, 0]
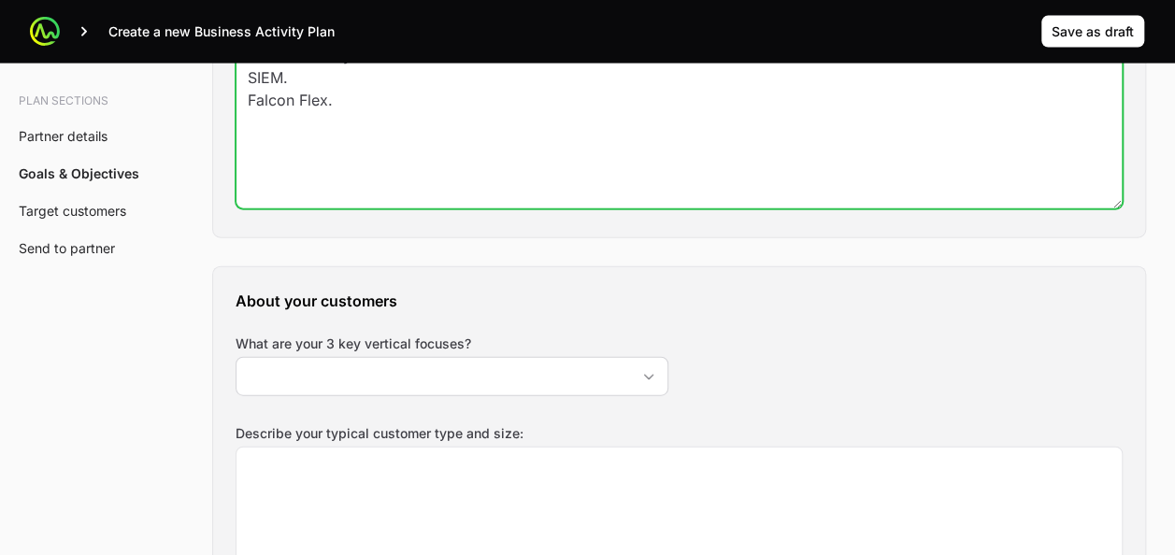
type textarea "Identidades Cloud Security SIEM. Falcon Flex."
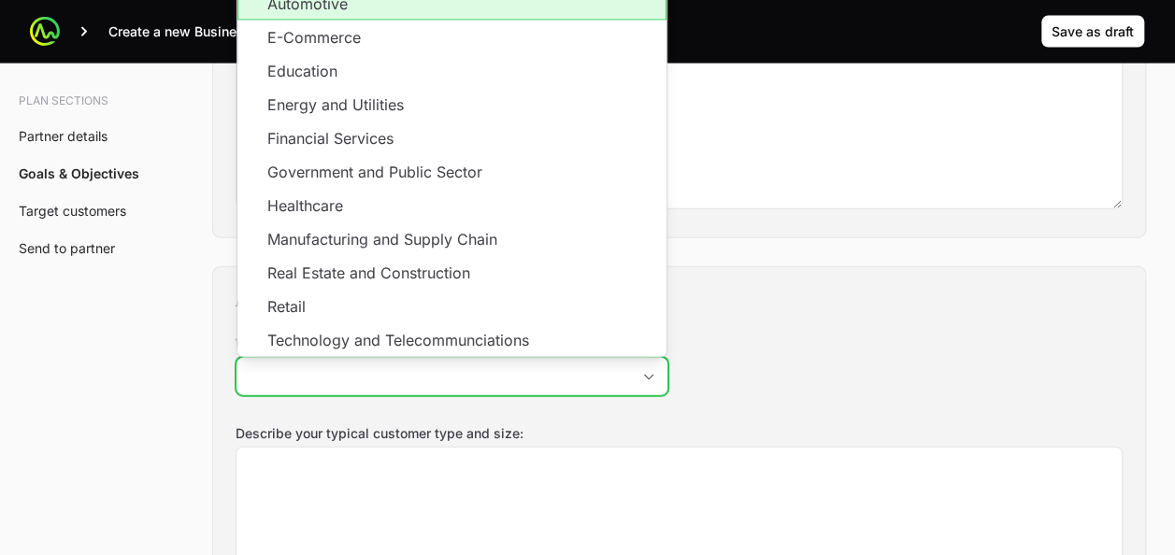
click at [424, 375] on input "What are your 3 key vertical focuses?" at bounding box center [434, 376] width 394 height 37
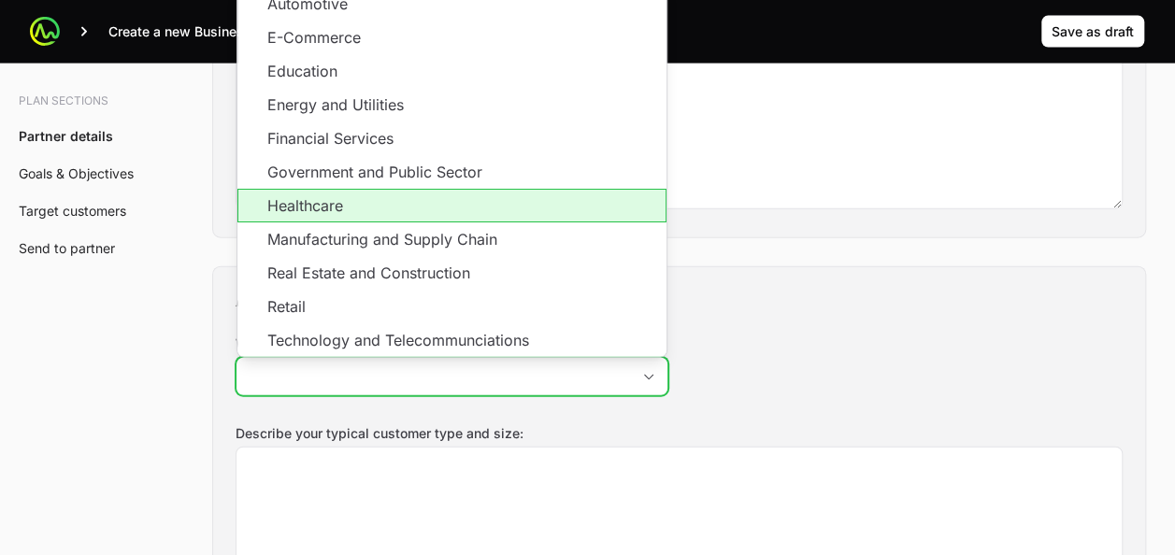
scroll to position [1939, 0]
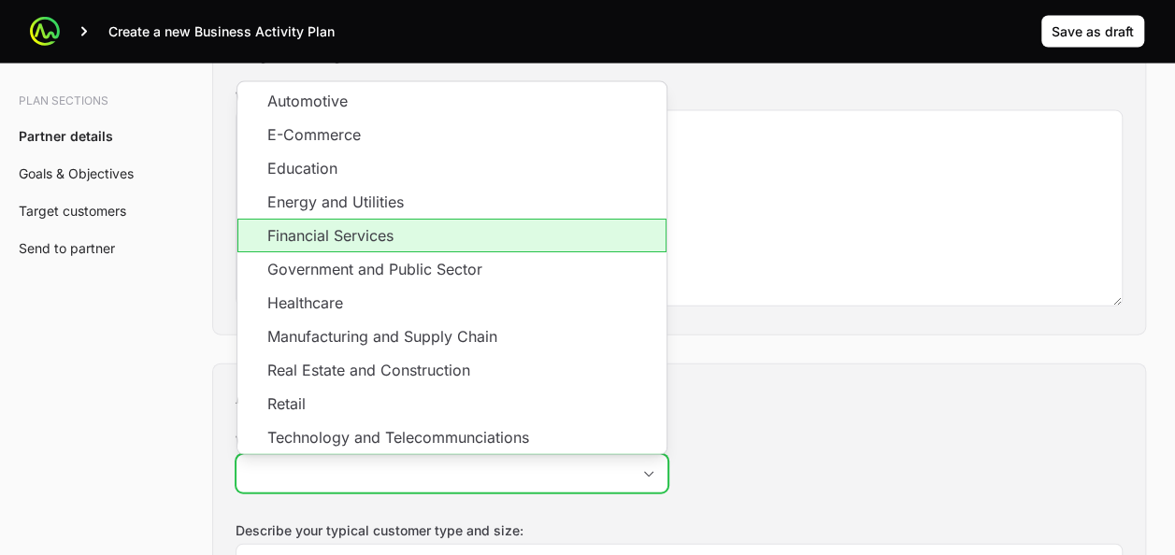
click at [423, 227] on li "Financial Services" at bounding box center [451, 236] width 429 height 34
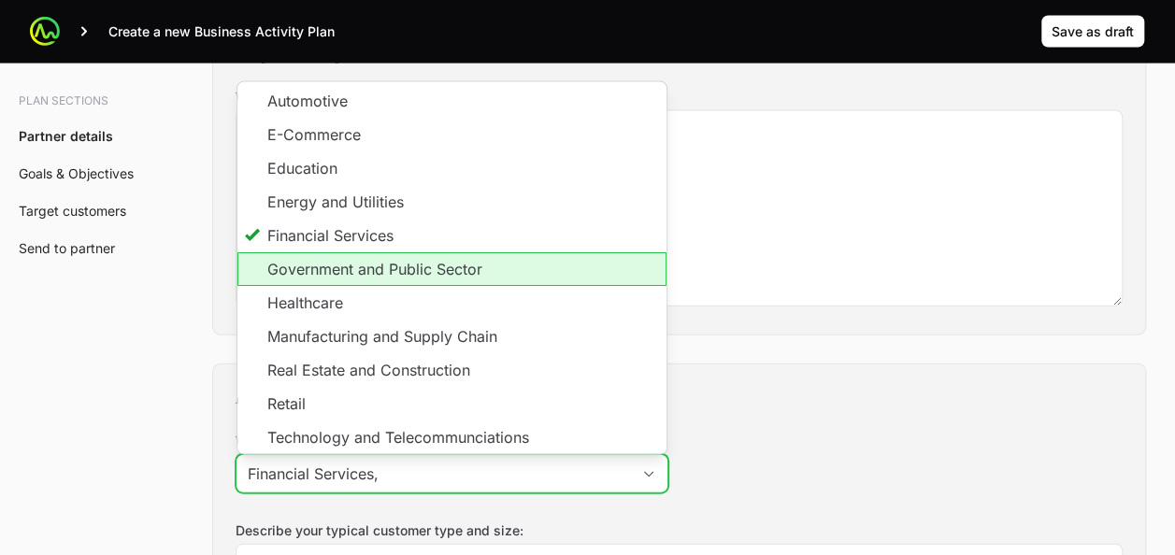
click at [411, 260] on li "Government and Public Sector" at bounding box center [451, 269] width 429 height 34
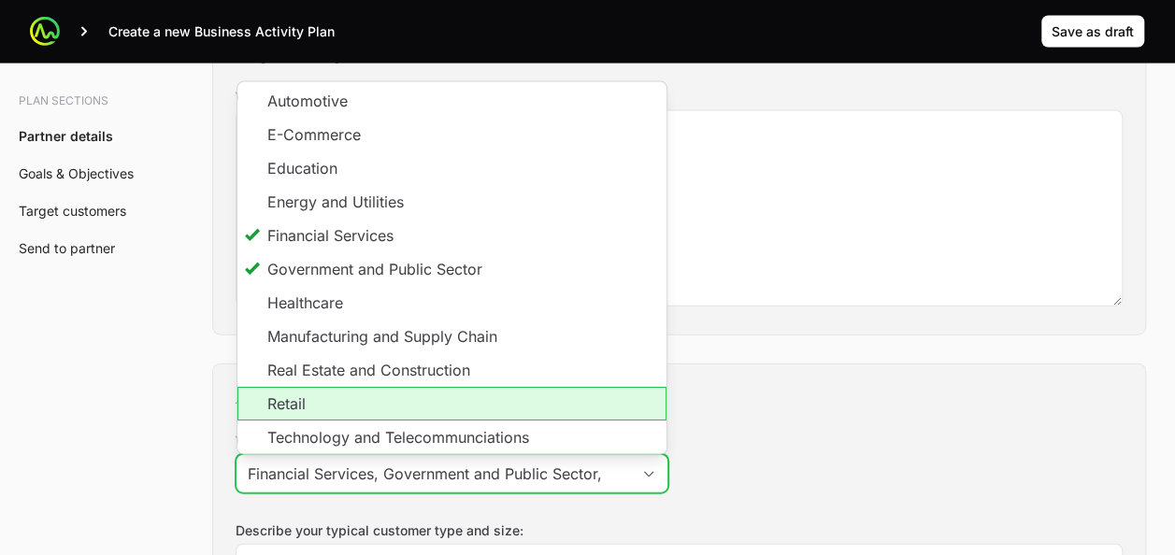
click at [387, 406] on li "Retail" at bounding box center [451, 404] width 429 height 34
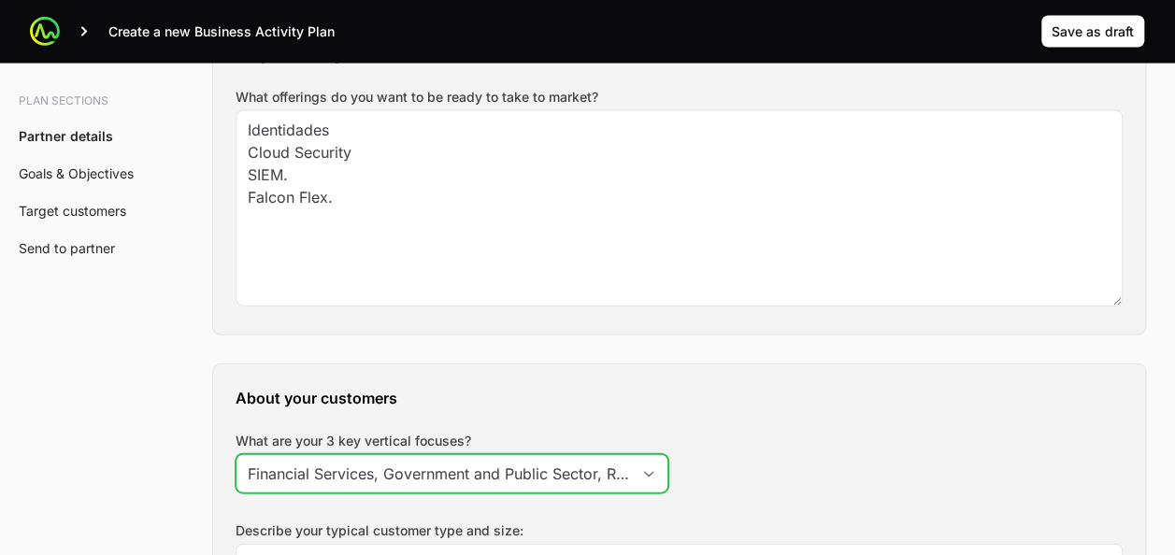
scroll to position [0, 20]
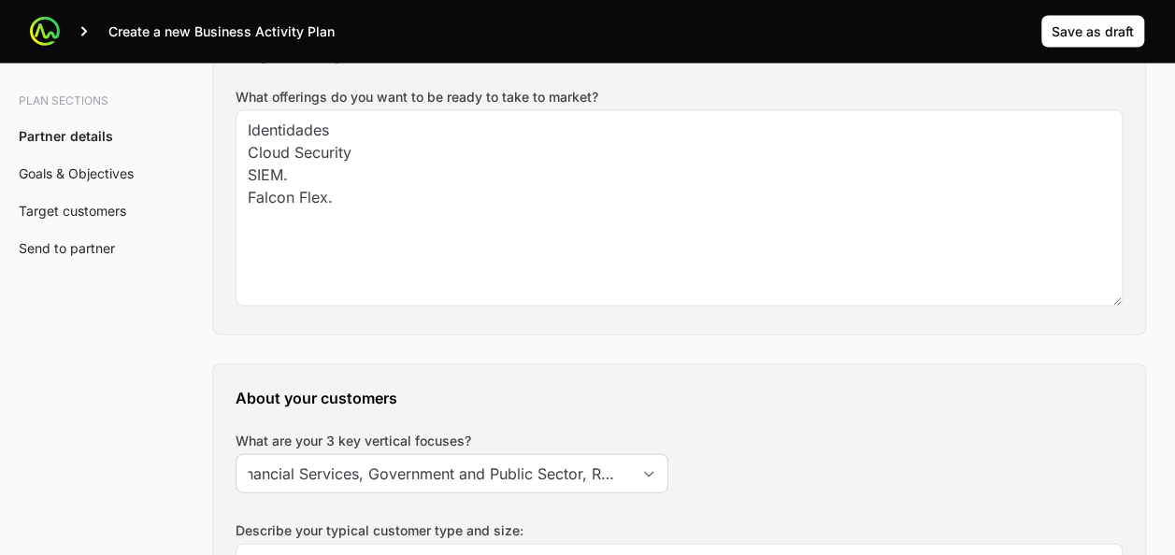
type input "Financial Services, Government and Public Sector, Retail"
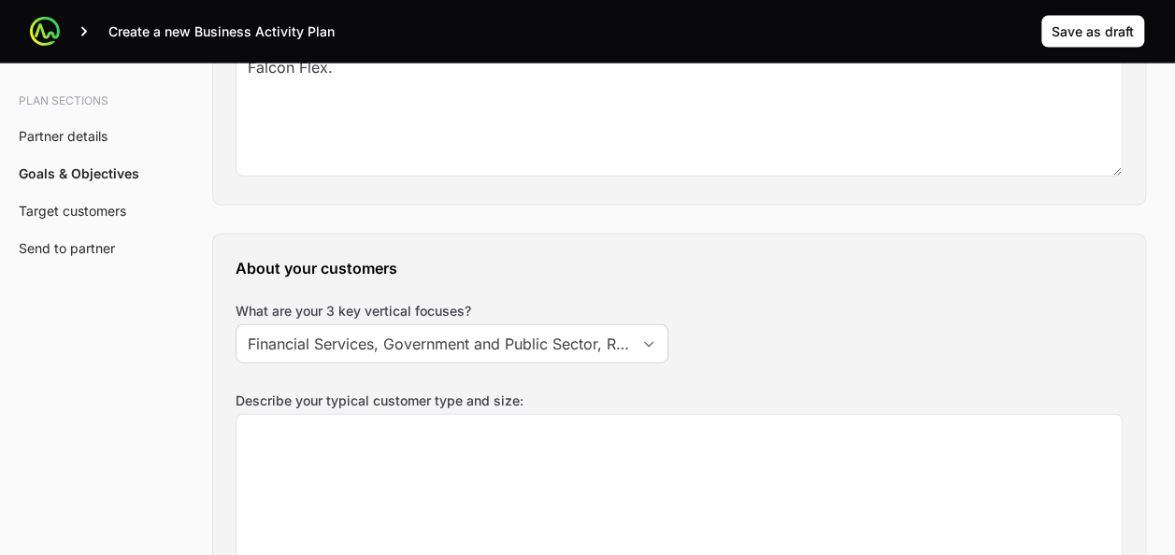
scroll to position [2071, 0]
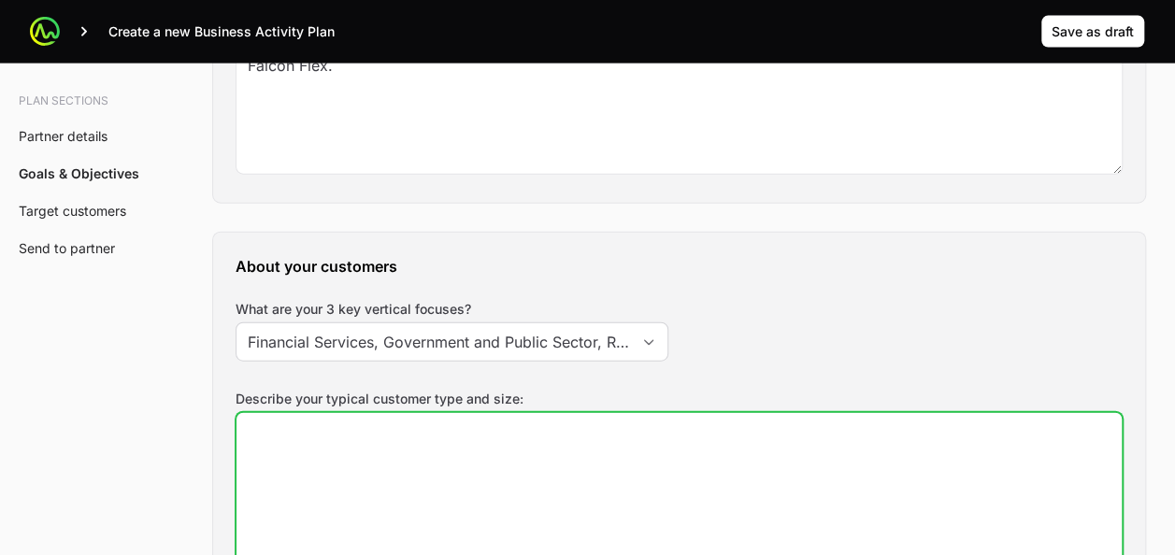
click at [666, 486] on textarea "Describe your typical customer type and size:" at bounding box center [679, 510] width 885 height 194
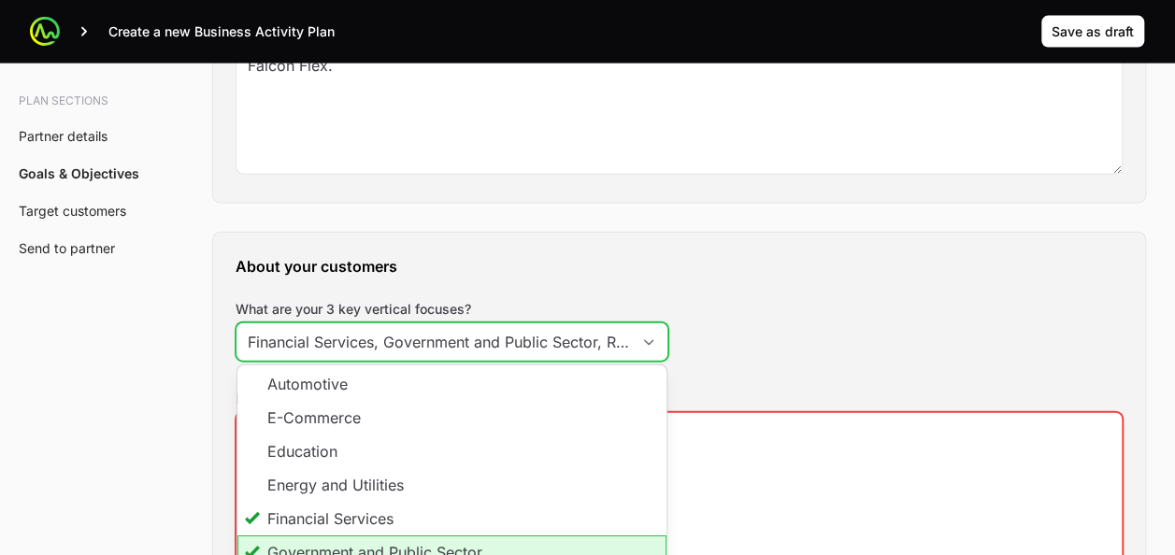
click at [553, 323] on input "Financial Services, Government and Public Sector, Retail" at bounding box center [434, 341] width 394 height 37
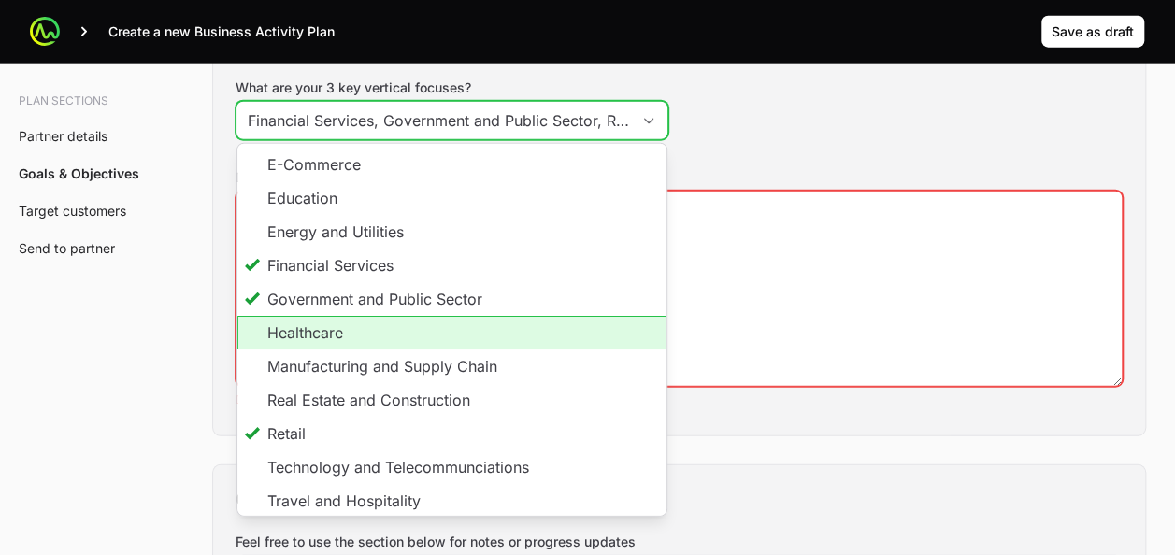
scroll to position [35, 0]
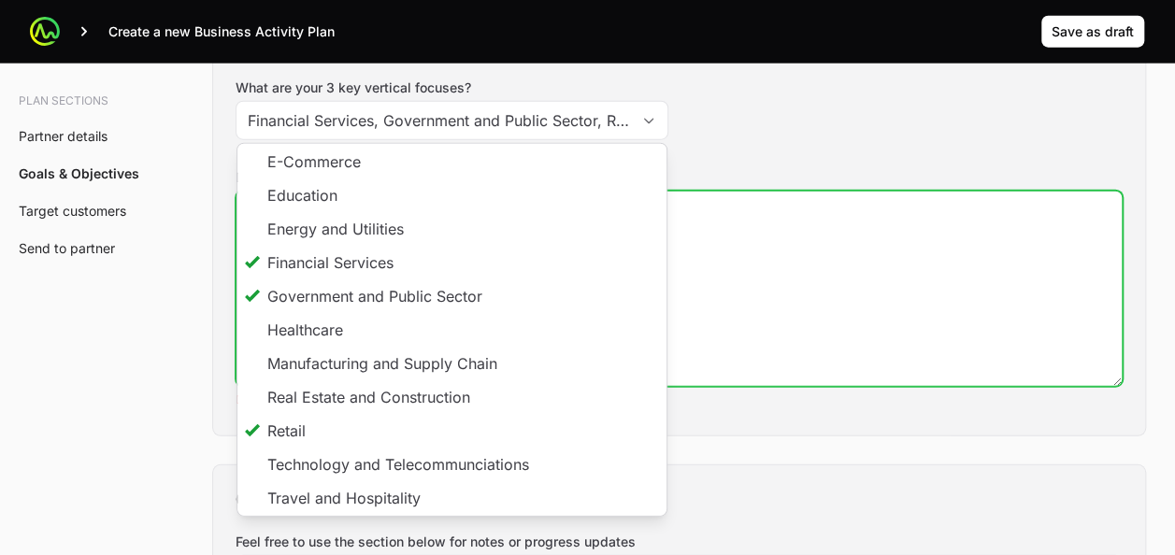
click at [853, 323] on textarea "Describe your typical customer type and size:" at bounding box center [679, 289] width 885 height 194
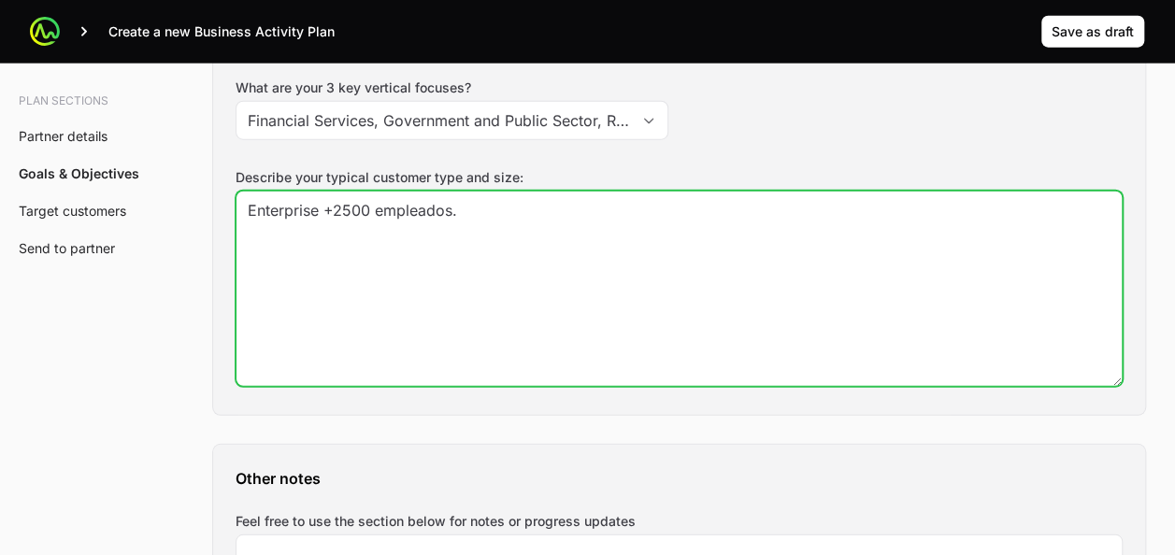
type textarea "Enterprise +2500 empleados."
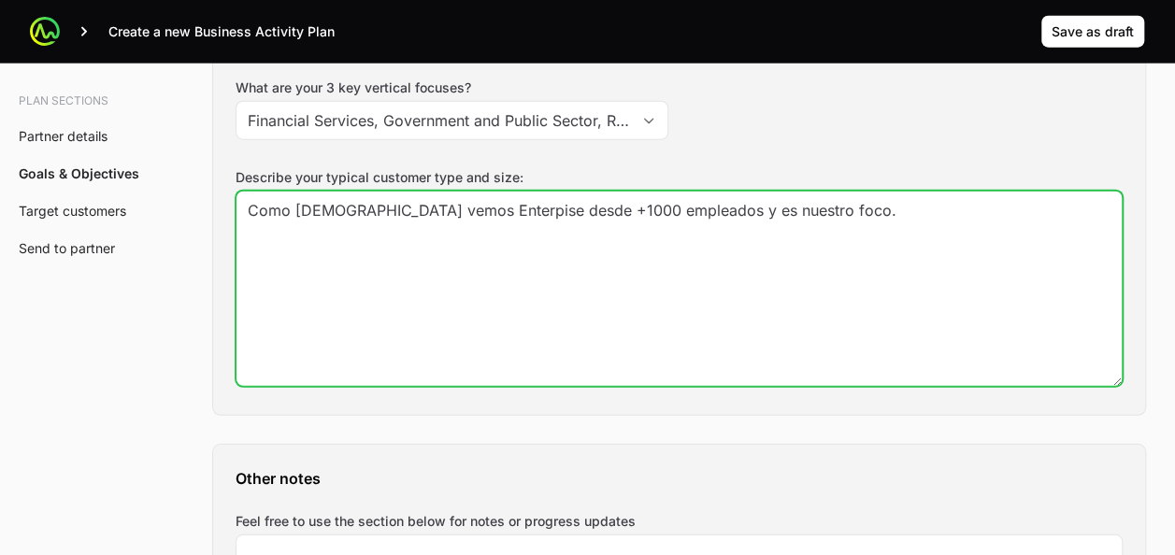
click at [815, 194] on textarea "Como [DEMOGRAPHIC_DATA] vemos Enterpise desde +1000 empleados y es nuestro foco." at bounding box center [679, 289] width 885 height 194
click at [823, 207] on textarea "Como [DEMOGRAPHIC_DATA] vemos Enterpise desde +1000 empleados y es nuestro foco…" at bounding box center [679, 289] width 885 height 194
type textarea "Como [DEMOGRAPHIC_DATA] vemos Enterpise desde +1000 empleados y es nuestro foco…"
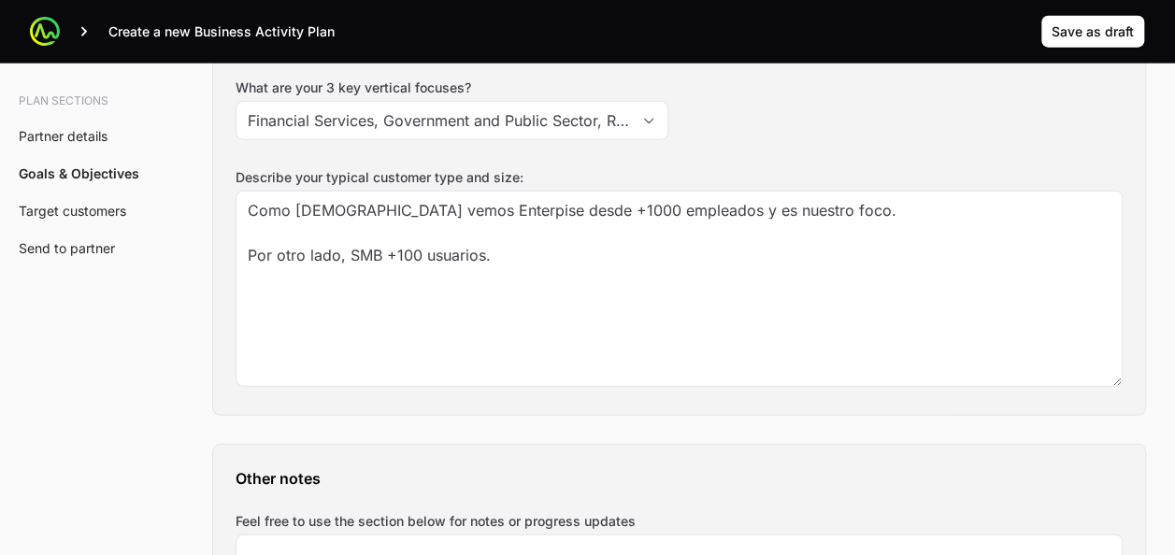
click at [770, 142] on div "About your customers What are your 3 key vertical focuses? Financial Services, …" at bounding box center [679, 213] width 932 height 404
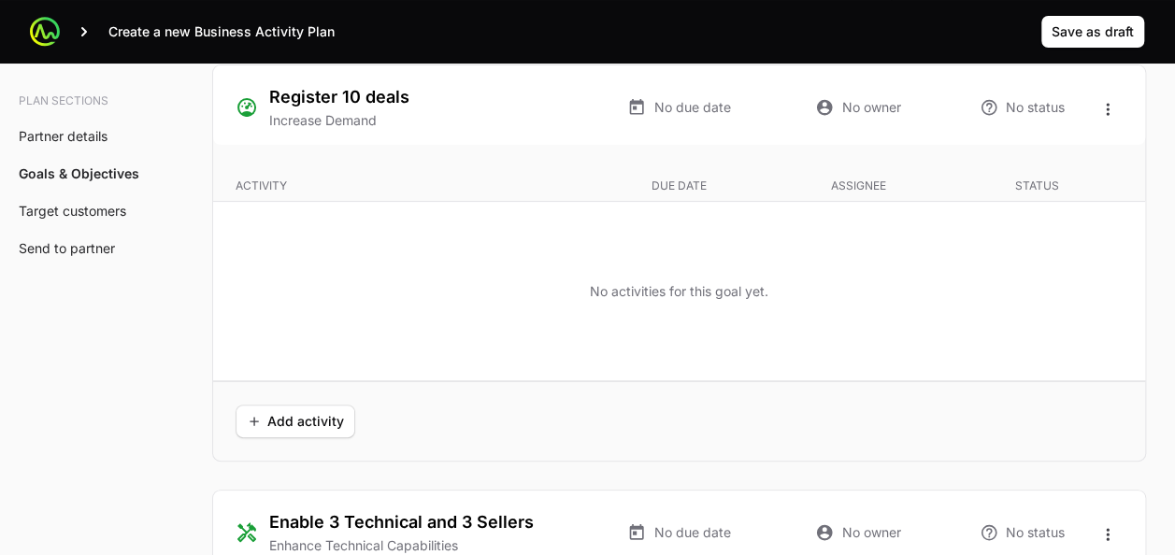
scroll to position [3552, 0]
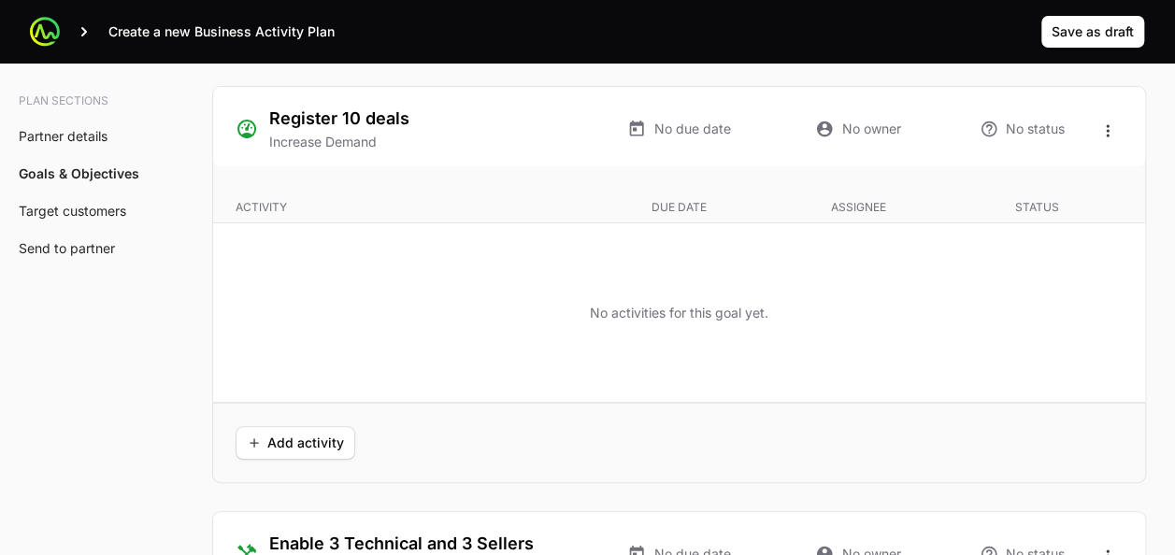
click at [563, 452] on div "Add activity" at bounding box center [679, 442] width 932 height 79
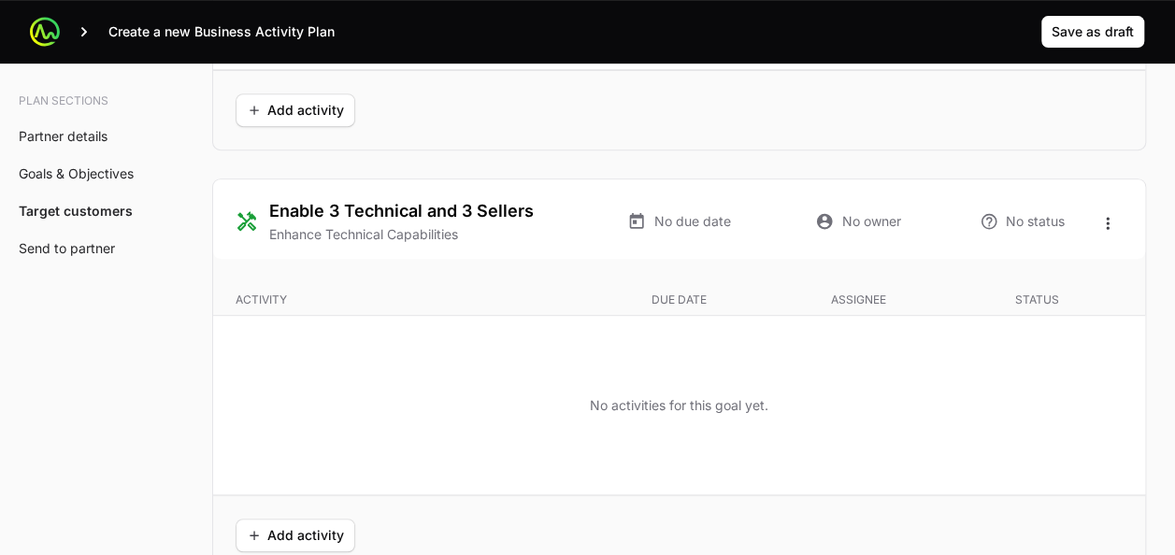
scroll to position [3888, 0]
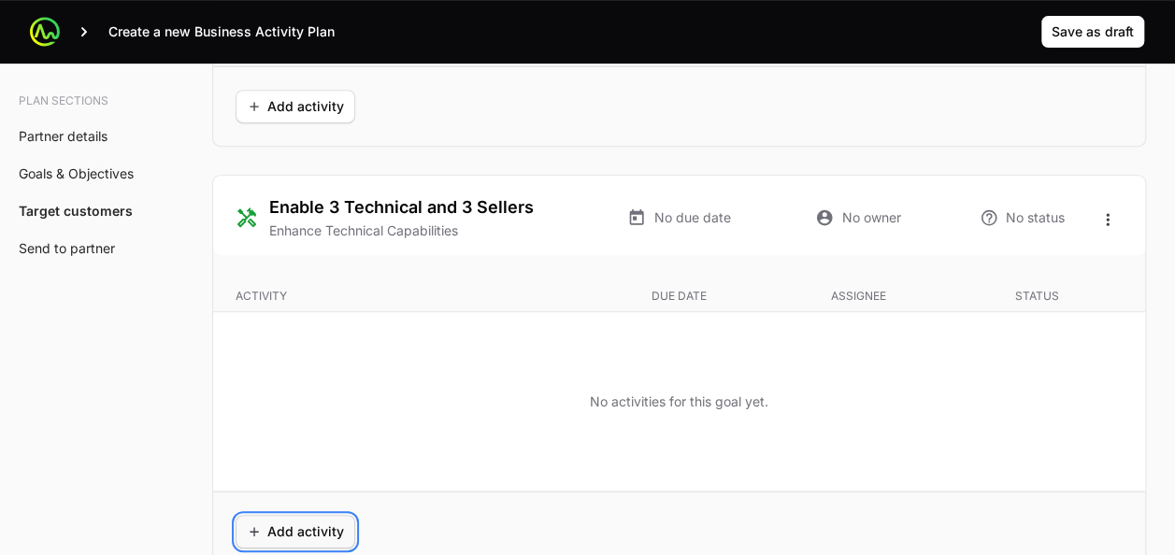
click at [282, 521] on span "Add activity" at bounding box center [295, 532] width 97 height 22
type input "Financial Services, Retail"
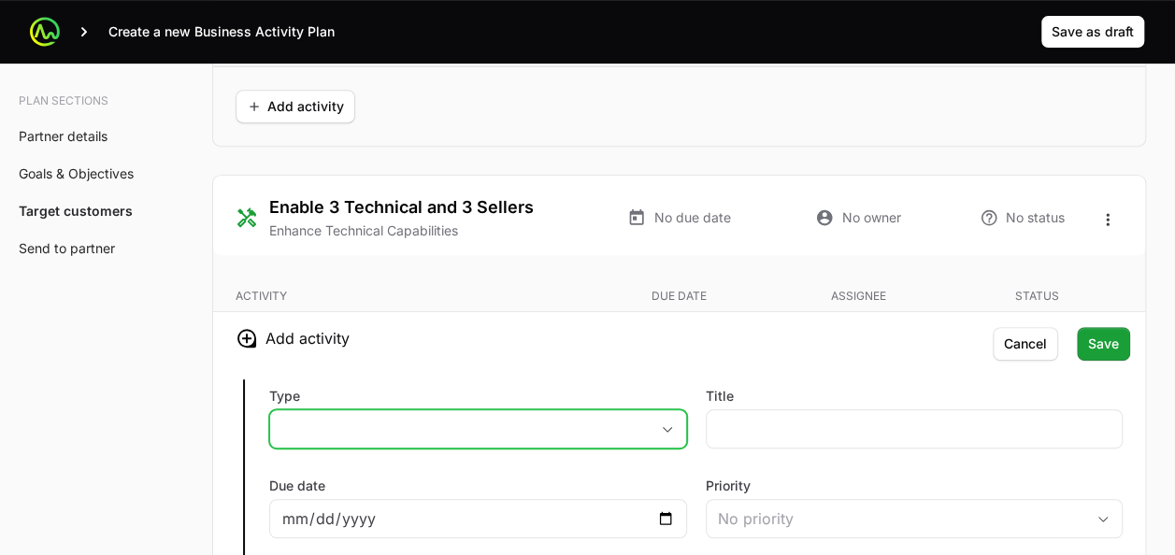
click at [549, 424] on button "placeholder" at bounding box center [478, 428] width 416 height 37
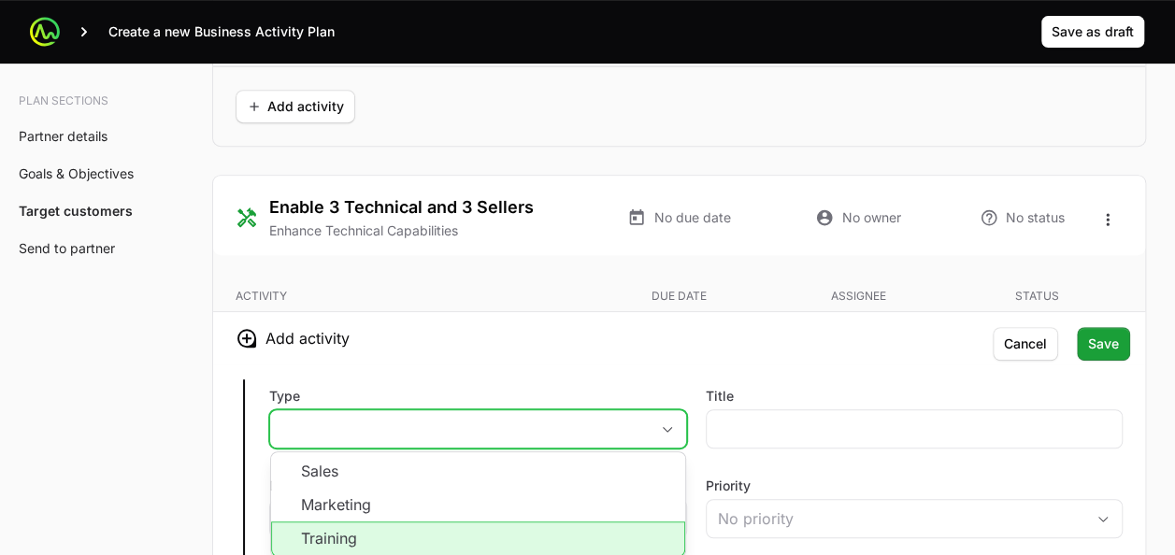
click at [469, 522] on li "Training" at bounding box center [478, 540] width 414 height 36
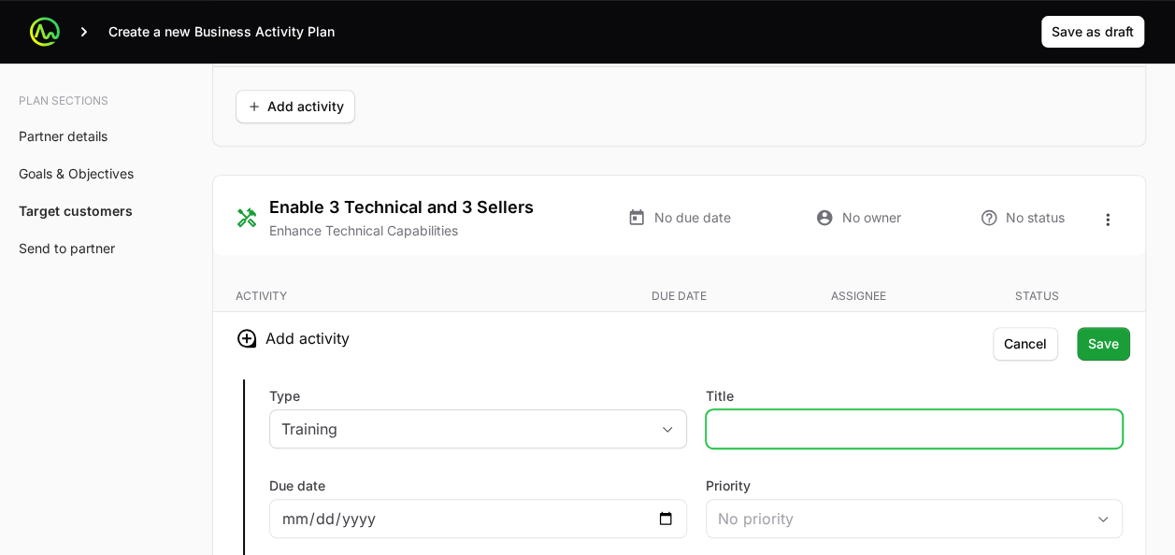
click at [734, 424] on input "Title" at bounding box center [915, 429] width 394 height 22
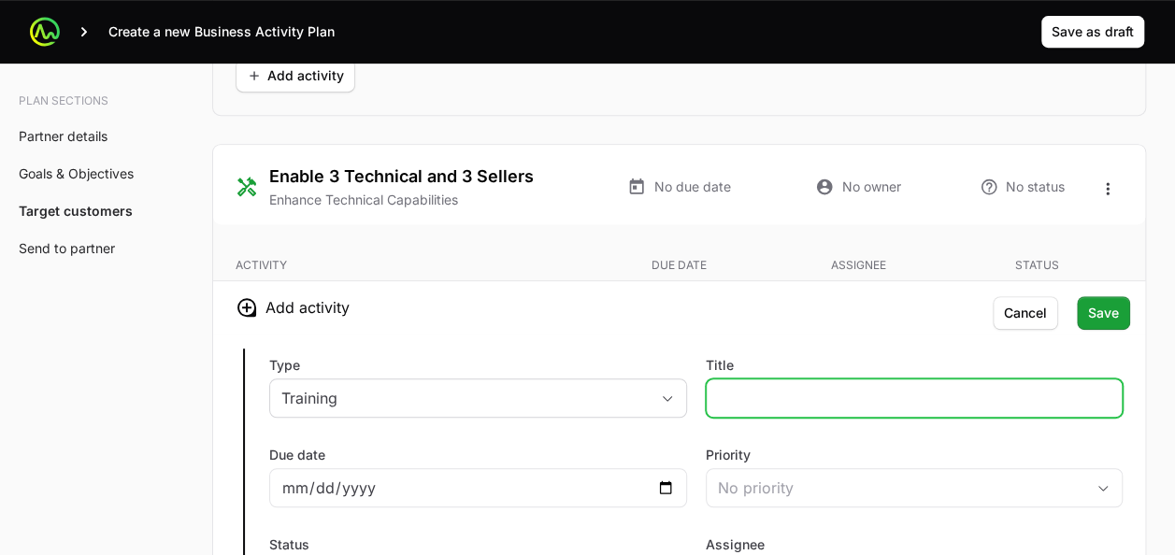
scroll to position [3923, 0]
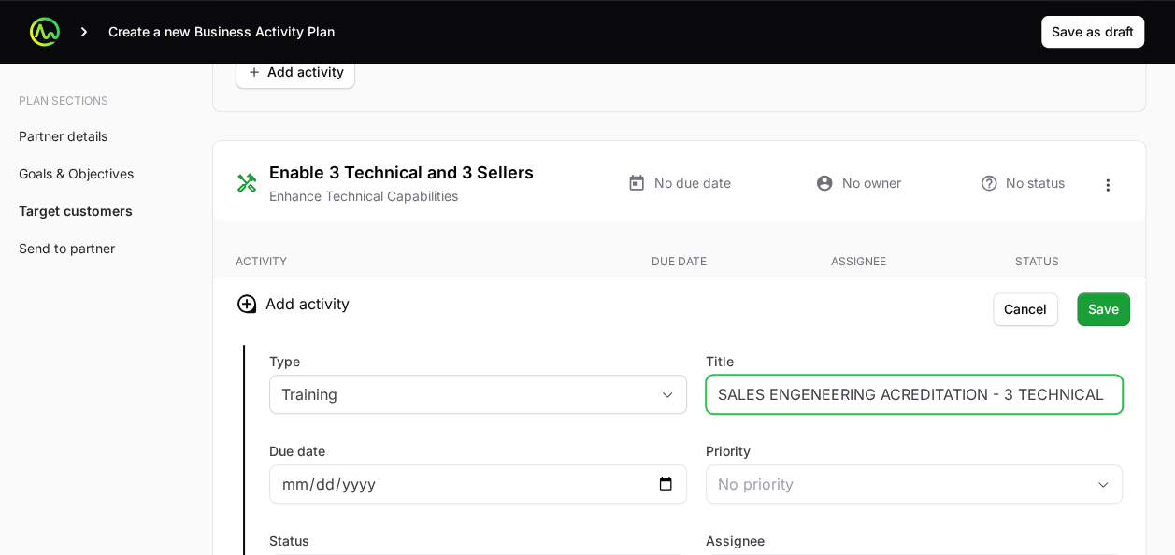
click at [1002, 384] on input "SALES ENGENEERING ACREDITATION - 3 TECHNICAL" at bounding box center [915, 394] width 394 height 22
click at [959, 383] on input "SALES ENGENEERING ACREDITATION - 3 TECHNICAL" at bounding box center [915, 394] width 394 height 22
type input "SALES ENGENEERING ACREDITATION - TECHNICAL"
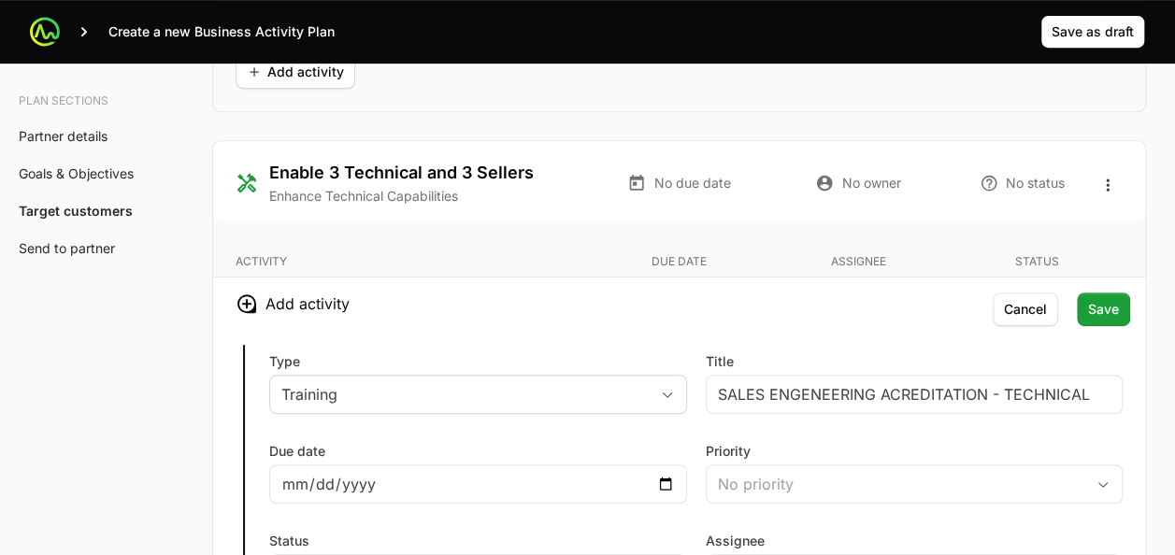
click at [488, 352] on label "Type" at bounding box center [478, 361] width 418 height 19
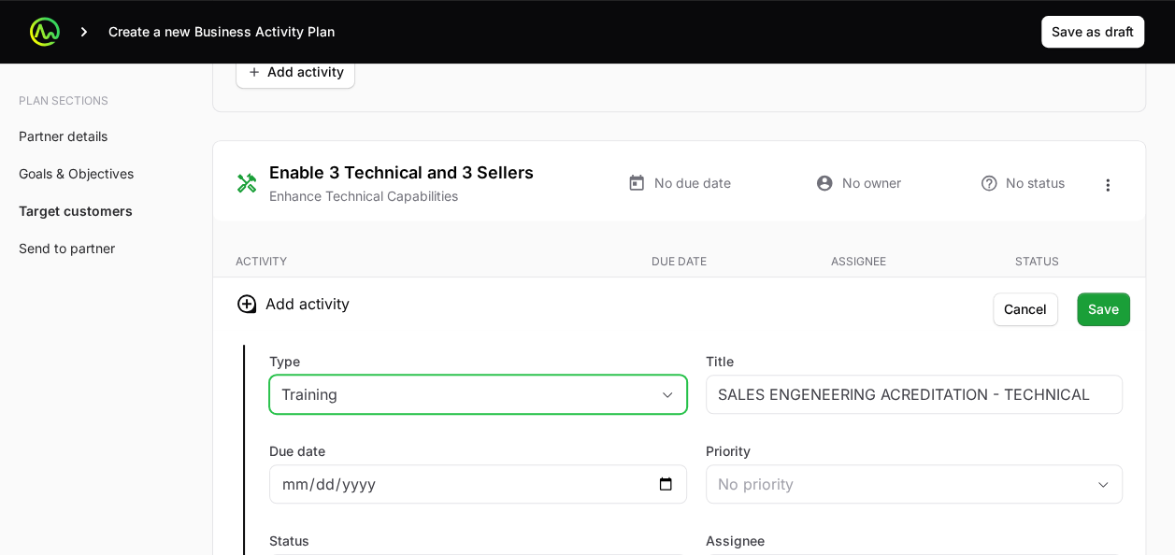
click at [488, 376] on button "Training" at bounding box center [478, 394] width 416 height 37
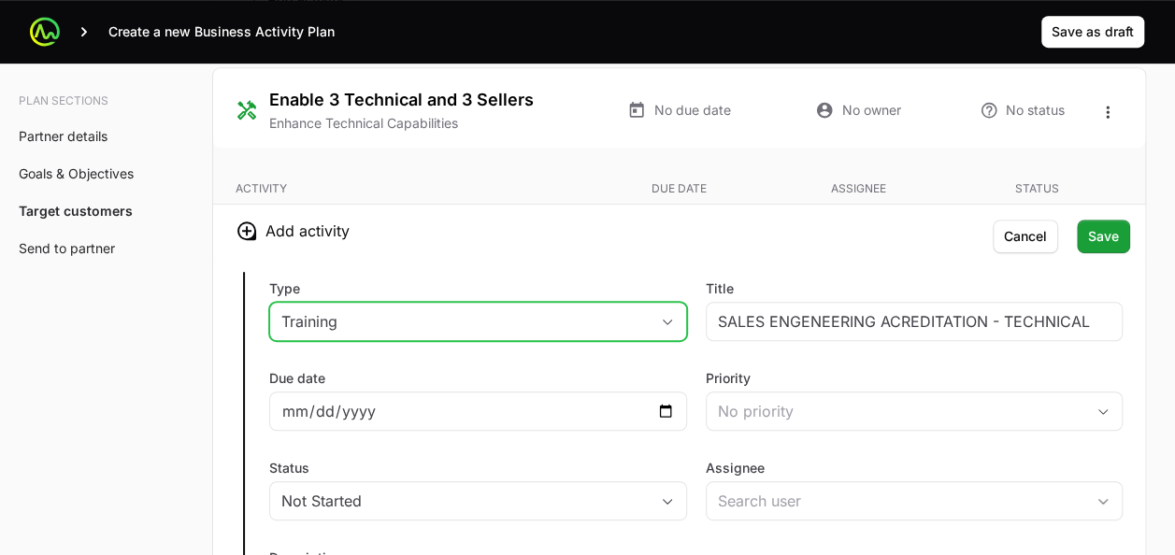
scroll to position [4003, 0]
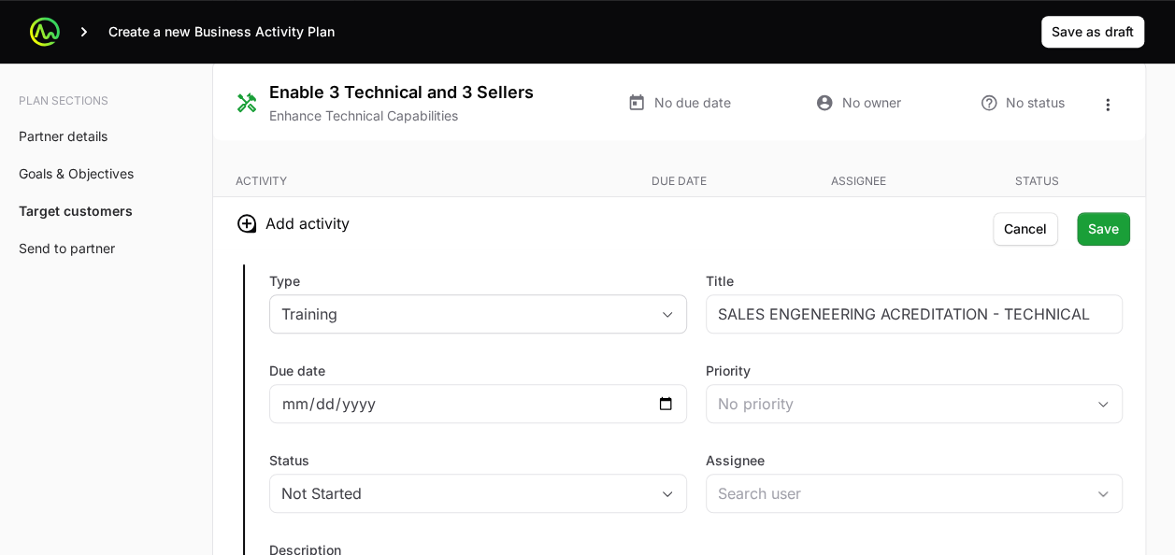
click at [882, 254] on div "Type Training Title SALES ENGENEERING ACREDITATION - TECHNICAL Due date Priorit…" at bounding box center [679, 469] width 932 height 438
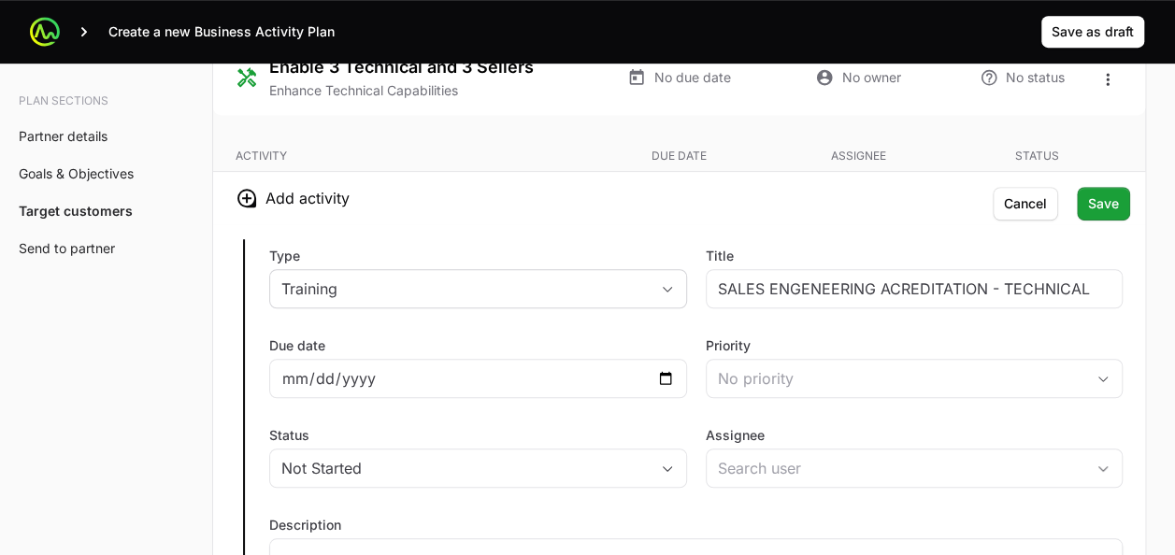
scroll to position [4029, 0]
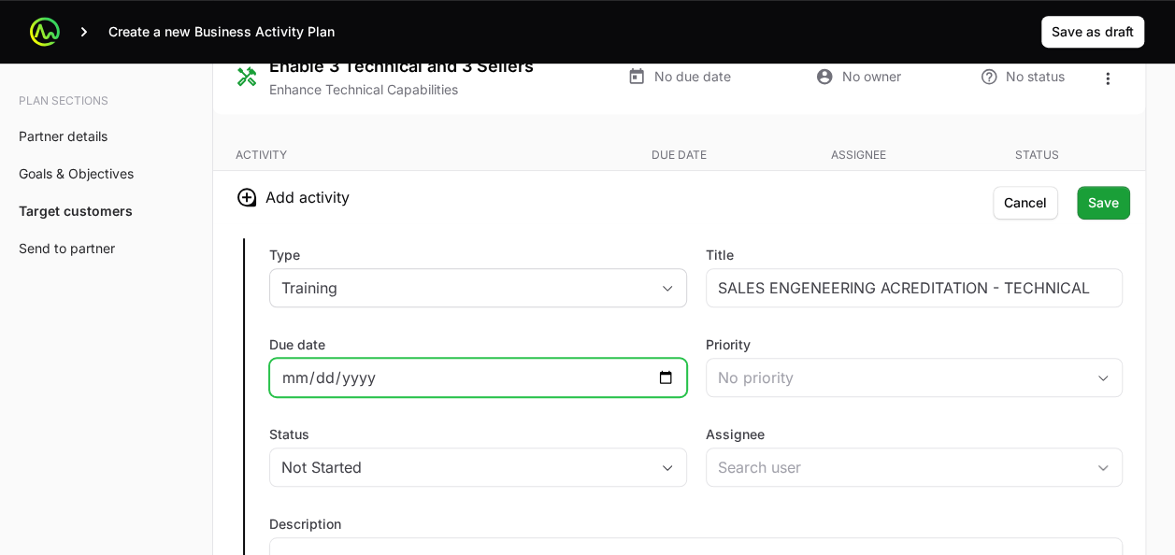
click at [668, 366] on input "Due date" at bounding box center [478, 377] width 394 height 22
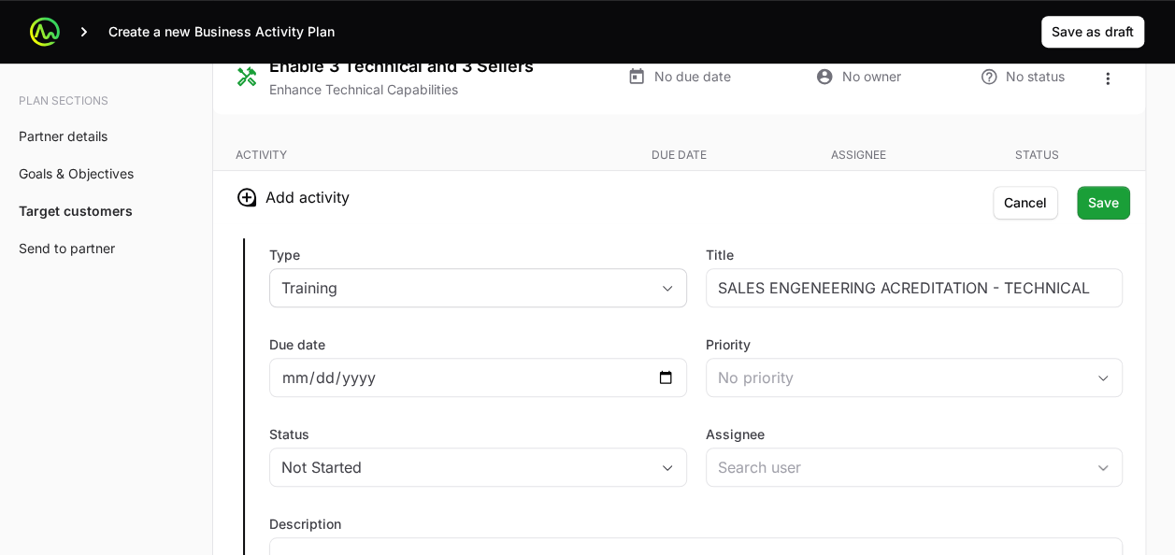
click at [587, 337] on div "Due date" at bounding box center [478, 367] width 418 height 62
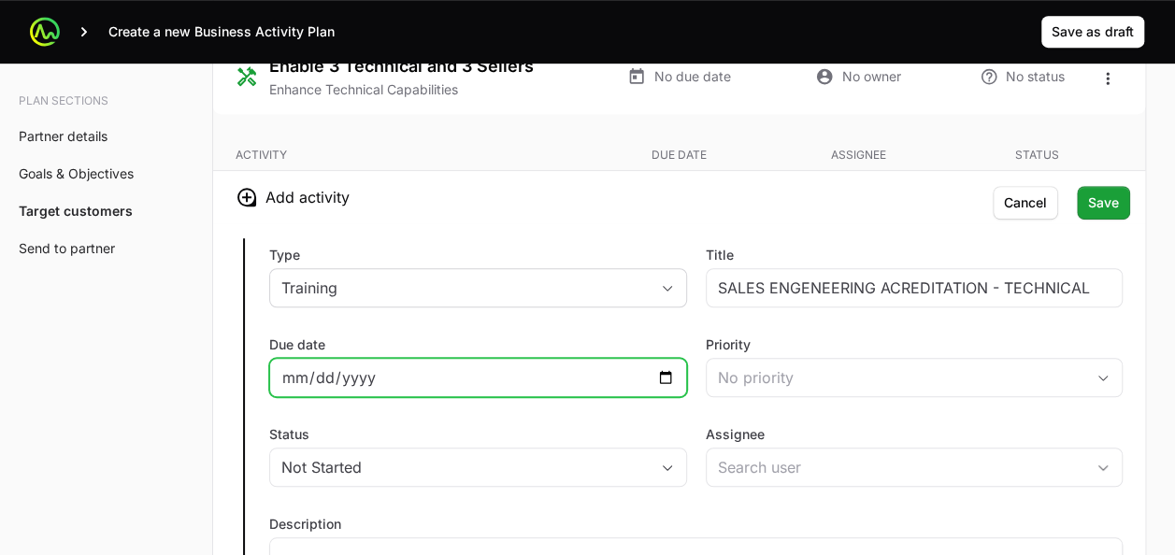
click at [666, 366] on input "Due date" at bounding box center [478, 377] width 394 height 22
type input "[DATE]"
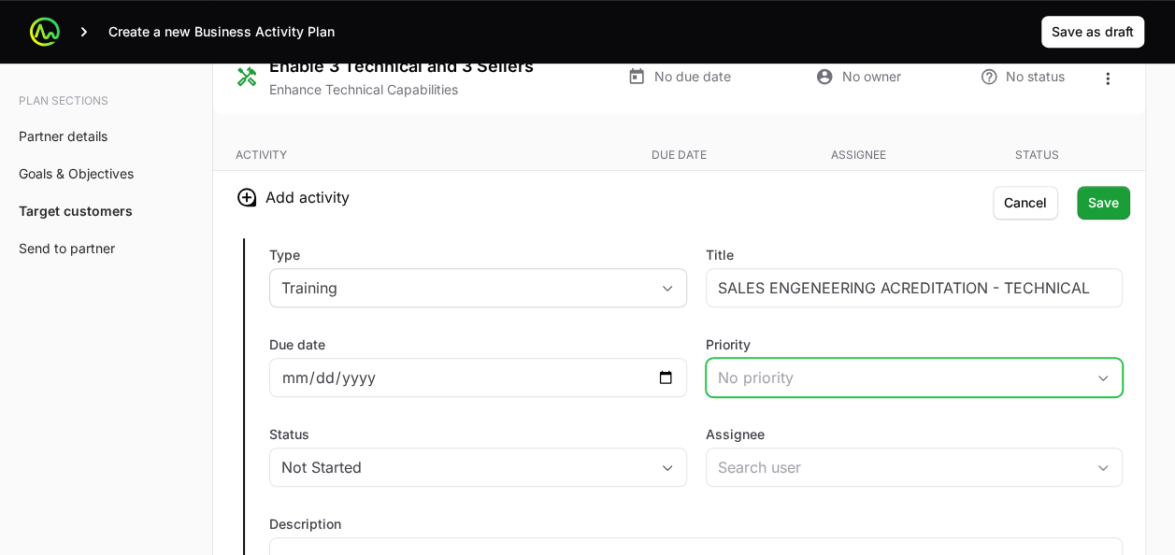
click at [739, 366] on div "No priority" at bounding box center [901, 377] width 367 height 22
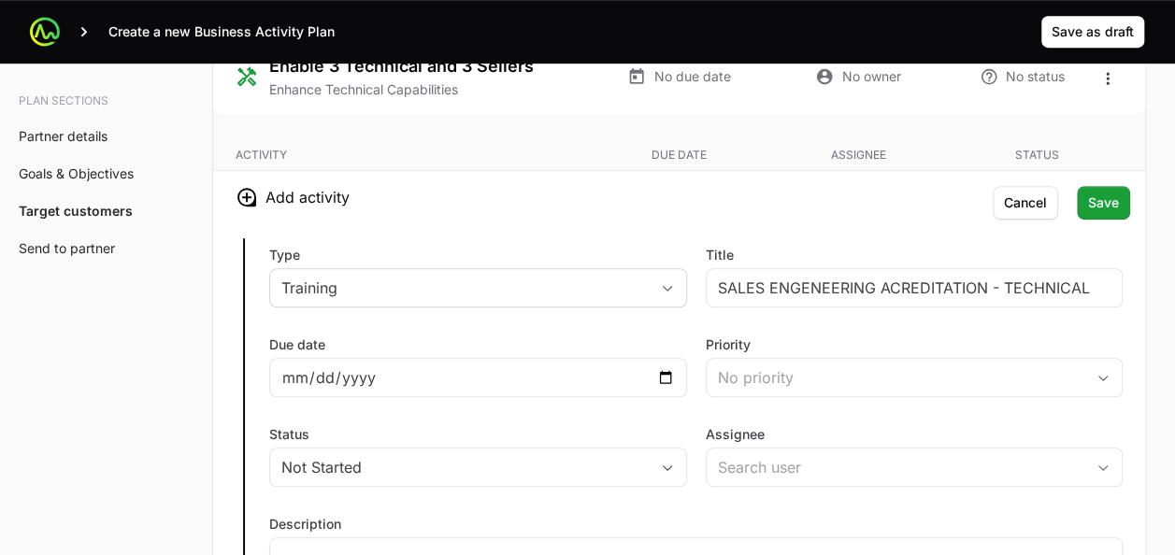
click at [642, 425] on label "Status" at bounding box center [478, 434] width 418 height 19
click at [642, 449] on button "Not Started" at bounding box center [478, 467] width 416 height 37
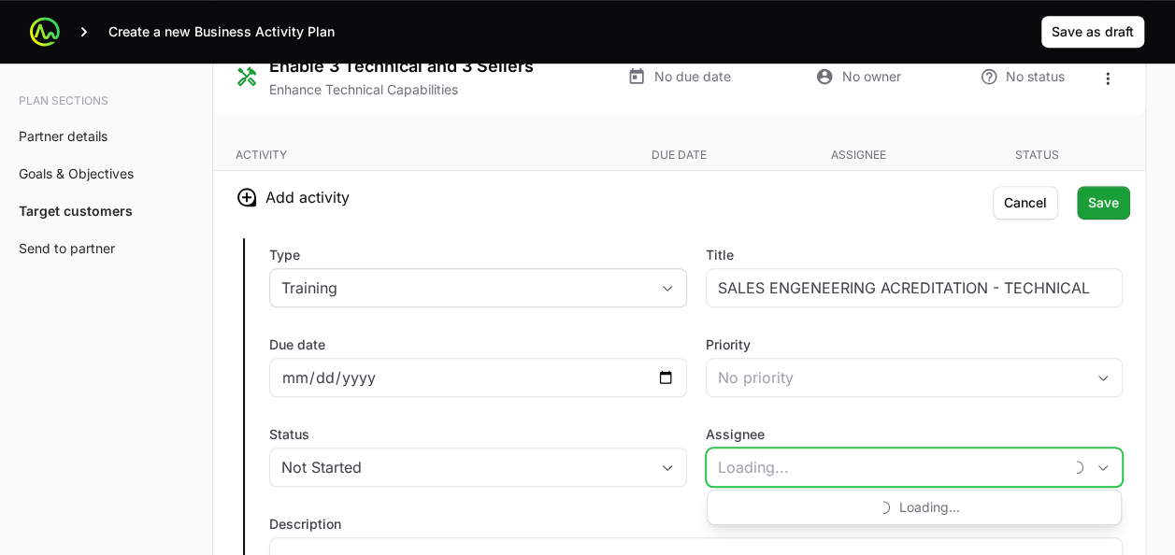
click at [755, 457] on input "Assignee" at bounding box center [885, 467] width 356 height 37
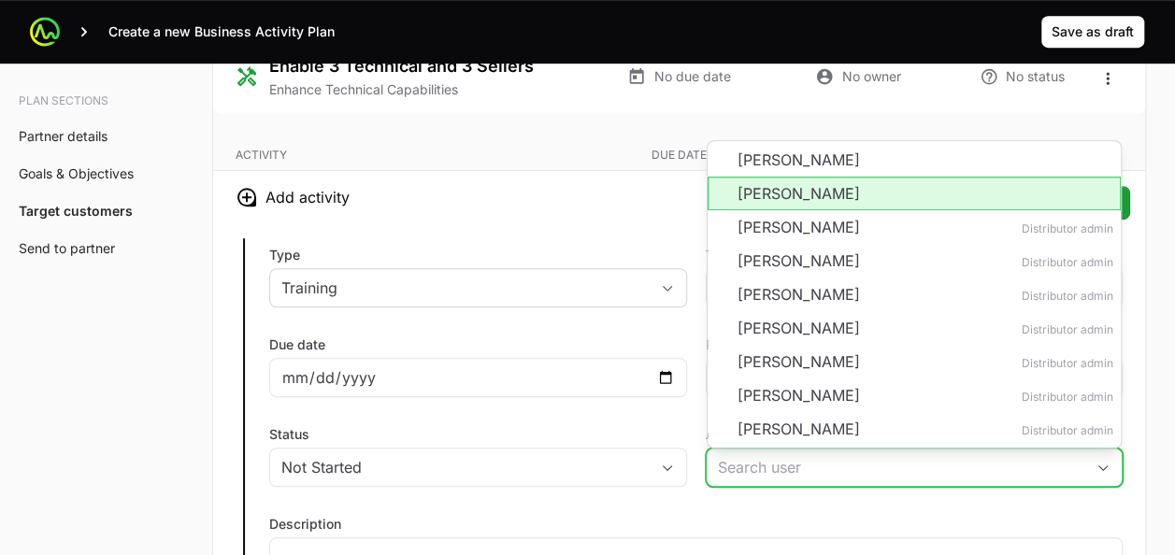
click at [761, 180] on li "[PERSON_NAME]" at bounding box center [915, 194] width 414 height 34
type input "[PERSON_NAME]"
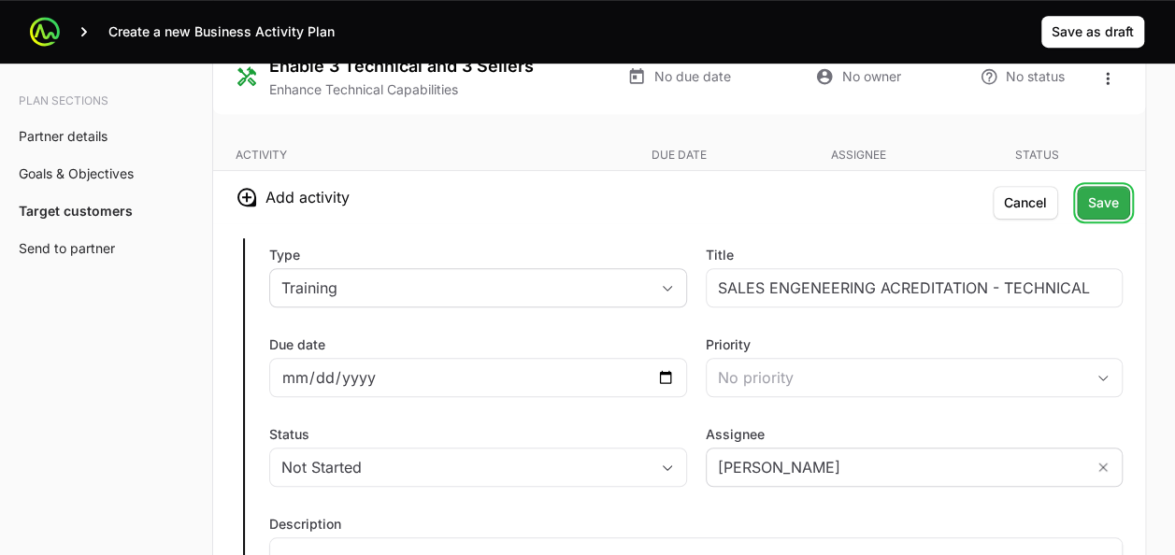
click at [1110, 202] on span "Save" at bounding box center [1103, 203] width 31 height 22
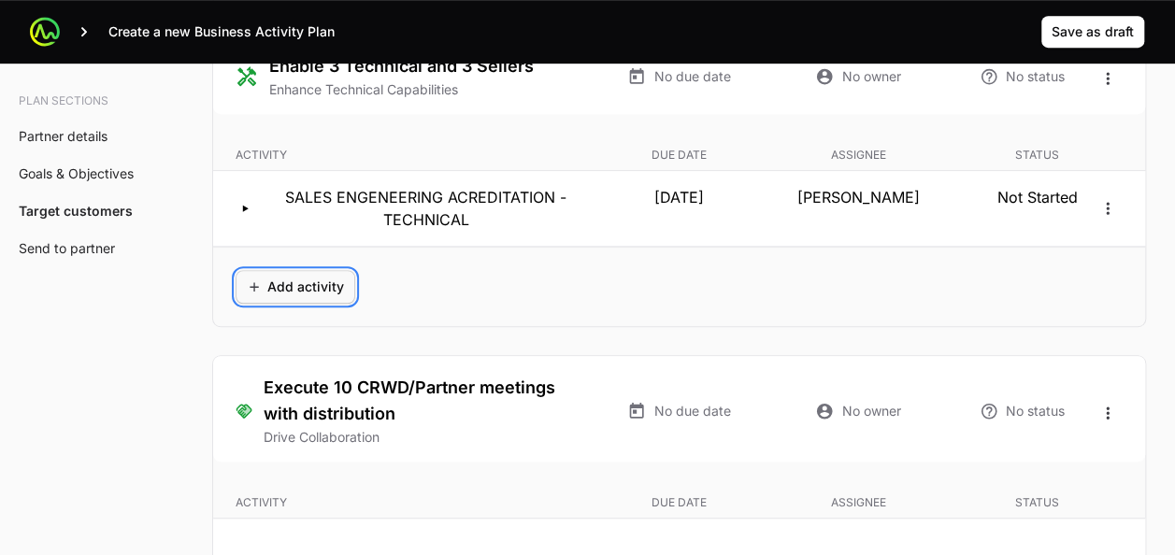
click at [249, 277] on span "Add activity" at bounding box center [295, 287] width 97 height 22
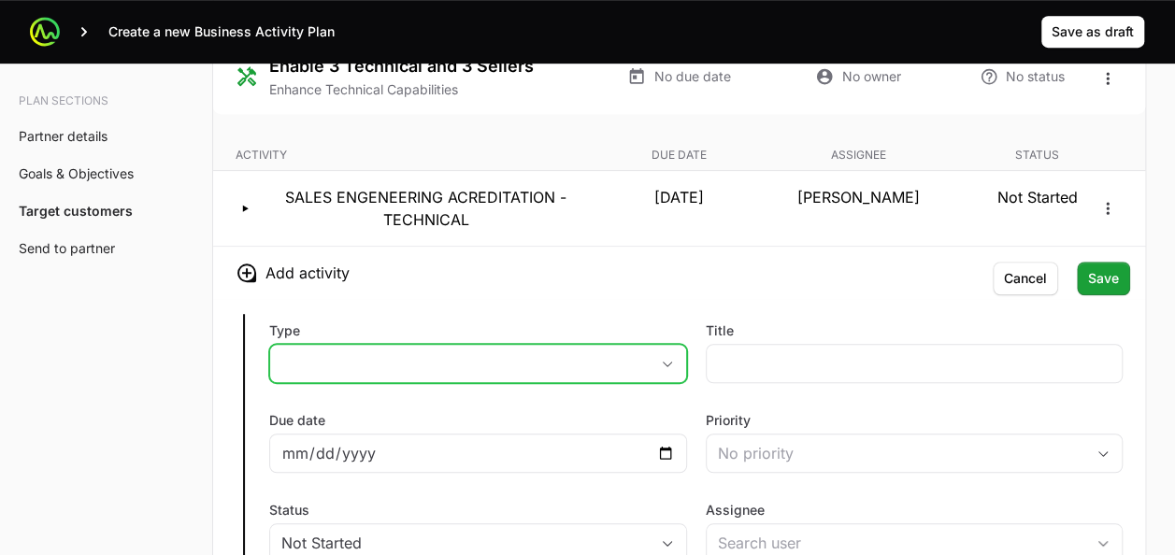
click at [363, 352] on button "placeholder" at bounding box center [478, 363] width 416 height 37
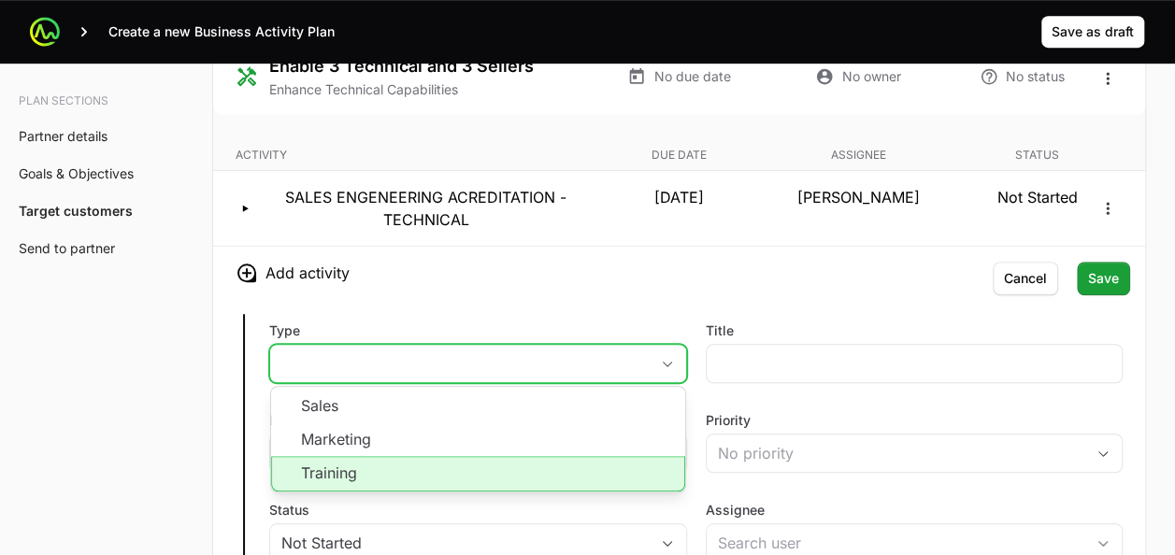
click at [351, 456] on li "Training" at bounding box center [478, 474] width 414 height 36
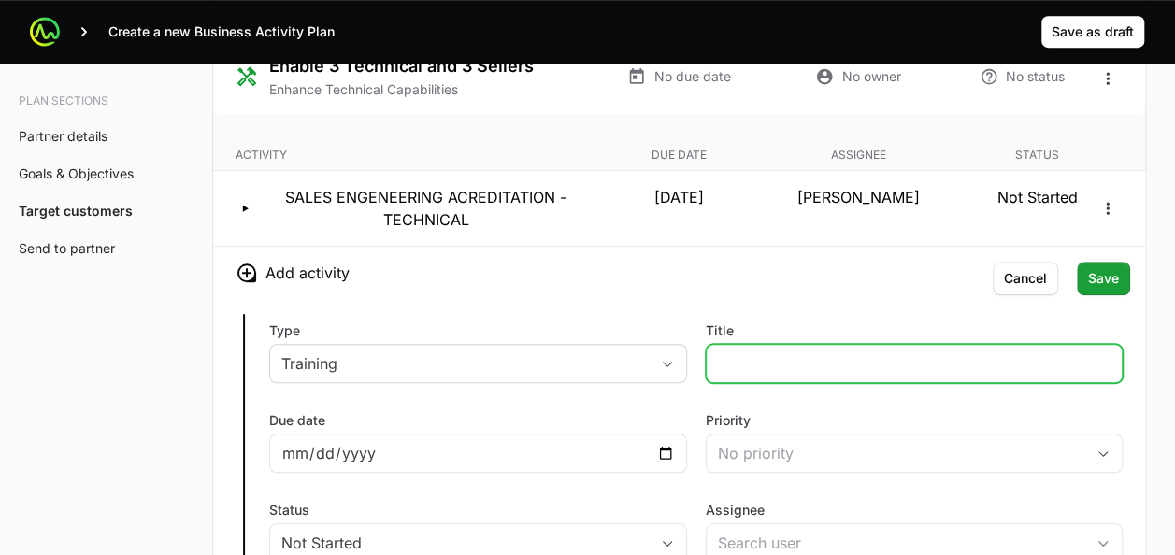
click at [770, 352] on input "Title" at bounding box center [915, 363] width 394 height 22
type input "s"
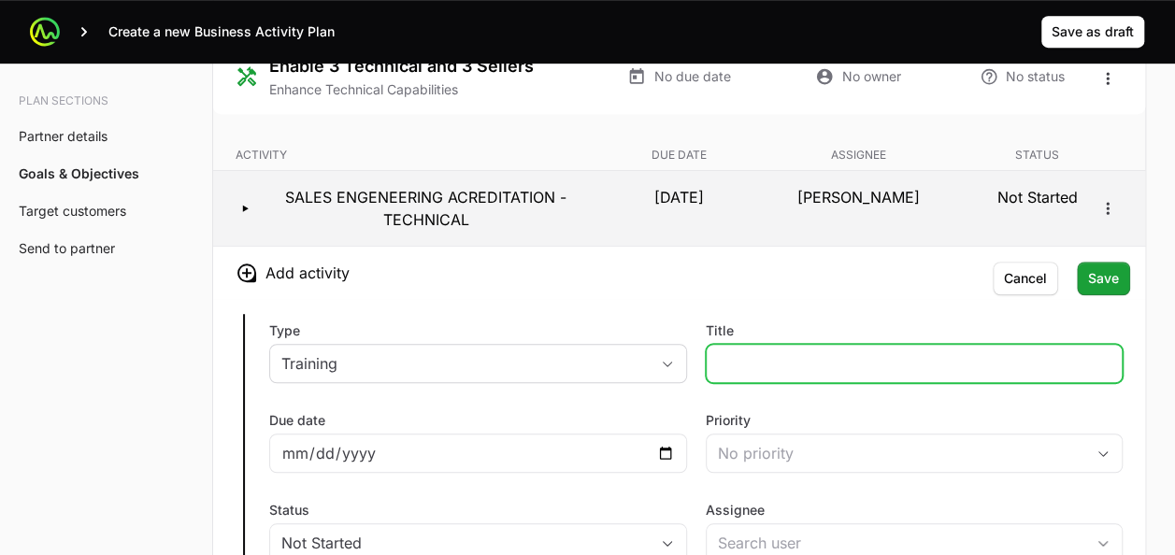
scroll to position [3958, 0]
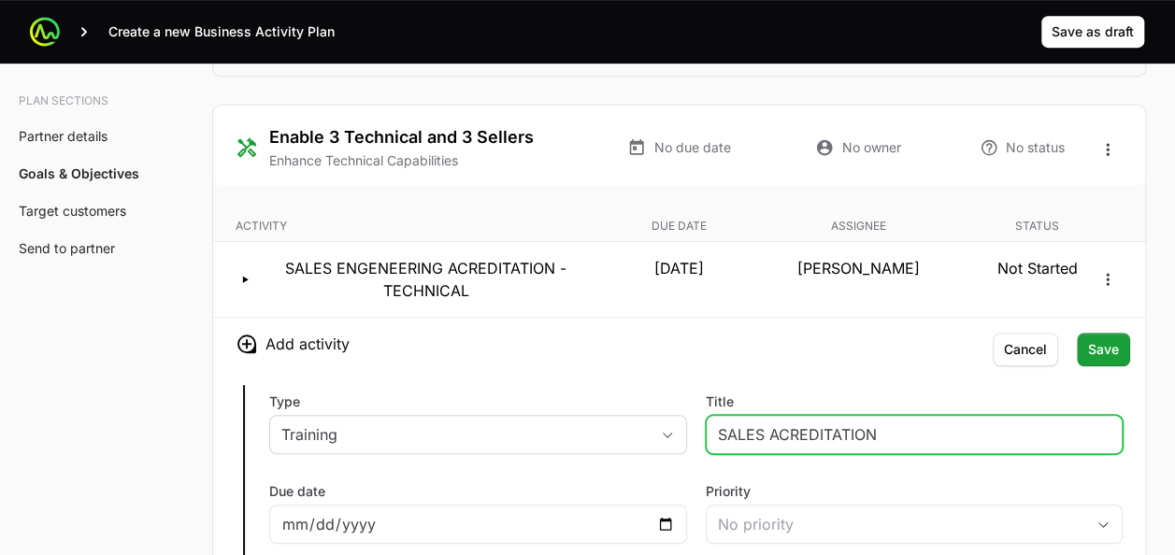
type input "SALES ACREDITATION"
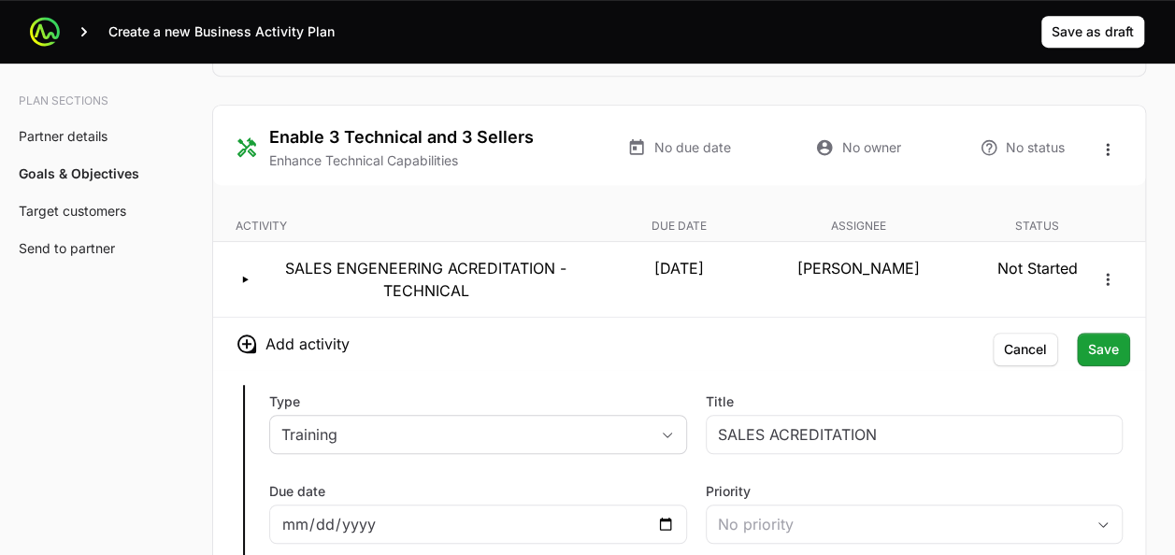
click at [581, 488] on div "Due date" at bounding box center [478, 513] width 418 height 62
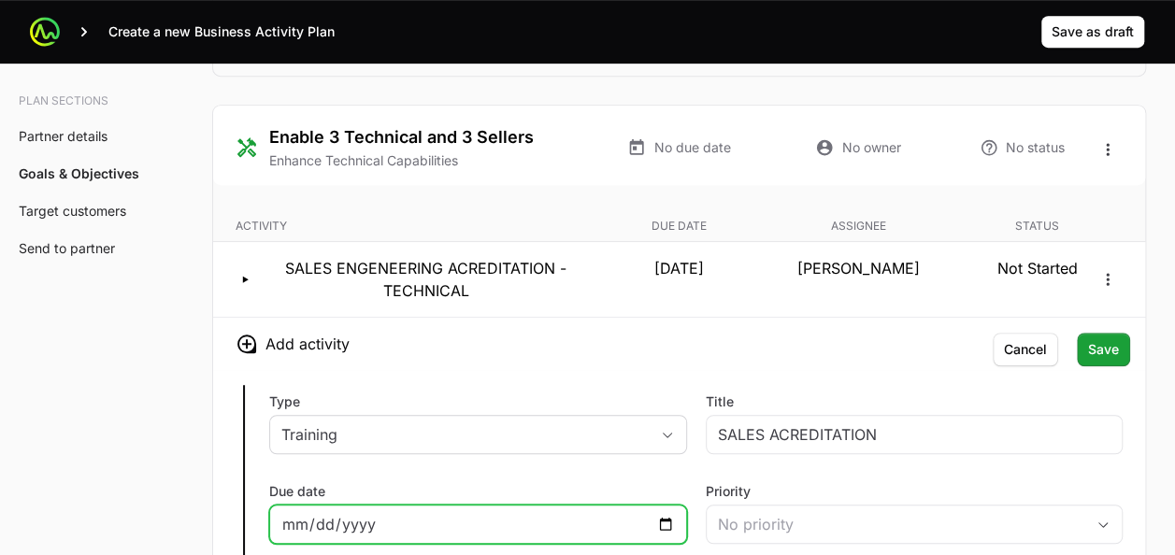
click at [667, 513] on input "Due date" at bounding box center [478, 524] width 394 height 22
click at [668, 516] on input "[DATE]" at bounding box center [478, 524] width 394 height 22
type input "[DATE]"
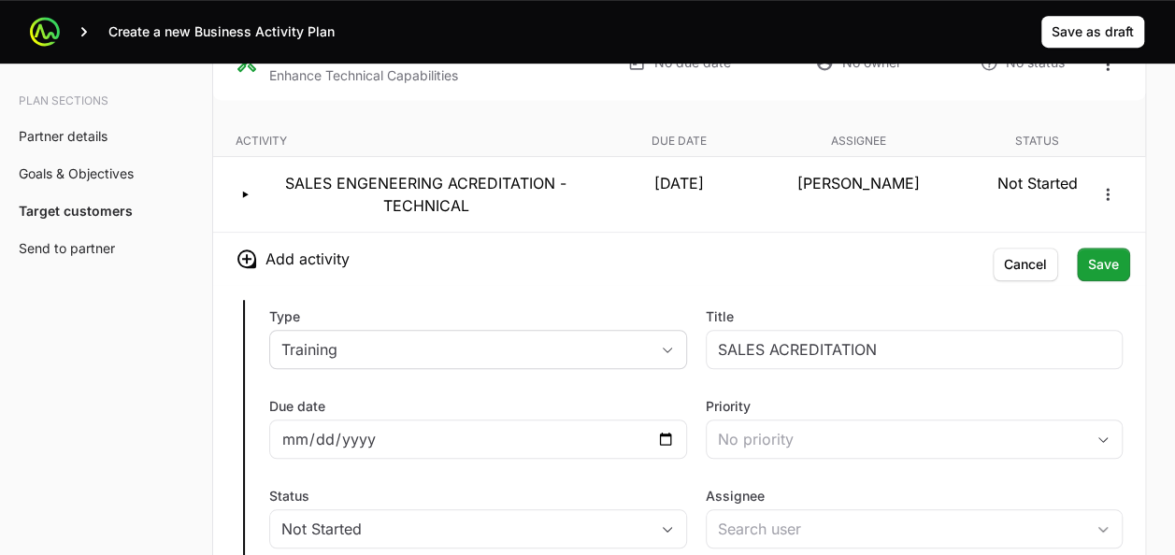
scroll to position [4044, 0]
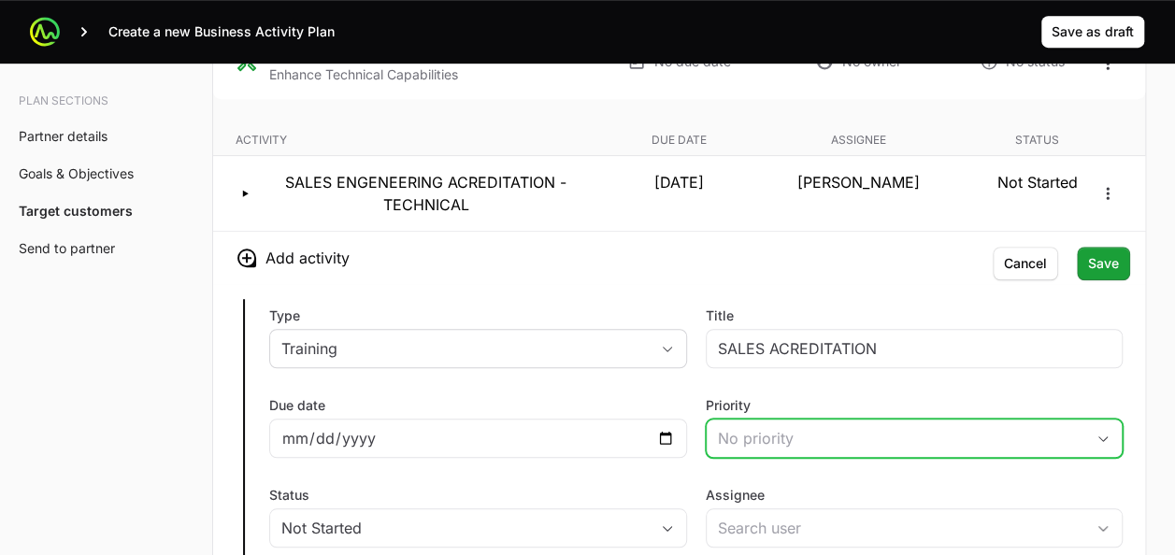
click at [742, 427] on div "No priority" at bounding box center [901, 438] width 367 height 22
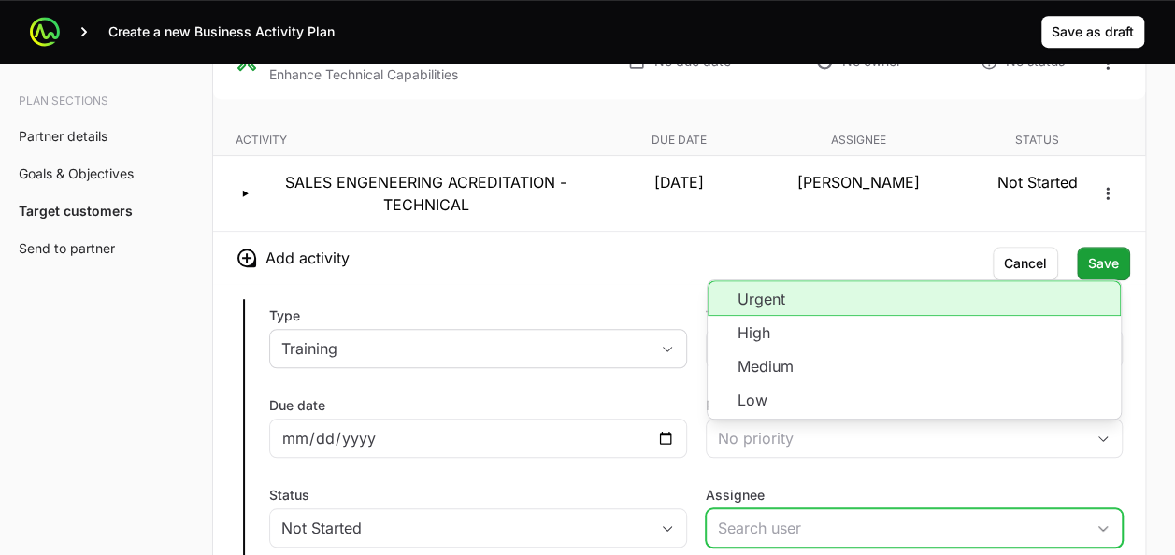
click at [747, 511] on input "Assignee" at bounding box center [896, 528] width 379 height 37
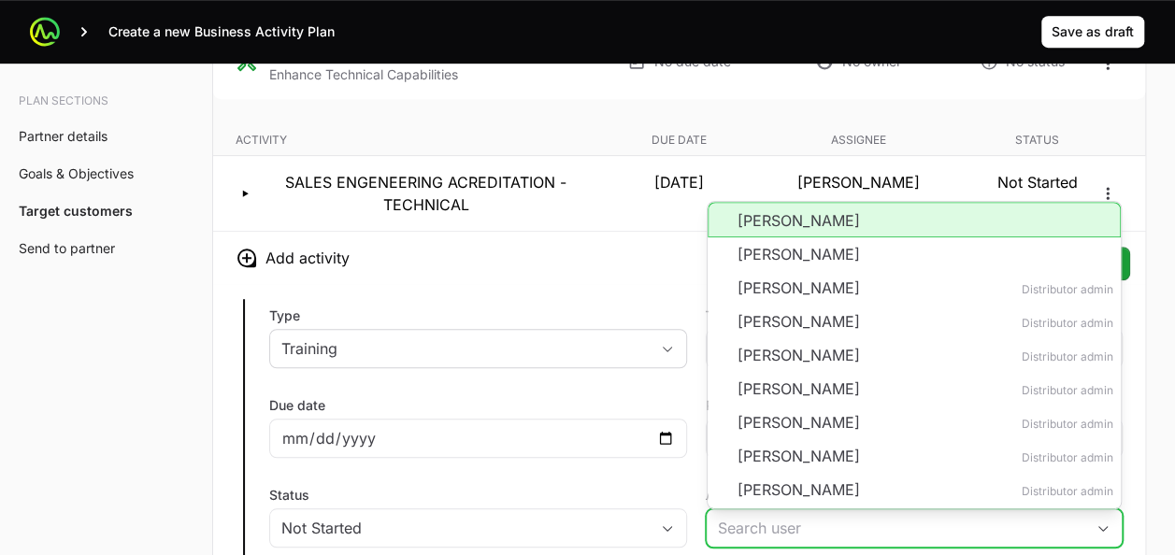
click at [748, 223] on li "[PERSON_NAME]" at bounding box center [915, 220] width 414 height 36
type input "[PERSON_NAME]"
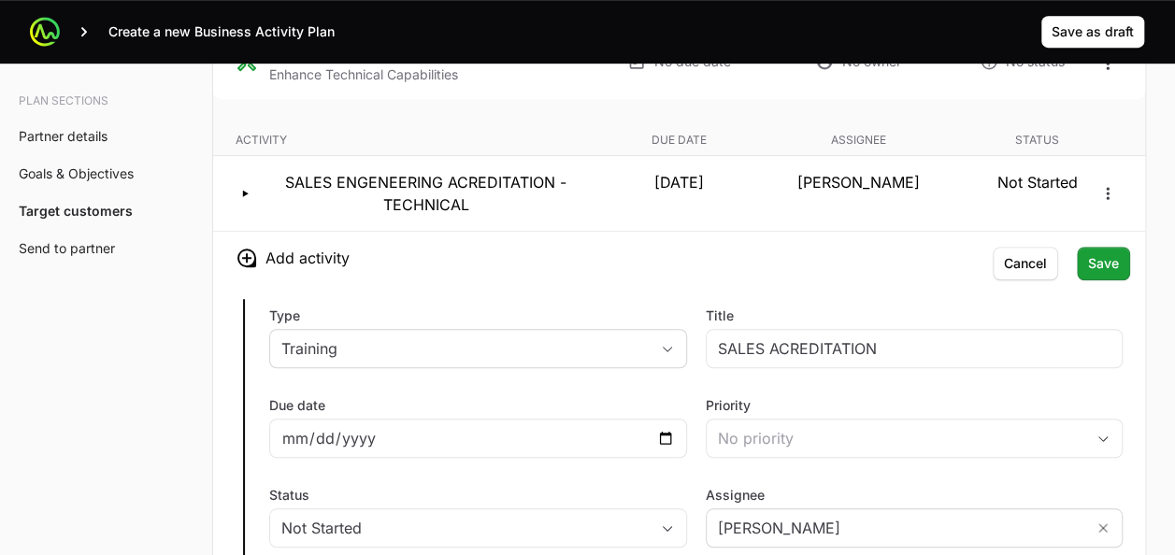
click at [728, 294] on div "Type Training Title SALES ACREDITATION Due date [DATE] Priority No priority Sta…" at bounding box center [679, 503] width 932 height 438
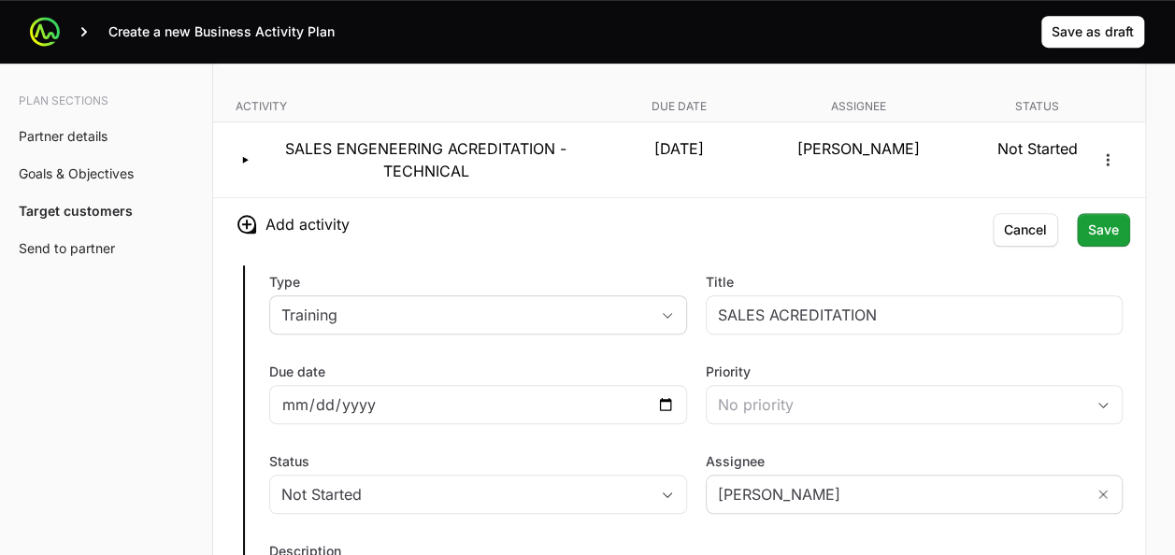
click at [738, 251] on div "Type Training Title SALES ACREDITATION Due date [DATE] Priority No priority Sta…" at bounding box center [679, 470] width 932 height 438
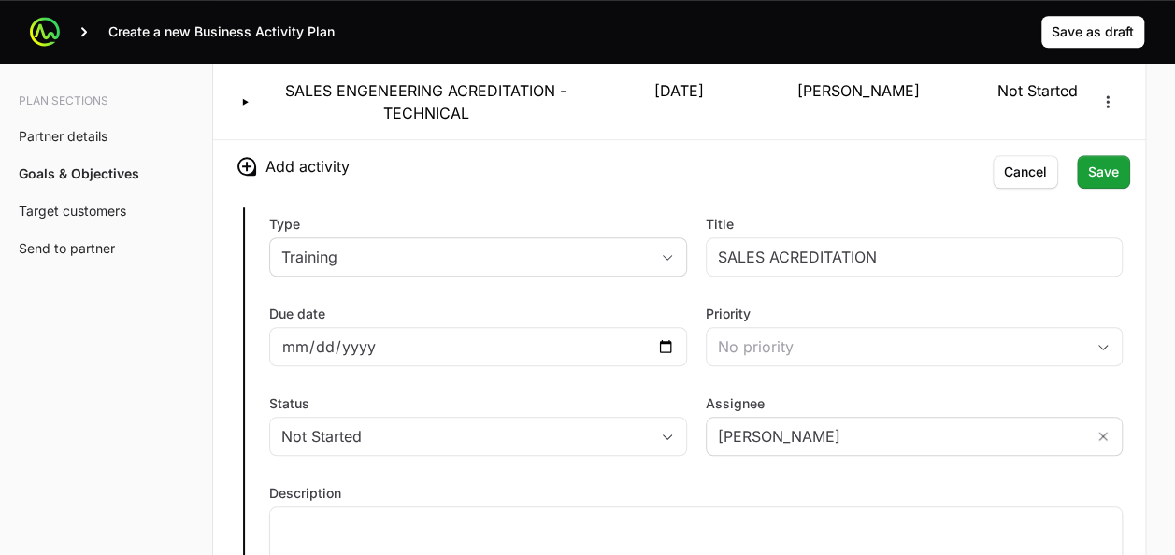
scroll to position [4135, 0]
click at [1102, 162] on span "Save" at bounding box center [1103, 173] width 31 height 22
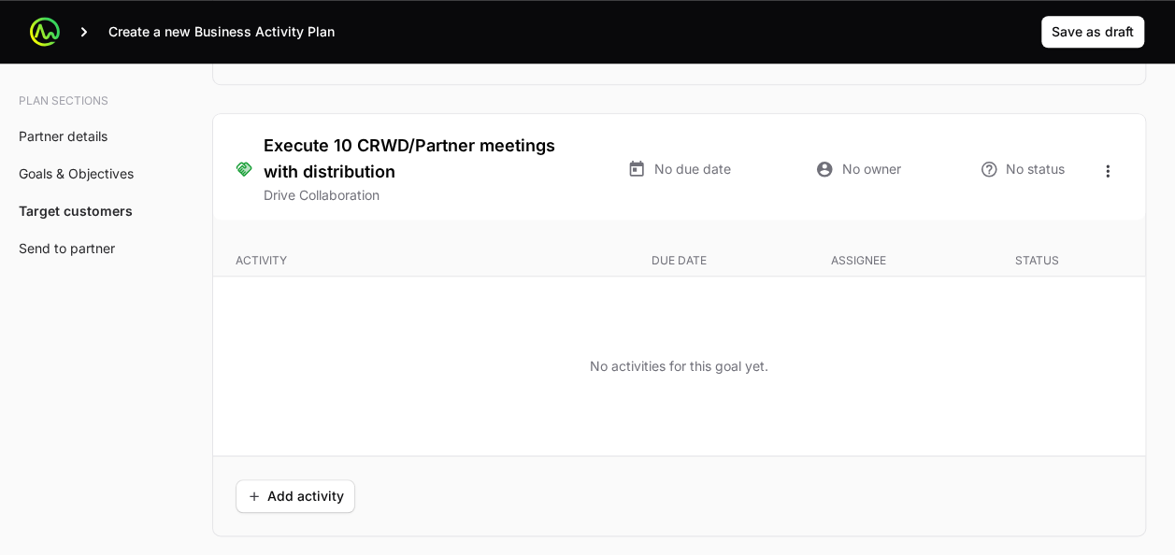
scroll to position [4328, 0]
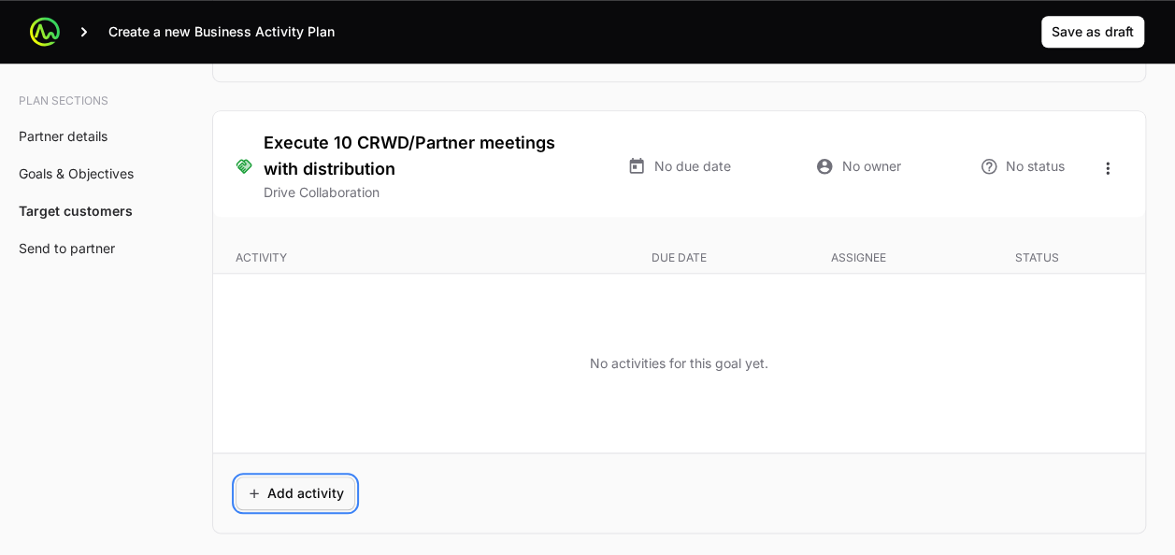
click at [288, 485] on span "Add activity" at bounding box center [295, 493] width 97 height 22
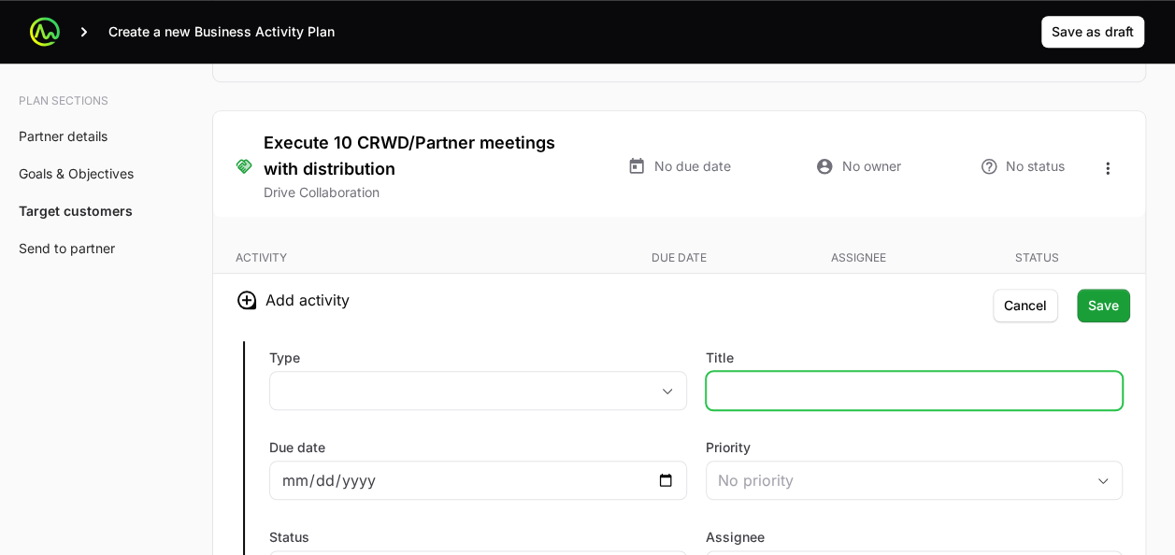
click at [764, 382] on input "Title" at bounding box center [915, 391] width 394 height 22
type input "Monthly - Corporate team Manager - [PERSON_NAME]."
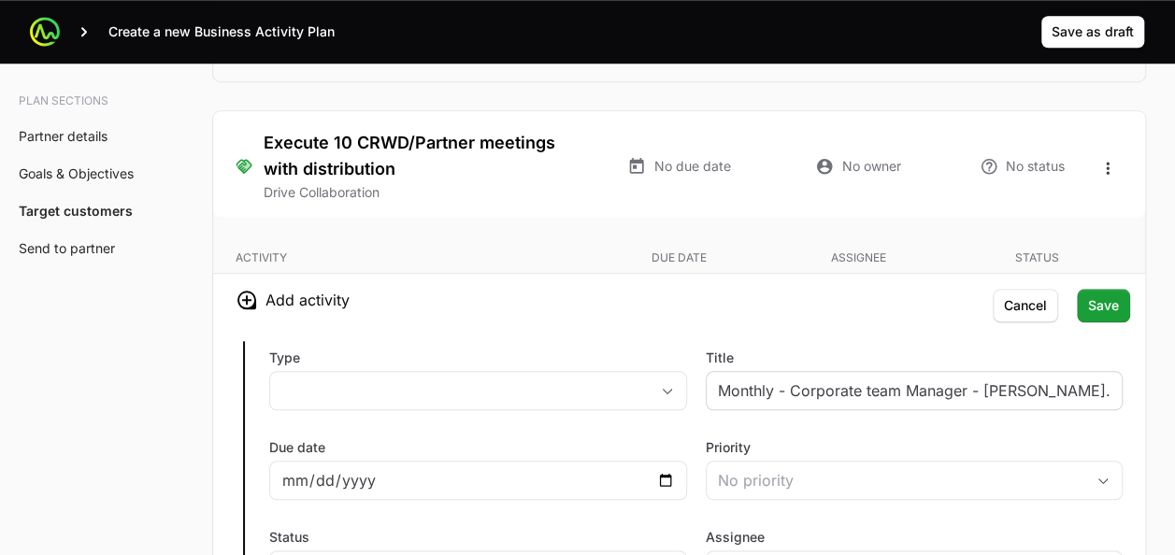
click at [1004, 390] on div "Monthly - Corporate team Manager - [PERSON_NAME]." at bounding box center [915, 390] width 418 height 39
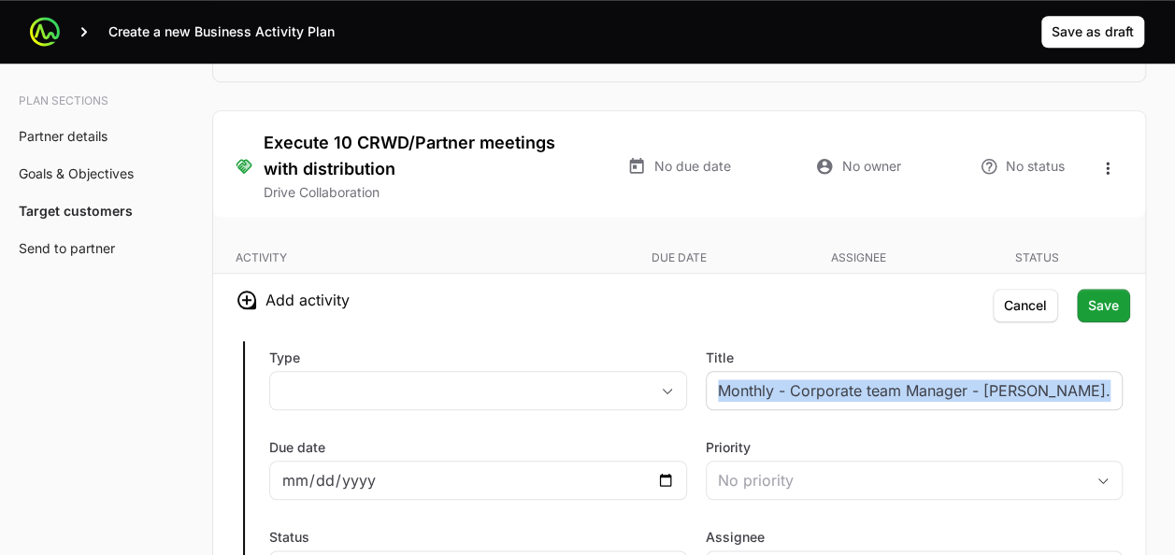
click at [1004, 390] on div "Monthly - Corporate team Manager - [PERSON_NAME]." at bounding box center [915, 390] width 418 height 39
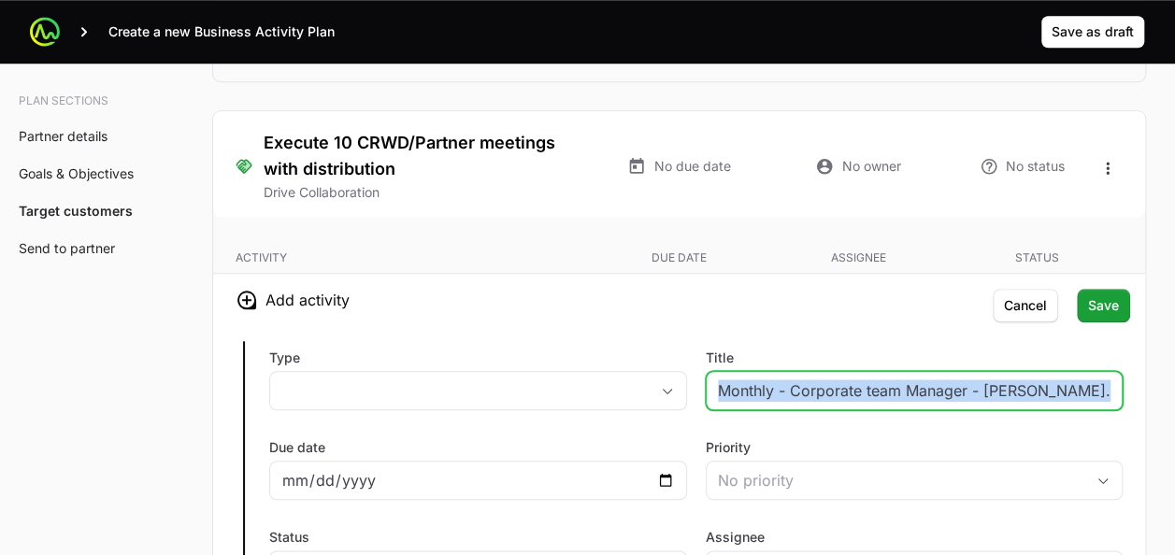
drag, startPoint x: 1004, startPoint y: 390, endPoint x: 1008, endPoint y: 369, distance: 20.9
click at [1008, 380] on input "Monthly - Corporate team Manager - [PERSON_NAME]." at bounding box center [915, 391] width 394 height 22
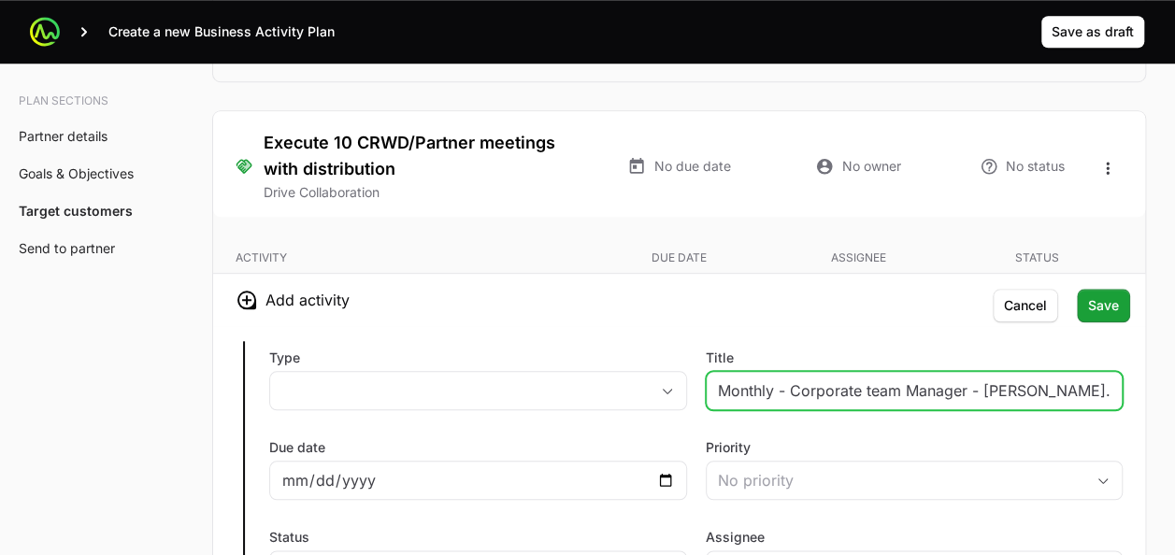
click at [1008, 380] on input "Monthly - Corporate team Manager - [PERSON_NAME]." at bounding box center [915, 391] width 394 height 22
click at [1004, 380] on input "Monthly meeting with" at bounding box center [915, 391] width 394 height 22
type input "Monthly meeting with [PERSON_NAME]"
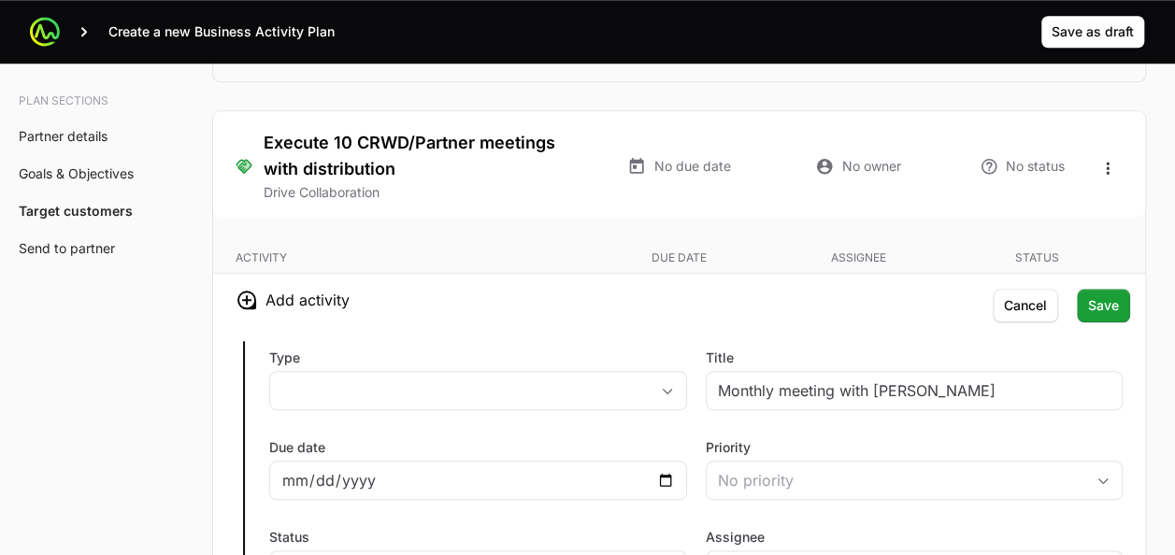
click at [927, 326] on div "Type placeholder Title Monthly meeting with [PERSON_NAME] Due date Priority No …" at bounding box center [679, 545] width 932 height 438
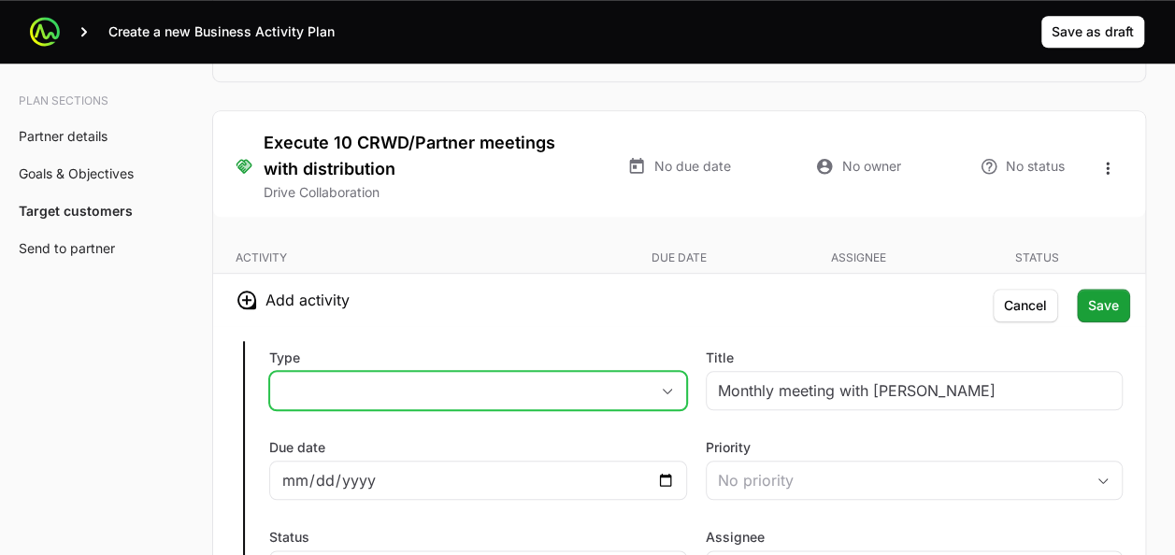
click at [616, 376] on button "placeholder" at bounding box center [478, 390] width 416 height 37
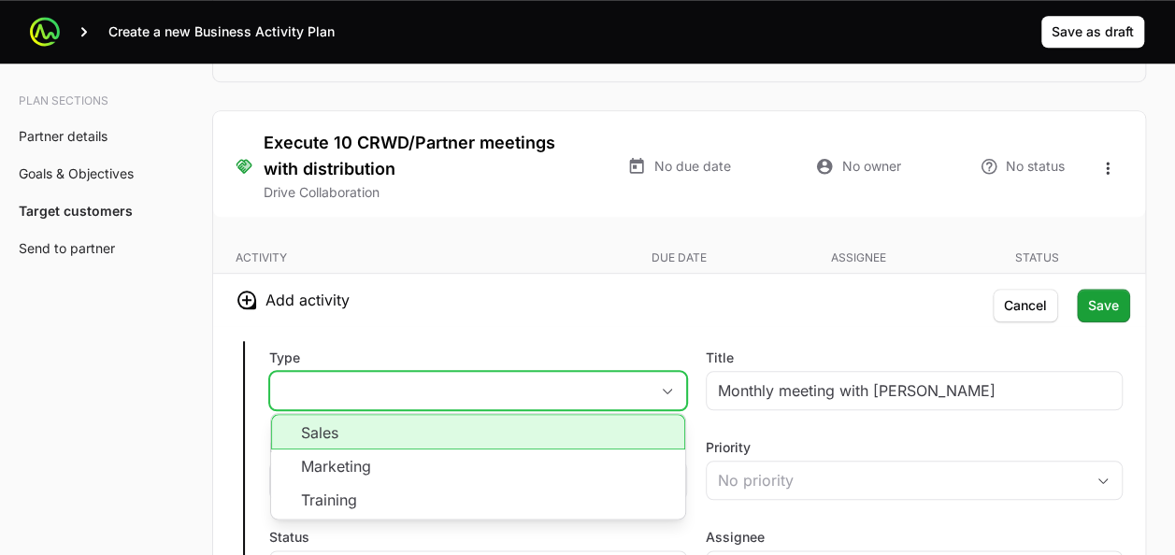
click at [582, 416] on li "Sales" at bounding box center [478, 432] width 414 height 36
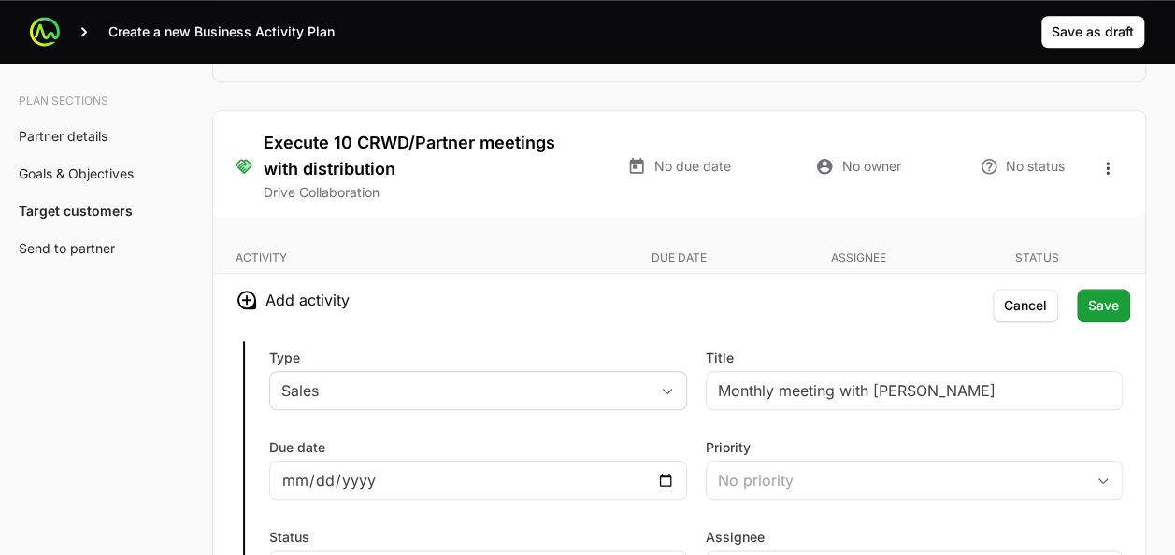
click at [607, 333] on div "Type Sales Title Monthly meeting with [PERSON_NAME] Due date Priority No priori…" at bounding box center [679, 545] width 932 height 438
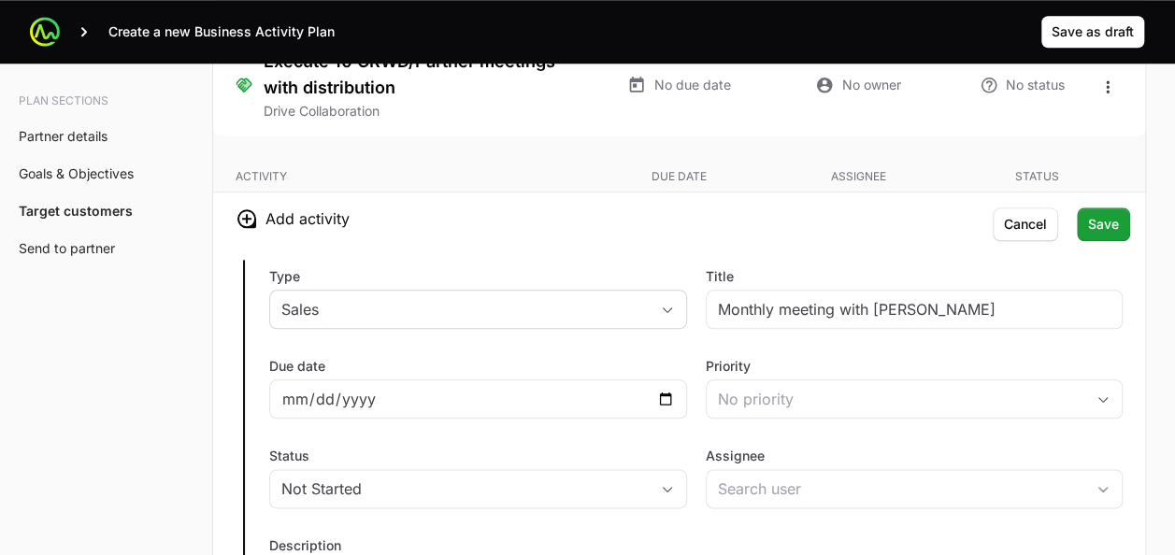
scroll to position [4432, 0]
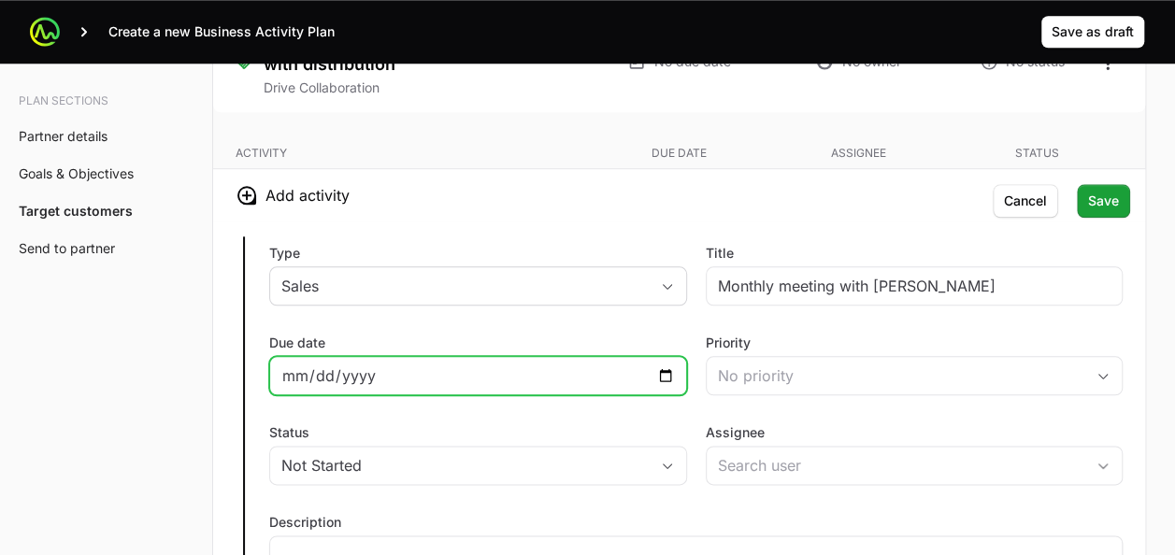
click at [666, 365] on input "Due date" at bounding box center [478, 376] width 394 height 22
type input "[DATE]"
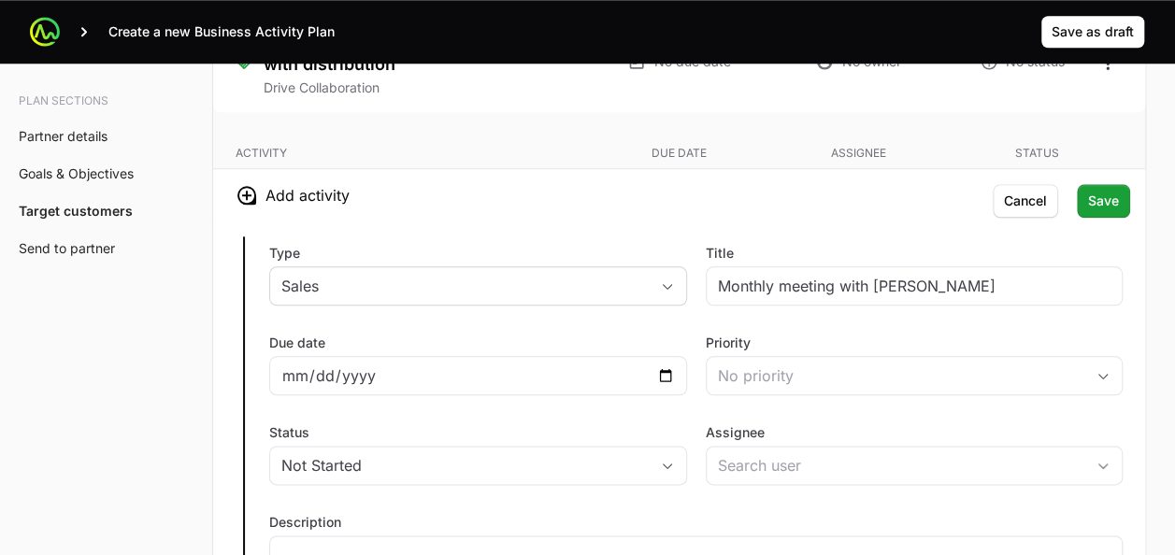
click at [654, 334] on div "Due date [DATE]" at bounding box center [478, 365] width 418 height 62
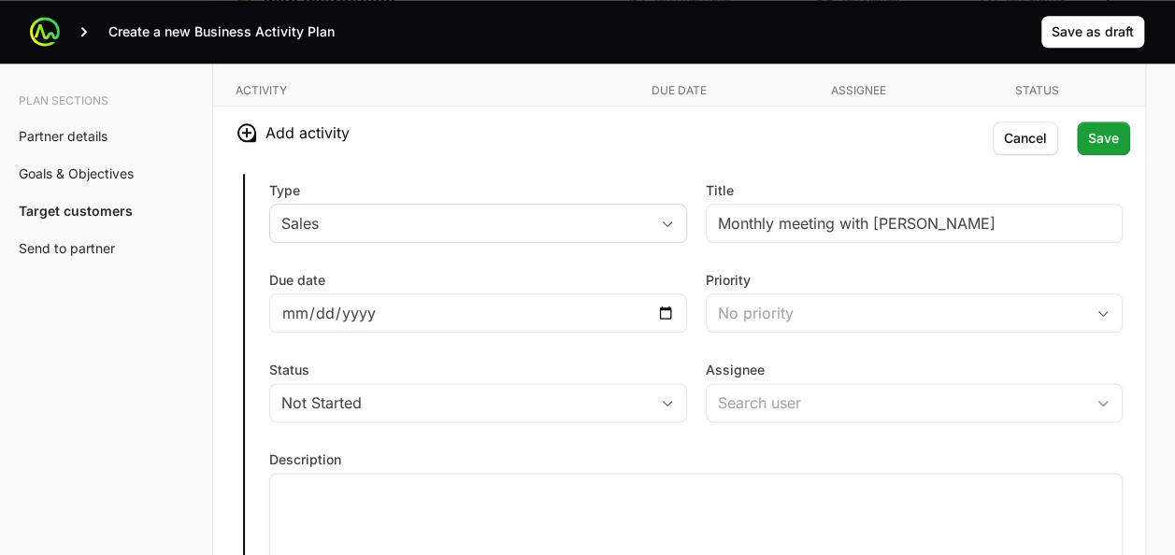
scroll to position [4509, 0]
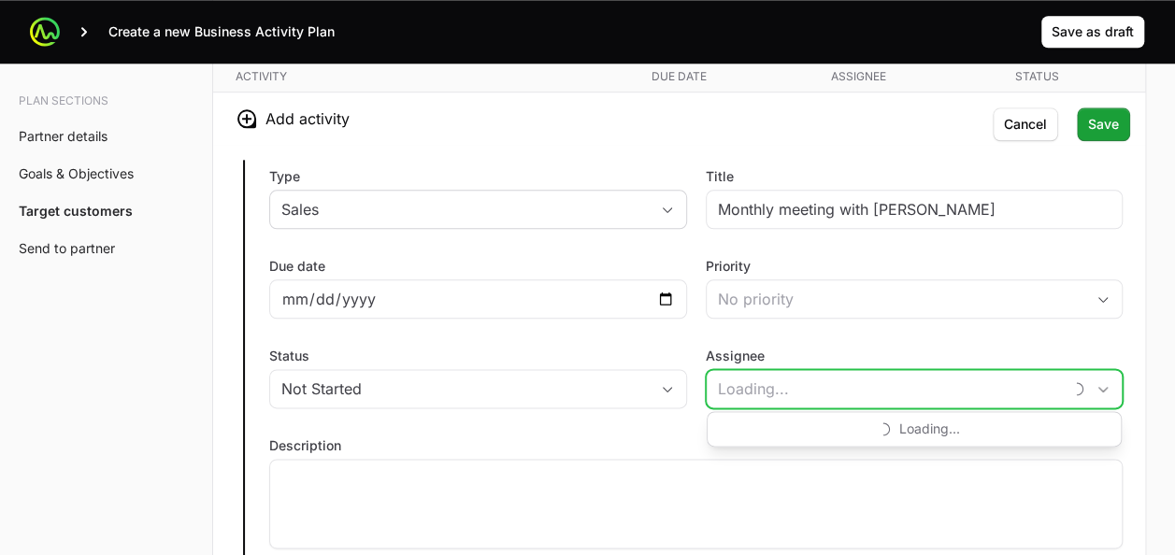
click at [782, 382] on input "Assignee" at bounding box center [885, 388] width 356 height 37
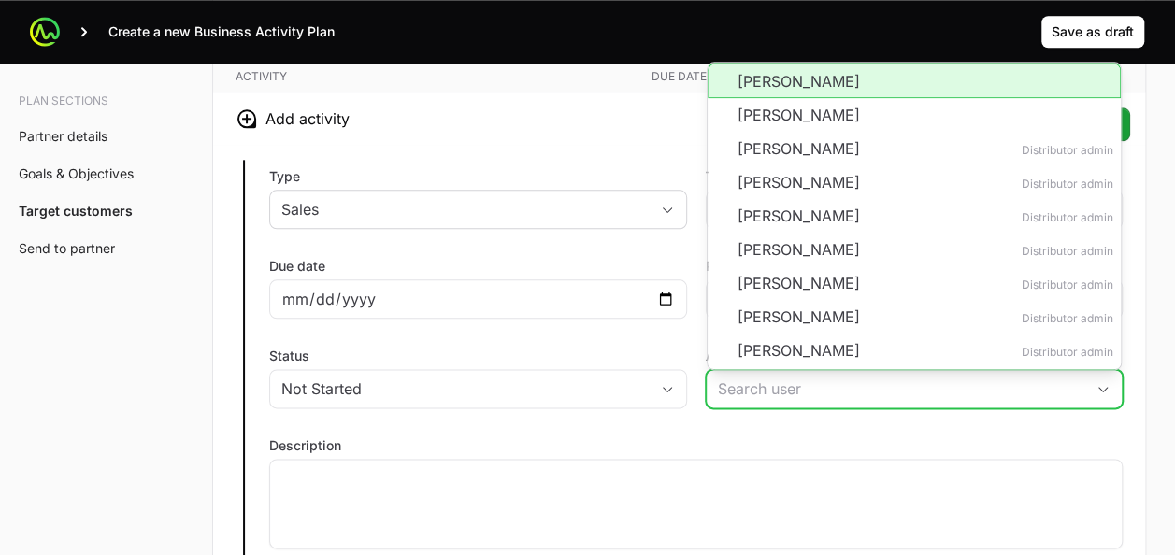
click at [742, 72] on li "[PERSON_NAME]" at bounding box center [915, 81] width 414 height 36
type input "[PERSON_NAME]"
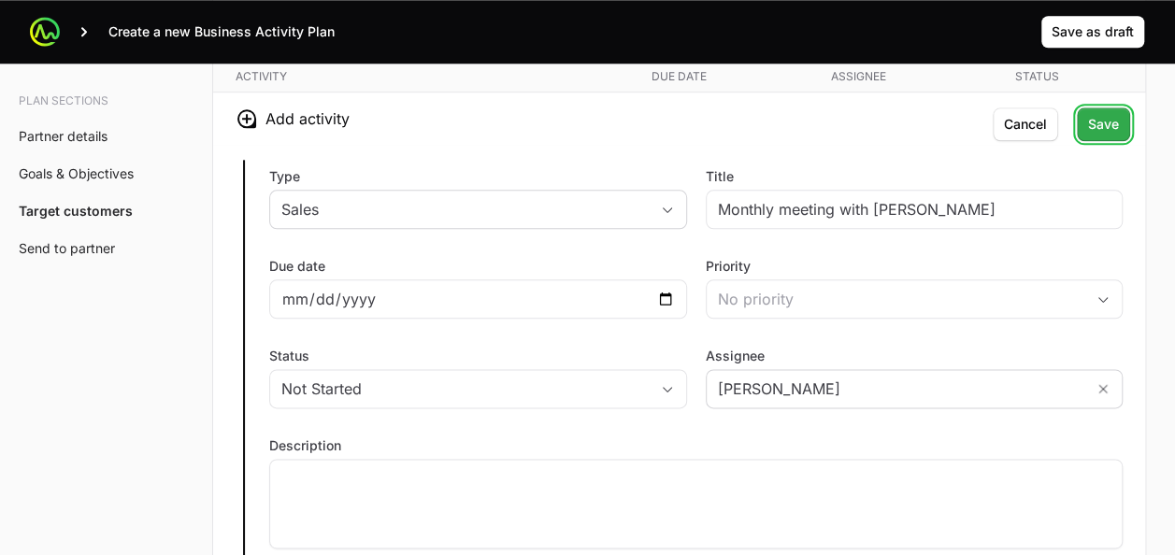
click at [1100, 117] on span "Save" at bounding box center [1103, 124] width 31 height 22
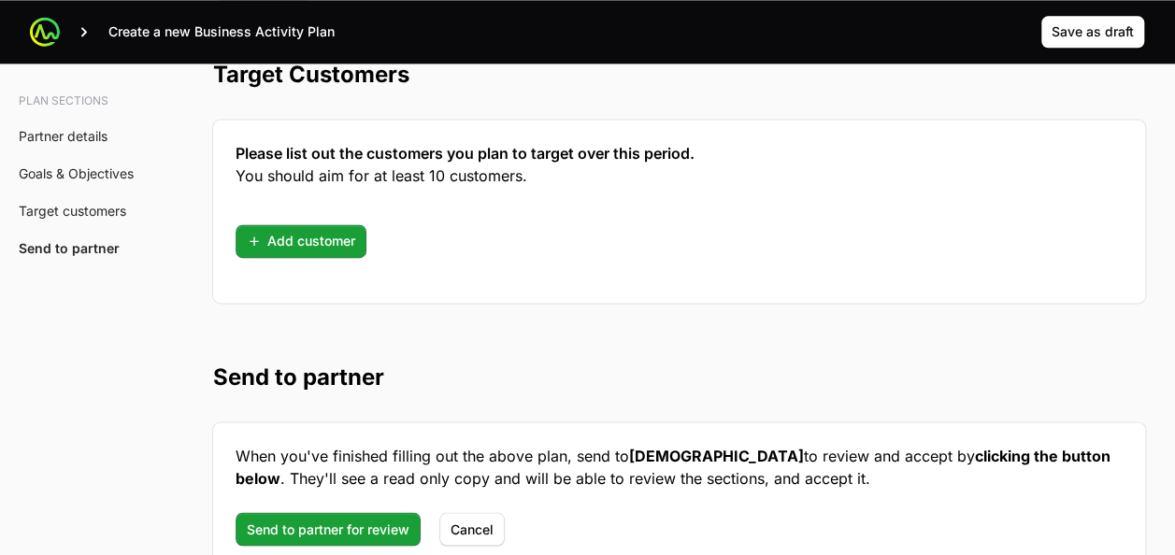
scroll to position [4762, 0]
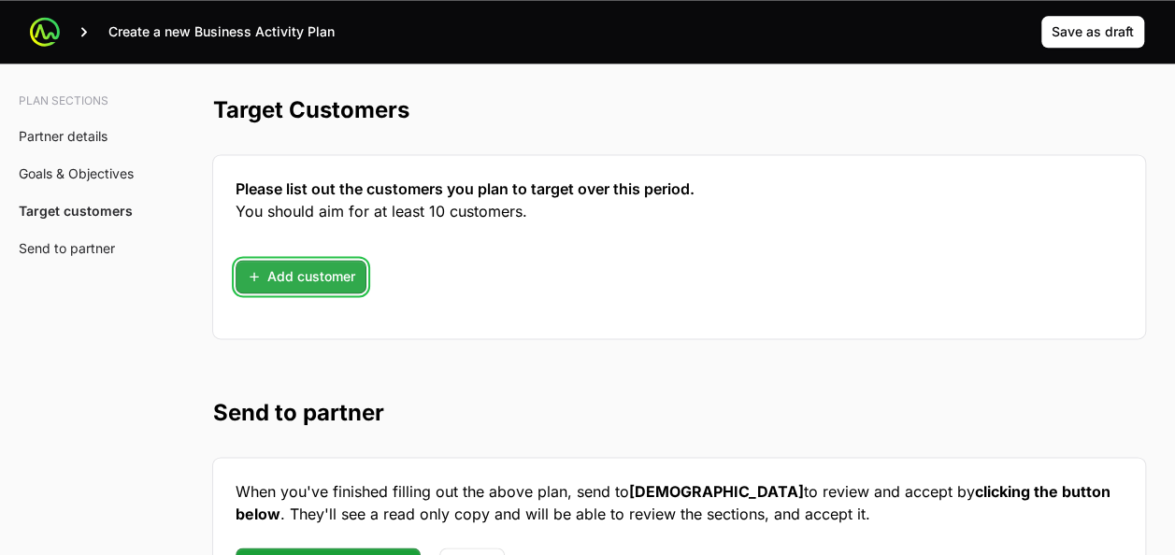
click at [277, 277] on button "Add customer" at bounding box center [301, 277] width 131 height 34
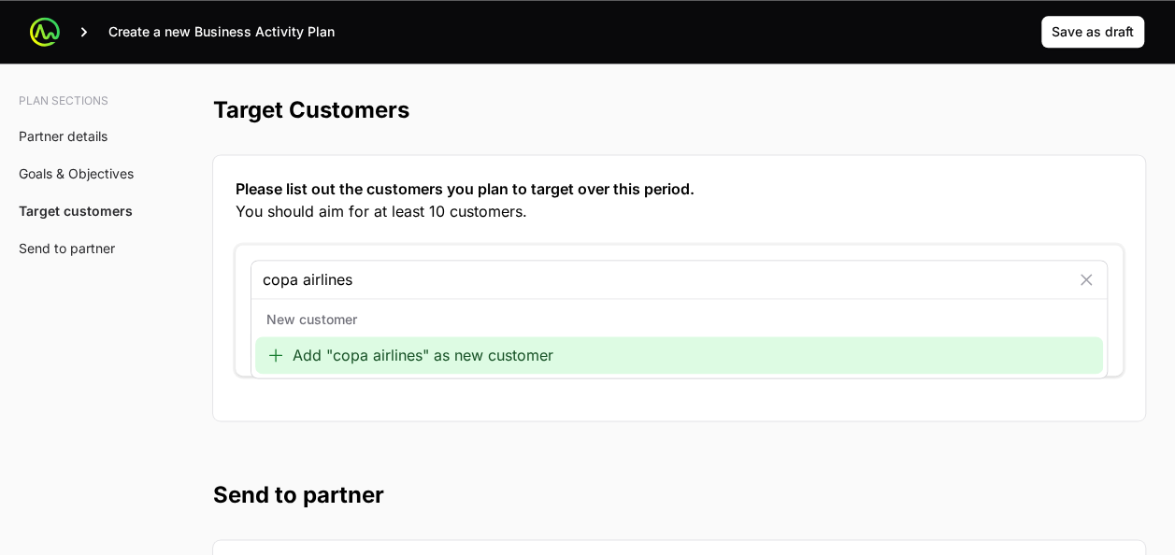
type input "copa airlines"
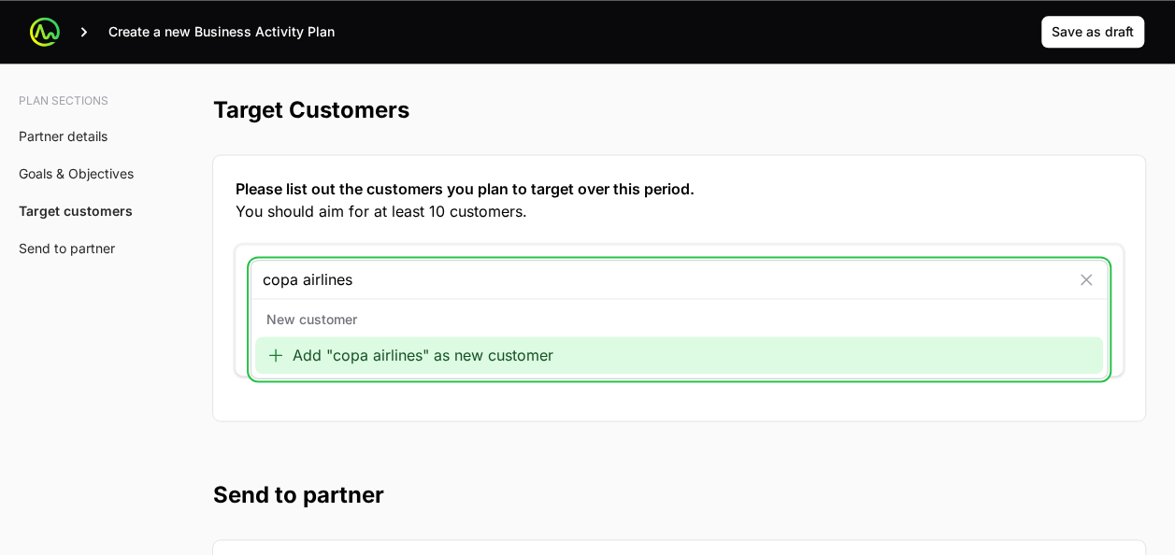
click at [387, 337] on div "Add "copa airlines" as new customer" at bounding box center [679, 355] width 848 height 37
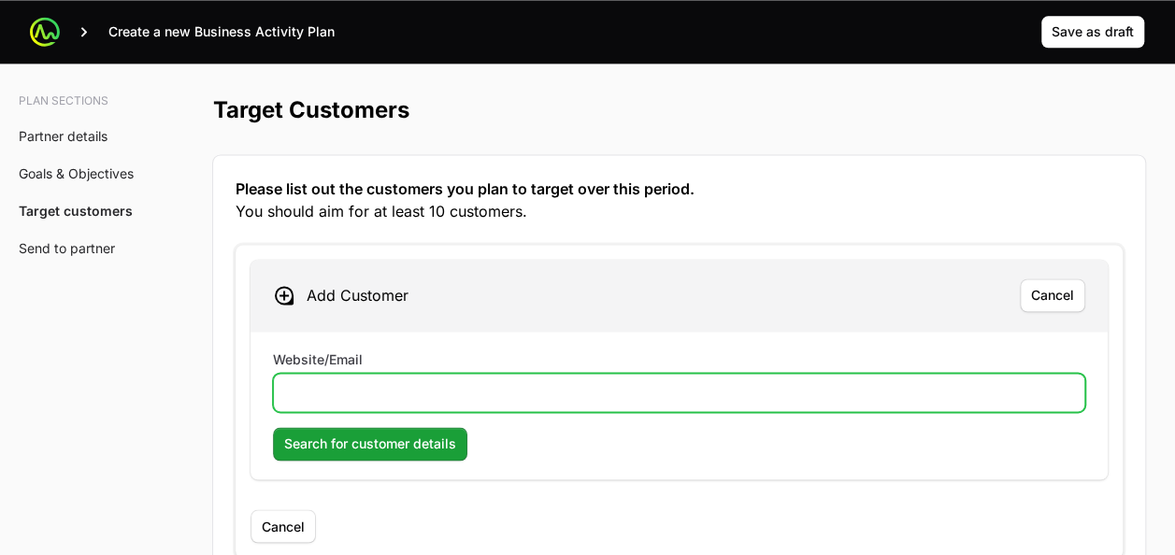
paste input "[URL][DOMAIN_NAME]"
click at [337, 385] on input "[URL][DOMAIN_NAME]" at bounding box center [679, 392] width 788 height 22
click at [470, 381] on input "[URL][DOMAIN_NAME]" at bounding box center [679, 392] width 788 height 22
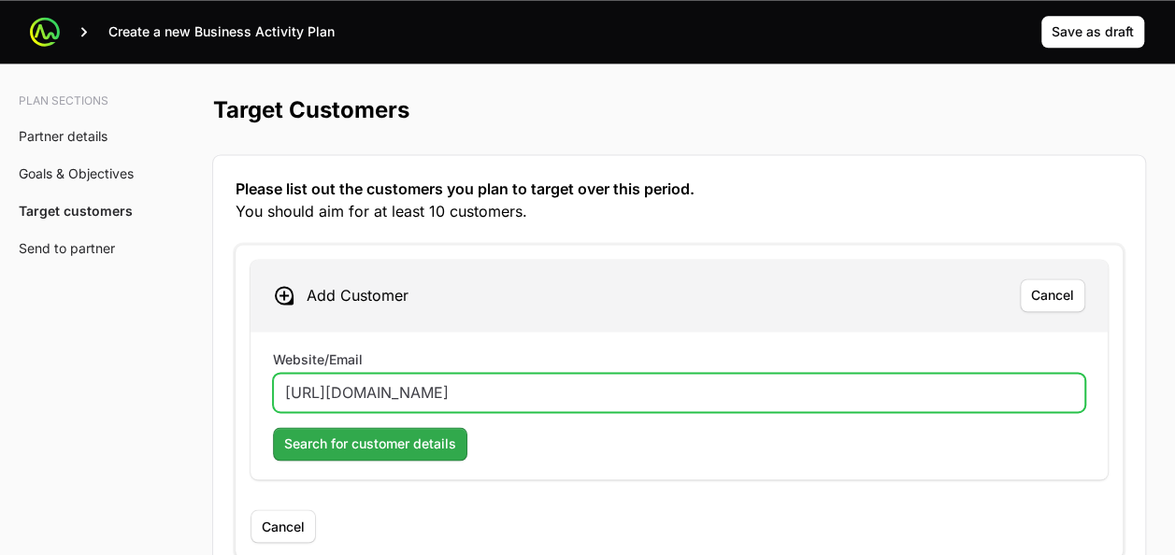
type input "[URL][DOMAIN_NAME]"
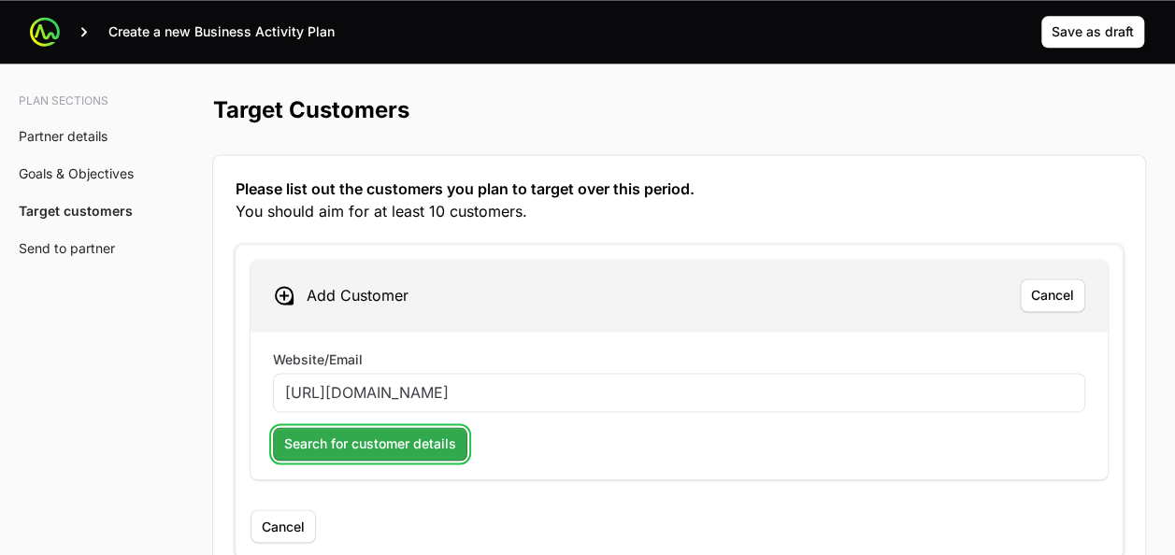
click at [395, 433] on span "Search for customer details" at bounding box center [370, 444] width 172 height 22
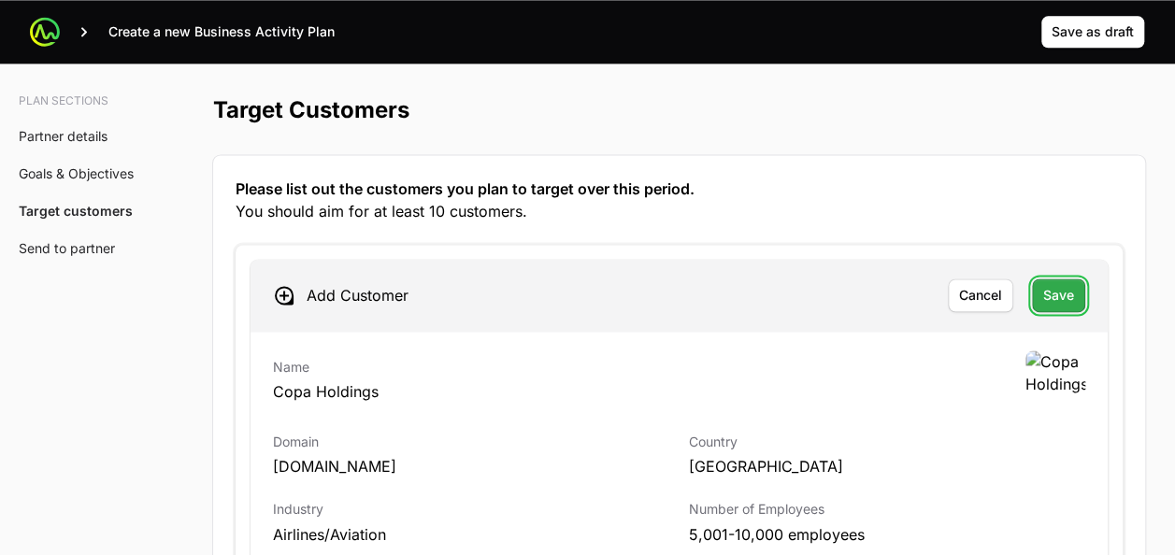
click at [1074, 280] on button "Save" at bounding box center [1058, 296] width 53 height 34
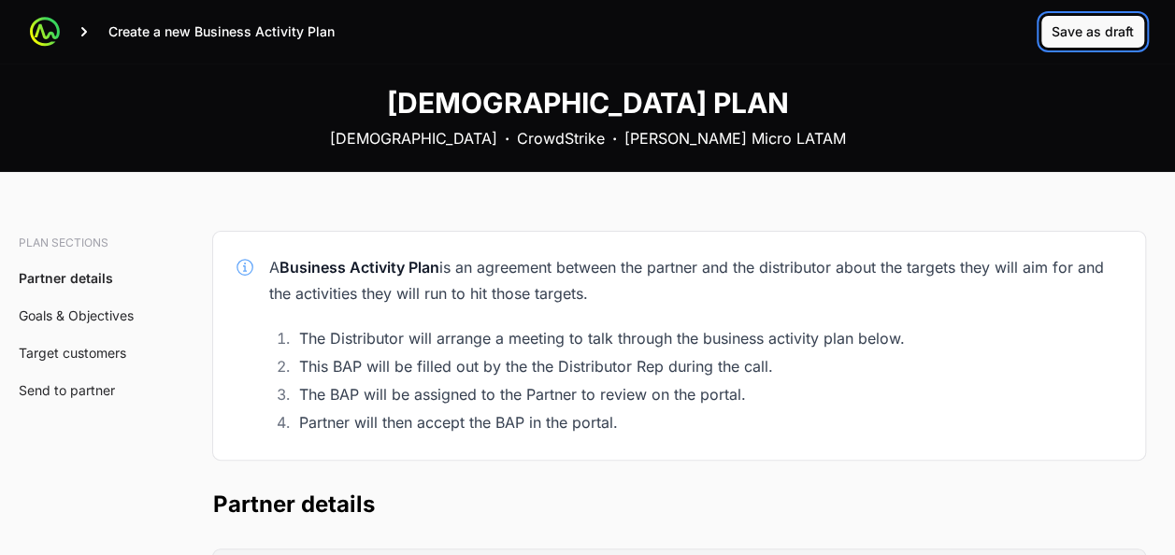
click at [1084, 32] on span "Save as draft" at bounding box center [1093, 32] width 82 height 22
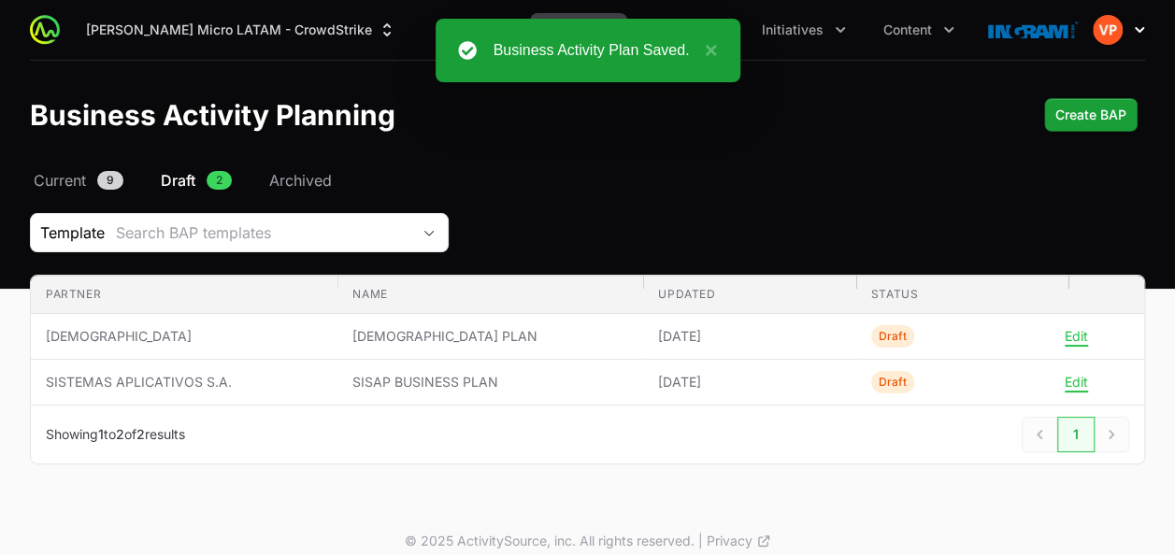
click at [1141, 33] on icon "button" at bounding box center [1139, 30] width 19 height 19
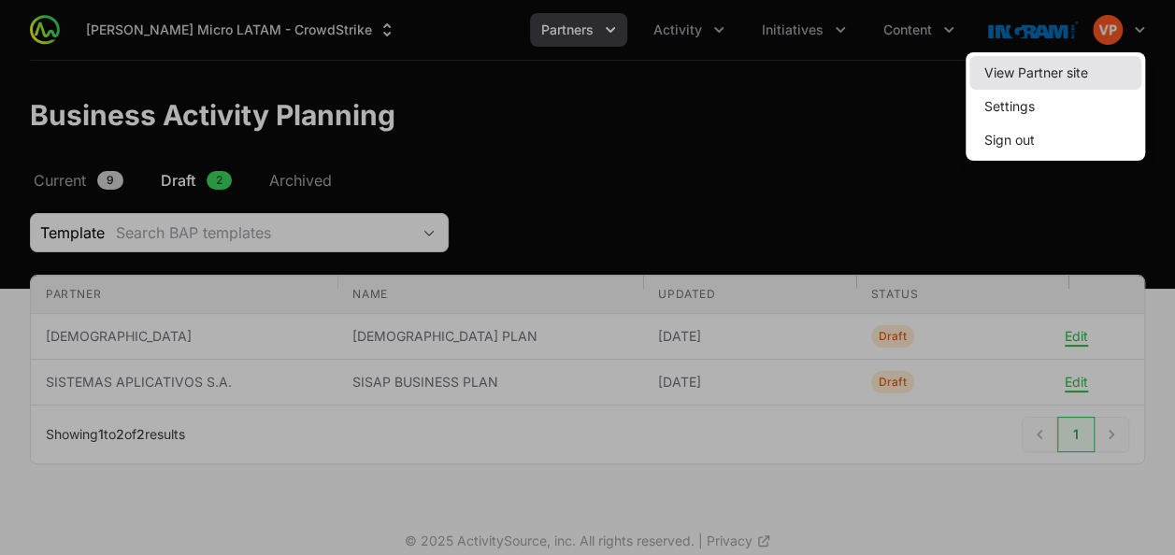
click at [1041, 77] on link "View Partner site" at bounding box center [1056, 73] width 172 height 34
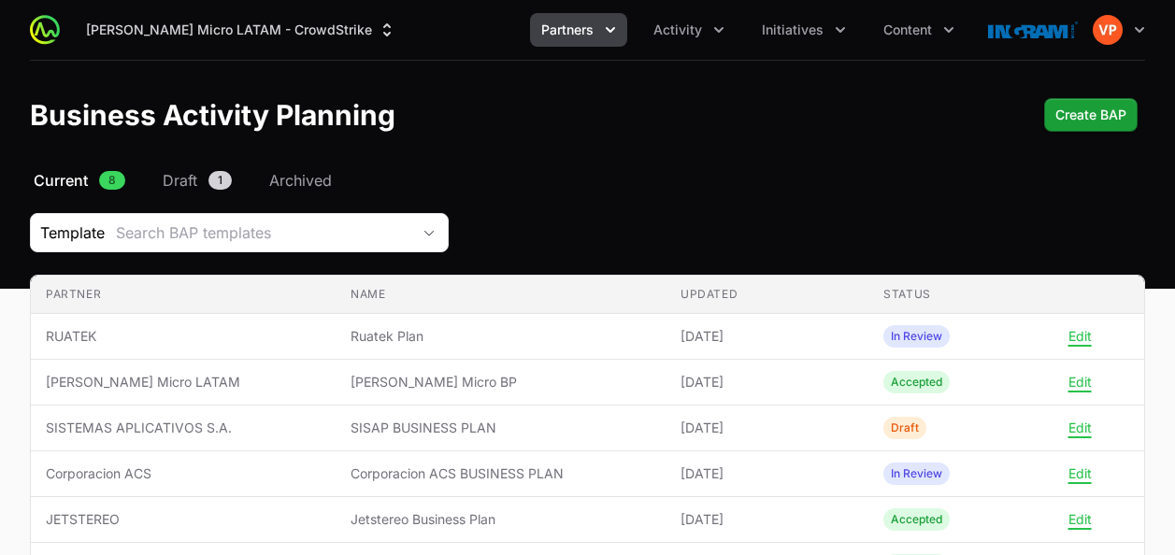
scroll to position [44, 0]
